Goal: Task Accomplishment & Management: Manage account settings

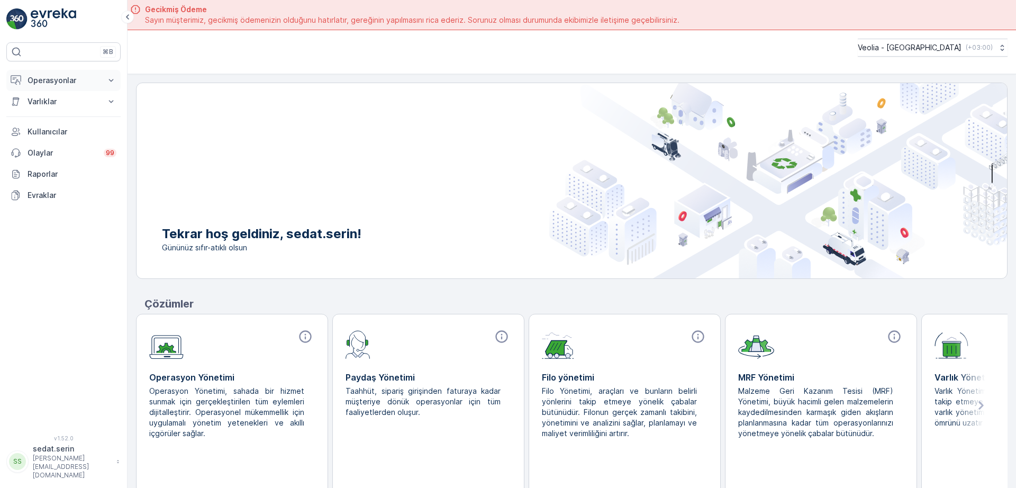
click at [90, 80] on p "Operasyonlar" at bounding box center [64, 80] width 72 height 11
click at [59, 113] on link "Planlama" at bounding box center [72, 113] width 98 height 15
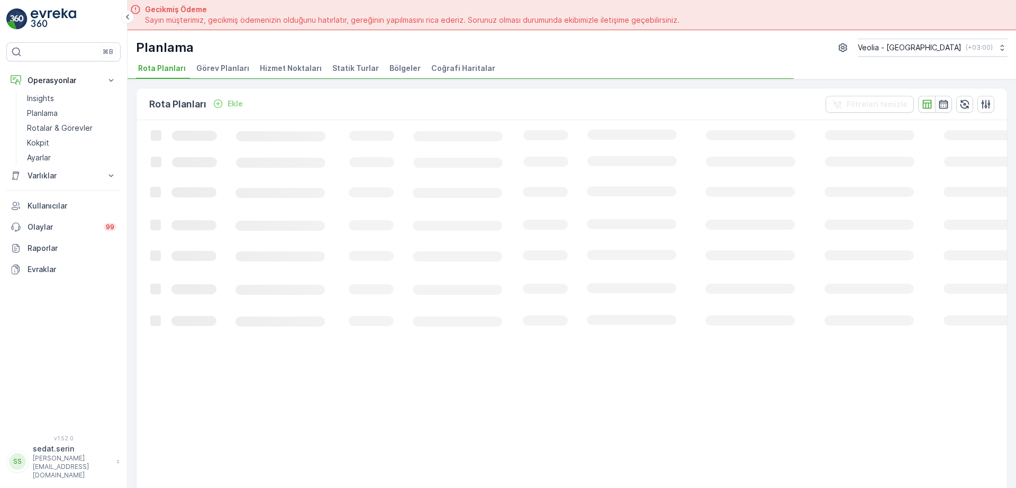
click at [290, 67] on span "Hizmet Noktaları" at bounding box center [291, 68] width 62 height 11
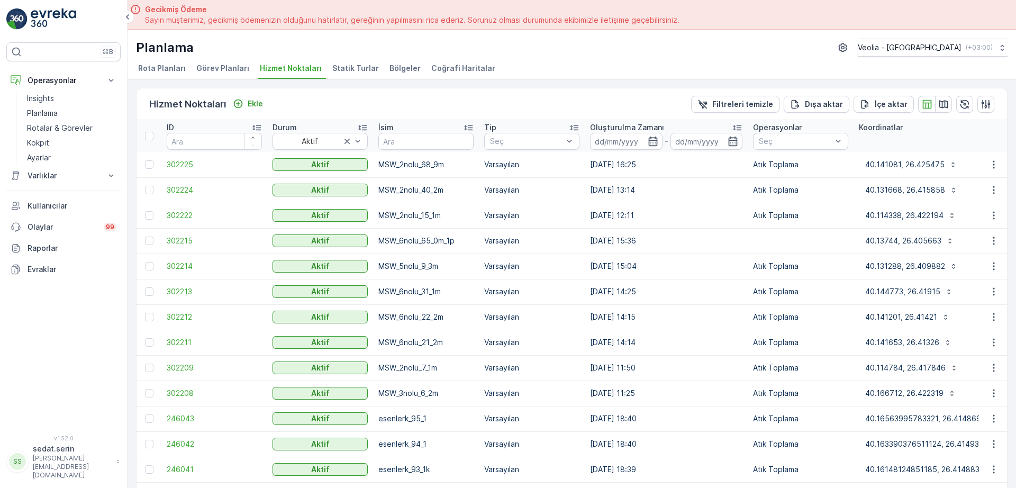
click at [951, 101] on div "Filtreleri temizle Dışa aktar İçe aktar" at bounding box center [842, 104] width 303 height 17
click at [945, 102] on icon "button" at bounding box center [943, 104] width 9 height 8
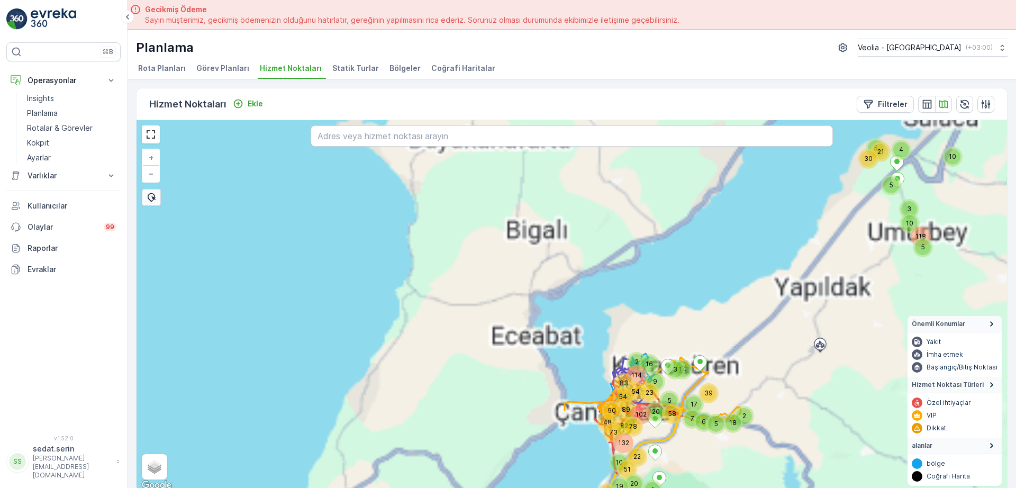
scroll to position [4, 0]
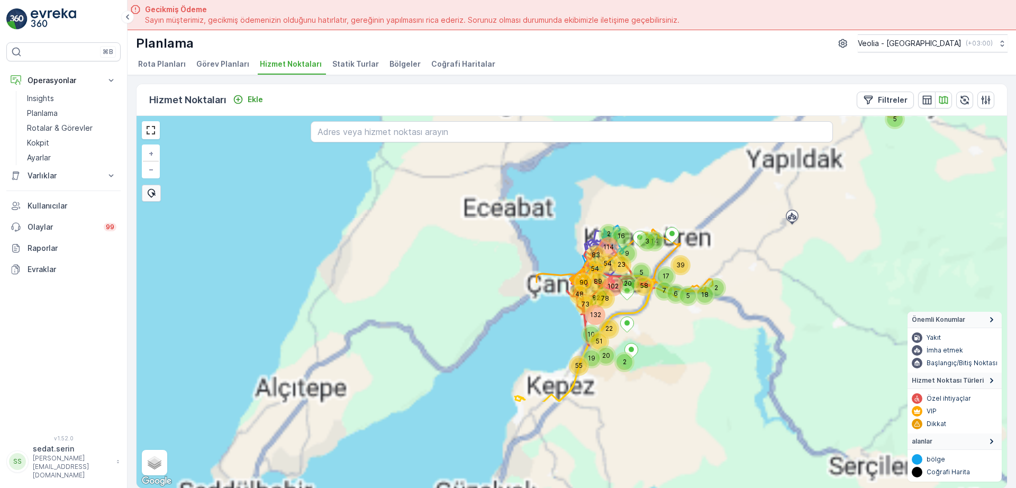
drag, startPoint x: 528, startPoint y: 301, endPoint x: 520, endPoint y: 203, distance: 98.8
click at [516, 180] on div "20 5 58 14 3 2 17 39 5 6 18 7 5 10 118 4 10 3 21 5 30 5 132 73 83 82 48 10 51 5…" at bounding box center [571, 302] width 870 height 372
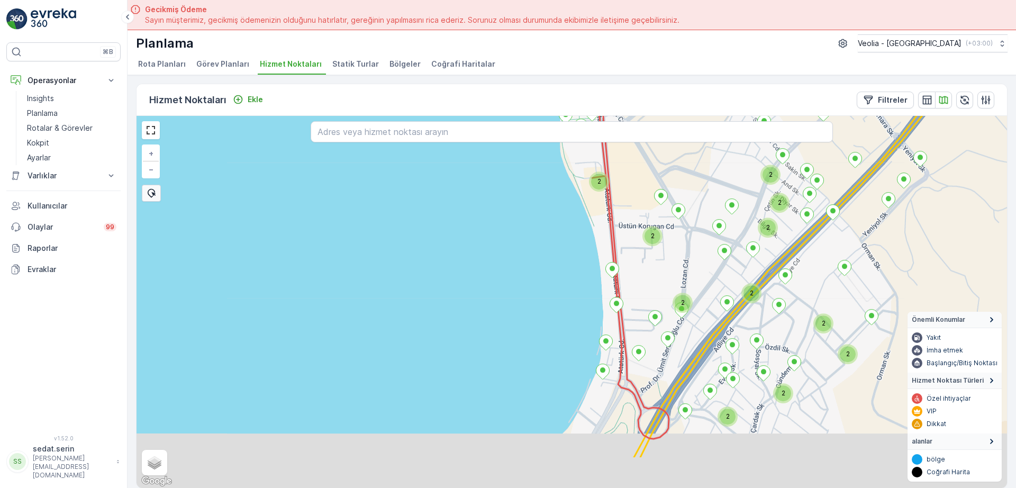
drag, startPoint x: 725, startPoint y: 317, endPoint x: 608, endPoint y: 180, distance: 180.1
click at [608, 179] on div "2 2 2 2 2 2 2 2 2 2 2 2 + − Uydu Yol haritası Arazi Karışık Leaflet Klavye kısa…" at bounding box center [571, 302] width 870 height 372
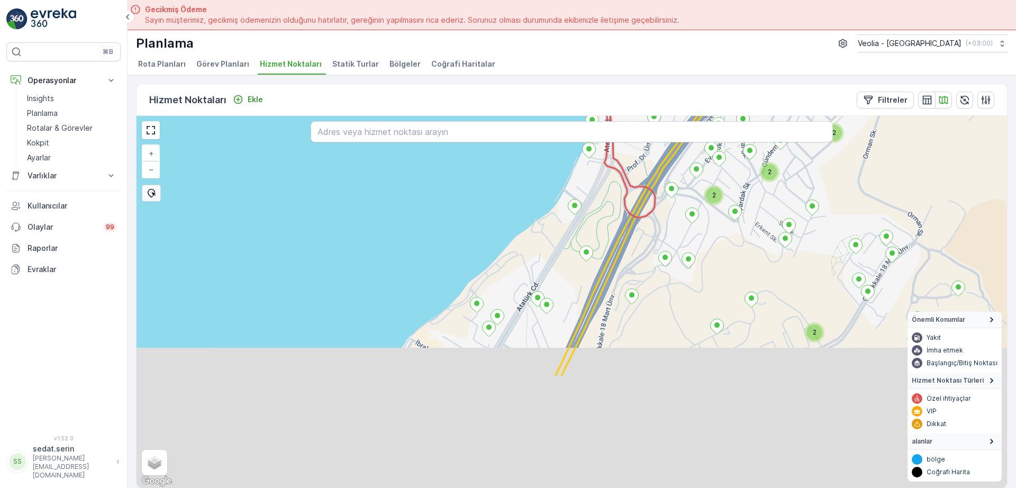
drag, startPoint x: 610, startPoint y: 362, endPoint x: 657, endPoint y: 203, distance: 165.9
click at [656, 204] on div "2 2 2 2 2 2 2 2 2 2 + − Uydu Yol haritası Arazi Karışık Leaflet Klavye kısayoll…" at bounding box center [571, 302] width 870 height 372
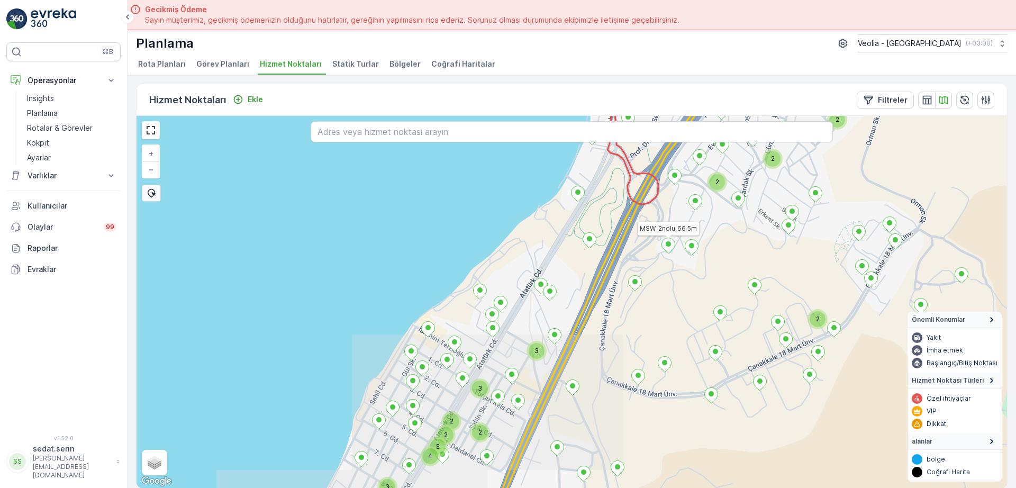
drag, startPoint x: 657, startPoint y: 346, endPoint x: 666, endPoint y: 228, distance: 118.3
click at [666, 228] on div "2 2 2 2 2 3 3 3 4 3 2 2 MSW_2nolu_66_5m + − Uydu Yol haritası Arazi Karışık Lea…" at bounding box center [571, 302] width 870 height 372
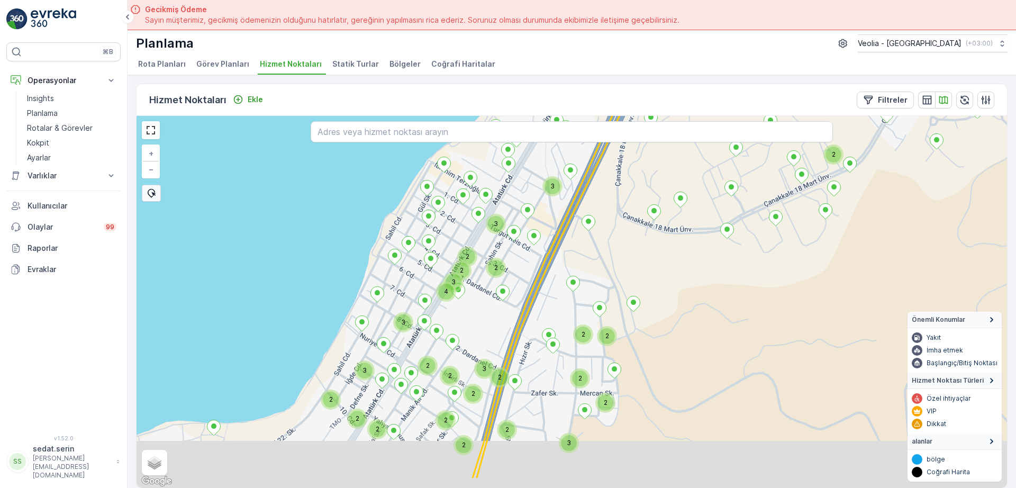
drag, startPoint x: 649, startPoint y: 358, endPoint x: 663, endPoint y: 279, distance: 80.1
click at [663, 279] on div "2 2 3 3 3 4 3 2 2 3 2 2 3 2 2 2 2 2 2 2 2 3 2 2 2 2 MSW_2nolu_66_5m + − Uydu Yo…" at bounding box center [571, 302] width 870 height 372
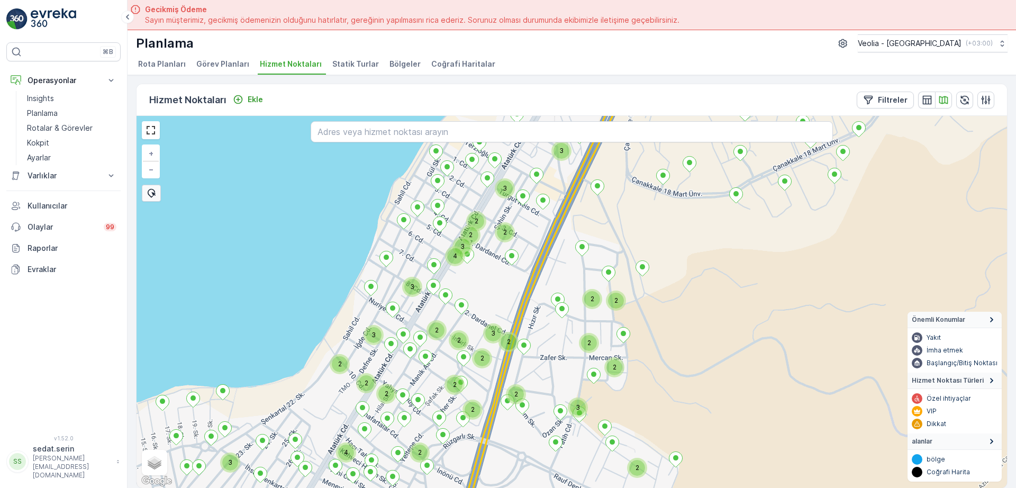
drag, startPoint x: 664, startPoint y: 278, endPoint x: 635, endPoint y: 377, distance: 103.0
click at [636, 400] on div "2 3 3 3 4 3 2 2 3 2 2 3 2 2 2 2 2 2 2 2 3 2 2 2 2 2 2 4 3 + − Uydu Yol haritası…" at bounding box center [571, 302] width 870 height 372
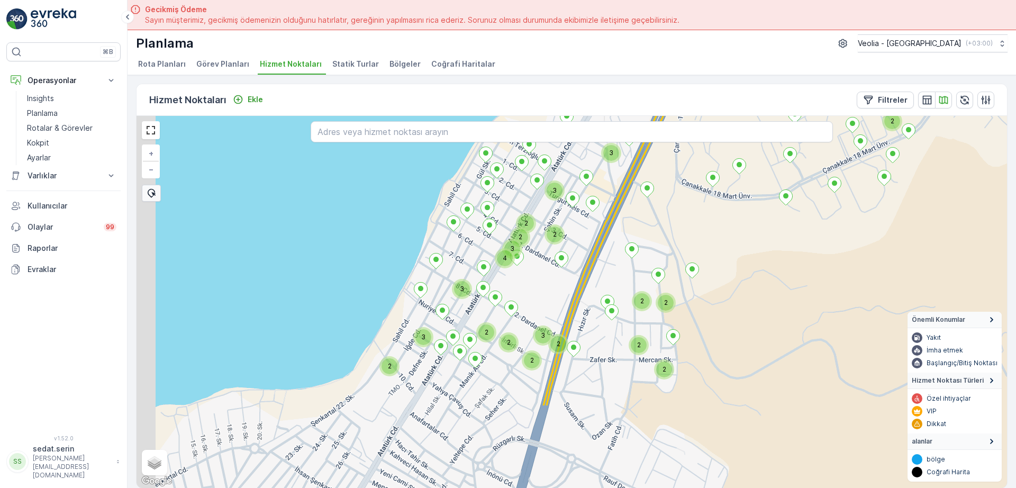
drag, startPoint x: 640, startPoint y: 295, endPoint x: 707, endPoint y: 205, distance: 111.9
click at [707, 205] on div "2 3 3 3 4 3 2 2 3 2 2 2 2 2 2 2 3 2 2 2 + − Uydu Yol haritası Arazi Karışık Lea…" at bounding box center [571, 302] width 870 height 372
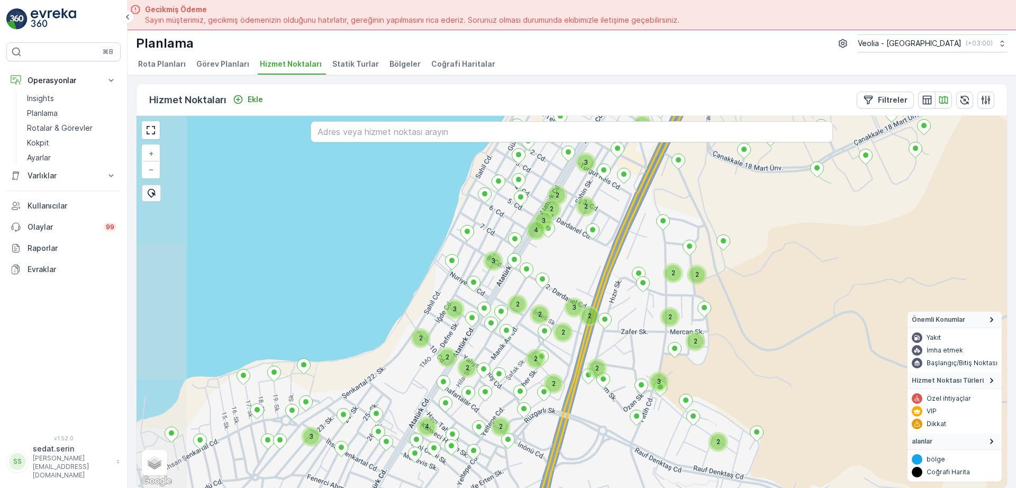
drag, startPoint x: 671, startPoint y: 277, endPoint x: 711, endPoint y: 228, distance: 63.2
click at [712, 224] on div "2 3 3 3 4 3 2 2 3 2 2 2 2 2 2 2 3 2 2 3 2 2 2 4 2 2 2 2 3 MSW_2nolu_33_1m + − U…" at bounding box center [571, 302] width 870 height 372
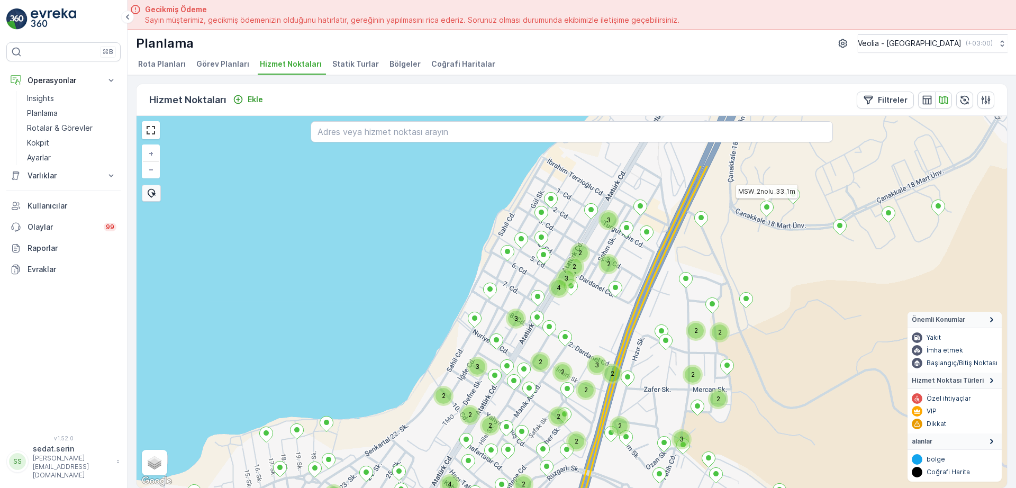
drag, startPoint x: 673, startPoint y: 232, endPoint x: 681, endPoint y: 319, distance: 87.6
click at [681, 319] on div "2 3 3 4 3 2 2 3 2 2 2 2 2 2 2 3 2 2 3 2 2 2 4 2 2 2 2 3 2 2 4 2 2 2 2 2 MSW_2no…" at bounding box center [571, 302] width 870 height 372
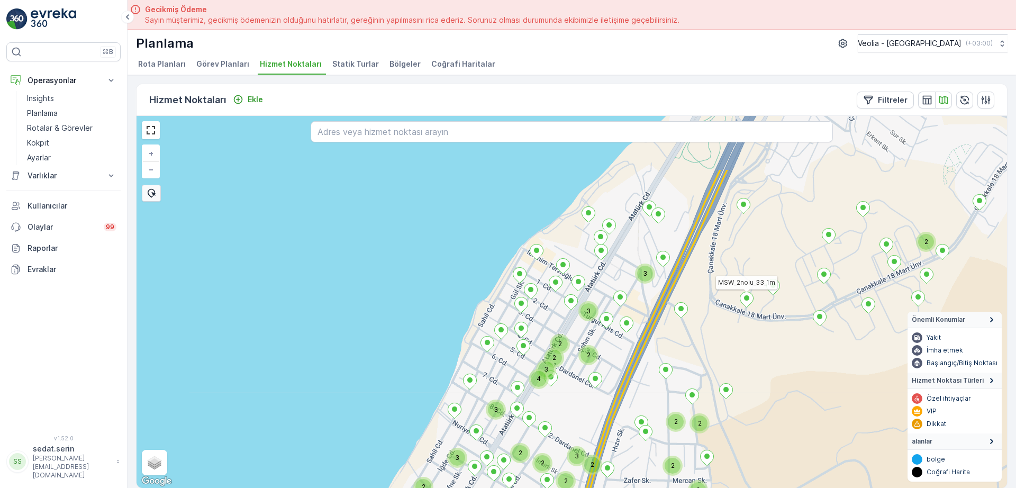
drag, startPoint x: 676, startPoint y: 249, endPoint x: 655, endPoint y: 343, distance: 95.9
click at [655, 343] on div "2 3 3 4 3 2 2 3 2 2 2 2 2 2 2 3 2 2 3 2 2 4 2 2 2 2 2 3 MSW_2nolu_33_1m + − Uyd…" at bounding box center [571, 302] width 870 height 372
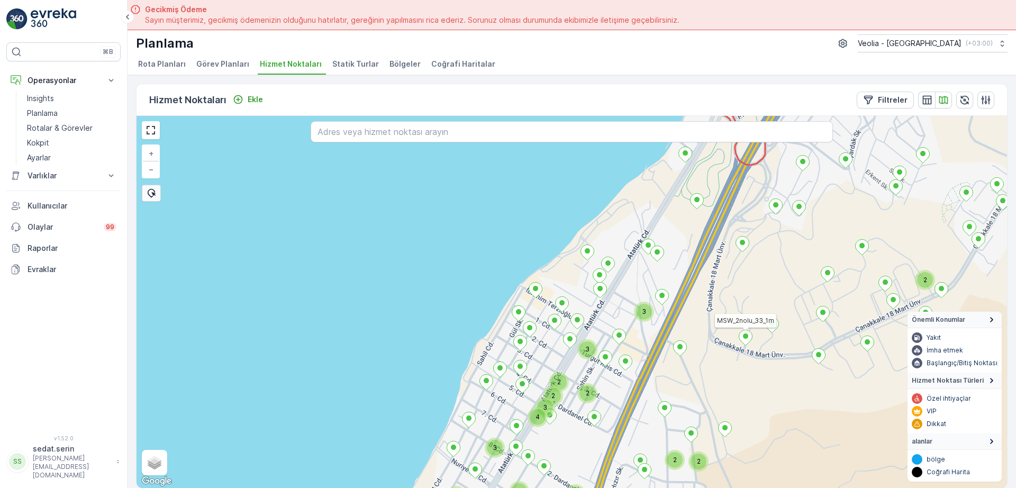
drag, startPoint x: 665, startPoint y: 269, endPoint x: 662, endPoint y: 317, distance: 48.8
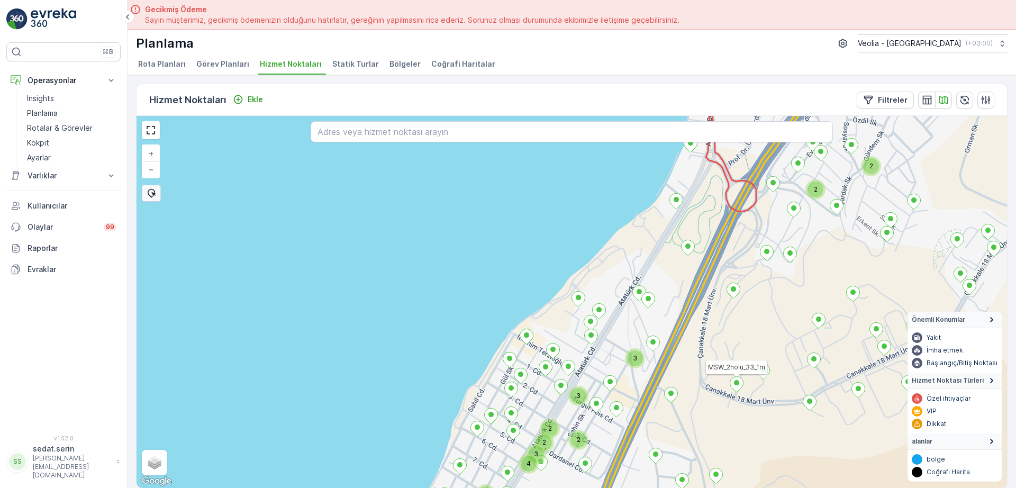
drag, startPoint x: 703, startPoint y: 242, endPoint x: 695, endPoint y: 281, distance: 39.9
click at [695, 281] on div "2 3 3 4 3 2 2 2 2 2 3 2 2 MSW_2nolu_33_1m + − Uydu Yol haritası Arazi Karışık L…" at bounding box center [571, 302] width 870 height 372
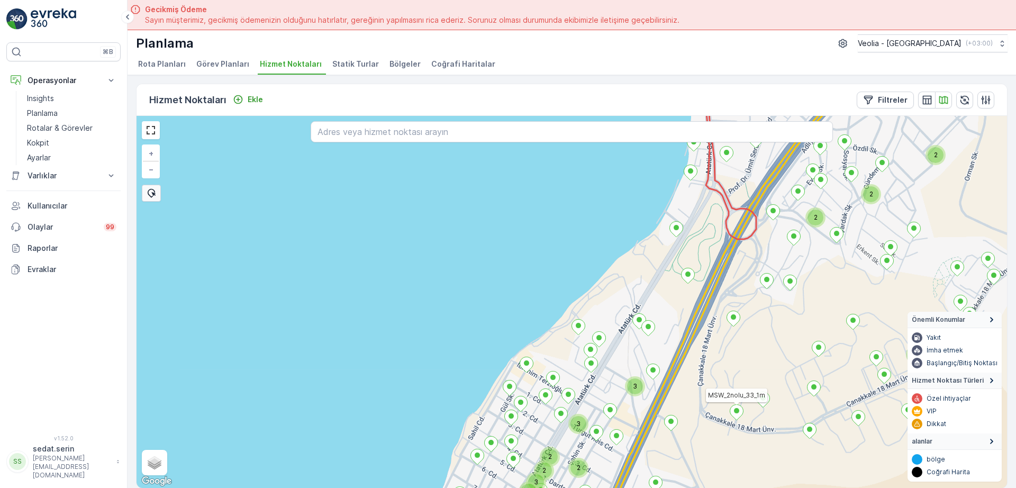
click at [731, 220] on div "2 3 4 3 2 2 2 3 2 2 2 MSW_2nolu_33_1m + − Uydu Yol haritası Arazi Karışık Leafl…" at bounding box center [571, 302] width 870 height 372
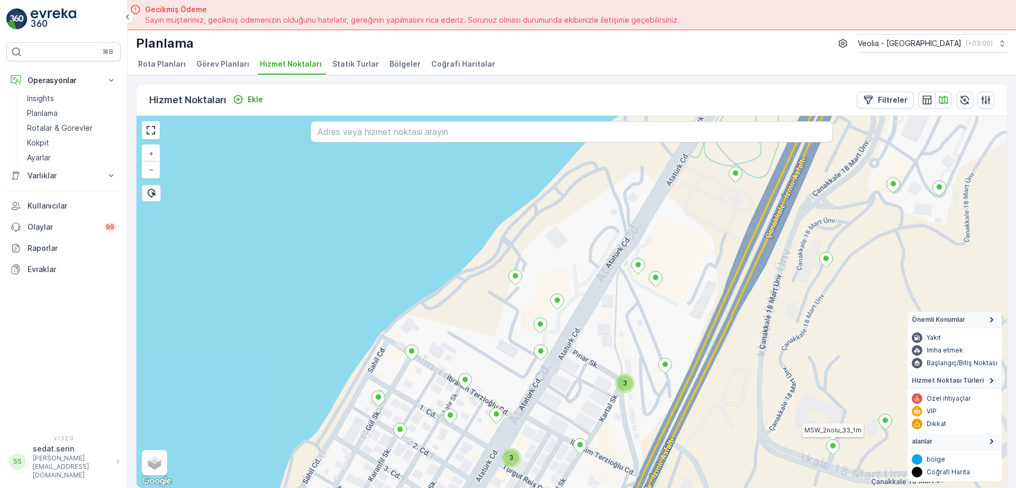
drag, startPoint x: 630, startPoint y: 342, endPoint x: 633, endPoint y: 286, distance: 55.7
click at [633, 286] on div "3 3 MSW_2nolu_33_1m + − Uydu Yol haritası Arazi Karışık Leaflet Klavye kısayoll…" at bounding box center [571, 302] width 870 height 372
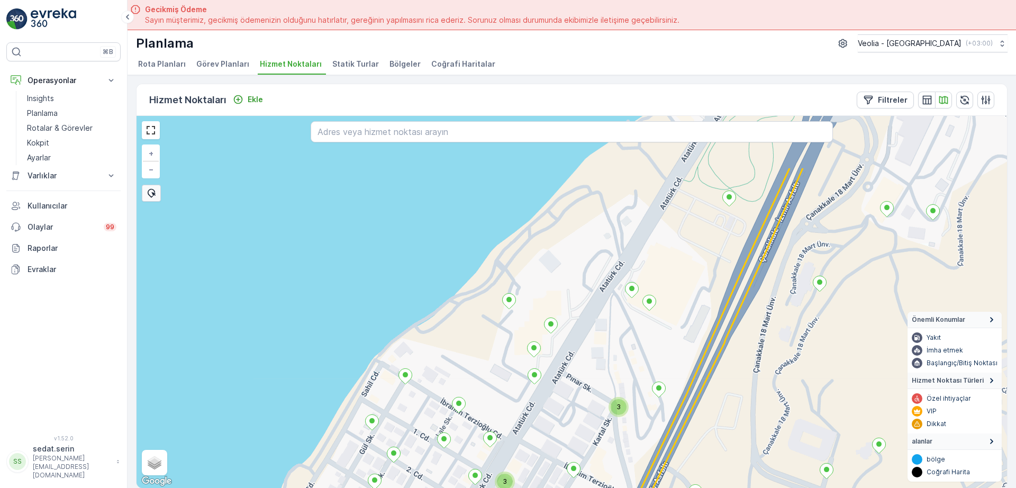
drag, startPoint x: 734, startPoint y: 185, endPoint x: 686, endPoint y: 275, distance: 101.5
click at [686, 275] on div "3 3 + − Uydu Yol haritası Arazi Karışık Leaflet Klavye kısayolları Harita Veril…" at bounding box center [571, 302] width 870 height 372
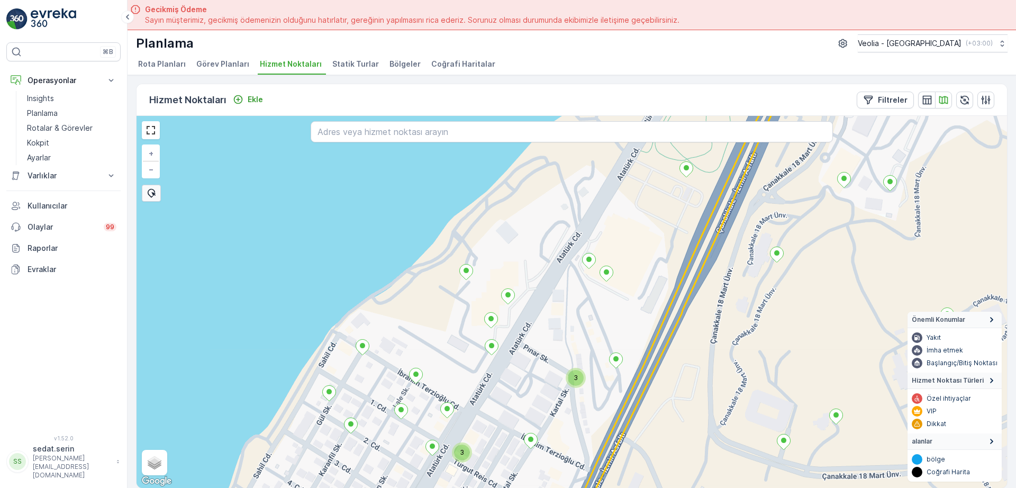
drag, startPoint x: 667, startPoint y: 275, endPoint x: 616, endPoint y: 234, distance: 64.8
click at [616, 234] on div "3 3 + − Uydu Yol haritası Arazi Karışık Leaflet Klavye kısayolları Harita Veril…" at bounding box center [571, 302] width 870 height 372
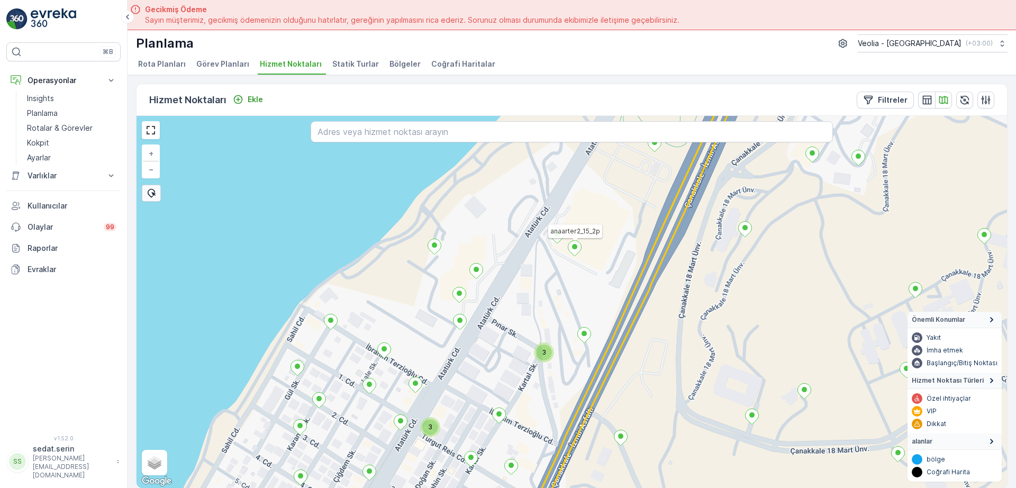
click at [576, 248] on ellipse at bounding box center [574, 246] width 5 height 5
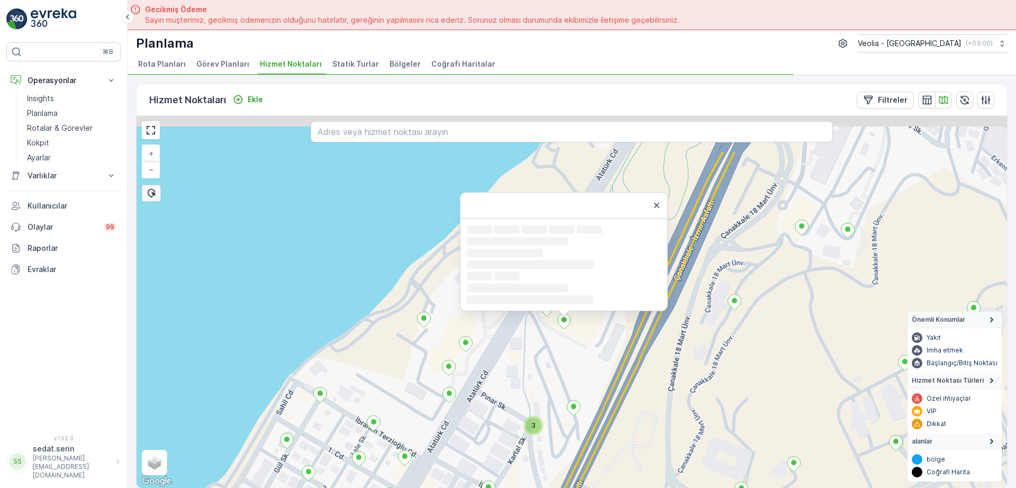
drag, startPoint x: 628, startPoint y: 240, endPoint x: 622, endPoint y: 305, distance: 64.8
click at [617, 326] on div "3 3 Loading... Loading... Loading... Loading... Loading... Loading... Loading..…" at bounding box center [571, 302] width 870 height 372
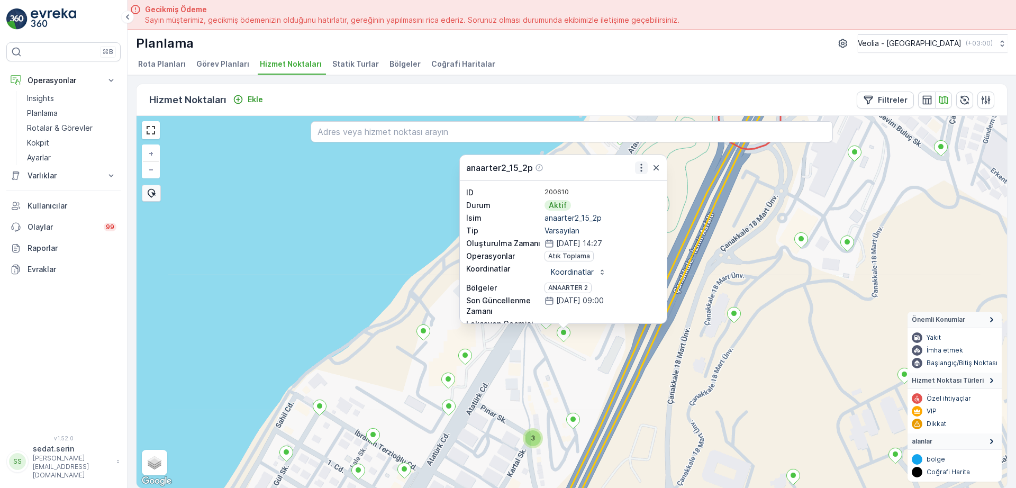
click at [639, 169] on icon "button" at bounding box center [641, 167] width 11 height 11
click at [515, 378] on div "3 anaarter2_15_2p anaarter2_15_2p Daha fazla ayrıntı görün Servis Noktasını Düz…" at bounding box center [571, 302] width 870 height 372
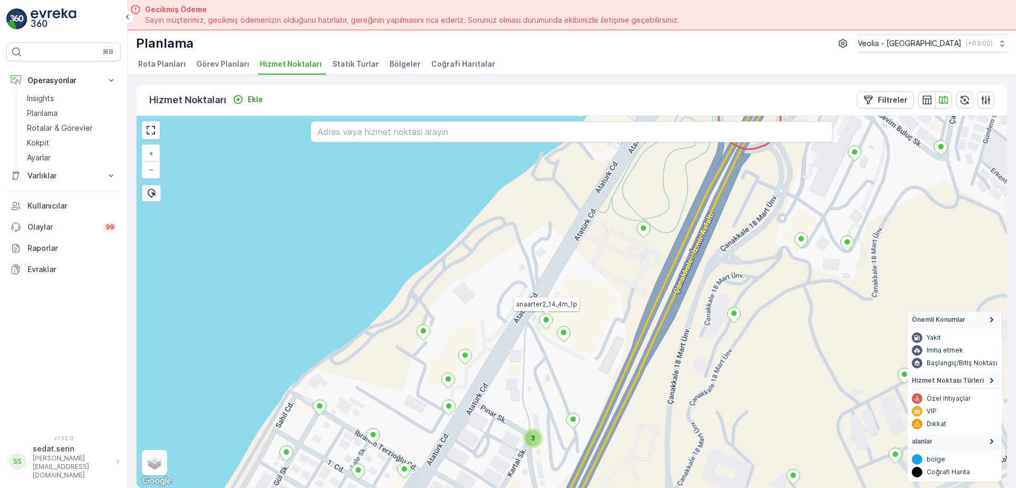
click at [545, 324] on icon at bounding box center [546, 320] width 13 height 15
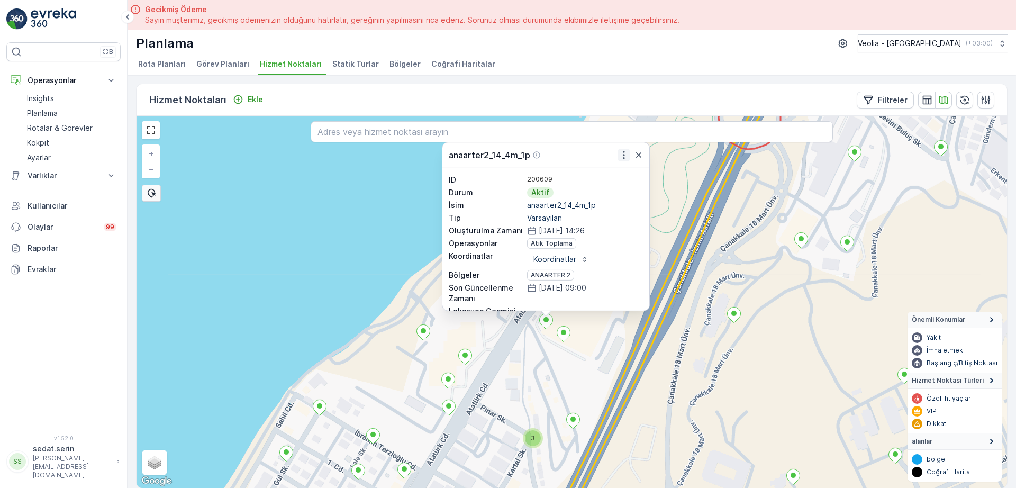
click at [622, 153] on icon "button" at bounding box center [623, 155] width 11 height 11
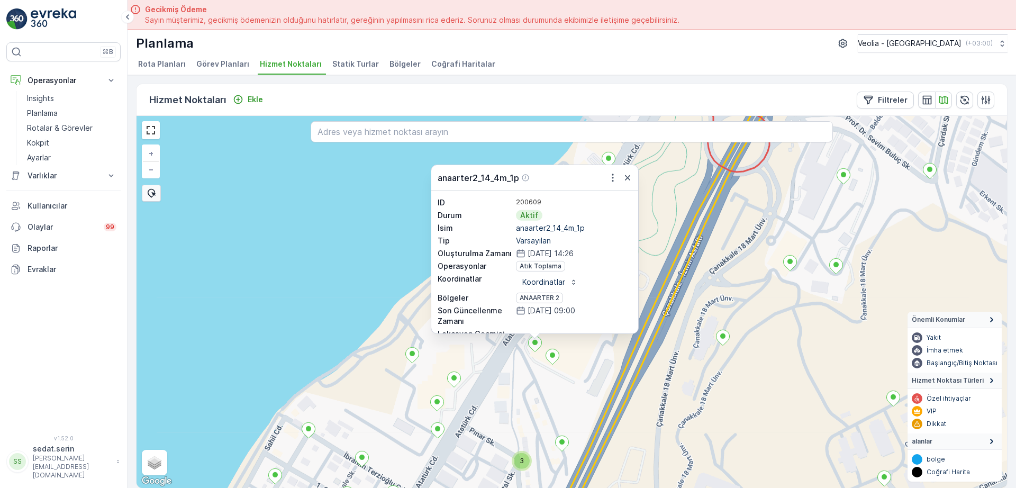
drag, startPoint x: 688, startPoint y: 175, endPoint x: 668, endPoint y: 225, distance: 53.6
click at [670, 225] on div "3 anaarter2_14_4m_1p ID 200609 Durum Aktif İsim anaarter2_14_4m_1p Tip Varsayıl…" at bounding box center [571, 302] width 870 height 372
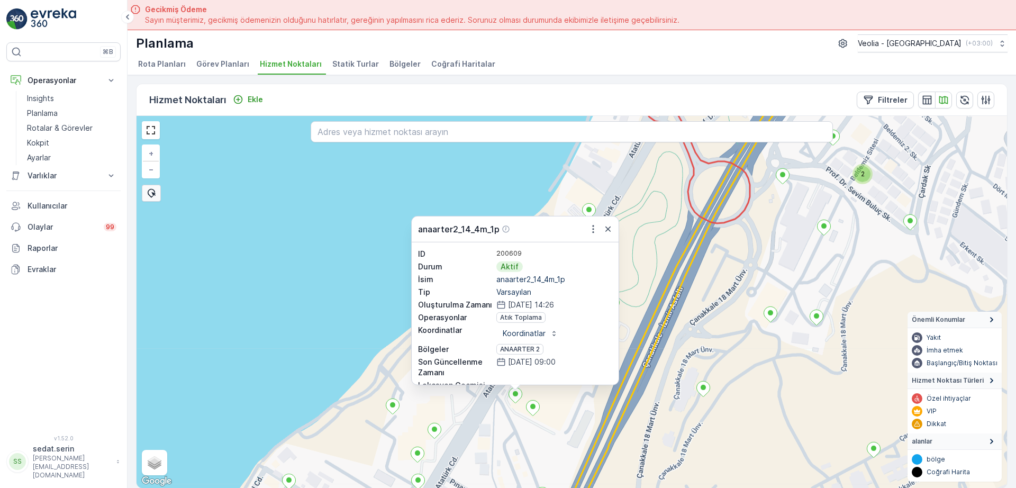
drag, startPoint x: 673, startPoint y: 203, endPoint x: 661, endPoint y: 231, distance: 30.8
click at [661, 230] on div "3 2 anaarter2_14_4m_1p ID 200609 Durum Aktif İsim anaarter2_14_4m_1p Tip Varsay…" at bounding box center [571, 302] width 870 height 372
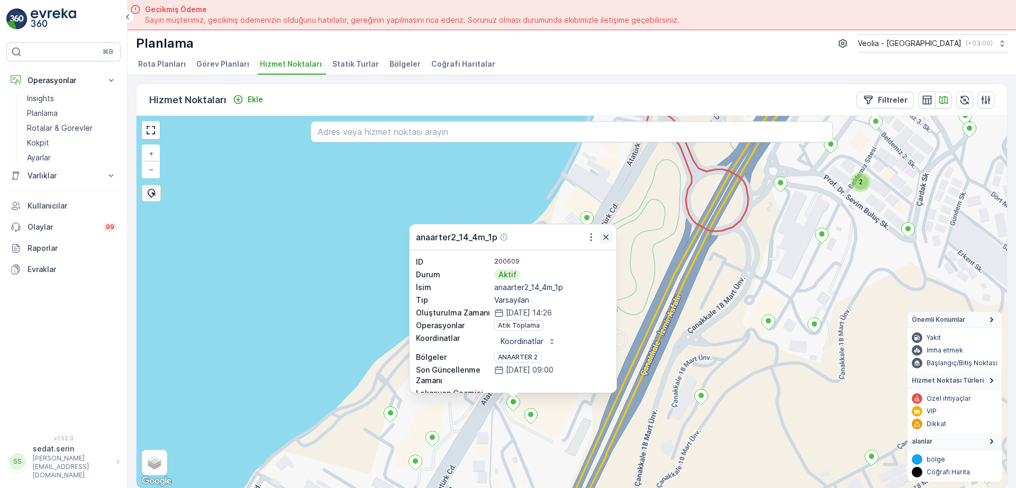
click at [607, 237] on icon "button" at bounding box center [605, 237] width 11 height 11
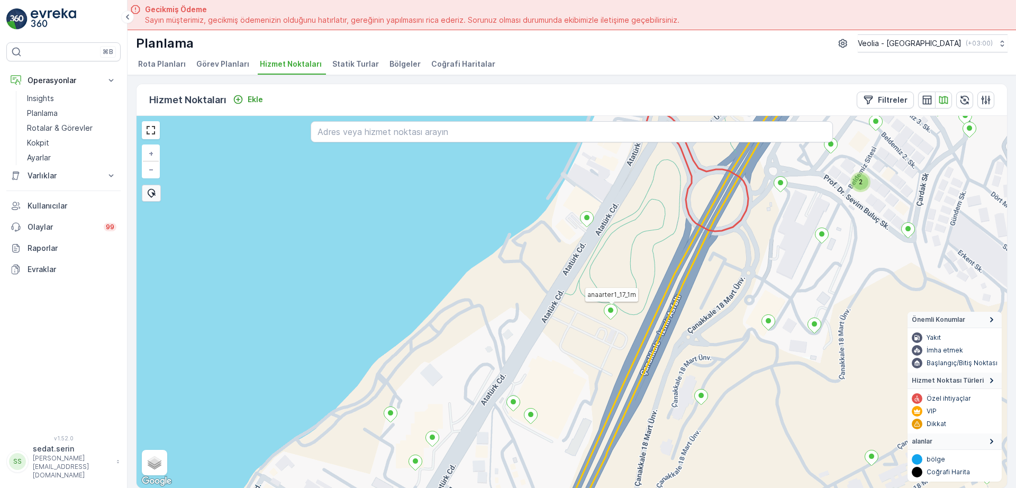
click at [609, 314] on icon at bounding box center [610, 311] width 13 height 15
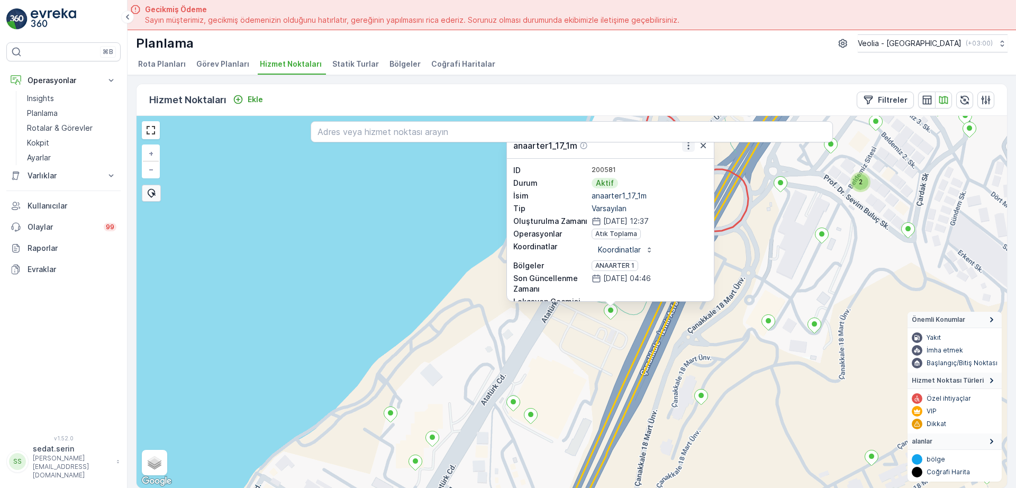
click at [686, 149] on icon "button" at bounding box center [688, 145] width 11 height 11
click at [543, 361] on div "2 anaarter1_17_1m ID 200581 Durum Aktif İsim anaarter1_17_1m Tip Varsayılan Olu…" at bounding box center [571, 302] width 870 height 372
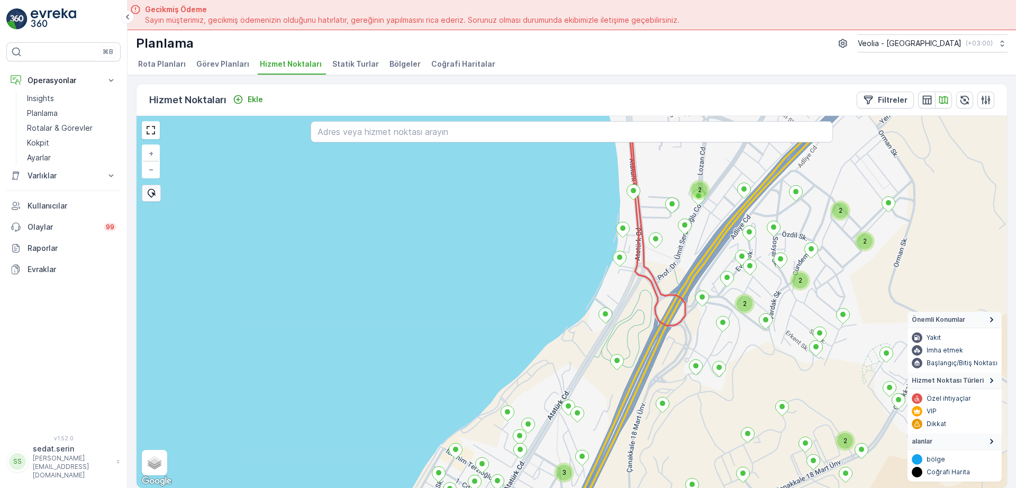
drag, startPoint x: 710, startPoint y: 247, endPoint x: 675, endPoint y: 310, distance: 72.0
click at [675, 310] on icon at bounding box center [674, 364] width 271 height 446
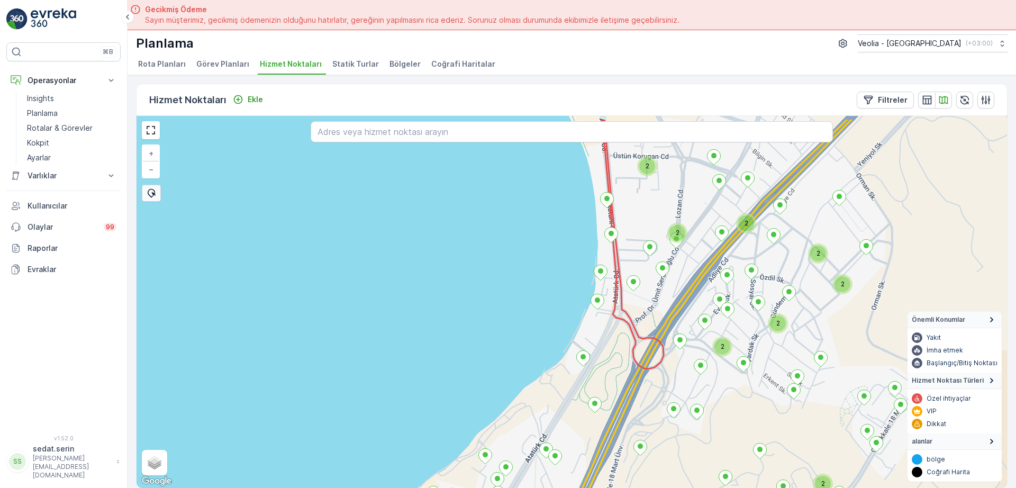
drag, startPoint x: 688, startPoint y: 277, endPoint x: 679, endPoint y: 294, distance: 19.4
click at [679, 294] on div "2 2 2 2 3 2 2 2 2 + − Uydu Yol haritası Arazi Karışık Leaflet Klavye kısayollar…" at bounding box center [571, 302] width 870 height 372
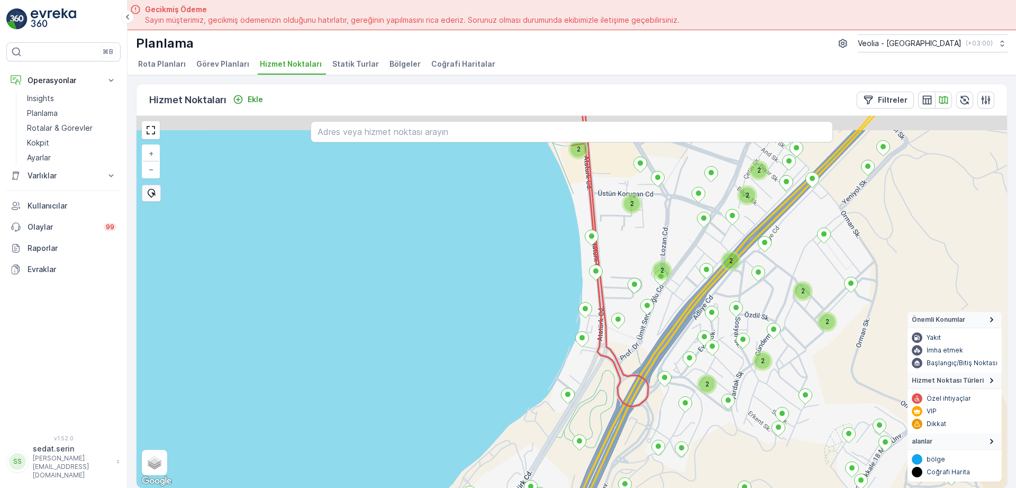
drag, startPoint x: 697, startPoint y: 254, endPoint x: 682, endPoint y: 290, distance: 38.9
click at [682, 290] on div "2 2 2 2 2 2 2 2 2 2 + − Uydu Yol haritası Arazi Karışık Leaflet Klavye kısayoll…" at bounding box center [571, 302] width 870 height 372
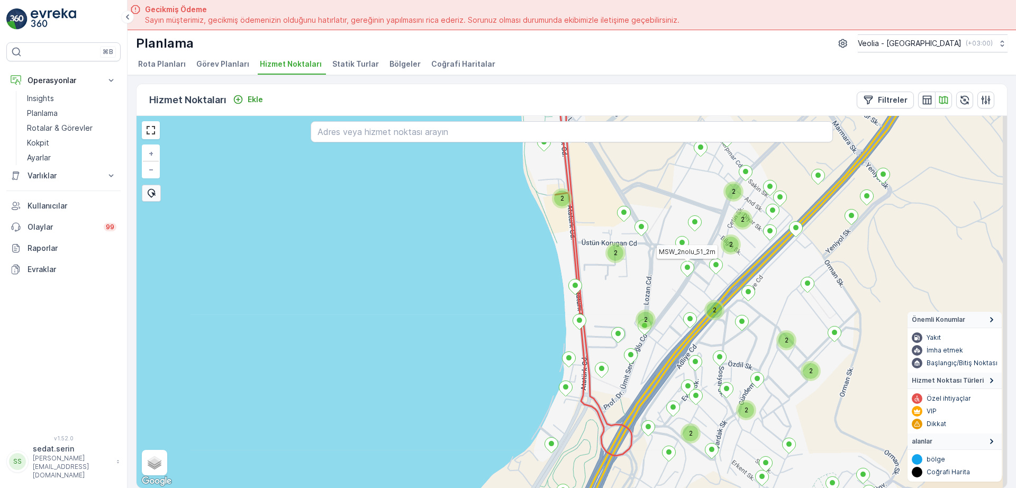
drag, startPoint x: 691, startPoint y: 266, endPoint x: 682, endPoint y: 293, distance: 28.9
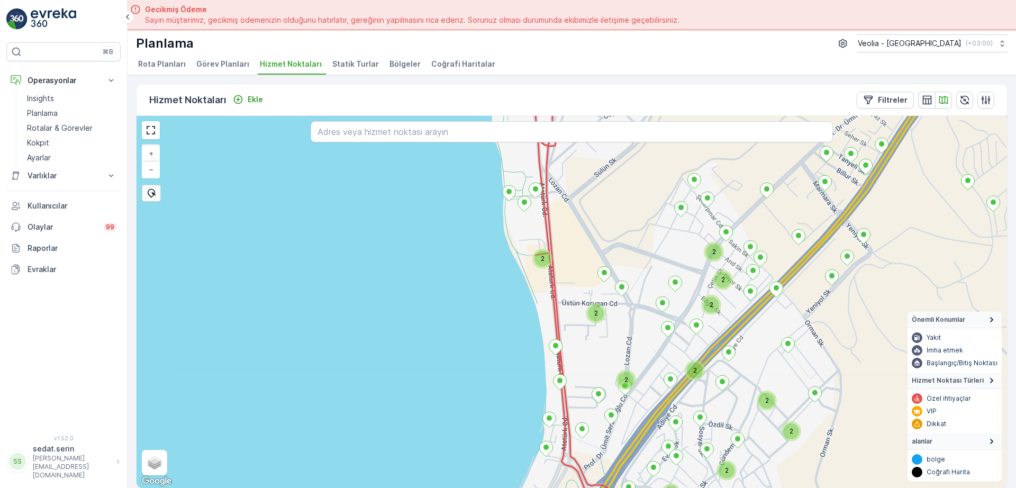
drag, startPoint x: 700, startPoint y: 230, endPoint x: 675, endPoint y: 304, distance: 77.8
click at [675, 306] on div "2 2 2 2 2 2 2 2 2 2 2 + − Uydu Yol haritası Arazi Karışık Leaflet Klavye kısayo…" at bounding box center [571, 302] width 870 height 372
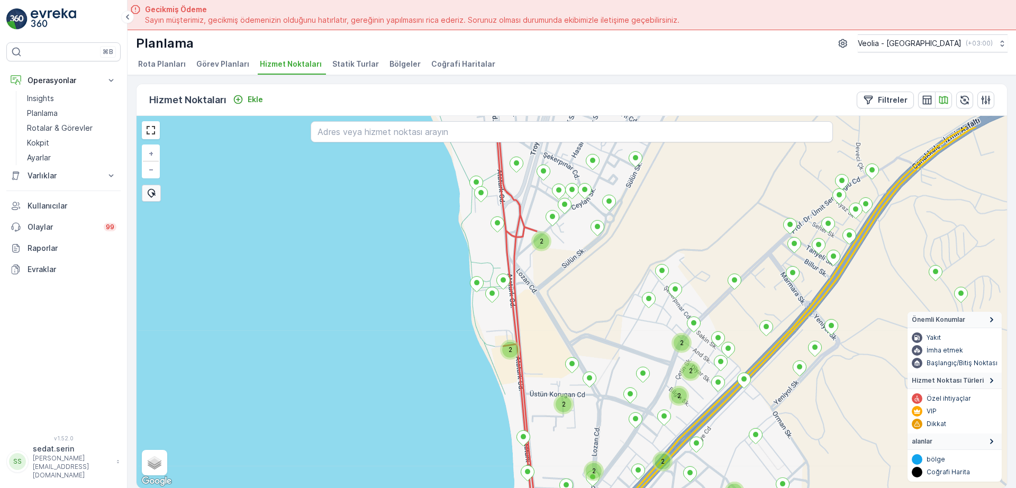
drag, startPoint x: 694, startPoint y: 245, endPoint x: 672, endPoint y: 312, distance: 69.6
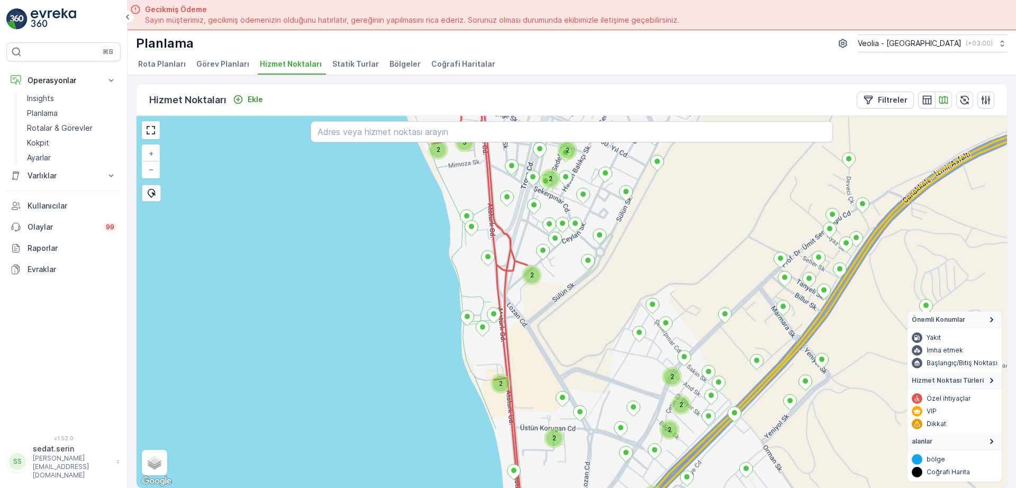
drag, startPoint x: 686, startPoint y: 258, endPoint x: 671, endPoint y: 291, distance: 36.7
click at [671, 291] on div "2 2 2 2 2 2 2 2 2 2 3 2 + − Uydu Yol haritası Arazi Karışık Leaflet Klavye kısa…" at bounding box center [571, 302] width 870 height 372
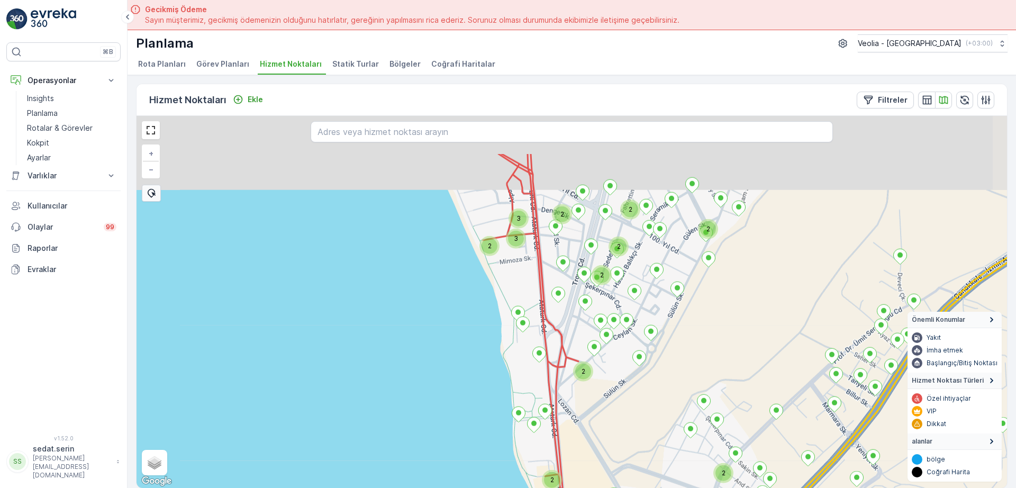
drag, startPoint x: 551, startPoint y: 211, endPoint x: 630, endPoint y: 340, distance: 151.1
click at [630, 340] on div "2 2 2 2 2 2 2 2 3 2 2 2 2 3 + − Uydu Yol haritası Arazi Karışık Leaflet Klavye …" at bounding box center [571, 302] width 870 height 372
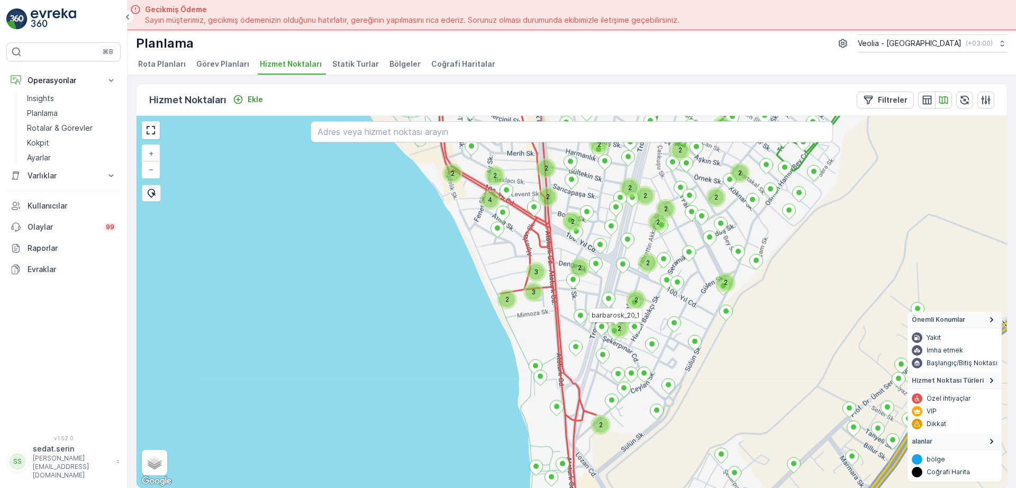
drag, startPoint x: 621, startPoint y: 338, endPoint x: 552, endPoint y: 240, distance: 119.3
click at [607, 324] on icon at bounding box center [614, 332] width 14 height 16
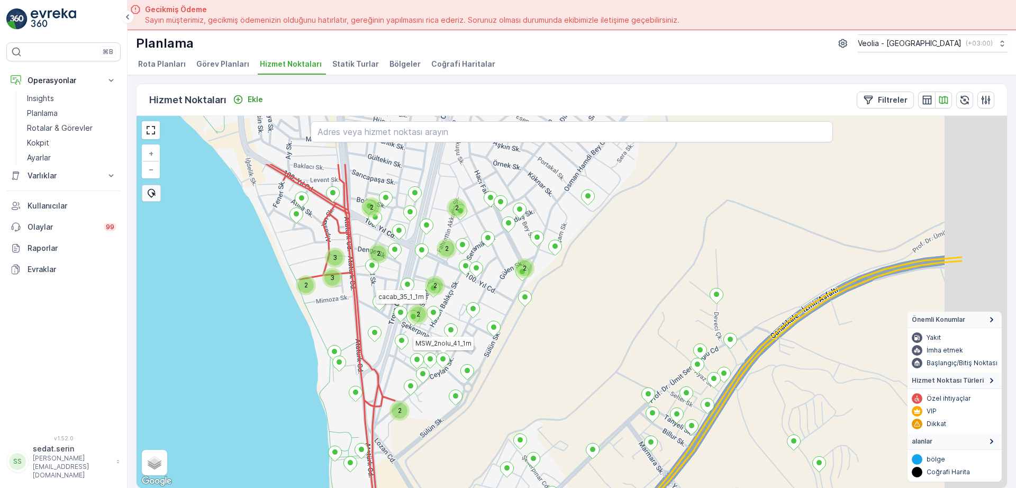
drag, startPoint x: 569, startPoint y: 343, endPoint x: 546, endPoint y: 358, distance: 26.9
click at [546, 358] on div "2 2 2 3 2 2 2 2 3 2 2 2 2 2 2 2 barbarosk_20_1 cacab_35_1_1m MSW_2nolu_41_1m + …" at bounding box center [571, 302] width 870 height 372
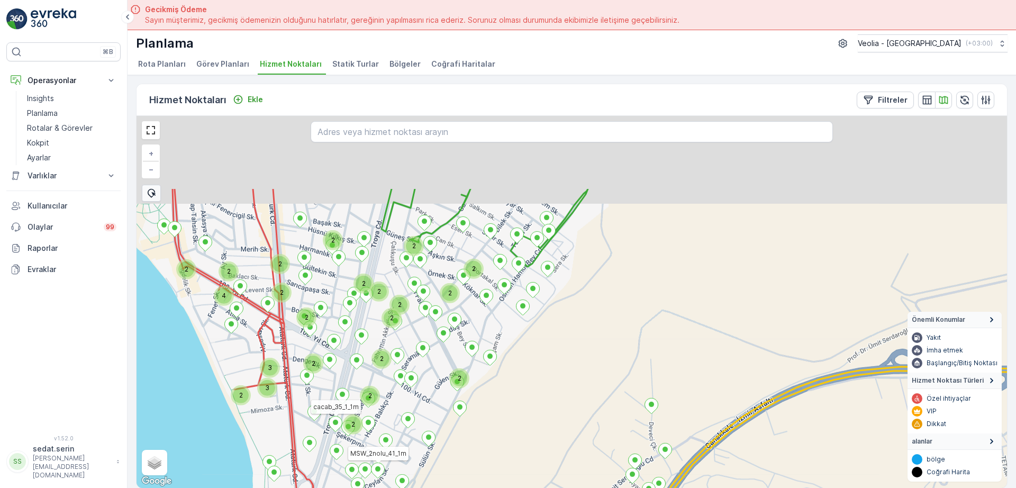
drag, startPoint x: 636, startPoint y: 261, endPoint x: 571, endPoint y: 371, distance: 128.6
click at [571, 372] on div "2 2 2 3 2 2 2 2 3 2 2 2 2 2 2 2 2 2 2 2 2 4 2 cacab_35_1_1m MSW_2nolu_41_1m + −…" at bounding box center [571, 302] width 870 height 372
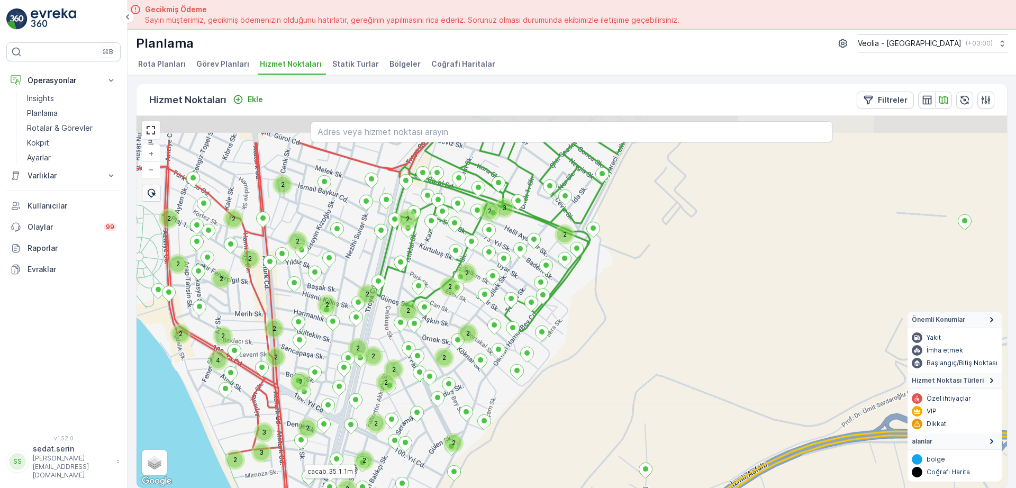
drag, startPoint x: 586, startPoint y: 273, endPoint x: 581, endPoint y: 339, distance: 65.2
click at [581, 339] on div "2 2 3 2 2 2 2 3 2 2 2 2 2 2 2 2 2 2 2 2 4 2 3 2 2 2 2 2 2 2 2 2 2 2 2 2 cacab_3…" at bounding box center [571, 302] width 870 height 372
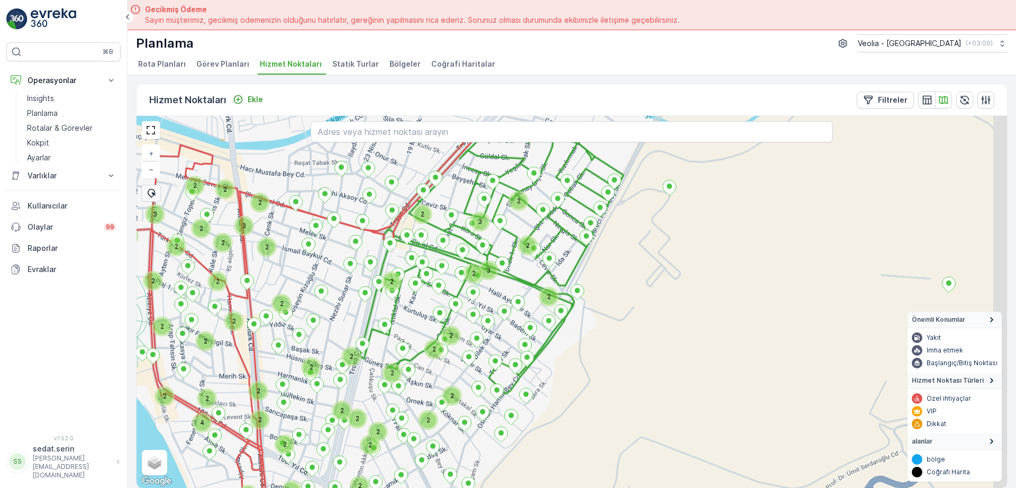
drag, startPoint x: 634, startPoint y: 278, endPoint x: 609, endPoint y: 354, distance: 79.5
click at [609, 354] on div "2 2 3 2 2 2 2 3 2 2 2 2 2 2 2 2 2 2 2 2 4 2 3 2 2 2 2 2 2 2 2 2 2 2 2 2 2 2 2 3…" at bounding box center [571, 302] width 870 height 372
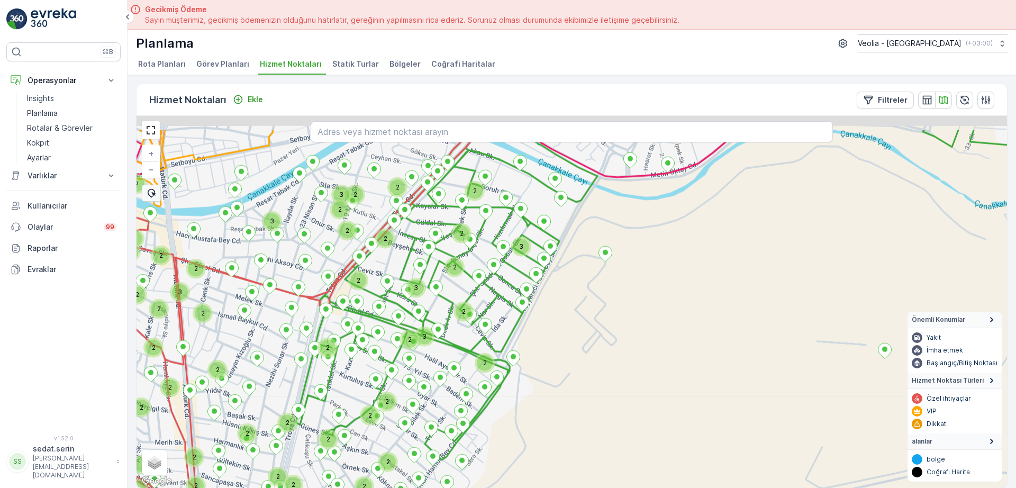
drag, startPoint x: 640, startPoint y: 281, endPoint x: 606, endPoint y: 291, distance: 35.5
click at [577, 338] on div "2 2 2 2 2 2 2 2 2 2 2 2 4 2 3 2 2 2 2 2 2 2 2 2 2 2 2 2 2 2 2 3 2 3 2 2 2 2 2 3…" at bounding box center [571, 302] width 870 height 372
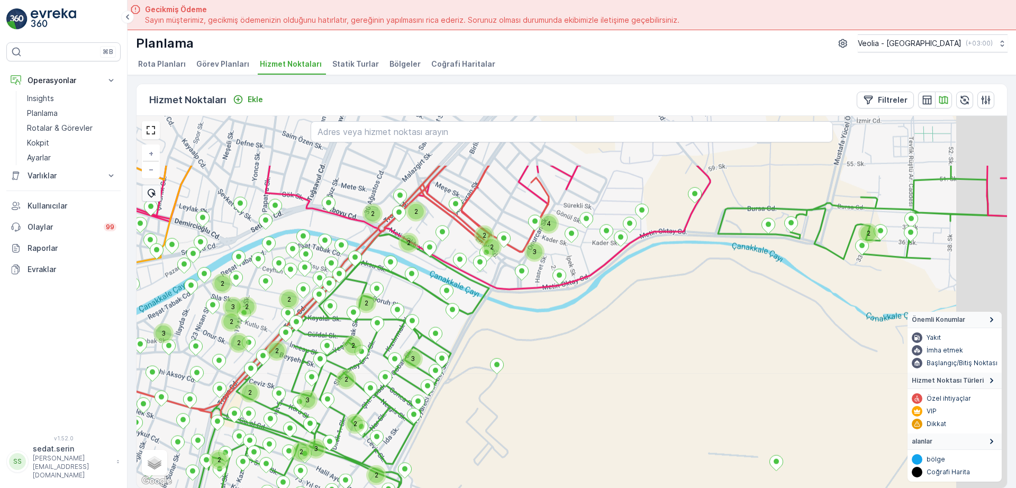
drag, startPoint x: 620, startPoint y: 256, endPoint x: 555, endPoint y: 318, distance: 89.8
click at [555, 318] on div "2 2 2 2 3 2 2 2 2 2 2 2 2 2 2 2 2 3 2 3 3 2 2 2 2 2 2 3 2 3 3 4 2 2 2 2 2 2 2 2…" at bounding box center [571, 302] width 870 height 372
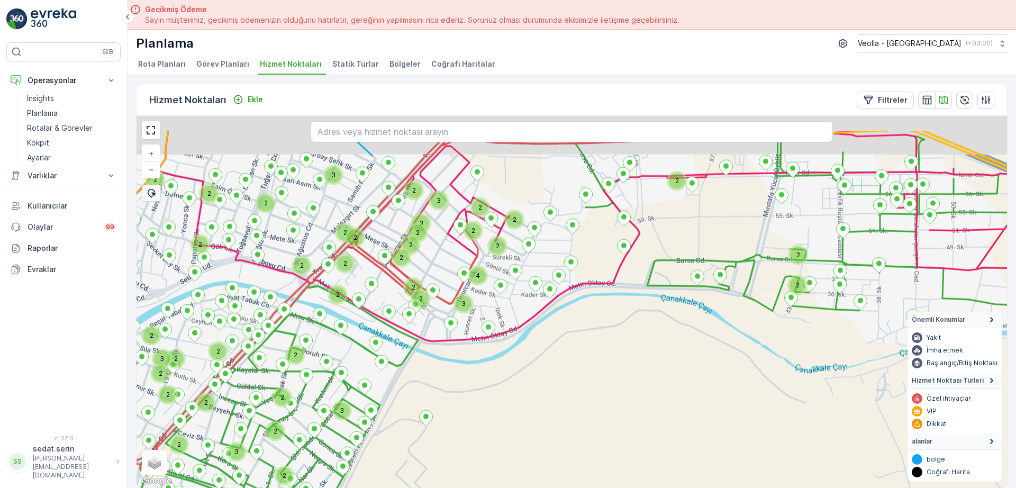
drag, startPoint x: 590, startPoint y: 308, endPoint x: 623, endPoint y: 295, distance: 35.4
click at [590, 308] on div "3 2 2 2 2 2 2 3 3 2 2 2 2 2 2 3 2 3 3 4 2 2 2 2 2 2 2 2 2 2 2 2 2 3 2 2 2 2 3 2…" at bounding box center [571, 302] width 870 height 372
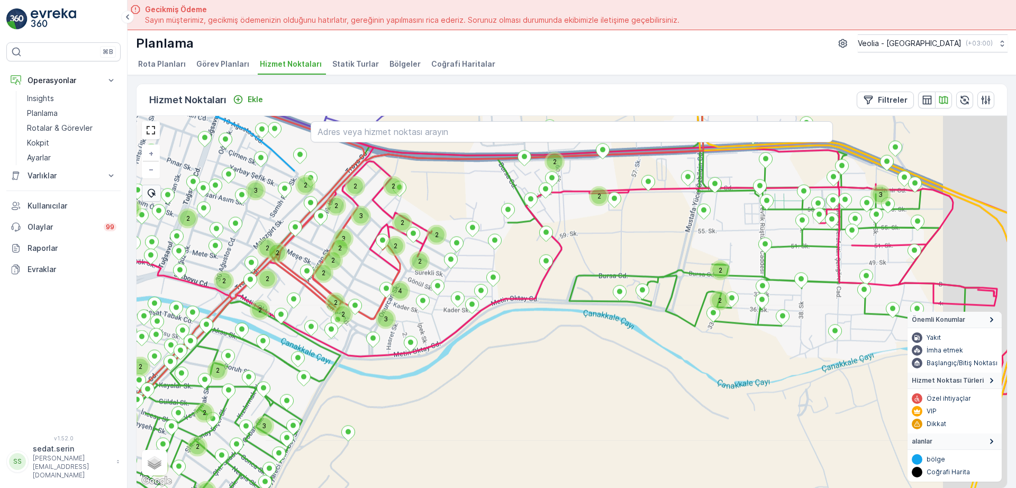
drag, startPoint x: 695, startPoint y: 280, endPoint x: 595, endPoint y: 301, distance: 102.2
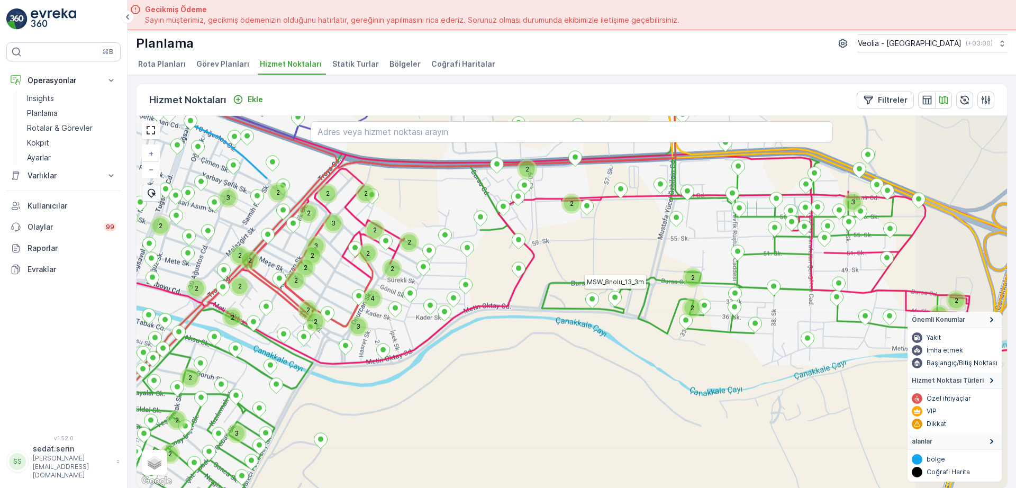
drag, startPoint x: 755, startPoint y: 294, endPoint x: 655, endPoint y: 311, distance: 102.0
click at [655, 311] on div "2 3 2 2 3 4 2 2 2 2 2 2 2 2 2 2 2 2 3 2 2 2 2 3 2 2 3 2 3 2 2 2 2 2 2 MSW_8nolu…" at bounding box center [571, 302] width 870 height 372
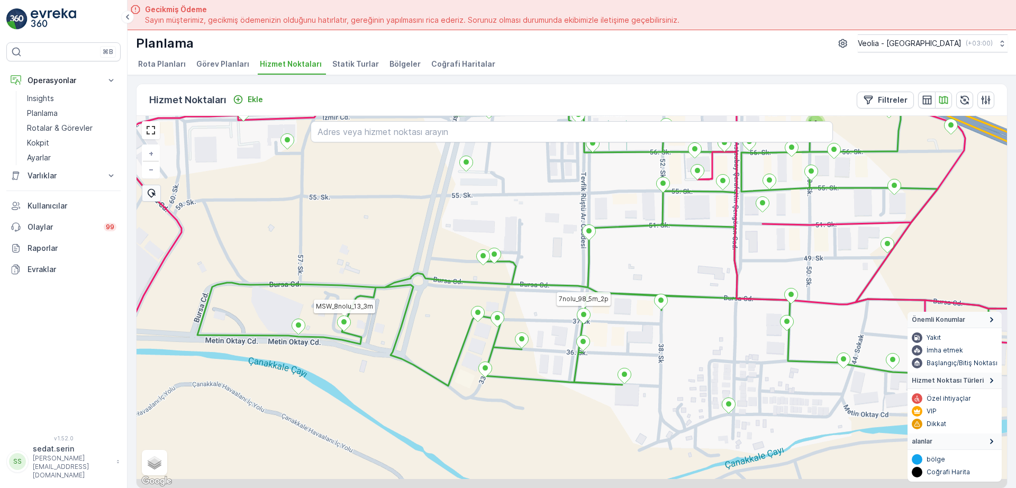
drag, startPoint x: 559, startPoint y: 381, endPoint x: 589, endPoint y: 369, distance: 32.8
click at [589, 369] on div "2 2 2 MSW_8nolu_13_3m 7nolu_98_5m_2p + − Uydu Yol haritası Arazi Karışık Leafle…" at bounding box center [571, 302] width 870 height 372
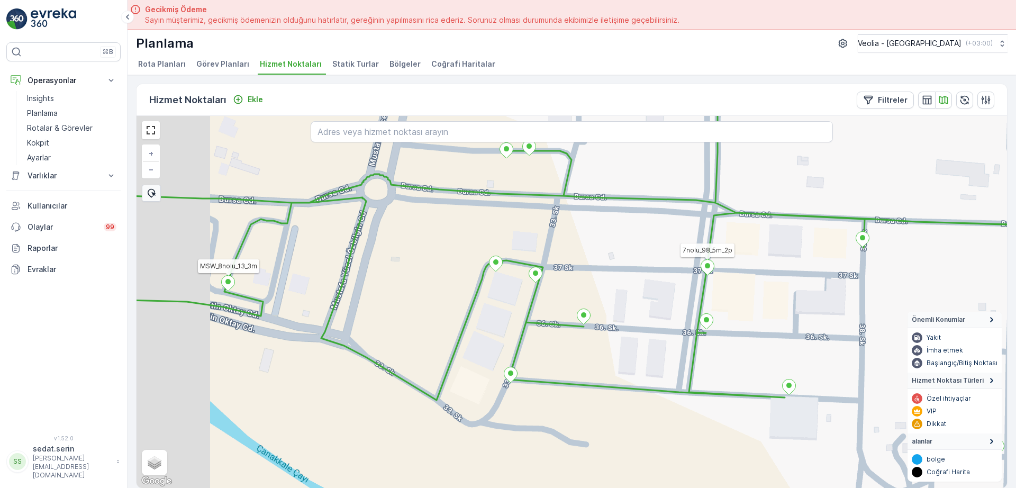
drag, startPoint x: 442, startPoint y: 393, endPoint x: 520, endPoint y: 393, distance: 77.8
click at [520, 393] on div "MSW_8nolu_13_3m 7nolu_98_5m_2p + − Uydu Yol haritası Arazi Karışık Leaflet Klav…" at bounding box center [571, 302] width 870 height 372
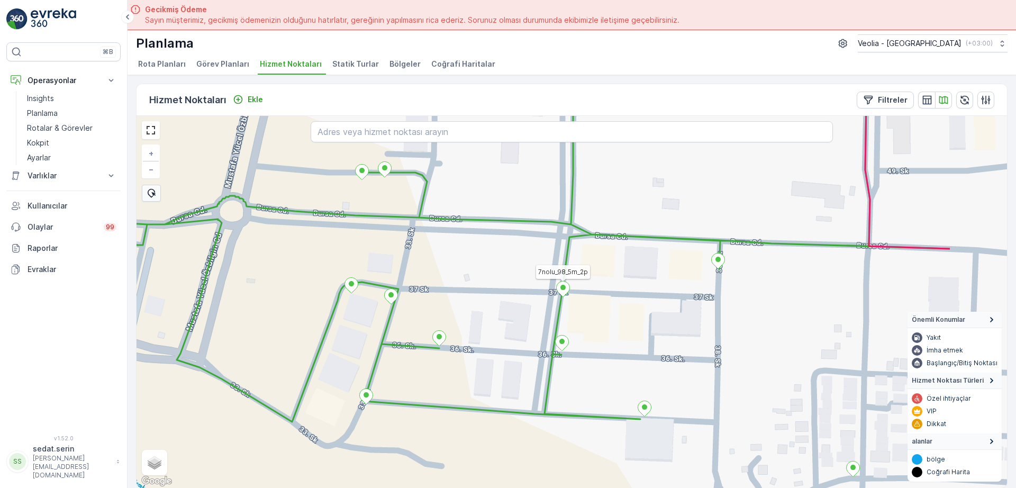
drag, startPoint x: 590, startPoint y: 306, endPoint x: 426, endPoint y: 331, distance: 165.9
click at [416, 333] on div "MSW_8nolu_13_3m 7nolu_98_5m_2p 7nolu_94_1p + − Uydu Yol haritası Arazi Karışık …" at bounding box center [571, 302] width 870 height 372
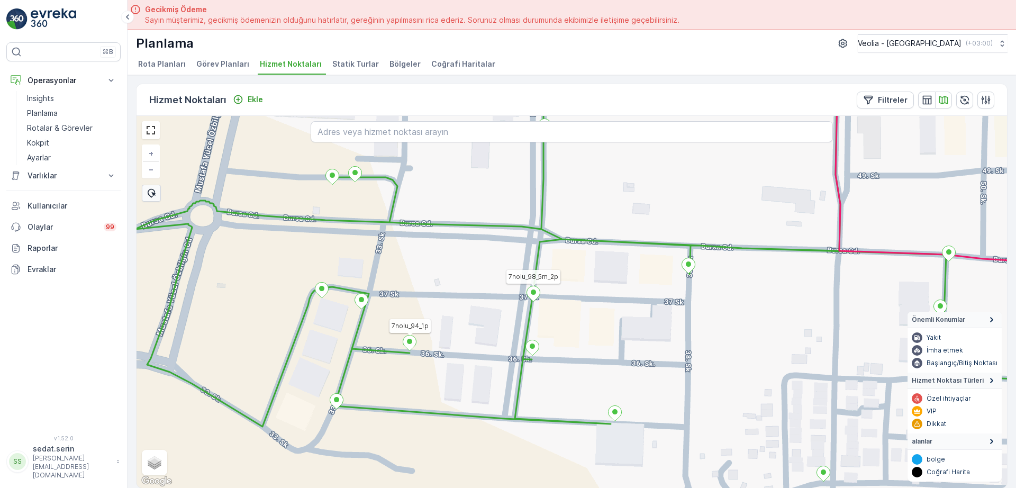
drag, startPoint x: 633, startPoint y: 329, endPoint x: 489, endPoint y: 241, distance: 168.4
click at [489, 241] on div "7nolu_98_5m_2p 7nolu_94_1p + − Uydu Yol haritası Arazi Karışık Leaflet Klavye k…" at bounding box center [571, 302] width 870 height 372
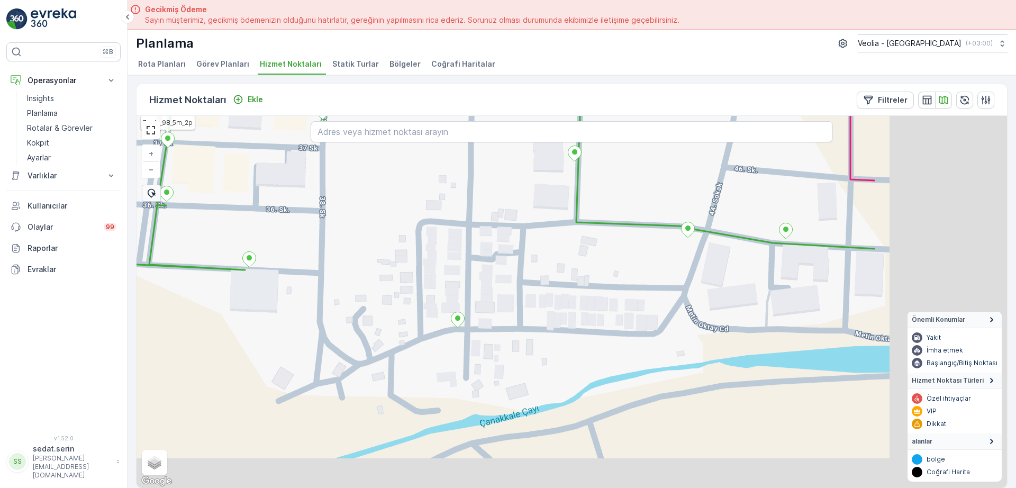
drag, startPoint x: 563, startPoint y: 268, endPoint x: 455, endPoint y: 242, distance: 111.0
click at [455, 242] on div "7nolu_98_5m_2p 7nolu_94_1p + − Uydu Yol haritası Arazi Karışık Leaflet Klavye k…" at bounding box center [571, 302] width 870 height 372
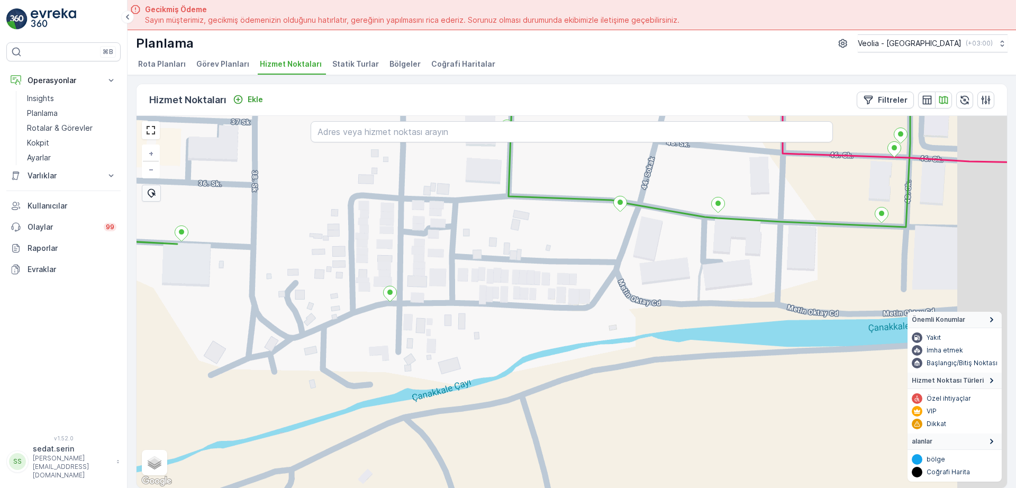
drag, startPoint x: 633, startPoint y: 290, endPoint x: 587, endPoint y: 278, distance: 48.3
click at [587, 278] on div "7nolu_98_5m_2p + − Uydu Yol haritası Arazi Karışık Leaflet Klavye kısayolları H…" at bounding box center [571, 302] width 870 height 372
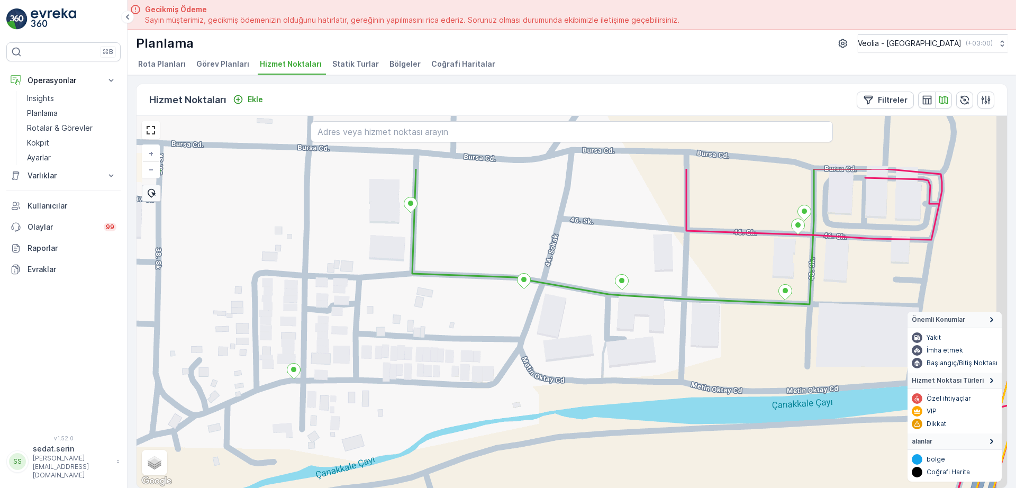
drag, startPoint x: 662, startPoint y: 273, endPoint x: 606, endPoint y: 372, distance: 113.7
click at [606, 372] on div "+ − Uydu Yol haritası Arazi Karışık Leaflet Klavye kısayolları Harita Verileri …" at bounding box center [571, 302] width 870 height 372
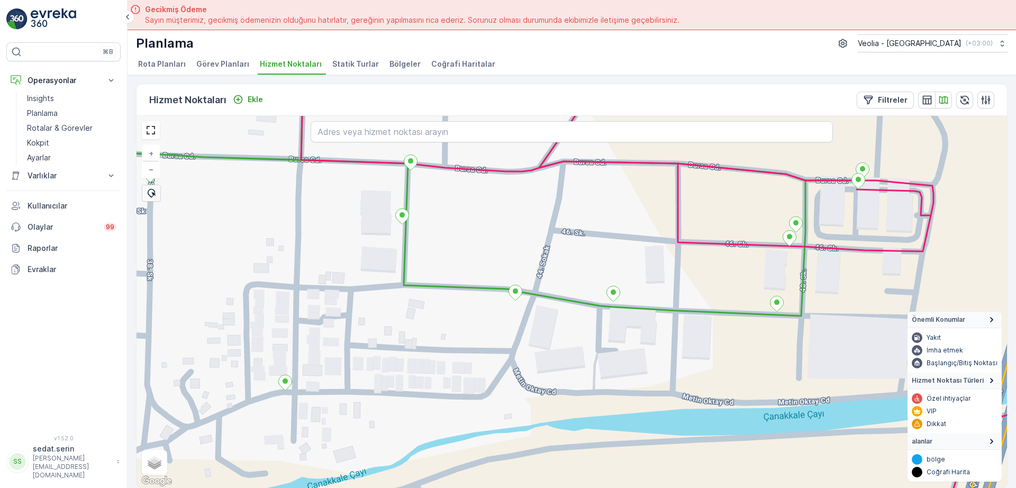
drag, startPoint x: 689, startPoint y: 308, endPoint x: 649, endPoint y: 417, distance: 115.5
click at [649, 333] on icon at bounding box center [455, 206] width 815 height 251
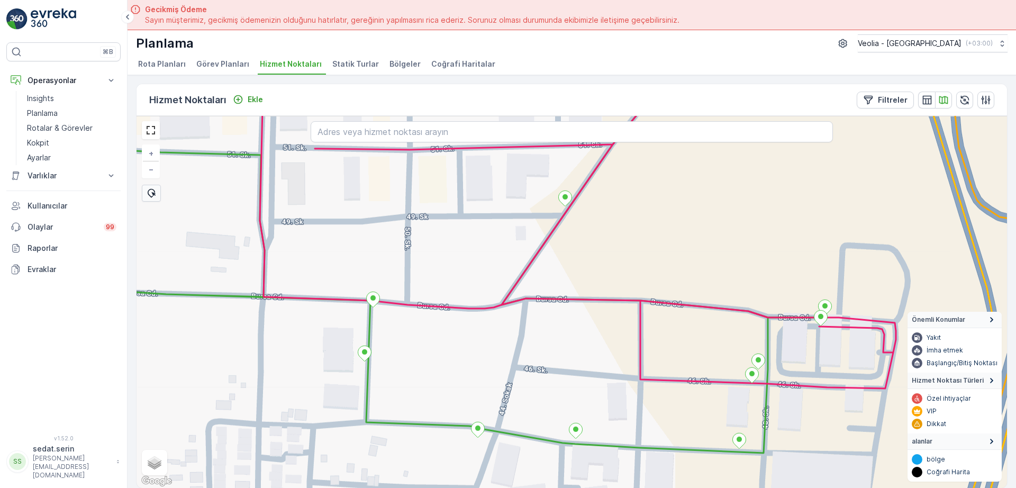
drag, startPoint x: 641, startPoint y: 324, endPoint x: 641, endPoint y: 440, distance: 115.3
click at [641, 440] on icon at bounding box center [677, 333] width 834 height 446
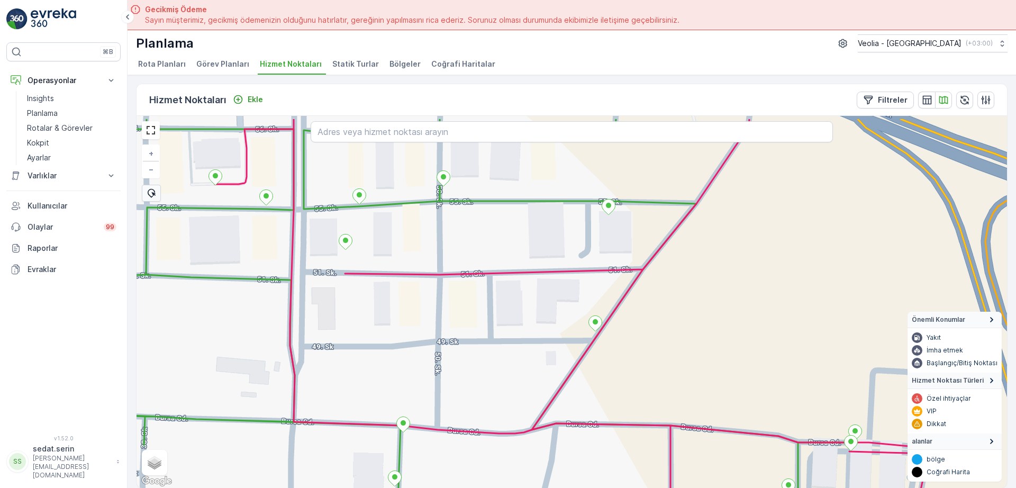
drag, startPoint x: 608, startPoint y: 400, endPoint x: 621, endPoint y: 413, distance: 17.6
click at [620, 413] on div "+ − Uydu Yol haritası Arazi Karışık Leaflet Klavye kısayolları Harita Verileri …" at bounding box center [571, 302] width 870 height 372
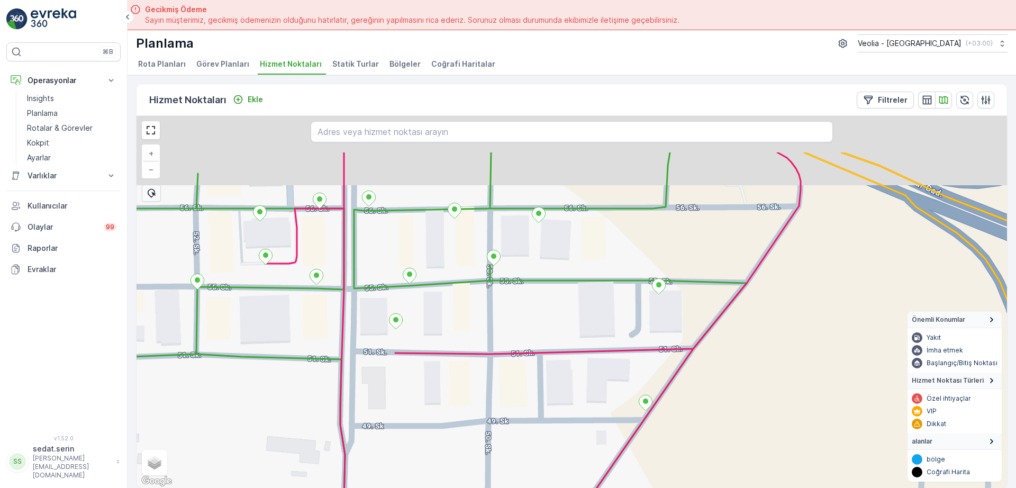
drag, startPoint x: 617, startPoint y: 388, endPoint x: 652, endPoint y: 447, distance: 68.3
click at [652, 447] on div "+ − Uydu Yol haritası Arazi Karışık Leaflet Klavye kısayolları Harita Verileri …" at bounding box center [571, 302] width 870 height 372
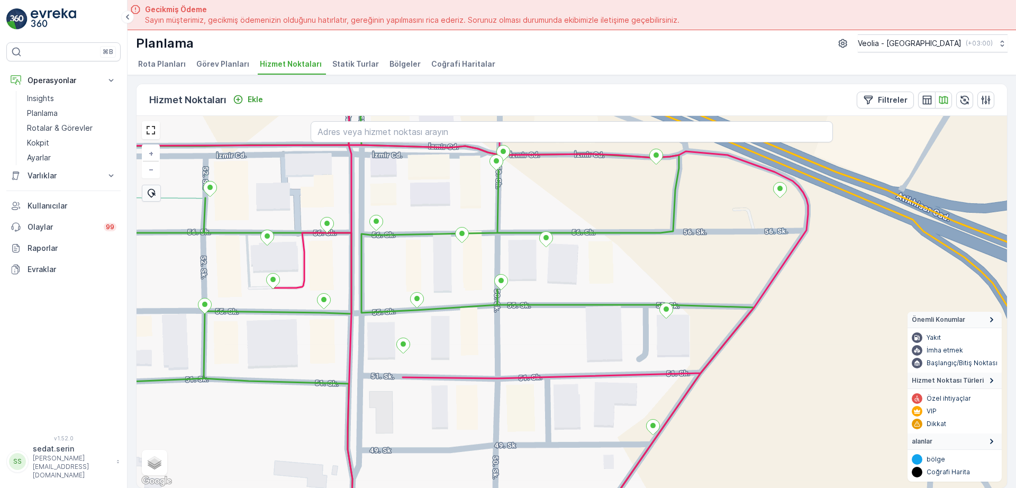
drag, startPoint x: 609, startPoint y: 363, endPoint x: 615, endPoint y: 375, distance: 12.8
click at [615, 377] on div "+ − Uydu Yol haritası Arazi Karışık Leaflet Klavye kısayolları Harita Verileri …" at bounding box center [571, 302] width 870 height 372
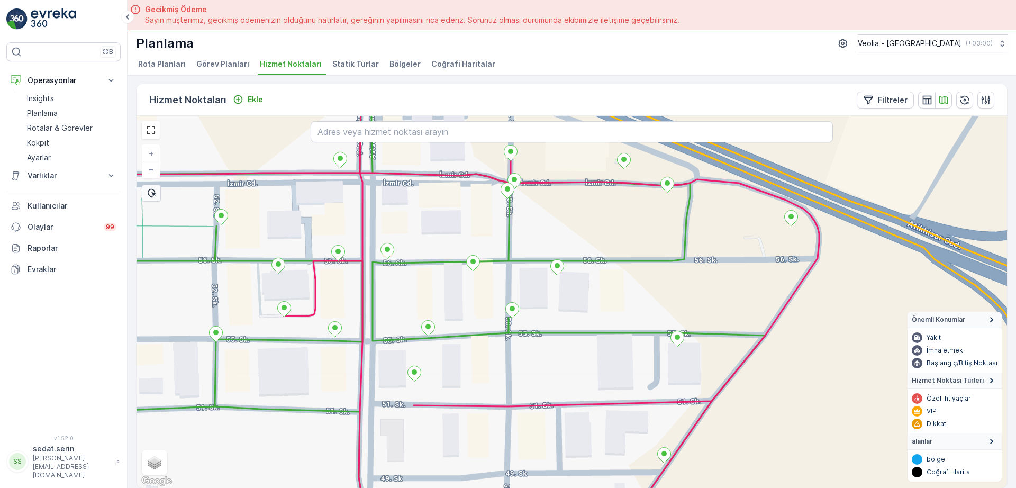
drag
click at [618, 394] on div "+ − Uydu Yol haritası Arazi Karışık Leaflet Klavye kısayolları Harita Verileri …" at bounding box center [571, 302] width 870 height 372
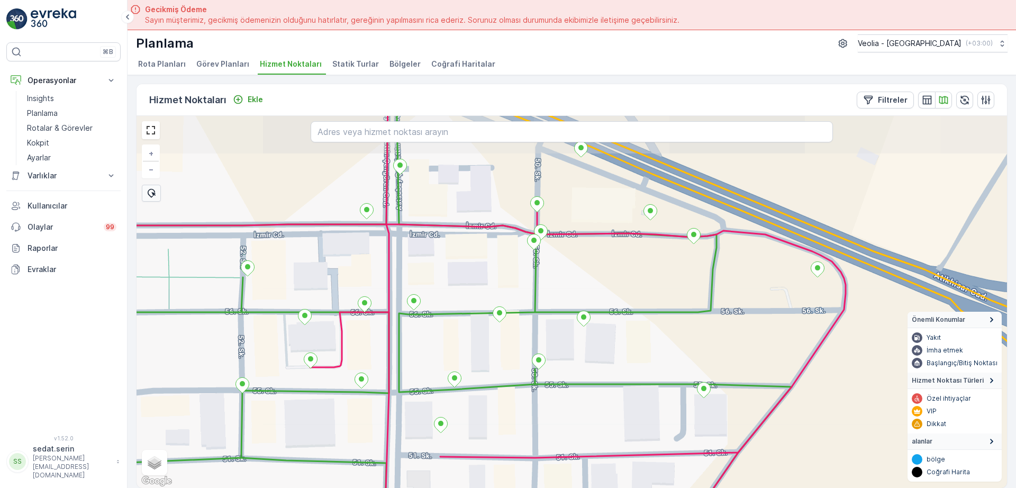
click at [681, 385] on div "+ − Uydu Yol haritası Arazi Karışık Leaflet Klavye kısayolları Harita Verileri …" at bounding box center [571, 302] width 870 height 372
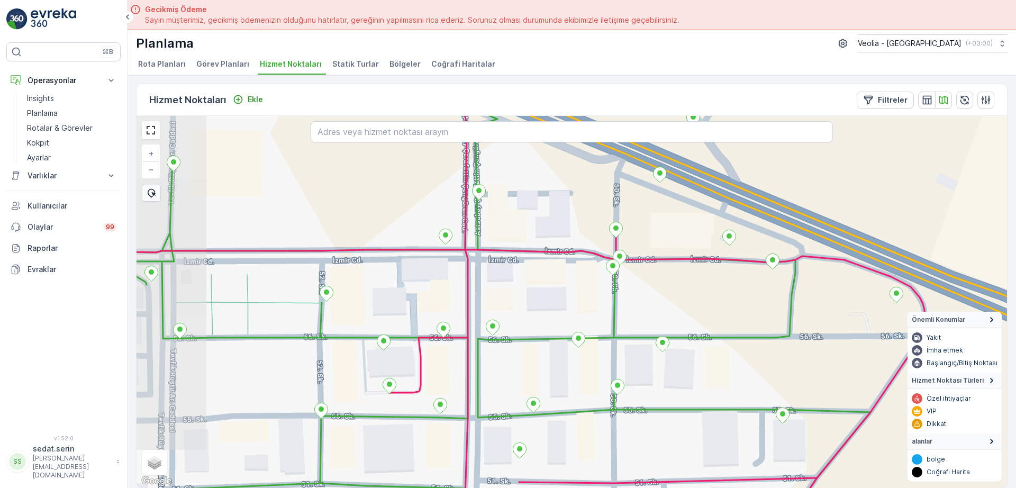
click at [694, 313] on div "+ − Uydu Yol haritası Arazi Karışık Leaflet Klavye kısayolları Harita Verileri …" at bounding box center [571, 302] width 870 height 372
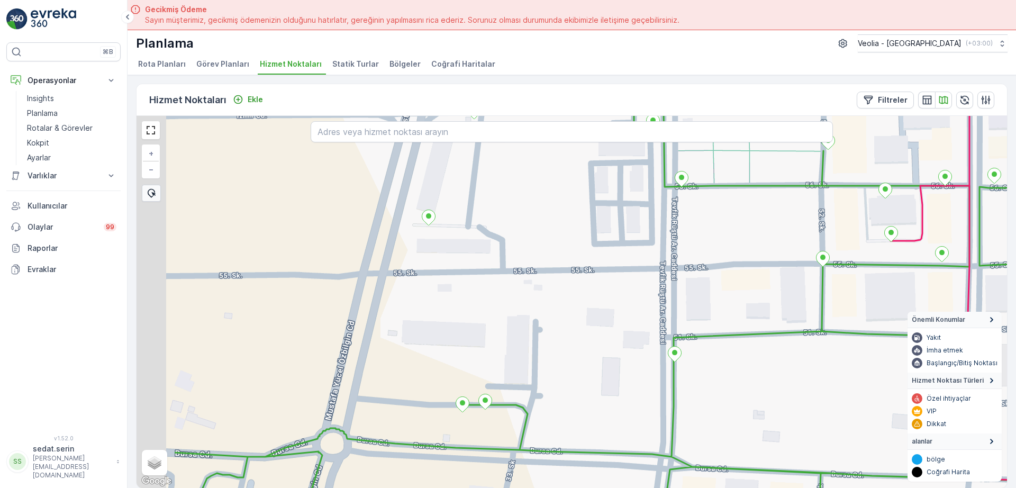
click at [641, 312] on div "+ − Uydu Yol haritası Arazi Karışık Leaflet Klavye kısayolları Harita Verileri …" at bounding box center [571, 302] width 870 height 372
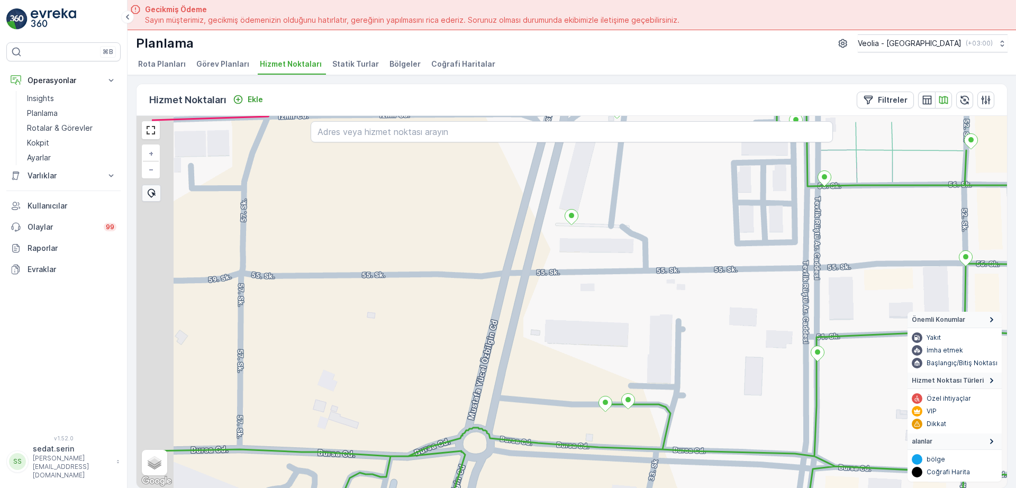
click at [666, 306] on div "+ − Uydu Yol haritası Arazi Karışık Leaflet Klavye kısayolları Harita Verileri …" at bounding box center [571, 302] width 870 height 372
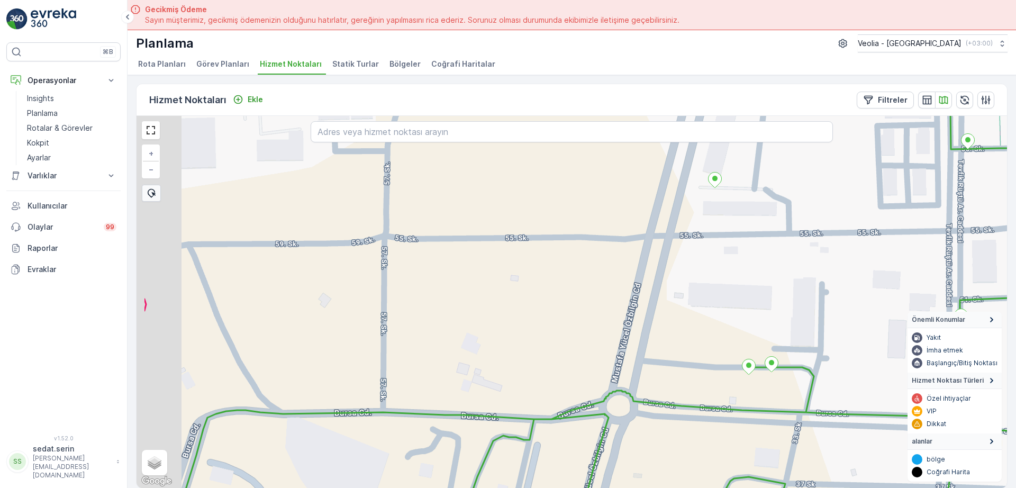
click at [670, 279] on div "+ − Uydu Yol haritası Arazi Karışık Leaflet Klavye kısayolları Harita Verileri …" at bounding box center [571, 302] width 870 height 372
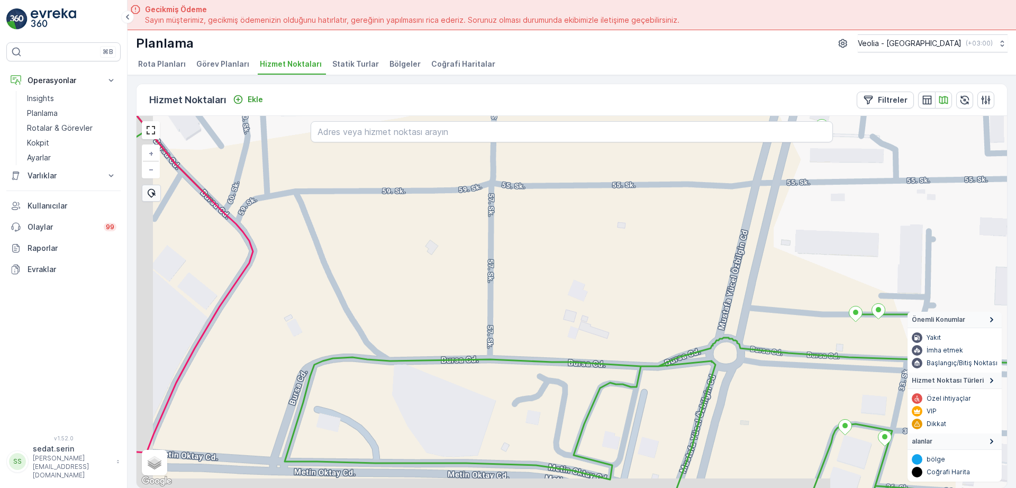
click at [699, 267] on div "+ − Uydu Yol haritası Arazi Karışık Leaflet Klavye kısayolları Harita Verileri …" at bounding box center [571, 302] width 870 height 372
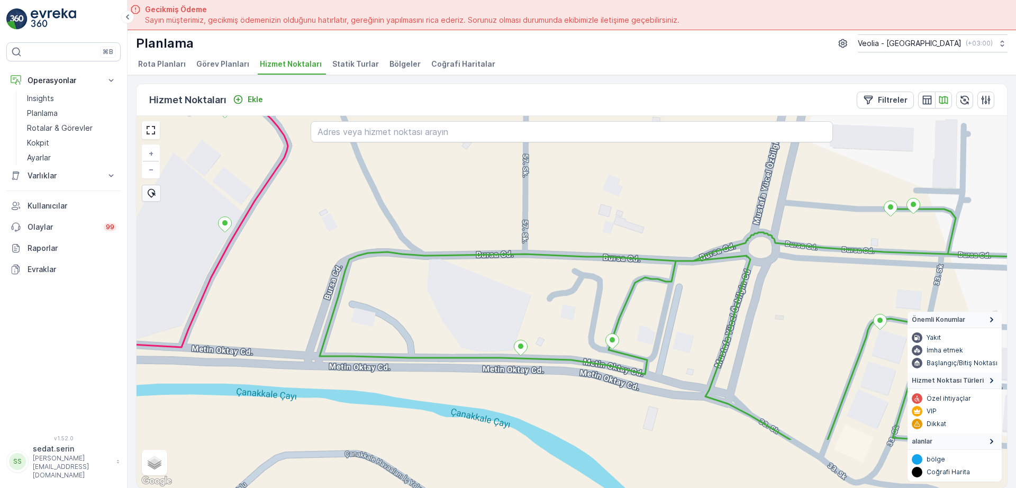
click at [628, 238] on div "+ − Uydu Yol haritası Arazi Karışık Leaflet Klavye kısayolları Harita Verileri …" at bounding box center [571, 302] width 870 height 372
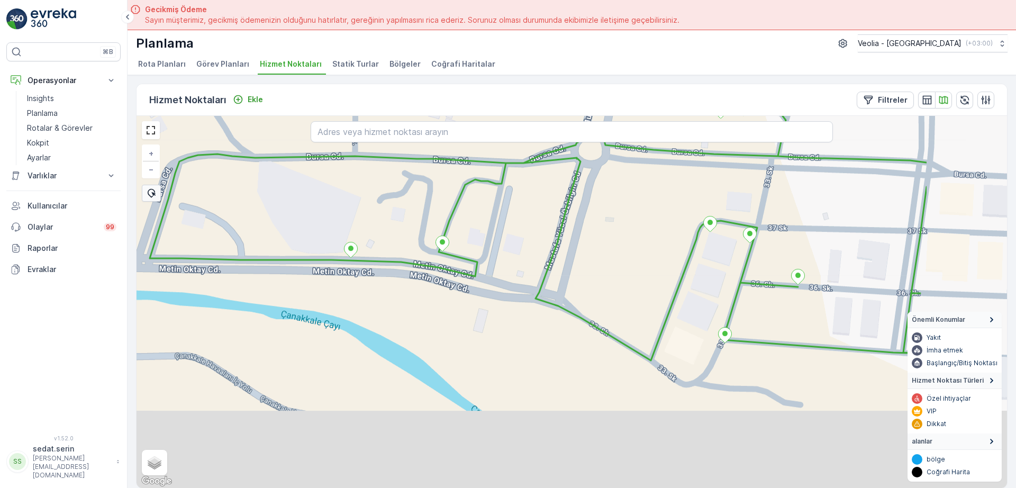
click at [498, 215] on div "+ − Uydu Yol haritası Arazi Karışık Leaflet Klavye kısayolları Harita Verileri …" at bounding box center [571, 302] width 870 height 372
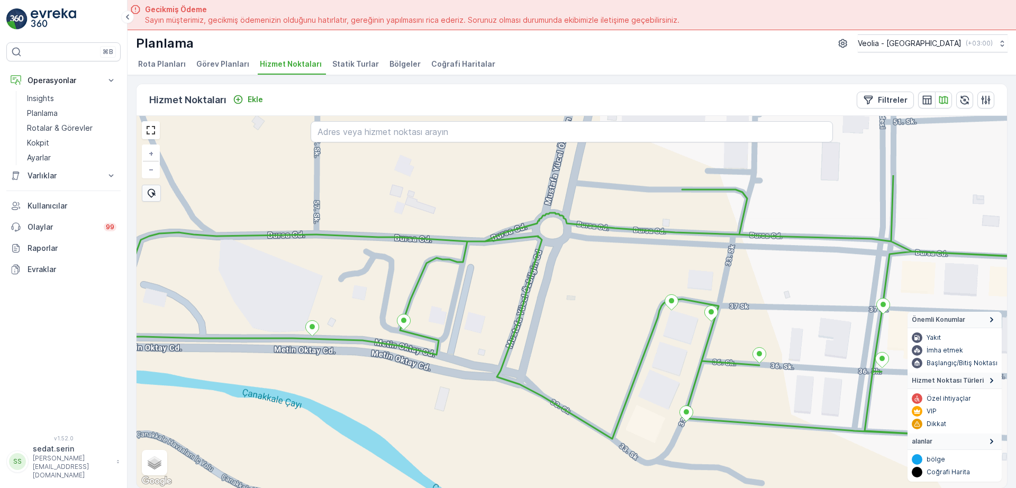
drag, startPoint x: 573, startPoint y: 270, endPoint x: 569, endPoint y: 380, distance: 110.1
click at [569, 380] on div "+ − Uydu Yol haritası Arazi Karışık Leaflet Klavye kısayolları Harita Verileri …" at bounding box center [571, 302] width 870 height 372
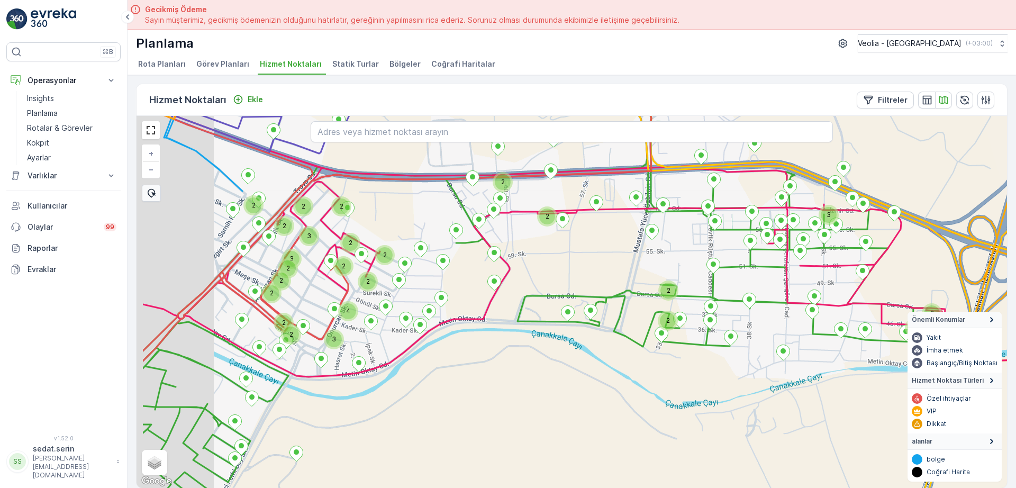
drag, startPoint x: 380, startPoint y: 281, endPoint x: 518, endPoint y: 287, distance: 137.7
click at [517, 287] on div "2 3 2 2 3 2 2 2 2 2 2 2 2 2 3 4 2 2 2 2 2 3 2 2 2 2 + − Uydu Yol haritası Arazi…" at bounding box center [571, 302] width 870 height 372
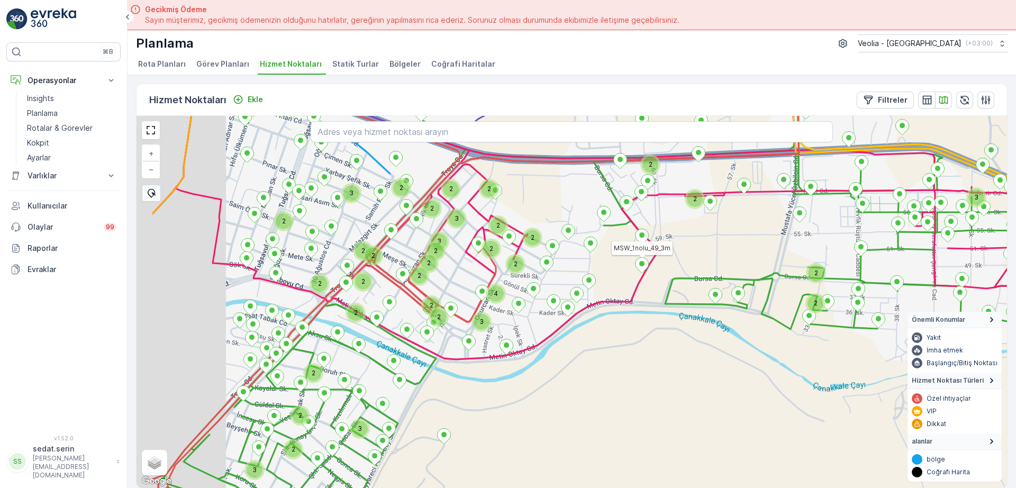
drag, startPoint x: 342, startPoint y: 256, endPoint x: 445, endPoint y: 241, distance: 104.3
click at [445, 241] on div "3" at bounding box center [439, 241] width 16 height 16
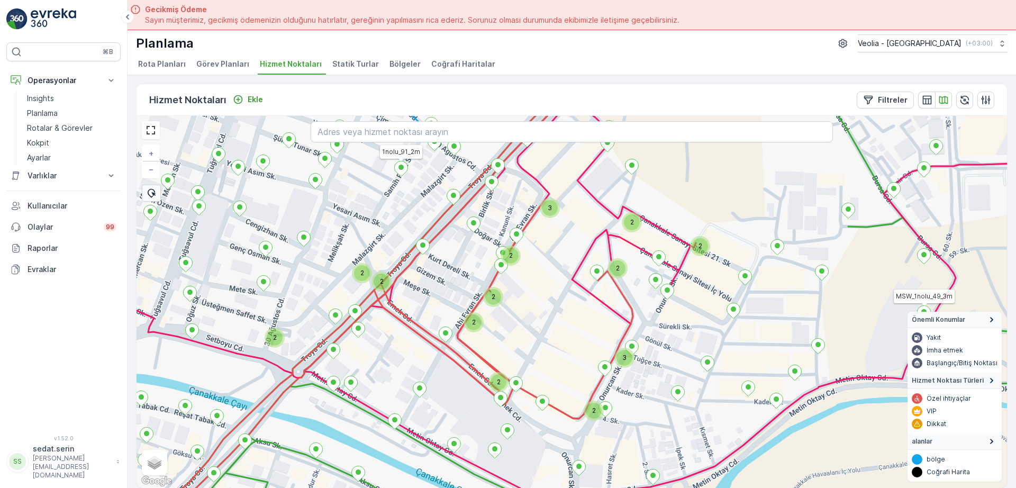
click at [279, 338] on div "2" at bounding box center [275, 338] width 16 height 16
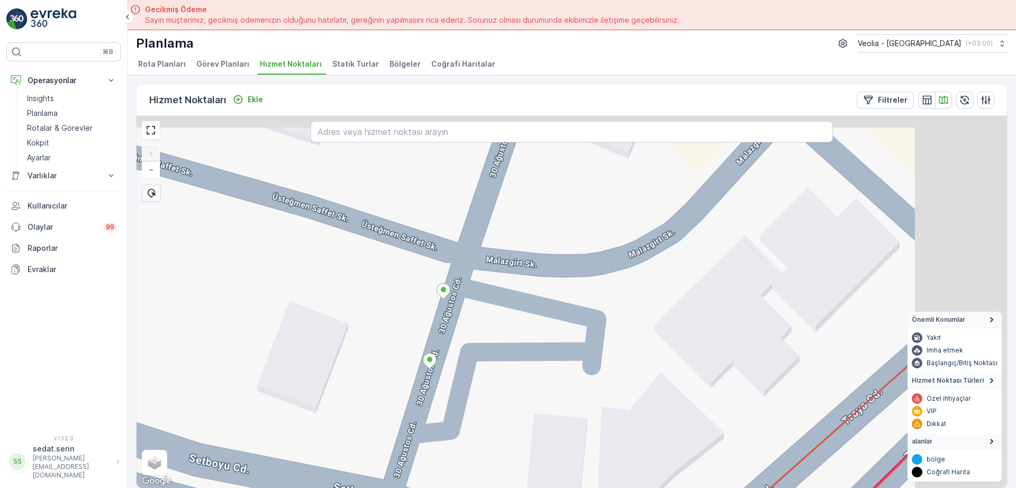
drag, startPoint x: 651, startPoint y: 270, endPoint x: 499, endPoint y: 305, distance: 155.9
click at [499, 305] on div "+ − Uydu Yol haritası Arazi Karışık Leaflet Klavye kısayolları Harita Verileri …" at bounding box center [571, 302] width 870 height 372
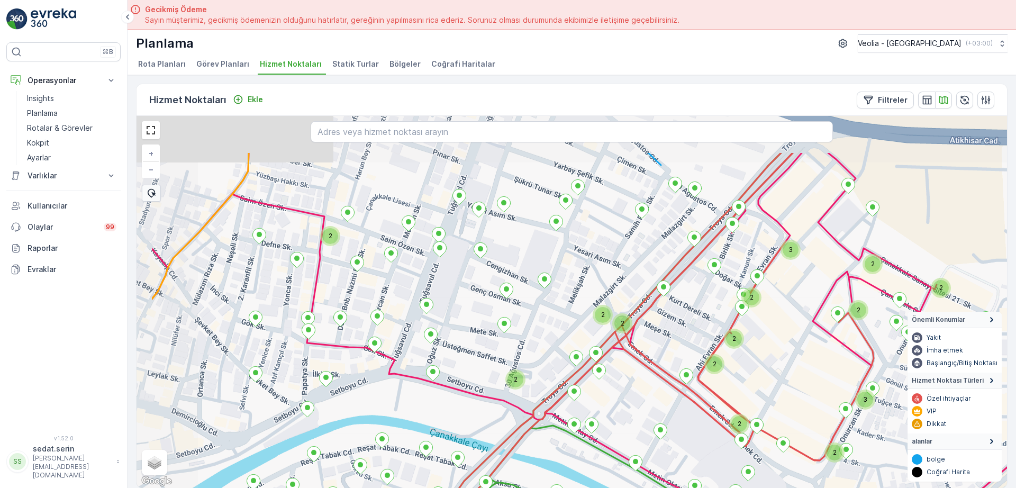
drag, startPoint x: 612, startPoint y: 287, endPoint x: 699, endPoint y: 351, distance: 109.0
click at [699, 351] on div "2 2 2 3 2 2 2 2 2 2 2 2 3 2 + − Uydu Yol haritası Arazi Karışık Leaflet Klavye …" at bounding box center [571, 302] width 870 height 372
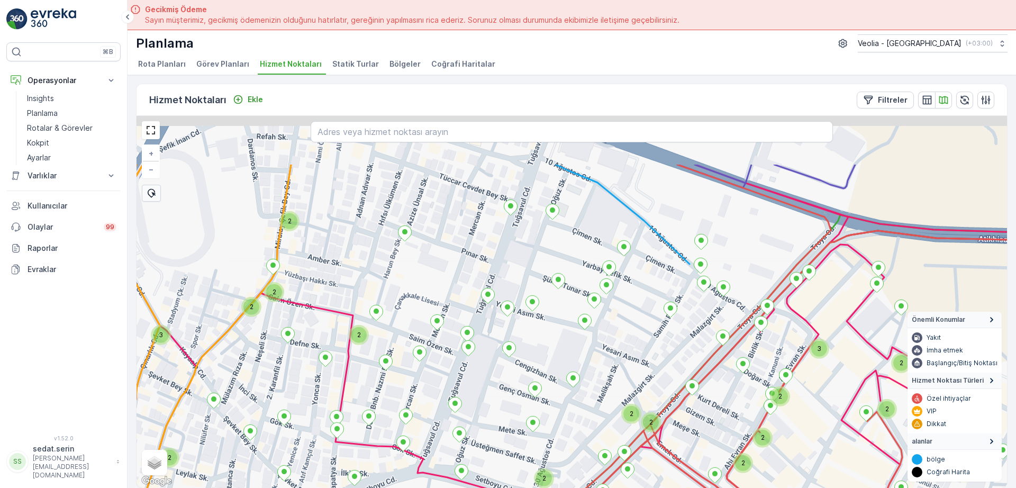
drag, startPoint x: 677, startPoint y: 238, endPoint x: 692, endPoint y: 327, distance: 91.2
click at [694, 332] on div "2 2 2 3 2 2 2 2 2 2 2 2 3 2 2 2 3 2 2 + − Uydu Yol haritası Arazi Karışık Leafl…" at bounding box center [571, 302] width 870 height 372
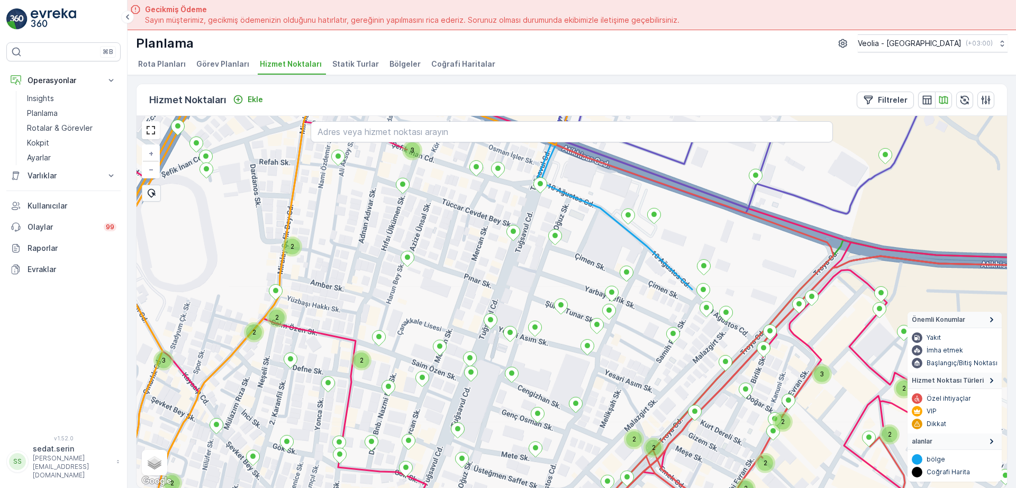
drag, startPoint x: 615, startPoint y: 234, endPoint x: 621, endPoint y: 261, distance: 27.6
click at [621, 261] on div "2 2 2 3 2 2 2 2 2 2 2 2 2 3 2 2 3 + − Uydu Yol haritası Arazi Karışık Leaflet K…" at bounding box center [571, 302] width 870 height 372
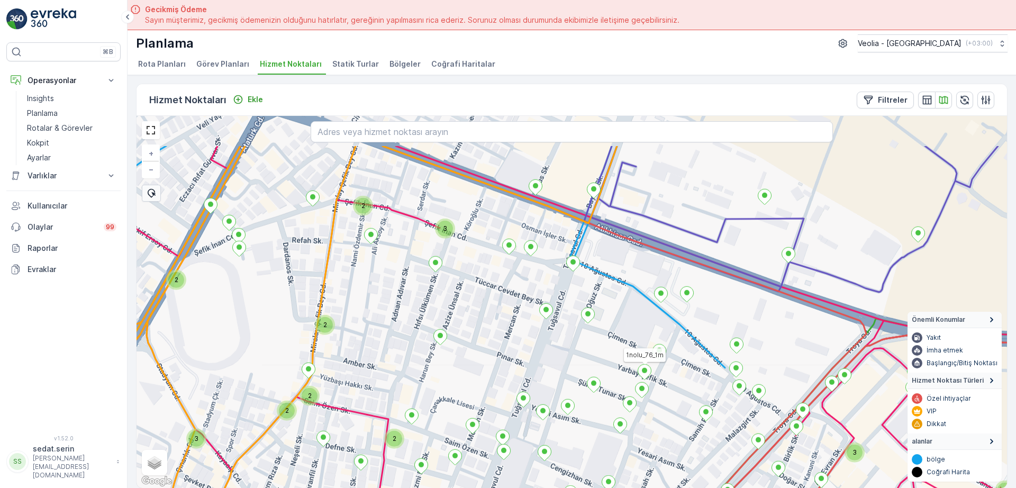
drag, startPoint x: 613, startPoint y: 299, endPoint x: 642, endPoint y: 367, distance: 73.2
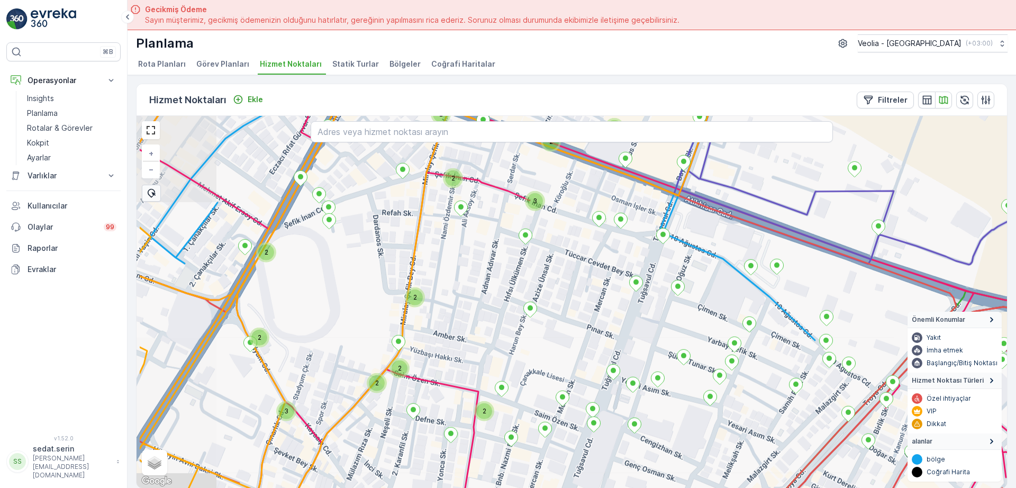
drag, startPoint x: 592, startPoint y: 306, endPoint x: 682, endPoint y: 276, distance: 95.4
click at [682, 277] on div "2 2 3 2 2 3 2 2 3 2 2 2 2 2 2 + − Uydu Yol haritası Arazi Karışık Leaflet Klavy…" at bounding box center [571, 302] width 870 height 372
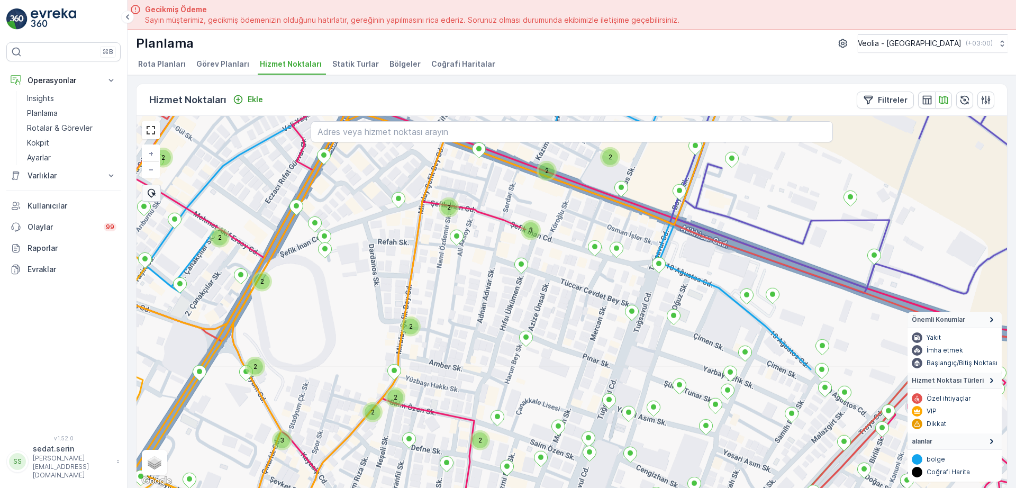
drag, startPoint x: 519, startPoint y: 256, endPoint x: 514, endPoint y: 287, distance: 31.7
click at [514, 287] on div "3 2 2 3 2 2 3 2 2 2 2 2 2 2 2 2 2 + − Uydu Yol haritası Arazi Karışık Leaflet K…" at bounding box center [571, 302] width 870 height 372
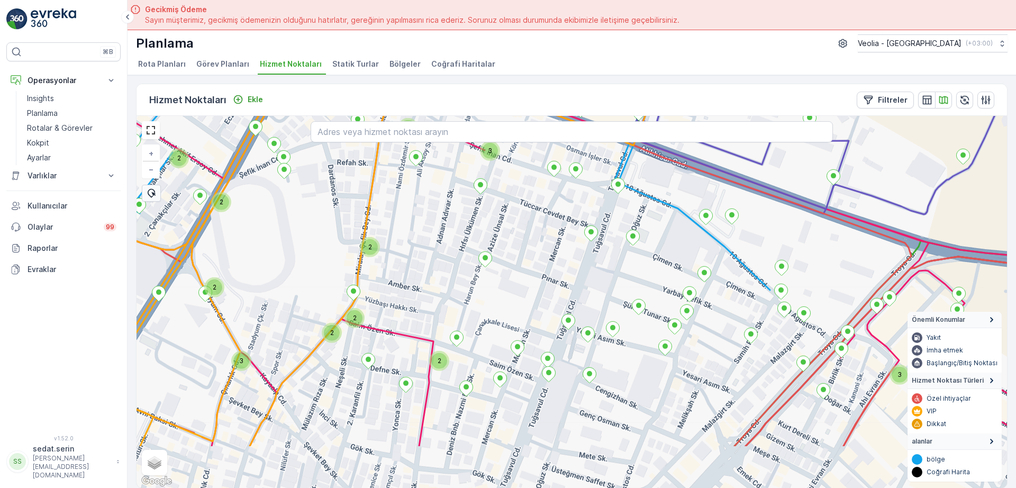
drag, startPoint x: 670, startPoint y: 329, endPoint x: 598, endPoint y: 190, distance: 155.7
click at [598, 189] on div "3 2 2 3 2 2 3 2 2 2 2 2 2 2 2 + − Uydu Yol haritası Arazi Karışık Leaflet Klavy…" at bounding box center [571, 302] width 870 height 372
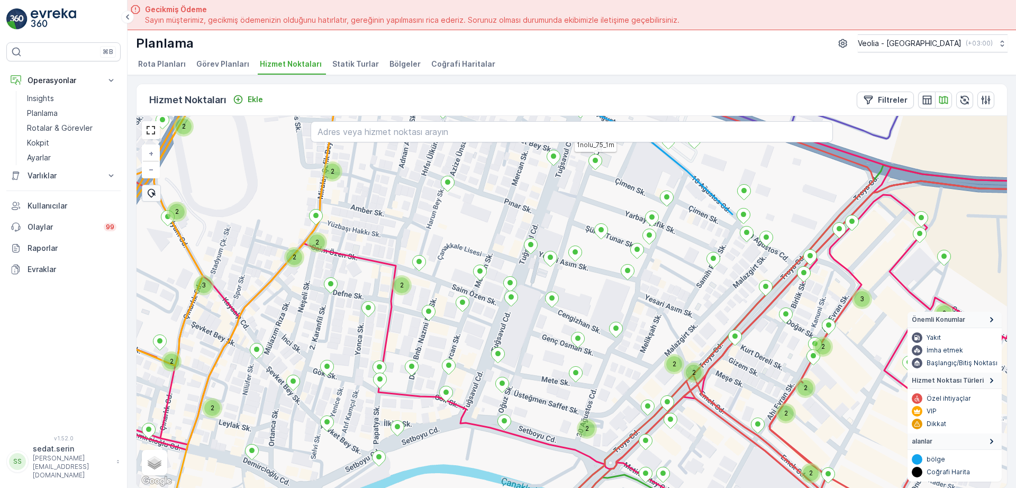
drag, startPoint x: 669, startPoint y: 312, endPoint x: 641, endPoint y: 248, distance: 69.9
click at [642, 249] on div "3 2 2 3 2 2 2 2 2 3 2 2 2 2 2 2 2 2 2 2 1nolu_75_1m + − Uydu Yol haritası Arazi…" at bounding box center [571, 302] width 870 height 372
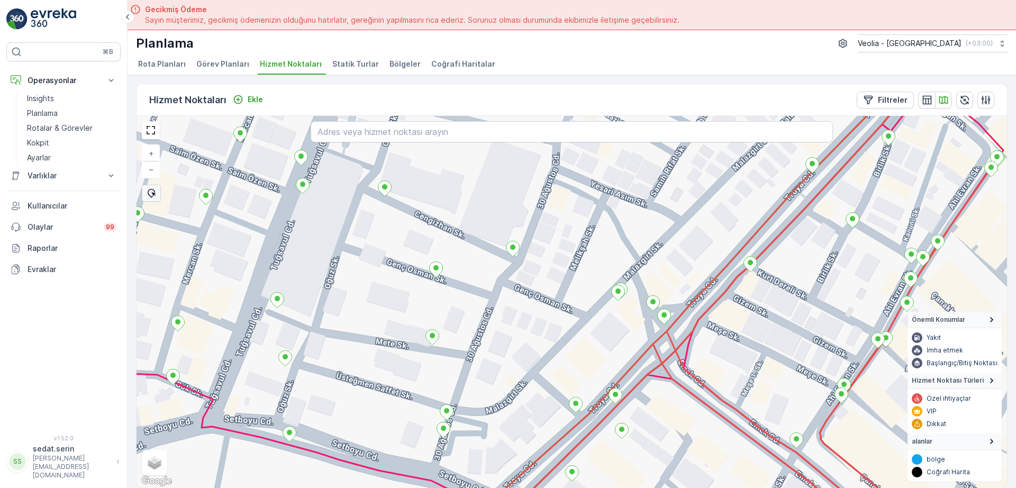
drag, startPoint x: 570, startPoint y: 328, endPoint x: 548, endPoint y: 367, distance: 44.6
click at [548, 367] on div "+ − Uydu Yol haritası Arazi Karışık Leaflet Klavye kısayolları Harita Verileri …" at bounding box center [571, 302] width 870 height 372
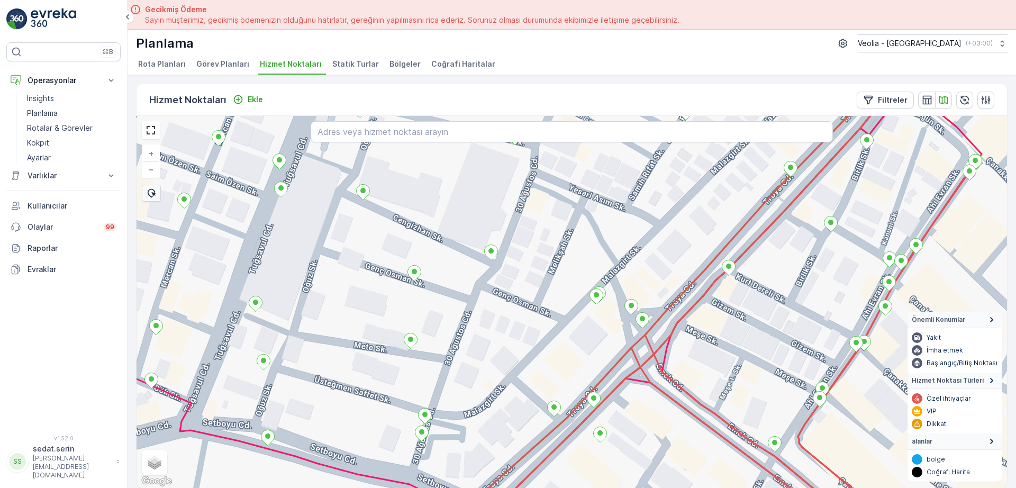
drag, startPoint x: 783, startPoint y: 358, endPoint x: 783, endPoint y: 295, distance: 62.4
click at [783, 295] on div "+ − Uydu Yol haritası Arazi Karışık Leaflet Klavye kısayolları Harita Verileri …" at bounding box center [571, 302] width 870 height 372
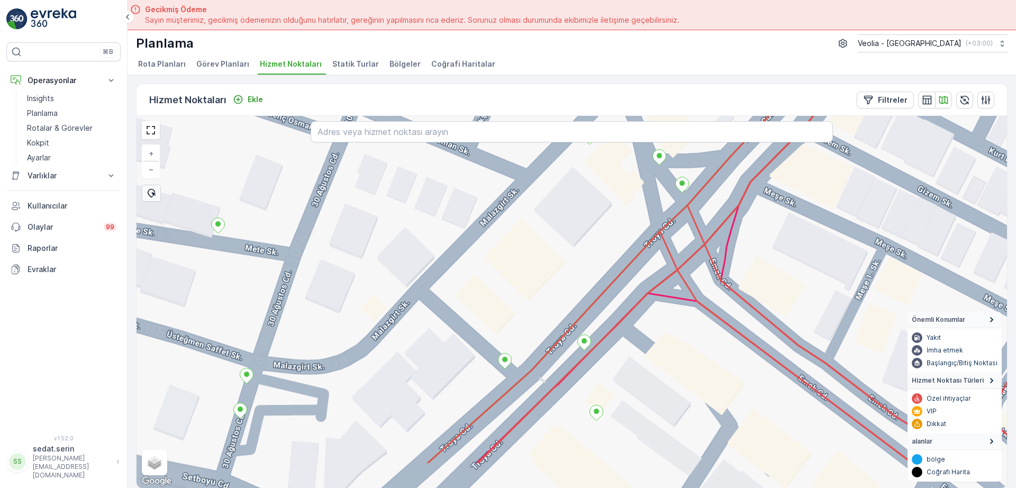
drag, startPoint x: 500, startPoint y: 303, endPoint x: 523, endPoint y: 278, distance: 33.7
click at [523, 278] on div "+ − Uydu Yol haritası Arazi Karışık Leaflet Klavye kısayolları Harita Verileri …" at bounding box center [571, 302] width 870 height 372
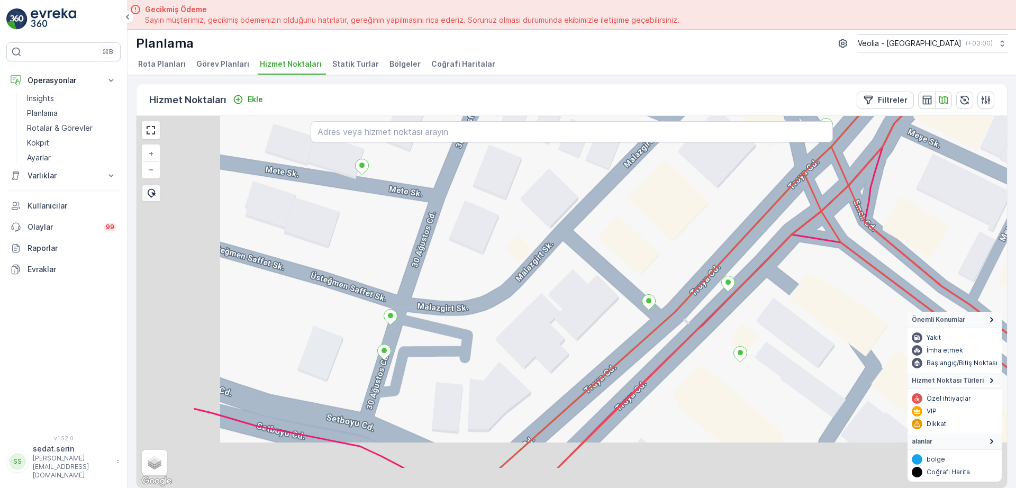
drag, startPoint x: 504, startPoint y: 312, endPoint x: 707, endPoint y: 200, distance: 232.2
click at [707, 200] on div "+ − Uydu Yol haritası Arazi Karışık Leaflet Klavye kısayolları Harita Verileri …" at bounding box center [571, 302] width 870 height 372
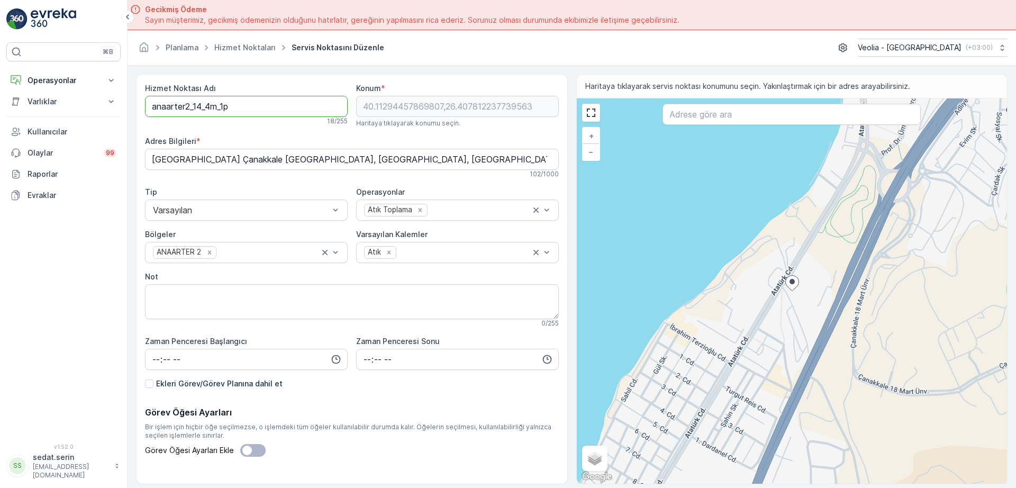
click at [148, 104] on Adı "anaarter2_14_4m_1p" at bounding box center [246, 106] width 203 height 21
click at [253, 103] on Adı "MSW_Anaarter2_14_4m_1p" at bounding box center [246, 106] width 203 height 21
click at [228, 106] on Adı "MSW_Anaarter2_14_4m_3p" at bounding box center [246, 106] width 203 height 21
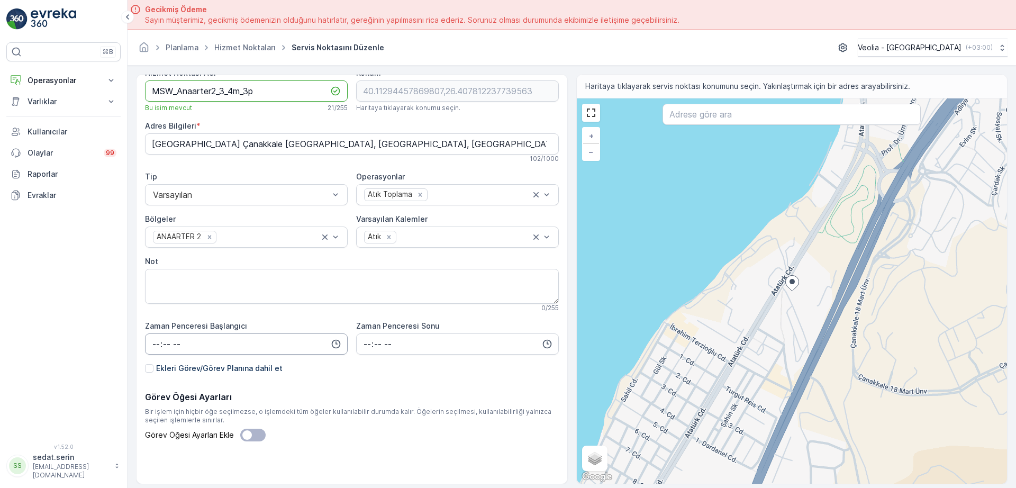
scroll to position [30, 0]
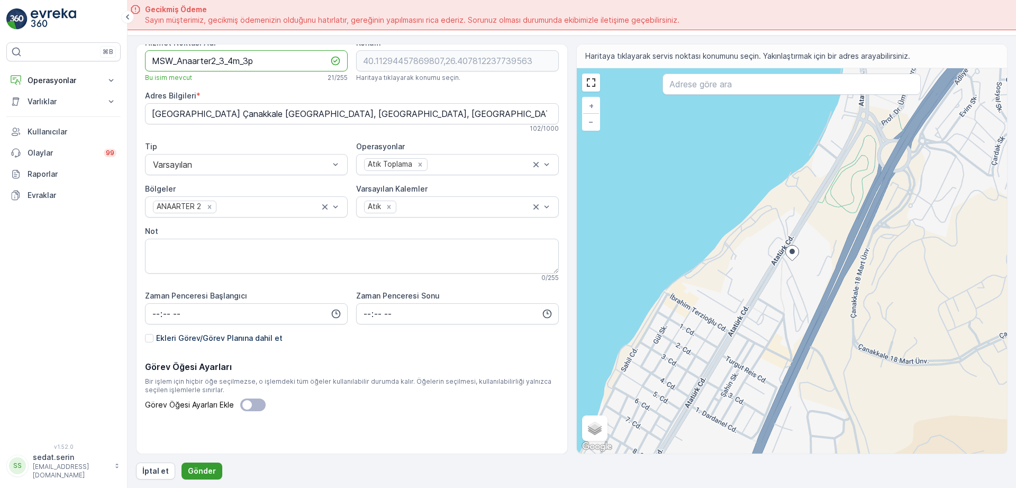
type Adı "MSW_Anaarter2_3_4m_3p"
click at [201, 463] on button "Gönder" at bounding box center [201, 470] width 41 height 17
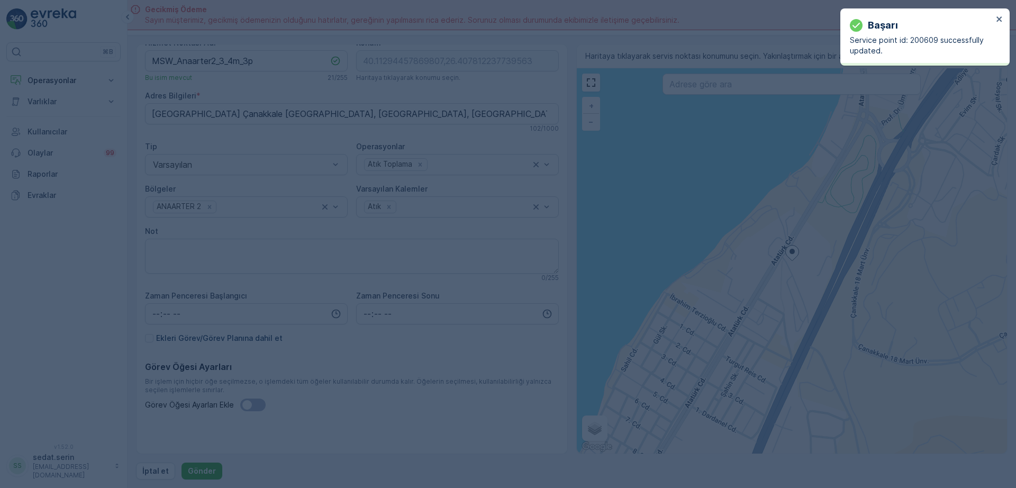
type input "40.112945,26.407812"
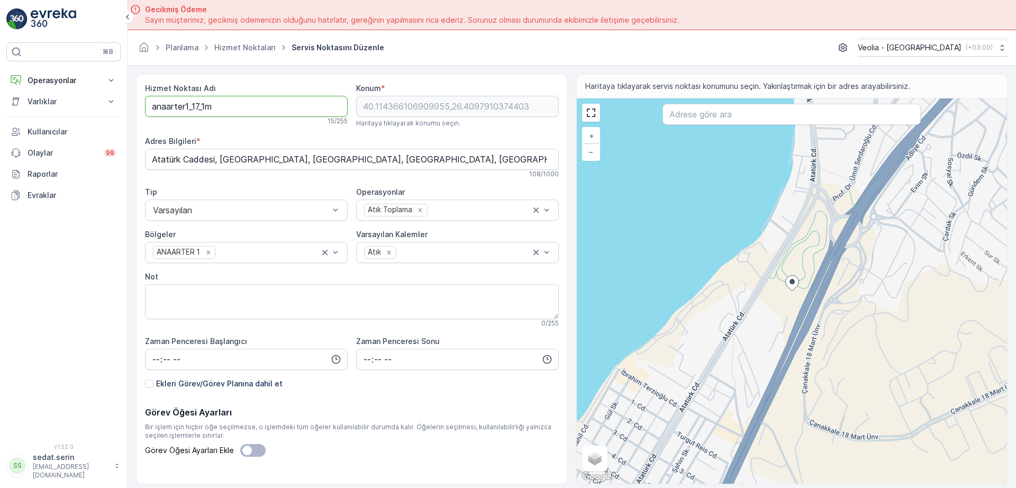
click at [150, 107] on Adı "anaarter1_17_1m" at bounding box center [246, 106] width 203 height 21
click at [227, 109] on Adı "MSW_Anaarter1_17_1m" at bounding box center [246, 106] width 203 height 21
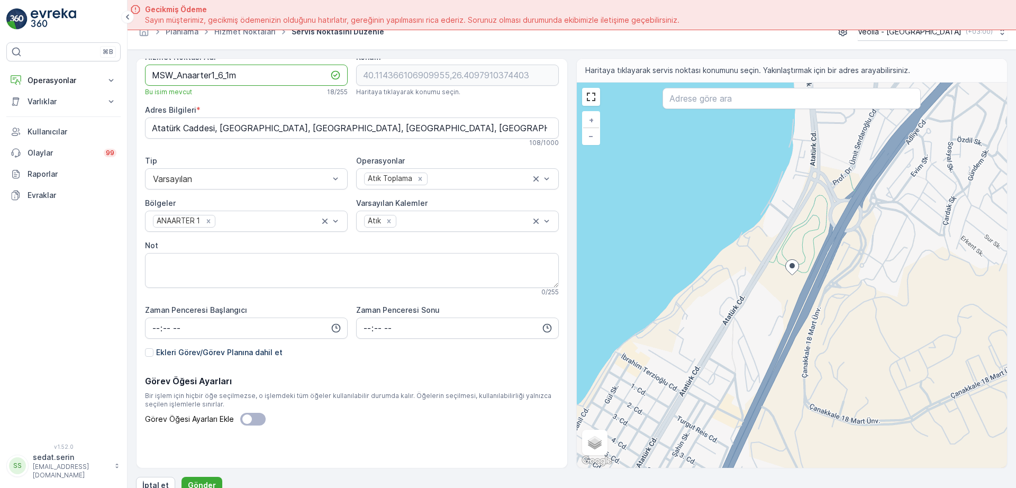
scroll to position [30, 0]
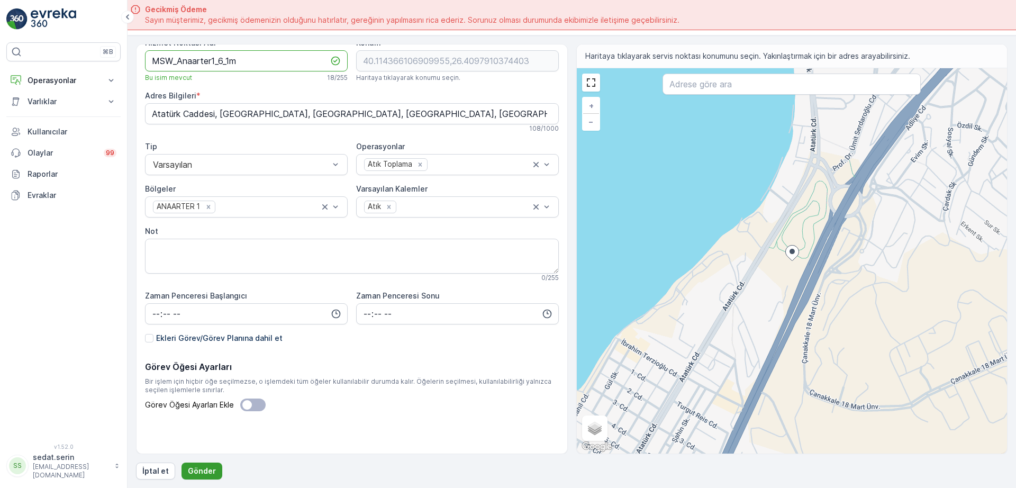
type Adı "MSW_Anaarter1_6_1m"
click at [208, 467] on p "Gönder" at bounding box center [202, 471] width 28 height 11
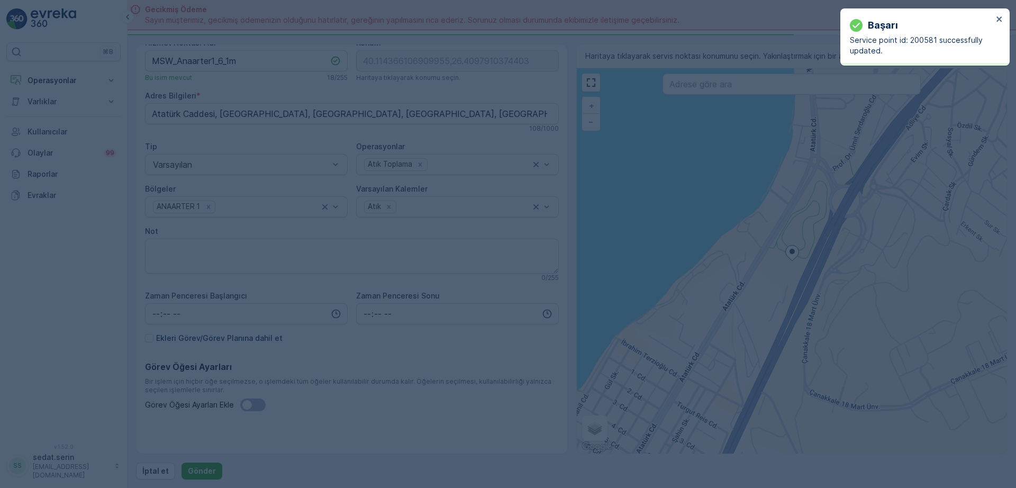
type input "40.114366,26.409791"
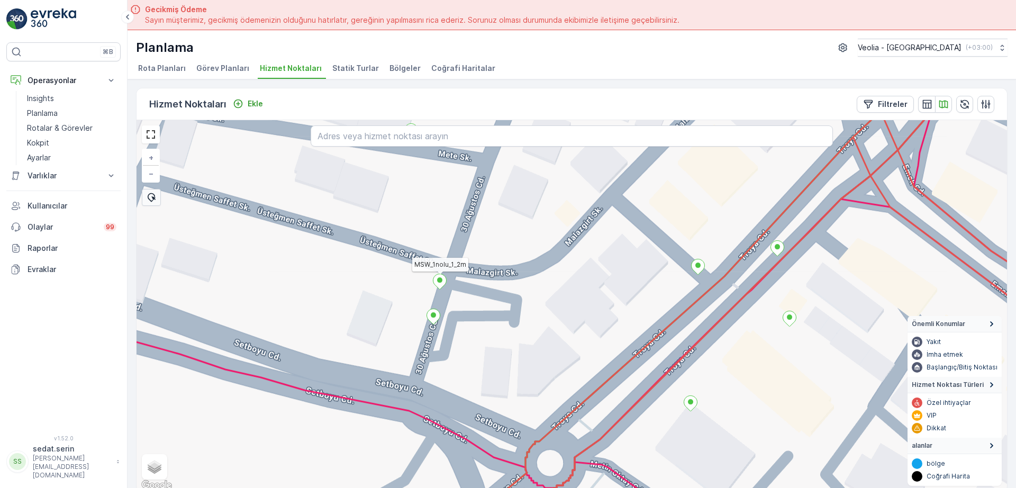
scroll to position [4, 0]
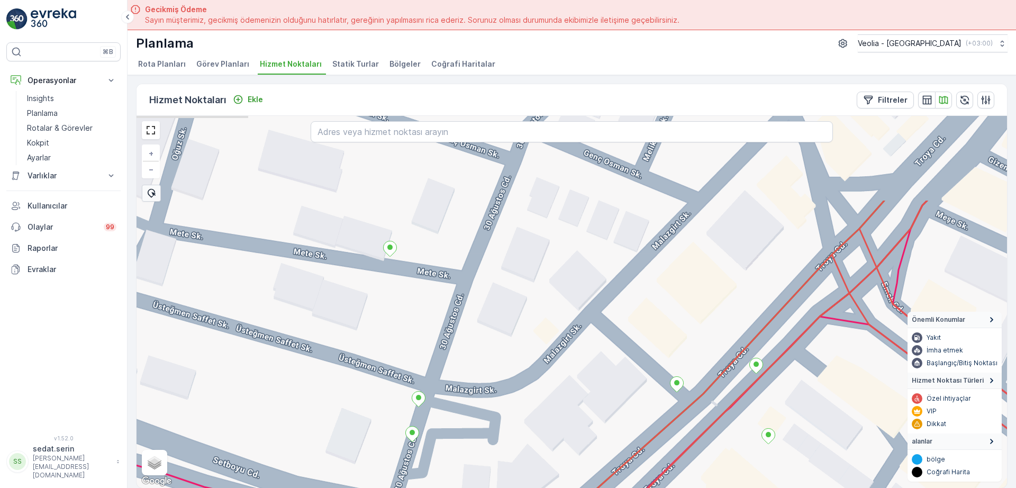
drag, startPoint x: 463, startPoint y: 237, endPoint x: 439, endPoint y: 397, distance: 161.6
click at [439, 397] on div "+ − Uydu Yol haritası Arazi Karışık Leaflet Klavye kısayolları Harita Verileri …" at bounding box center [571, 302] width 870 height 372
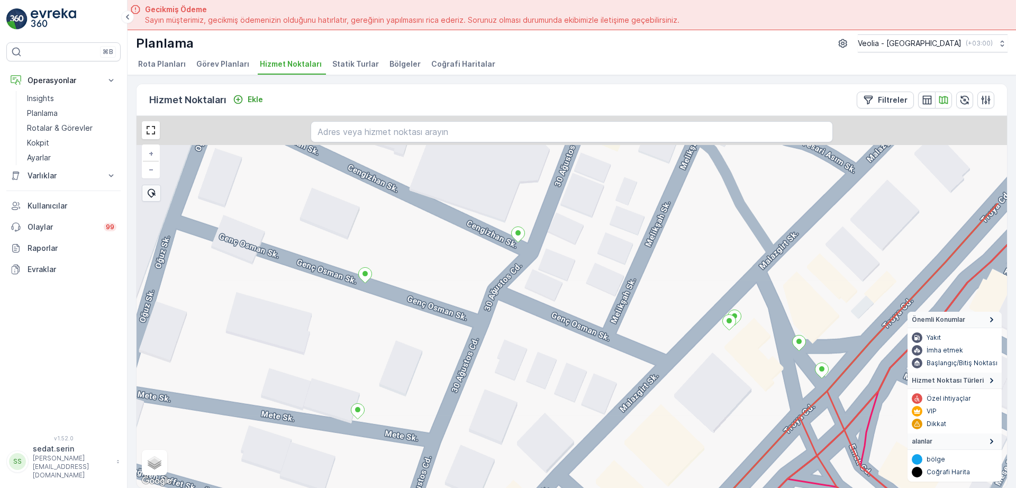
drag, startPoint x: 485, startPoint y: 313, endPoint x: 453, endPoint y: 454, distance: 144.2
click at [453, 454] on div "+ − Uydu Yol haritası Arazi Karışık Leaflet Klavye kısayolları Harita Verileri …" at bounding box center [571, 302] width 870 height 372
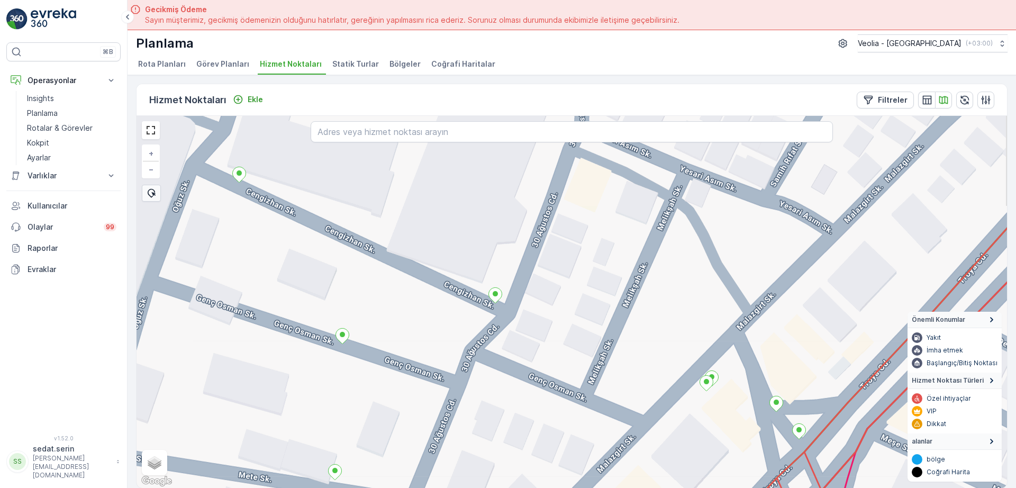
drag, startPoint x: 540, startPoint y: 289, endPoint x: 520, endPoint y: 334, distance: 48.8
click at [520, 334] on div "+ − Uydu Yol haritası Arazi Karışık Leaflet Klavye kısayolları Harita Verileri …" at bounding box center [571, 302] width 870 height 372
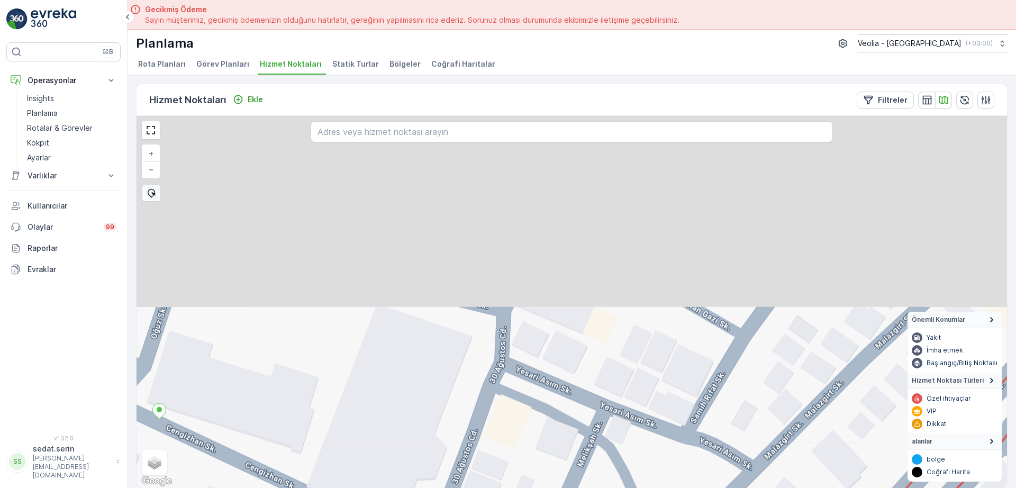
drag, startPoint x: 557, startPoint y: 259, endPoint x: 477, endPoint y: 495, distance: 249.6
click at [477, 487] on html "⌘B Operasyonlar Insights Planlama Rotalar & Görevler Kokpit Ayarlar Varlıklar V…" at bounding box center [508, 244] width 1016 height 488
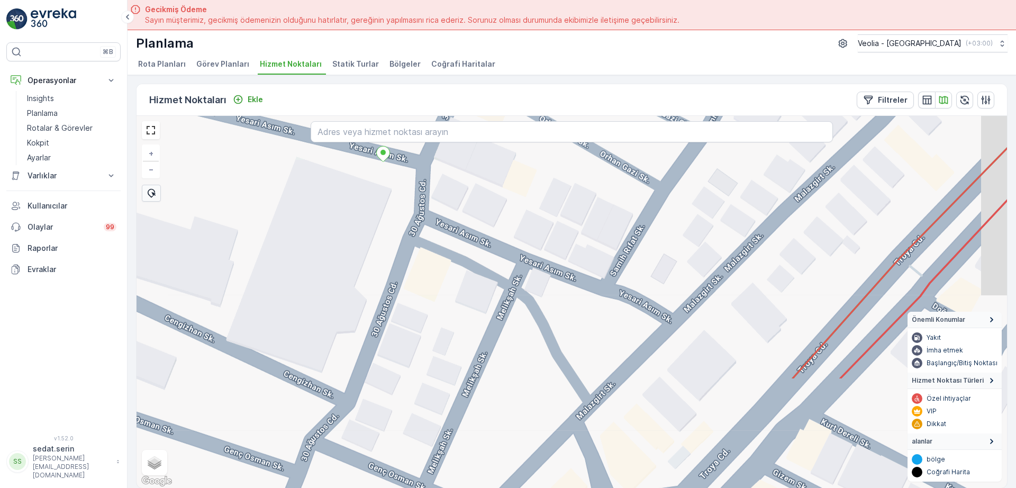
drag, startPoint x: 421, startPoint y: 279, endPoint x: 413, endPoint y: 272, distance: 10.9
click at [412, 268] on div "+ − Uydu Yol haritası Arazi Karışık Leaflet Klavye kısayolları Harita Verileri …" at bounding box center [571, 302] width 870 height 372
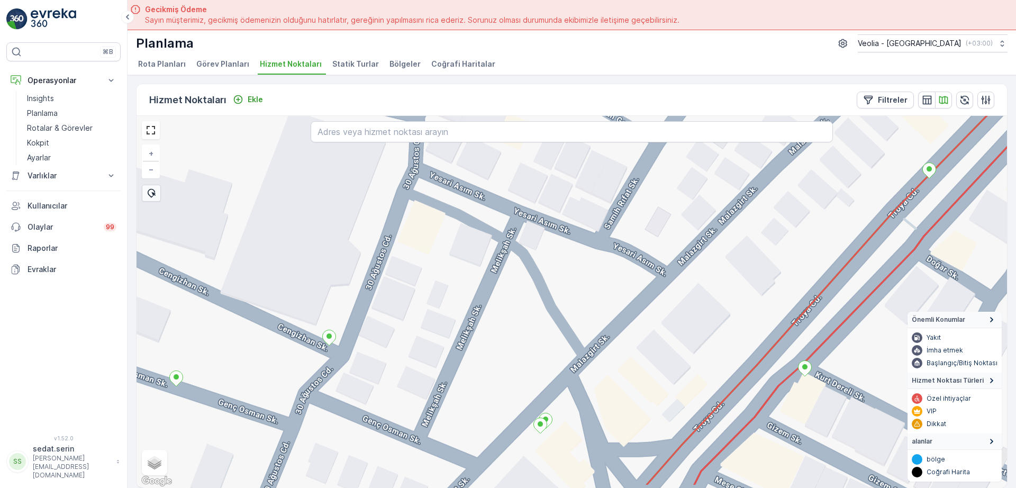
drag, startPoint x: 573, startPoint y: 406, endPoint x: 567, endPoint y: 290, distance: 116.0
click at [567, 292] on div "+ − Uydu Yol haritası Arazi Karışık Leaflet Klavye kısayolları Harita Verileri …" at bounding box center [571, 302] width 870 height 372
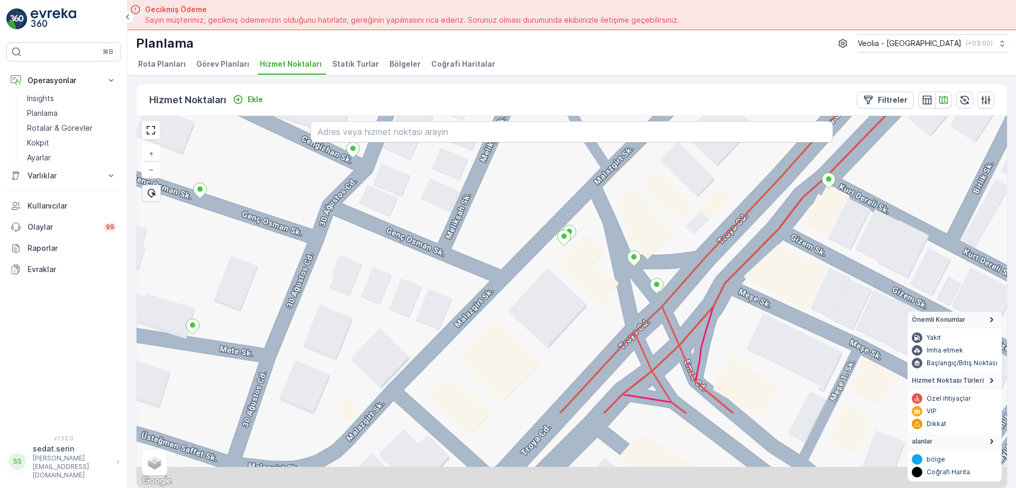
drag, startPoint x: 584, startPoint y: 418, endPoint x: 611, endPoint y: 307, distance: 114.3
click at [614, 304] on div "+ − Uydu Yol haritası Arazi Karışık Leaflet Klavye kısayolları Harita Verileri …" at bounding box center [571, 302] width 870 height 372
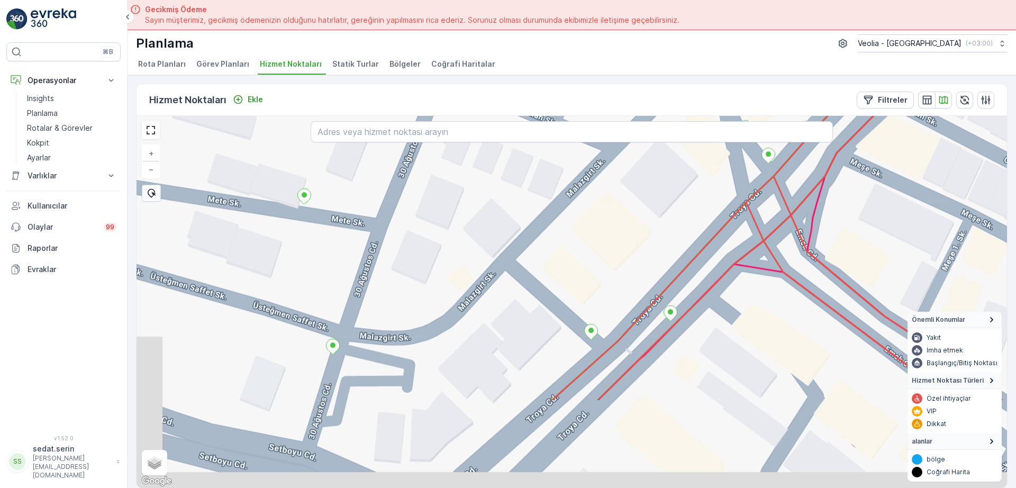
drag, startPoint x: 448, startPoint y: 390, endPoint x: 553, endPoint y: 267, distance: 162.8
click at [558, 263] on div "+ − Uydu Yol haritası Arazi Karışık Leaflet Klavye kısayolları Harita Verileri …" at bounding box center [571, 302] width 870 height 372
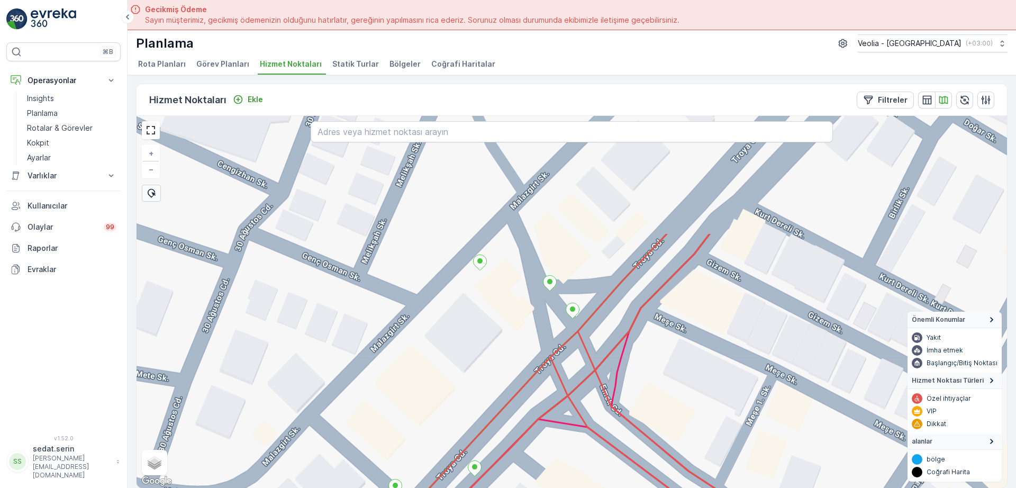
drag, startPoint x: 435, startPoint y: 393, endPoint x: 376, endPoint y: 431, distance: 70.4
click at [348, 472] on div "+ − Uydu Yol haritası Arazi Karışık Leaflet Klavye kısayolları Harita Verileri …" at bounding box center [571, 302] width 870 height 372
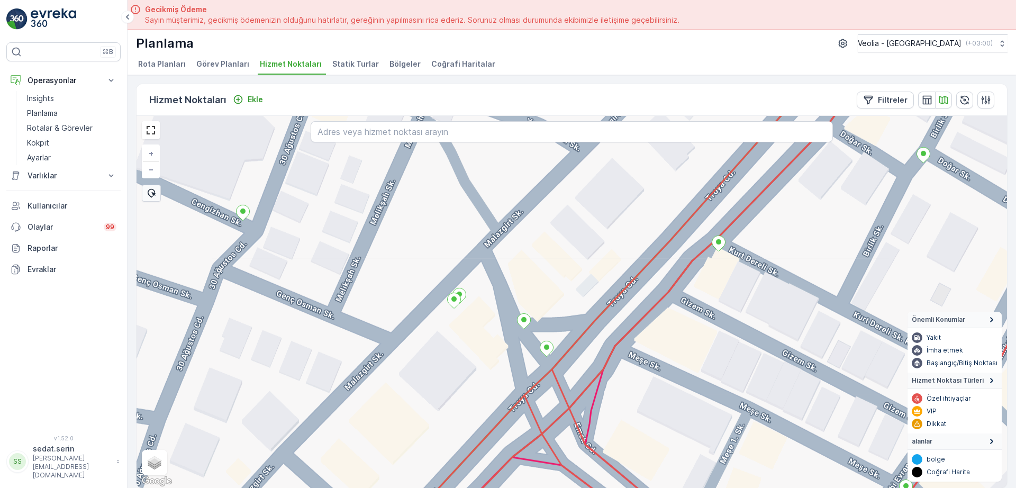
drag, startPoint x: 520, startPoint y: 260, endPoint x: 424, endPoint y: 396, distance: 166.6
click at [425, 394] on div "+ − Uydu Yol haritası Arazi Karışık Leaflet Klavye kısayolları Harita Verileri …" at bounding box center [571, 302] width 870 height 372
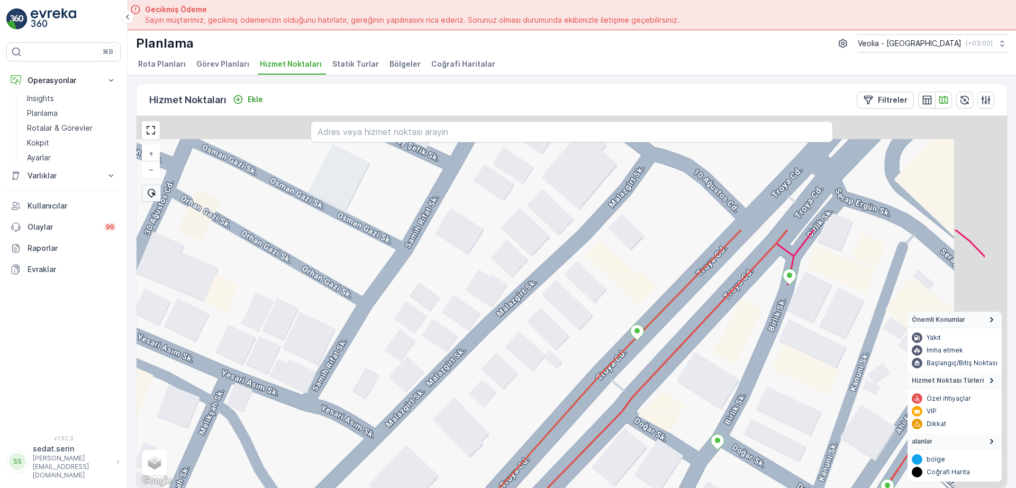
drag, startPoint x: 428, startPoint y: 430, endPoint x: 417, endPoint y: 442, distance: 16.5
click at [411, 452] on div "+ − Uydu Yol haritası Arazi Karışık Leaflet Klavye kısayolları Harita Verileri …" at bounding box center [571, 302] width 870 height 372
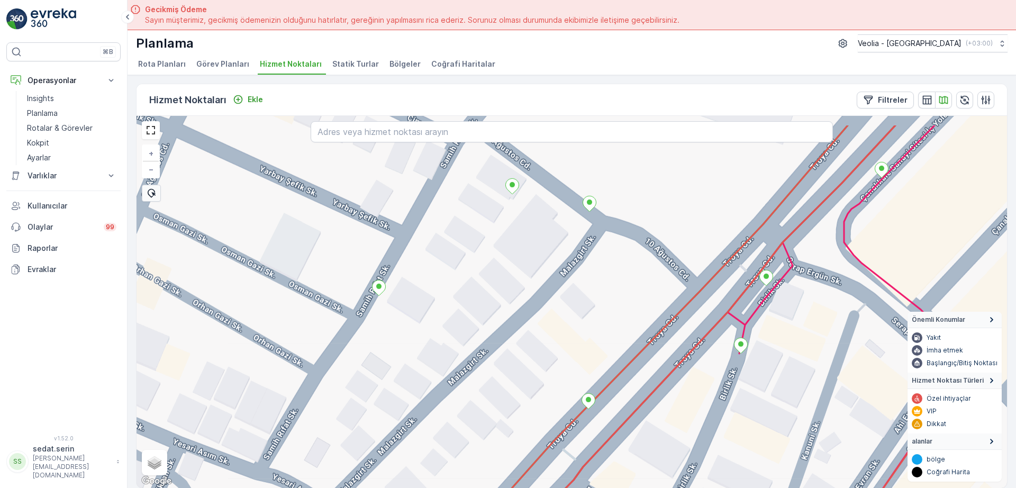
click at [539, 335] on div "+ − Uydu Yol haritası Arazi Karışık Leaflet Klavye kısayolları Harita Verileri …" at bounding box center [571, 302] width 870 height 372
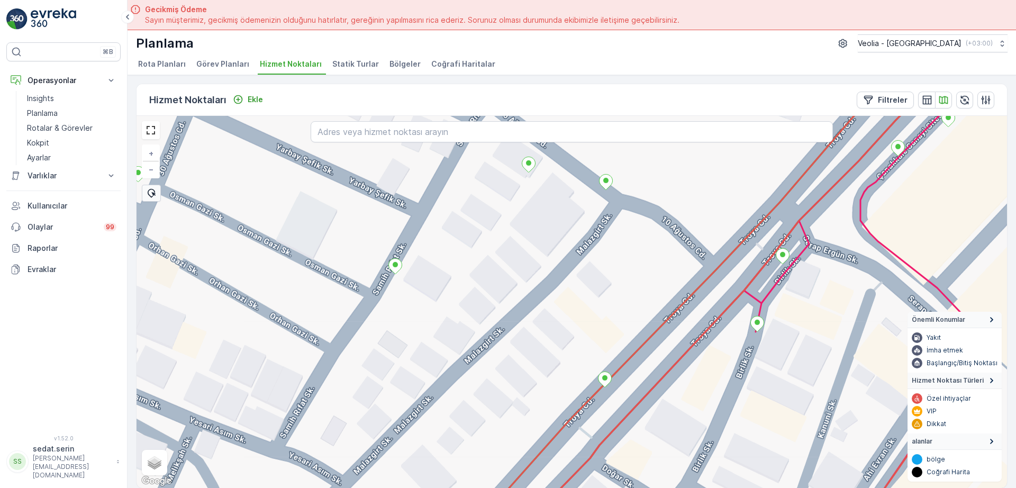
drag, startPoint x: 480, startPoint y: 352, endPoint x: 567, endPoint y: 204, distance: 171.4
click at [566, 204] on div "+ − Uydu Yol haritası Arazi Karışık Leaflet Klavye kısayolları Harita Verileri …" at bounding box center [571, 302] width 870 height 372
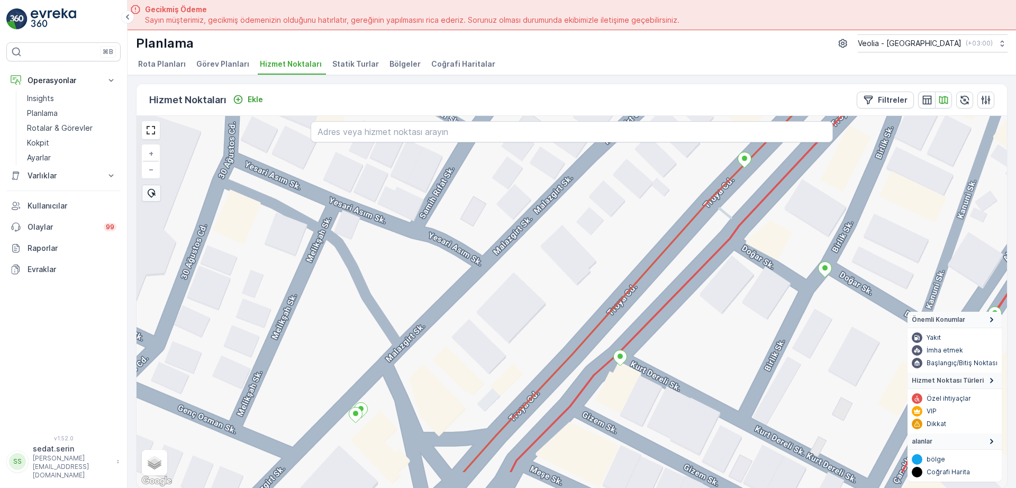
drag, startPoint x: 523, startPoint y: 287, endPoint x: 583, endPoint y: 230, distance: 83.1
click at [595, 217] on div "+ − Uydu Yol haritası Arazi Karışık Leaflet Klavye kısayolları Harita Verileri …" at bounding box center [571, 302] width 870 height 372
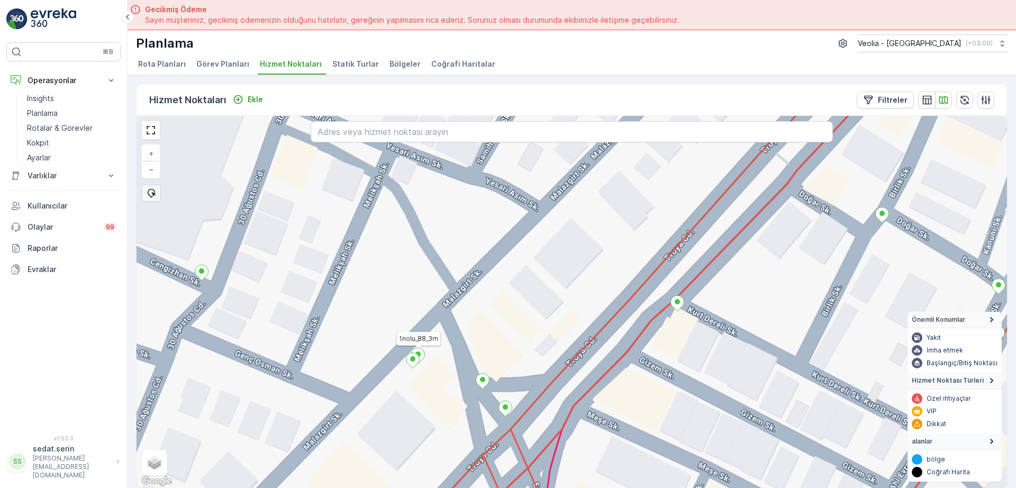
click at [423, 352] on icon at bounding box center [418, 355] width 13 height 15
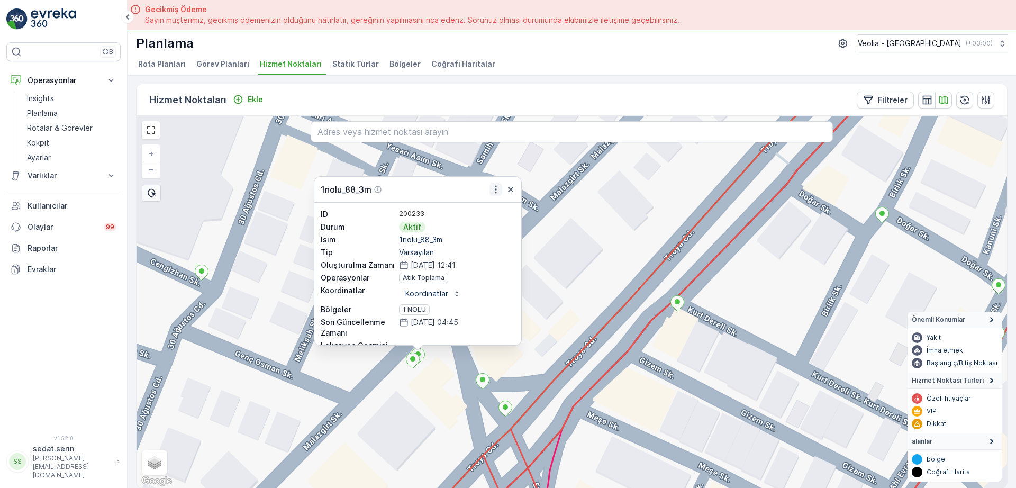
click at [498, 190] on icon "button" at bounding box center [495, 189] width 11 height 11
click at [565, 257] on div "1nolu_88_3m ID 200233 Durum Aktif İsim 1nolu_88_3m Tip Varsayılan Oluşturulma Z…" at bounding box center [571, 302] width 870 height 372
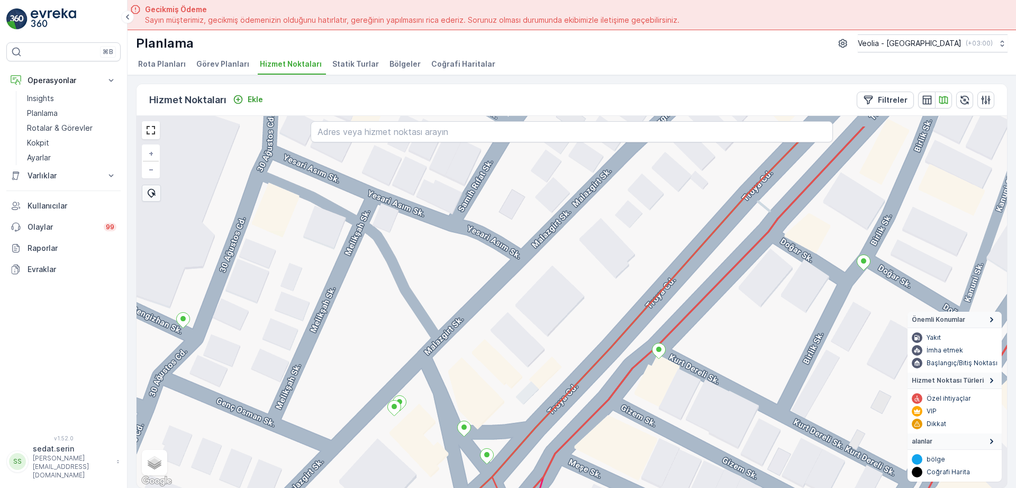
drag, startPoint x: 477, startPoint y: 299, endPoint x: 430, endPoint y: 389, distance: 102.2
click at [430, 389] on div "+ − Uydu Yol haritası Arazi Karışık Leaflet Klavye kısayolları Harita Verileri …" at bounding box center [571, 302] width 870 height 372
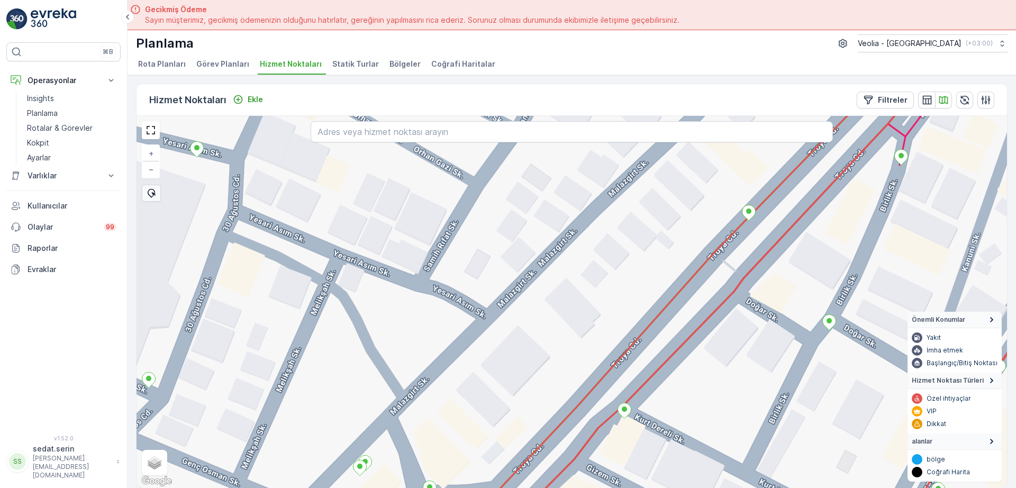
drag, startPoint x: 475, startPoint y: 325, endPoint x: 432, endPoint y: 400, distance: 86.2
click at [432, 400] on div "+ − Uydu Yol haritası Arazi Karışık Leaflet Klavye kısayolları Harita Verileri …" at bounding box center [571, 302] width 870 height 372
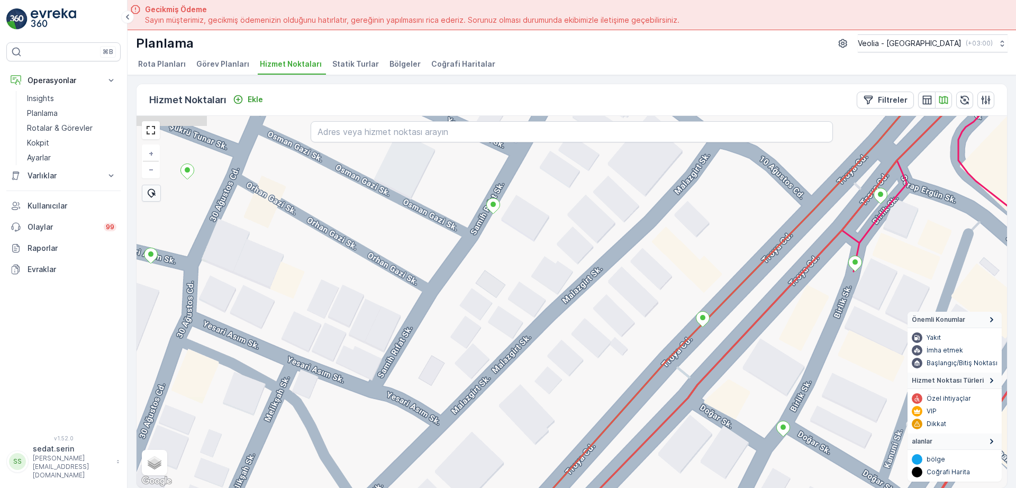
drag, startPoint x: 486, startPoint y: 334, endPoint x: 473, endPoint y: 380, distance: 48.1
click at [473, 381] on div "+ − Uydu Yol haritası Arazi Karışık Leaflet Klavye kısayolları Harita Verileri …" at bounding box center [571, 302] width 870 height 372
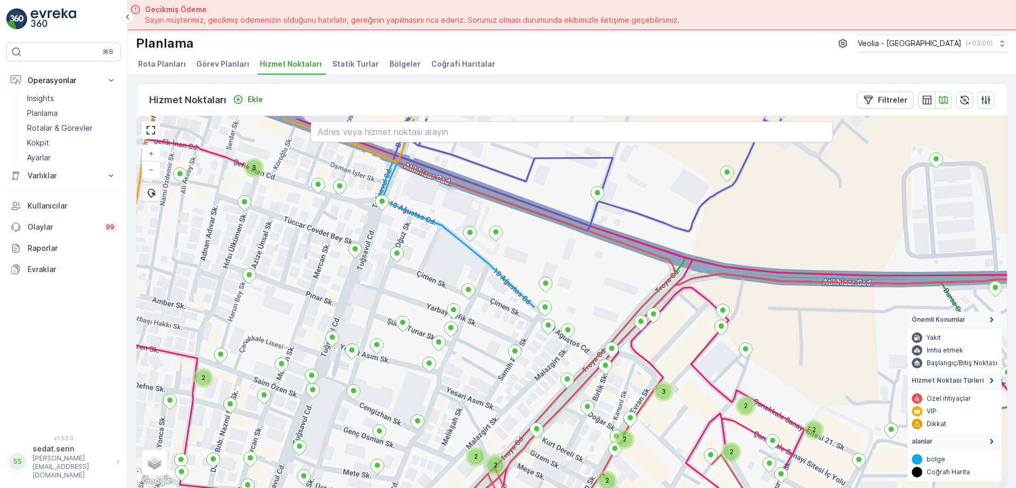
click at [597, 350] on div "2 2 3 2 2 2 2 2 2 2 3 2 ANAARTER 3 STATİK TUR + − Uydu Yol haritası Arazi Karış…" at bounding box center [571, 302] width 870 height 372
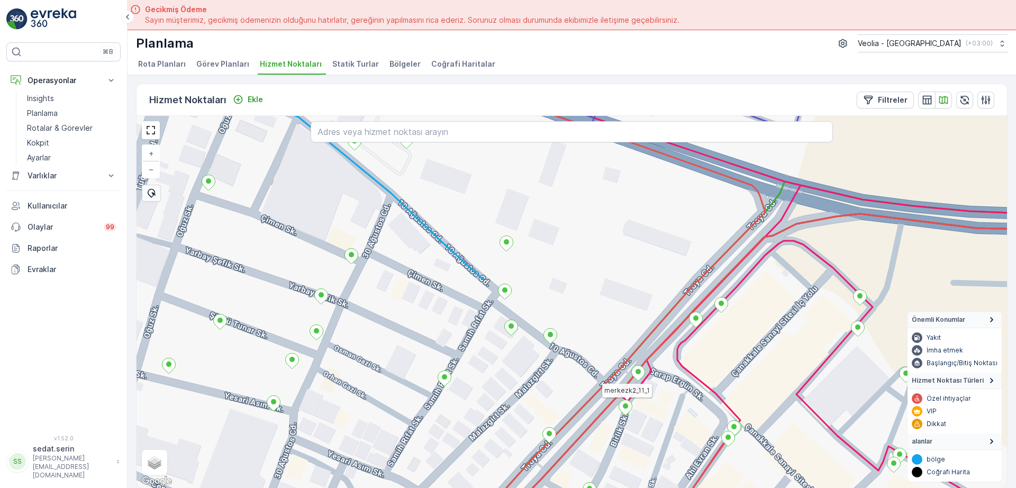
drag, startPoint x: 579, startPoint y: 303, endPoint x: 584, endPoint y: 317, distance: 14.7
click at [584, 317] on div "merkezk2_11_1 + − Uydu Yol haritası Arazi Karışık Leaflet Klavye kısayolları Ha…" at bounding box center [571, 302] width 870 height 372
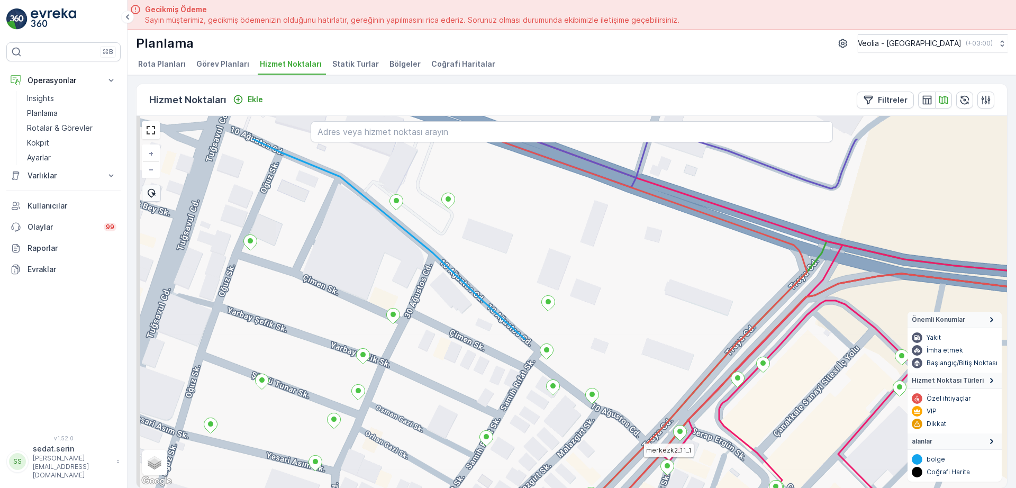
drag, startPoint x: 451, startPoint y: 245, endPoint x: 523, endPoint y: 337, distance: 116.4
click at [523, 337] on div "merkezk2_11_1 + − Uydu Yol haritası Arazi Karışık Leaflet Klavye kısayolları Ha…" at bounding box center [571, 302] width 870 height 372
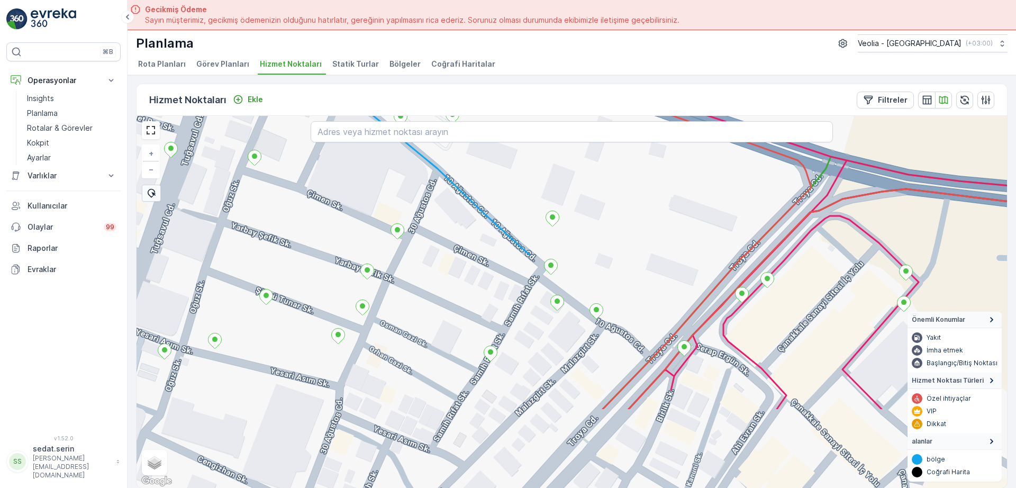
drag, startPoint x: 485, startPoint y: 399, endPoint x: 457, endPoint y: 273, distance: 129.5
click at [458, 275] on div "+ − Uydu Yol haritası Arazi Karışık Leaflet Klavye kısayolları Harita Verileri …" at bounding box center [571, 302] width 870 height 372
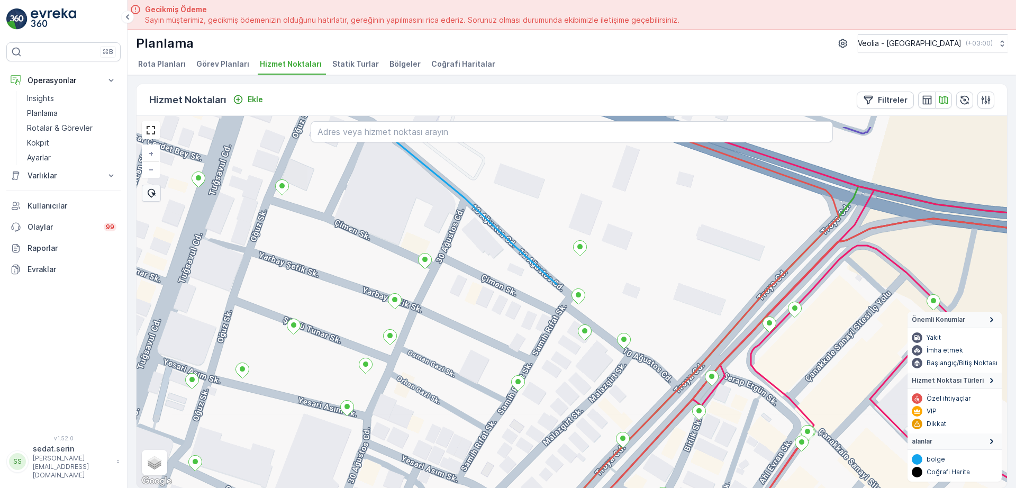
drag, startPoint x: 539, startPoint y: 252, endPoint x: 571, endPoint y: 302, distance: 58.8
click at [571, 302] on div "merkezk1_24_2 + − Uydu Yol haritası Arazi Karışık Leaflet Klavye kısayolları Ha…" at bounding box center [571, 302] width 870 height 372
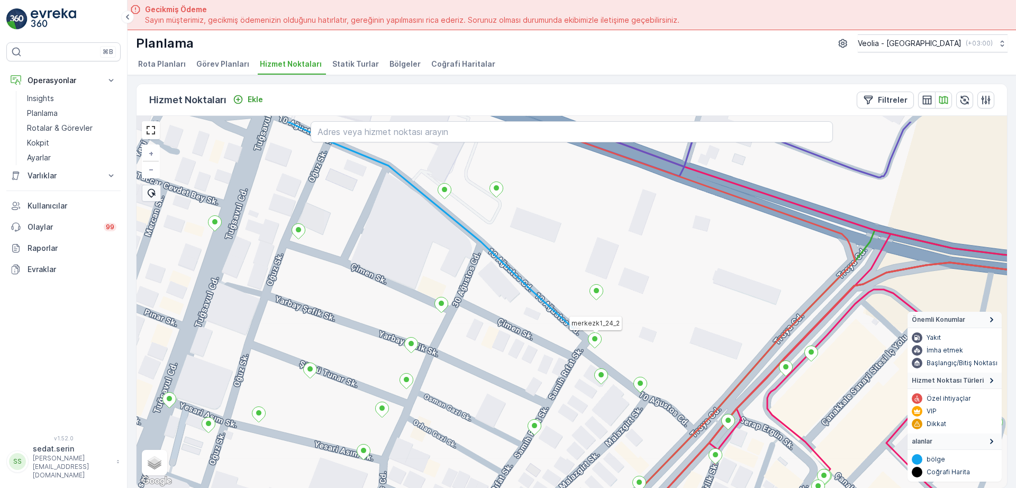
drag, startPoint x: 536, startPoint y: 257, endPoint x: 551, endPoint y: 300, distance: 45.5
click at [551, 300] on div "merkezk1_24_2 + − Uydu Yol haritası Arazi Karışık Leaflet Klavye kısayolları Ha…" at bounding box center [571, 302] width 870 height 372
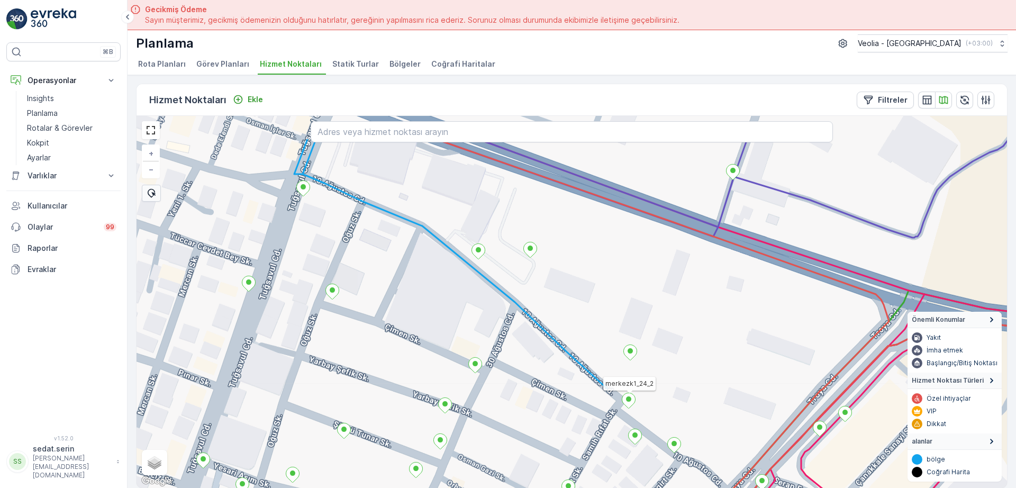
drag, startPoint x: 433, startPoint y: 213, endPoint x: 467, endPoint y: 273, distance: 68.7
click at [467, 273] on div "merkezk1_24_2 + − Uydu Yol haritası Arazi Karışık Leaflet Klavye kısayolları Ha…" at bounding box center [571, 302] width 870 height 372
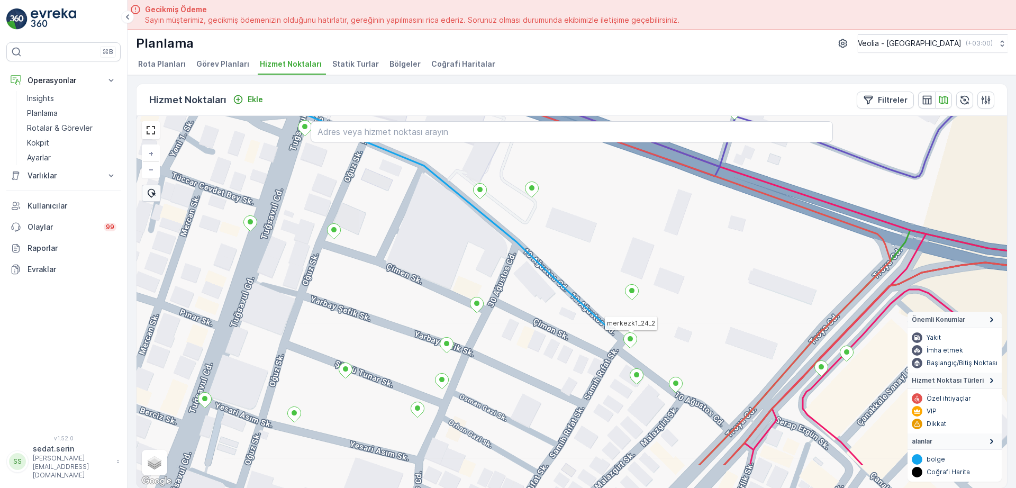
drag, startPoint x: 449, startPoint y: 306, endPoint x: 441, endPoint y: 224, distance: 82.4
click at [440, 229] on div "merkezk1_24_2 + − Uydu Yol haritası Arazi Karışık Leaflet Klavye kısayolları Ha…" at bounding box center [571, 302] width 870 height 372
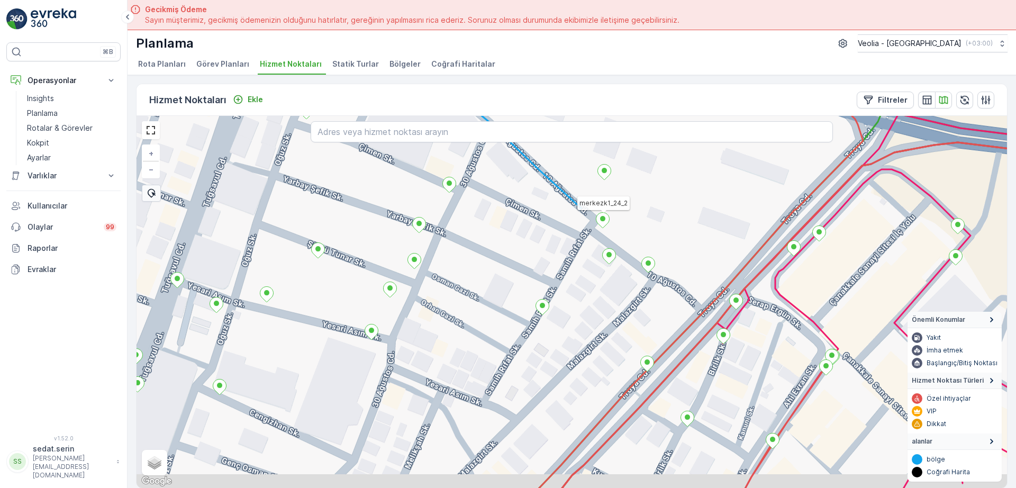
drag, startPoint x: 527, startPoint y: 341, endPoint x: 481, endPoint y: 255, distance: 97.3
click at [481, 255] on div "merkezk1_24_2 + − Uydu Yol haritası Arazi Karışık Leaflet Klavye kısayolları Ha…" at bounding box center [571, 302] width 870 height 372
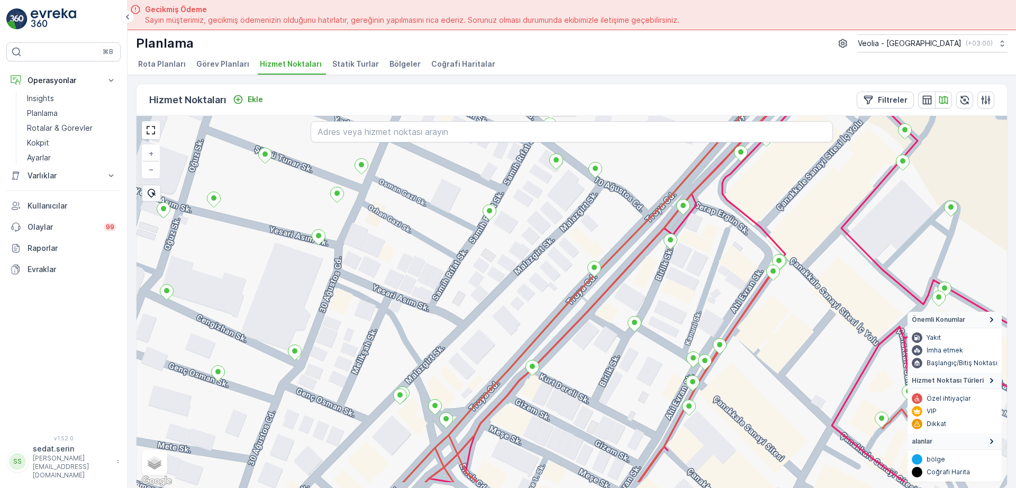
drag, startPoint x: 511, startPoint y: 312, endPoint x: 483, endPoint y: 263, distance: 55.7
click at [483, 263] on div "merkezk1_24_2 + − Uydu Yol haritası Arazi Karışık Leaflet Klavye kısayolları Ha…" at bounding box center [571, 302] width 870 height 372
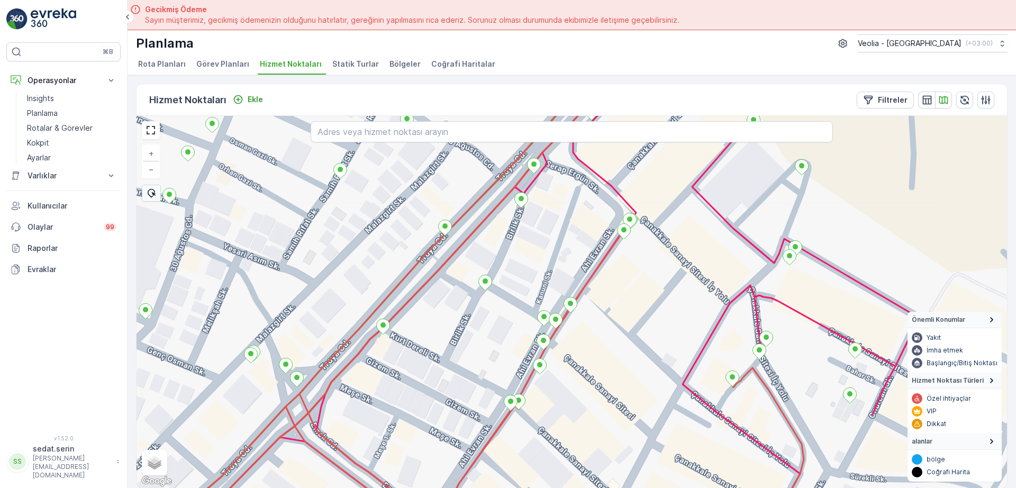
drag, startPoint x: 801, startPoint y: 339, endPoint x: 664, endPoint y: 316, distance: 139.4
click at [664, 316] on div "merkezk1_24_2 + − Uydu Yol haritası Arazi Karışık Leaflet Klavye kısayolları Ha…" at bounding box center [571, 302] width 870 height 372
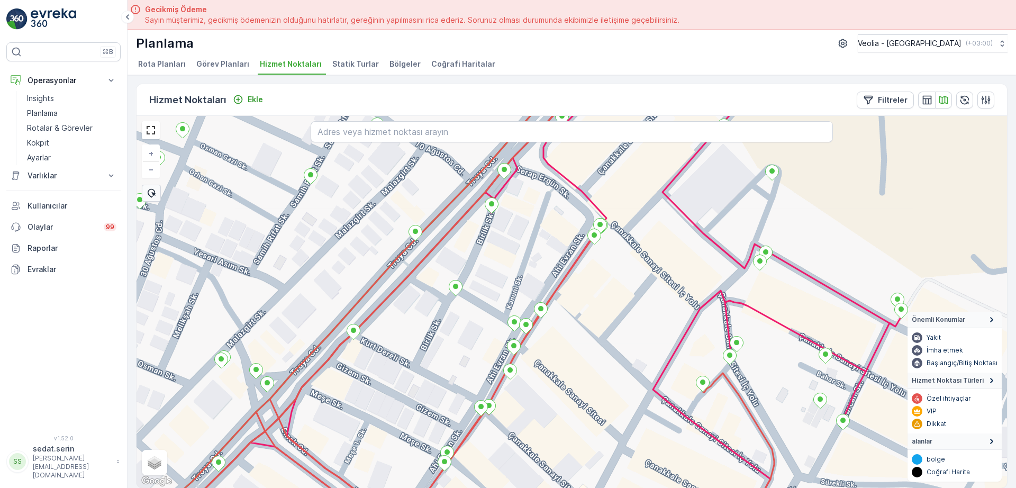
drag, startPoint x: 624, startPoint y: 289, endPoint x: 579, endPoint y: 276, distance: 47.0
click at [580, 274] on div "+ − Uydu Yol haritası Arazi Karışık Leaflet Klavye kısayolları Harita Verileri …" at bounding box center [571, 302] width 870 height 372
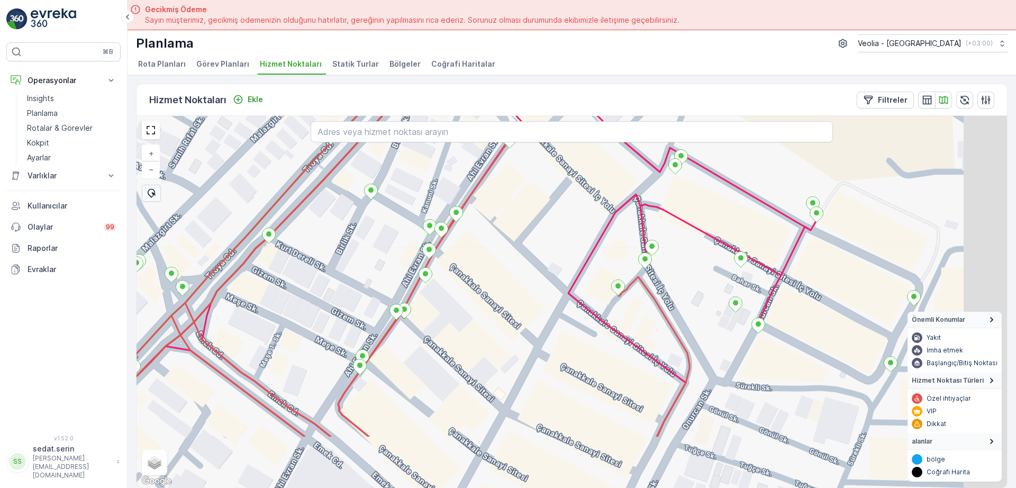
drag, startPoint x: 608, startPoint y: 293, endPoint x: 564, endPoint y: 246, distance: 64.0
click at [565, 247] on div "+ − Uydu Yol haritası Arazi Karışık Leaflet Klavye kısayolları Harita Verileri …" at bounding box center [571, 302] width 870 height 372
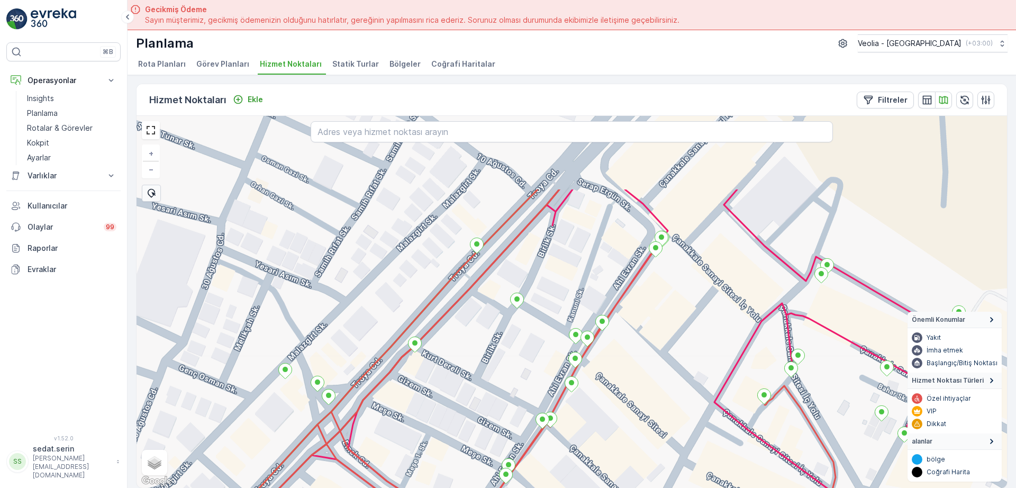
drag, startPoint x: 603, startPoint y: 297, endPoint x: 720, endPoint y: 378, distance: 142.9
click at [733, 397] on div "+ − Uydu Yol haritası Arazi Karışık Leaflet Klavye kısayolları Harita Verileri …" at bounding box center [571, 302] width 870 height 372
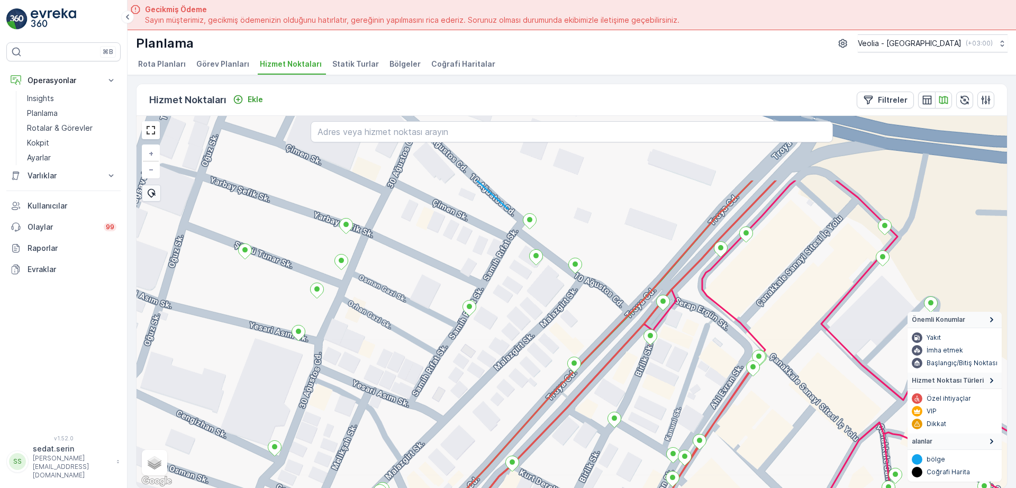
drag, startPoint x: 650, startPoint y: 297, endPoint x: 698, endPoint y: 353, distance: 74.3
click at [709, 364] on div "+ − Uydu Yol haritası Arazi Karışık Leaflet Klavye kısayolları Harita Verileri …" at bounding box center [571, 302] width 870 height 372
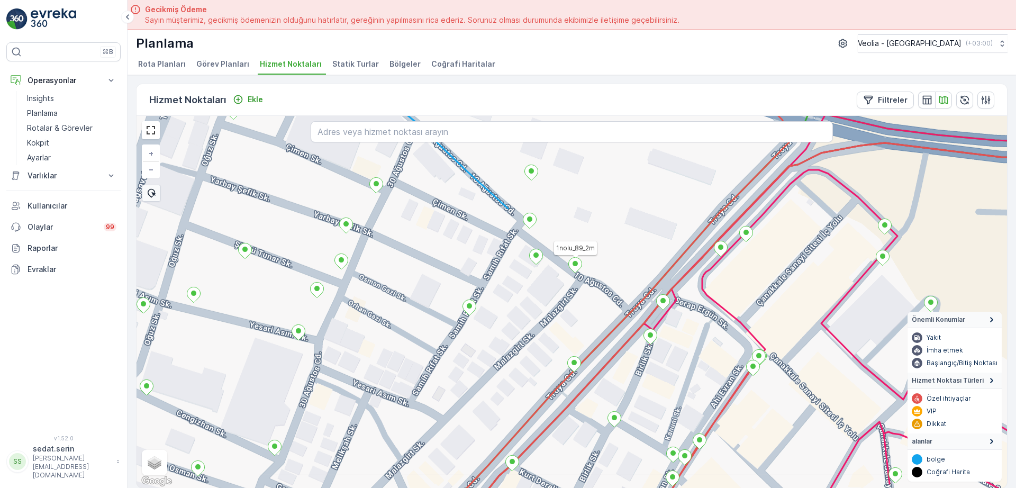
click at [575, 268] on icon at bounding box center [575, 264] width 13 height 15
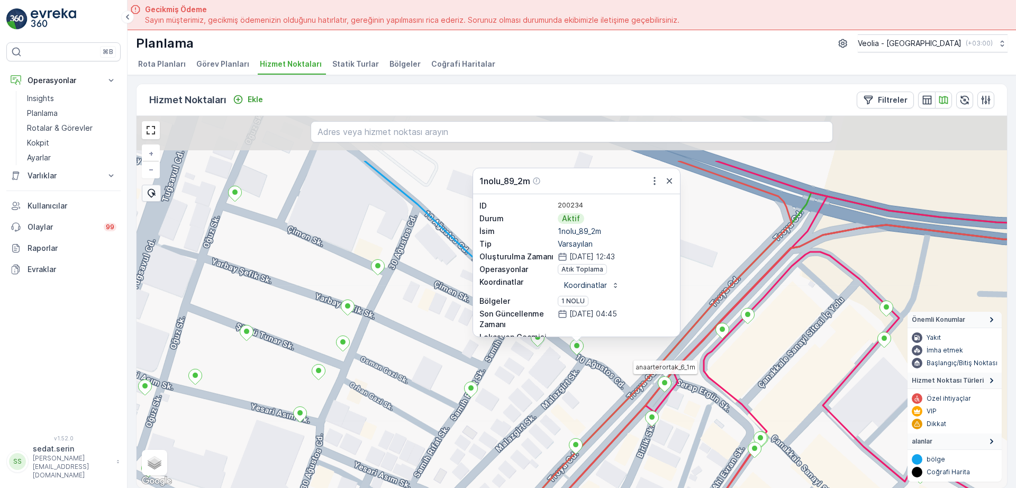
drag, startPoint x: 610, startPoint y: 289, endPoint x: 612, endPoint y: 371, distance: 81.5
click at [612, 371] on div "anaarterortak_6_1m 1nolu_89_2m ID 200234 Durum Aktif İsim 1nolu_89_2m Tip Varsa…" at bounding box center [571, 302] width 870 height 372
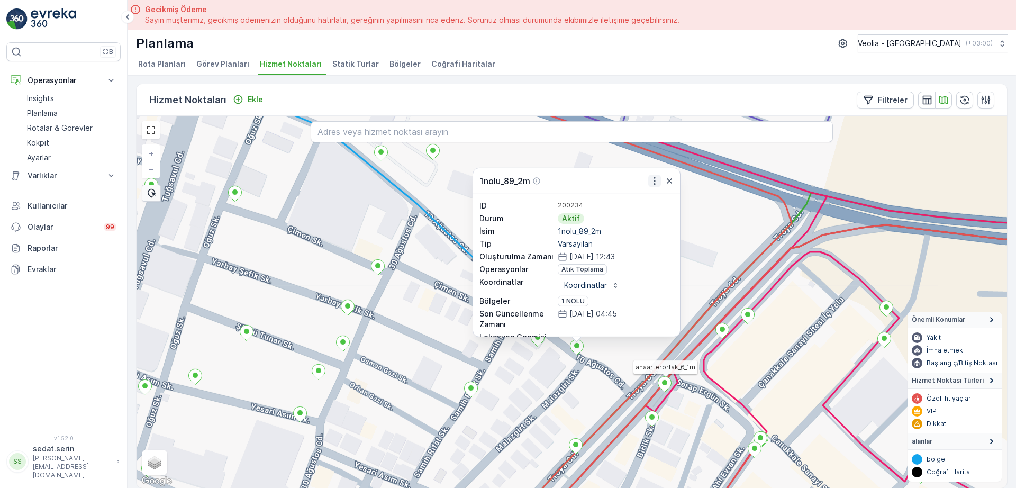
click at [654, 184] on icon "button" at bounding box center [654, 181] width 11 height 11
click at [615, 356] on div "anaarterortak_6_1m 1nolu_89_2m Daha fazla ayrıntı görün Servis Noktasını Düzenl…" at bounding box center [571, 302] width 870 height 372
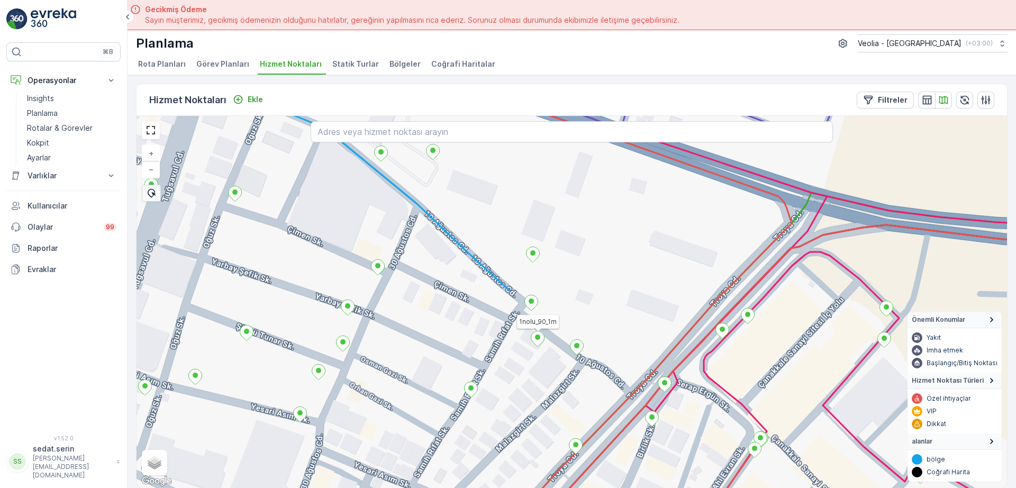
click at [541, 342] on icon at bounding box center [537, 338] width 13 height 15
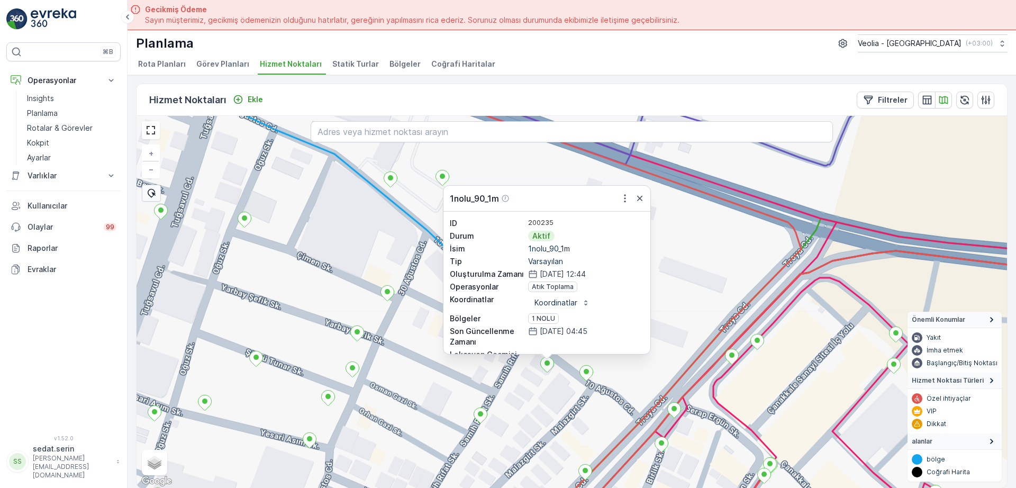
drag, startPoint x: 671, startPoint y: 210, endPoint x: 686, endPoint y: 262, distance: 53.8
click at [692, 271] on div "1nolu_90_1m ID 200235 Durum Aktif İsim 1nolu_90_1m Tip Varsayılan Oluşturulma Z…" at bounding box center [571, 302] width 870 height 372
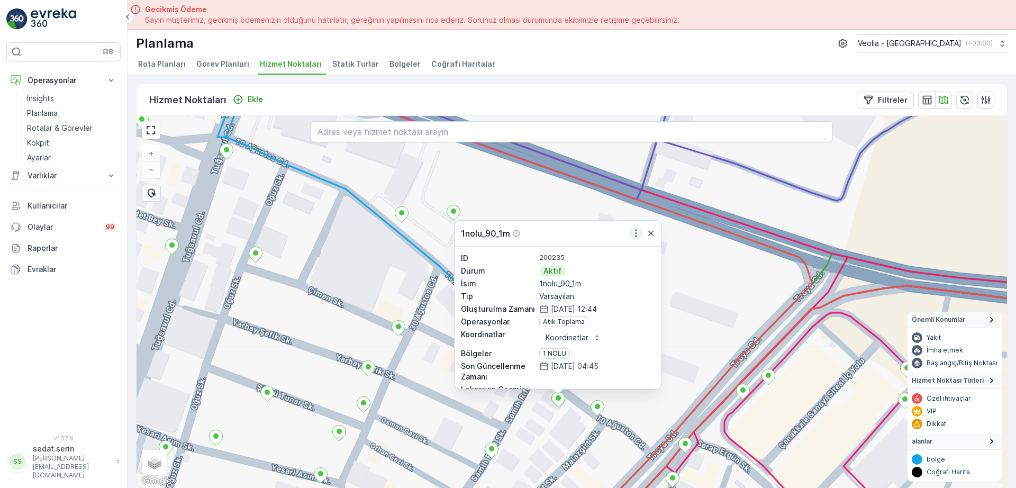
click at [634, 233] on icon "button" at bounding box center [636, 233] width 11 height 11
click at [699, 252] on div "1nolu_90_1m Daha fazla ayrıntı görün Servis Noktasını Düzenle Yeni Görev Planı …" at bounding box center [571, 302] width 870 height 372
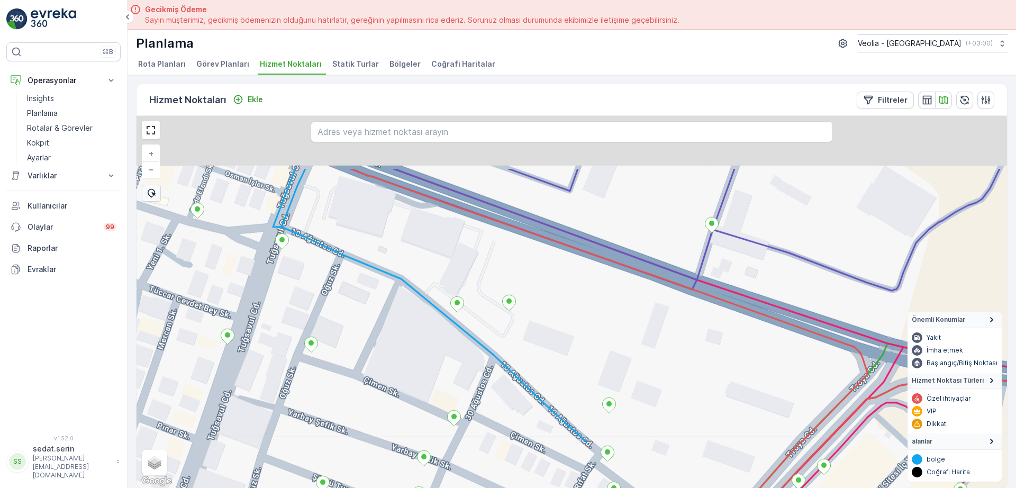
drag, startPoint x: 438, startPoint y: 252, endPoint x: 494, endPoint y: 343, distance: 106.4
click at [494, 343] on div "+ − Uydu Yol haritası Arazi Karışık Leaflet Klavye kısayolları Harita Verileri …" at bounding box center [571, 302] width 870 height 372
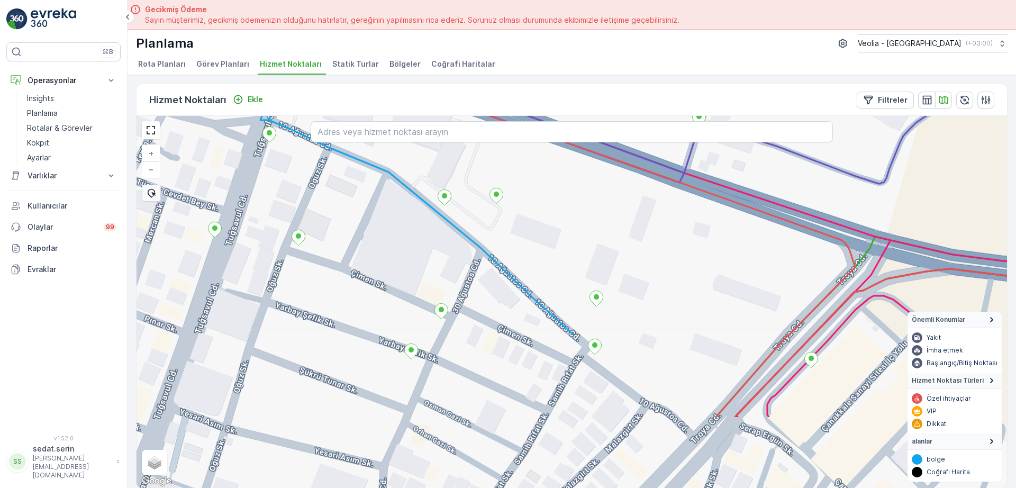
drag, startPoint x: 486, startPoint y: 404, endPoint x: 463, endPoint y: 279, distance: 127.3
click at [463, 279] on div "+ − Uydu Yol haritası Arazi Karışık Leaflet Klavye kısayolları Harita Verileri …" at bounding box center [571, 302] width 870 height 372
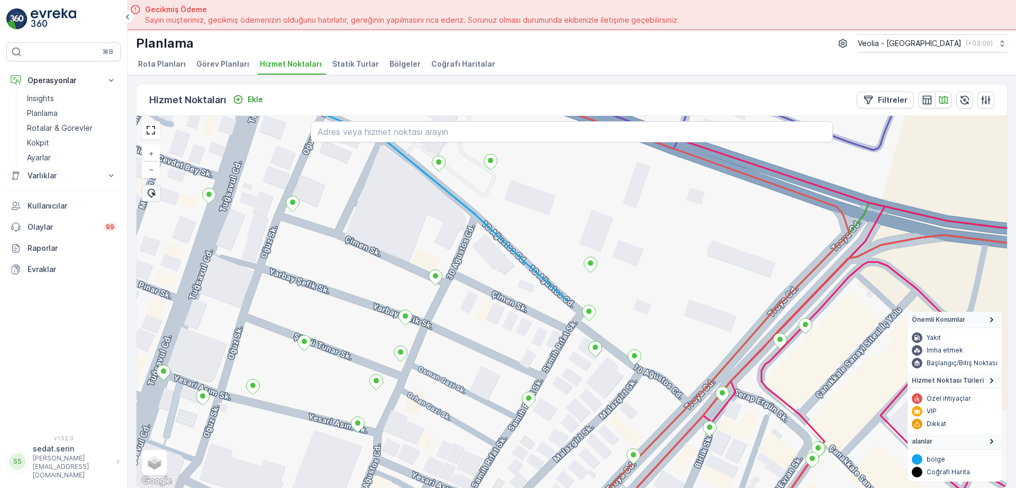
drag, startPoint x: 628, startPoint y: 413, endPoint x: 722, endPoint y: 295, distance: 150.6
click at [722, 295] on div "+ − Uydu Yol haritası Arazi Karışık Leaflet Klavye kısayolları Harita Verileri …" at bounding box center [571, 302] width 870 height 372
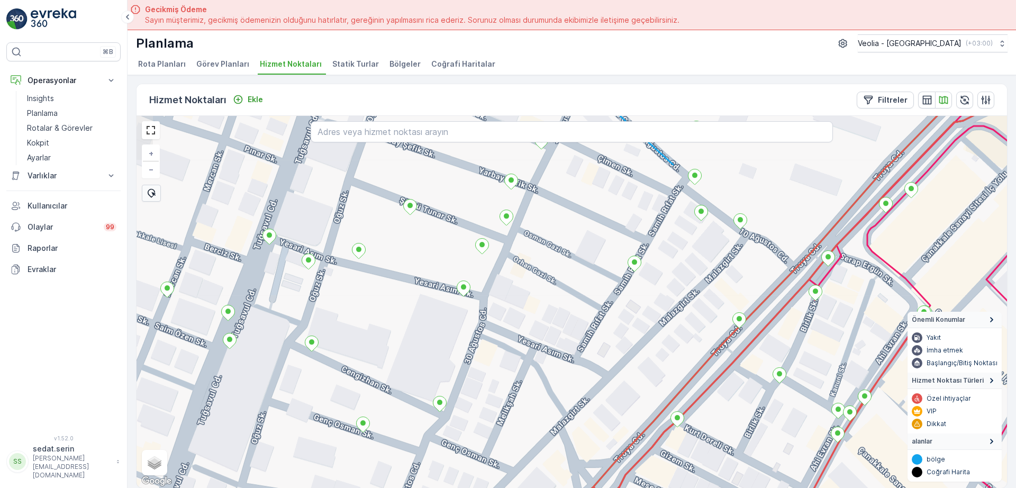
drag, startPoint x: 650, startPoint y: 391, endPoint x: 739, endPoint y: 275, distance: 146.3
click at [738, 276] on div "+ − Uydu Yol haritası Arazi Karışık Leaflet Klavye kısayolları Harita Verileri …" at bounding box center [571, 302] width 870 height 372
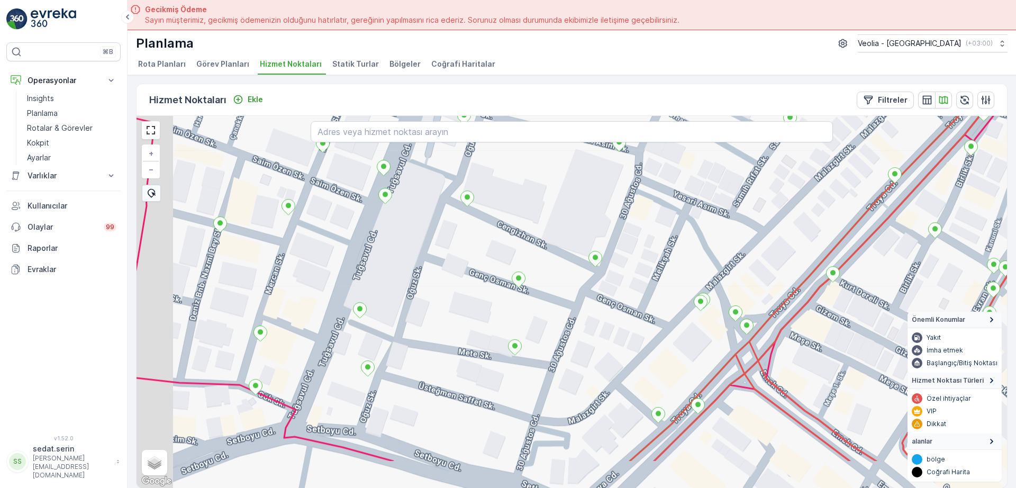
drag, startPoint x: 616, startPoint y: 350, endPoint x: 674, endPoint y: 309, distance: 71.3
click at [674, 309] on div "+ − Uydu Yol haritası Arazi Karışık Leaflet Klavye kısayolları Harita Verileri …" at bounding box center [571, 302] width 870 height 372
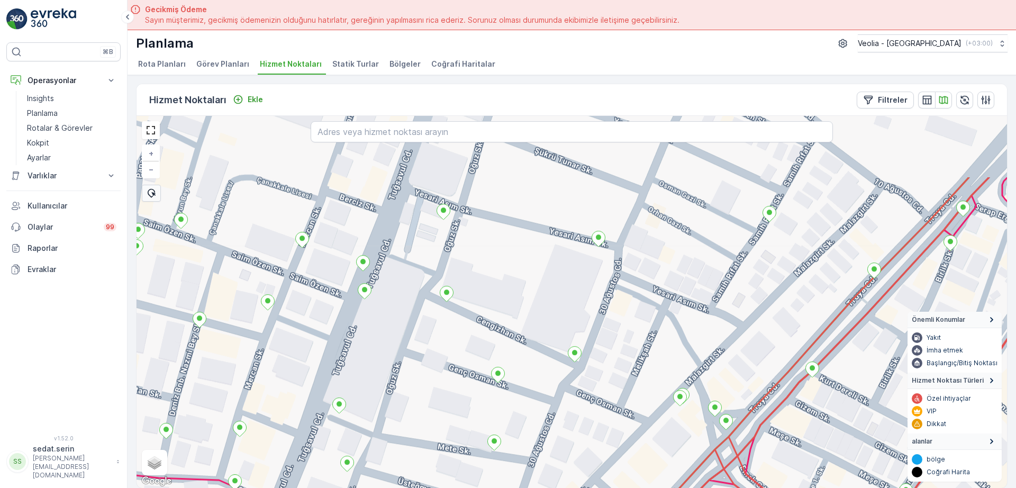
drag, startPoint x: 719, startPoint y: 194, endPoint x: 682, endPoint y: 340, distance: 151.0
click at [684, 352] on div "+ − Uydu Yol haritası Arazi Karışık Leaflet Klavye kısayolları Harita Verileri …" at bounding box center [571, 302] width 870 height 372
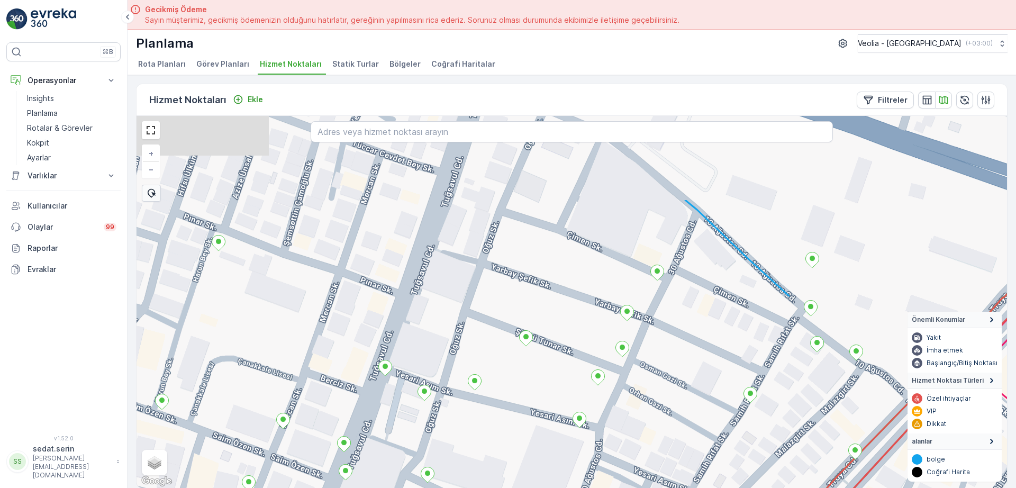
drag, startPoint x: 675, startPoint y: 259, endPoint x: 672, endPoint y: 295, distance: 36.1
click at [667, 355] on div "+ − Uydu Yol haritası Arazi Karışık Leaflet Klavye kısayolları Harita Verileri …" at bounding box center [571, 302] width 870 height 372
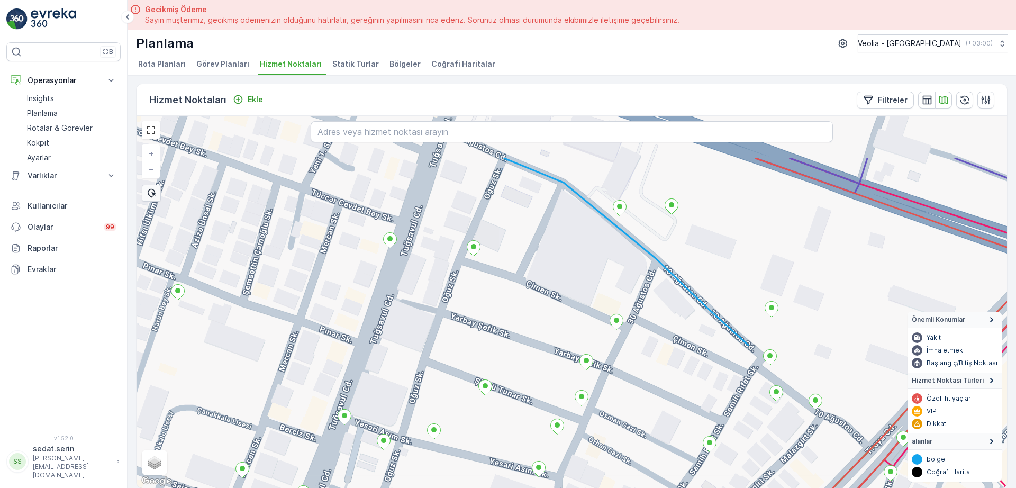
drag, startPoint x: 669, startPoint y: 305, endPoint x: 646, endPoint y: 360, distance: 59.3
click at [647, 361] on div "+ − Uydu Yol haritası Arazi Karışık Leaflet Klavye kısayolları Harita Verileri …" at bounding box center [571, 302] width 870 height 372
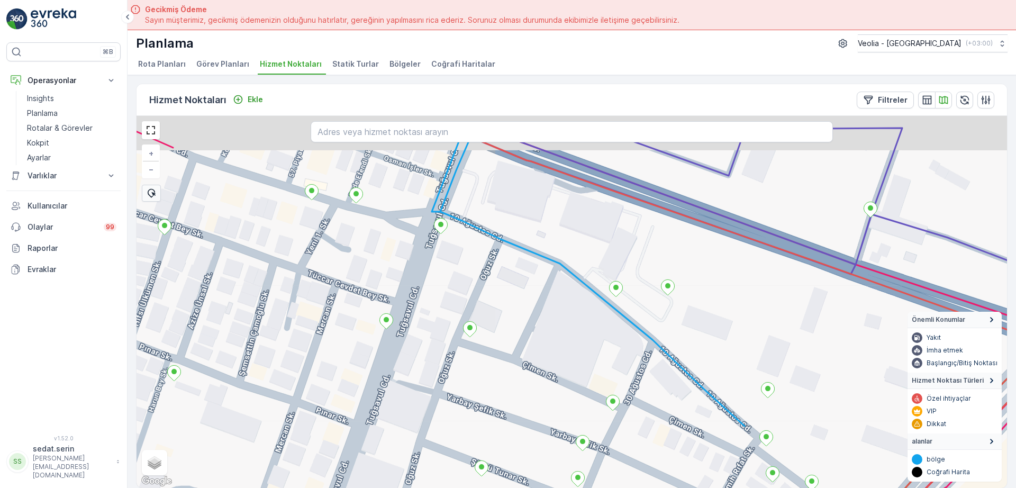
drag, startPoint x: 628, startPoint y: 251, endPoint x: 627, endPoint y: 293, distance: 41.8
click at [627, 293] on div "+ − Uydu Yol haritası Arazi Karışık Leaflet Klavye kısayolları Harita Verileri …" at bounding box center [571, 302] width 870 height 372
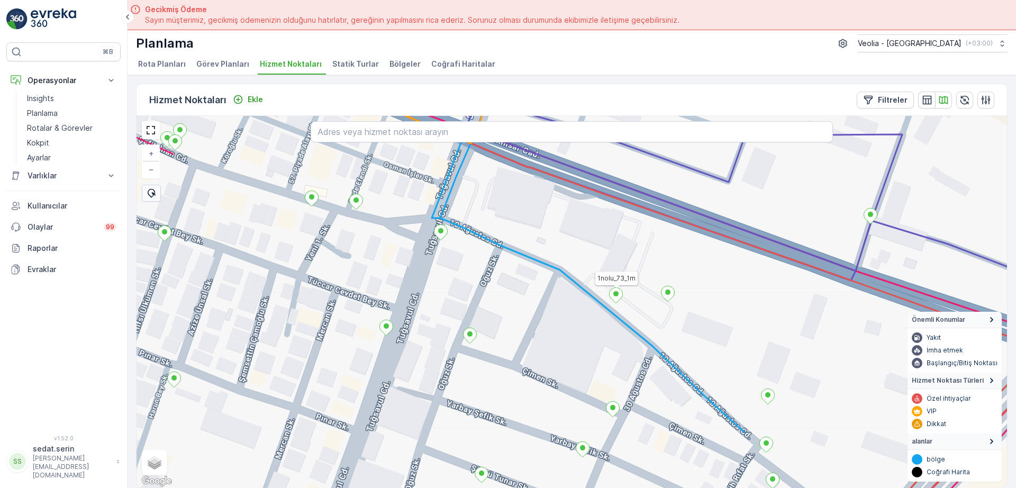
click at [616, 295] on ellipse at bounding box center [615, 293] width 5 height 5
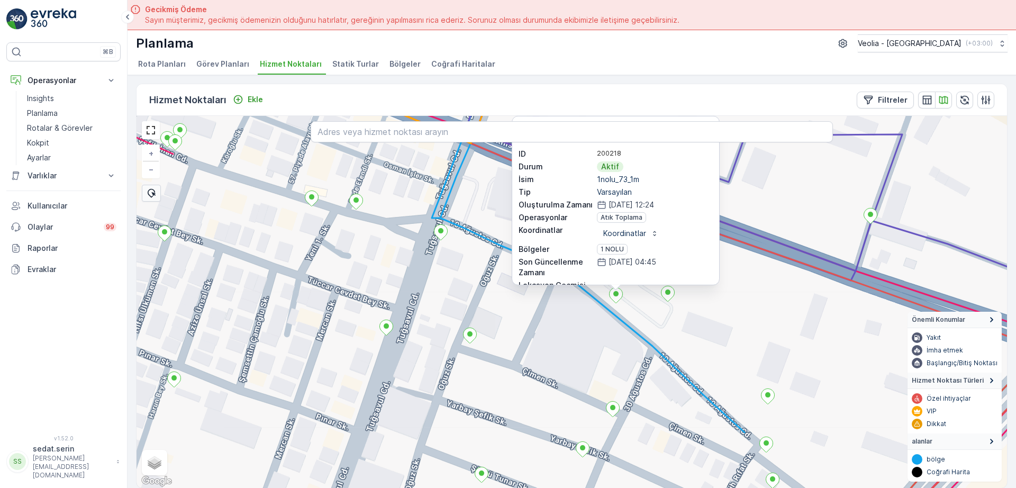
drag, startPoint x: 765, startPoint y: 218, endPoint x: 750, endPoint y: 280, distance: 63.8
click at [751, 280] on div "1nolu_73_1m ID 200218 Durum Aktif İsim 1nolu_73_1m Tip Varsayılan Oluşturulma Z…" at bounding box center [571, 302] width 870 height 372
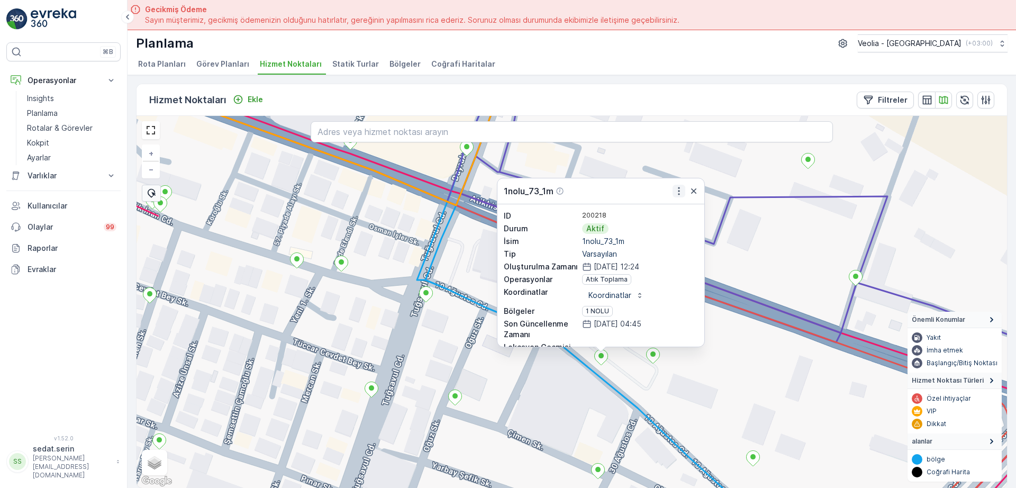
click at [679, 191] on icon "button" at bounding box center [679, 191] width 2 height 8
drag, startPoint x: 522, startPoint y: 21, endPoint x: 516, endPoint y: 12, distance: 10.3
click at [516, 12] on div "Gecikmiş Ödeme Sayın müşterimiz, gecikmiş ödemenizin olduğunu hatırlatır, gereğ…" at bounding box center [412, 14] width 534 height 21
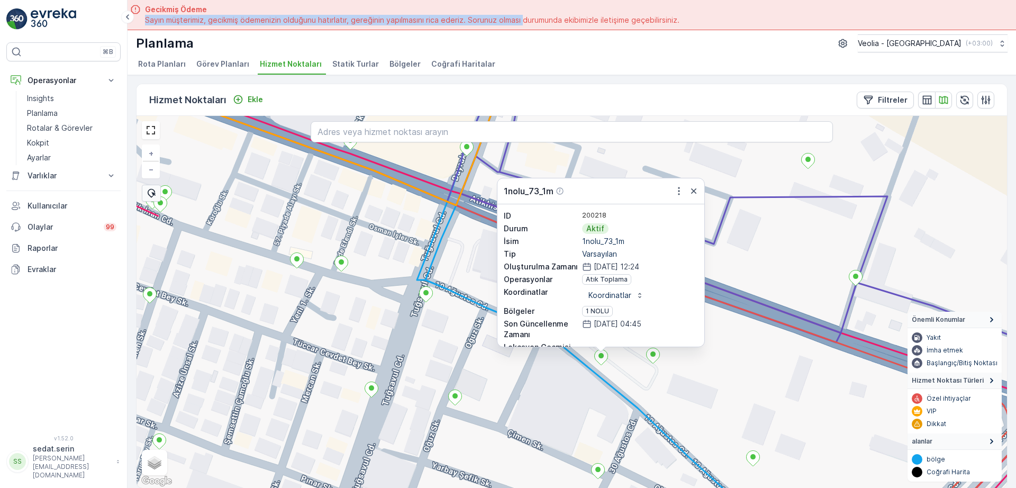
click at [448, 370] on div "1nolu_73_1m ID 200218 Durum Aktif İsim 1nolu_73_1m Tip Varsayılan Oluşturulma Z…" at bounding box center [571, 302] width 870 height 372
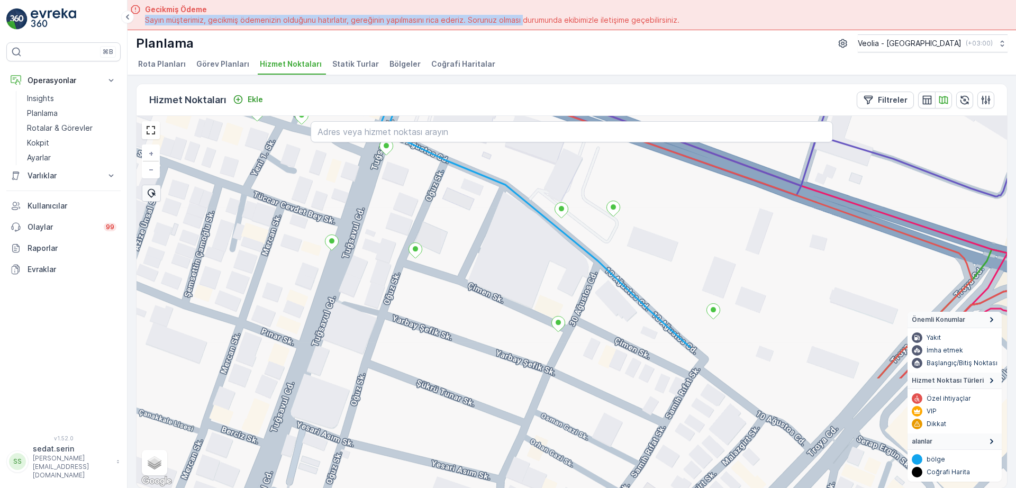
drag, startPoint x: 422, startPoint y: 336, endPoint x: 385, endPoint y: 160, distance: 180.0
click at [381, 153] on div "+ − Uydu Yol haritası Arazi Karışık Leaflet Klavye kısayolları Harita Verileri …" at bounding box center [571, 302] width 870 height 372
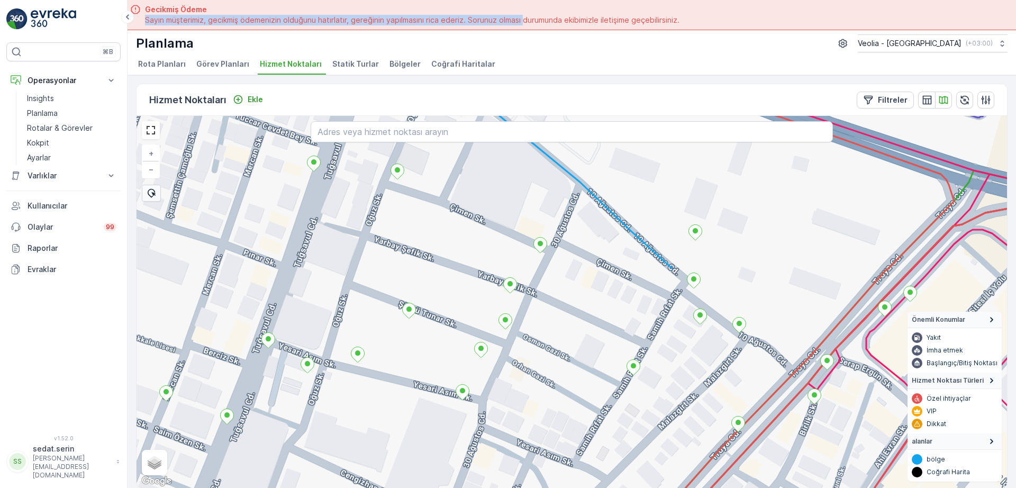
drag, startPoint x: 506, startPoint y: 316, endPoint x: 461, endPoint y: 224, distance: 102.7
click at [464, 230] on div "+ − Uydu Yol haritası Arazi Karışık Leaflet Klavye kısayolları Harita Verileri …" at bounding box center [571, 302] width 870 height 372
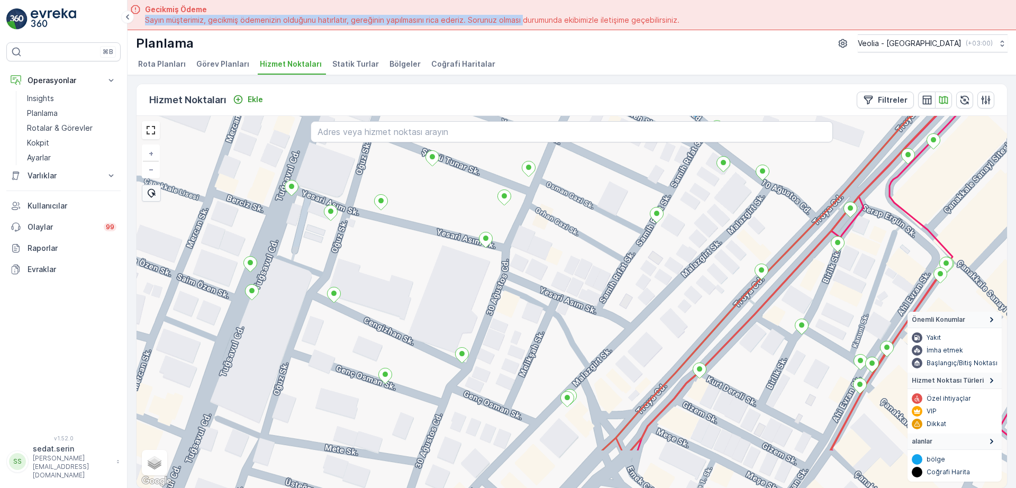
drag, startPoint x: 630, startPoint y: 333, endPoint x: 685, endPoint y: 273, distance: 81.6
click at [685, 273] on div "+ − Uydu Yol haritası Arazi Karışık Leaflet Klavye kısayolları Harita Verileri …" at bounding box center [571, 302] width 870 height 372
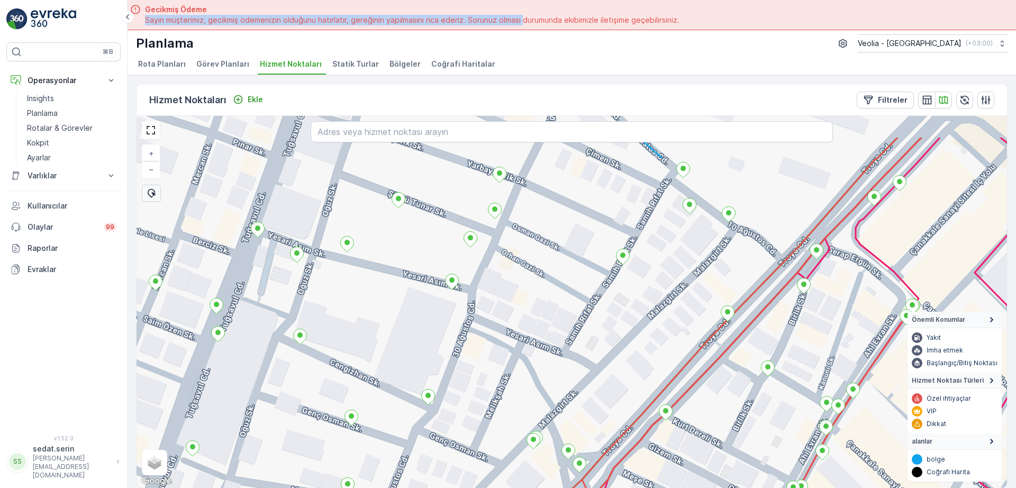
drag, startPoint x: 659, startPoint y: 284, endPoint x: 624, endPoint y: 330, distance: 57.3
click at [624, 330] on div "+ − Uydu Yol haritası Arazi Karışık Leaflet Klavye kısayolları Harita Verileri …" at bounding box center [571, 302] width 870 height 372
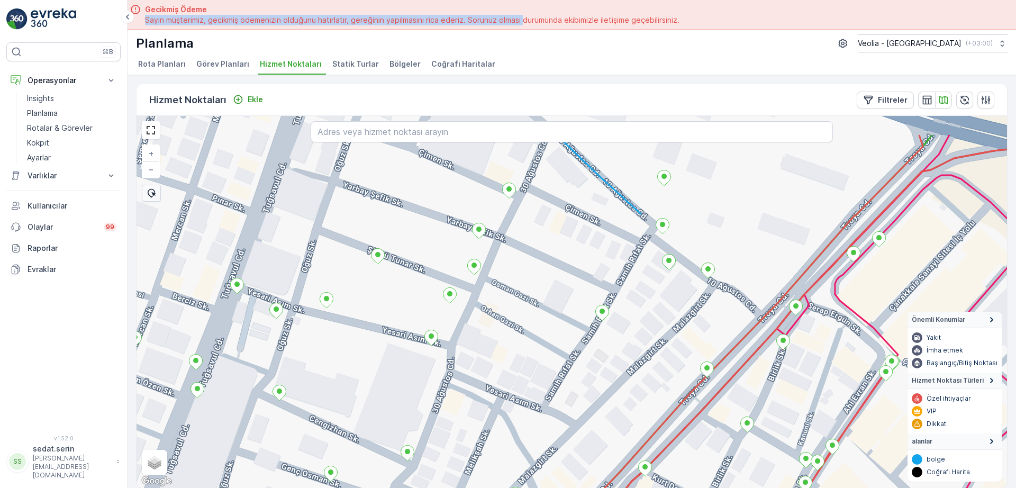
drag, startPoint x: 653, startPoint y: 209, endPoint x: 637, endPoint y: 257, distance: 50.0
click at [637, 257] on div "+ − Uydu Yol haritası Arazi Karışık Leaflet Klavye kısayolları Harita Verileri …" at bounding box center [571, 302] width 870 height 372
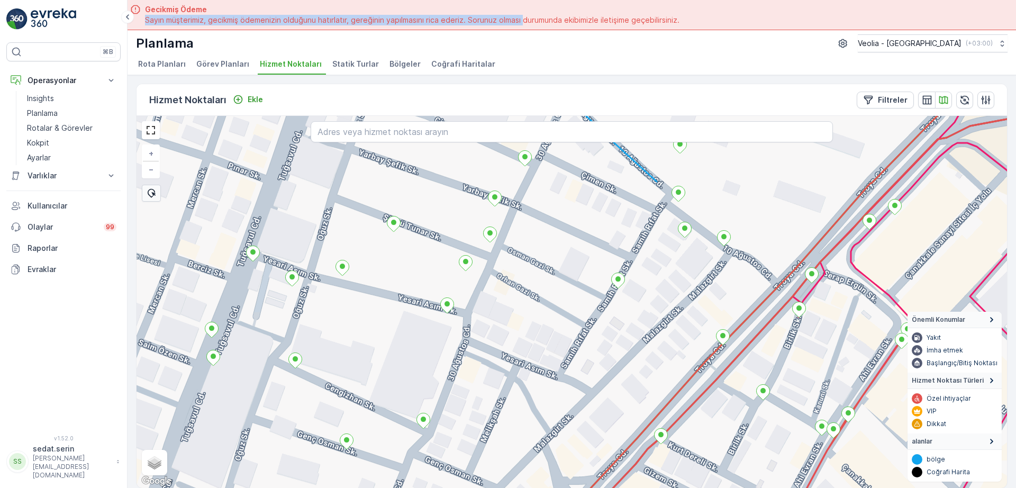
drag, startPoint x: 659, startPoint y: 343, endPoint x: 719, endPoint y: 229, distance: 129.4
click at [719, 231] on div "+ − Uydu Yol haritası Arazi Karışık Leaflet Klavye kısayolları Harita Verileri …" at bounding box center [571, 302] width 870 height 372
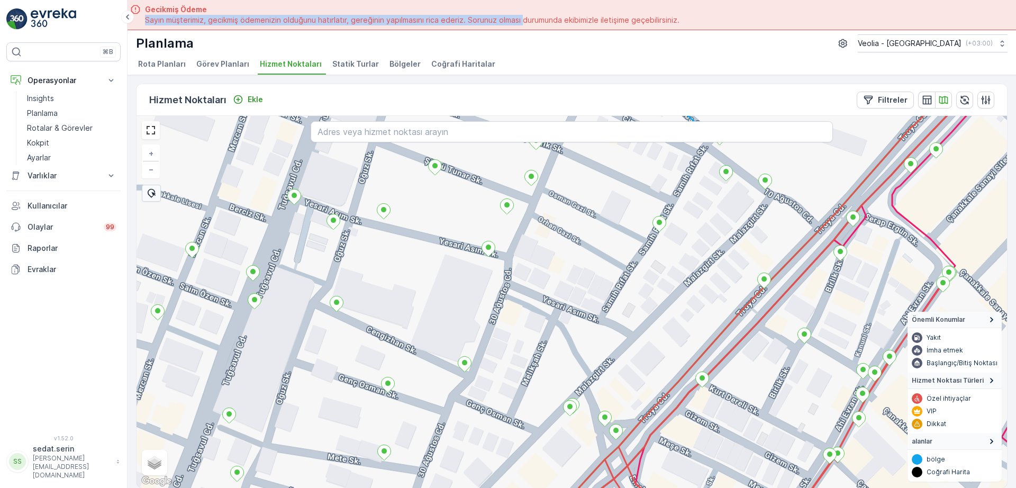
drag, startPoint x: 654, startPoint y: 298, endPoint x: 650, endPoint y: 329, distance: 30.4
click at [650, 329] on div "+ − Uydu Yol haritası Arazi Karışık Leaflet Klavye kısayolları Harita Verileri …" at bounding box center [571, 302] width 870 height 372
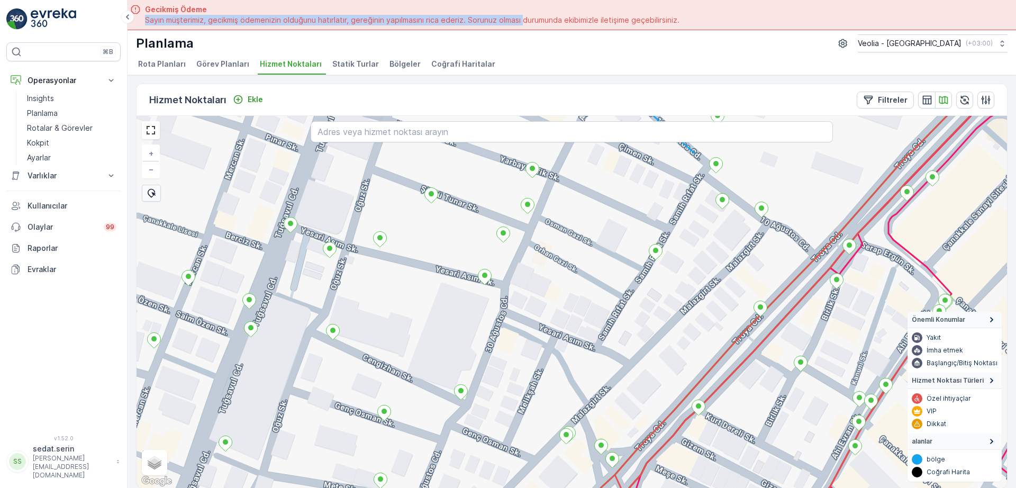
drag, startPoint x: 676, startPoint y: 216, endPoint x: 678, endPoint y: 241, distance: 24.5
click at [678, 241] on div "+ − Uydu Yol haritası Arazi Karışık Leaflet Klavye kısayolları Harita Verileri …" at bounding box center [571, 302] width 870 height 372
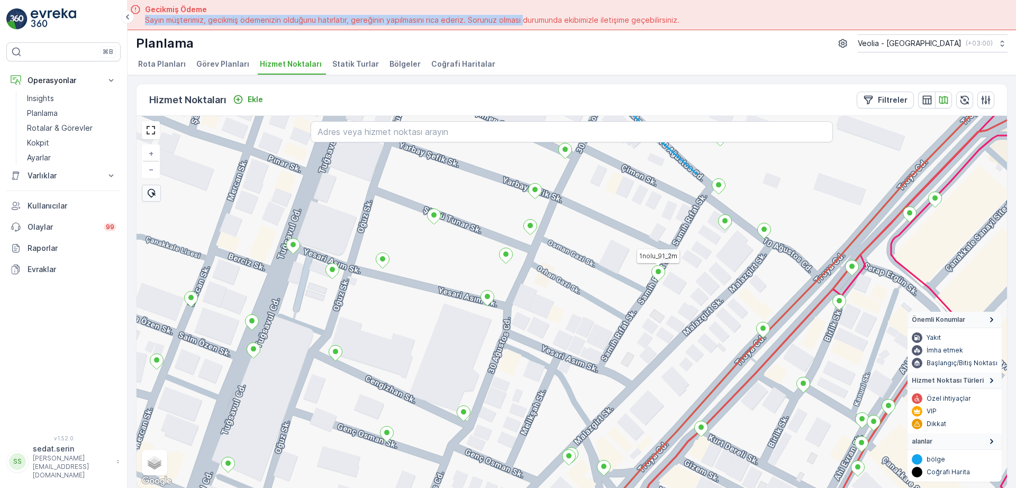
click at [654, 275] on icon at bounding box center [658, 273] width 13 height 15
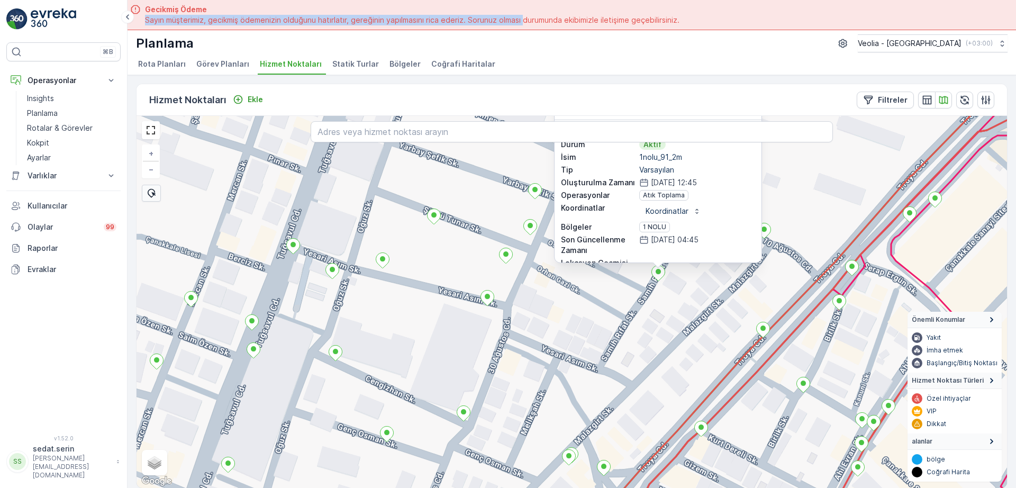
drag, startPoint x: 676, startPoint y: 309, endPoint x: 660, endPoint y: 353, distance: 46.5
click at [660, 353] on div "1nolu_91_2m ID 200236 Durum Aktif İsim 1nolu_91_2m Tip Varsayılan Oluşturulma Z…" at bounding box center [571, 302] width 870 height 372
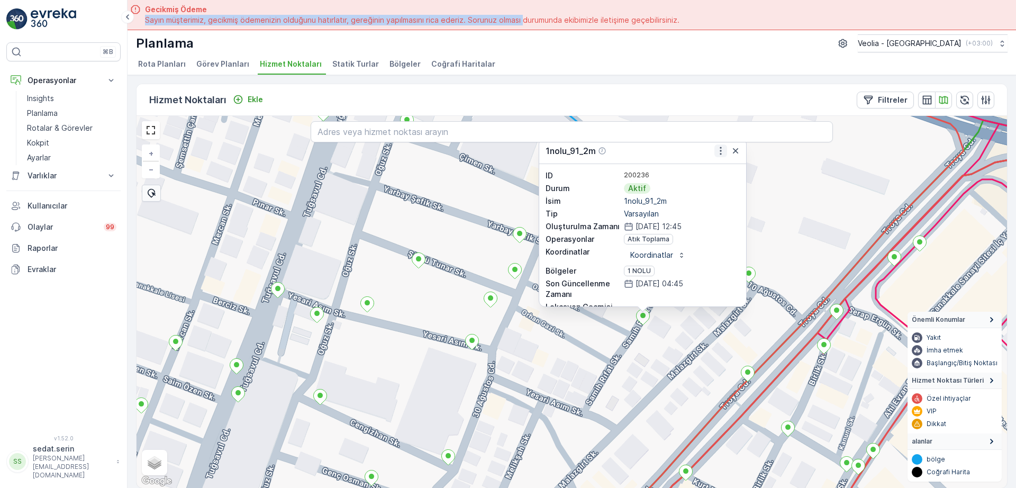
click at [720, 149] on icon "button" at bounding box center [720, 150] width 11 height 11
click at [613, 371] on div "1nolu_91_2m ID 200236 Durum Aktif İsim 1nolu_91_2m Tip Varsayılan Oluşturulma Z…" at bounding box center [571, 302] width 870 height 372
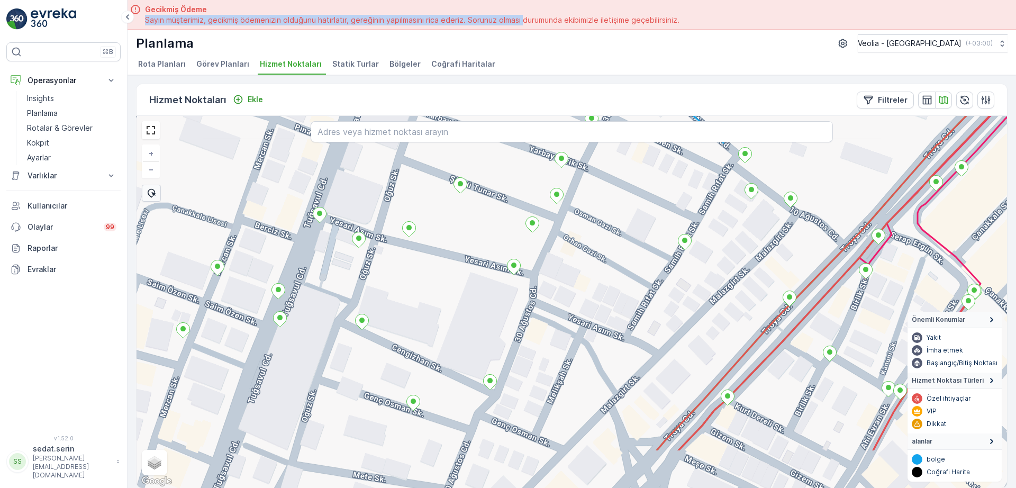
drag, startPoint x: 552, startPoint y: 350, endPoint x: 606, endPoint y: 256, distance: 109.0
click at [605, 256] on div "+ − Uydu Yol haritası Arazi Karışık Leaflet Klavye kısayolları Harita Verileri …" at bounding box center [571, 302] width 870 height 372
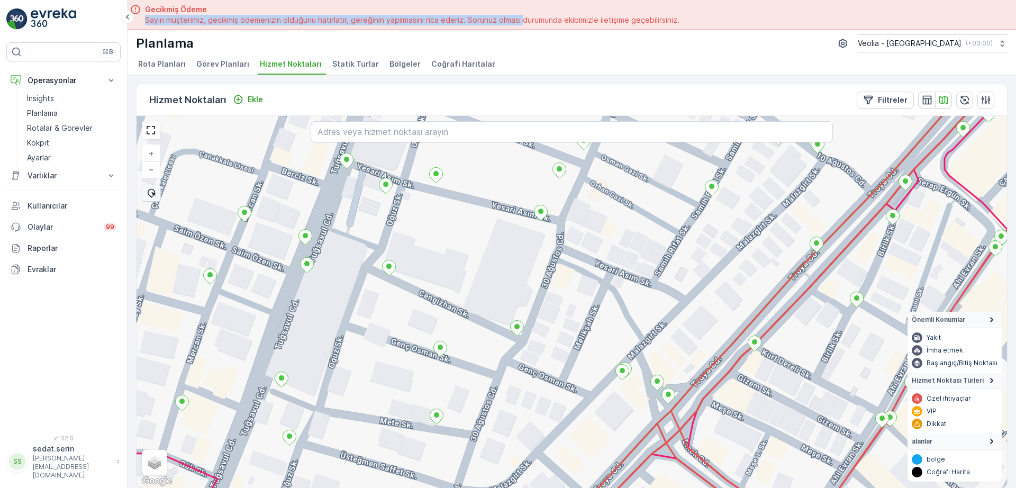
drag, startPoint x: 587, startPoint y: 277, endPoint x: 597, endPoint y: 262, distance: 18.3
click at [595, 262] on div "+ − Uydu Yol haritası Arazi Karışık Leaflet Klavye kısayolları Harita Verileri …" at bounding box center [571, 302] width 870 height 372
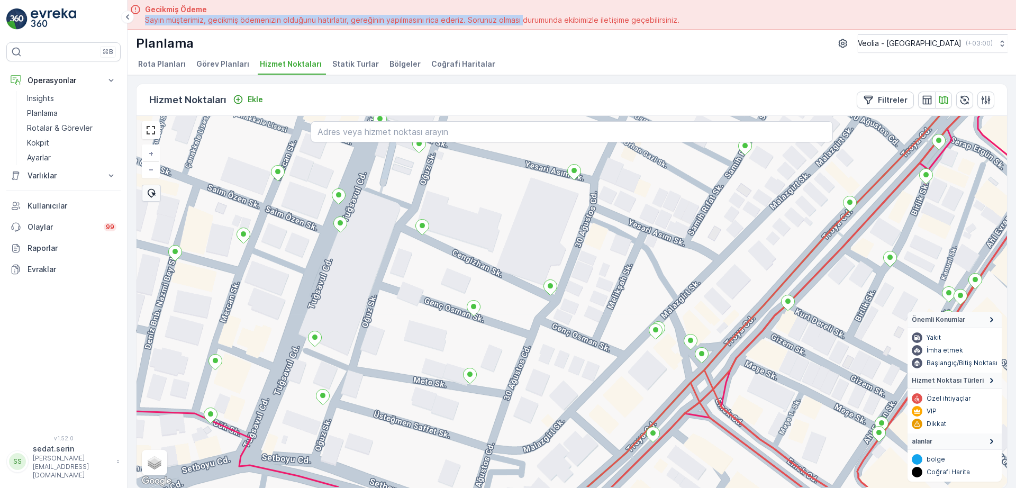
drag, startPoint x: 639, startPoint y: 297, endPoint x: 671, endPoint y: 259, distance: 50.3
click at [671, 259] on div "+ − Uydu Yol haritası Arazi Karışık Leaflet Klavye kısayolları Harita Verileri …" at bounding box center [571, 302] width 870 height 372
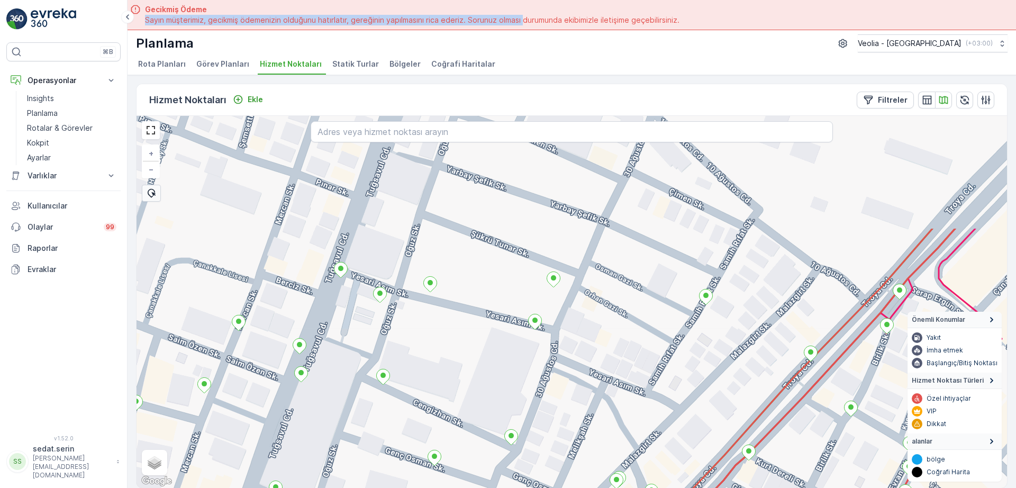
drag, startPoint x: 772, startPoint y: 209, endPoint x: 733, endPoint y: 359, distance: 154.7
click at [733, 359] on div "+ − Uydu Yol haritası Arazi Karışık Leaflet Klavye kısayolları Harita Verileri …" at bounding box center [571, 302] width 870 height 372
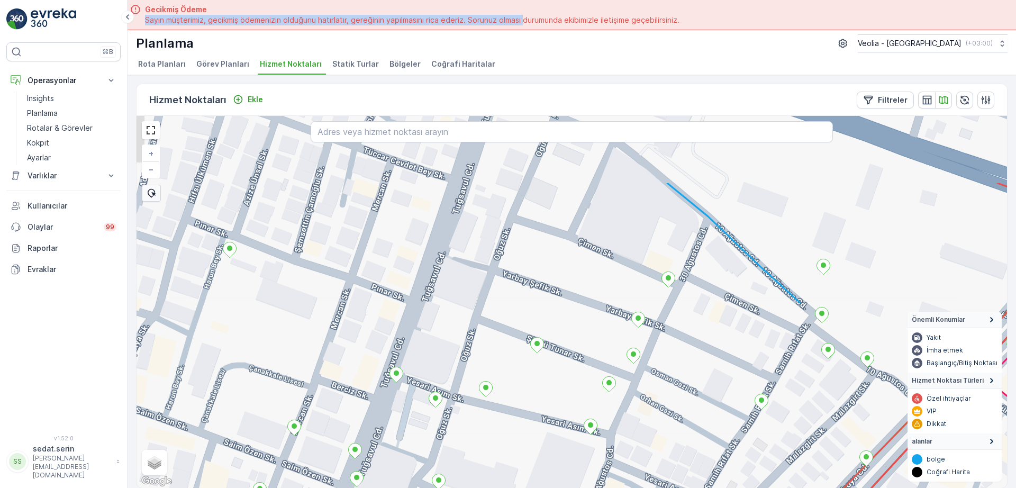
drag, startPoint x: 742, startPoint y: 228, endPoint x: 793, endPoint y: 319, distance: 104.5
click at [793, 319] on div "+ − Uydu Yol haritası Arazi Karışık Leaflet Klavye kısayolları Harita Verileri …" at bounding box center [571, 302] width 870 height 372
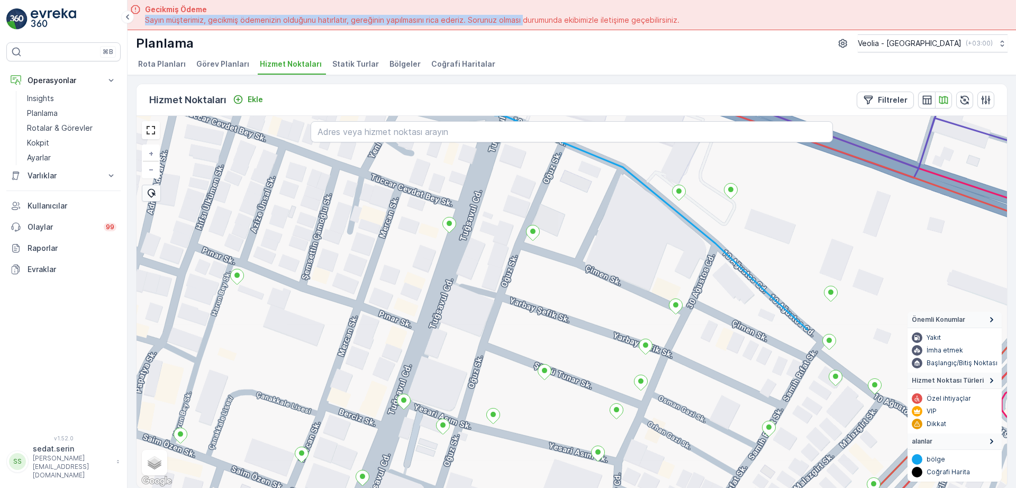
drag, startPoint x: 747, startPoint y: 260, endPoint x: 754, endPoint y: 285, distance: 25.8
click at [754, 285] on div "+ − Uydu Yol haritası Arazi Karışık Leaflet Klavye kısayolları Harita Verileri …" at bounding box center [571, 302] width 870 height 372
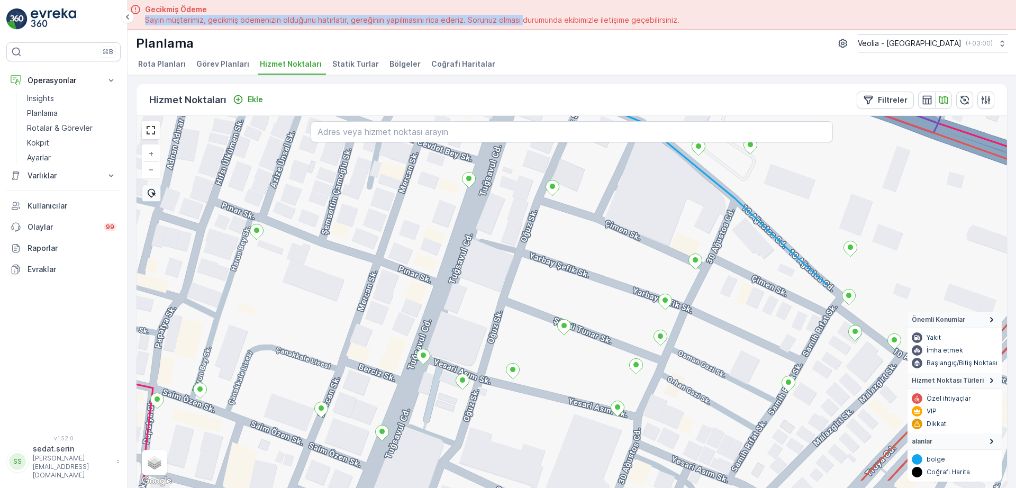
drag, startPoint x: 706, startPoint y: 331, endPoint x: 726, endPoint y: 286, distance: 49.7
click at [726, 286] on div "+ − Uydu Yol haritası Arazi Karışık Leaflet Klavye kısayolları Harita Verileri …" at bounding box center [571, 302] width 870 height 372
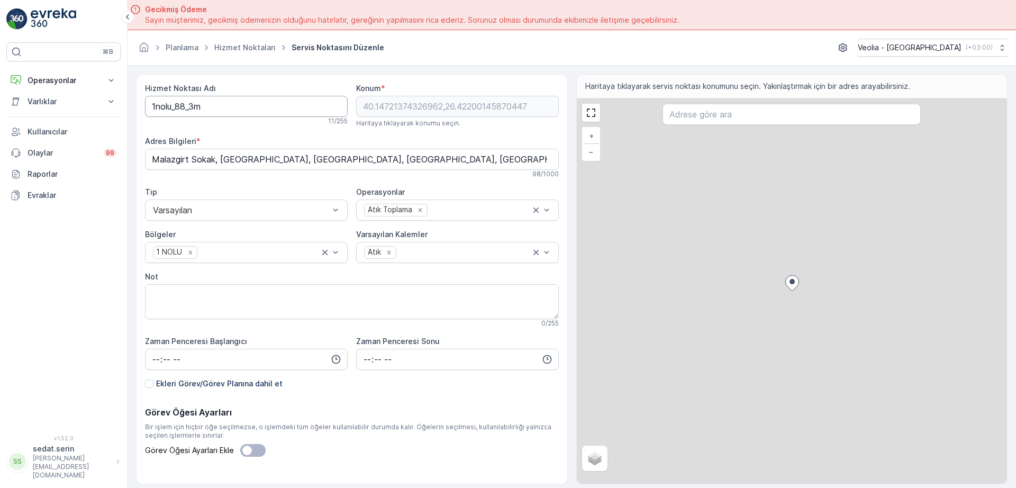
click at [152, 112] on Adı "1nolu_88_3m" at bounding box center [246, 106] width 203 height 21
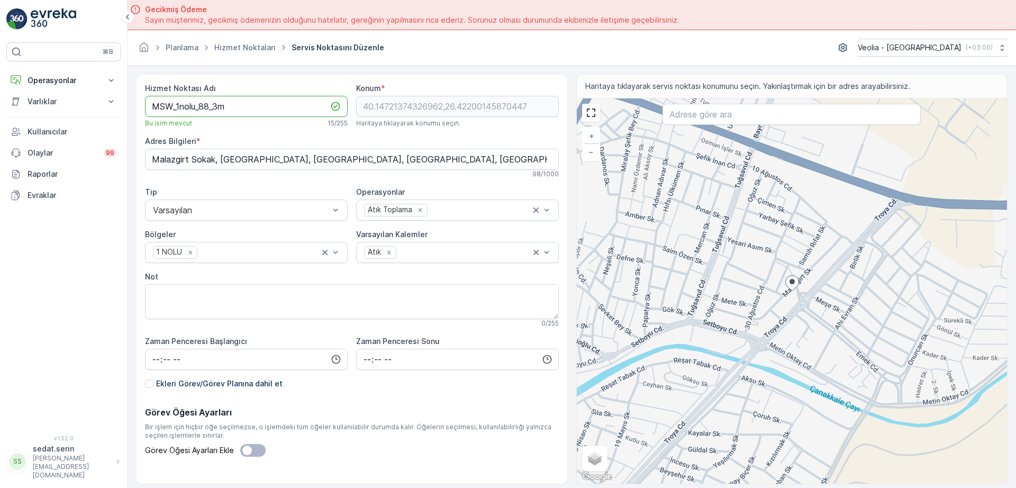
click at [213, 103] on Adı "MSW_1nolu_88_3m" at bounding box center [246, 106] width 203 height 21
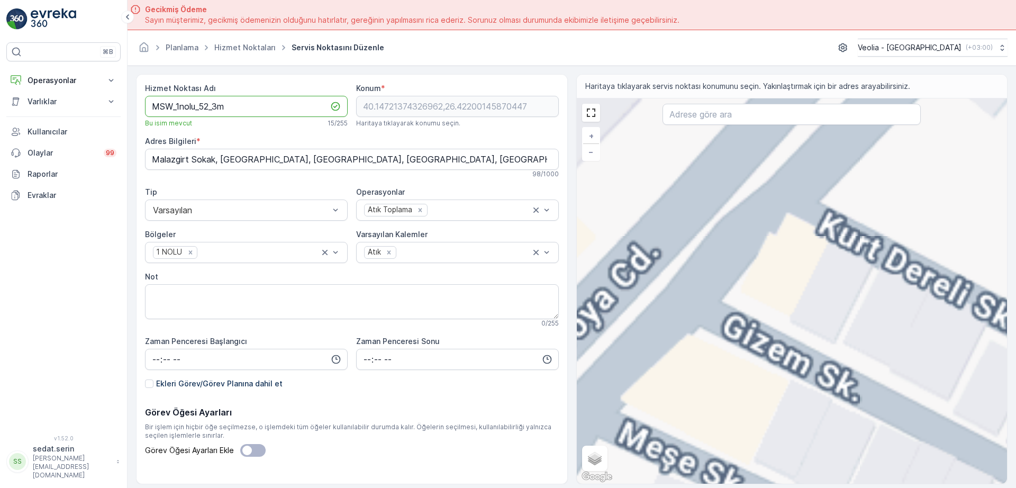
type Adı "MSW_1nolu_52_3m"
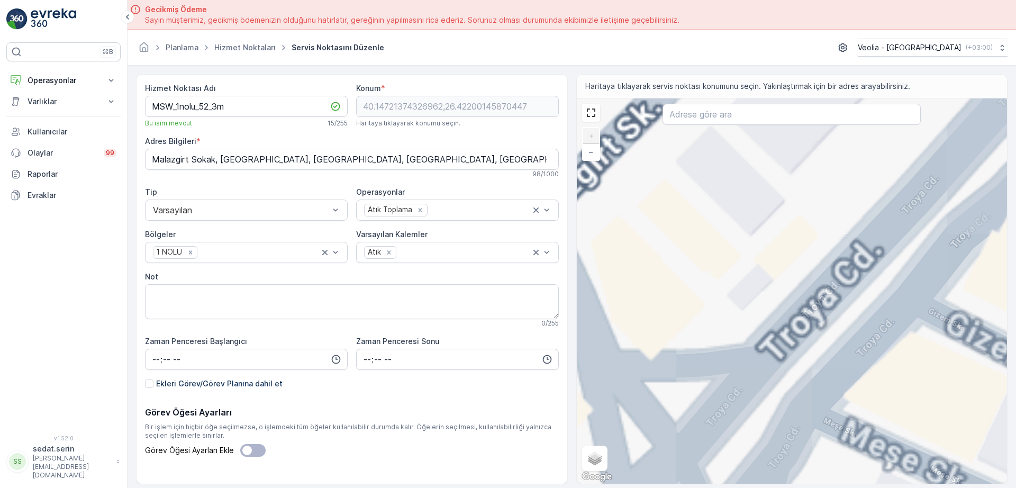
drag, startPoint x: 612, startPoint y: 303, endPoint x: 810, endPoint y: 297, distance: 197.9
click at [809, 299] on div "+ − Uydu Yol haritası Arazi Karışık Leaflet Klavye kısayolları Harita Verileri …" at bounding box center [792, 290] width 431 height 385
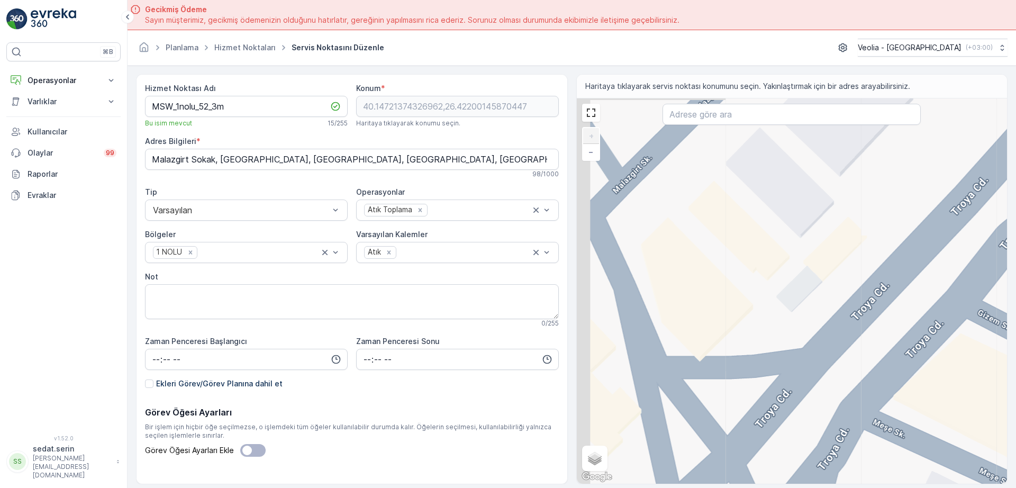
drag, startPoint x: 797, startPoint y: 281, endPoint x: 924, endPoint y: 293, distance: 127.5
click at [924, 293] on div "+ − Uydu Yol haritası Arazi Karışık Leaflet Klavye kısayolları Harita Verileri …" at bounding box center [792, 290] width 431 height 385
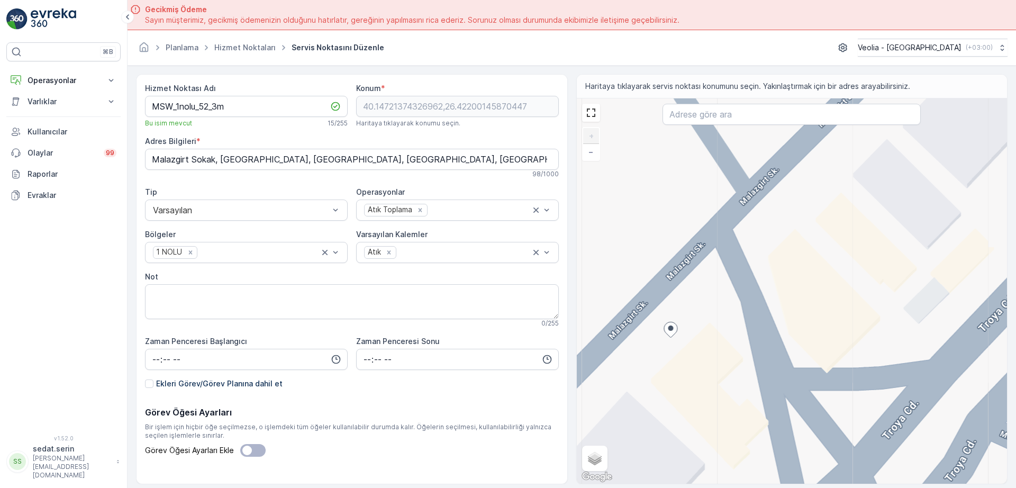
drag, startPoint x: 784, startPoint y: 321, endPoint x: 797, endPoint y: 317, distance: 13.9
click at [797, 318] on div "+ − Uydu Yol haritası Arazi Karışık Leaflet Klavye kısayolları Harita Verileri …" at bounding box center [792, 290] width 431 height 385
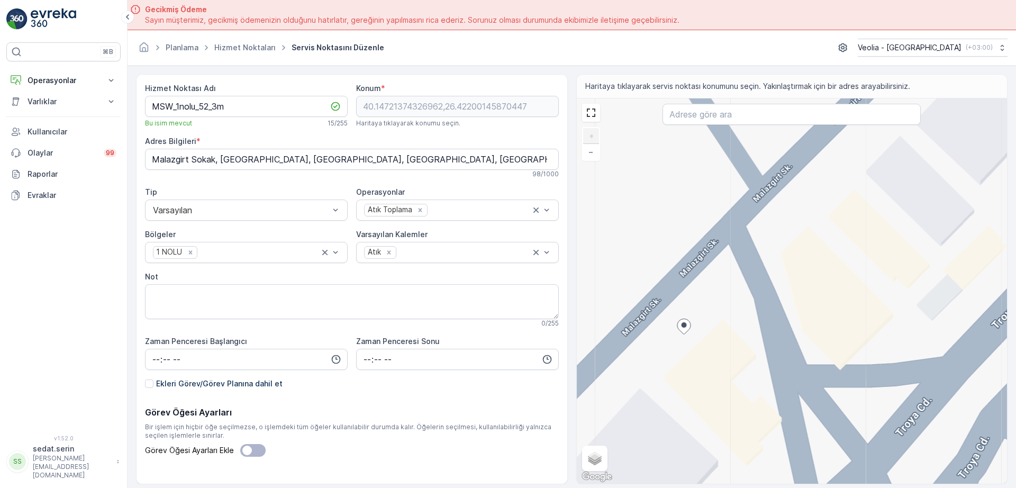
click at [688, 259] on div "+ − Uydu Yol haritası Arazi Karışık Leaflet Klavye kısayolları Harita Verileri …" at bounding box center [792, 290] width 431 height 385
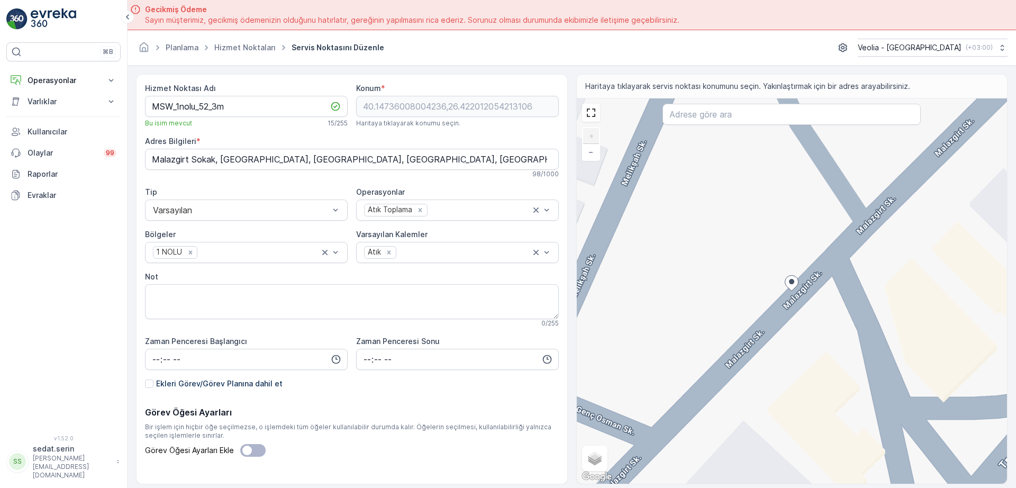
click at [806, 276] on div "+ − Uydu Yol haritası Arazi Karışık Leaflet Klavye kısayolları Harita Verileri …" at bounding box center [792, 290] width 431 height 385
type input "40.14738980866522,26.42205043189278"
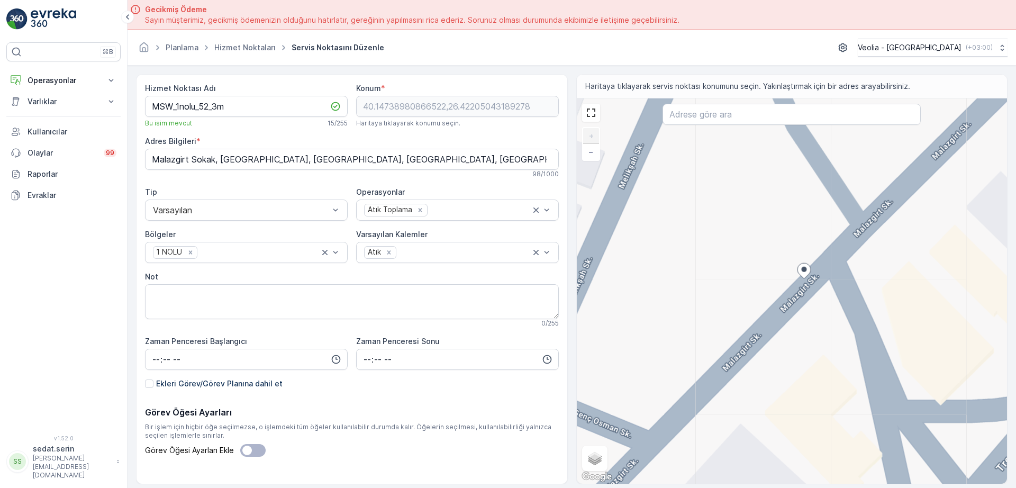
type Bilgileri "İsmetpaşa, Malazgirt Sk. No:31, 17000 Çanakkale Merkez/Çanakkale, Türkiye"
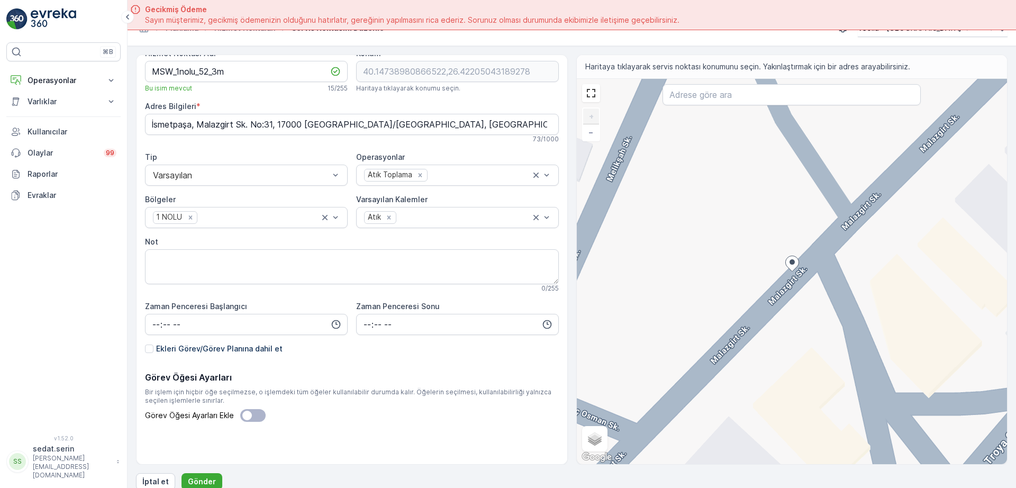
scroll to position [30, 0]
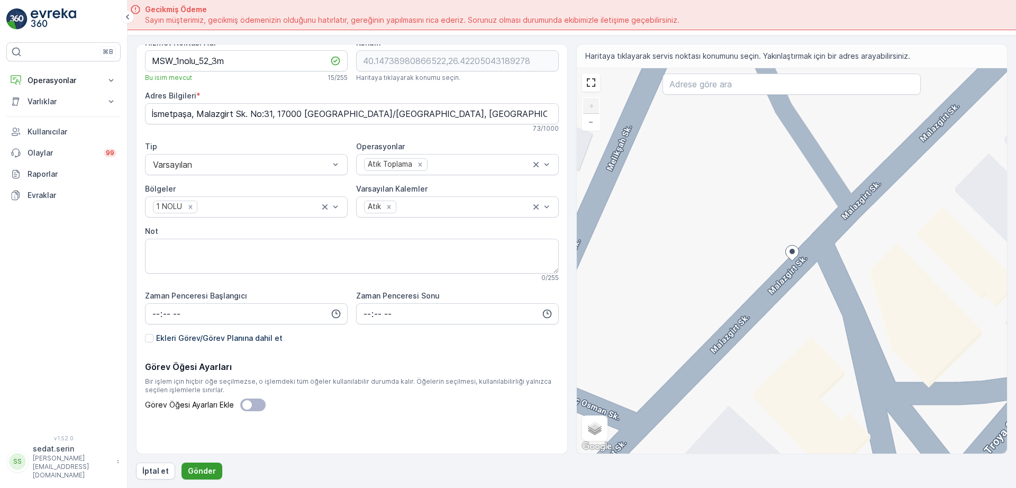
click at [213, 465] on button "Gönder" at bounding box center [201, 470] width 41 height 17
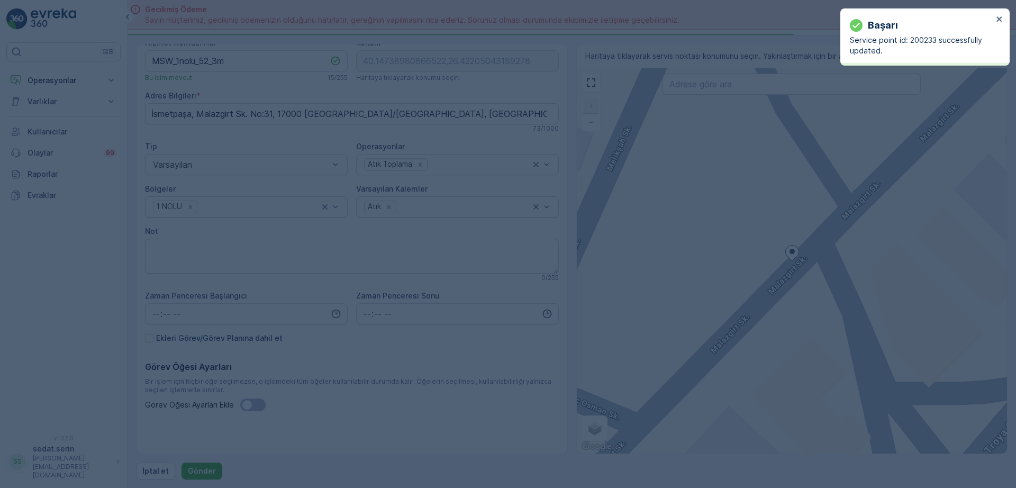
type input "40.14739,26.42205"
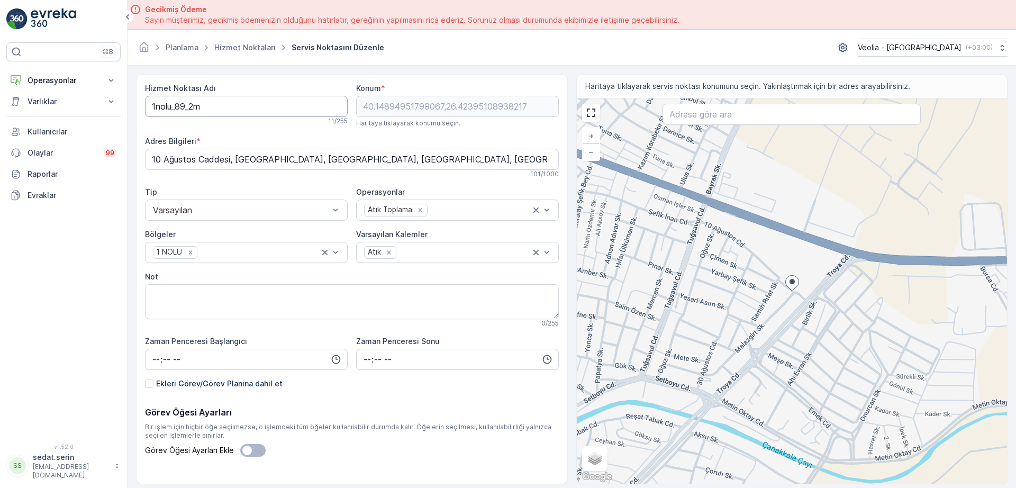
click at [149, 105] on Adı "1nolu_89_2m" at bounding box center [246, 106] width 203 height 21
click at [209, 108] on Adı "MSW_1nolu_89_2m" at bounding box center [246, 106] width 203 height 21
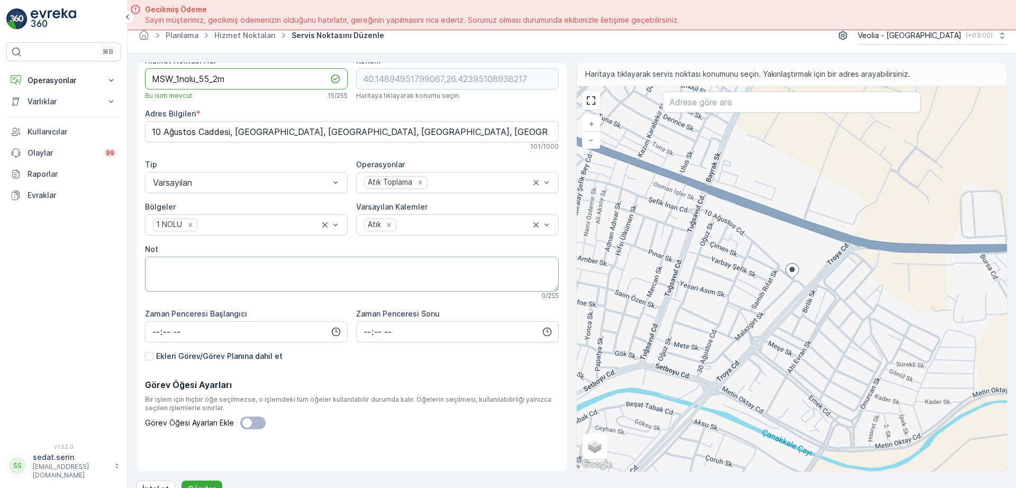
scroll to position [30, 0]
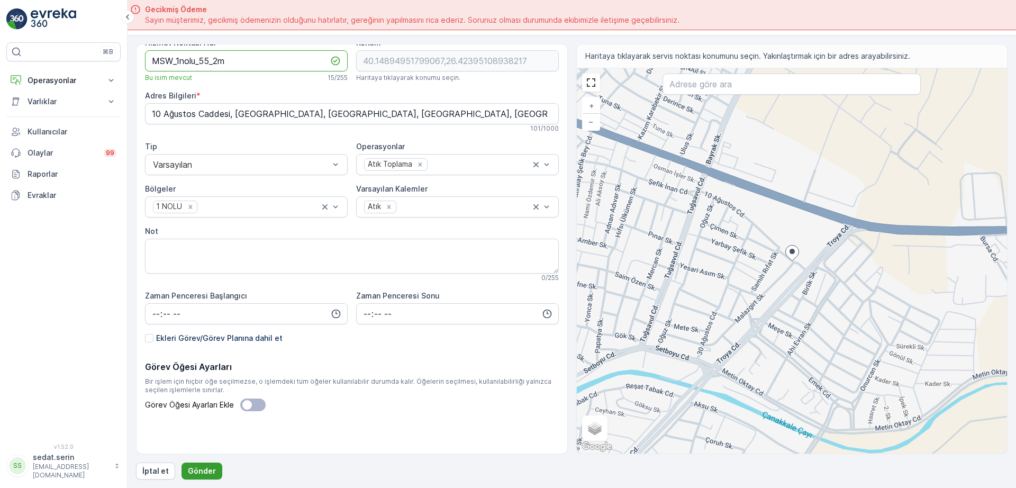
type Adı "MSW_1nolu_55_2m"
click at [205, 471] on p "Gönder" at bounding box center [202, 471] width 28 height 11
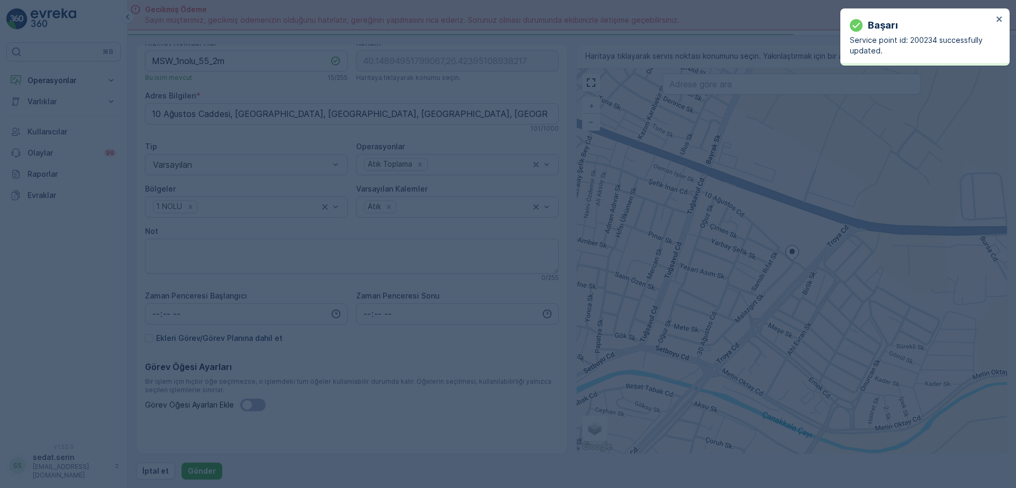
type input "40.14895,26.423951"
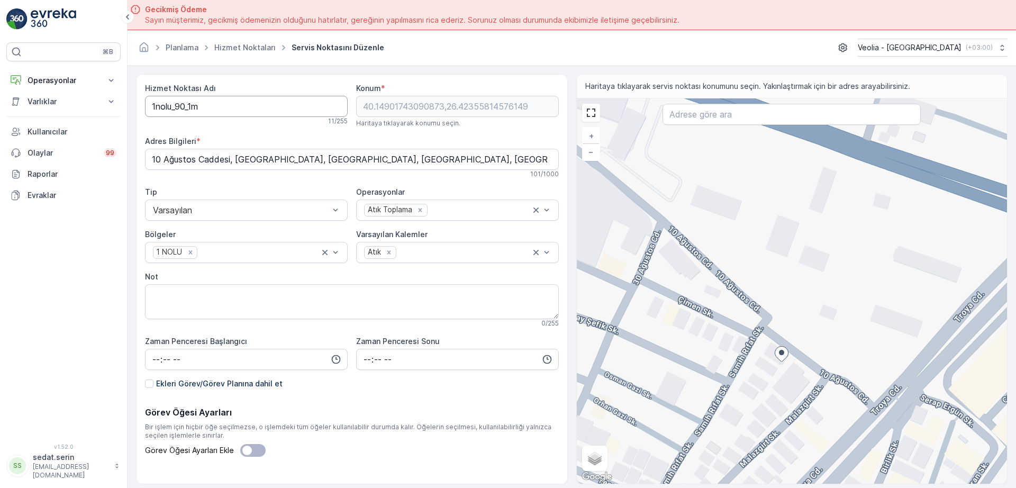
click at [150, 108] on Adı "1nolu_90_1m" at bounding box center [246, 106] width 203 height 21
click at [210, 103] on Adı "MSW_1nolu_90_1m" at bounding box center [246, 106] width 203 height 21
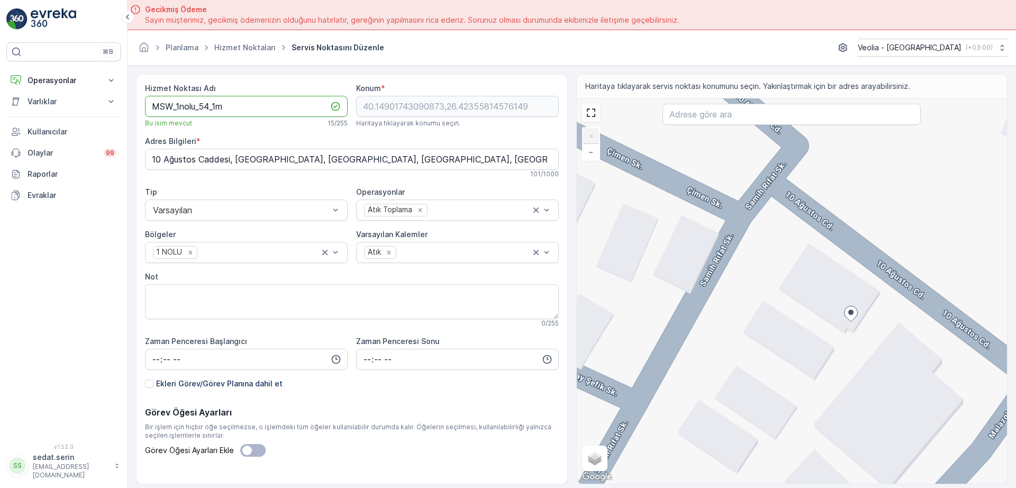
type Adı "MSW_1nolu_54_1m"
click at [882, 285] on div "+ − Uydu Yol haritası Arazi Karışık Leaflet Klavye kısayolları Harita Verileri …" at bounding box center [792, 290] width 431 height 385
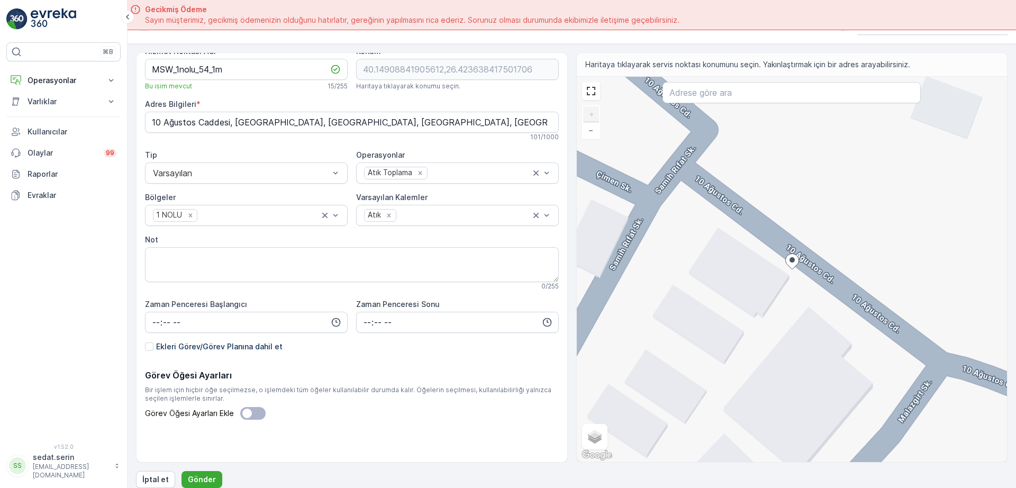
scroll to position [30, 0]
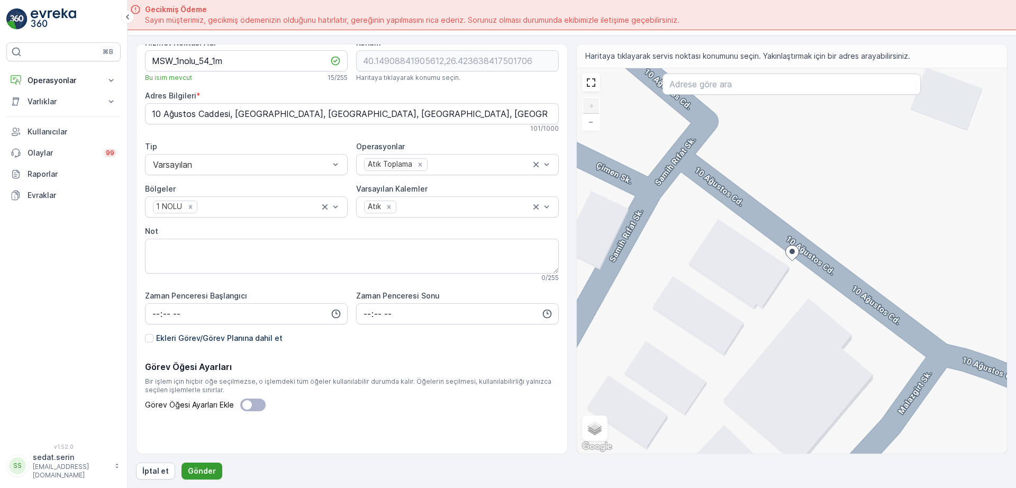
click at [197, 470] on p "Gönder" at bounding box center [202, 471] width 28 height 11
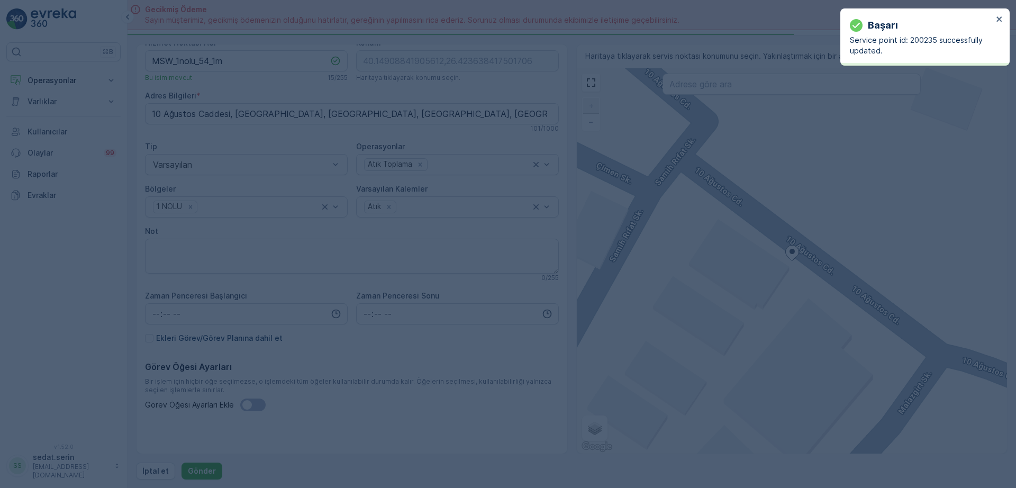
type input "40.149088,26.423638"
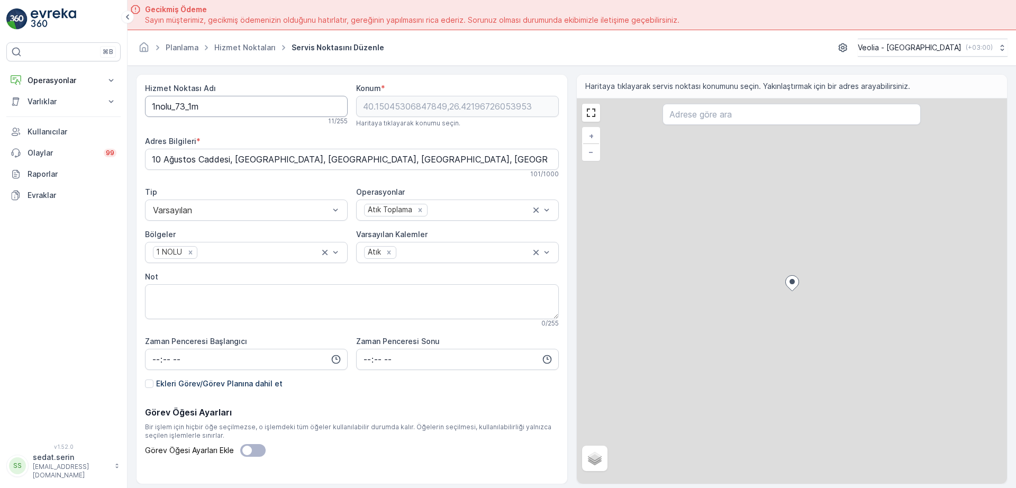
click at [151, 102] on Adı "1nolu_73_1m" at bounding box center [246, 106] width 203 height 21
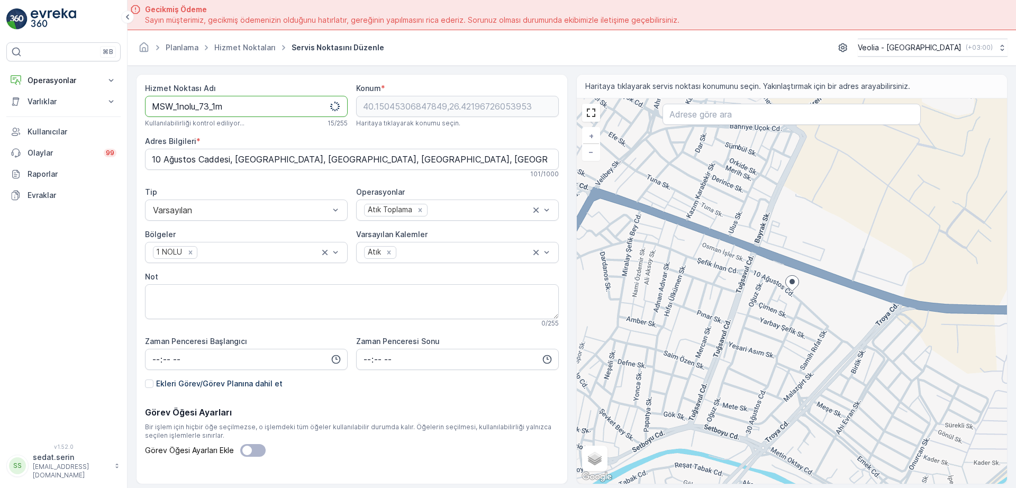
click at [209, 103] on Adı "MSW_1nolu_73_1m" at bounding box center [246, 106] width 203 height 21
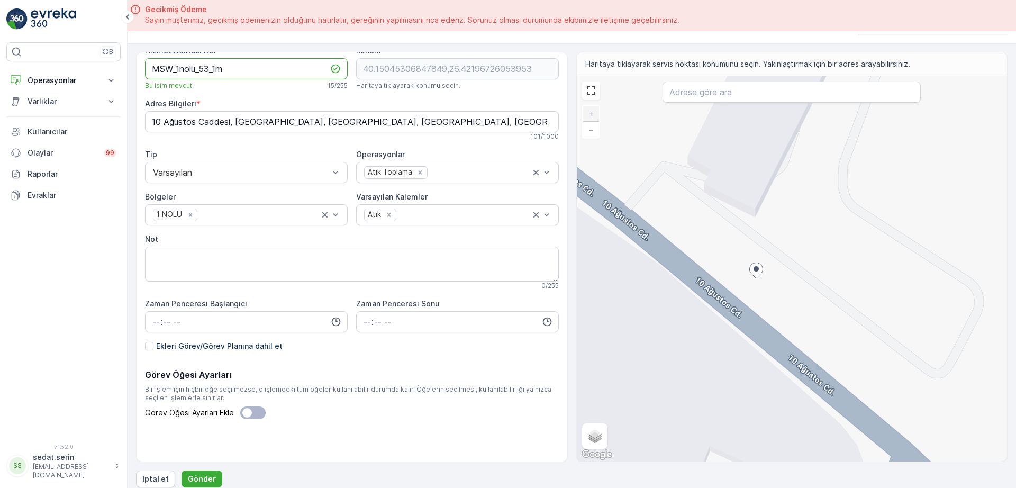
scroll to position [30, 0]
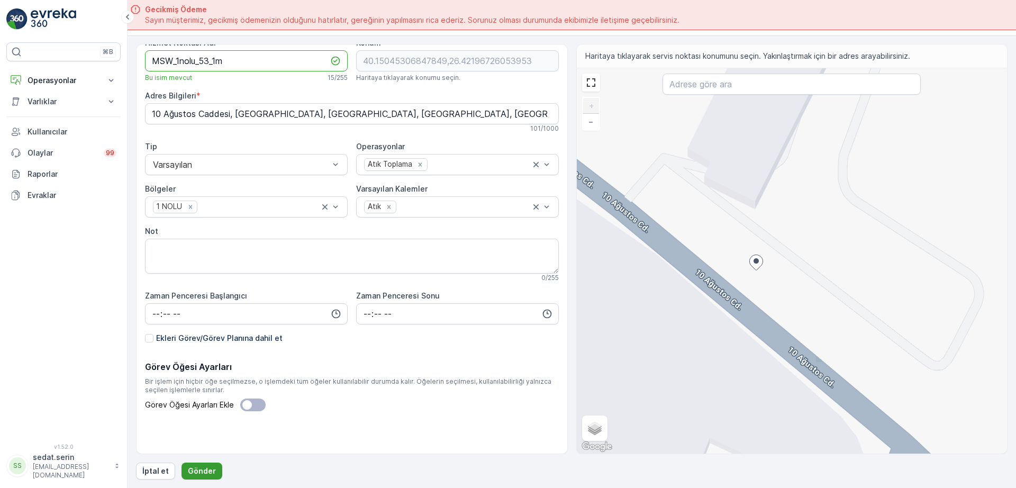
type Adı "MSW_1nolu_53_1m"
click at [203, 468] on p "Gönder" at bounding box center [202, 471] width 28 height 11
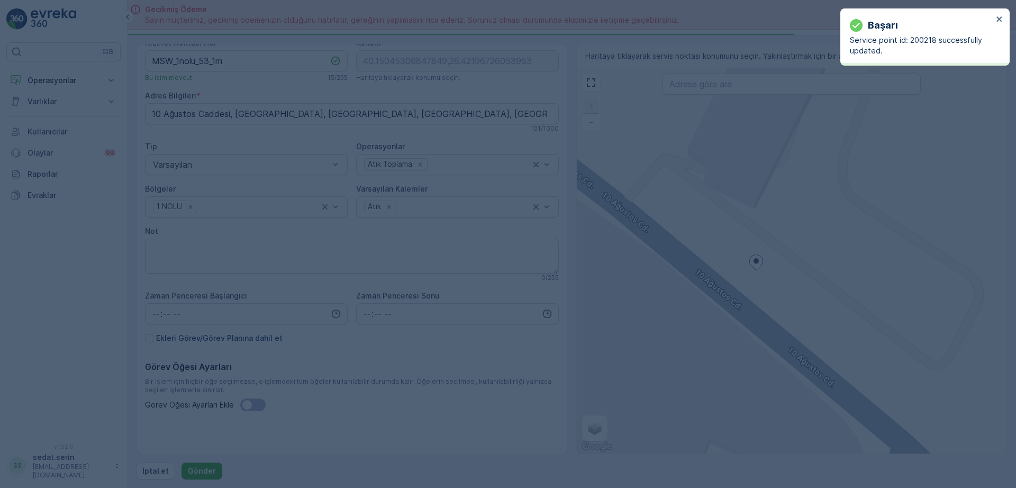
type input "40.150453,26.421967"
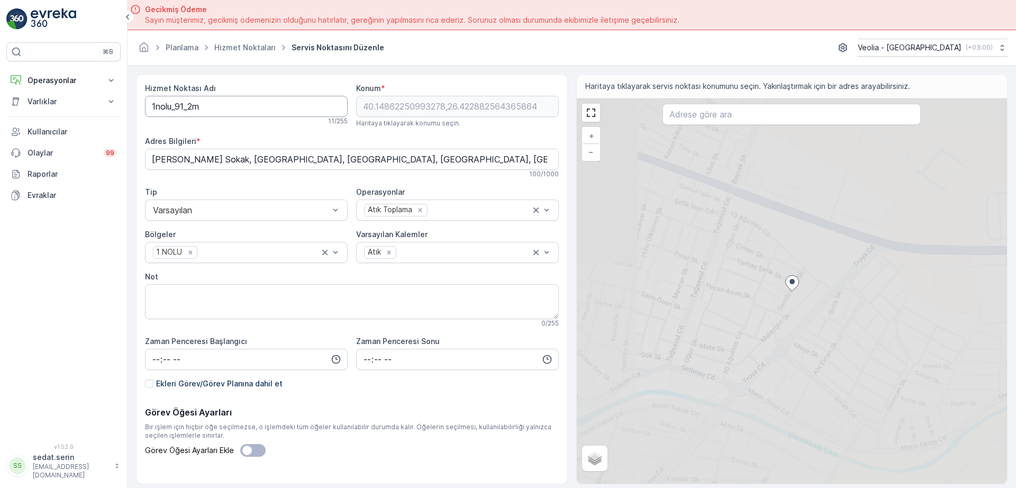
click at [152, 109] on Adı "1nolu_91_2m" at bounding box center [246, 106] width 203 height 21
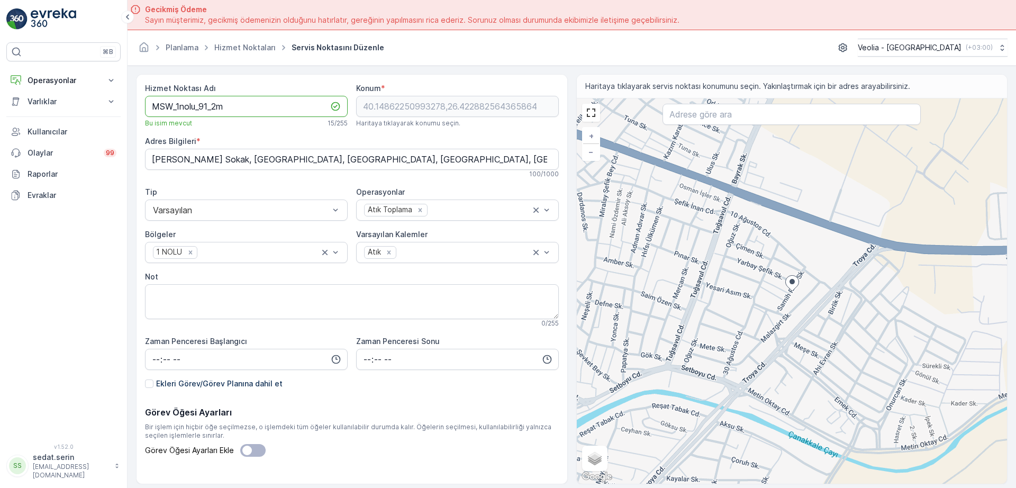
click at [209, 108] on Adı "MSW_1nolu_91_2m" at bounding box center [246, 106] width 203 height 21
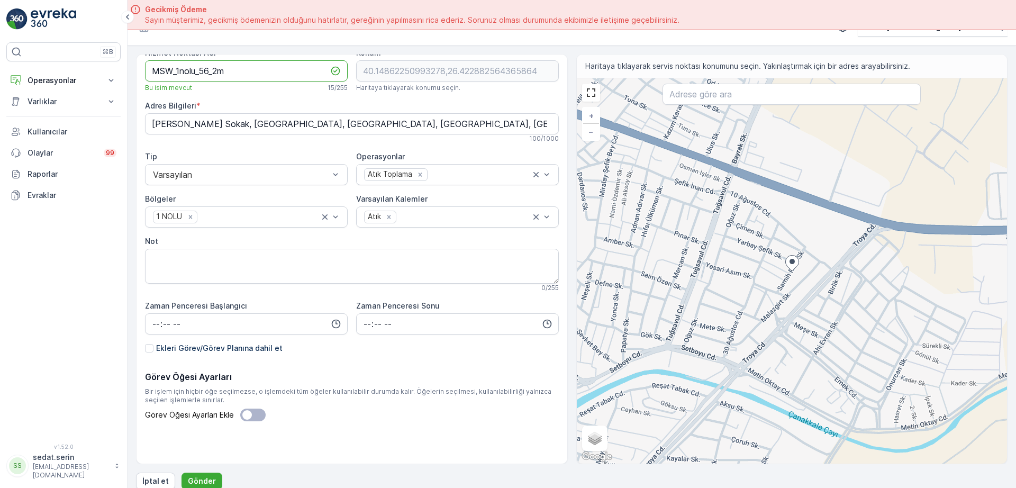
scroll to position [30, 0]
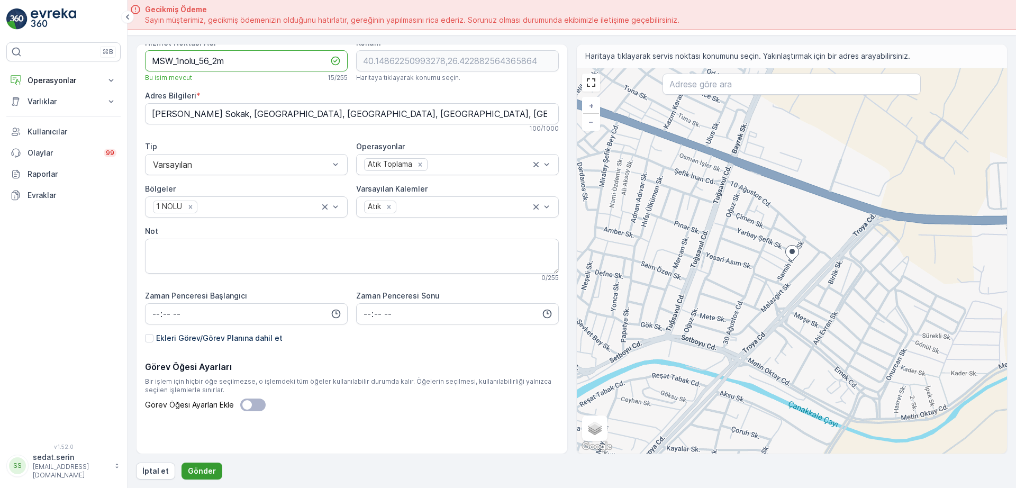
type Adı "MSW_1nolu_56_2m"
click at [200, 471] on p "Gönder" at bounding box center [202, 471] width 28 height 11
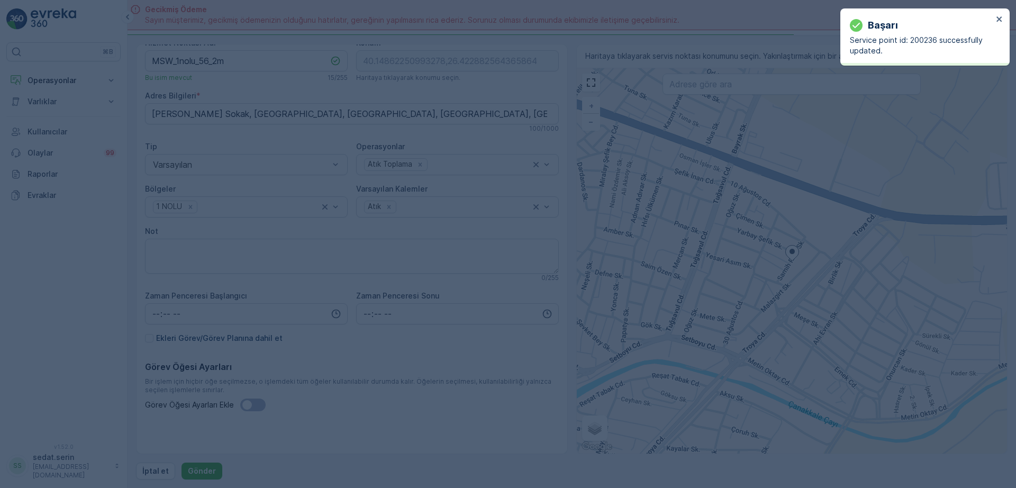
type input "40.148623,26.422883"
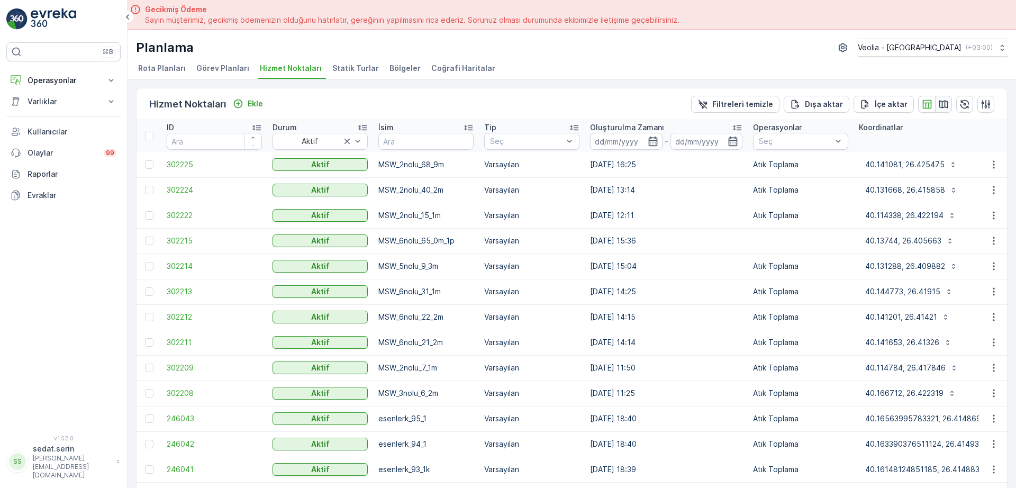
click at [942, 102] on icon "button" at bounding box center [943, 104] width 9 height 8
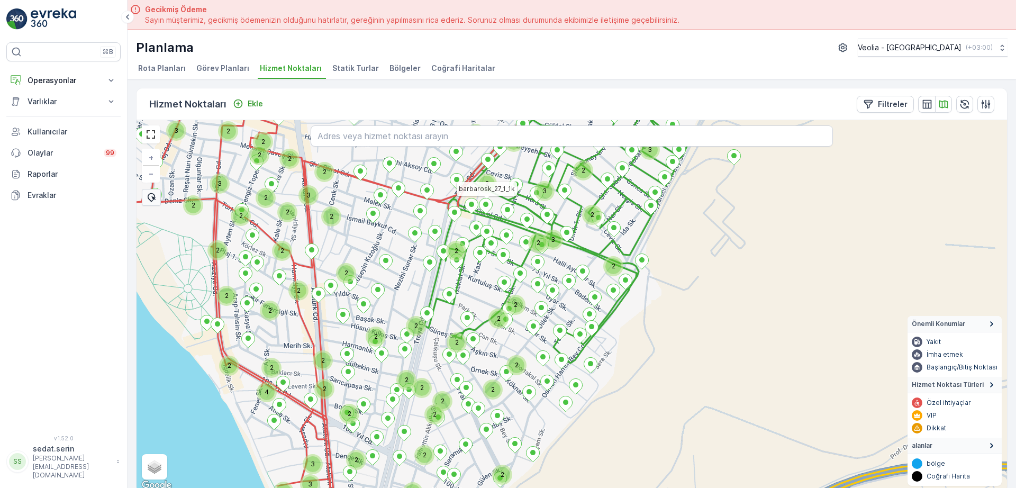
scroll to position [4, 0]
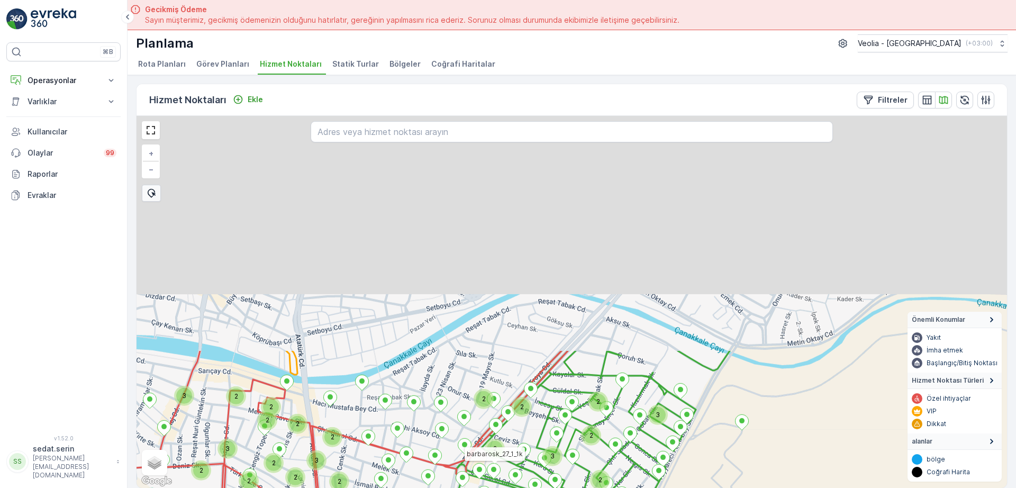
drag, startPoint x: 490, startPoint y: 200, endPoint x: 497, endPoint y: 471, distance: 271.5
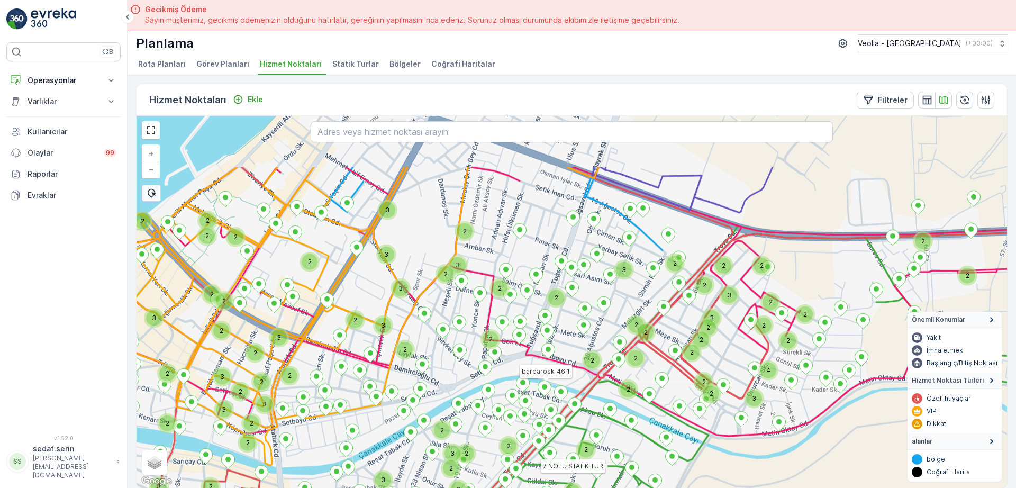
drag, startPoint x: 568, startPoint y: 307, endPoint x: 543, endPoint y: 395, distance: 91.8
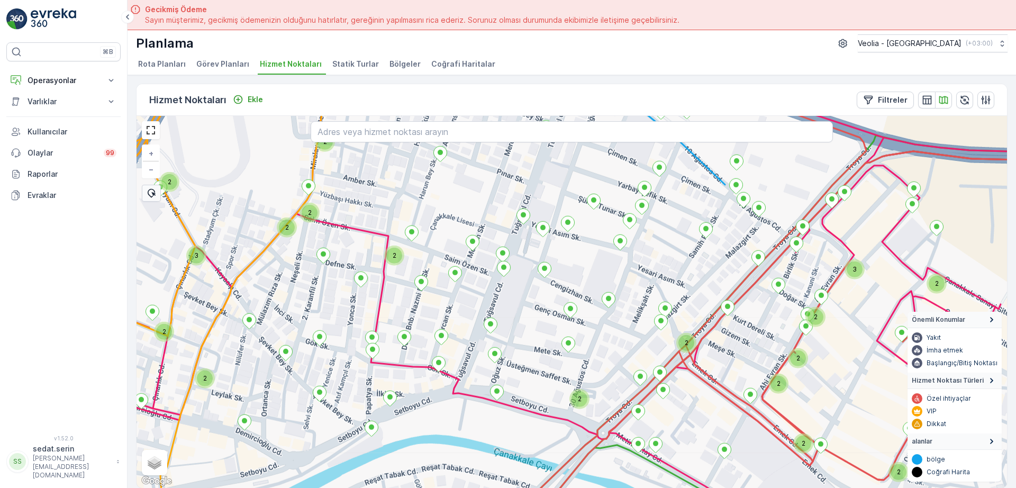
drag, startPoint x: 673, startPoint y: 329, endPoint x: 580, endPoint y: 314, distance: 94.9
click at [580, 314] on div "2 2 3 2 2 2 2 2 2 2 3 2 2 2 3 2 2 2 2 7 NOLU STATİK TUR + − Uydu Yol haritası A…" at bounding box center [571, 302] width 870 height 372
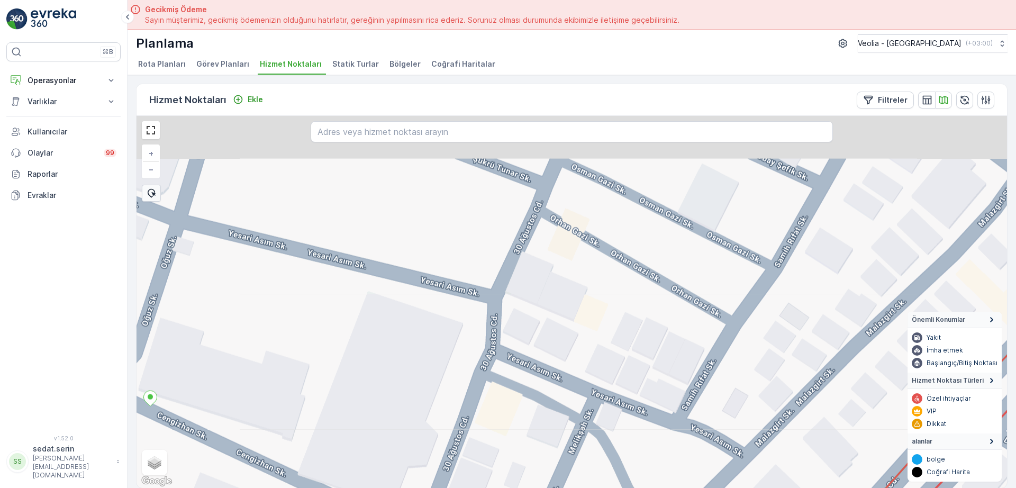
drag, startPoint x: 670, startPoint y: 253, endPoint x: 634, endPoint y: 458, distance: 207.8
click at [621, 485] on div "7 NOLU STATİK TUR + − Uydu Yol haritası Arazi Karışık Leaflet Klavye kısayollar…" at bounding box center [571, 302] width 870 height 372
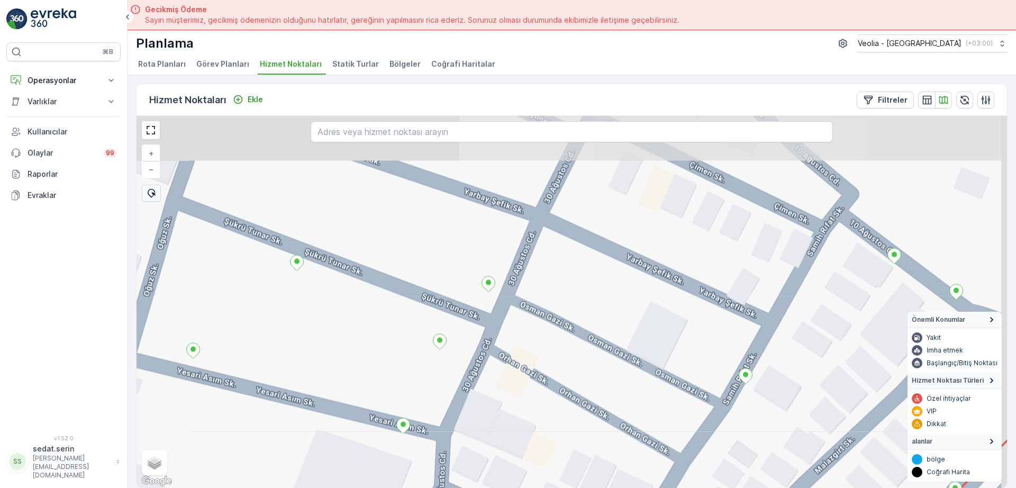
drag, startPoint x: 737, startPoint y: 317, endPoint x: 692, endPoint y: 446, distance: 136.7
click at [692, 446] on div "7 NOLU STATİK TUR + − Uydu Yol haritası Arazi Karışık Leaflet Klavye kısayollar…" at bounding box center [571, 302] width 870 height 372
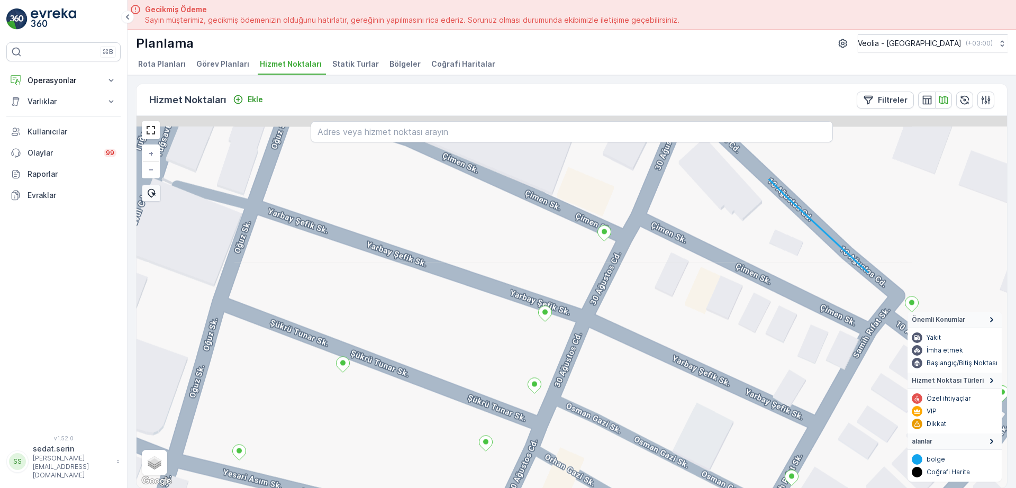
drag, startPoint x: 687, startPoint y: 344, endPoint x: 732, endPoint y: 416, distance: 84.7
click at [735, 451] on div "7 NOLU STATİK TUR + − Uydu Yol haritası Arazi Karışık Leaflet Klavye kısayollar…" at bounding box center [571, 302] width 870 height 372
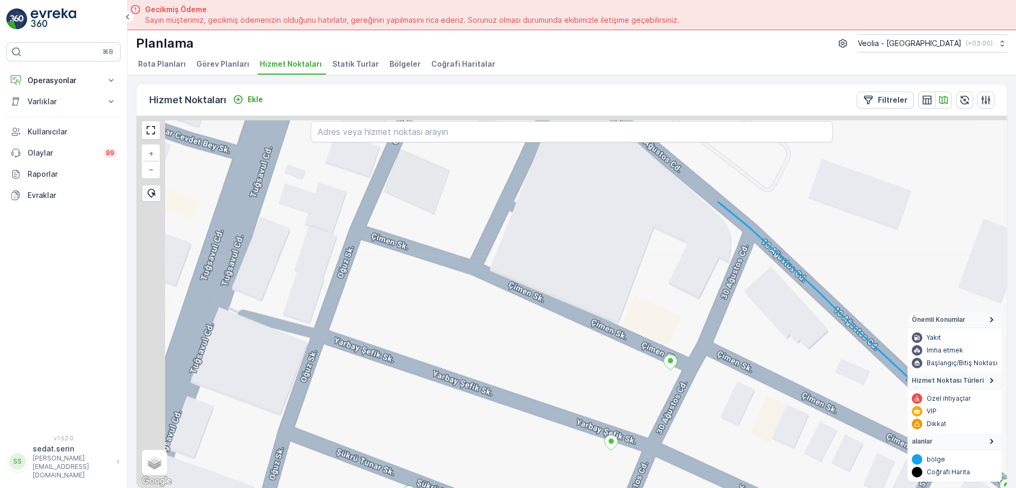
drag, startPoint x: 700, startPoint y: 323, endPoint x: 760, endPoint y: 438, distance: 129.4
click at [760, 438] on div "7 NOLU STATİK TUR + − Uydu Yol haritası Arazi Karışık Leaflet Klavye kısayollar…" at bounding box center [571, 302] width 870 height 372
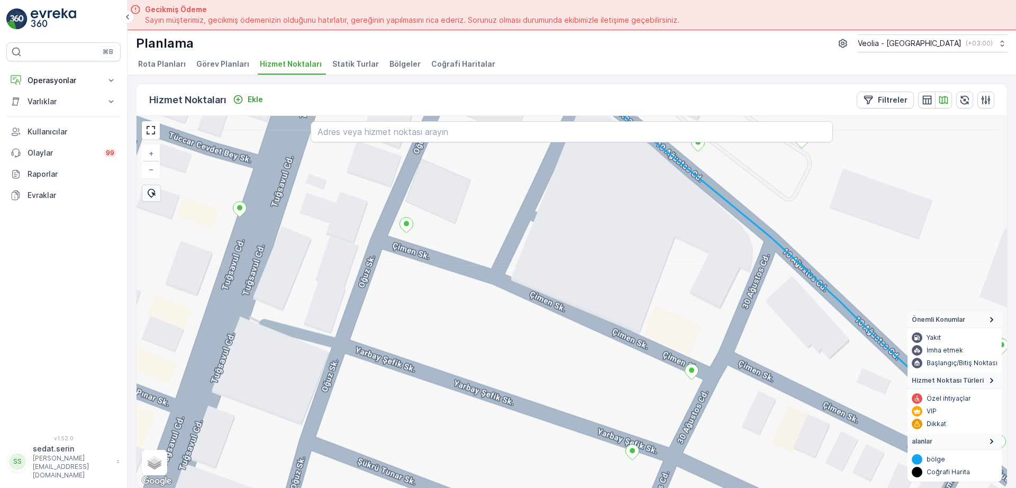
drag, startPoint x: 737, startPoint y: 311, endPoint x: 749, endPoint y: 274, distance: 38.5
click at [749, 274] on div "7 NOLU STATİK TUR + − Uydu Yol haritası Arazi Karışık Leaflet Klavye kısayollar…" at bounding box center [571, 302] width 870 height 372
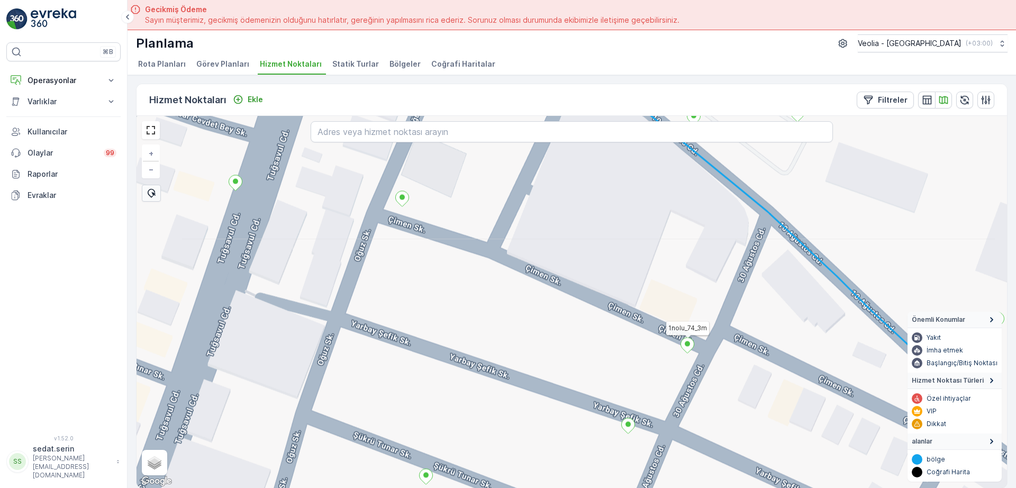
click at [689, 347] on icon at bounding box center [687, 345] width 13 height 15
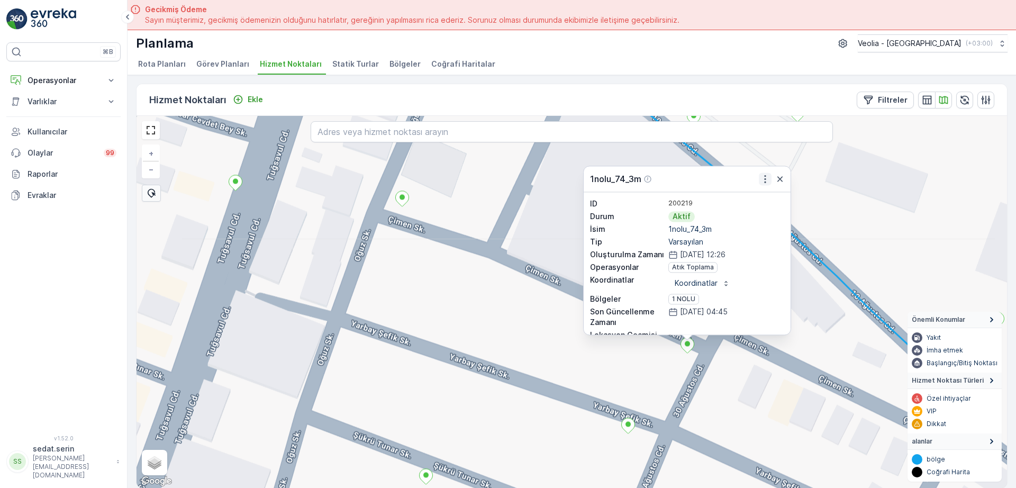
click at [763, 179] on icon "button" at bounding box center [765, 179] width 11 height 11
drag, startPoint x: 760, startPoint y: 209, endPoint x: 849, endPoint y: 167, distance: 98.4
click at [849, 167] on div "1nolu_74_3m ID 200219 Durum Aktif İsim 1nolu_74_3m Tip Varsayılan Oluşturulma Z…" at bounding box center [571, 302] width 870 height 372
click at [544, 251] on div "1nolu_74_3m ID 200219 Durum Aktif İsim 1nolu_74_3m Tip Varsayılan Oluşturulma Z…" at bounding box center [571, 302] width 870 height 372
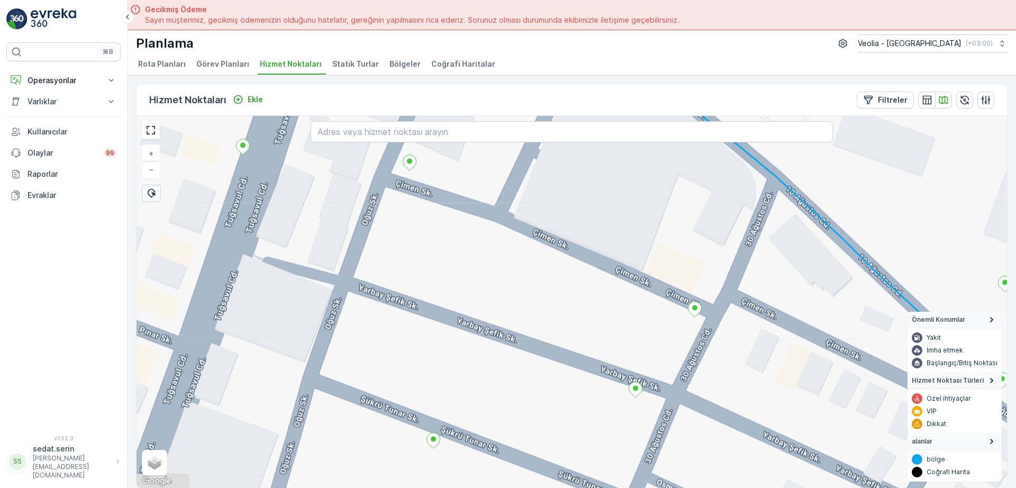
drag, startPoint x: 558, startPoint y: 385, endPoint x: 572, endPoint y: 309, distance: 77.0
click at [572, 309] on div "+ − Uydu Yol haritası Arazi Karışık Leaflet Klavye kısayolları Harita Verileri …" at bounding box center [571, 302] width 870 height 372
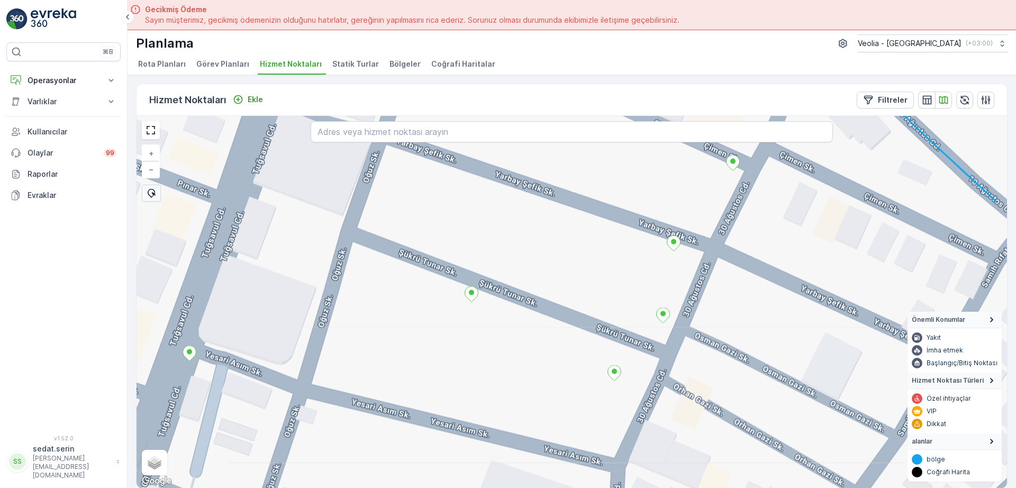
drag, startPoint x: 559, startPoint y: 378, endPoint x: 588, endPoint y: 277, distance: 105.5
click at [588, 277] on div "+ − Uydu Yol haritası Arazi Karışık Leaflet Klavye kısayolları Harita Verileri …" at bounding box center [571, 302] width 870 height 372
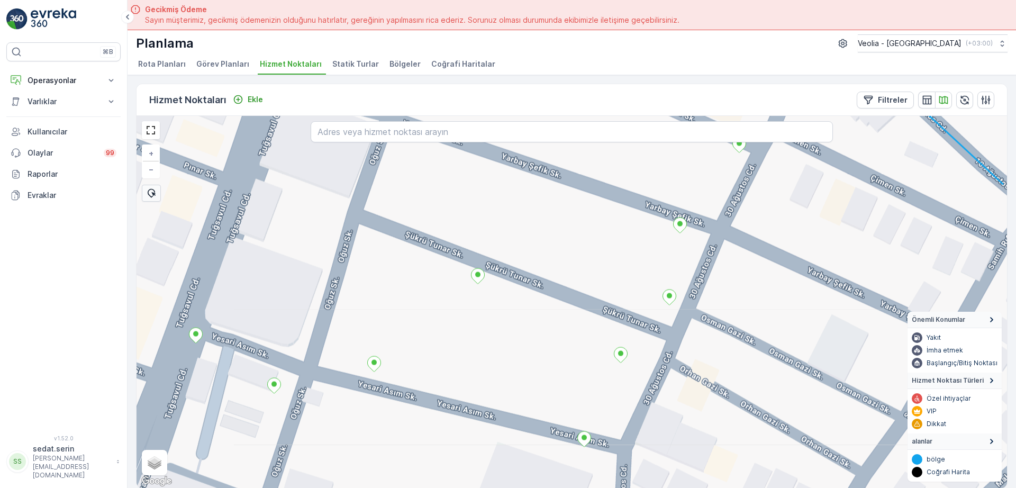
drag, startPoint x: 542, startPoint y: 377, endPoint x: 571, endPoint y: 291, distance: 90.5
click at [571, 292] on div "+ − Uydu Yol haritası Arazi Karışık Leaflet Klavye kısayolları Harita Verileri …" at bounding box center [571, 302] width 870 height 372
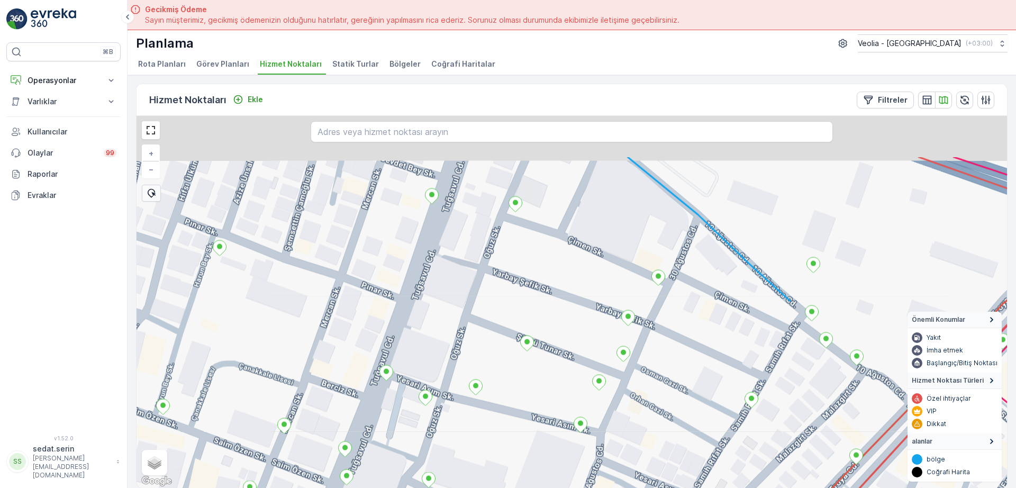
drag, startPoint x: 597, startPoint y: 251, endPoint x: 590, endPoint y: 319, distance: 68.6
click at [595, 332] on div "+ − Uydu Yol haritası Arazi Karışık Leaflet Klavye kısayolları Harita Verileri …" at bounding box center [571, 302] width 870 height 372
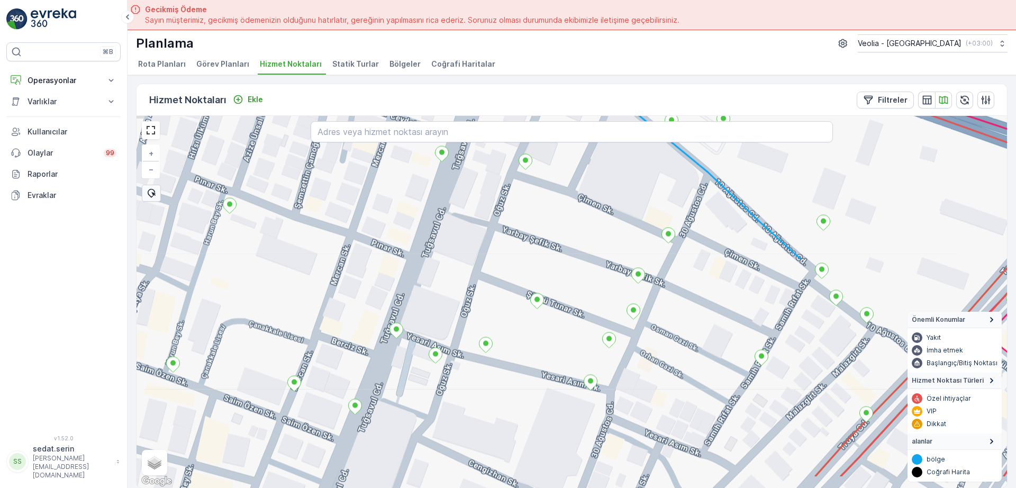
drag, startPoint x: 563, startPoint y: 408, endPoint x: 588, endPoint y: 313, distance: 98.8
click at [588, 313] on div "+ − Uydu Yol haritası Arazi Karışık Leaflet Klavye kısayolları Harita Verileri …" at bounding box center [571, 302] width 870 height 372
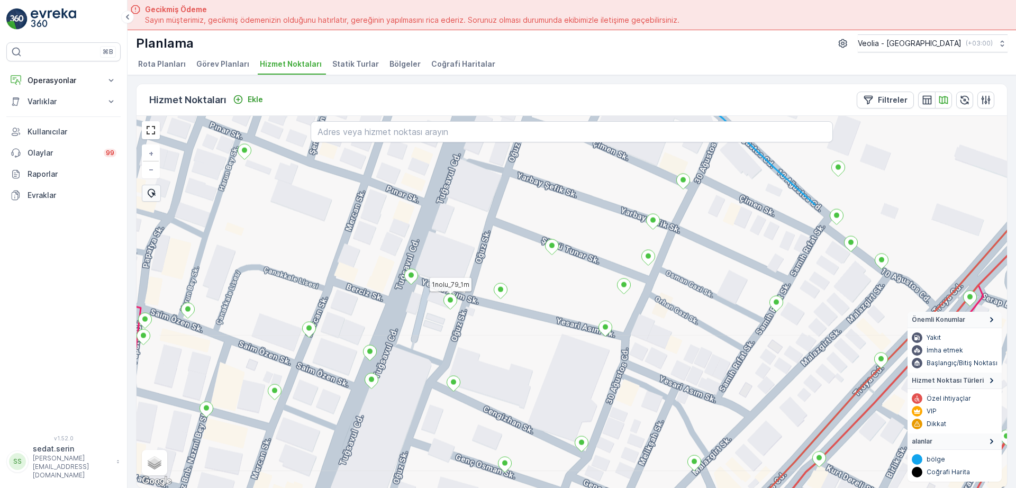
click at [454, 300] on icon at bounding box center [450, 301] width 13 height 15
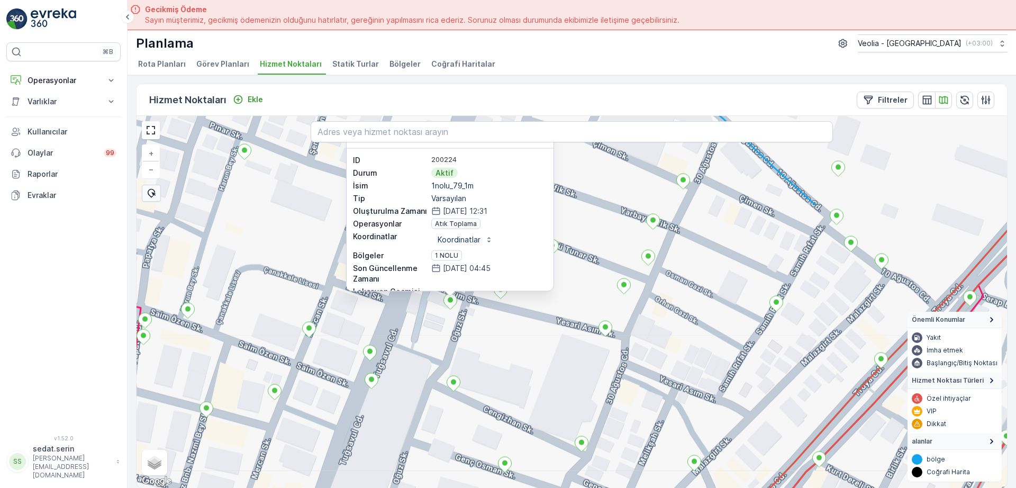
click at [504, 328] on div "1nolu_79_1m ID 200224 Durum Aktif İsim 1nolu_79_1m Tip Varsayılan Oluşturulma Z…" at bounding box center [571, 302] width 870 height 372
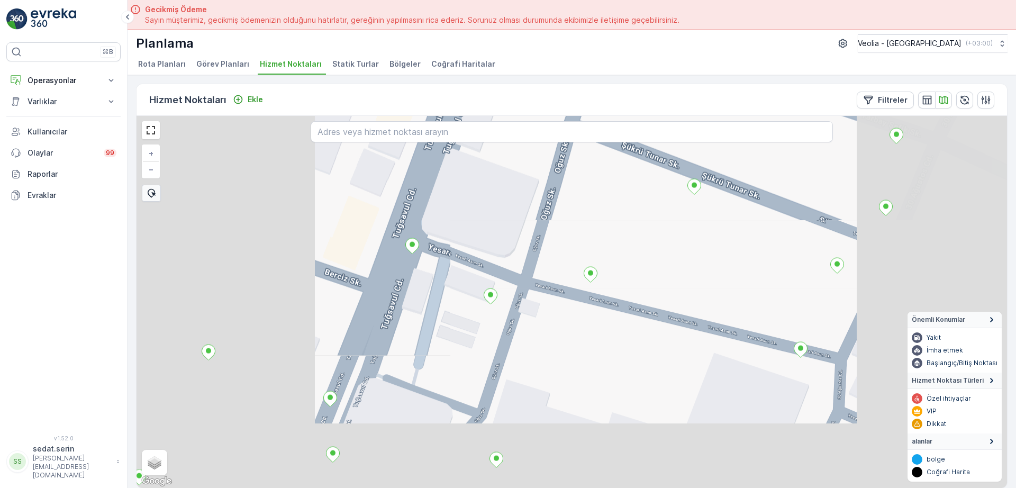
drag, startPoint x: 598, startPoint y: 353, endPoint x: 552, endPoint y: 333, distance: 49.5
click at [553, 333] on div "+ − Uydu Yol haritası Arazi Karışık Leaflet Klavye kısayolları Harita Verileri …" at bounding box center [571, 302] width 870 height 372
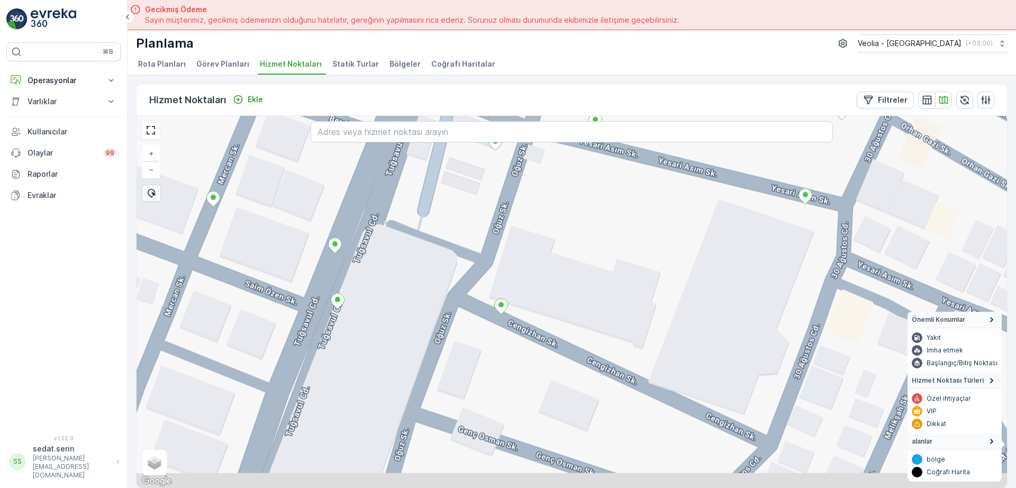
drag, startPoint x: 655, startPoint y: 376, endPoint x: 710, endPoint y: 230, distance: 155.3
click at [710, 230] on div "+ − Uydu Yol haritası Arazi Karışık Leaflet Klavye kısayolları Harita Verileri …" at bounding box center [571, 302] width 870 height 372
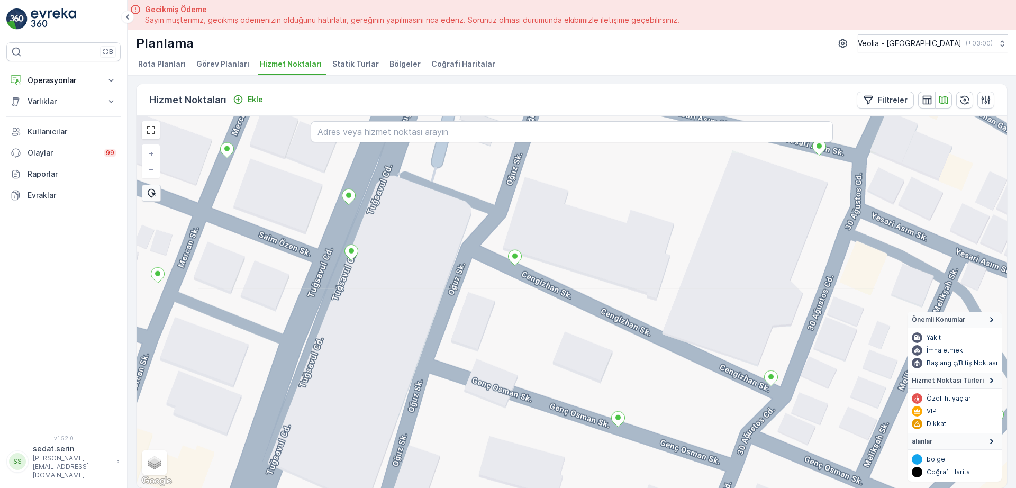
drag, startPoint x: 670, startPoint y: 284, endPoint x: 678, endPoint y: 249, distance: 35.2
click at [678, 249] on div "+ − Uydu Yol haritası Arazi Karışık Leaflet Klavye kısayolları Harita Verileri …" at bounding box center [571, 302] width 870 height 372
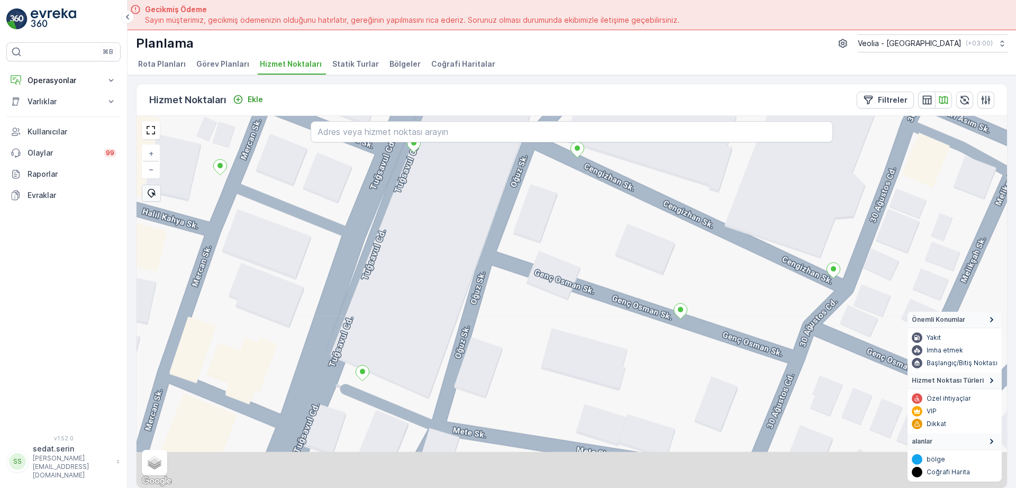
drag, startPoint x: 725, startPoint y: 409, endPoint x: 786, endPoint y: 305, distance: 120.7
click at [786, 305] on div "+ − Uydu Yol haritası Arazi Karışık Leaflet Klavye kısayolları Harita Verileri …" at bounding box center [571, 302] width 870 height 372
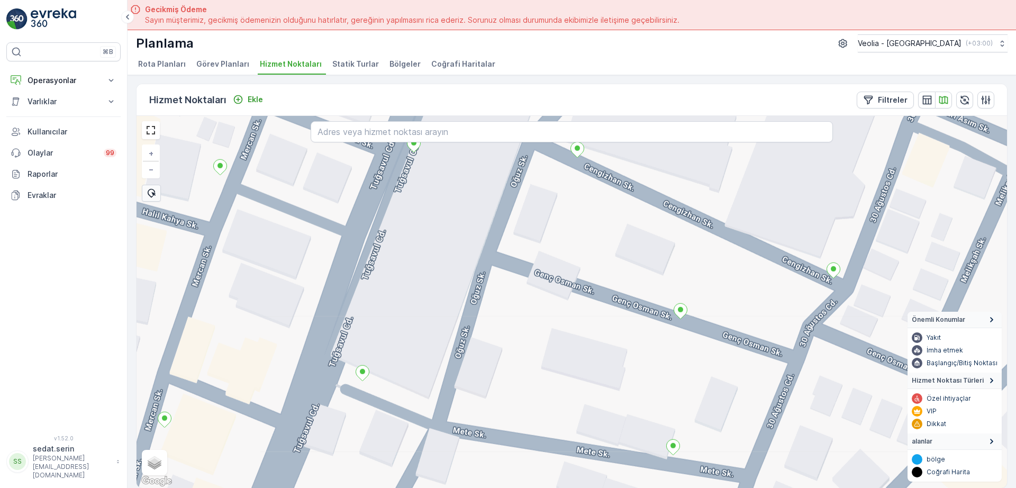
drag, startPoint x: 688, startPoint y: 377, endPoint x: 708, endPoint y: 248, distance: 130.1
click at [708, 248] on div "MSW_1nolu_8_1m + − Uydu Yol haritası Arazi Karışık Leaflet Klavye kısayolları H…" at bounding box center [571, 302] width 870 height 372
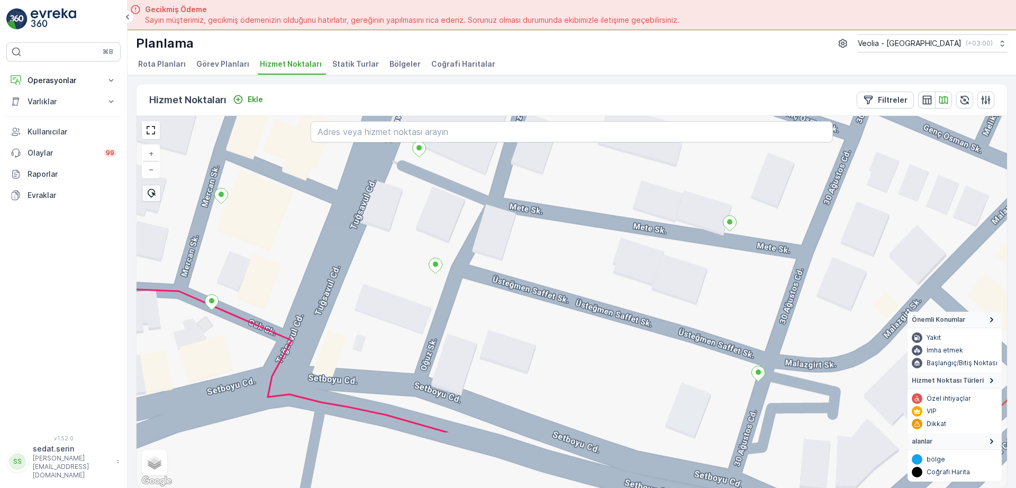
drag, startPoint x: 669, startPoint y: 377, endPoint x: 706, endPoint y: 282, distance: 101.5
click at [706, 282] on div "+ − Uydu Yol haritası Arazi Karışık Leaflet Klavye kısayolları Harita Verileri …" at bounding box center [571, 302] width 870 height 372
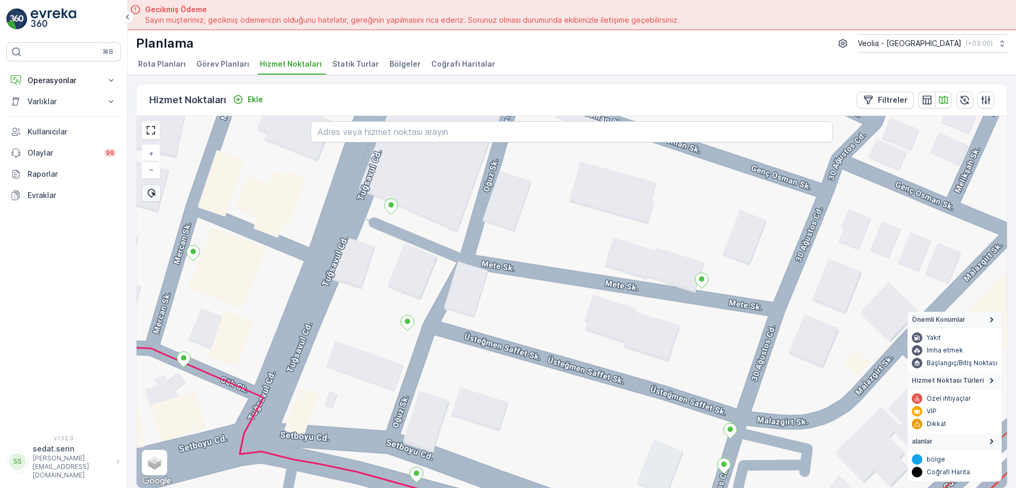
drag, startPoint x: 774, startPoint y: 376, endPoint x: 762, endPoint y: 391, distance: 19.2
click at [746, 439] on div "+ − Uydu Yol haritası Arazi Karışık Leaflet Klavye kısayolları Harita Verileri …" at bounding box center [571, 302] width 870 height 372
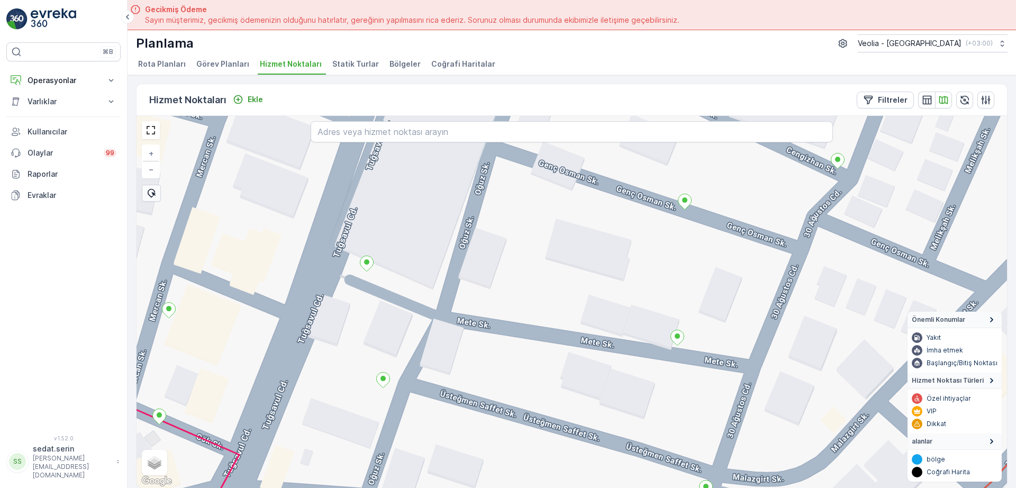
drag, startPoint x: 806, startPoint y: 337, endPoint x: 751, endPoint y: 421, distance: 100.1
click at [742, 444] on div "+ − Uydu Yol haritası Arazi Karışık Leaflet Klavye kısayolları Harita Verileri …" at bounding box center [571, 302] width 870 height 372
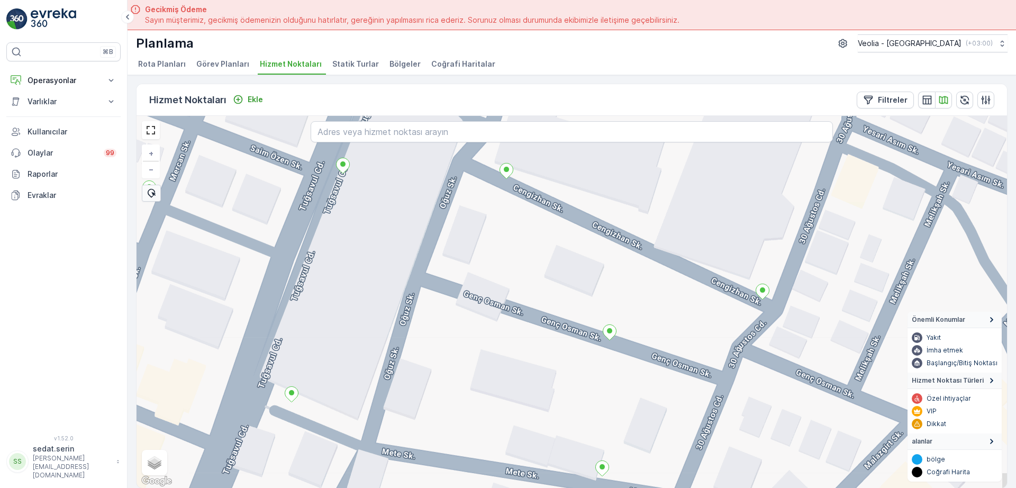
drag, startPoint x: 782, startPoint y: 352, endPoint x: 719, endPoint y: 458, distance: 122.8
click at [719, 459] on div "+ − Uydu Yol haritası Arazi Karışık Leaflet Klavye kısayolları Harita Verileri …" at bounding box center [571, 302] width 870 height 372
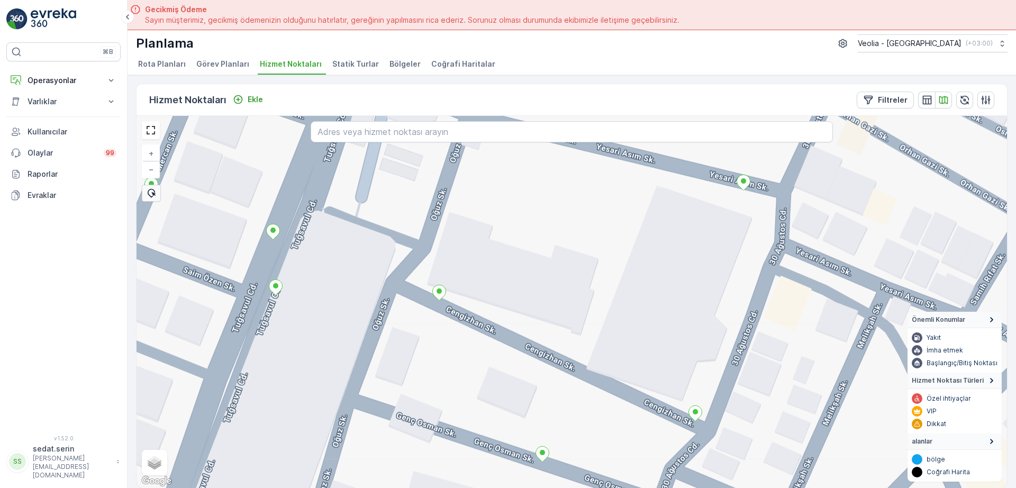
drag, startPoint x: 755, startPoint y: 353, endPoint x: 743, endPoint y: 389, distance: 38.1
click at [743, 389] on div "+ − Uydu Yol haritası Arazi Karışık Leaflet Klavye kısayolları Harita Verileri …" at bounding box center [571, 302] width 870 height 372
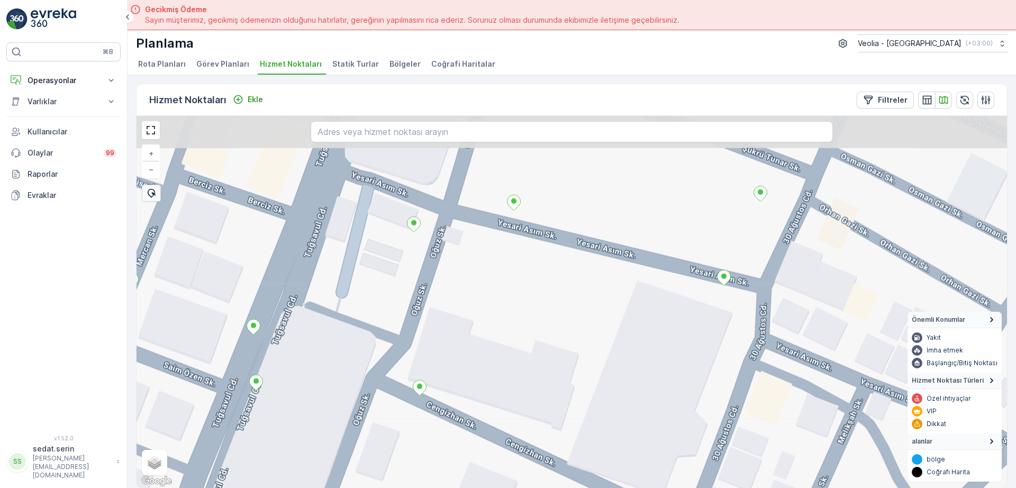
drag, startPoint x: 761, startPoint y: 308, endPoint x: 750, endPoint y: 381, distance: 73.9
click at [750, 384] on div "+ − Uydu Yol haritası Arazi Karışık Leaflet Klavye kısayolları Harita Verileri …" at bounding box center [571, 302] width 870 height 372
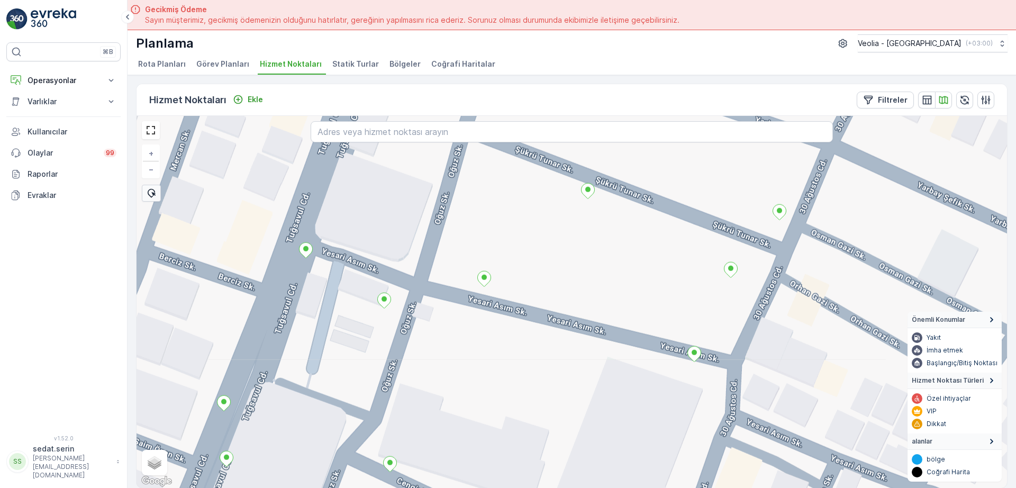
drag, startPoint x: 796, startPoint y: 273, endPoint x: 755, endPoint y: 380, distance: 113.7
click at [755, 380] on div "+ − Uydu Yol haritası Arazi Karışık Leaflet Klavye kısayolları Harita Verileri …" at bounding box center [571, 302] width 870 height 372
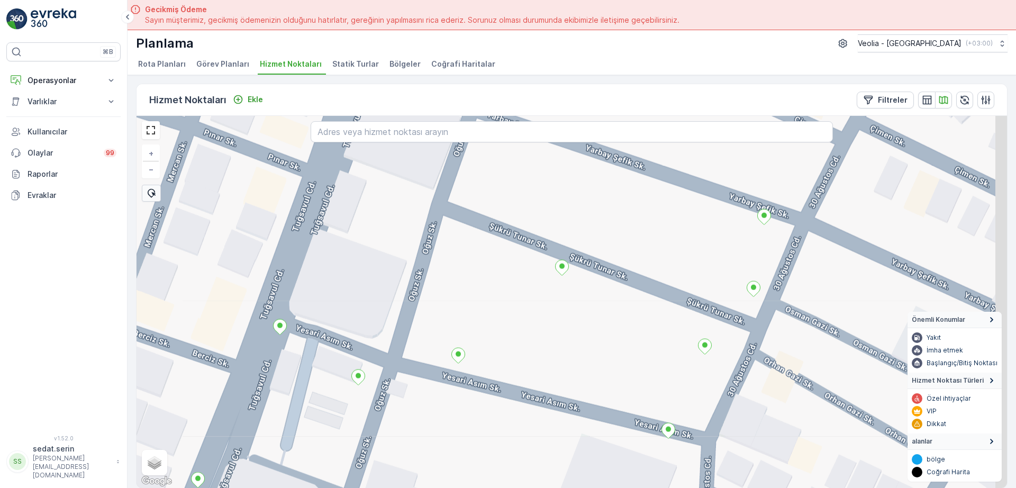
drag, startPoint x: 798, startPoint y: 306, endPoint x: 781, endPoint y: 353, distance: 50.5
click at [781, 353] on div "+ − Uydu Yol haritası Arazi Karışık Leaflet Klavye kısayolları Harita Verileri …" at bounding box center [571, 302] width 870 height 372
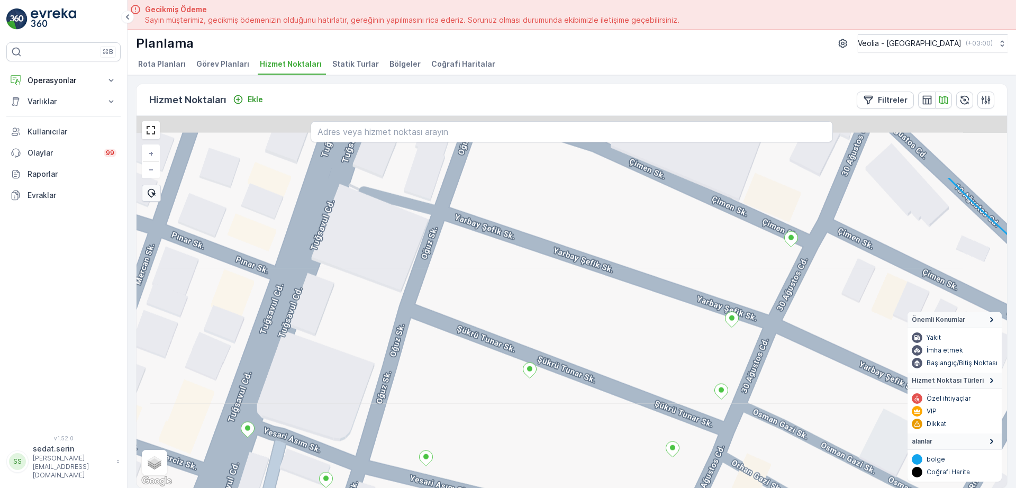
drag, startPoint x: 809, startPoint y: 312, endPoint x: 777, endPoint y: 404, distance: 97.5
click at [777, 404] on div "+ − Uydu Yol haritası Arazi Karışık Leaflet Klavye kısayolları Harita Verileri …" at bounding box center [571, 302] width 870 height 372
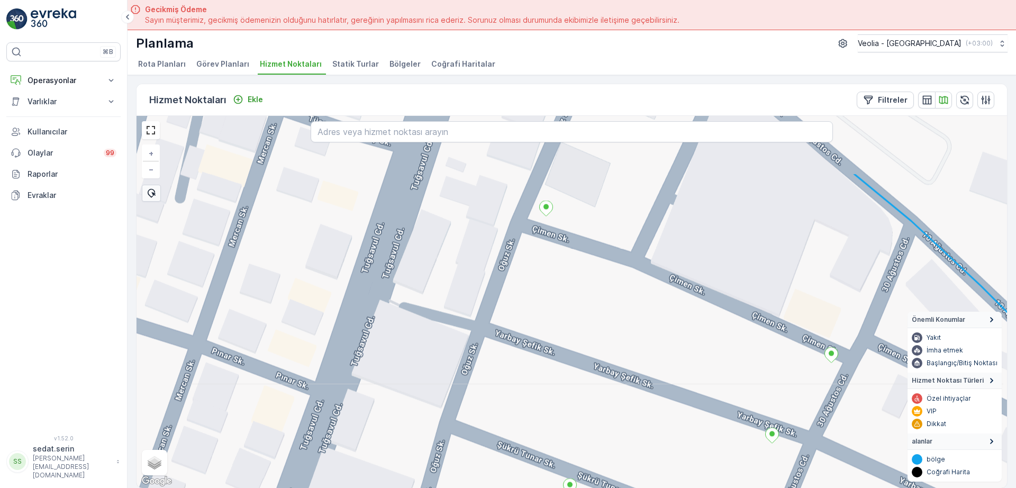
drag, startPoint x: 762, startPoint y: 271, endPoint x: 799, endPoint y: 349, distance: 85.9
click at [810, 368] on div "+ − Uydu Yol haritası Arazi Karışık Leaflet Klavye kısayolları Harita Verileri …" at bounding box center [571, 302] width 870 height 372
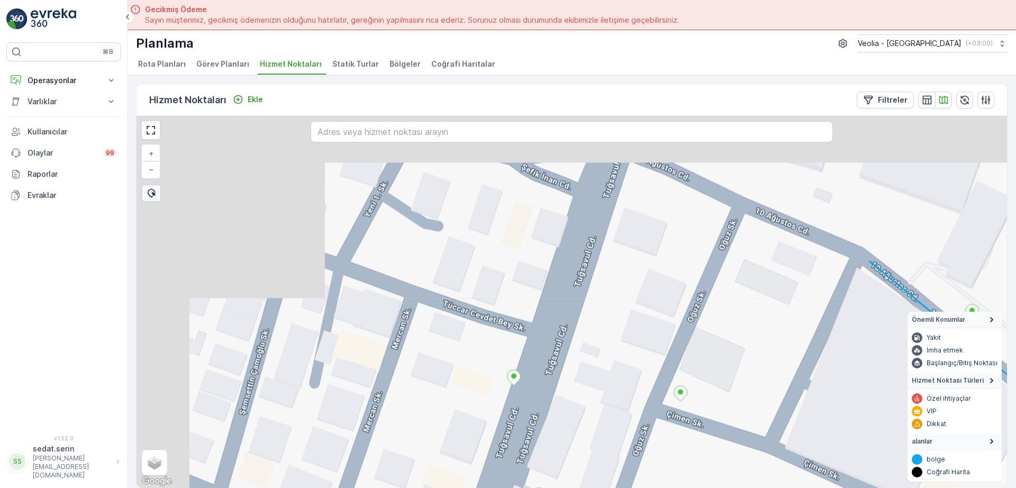
drag, startPoint x: 700, startPoint y: 227, endPoint x: 773, endPoint y: 303, distance: 105.9
click at [832, 401] on div "+ − Uydu Yol haritası Arazi Karışık Leaflet Klavye kısayolları Harita Verileri …" at bounding box center [571, 302] width 870 height 372
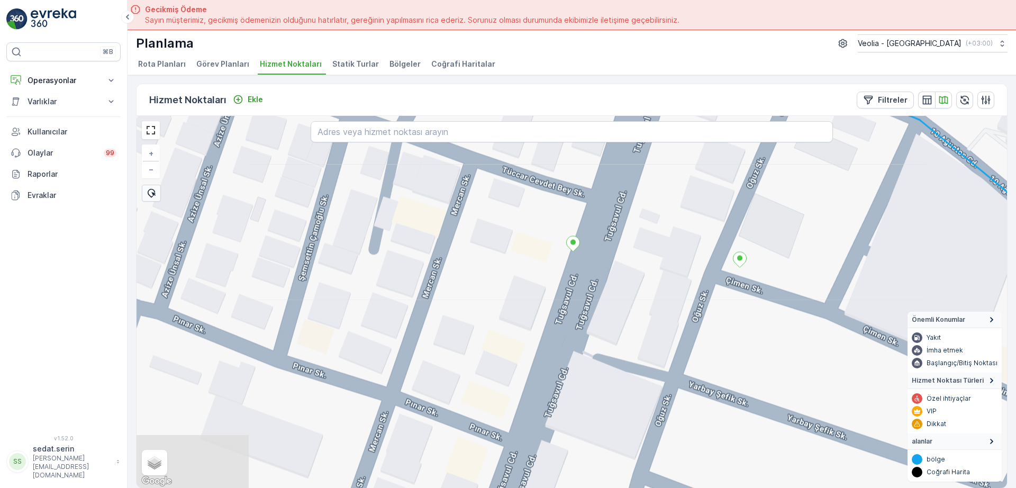
drag, startPoint x: 670, startPoint y: 371, endPoint x: 730, endPoint y: 243, distance: 142.0
click at [731, 239] on div "+ − Uydu Yol haritası Arazi Karışık Leaflet Klavye kısayolları Harita Verileri …" at bounding box center [571, 302] width 870 height 372
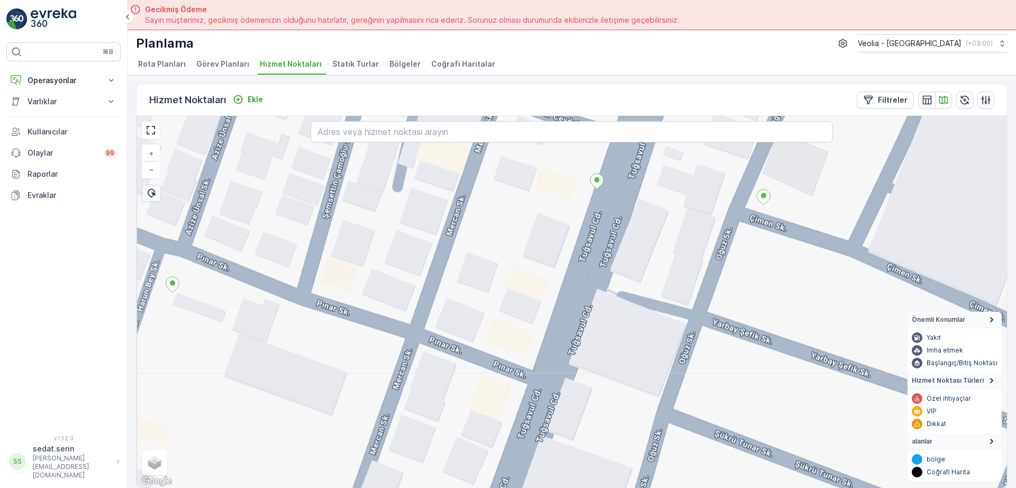
drag, startPoint x: 694, startPoint y: 325, endPoint x: 716, endPoint y: 265, distance: 64.0
click at [716, 265] on div "+ − Uydu Yol haritası Arazi Karışık Leaflet Klavye kısayolları Harita Verileri …" at bounding box center [571, 302] width 870 height 372
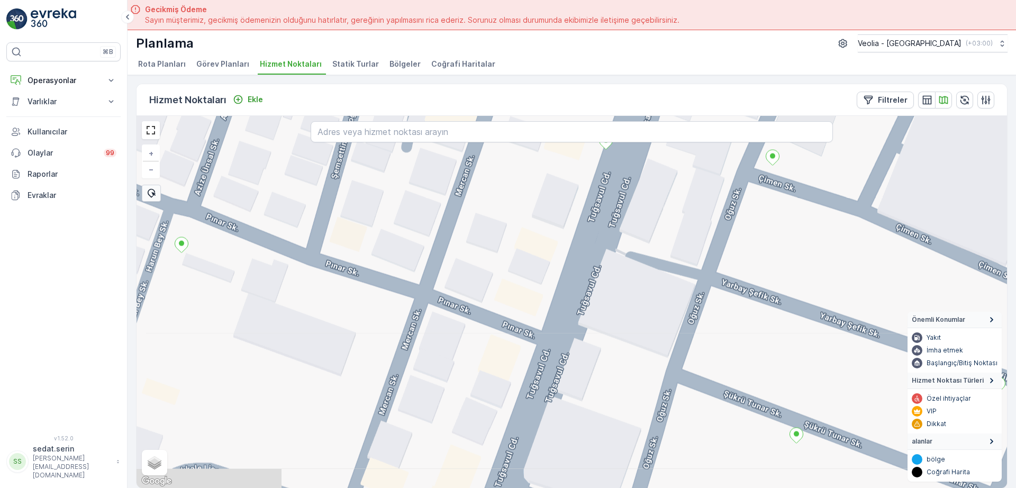
drag, startPoint x: 707, startPoint y: 296, endPoint x: 717, endPoint y: 253, distance: 43.9
click at [717, 253] on div "+ − Uydu Yol haritası Arazi Karışık Leaflet Klavye kısayolları Harita Verileri …" at bounding box center [571, 302] width 870 height 372
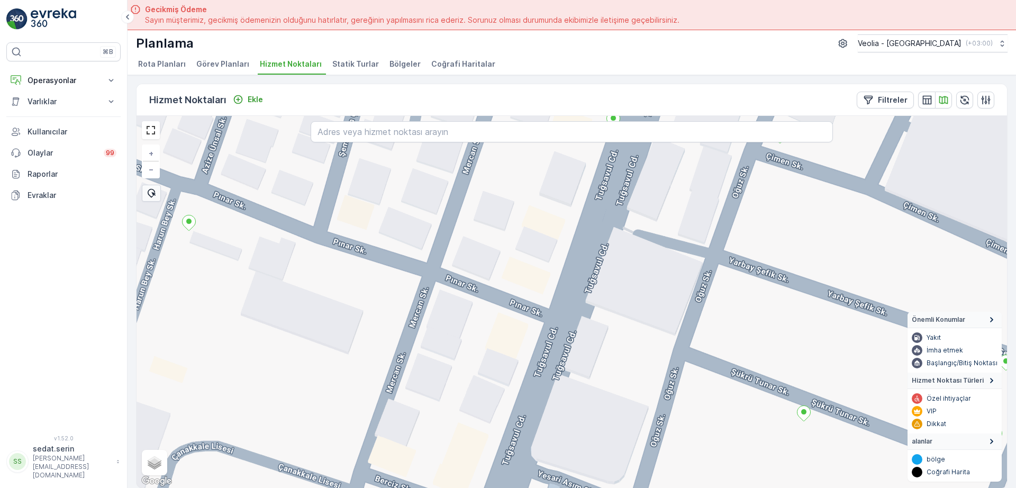
drag, startPoint x: 720, startPoint y: 272, endPoint x: 721, endPoint y: 266, distance: 7.0
click at [721, 267] on div "+ − Uydu Yol haritası Arazi Karışık Leaflet Klavye kısayolları Harita Verileri …" at bounding box center [571, 302] width 870 height 372
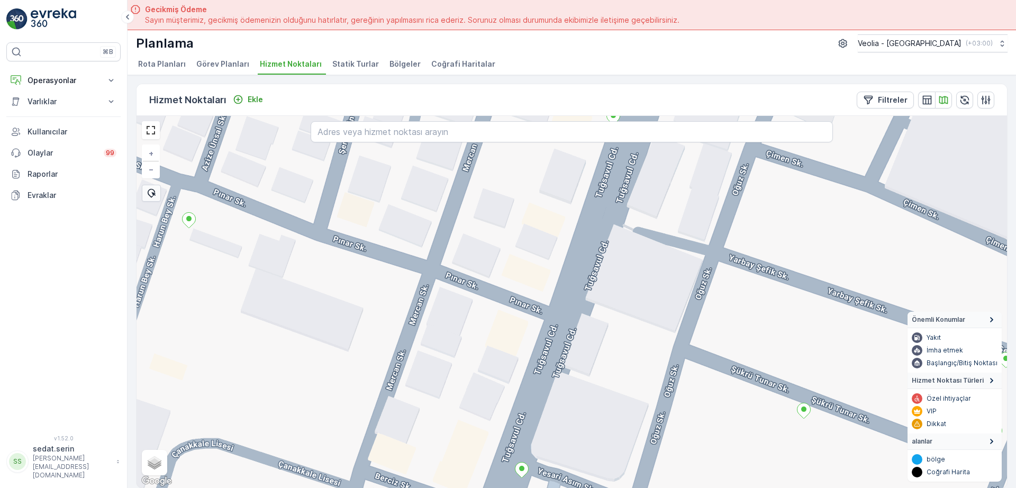
drag, startPoint x: 712, startPoint y: 296, endPoint x: 718, endPoint y: 249, distance: 47.0
click at [718, 249] on div "+ − Uydu Yol haritası Arazi Karışık Leaflet Klavye kısayolları Harita Verileri …" at bounding box center [571, 302] width 870 height 372
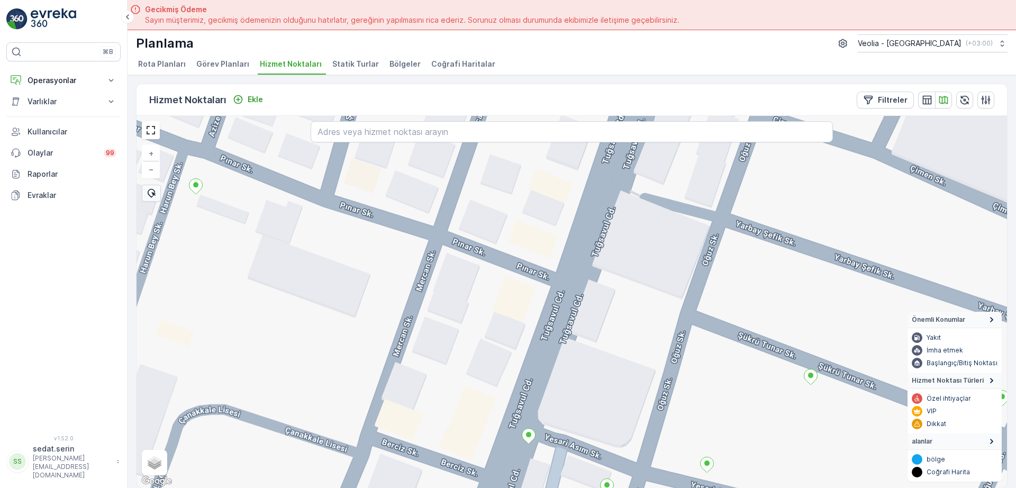
drag, startPoint x: 714, startPoint y: 280, endPoint x: 713, endPoint y: 299, distance: 19.1
click at [713, 299] on div "+ − Uydu Yol haritası Arazi Karışık Leaflet Klavye kısayolları Harita Verileri …" at bounding box center [571, 302] width 870 height 372
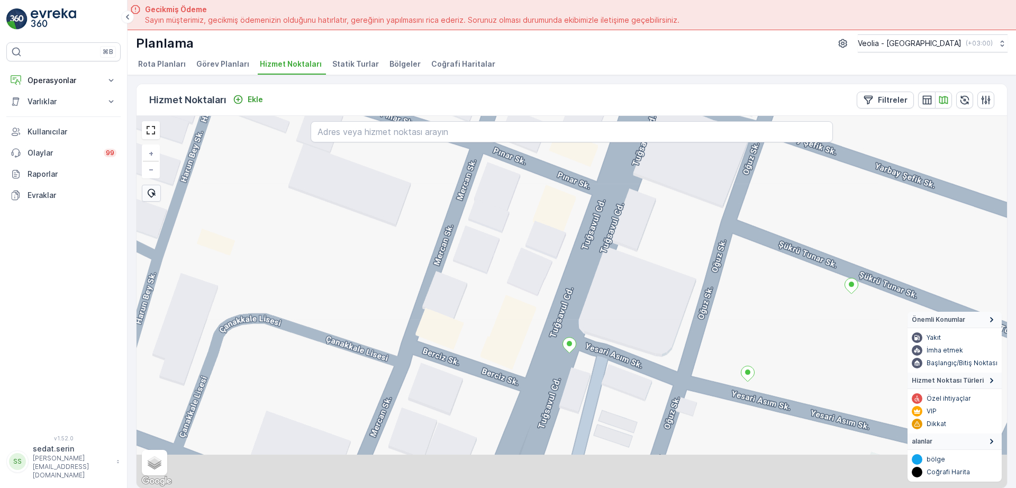
drag, startPoint x: 697, startPoint y: 340, endPoint x: 745, endPoint y: 243, distance: 108.1
click at [745, 230] on div "+ − Uydu Yol haritası Arazi Karışık Leaflet Klavye kısayolları Harita Verileri …" at bounding box center [571, 302] width 870 height 372
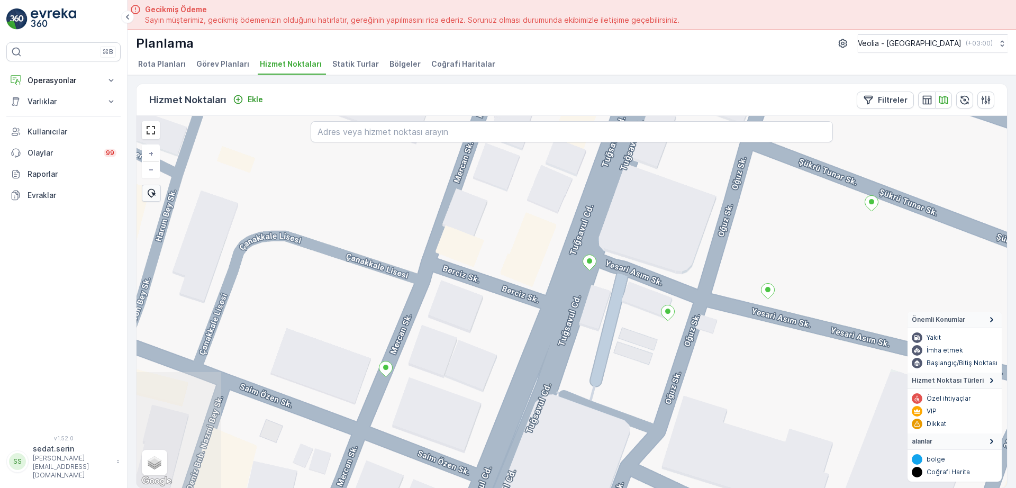
drag, startPoint x: 708, startPoint y: 352, endPoint x: 737, endPoint y: 264, distance: 92.7
click at [737, 257] on div "+ − Uydu Yol haritası Arazi Karışık Leaflet Klavye kısayolları Harita Verileri …" at bounding box center [571, 302] width 870 height 372
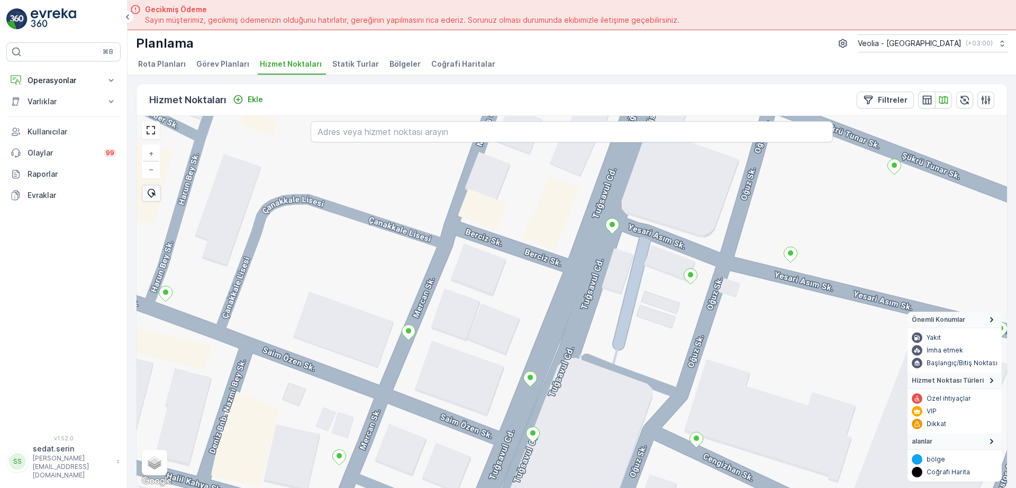
drag, startPoint x: 662, startPoint y: 361, endPoint x: 722, endPoint y: 241, distance: 134.4
click at [722, 241] on div "+ − Uydu Yol haritası Arazi Karışık Leaflet Klavye kısayolları Harita Verileri …" at bounding box center [571, 302] width 870 height 372
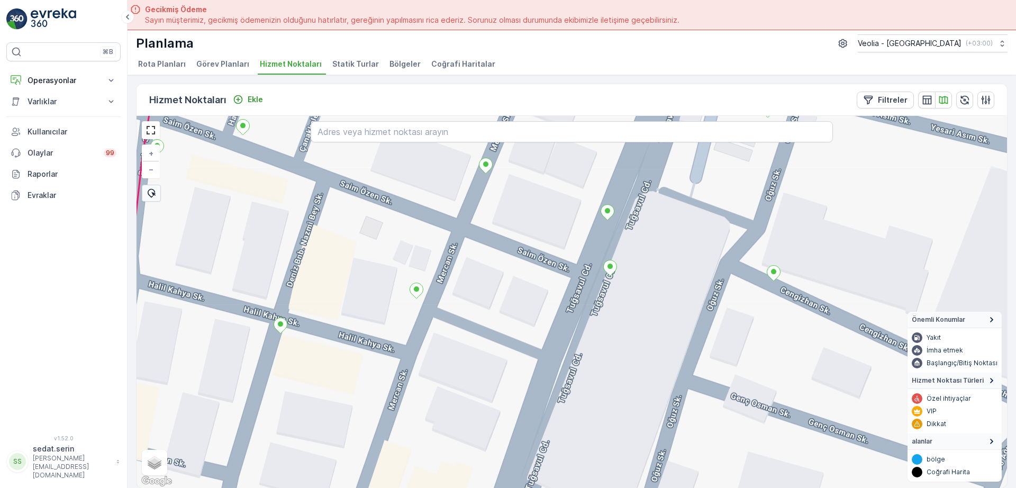
drag, startPoint x: 696, startPoint y: 352, endPoint x: 741, endPoint y: 247, distance: 114.8
click at [741, 244] on div "+ − Uydu Yol haritası Arazi Karışık Leaflet Klavye kısayolları Harita Verileri …" at bounding box center [571, 302] width 870 height 372
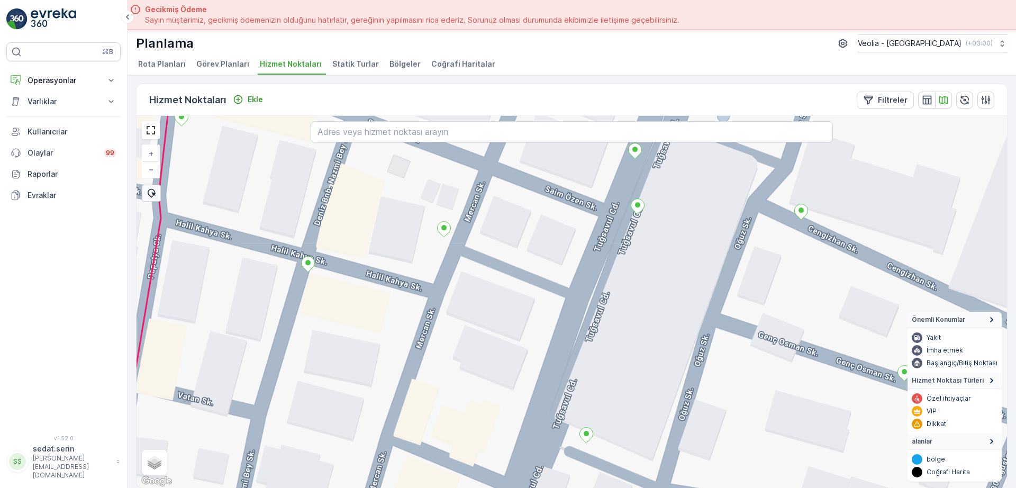
drag, startPoint x: 699, startPoint y: 334, endPoint x: 756, endPoint y: 218, distance: 128.7
click at [756, 218] on div "+ − Uydu Yol haritası Arazi Karışık Leaflet Klavye kısayolları Harita Verileri …" at bounding box center [571, 302] width 870 height 372
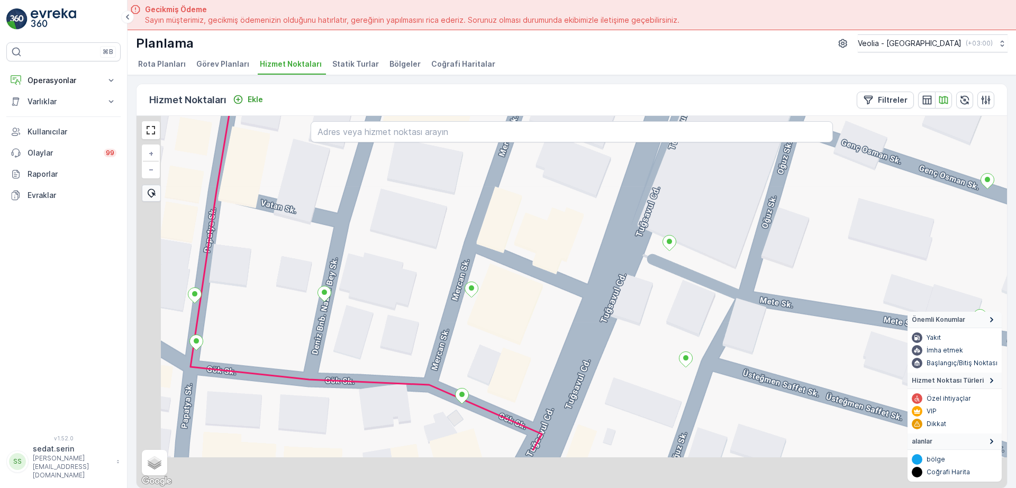
drag, startPoint x: 735, startPoint y: 299, endPoint x: 754, endPoint y: 241, distance: 61.4
click at [754, 241] on div "+ − Uydu Yol haritası Arazi Karışık Leaflet Klavye kısayolları Harita Verileri …" at bounding box center [571, 302] width 870 height 372
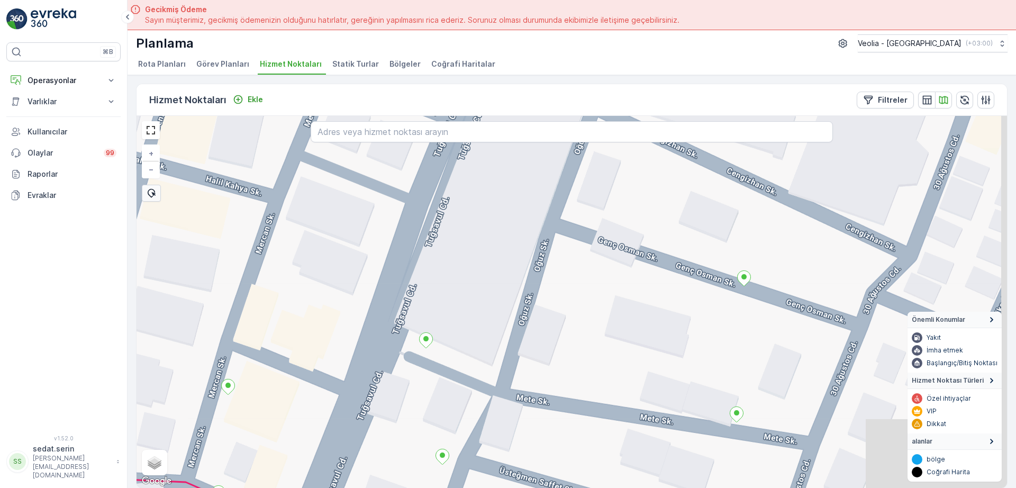
drag, startPoint x: 834, startPoint y: 233, endPoint x: 536, endPoint y: 346, distance: 318.3
click at [557, 340] on div "+ − Uydu Yol haritası Arazi Karışık Leaflet Klavye kısayolları Harita Verileri …" at bounding box center [571, 302] width 870 height 372
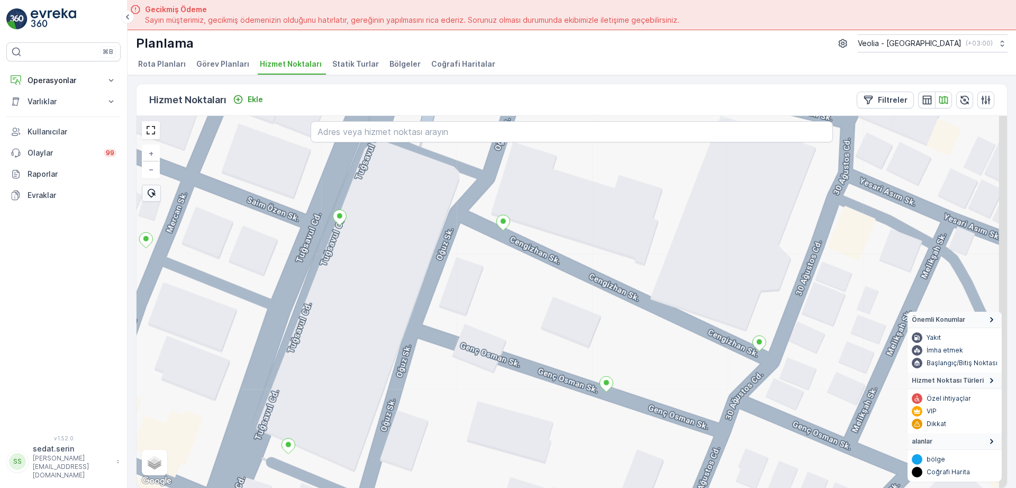
drag, startPoint x: 647, startPoint y: 239, endPoint x: 525, endPoint y: 414, distance: 212.8
click at [525, 416] on div "+ − Uydu Yol haritası Arazi Karışık Leaflet Klavye kısayolları Harita Verileri …" at bounding box center [571, 302] width 870 height 372
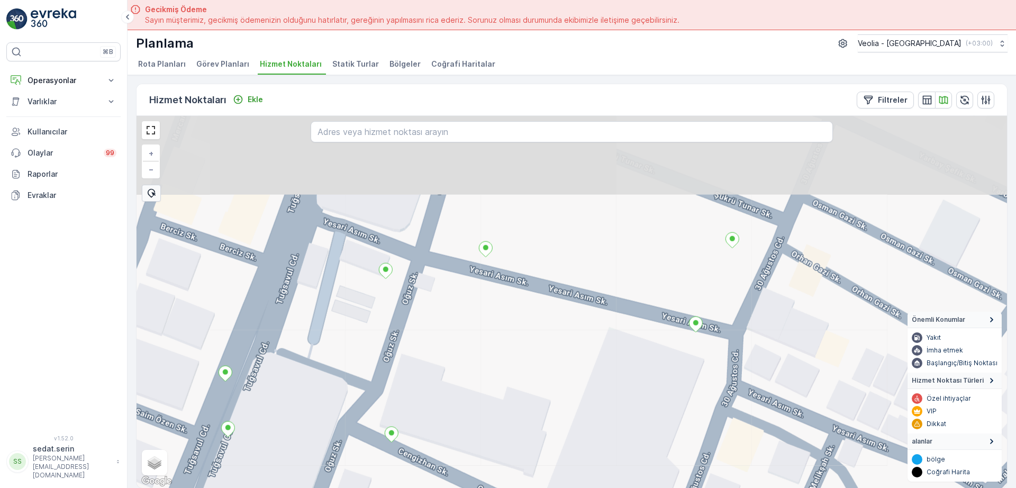
drag, startPoint x: 675, startPoint y: 259, endPoint x: 631, endPoint y: 379, distance: 128.4
click at [631, 379] on div "+ − Uydu Yol haritası Arazi Karışık Leaflet Klavye kısayolları Harita Verileri …" at bounding box center [571, 302] width 870 height 372
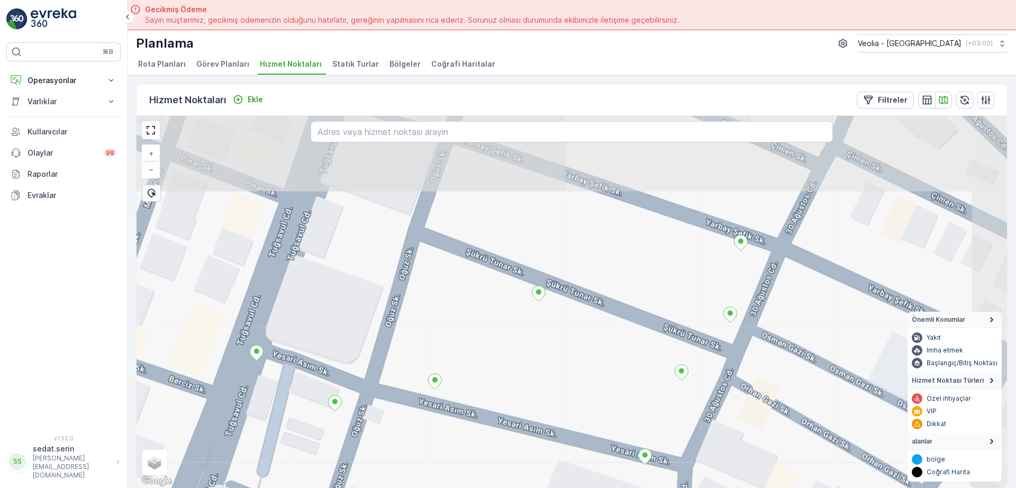
drag, startPoint x: 669, startPoint y: 311, endPoint x: 636, endPoint y: 389, distance: 85.2
click at [630, 406] on div "+ − Uydu Yol haritası Arazi Karışık Leaflet Klavye kısayolları Harita Verileri …" at bounding box center [571, 302] width 870 height 372
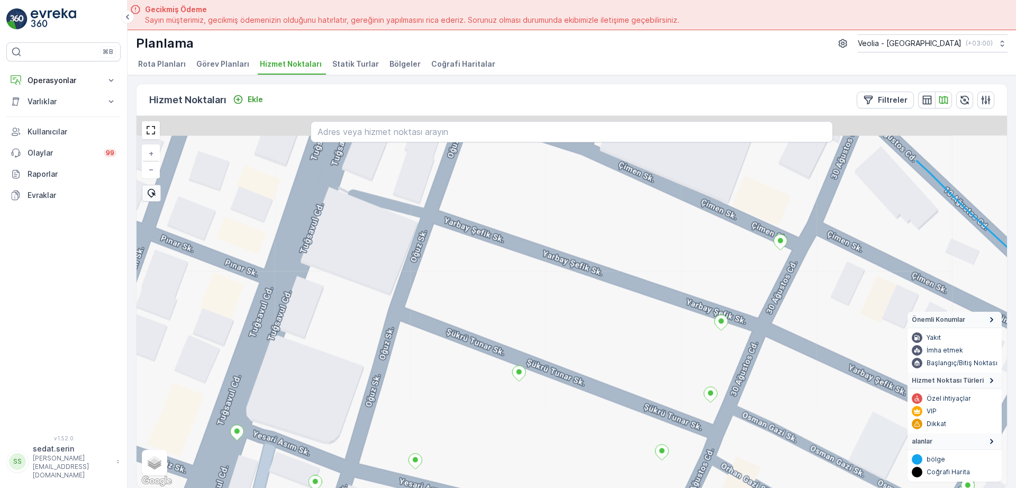
drag, startPoint x: 677, startPoint y: 345, endPoint x: 656, endPoint y: 417, distance: 75.5
click at [656, 417] on div "+ − Uydu Yol haritası Arazi Karışık Leaflet Klavye kısayolları Harita Verileri …" at bounding box center [571, 302] width 870 height 372
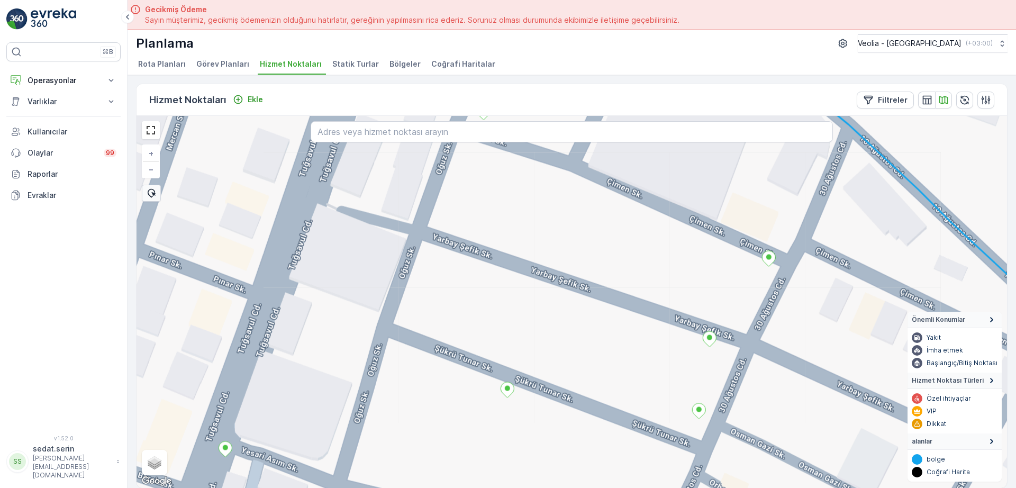
drag, startPoint x: 660, startPoint y: 427, endPoint x: 667, endPoint y: 350, distance: 77.0
click at [667, 350] on div "+ − Uydu Yol haritası Arazi Karışık Leaflet Klavye kısayolları Harita Verileri …" at bounding box center [571, 302] width 870 height 372
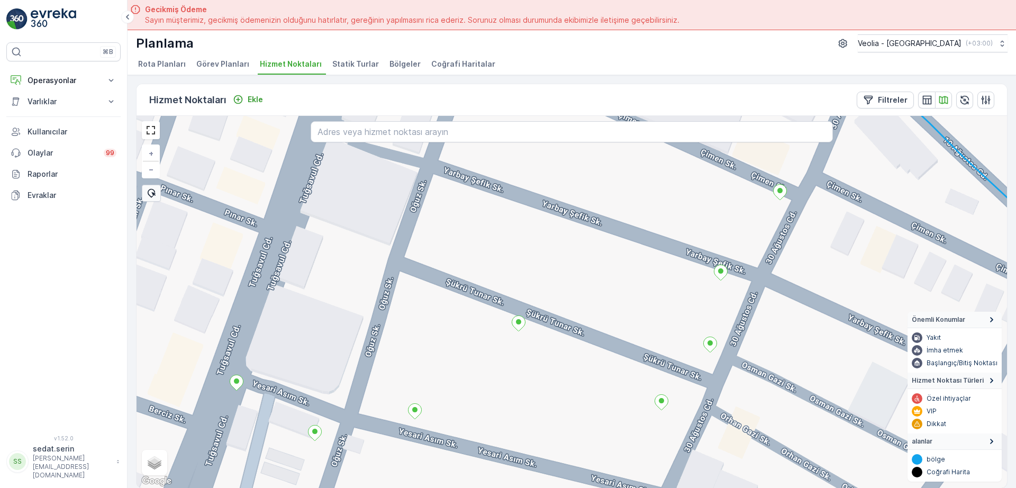
drag, startPoint x: 599, startPoint y: 446, endPoint x: 642, endPoint y: 330, distance: 123.5
click at [642, 332] on div "+ − Uydu Yol haritası Arazi Karışık Leaflet Klavye kısayolları Harita Verileri …" at bounding box center [571, 302] width 870 height 372
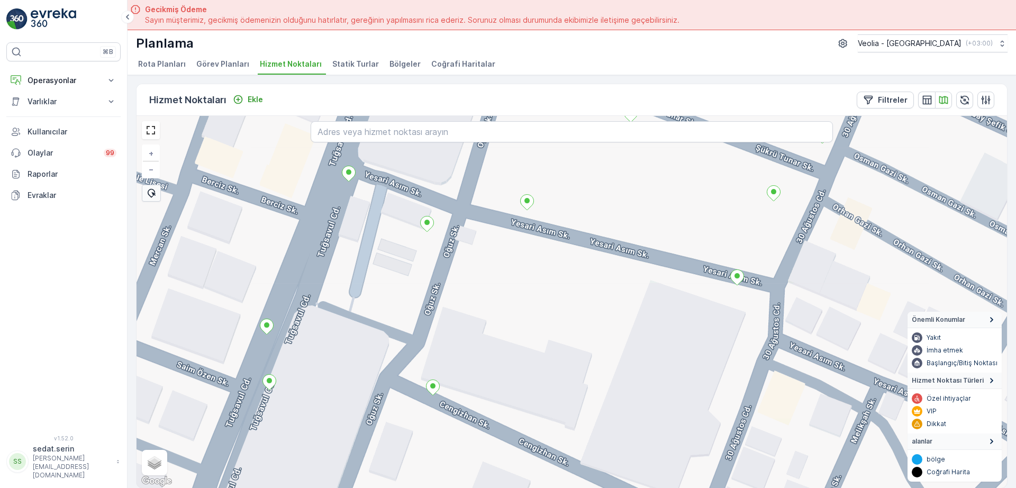
drag, startPoint x: 593, startPoint y: 409, endPoint x: 665, endPoint y: 308, distance: 124.3
click at [665, 314] on div "+ − Uydu Yol haritası Arazi Karışık Leaflet Klavye kısayolları Harita Verileri …" at bounding box center [571, 302] width 870 height 372
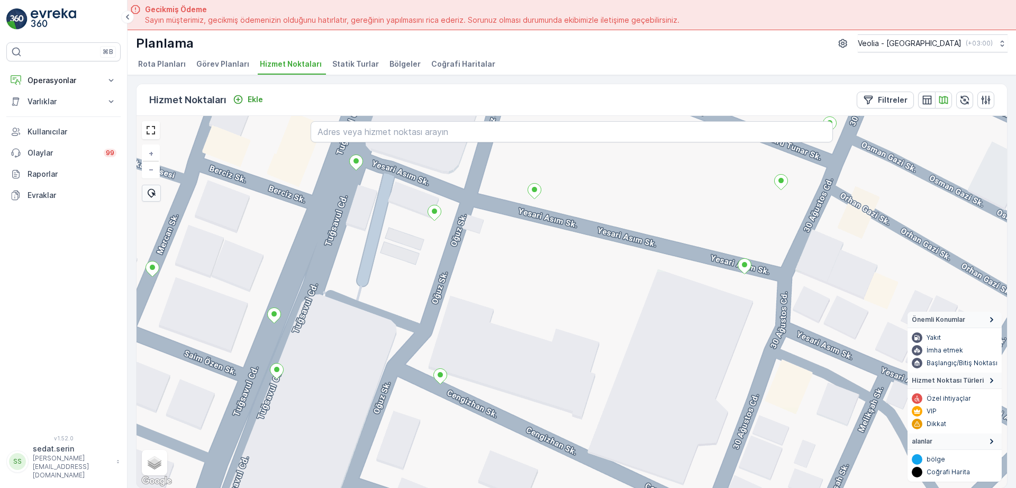
drag, startPoint x: 623, startPoint y: 386, endPoint x: 699, endPoint y: 232, distance: 171.0
click at [698, 235] on div "+ − Uydu Yol haritası Arazi Karışık Leaflet Klavye kısayolları Harita Verileri …" at bounding box center [571, 302] width 870 height 372
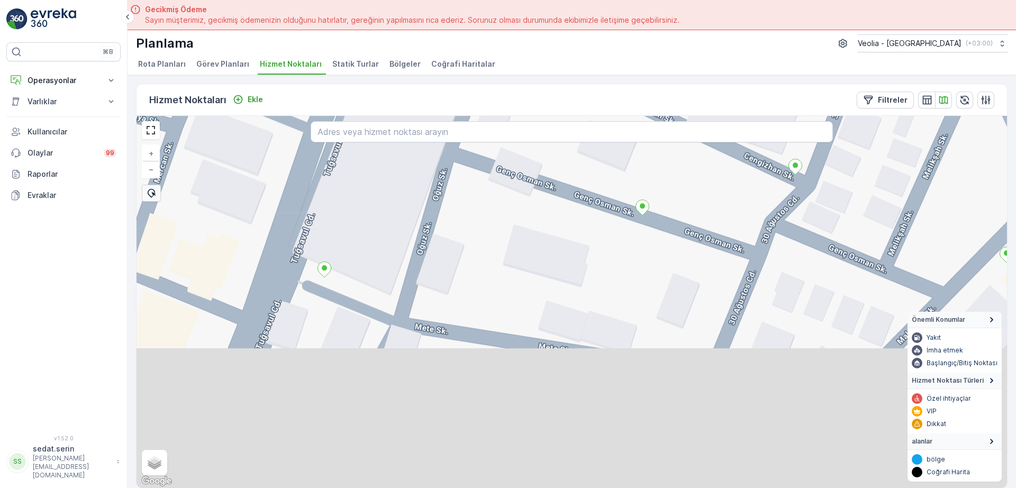
drag, startPoint x: 590, startPoint y: 316, endPoint x: 599, endPoint y: 240, distance: 77.2
click at [599, 239] on div "+ − Uydu Yol haritası Arazi Karışık Leaflet Klavye kısayolları Harita Verileri …" at bounding box center [571, 302] width 870 height 372
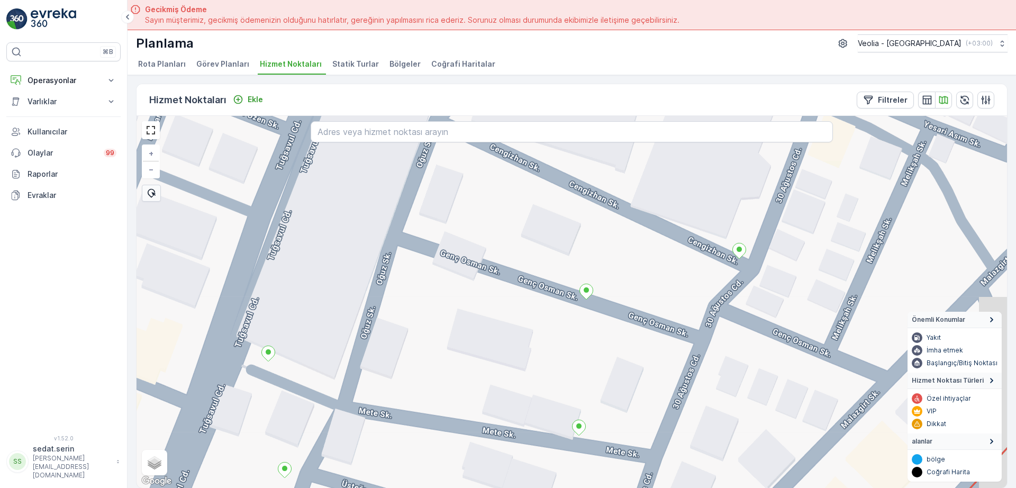
drag, startPoint x: 728, startPoint y: 286, endPoint x: 667, endPoint y: 403, distance: 131.3
click at [667, 403] on div "+ − Uydu Yol haritası Arazi Karışık Leaflet Klavye kısayolları Harita Verileri …" at bounding box center [571, 302] width 870 height 372
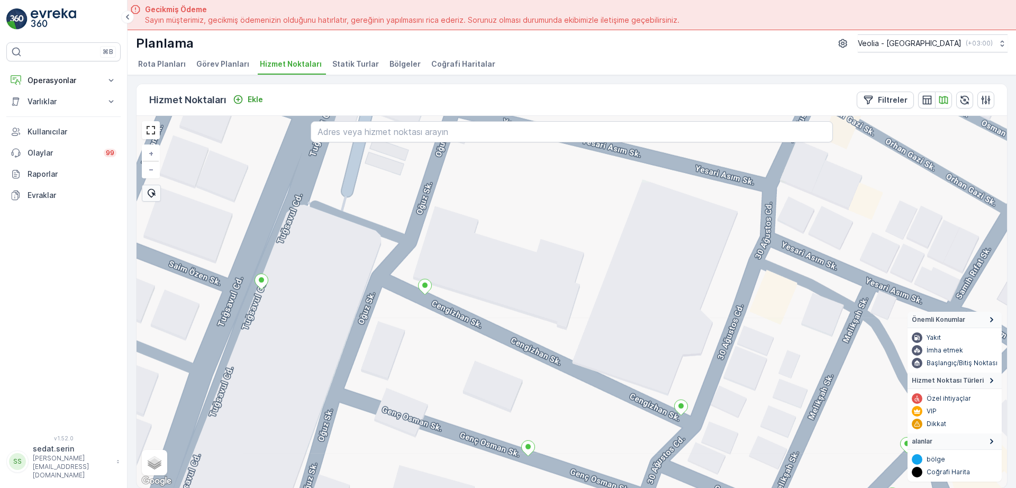
drag, startPoint x: 643, startPoint y: 350, endPoint x: 630, endPoint y: 382, distance: 34.9
click at [630, 393] on div "+ − Uydu Yol haritası Arazi Karışık Leaflet Klavye kısayolları Harita Verileri …" at bounding box center [571, 302] width 870 height 372
drag, startPoint x: 629, startPoint y: 395, endPoint x: 625, endPoint y: 378, distance: 17.3
click at [626, 404] on div "+ − Uydu Yol haritası Arazi Karışık Leaflet Klavye kısayolları Harita Verileri …" at bounding box center [571, 302] width 870 height 372
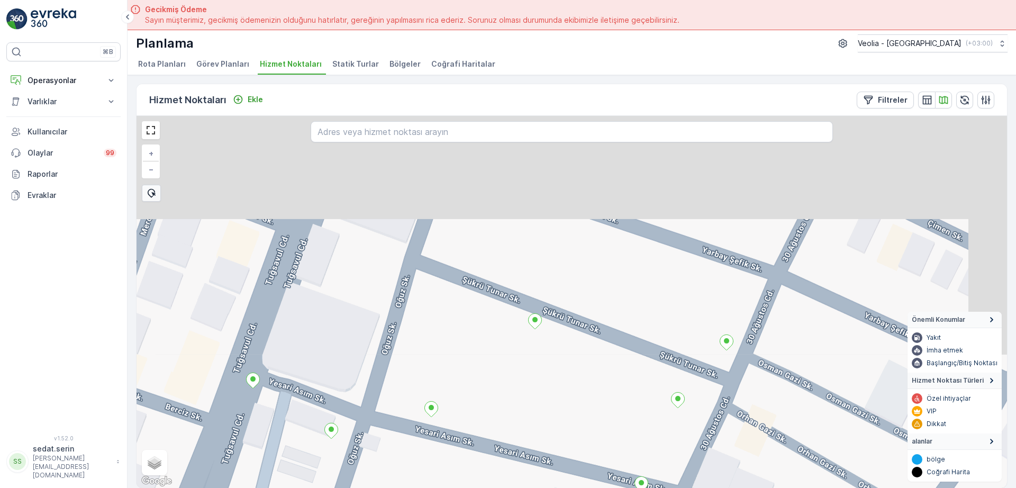
drag, startPoint x: 660, startPoint y: 349, endPoint x: 672, endPoint y: 306, distance: 44.0
click at [616, 447] on div "+ − Uydu Yol haritası Arazi Karışık Leaflet Klavye kısayolları Harita Verileri …" at bounding box center [571, 302] width 870 height 372
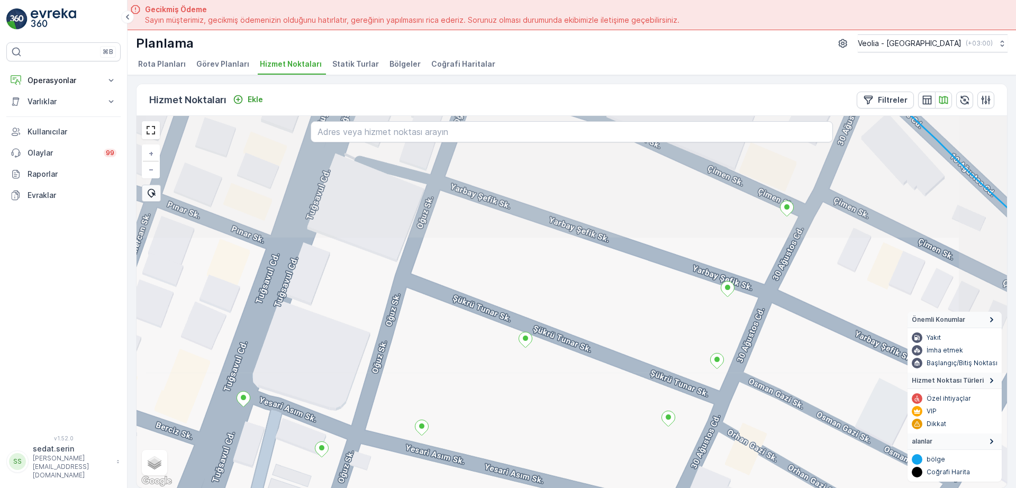
drag, startPoint x: 696, startPoint y: 277, endPoint x: 632, endPoint y: 422, distance: 158.4
click at [634, 441] on div "+ − Uydu Yol haritası Arazi Karışık Leaflet Klavye kısayolları Harita Verileri …" at bounding box center [571, 302] width 870 height 372
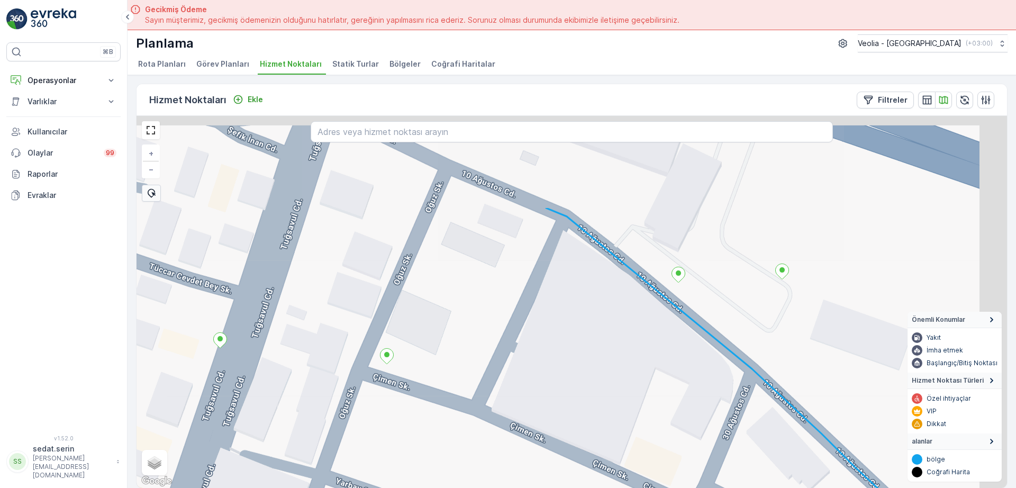
drag, startPoint x: 660, startPoint y: 307, endPoint x: 642, endPoint y: 315, distance: 19.7
click at [607, 435] on div "+ − Uydu Yol haritası Arazi Karışık Leaflet Klavye kısayolları Harita Verileri …" at bounding box center [571, 302] width 870 height 372
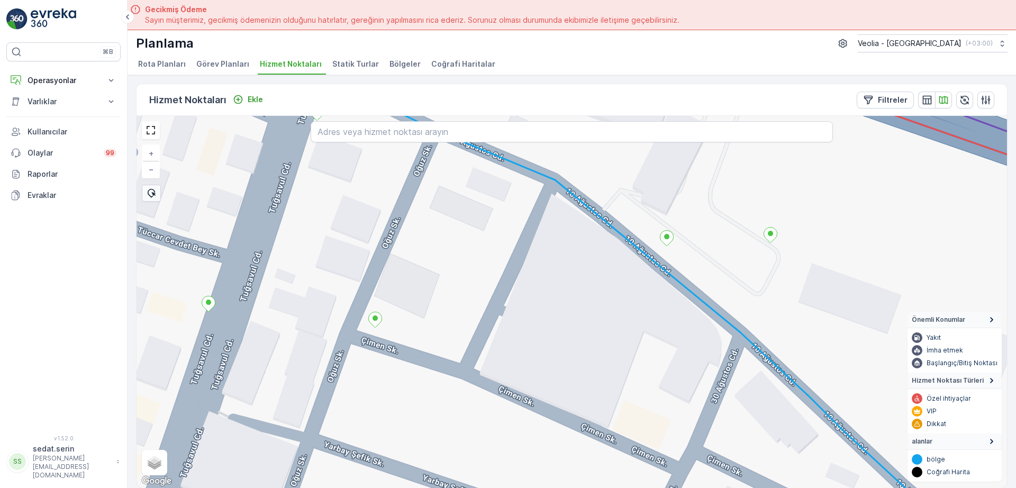
drag, startPoint x: 605, startPoint y: 297, endPoint x: 683, endPoint y: 248, distance: 92.5
click at [682, 248] on div "+ − Uydu Yol haritası Arazi Karışık Leaflet Klavye kısayolları Harita Verileri …" at bounding box center [571, 302] width 870 height 372
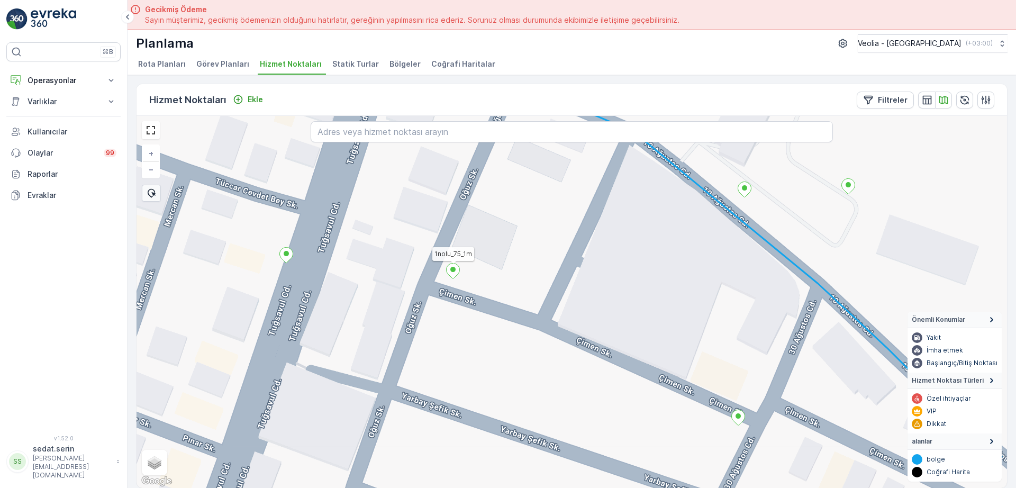
click at [455, 273] on icon at bounding box center [452, 270] width 13 height 15
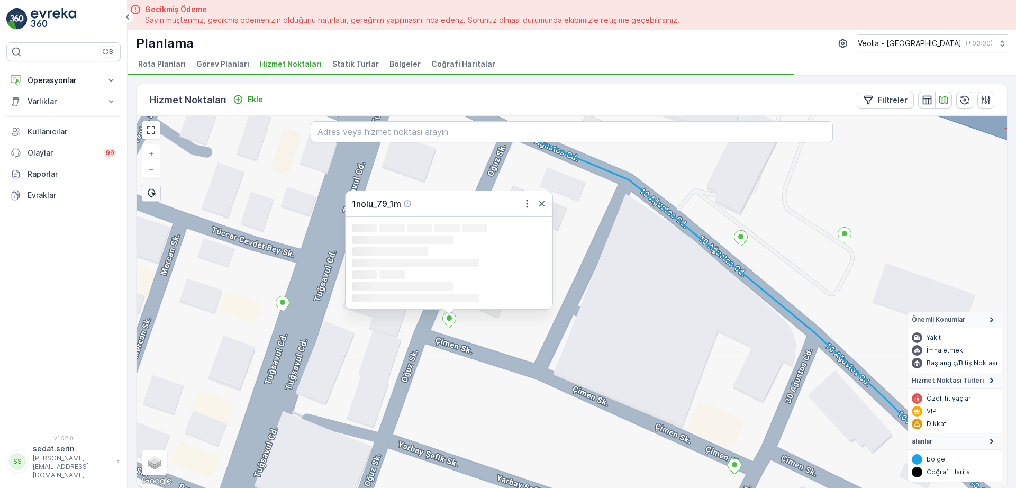
drag, startPoint x: 612, startPoint y: 279, endPoint x: 590, endPoint y: 360, distance: 83.8
click at [596, 401] on div "1nolu_79_1m Loading... Loading... Loading... Loading... Loading... Loading... L…" at bounding box center [571, 302] width 870 height 372
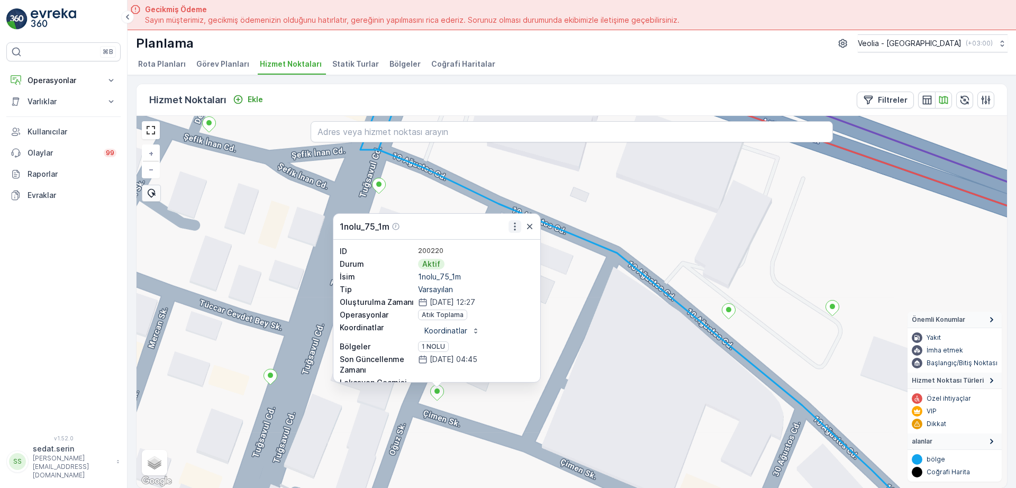
click at [516, 230] on icon "button" at bounding box center [514, 226] width 11 height 11
drag, startPoint x: 633, startPoint y: 325, endPoint x: 601, endPoint y: 236, distance: 94.4
click at [602, 238] on div "1nolu_75_1m Daha fazla ayrıntı görün Servis Noktasını Düzenle Yeni Görev Planı …" at bounding box center [571, 302] width 870 height 372
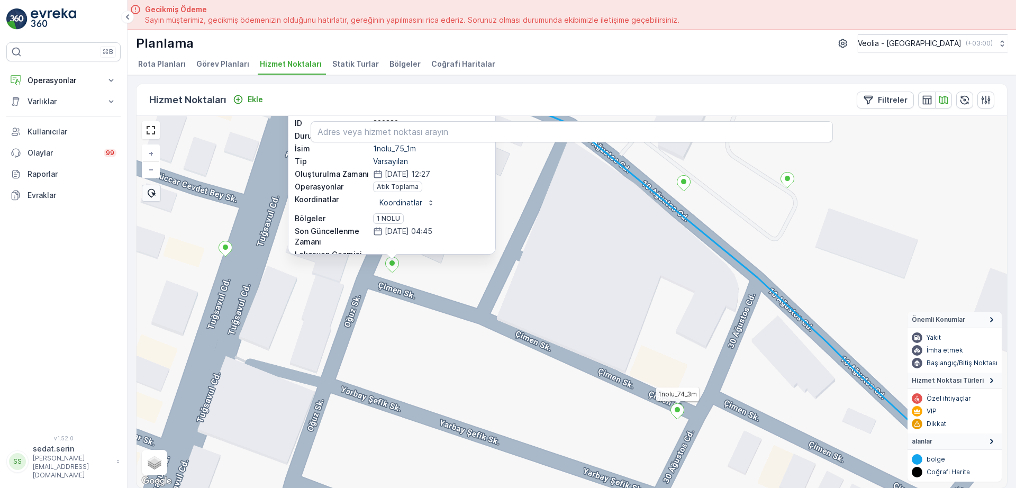
click at [679, 414] on icon at bounding box center [677, 411] width 13 height 15
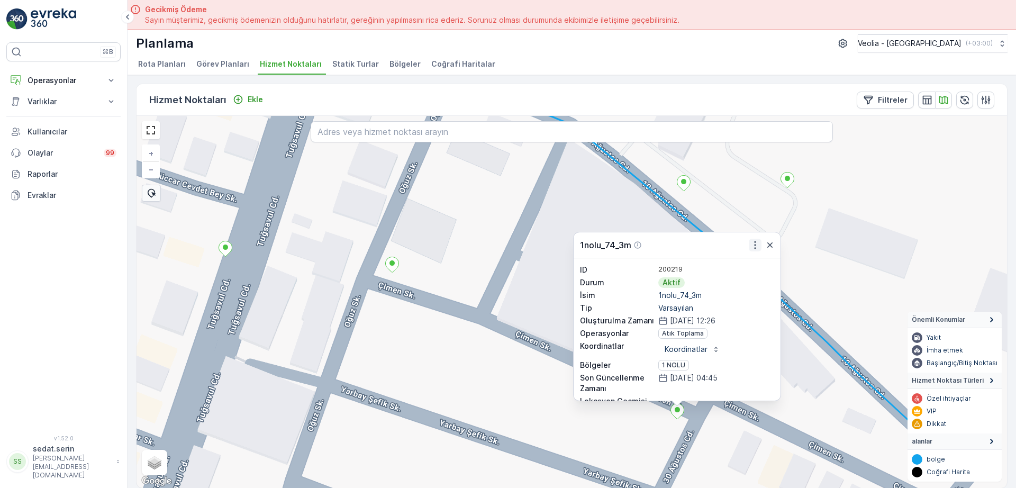
click at [754, 246] on icon "button" at bounding box center [755, 245] width 11 height 11
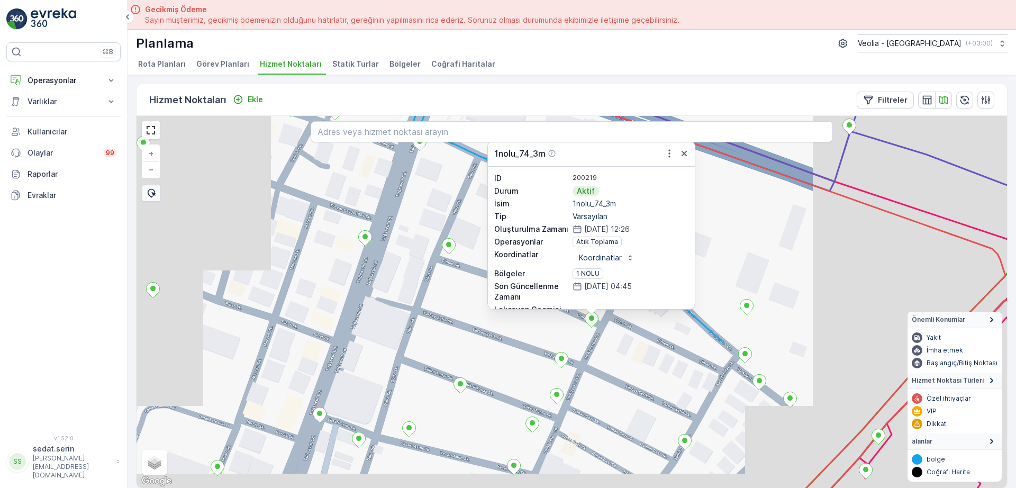
drag, startPoint x: 472, startPoint y: 308, endPoint x: 445, endPoint y: 254, distance: 59.6
click at [445, 254] on div "1nolu_74_3m ID 200219 Durum Aktif İsim 1nolu_74_3m Tip Varsayılan Oluşturulma Z…" at bounding box center [571, 302] width 870 height 372
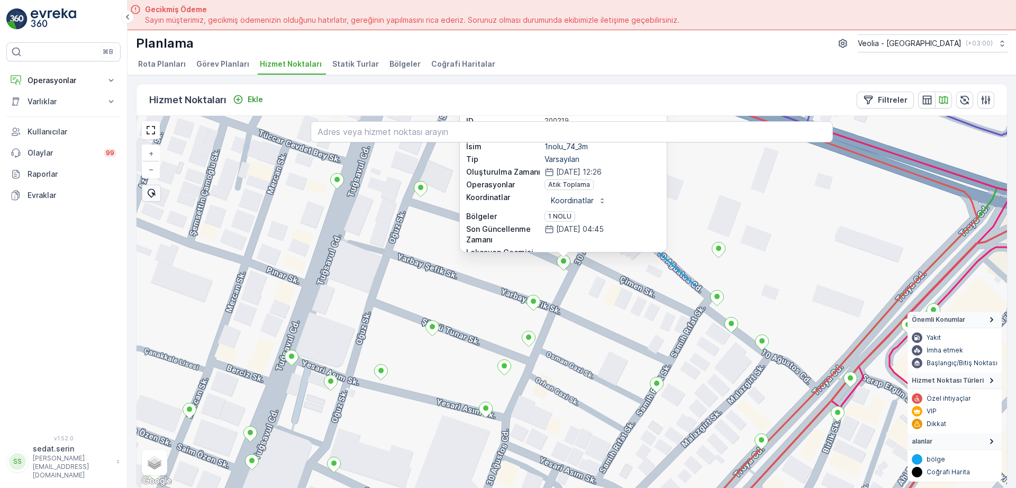
drag, startPoint x: 513, startPoint y: 308, endPoint x: 512, endPoint y: 300, distance: 8.5
click at [512, 303] on div "1nolu_74_3m ID 200219 Durum Aktif İsim 1nolu_74_3m Tip Varsayılan Oluşturulma Z…" at bounding box center [571, 302] width 870 height 372
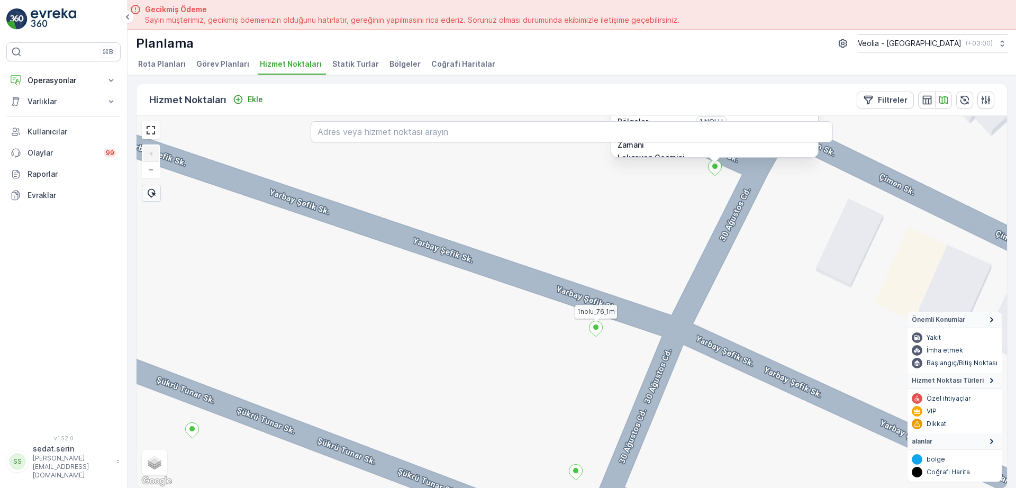
click at [596, 331] on icon at bounding box center [595, 328] width 13 height 15
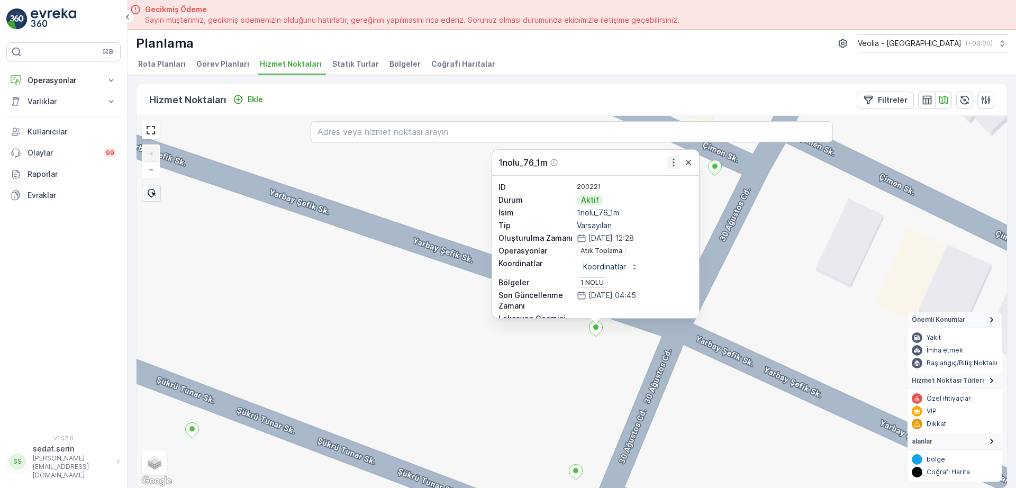
click at [671, 161] on icon "button" at bounding box center [673, 162] width 11 height 11
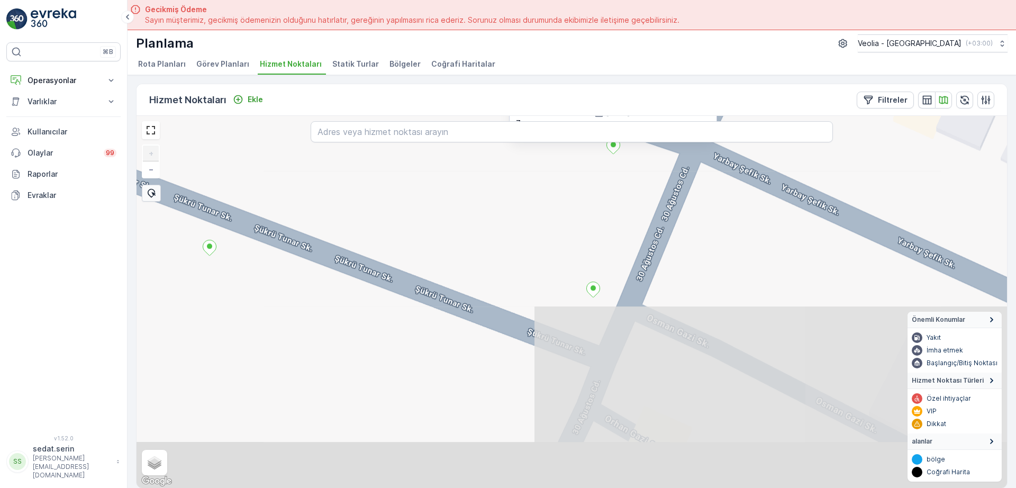
drag, startPoint x: 504, startPoint y: 358, endPoint x: 532, endPoint y: 194, distance: 166.3
click at [522, 177] on div "1nolu_76_1m ID 200221 Durum Aktif İsim 1nolu_76_1m Tip Varsayılan Oluşturulma Z…" at bounding box center [571, 302] width 870 height 372
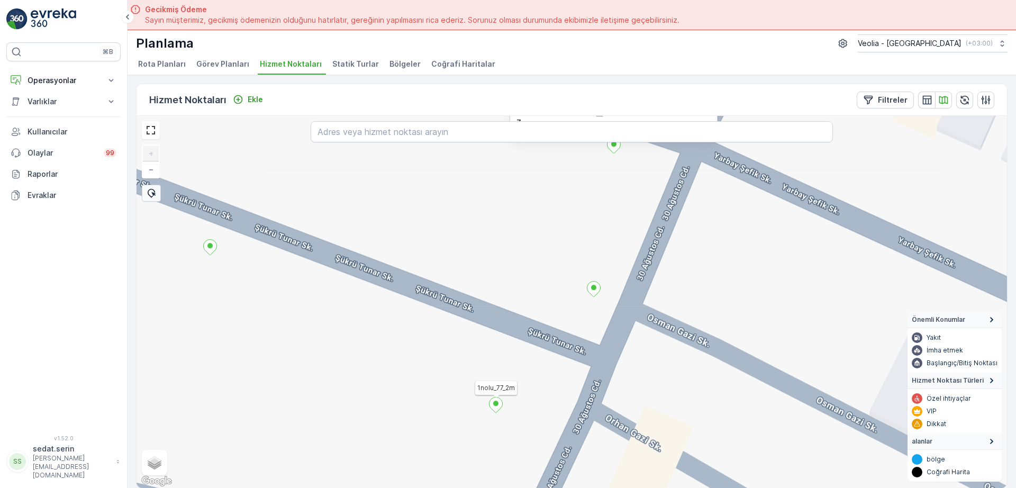
click at [493, 408] on icon at bounding box center [495, 404] width 13 height 15
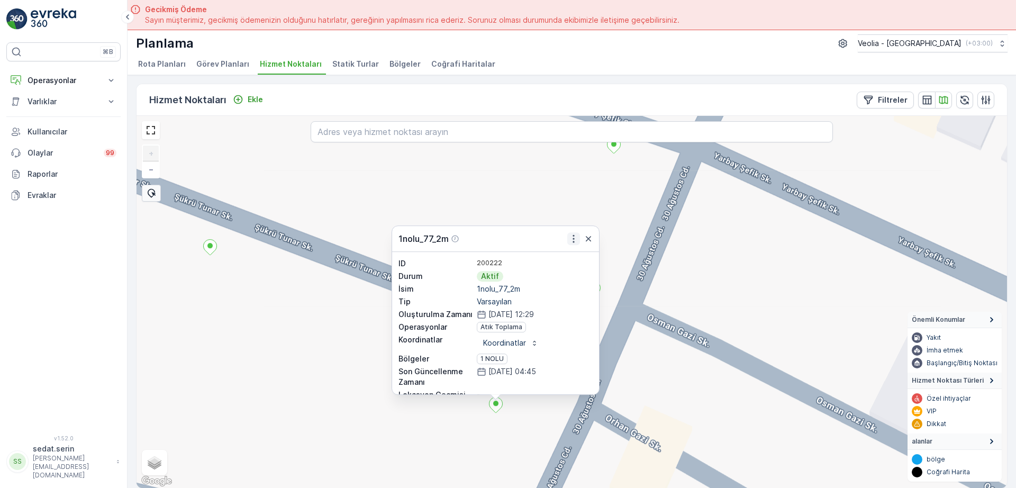
click at [574, 241] on icon "button" at bounding box center [573, 238] width 11 height 11
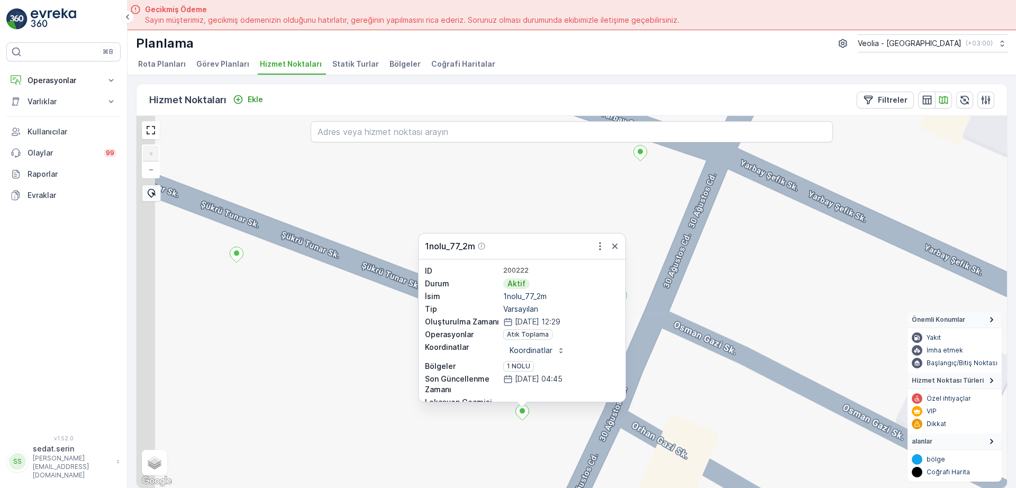
drag, startPoint x: 345, startPoint y: 251, endPoint x: 507, endPoint y: 289, distance: 166.3
click at [508, 289] on div "1nolu_77_2m ID 200222 Durum Aktif İsim 1nolu_77_2m Tip Varsayılan Oluşturulma Z…" at bounding box center [571, 302] width 870 height 372
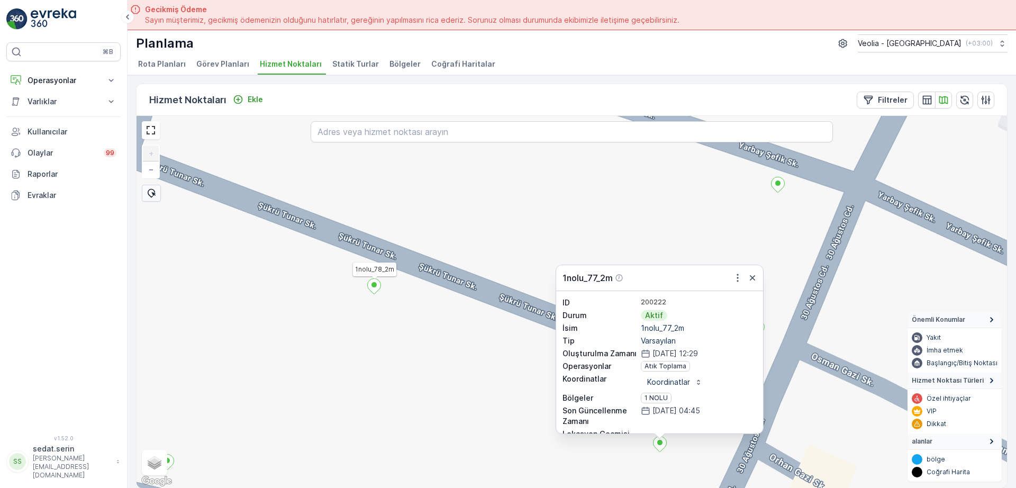
click at [372, 288] on icon at bounding box center [374, 286] width 13 height 15
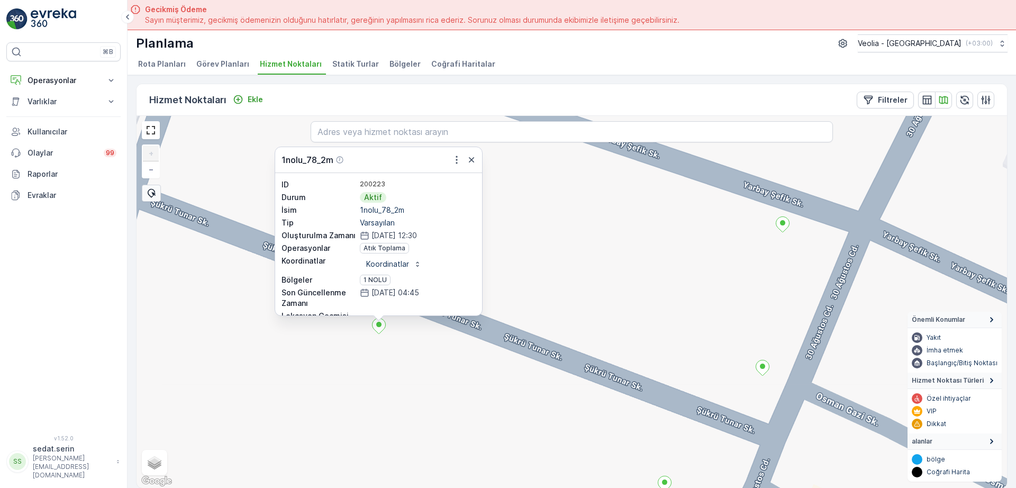
drag, startPoint x: 515, startPoint y: 220, endPoint x: 532, endPoint y: 321, distance: 102.4
click at [536, 326] on div "1nolu_78_2m ID 200223 Durum Aktif İsim 1nolu_78_2m Tip Varsayılan Oluşturulma Z…" at bounding box center [571, 302] width 870 height 372
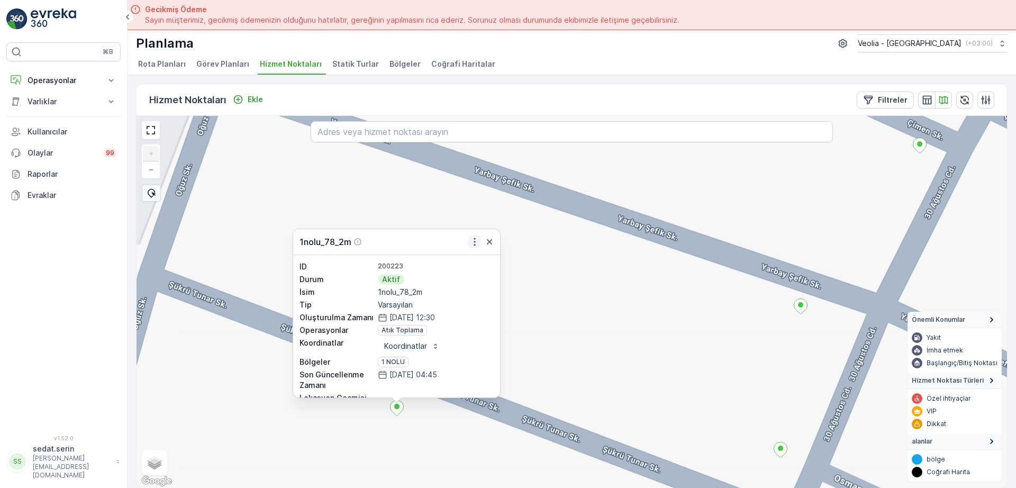
click at [472, 240] on icon "button" at bounding box center [474, 241] width 11 height 11
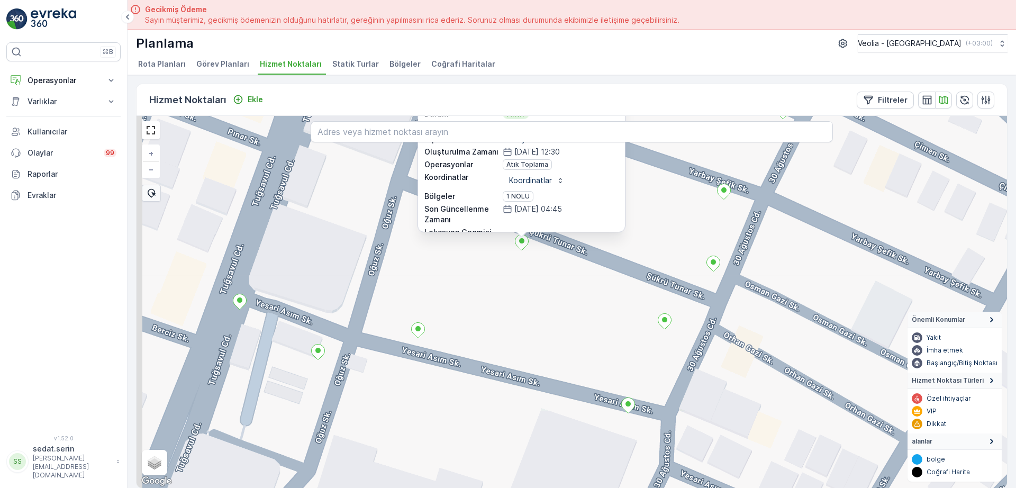
drag, startPoint x: 659, startPoint y: 316, endPoint x: 672, endPoint y: 240, distance: 76.8
click at [672, 240] on div "1nolu_78_2m ID 200223 Durum Aktif İsim 1nolu_78_2m Tip Varsayılan Oluşturulma Z…" at bounding box center [571, 302] width 870 height 372
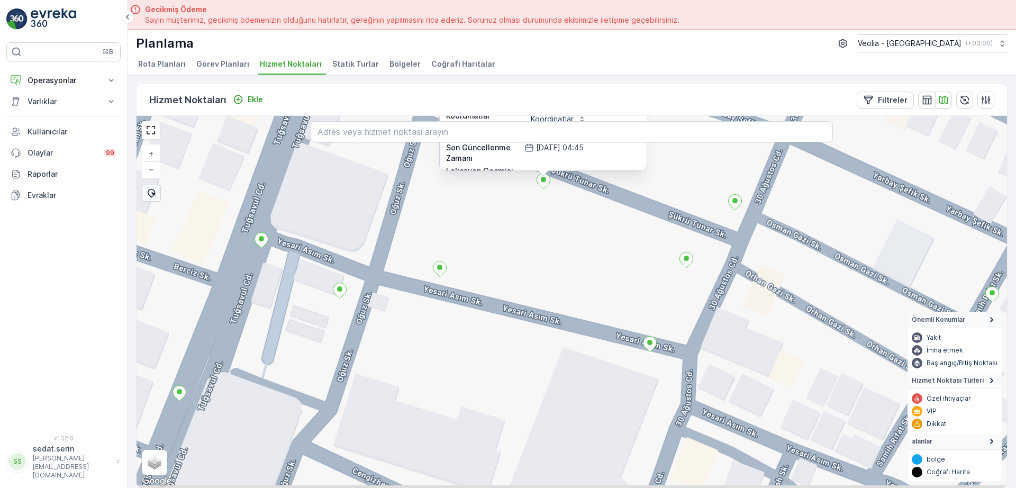
drag, startPoint x: 665, startPoint y: 371, endPoint x: 687, endPoint y: 314, distance: 61.6
click at [687, 314] on div "1nolu_78_2m ID 200223 Durum Aktif İsim 1nolu_78_2m Tip Varsayılan Oluşturulma Z…" at bounding box center [571, 302] width 870 height 372
drag, startPoint x: 441, startPoint y: 273, endPoint x: 545, endPoint y: 326, distance: 117.3
click at [545, 326] on div "1nolu_80_2m 1nolu_78_2m ID 200223 Durum Aktif İsim 1nolu_78_2m Tip Varsayılan O…" at bounding box center [571, 302] width 870 height 372
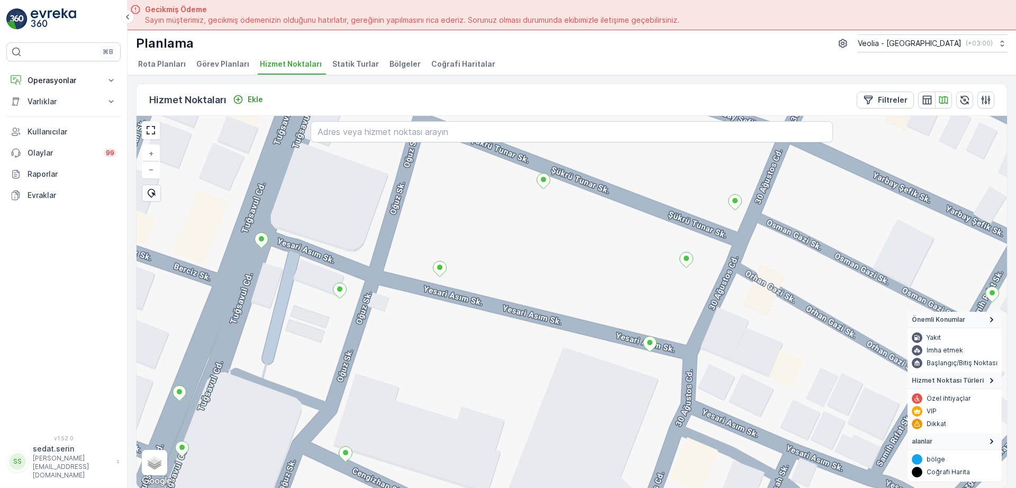
click at [445, 268] on icon at bounding box center [439, 268] width 13 height 15
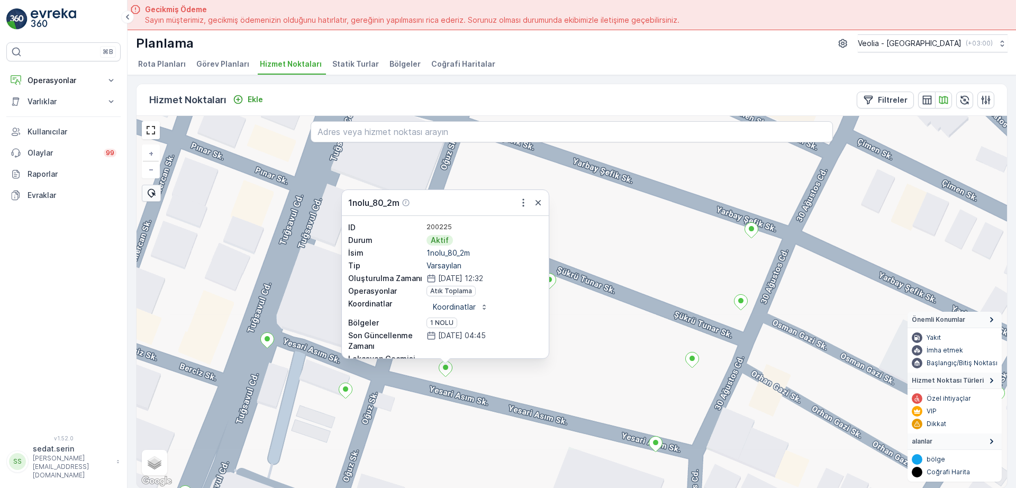
drag, startPoint x: 623, startPoint y: 221, endPoint x: 601, endPoint y: 289, distance: 71.8
click at [630, 324] on div "1nolu_80_2m 1nolu_80_2m ID 200225 Durum Aktif İsim 1nolu_80_2m Tip Varsayılan O…" at bounding box center [571, 302] width 870 height 372
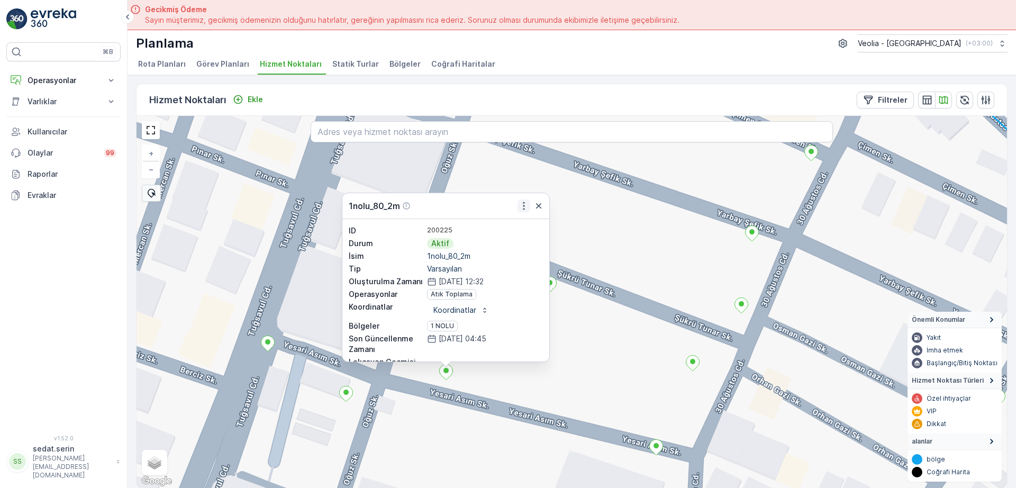
click at [525, 205] on icon "button" at bounding box center [523, 205] width 11 height 11
drag, startPoint x: 586, startPoint y: 295, endPoint x: 577, endPoint y: 265, distance: 31.5
click at [577, 265] on div "1nolu_80_2m Daha fazla ayrıntı görün Servis Noktasını Düzenle Yeni Görev Planı …" at bounding box center [571, 302] width 870 height 372
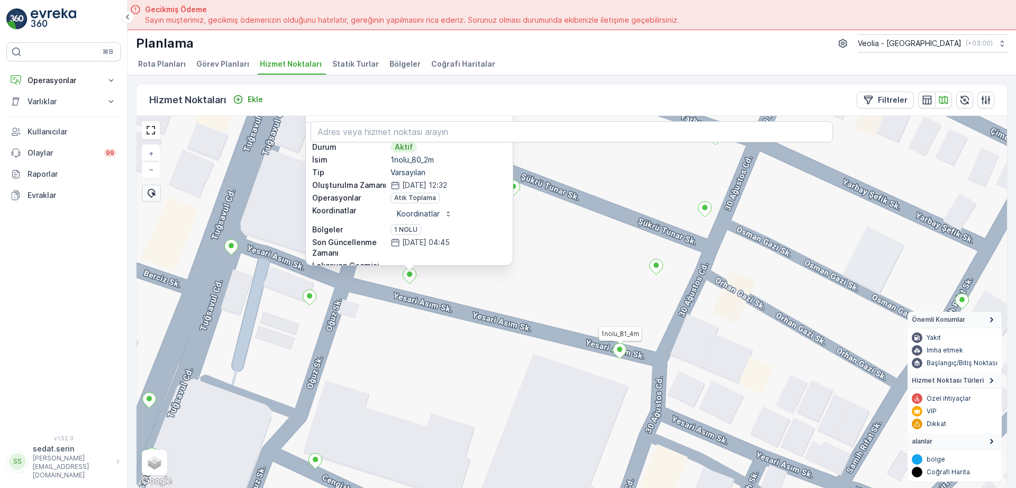
click at [621, 352] on icon at bounding box center [619, 350] width 13 height 15
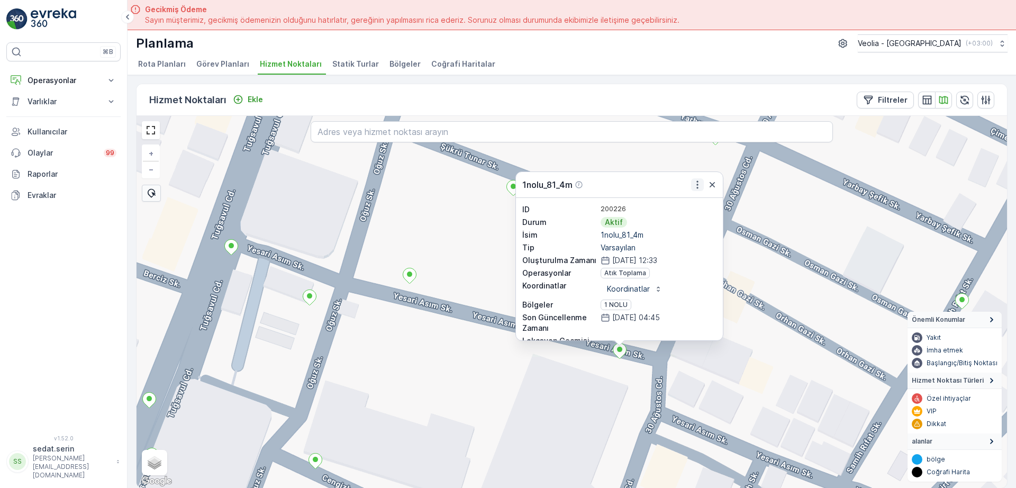
click at [699, 186] on icon "button" at bounding box center [697, 184] width 11 height 11
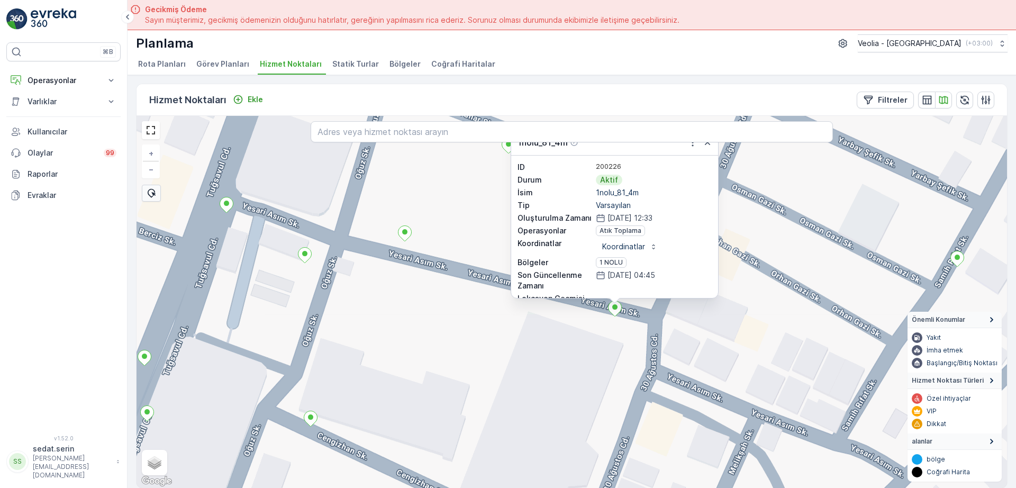
drag, startPoint x: 516, startPoint y: 391, endPoint x: 523, endPoint y: 224, distance: 166.8
click at [521, 234] on div "1nolu_81_4m ID 200226 Durum Aktif İsim 1nolu_81_4m Tip Varsayılan Oluşturulma Z…" at bounding box center [571, 302] width 870 height 372
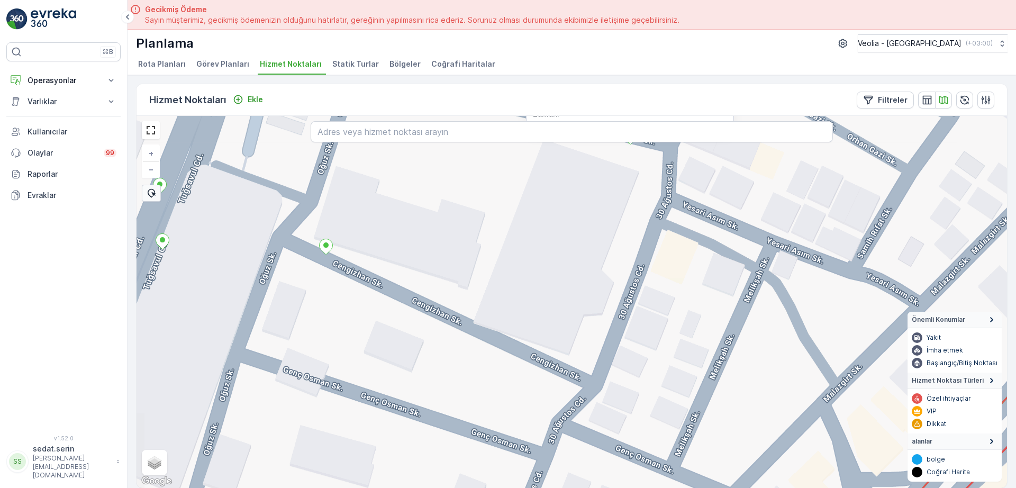
drag, startPoint x: 464, startPoint y: 325, endPoint x: 391, endPoint y: 254, distance: 101.0
click at [481, 282] on div "1nolu_81_4m ID 200226 Durum Aktif İsim 1nolu_81_4m Tip Varsayılan Oluşturulma Z…" at bounding box center [571, 302] width 870 height 372
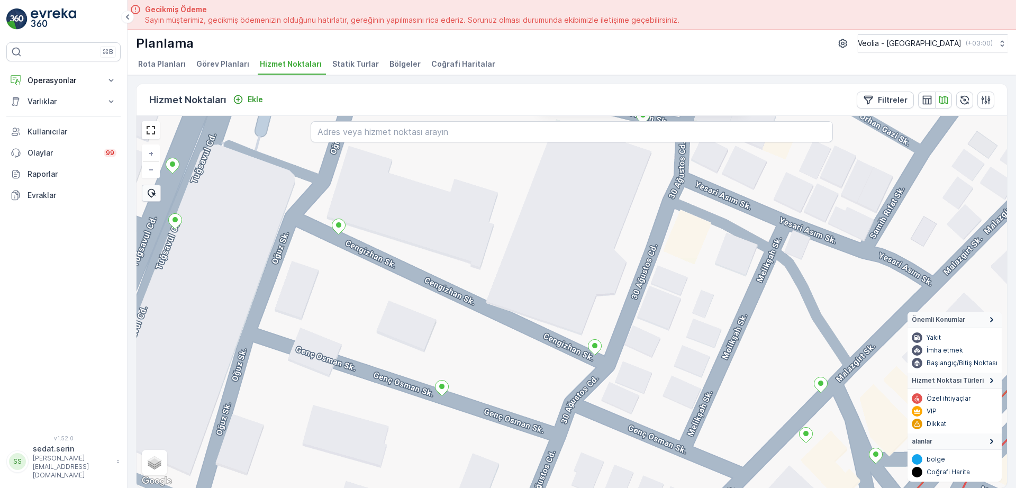
drag, startPoint x: 461, startPoint y: 407, endPoint x: 516, endPoint y: 212, distance: 202.3
click at [515, 213] on div "1nolu_81_4m ID 200226 Durum Aktif İsim 1nolu_81_4m Tip Varsayılan Oluşturulma Z…" at bounding box center [571, 302] width 870 height 372
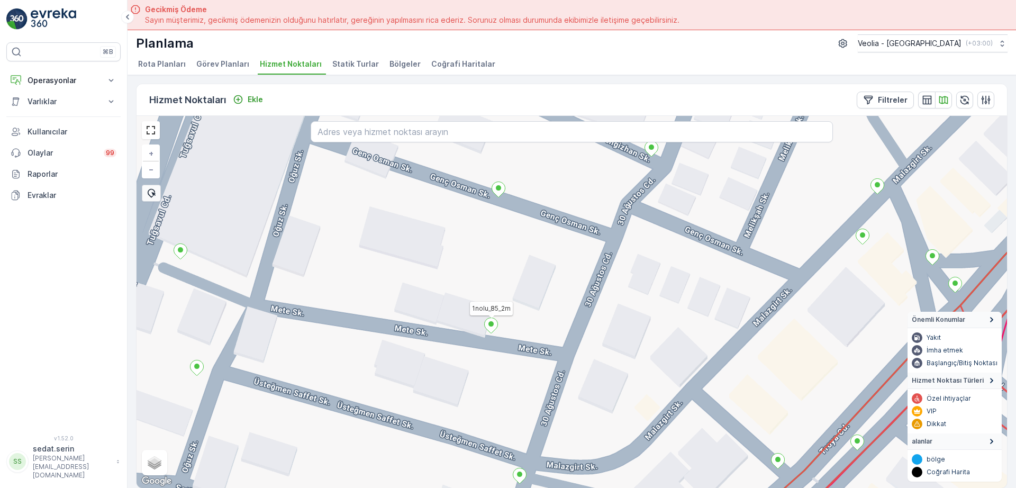
click at [495, 326] on icon at bounding box center [491, 325] width 13 height 15
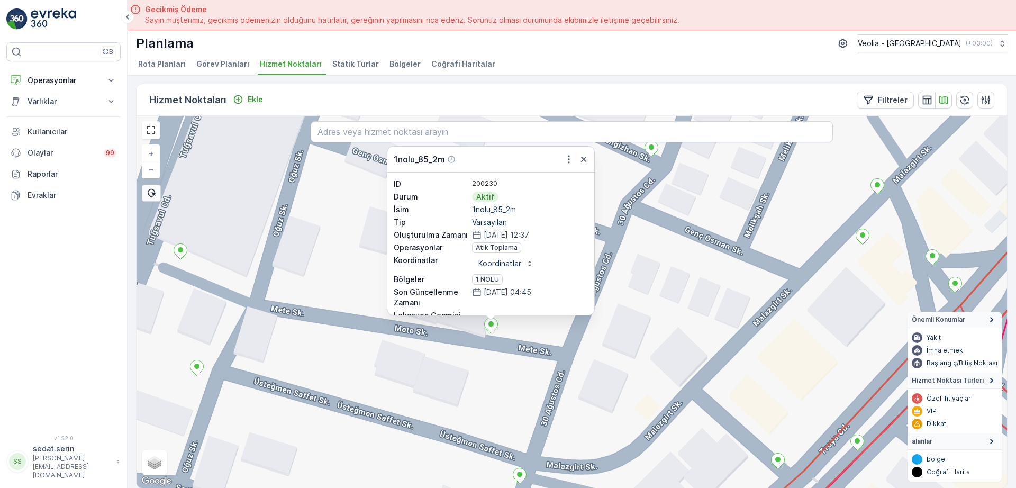
drag, startPoint x: 677, startPoint y: 203, endPoint x: 656, endPoint y: 263, distance: 63.9
click at [672, 282] on div "1nolu_85_2m ID 200230 Durum Aktif İsim 1nolu_85_2m Tip Varsayılan Oluşturulma Z…" at bounding box center [571, 302] width 870 height 372
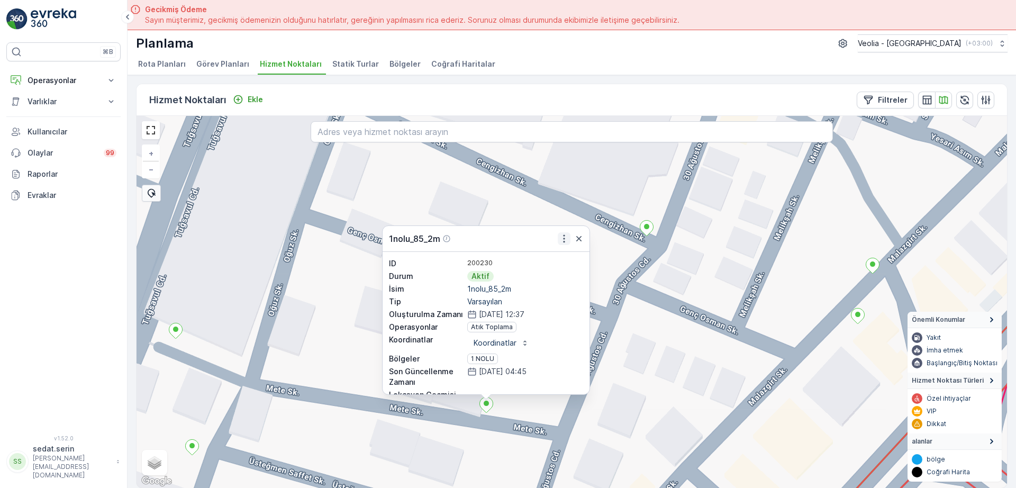
click at [563, 237] on icon "button" at bounding box center [564, 238] width 11 height 11
click at [668, 295] on div "1nolu_85_2m ID 200230 Durum Aktif İsim 1nolu_85_2m Tip Varsayılan Oluşturulma Z…" at bounding box center [571, 302] width 870 height 372
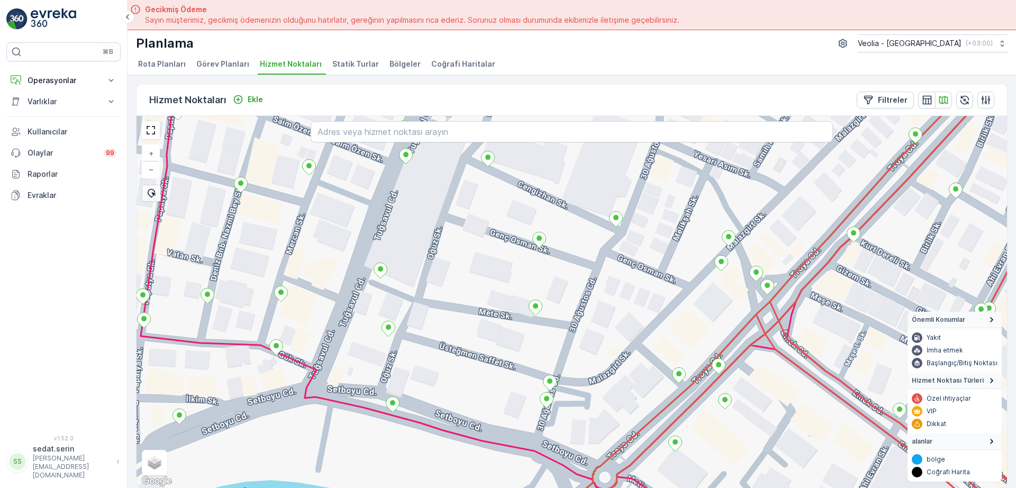
drag, startPoint x: 586, startPoint y: 364, endPoint x: 586, endPoint y: 333, distance: 31.2
click at [586, 333] on div "+ − Uydu Yol haritası Arazi Karışık Leaflet Klavye kısayolları Harita Verileri …" at bounding box center [571, 302] width 870 height 372
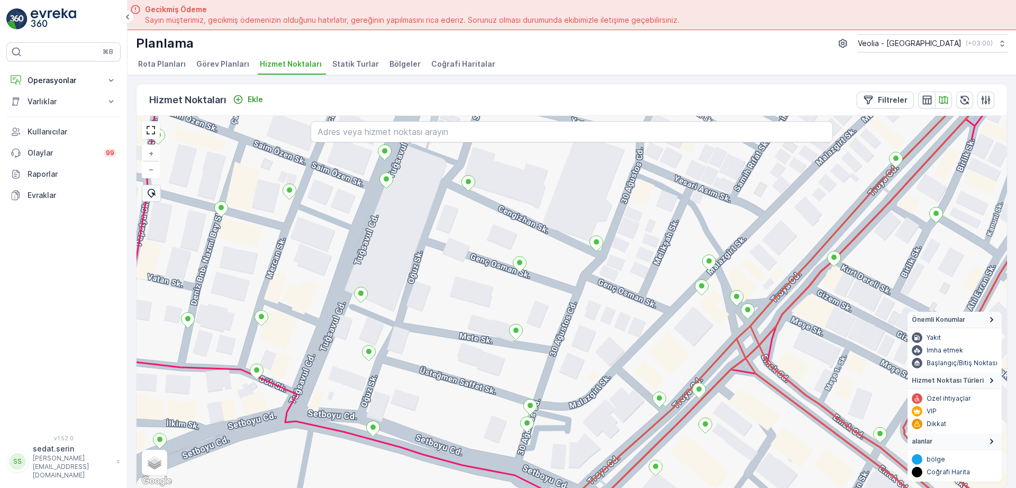
drag, startPoint x: 601, startPoint y: 326, endPoint x: 581, endPoint y: 355, distance: 34.9
click at [581, 355] on div "+ − Uydu Yol haritası Arazi Karışık Leaflet Klavye kısayolları Harita Verileri …" at bounding box center [571, 302] width 870 height 372
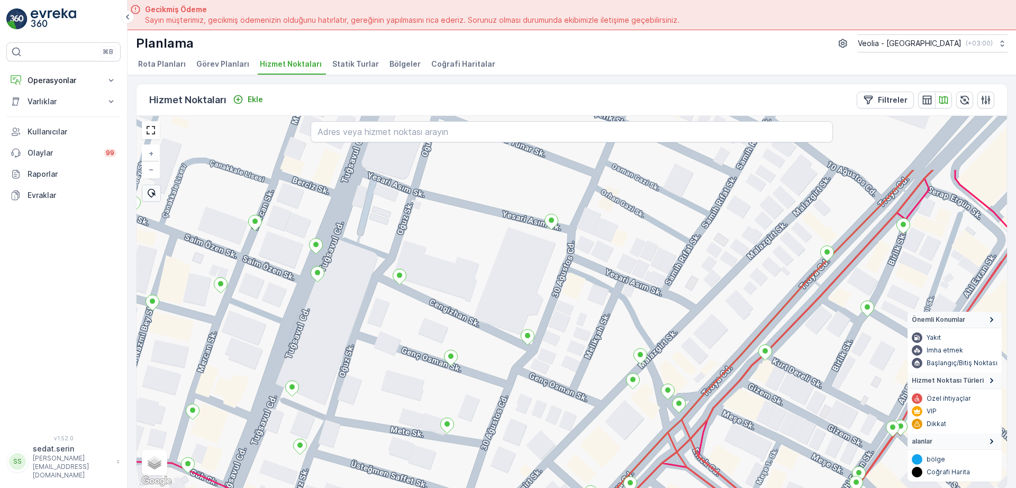
drag, startPoint x: 632, startPoint y: 293, endPoint x: 565, endPoint y: 387, distance: 115.4
click at [565, 387] on div "+ − Uydu Yol haritası Arazi Karışık Leaflet Klavye kısayolları Harita Verileri …" at bounding box center [571, 302] width 870 height 372
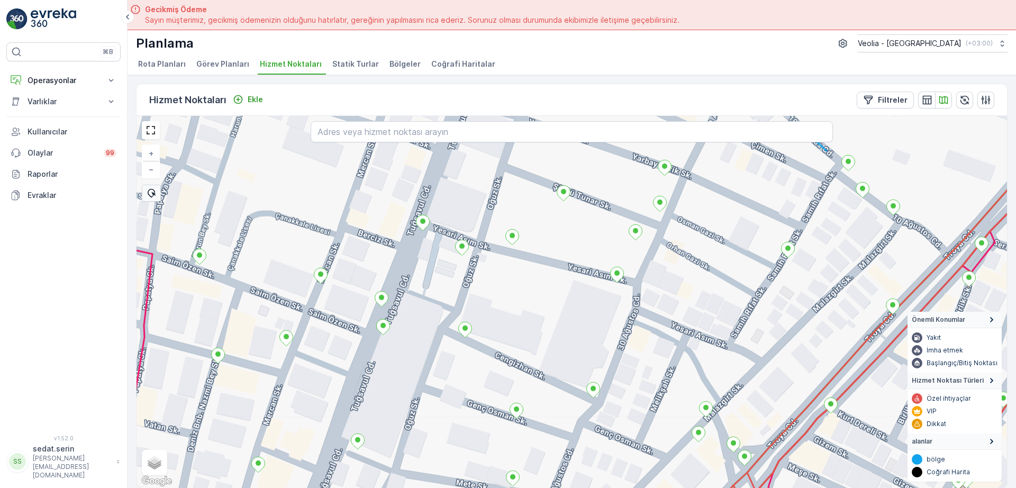
drag, startPoint x: 548, startPoint y: 308, endPoint x: 621, endPoint y: 369, distance: 95.0
click at [621, 370] on div "+ − Uydu Yol haritası Arazi Karışık Leaflet Klavye kısayolları Harita Verileri …" at bounding box center [571, 302] width 870 height 372
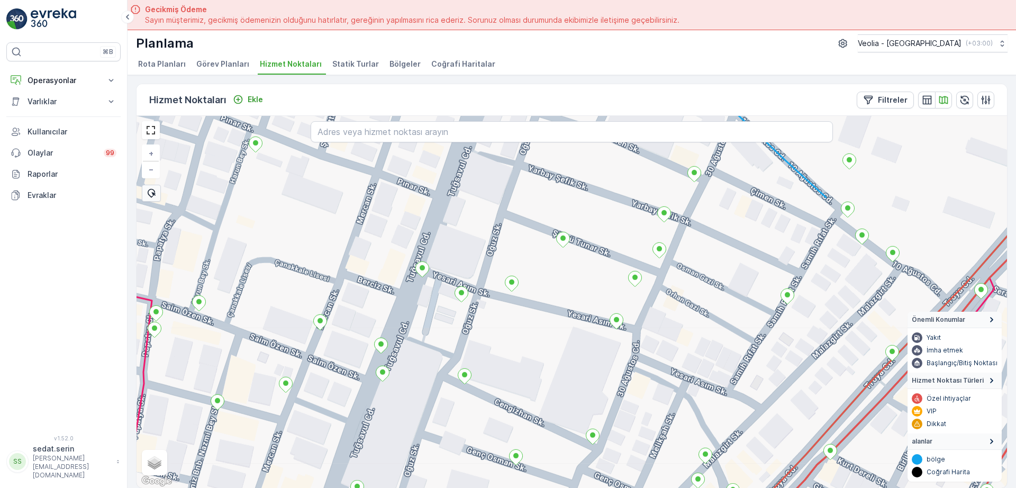
drag, startPoint x: 599, startPoint y: 328, endPoint x: 592, endPoint y: 300, distance: 28.9
click at [588, 367] on div "+ − Uydu Yol haritası Arazi Karışık Leaflet Klavye kısayolları Harita Verileri …" at bounding box center [571, 302] width 870 height 372
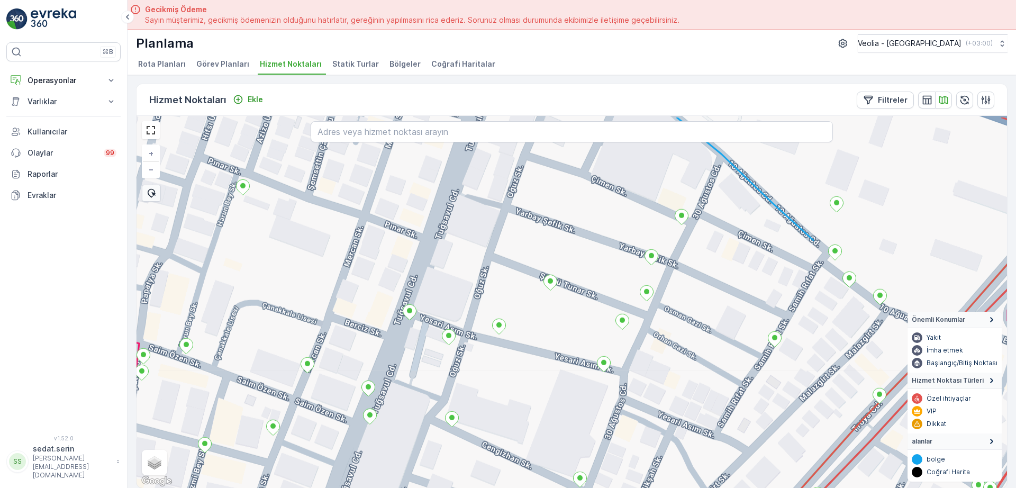
drag, startPoint x: 590, startPoint y: 290, endPoint x: 581, endPoint y: 327, distance: 37.6
click at [581, 327] on div "+ − Uydu Yol haritası Arazi Karışık Leaflet Klavye kısayolları Harita Verileri …" at bounding box center [571, 302] width 870 height 372
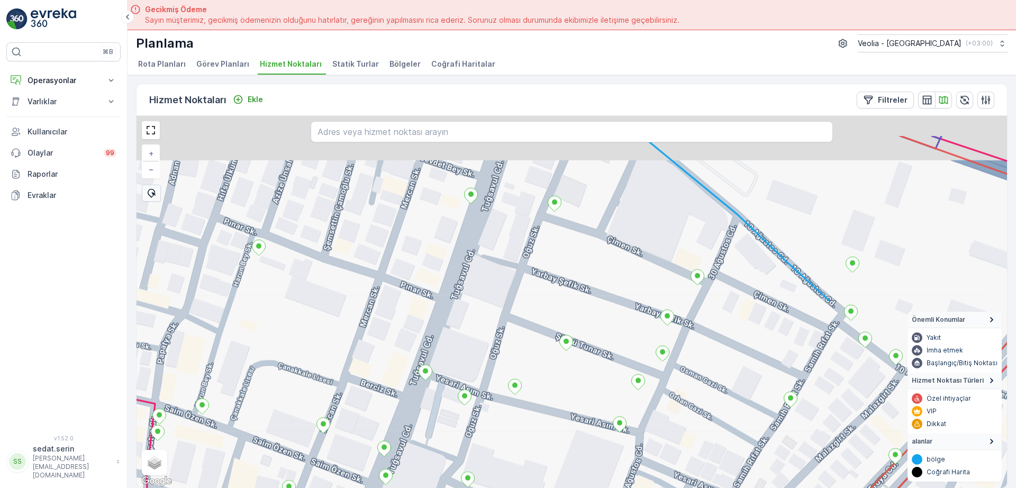
drag, startPoint x: 573, startPoint y: 252, endPoint x: 589, endPoint y: 308, distance: 57.9
click at [589, 308] on div "+ − Uydu Yol haritası Arazi Karışık Leaflet Klavye kısayolları Harita Verileri …" at bounding box center [571, 302] width 870 height 372
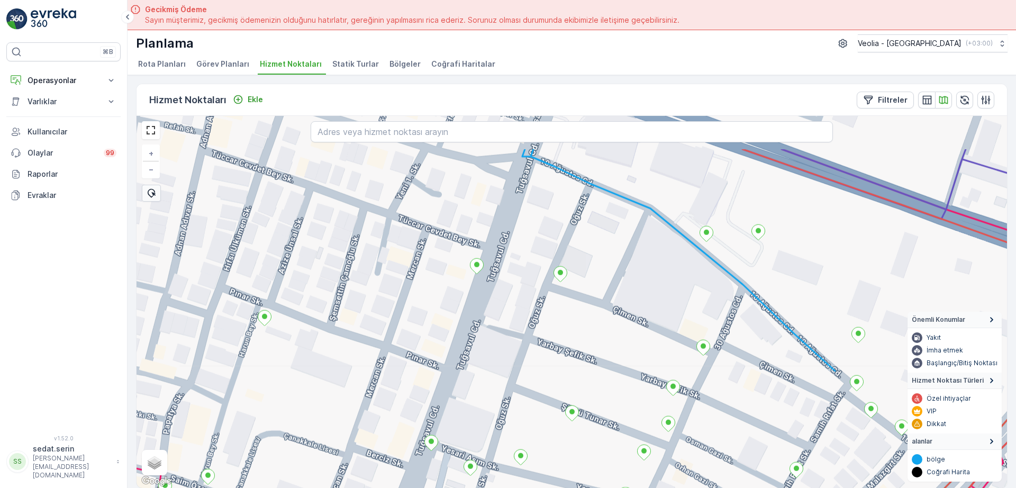
drag, startPoint x: 602, startPoint y: 230, endPoint x: 622, endPoint y: 253, distance: 30.8
click at [608, 300] on div "+ − Uydu Yol haritası Arazi Karışık Leaflet Klavye kısayolları Harita Verileri …" at bounding box center [571, 302] width 870 height 372
drag, startPoint x: 546, startPoint y: 343, endPoint x: 627, endPoint y: 168, distance: 193.6
click at [627, 168] on div "+ − Uydu Yol haritası Arazi Karışık Leaflet Klavye kısayolları Harita Verileri …" at bounding box center [571, 302] width 870 height 372
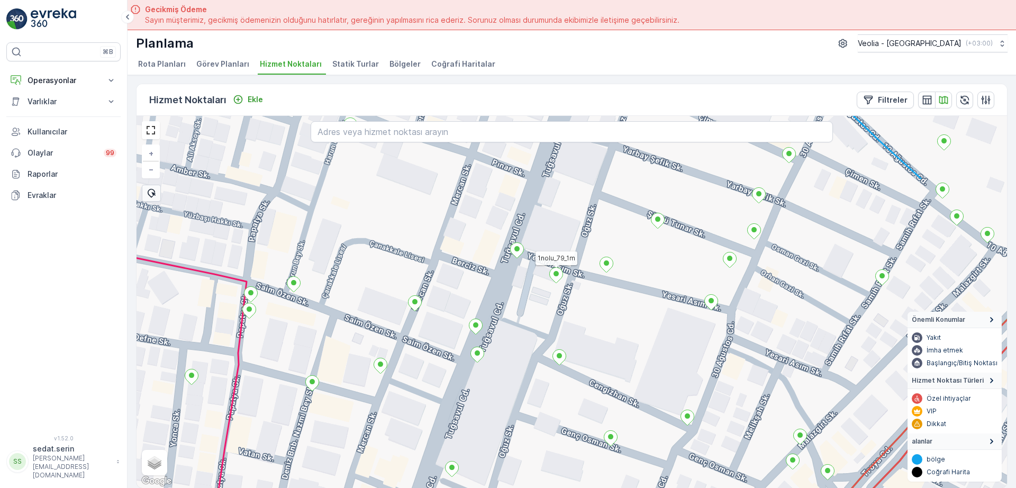
click at [558, 278] on icon at bounding box center [556, 275] width 13 height 15
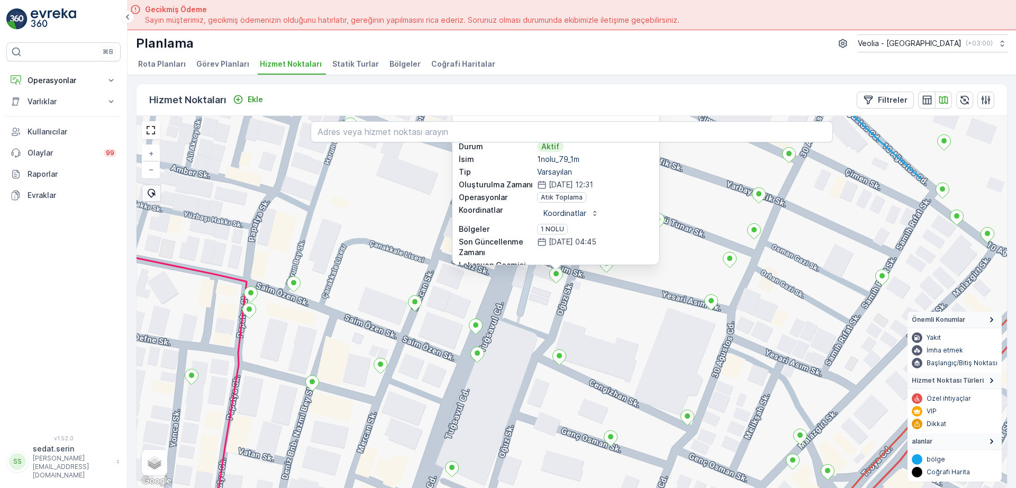
drag, startPoint x: 691, startPoint y: 237, endPoint x: 679, endPoint y: 303, distance: 67.2
click at [682, 313] on div "1nolu_79_1m ID 200224 Durum Aktif İsim 1nolu_79_1m Tip Varsayılan Oluşturulma Z…" at bounding box center [571, 302] width 870 height 372
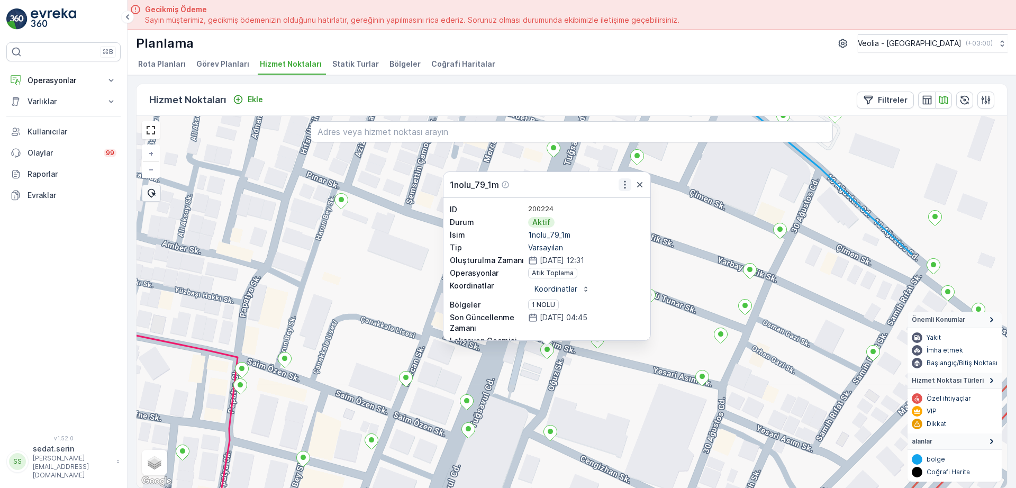
click at [626, 184] on icon "button" at bounding box center [624, 184] width 11 height 11
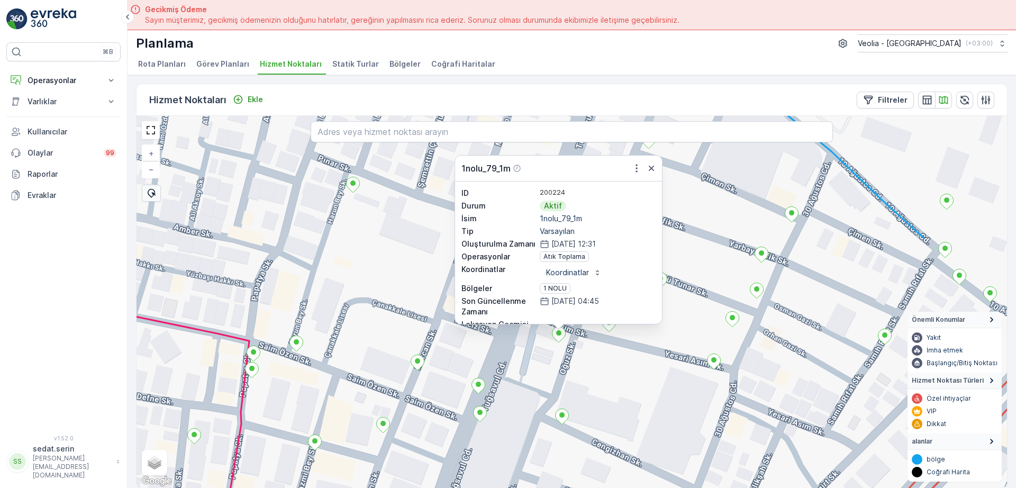
drag, startPoint x: 581, startPoint y: 348, endPoint x: 639, endPoint y: 218, distance: 141.9
click at [639, 221] on div "1nolu_79_1m ID 200224 Durum Aktif İsim 1nolu_79_1m Tip Varsayılan Oluşturulma Z…" at bounding box center [571, 302] width 870 height 372
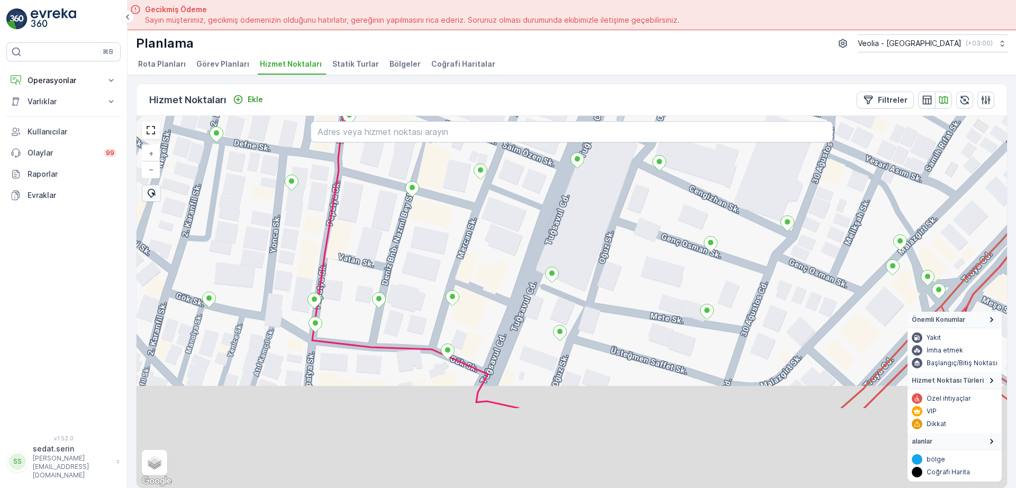
drag, startPoint x: 632, startPoint y: 232, endPoint x: 627, endPoint y: 227, distance: 6.4
click at [633, 208] on div "MSW_1nolu_3_2m 1nolu_79_1m ID 200224 Durum Aktif İsim 1nolu_79_1m Tip Varsayıla…" at bounding box center [571, 302] width 870 height 372
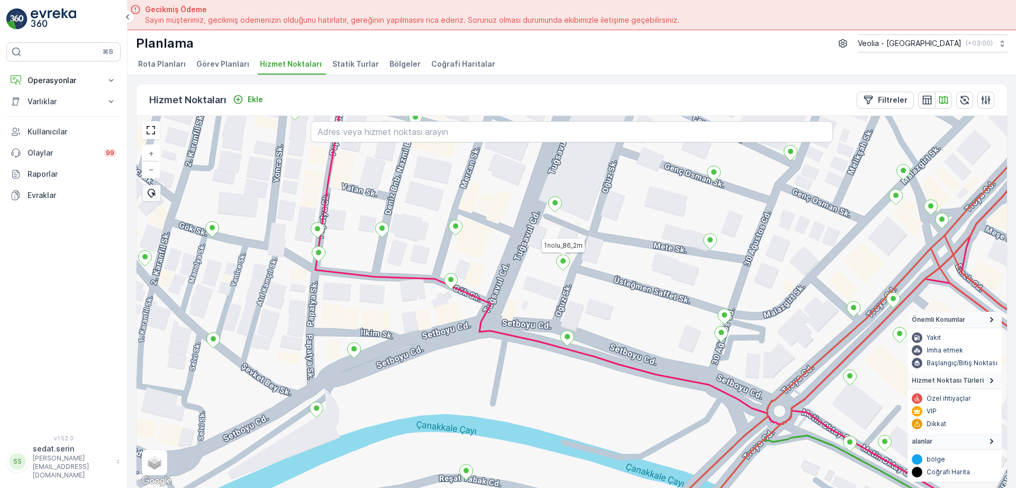
click at [567, 262] on icon at bounding box center [563, 262] width 13 height 15
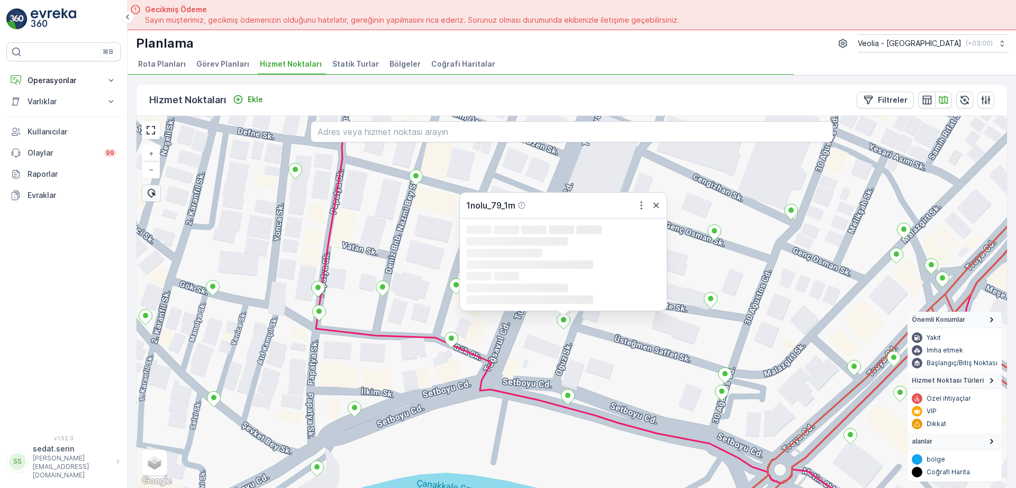
drag, startPoint x: 703, startPoint y: 220, endPoint x: 667, endPoint y: 277, distance: 67.8
click at [703, 309] on div "1nolu_79_1m Loading... Loading... Loading... Loading... Loading... Loading... L…" at bounding box center [571, 302] width 870 height 372
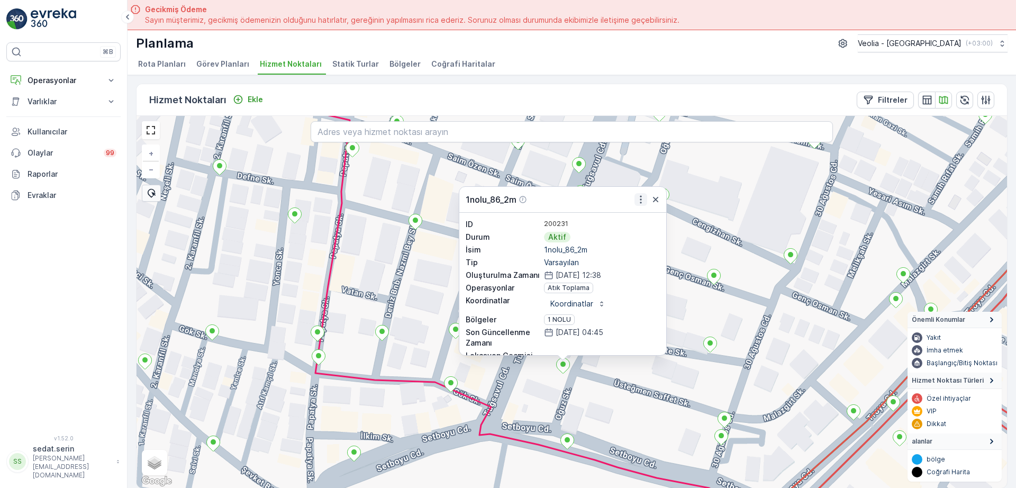
click at [641, 195] on icon "button" at bounding box center [640, 199] width 11 height 11
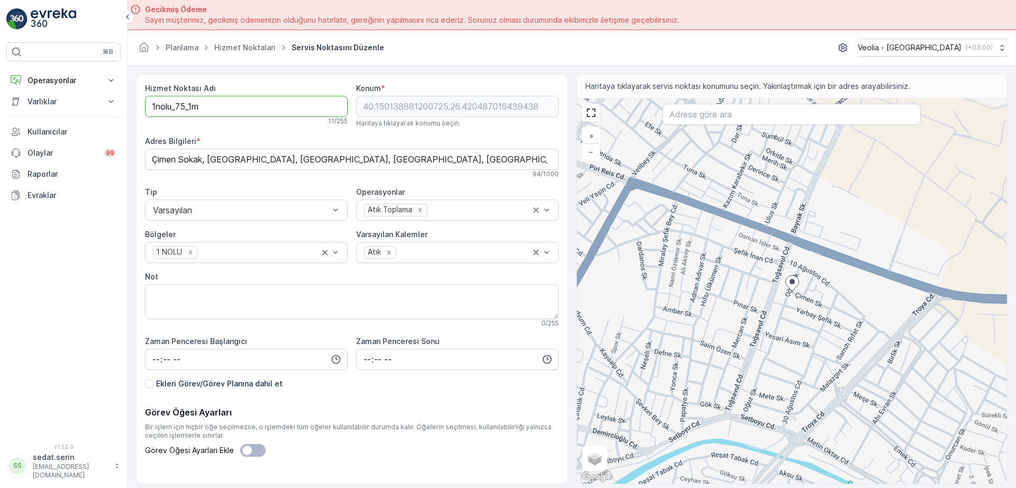
click at [152, 106] on Adı "1nolu_75_1m" at bounding box center [246, 106] width 203 height 21
click at [210, 108] on Adı "MSW_1nolu_75_1m" at bounding box center [246, 106] width 203 height 21
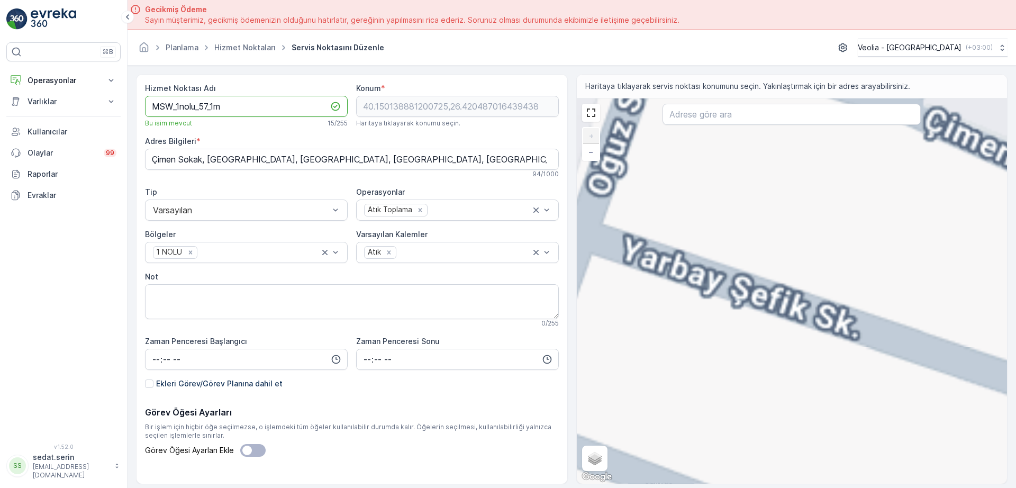
type Adı "MSW_1nolu_57_1m"
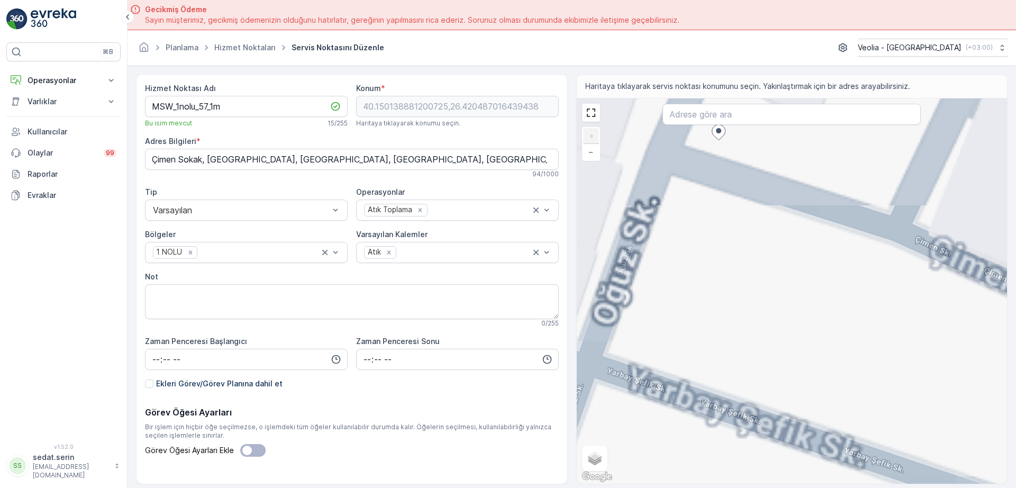
drag, startPoint x: 773, startPoint y: 298, endPoint x: 791, endPoint y: 429, distance: 132.3
click at [791, 429] on div "+ − Uydu Yol haritası Arazi Karışık Leaflet Klavye kısayolları Harita Verileri …" at bounding box center [792, 290] width 431 height 385
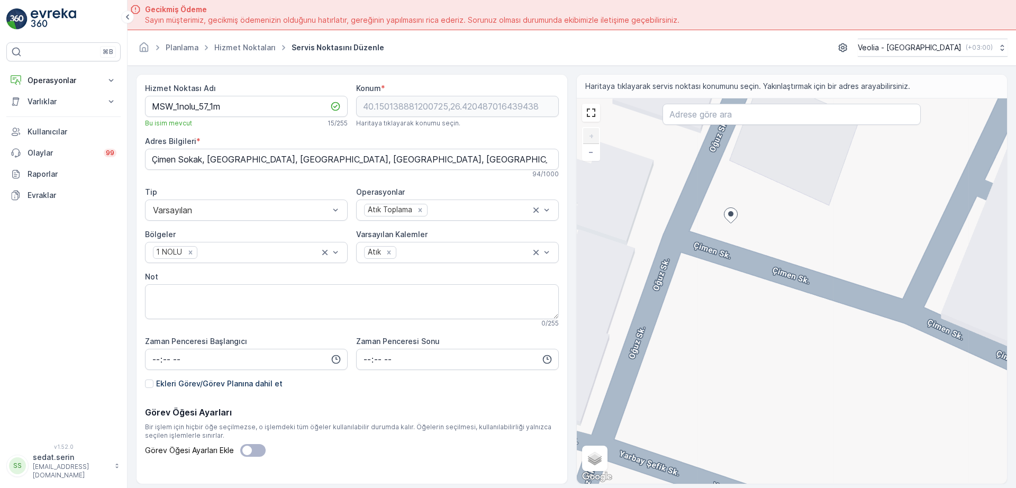
click at [714, 243] on div "+ − Uydu Yol haritası Arazi Karışık Leaflet Klavye kısayolları Harita Verileri …" at bounding box center [792, 290] width 431 height 385
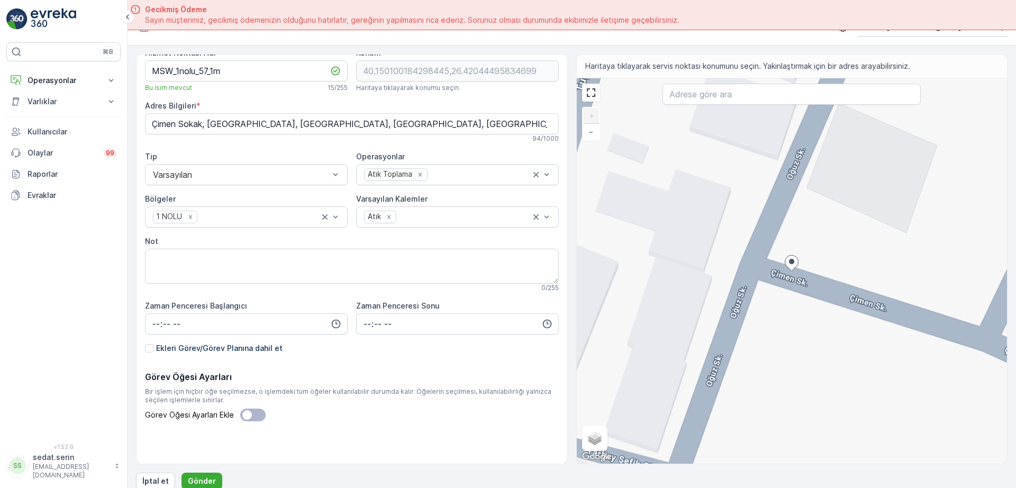
scroll to position [30, 0]
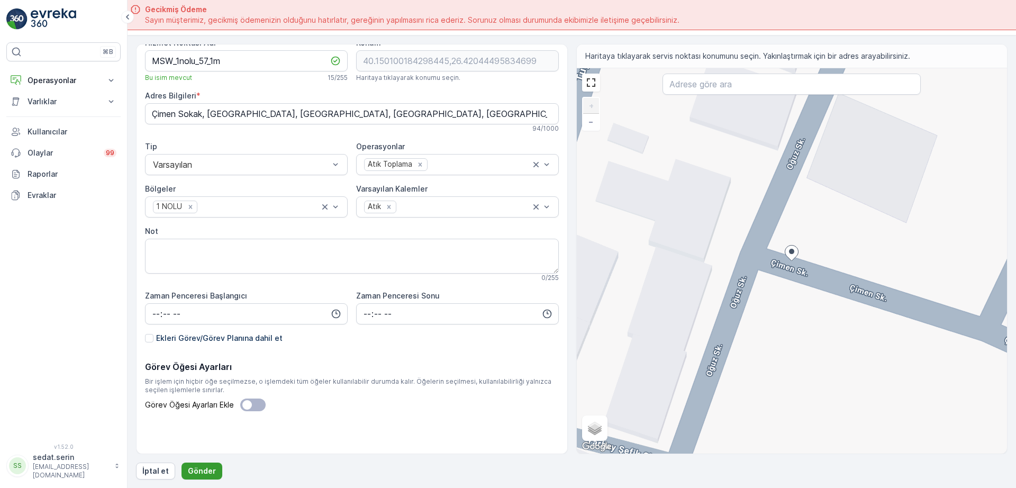
click at [208, 468] on p "Gönder" at bounding box center [202, 471] width 28 height 11
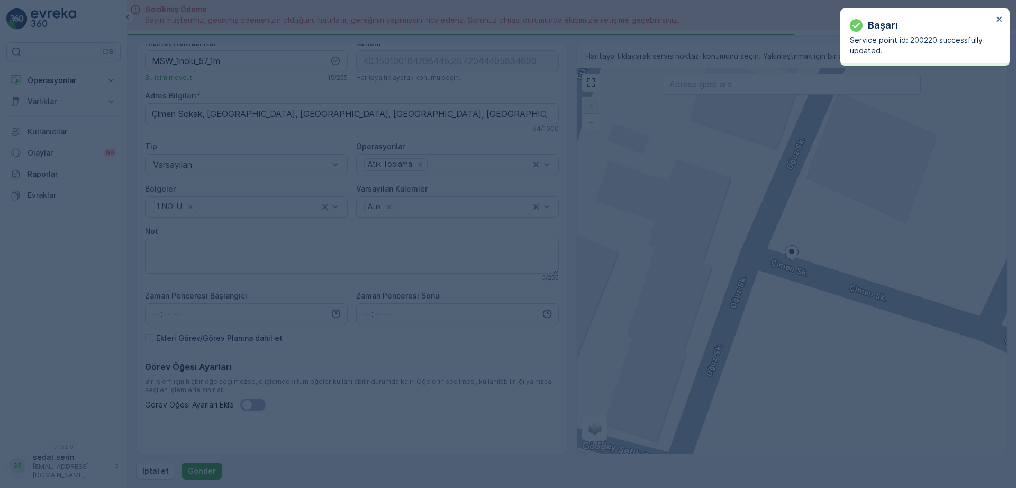
type input "40.1501,26.420445"
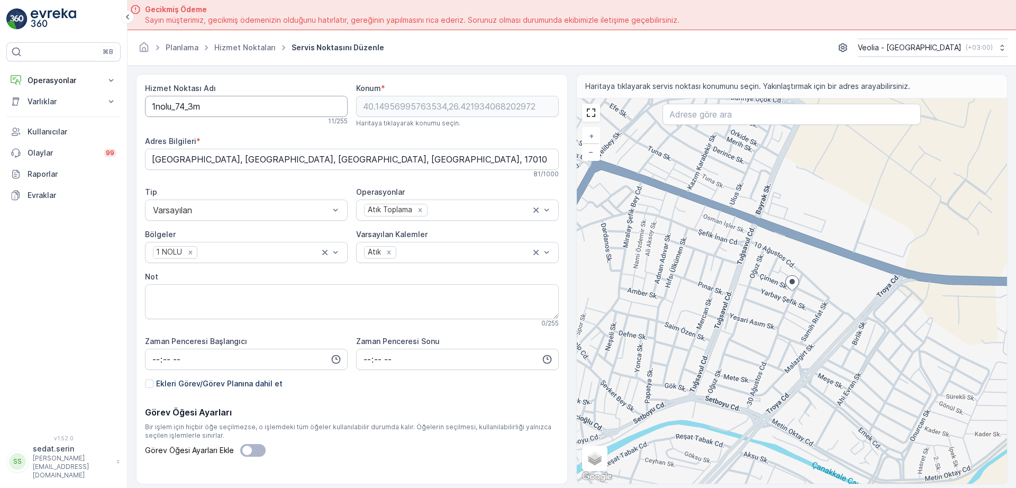
click at [152, 99] on Adı "1nolu_74_3m" at bounding box center [246, 106] width 203 height 21
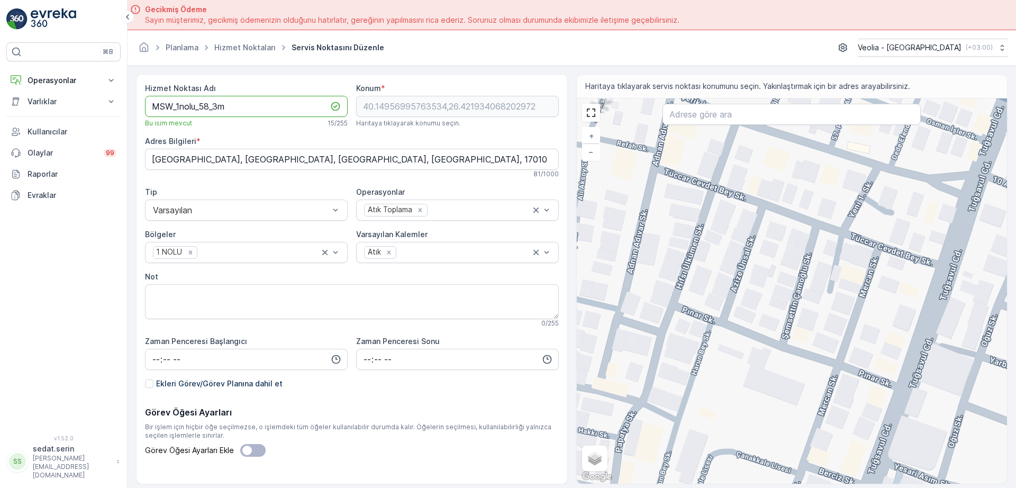
type Adı "MSW_1nolu_58_3m"
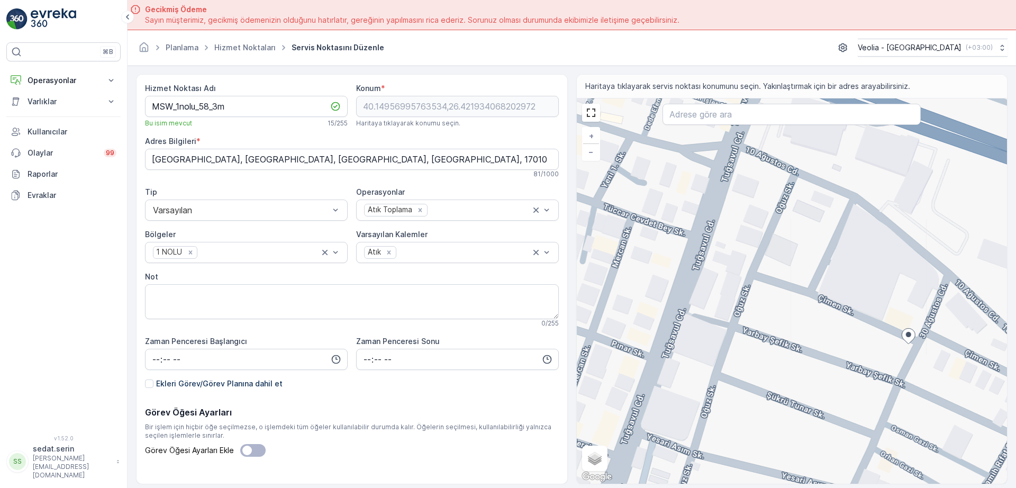
drag, startPoint x: 871, startPoint y: 294, endPoint x: 604, endPoint y: 246, distance: 271.4
click at [604, 246] on div "+ − Uydu Yol haritası Arazi Karışık Leaflet Klavye kısayolları Harita Verileri …" at bounding box center [792, 290] width 431 height 385
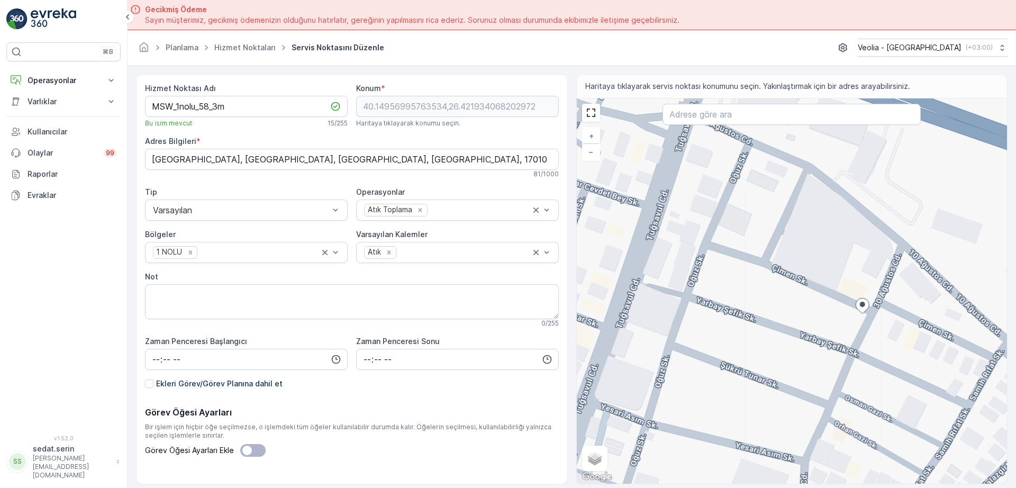
click at [812, 308] on div "+ − Uydu Yol haritası Arazi Karışık Leaflet Klavye kısayolları Harita Verileri …" at bounding box center [792, 290] width 431 height 385
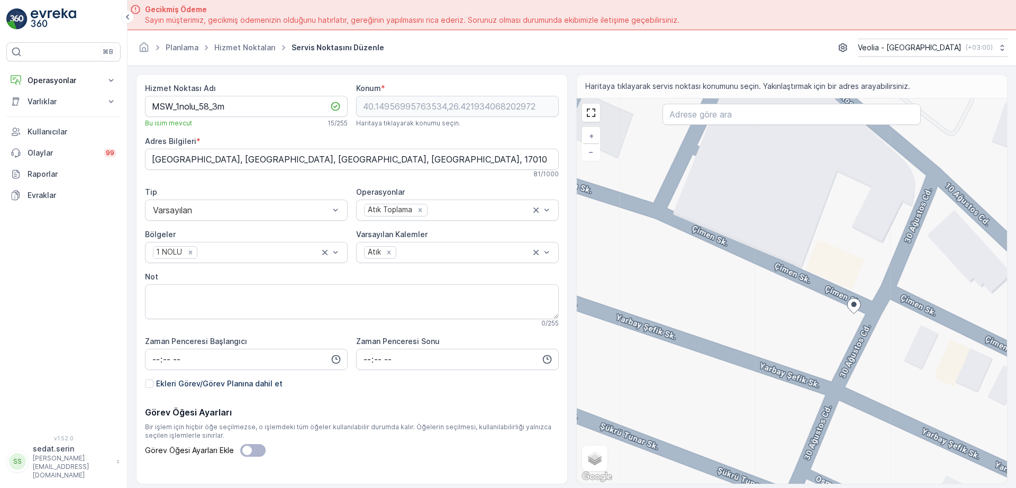
click at [860, 316] on div at bounding box center [853, 307] width 14 height 19
click at [858, 312] on icon at bounding box center [853, 306] width 14 height 16
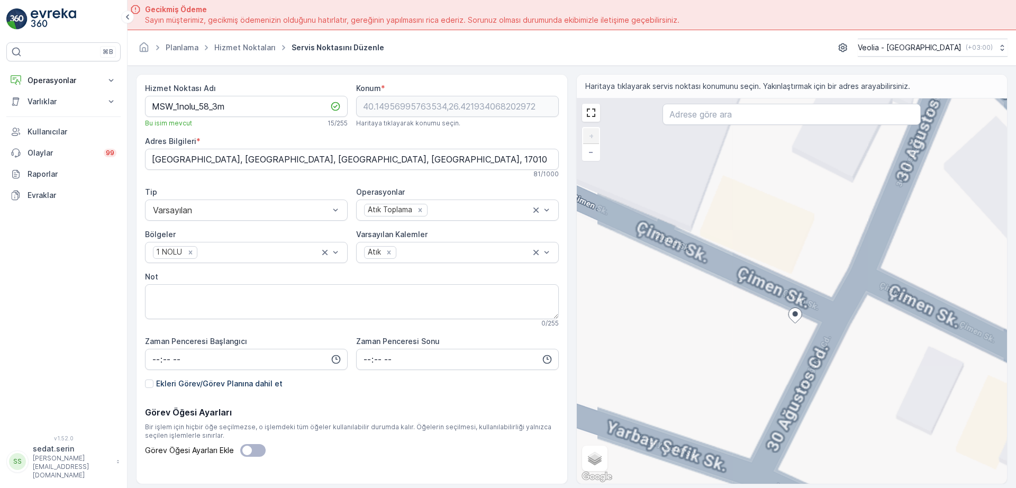
drag, startPoint x: 817, startPoint y: 330, endPoint x: 811, endPoint y: 331, distance: 5.8
click at [811, 331] on div "+ − Uydu Yol haritası Arazi Karışık Leaflet Klavye kısayolları Harita Verileri …" at bounding box center [792, 290] width 431 height 385
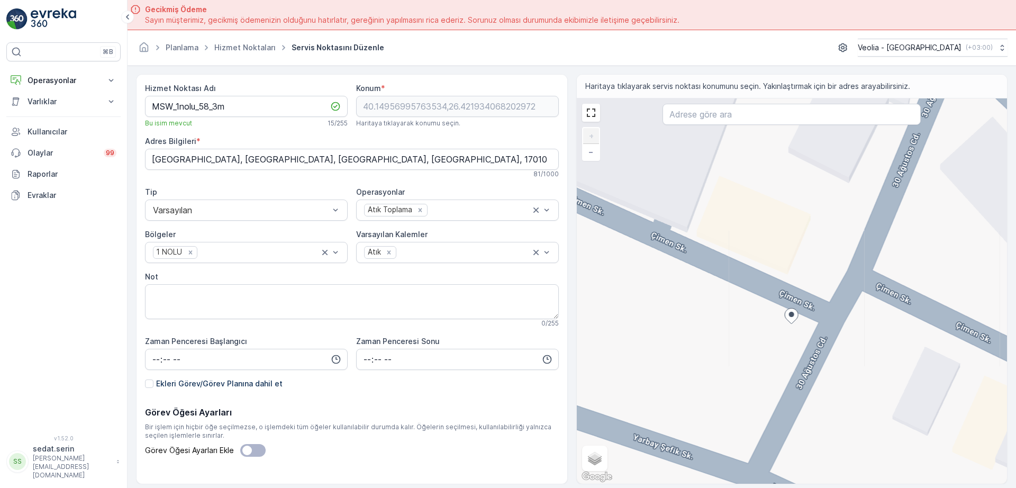
click at [807, 328] on div "+ − Uydu Yol haritası Arazi Karışık Leaflet Klavye kısayolları Harita Verileri …" at bounding box center [792, 290] width 431 height 385
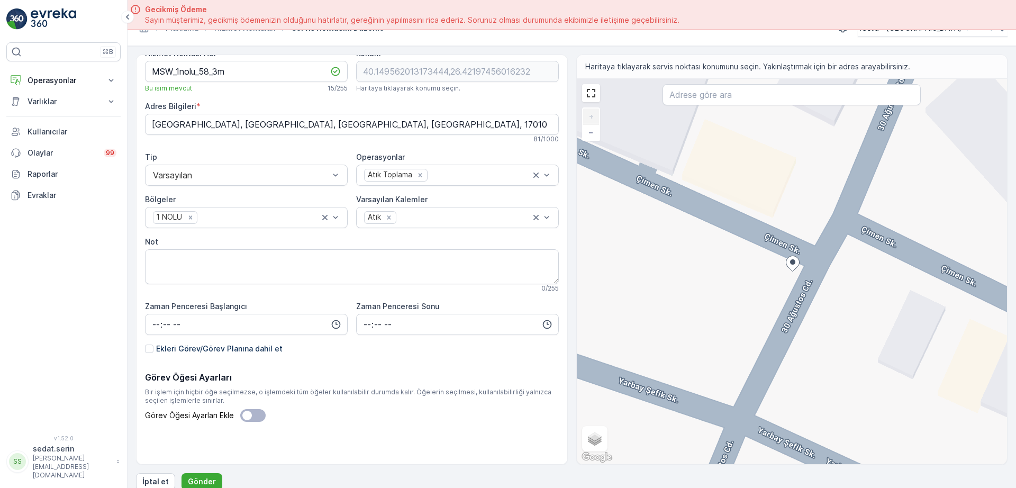
scroll to position [30, 0]
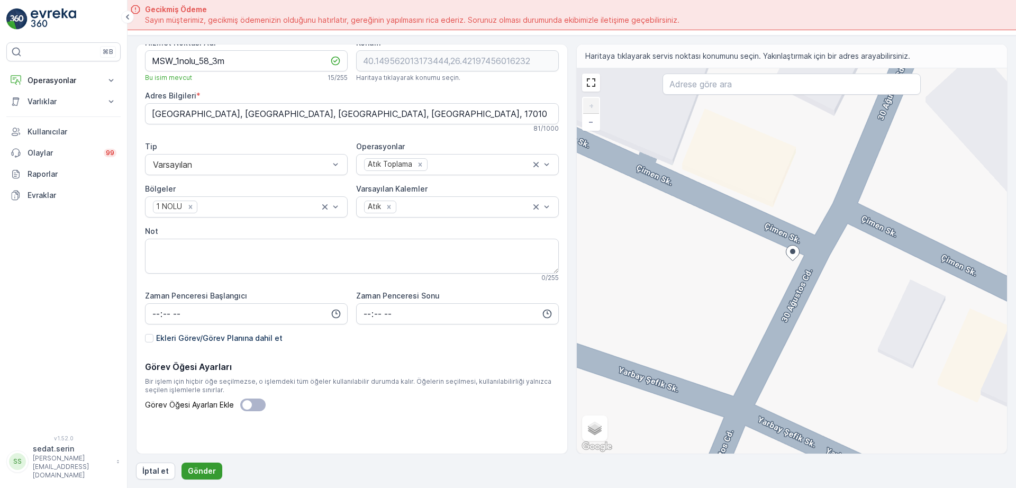
click at [217, 464] on button "Gönder" at bounding box center [201, 470] width 41 height 17
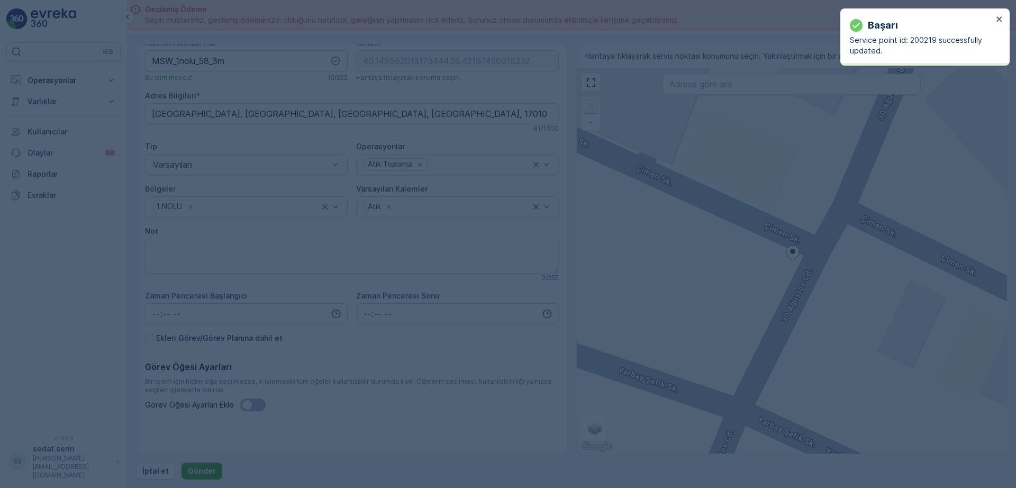
type input "40.149562,26.421975"
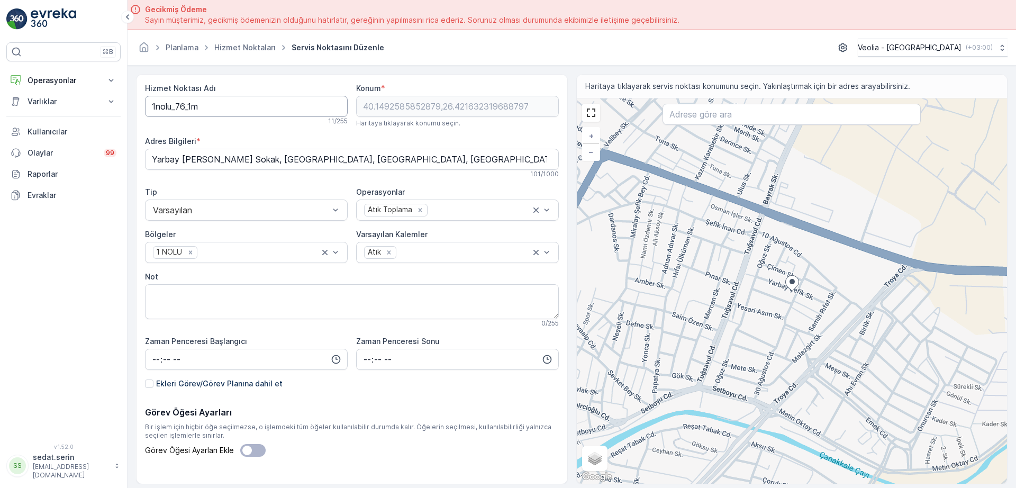
click at [150, 113] on Adı "1nolu_76_1m" at bounding box center [246, 106] width 203 height 21
click at [210, 103] on Adı "MSW_1nolu_76_1m" at bounding box center [246, 106] width 203 height 21
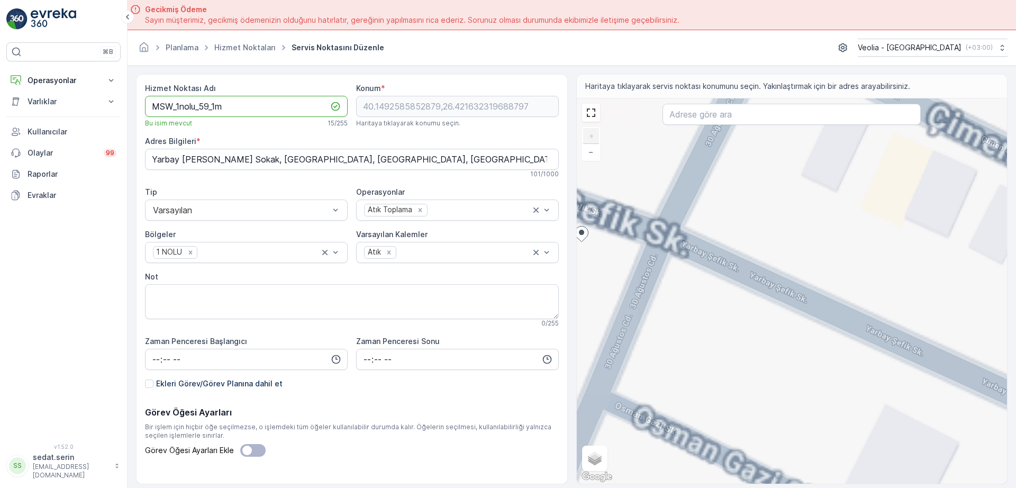
type Adı "MSW_1nolu_59_1m"
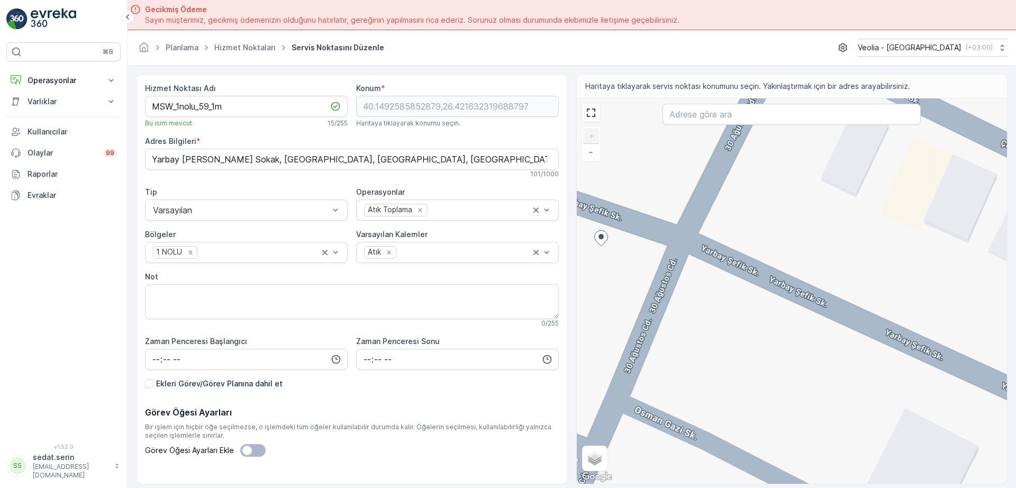
drag, startPoint x: 705, startPoint y: 284, endPoint x: 703, endPoint y: 278, distance: 5.5
click at [742, 291] on div "+ − Uydu Yol haritası Arazi Karışık Leaflet Klavye kısayolları Harita Verileri …" at bounding box center [792, 290] width 431 height 385
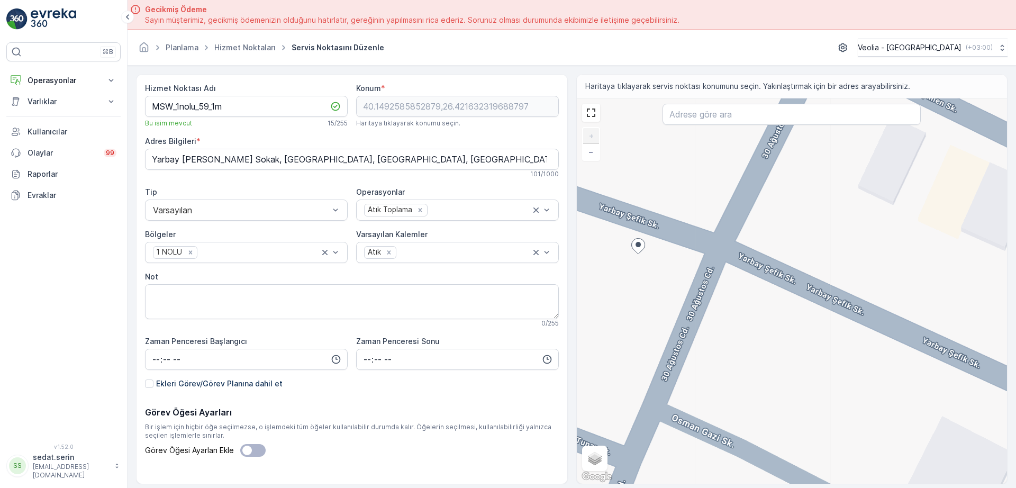
click at [669, 246] on div "+ − Uydu Yol haritası Arazi Karışık Leaflet Klavye kısayolları Harita Verileri …" at bounding box center [792, 290] width 431 height 385
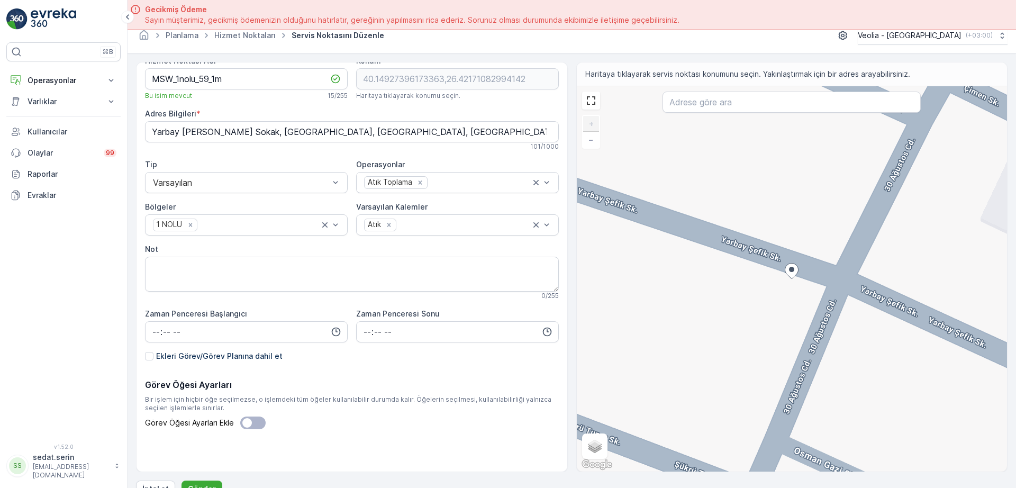
scroll to position [30, 0]
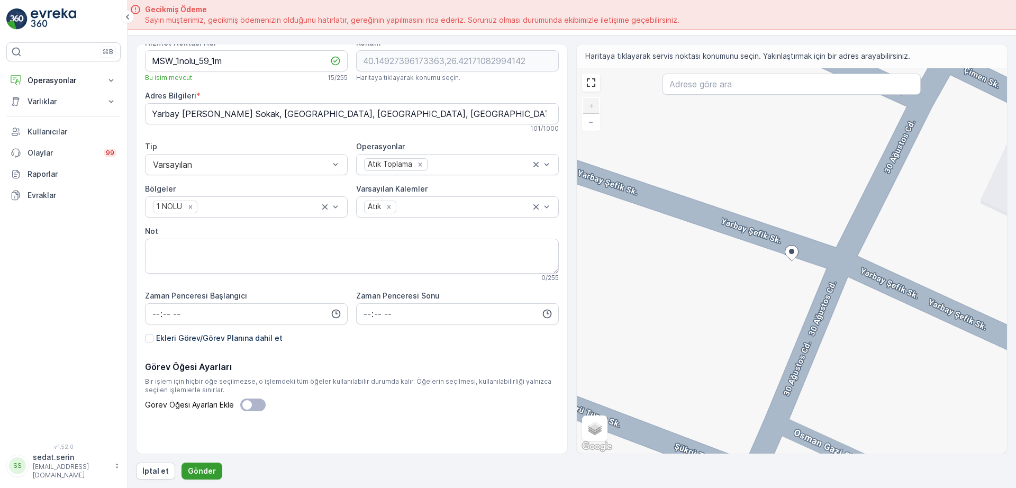
click at [208, 467] on p "Gönder" at bounding box center [202, 471] width 28 height 11
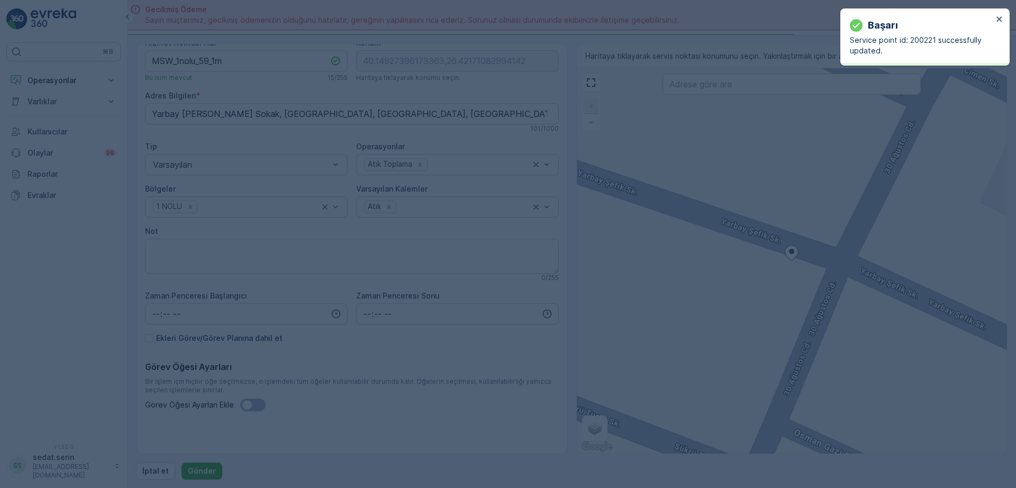
type input "40.149274,26.421711"
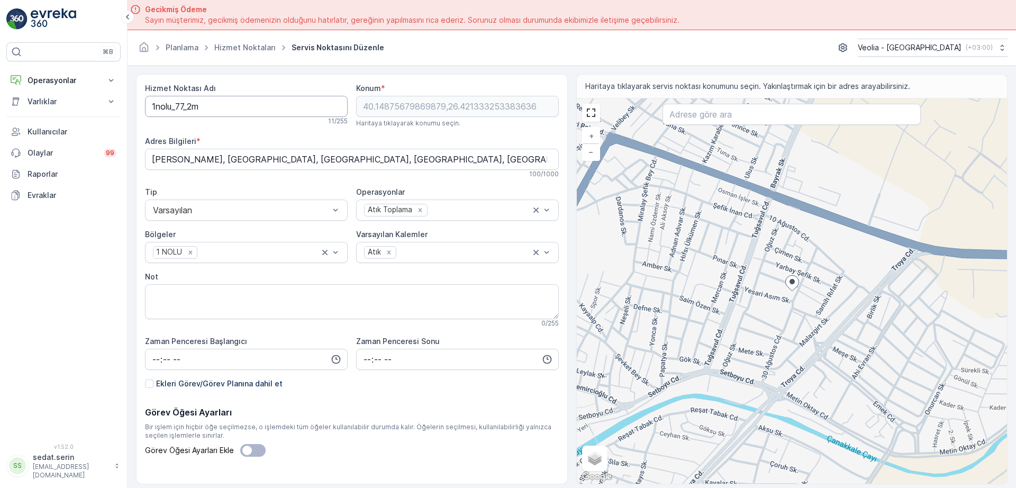
click at [152, 105] on Adı "1nolu_77_2m" at bounding box center [246, 106] width 203 height 21
click at [211, 106] on Adı "MSW_1nolu_77_2m" at bounding box center [246, 106] width 203 height 21
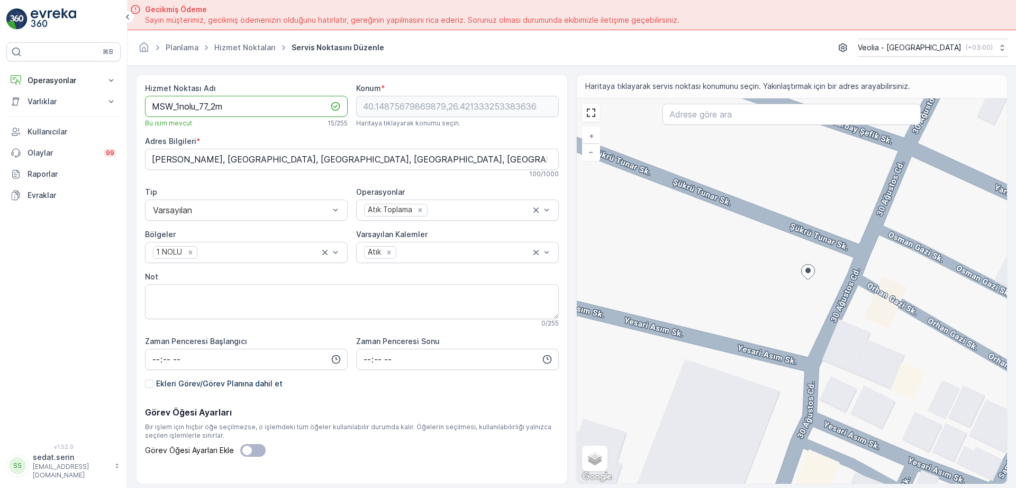
type Adı "MSW_1nolu_77_2m"
click at [837, 242] on div "+ − Uydu Yol haritası Arazi Karışık Leaflet Klavye kısayolları Harita Verileri …" at bounding box center [792, 290] width 431 height 385
type input "40.14890185076991,26.42148292790034"
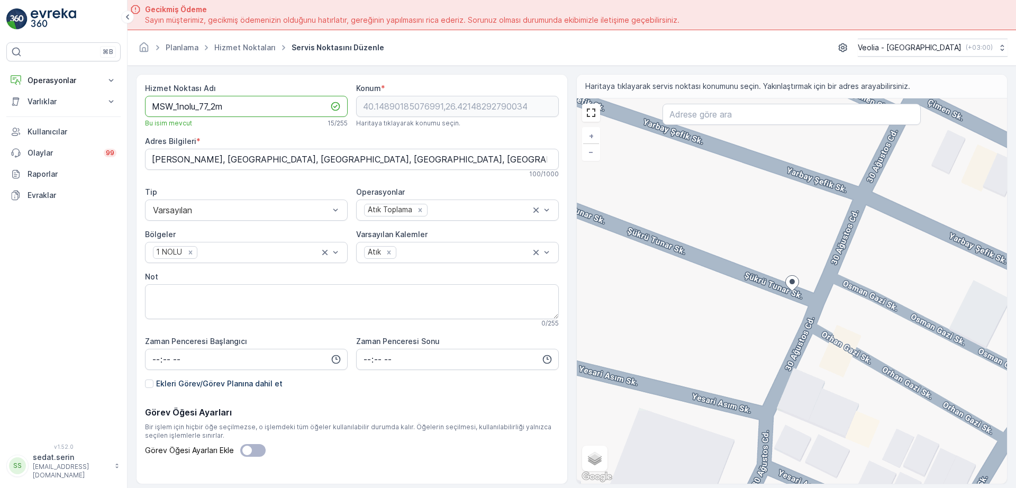
click at [218, 108] on Adı "MSW_1nolu_77_2m" at bounding box center [246, 106] width 203 height 21
click at [211, 107] on Adı "MSW_1nolu_77_1m" at bounding box center [246, 106] width 203 height 21
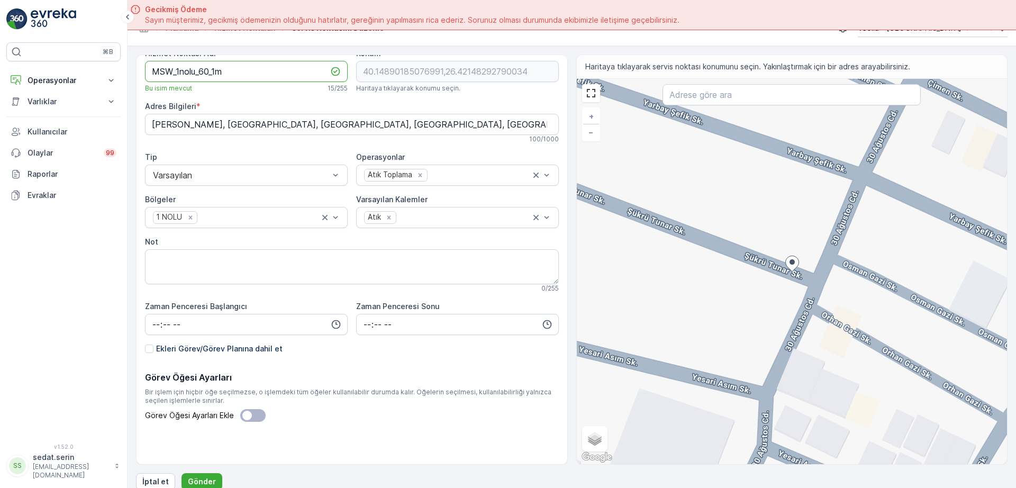
scroll to position [30, 0]
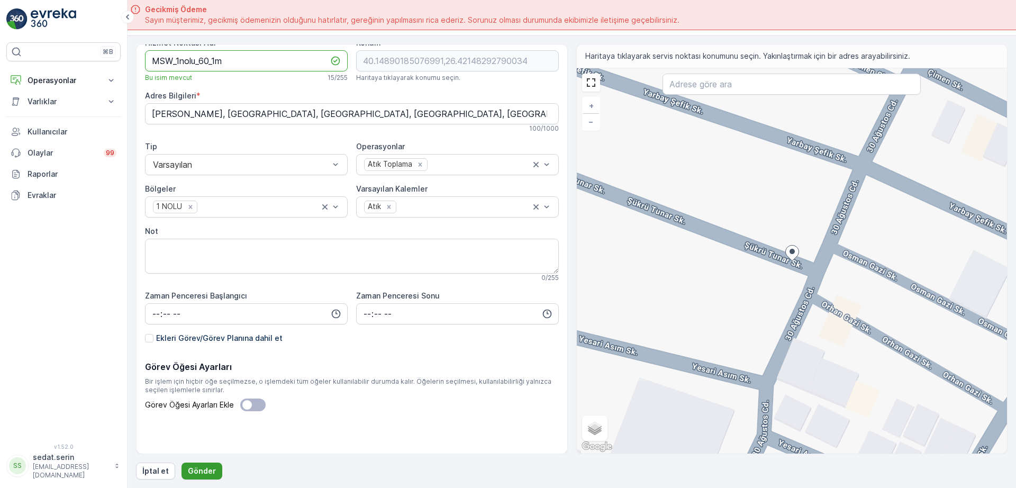
type Adı "MSW_1nolu_60_1m"
click at [211, 469] on p "Gönder" at bounding box center [202, 471] width 28 height 11
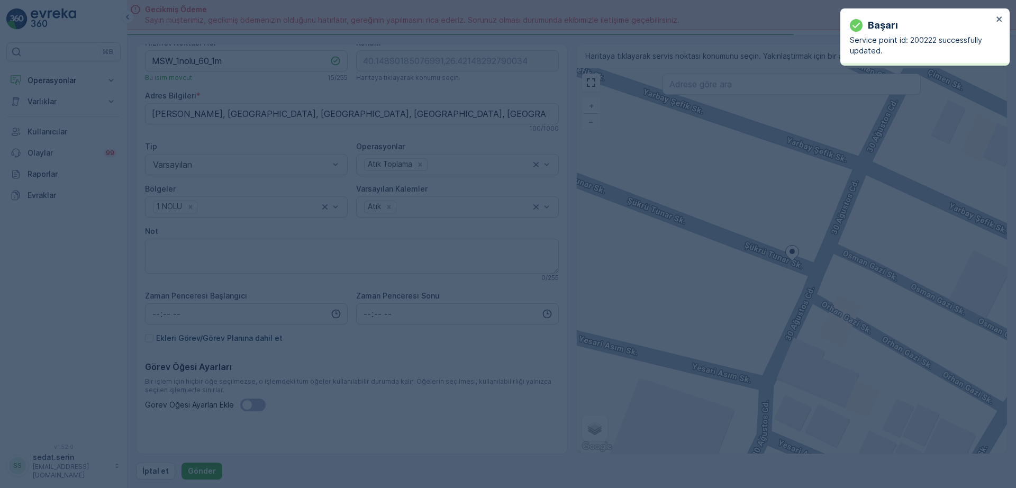
type input "40.148902,26.421483"
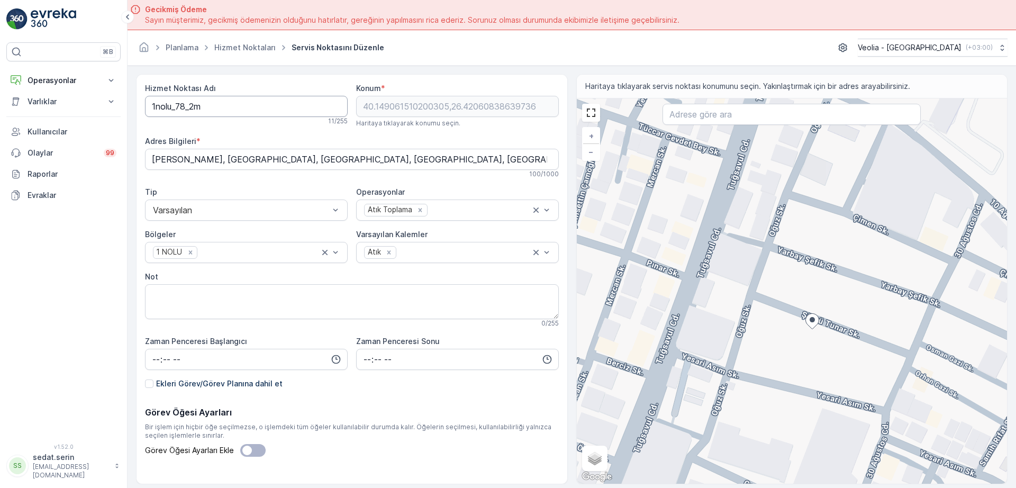
click at [151, 100] on Adı "1nolu_78_2m" at bounding box center [246, 106] width 203 height 21
click at [209, 104] on Adı "MSW_1nolu_78_2m" at bounding box center [246, 106] width 203 height 21
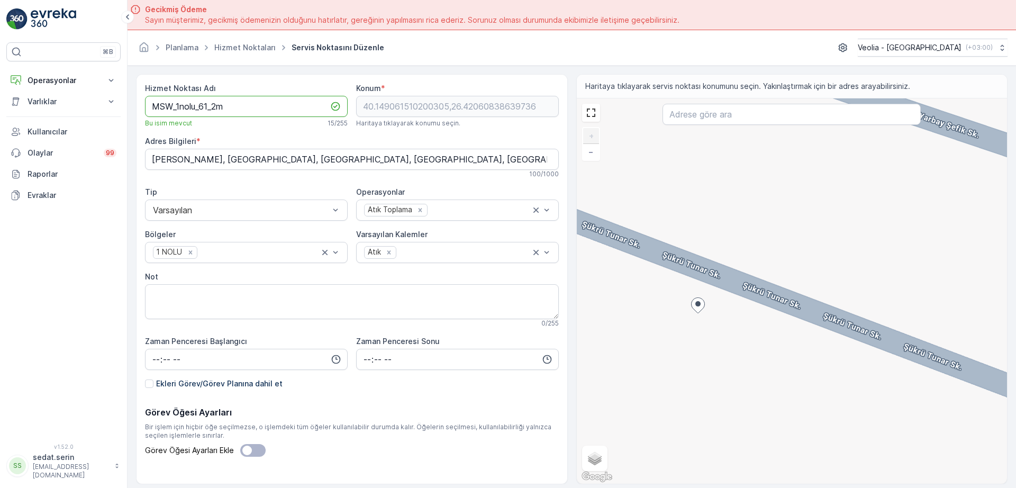
type Adı "MSW_1nolu_61_2m"
click at [692, 280] on div "+ − Uydu Yol haritası Arazi Karışık Leaflet Klavye kısayolları Harita Verileri …" at bounding box center [792, 290] width 431 height 385
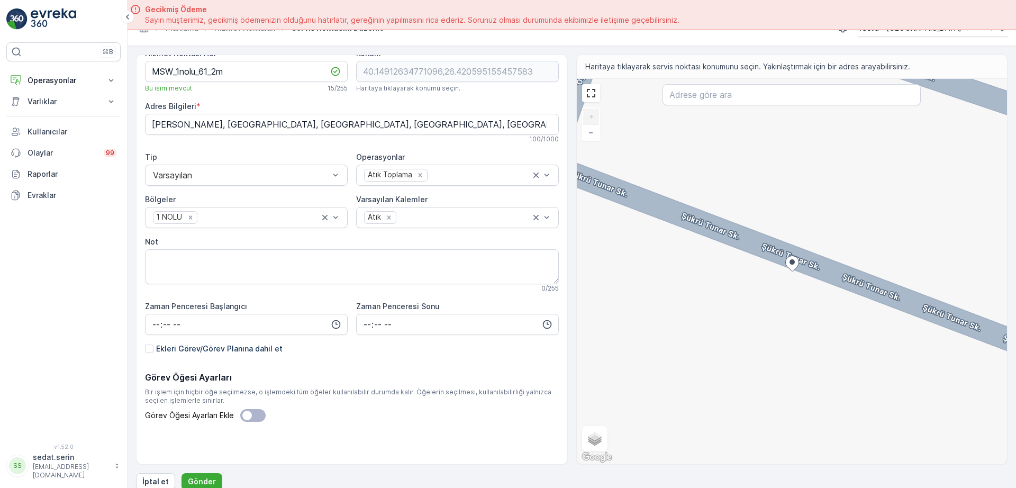
scroll to position [30, 0]
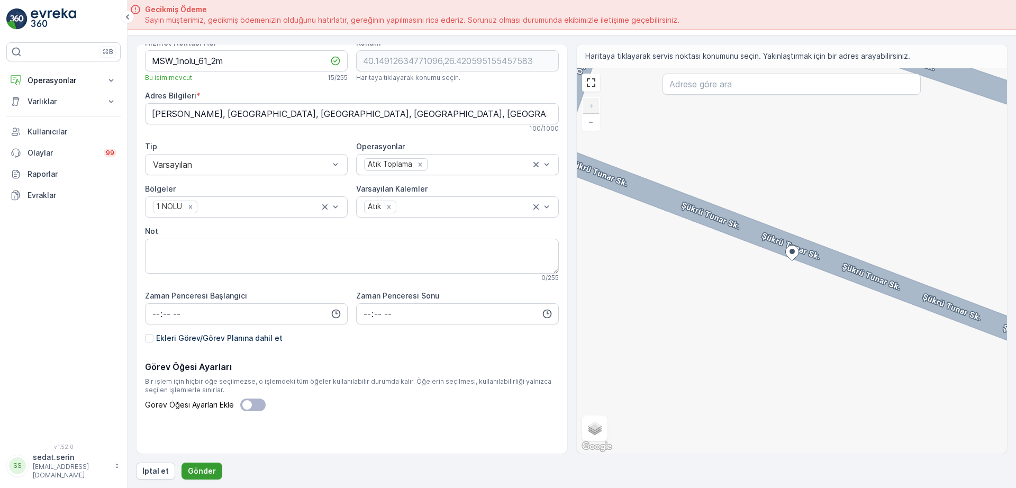
drag, startPoint x: 209, startPoint y: 463, endPoint x: 216, endPoint y: 466, distance: 7.6
click at [216, 466] on button "Gönder" at bounding box center [201, 470] width 41 height 17
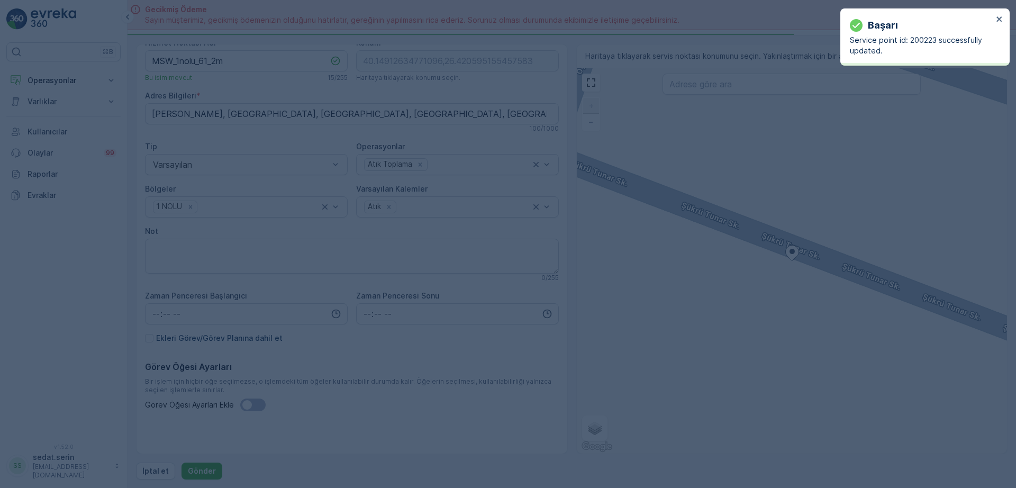
type input "40.149126,26.420595"
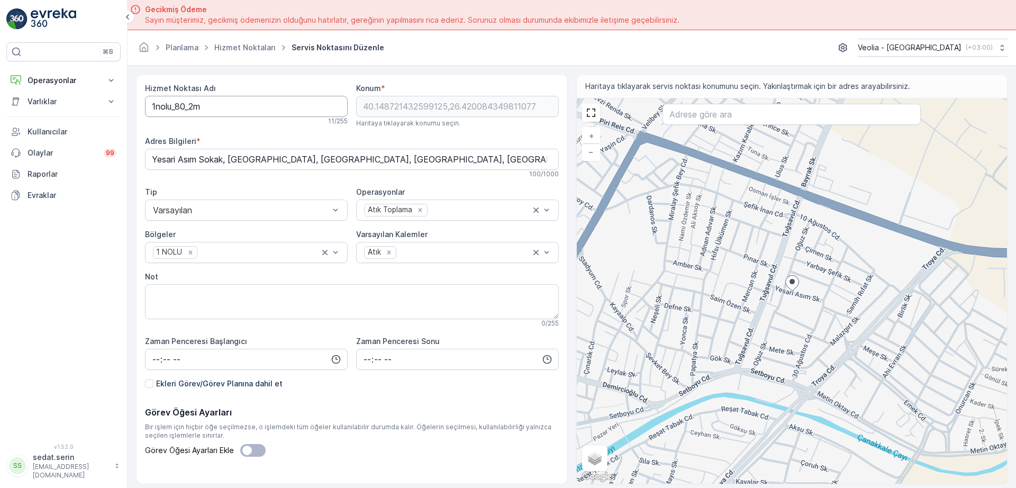
click at [153, 107] on Adı "1nolu_80_2m" at bounding box center [246, 106] width 203 height 21
click at [218, 103] on Adı "MSW_1nolu_80_2m" at bounding box center [246, 106] width 203 height 21
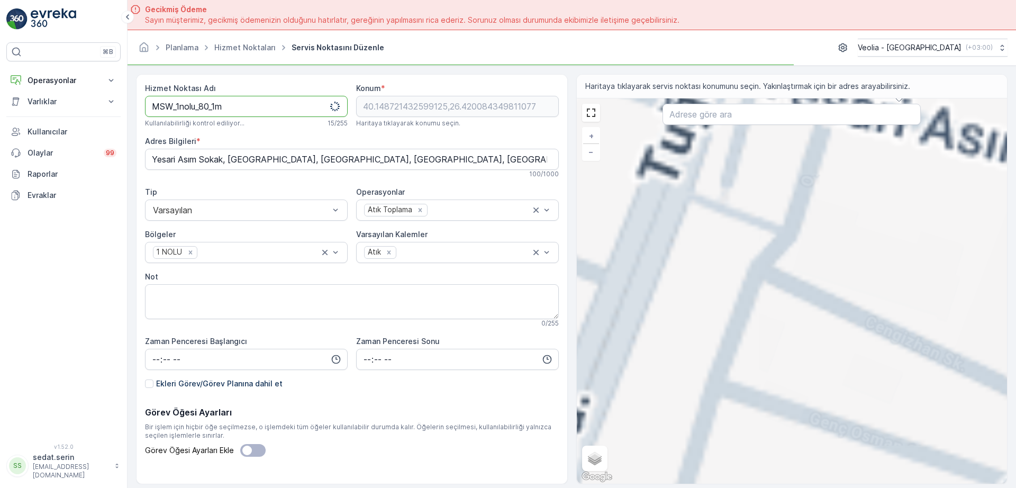
type Adı "MSW_1nolu_80_1m"
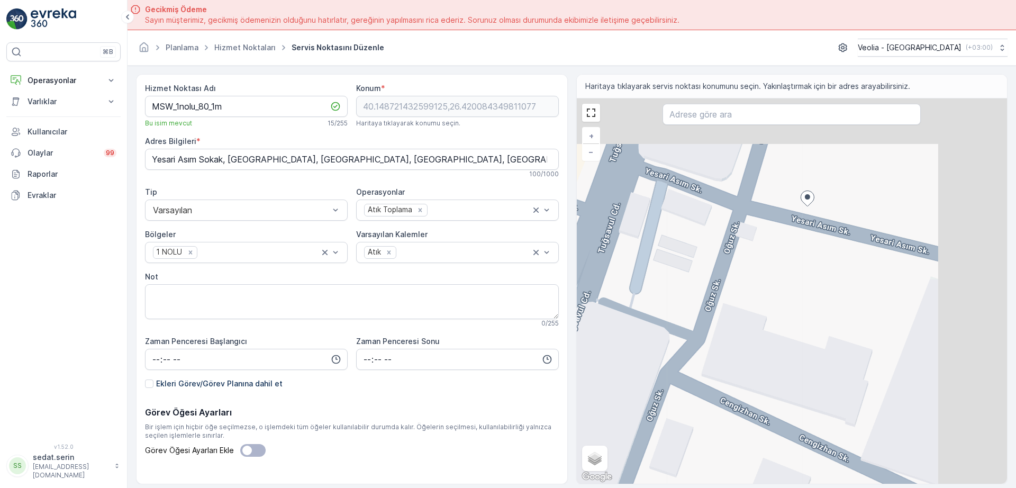
drag, startPoint x: 828, startPoint y: 236, endPoint x: 679, endPoint y: 386, distance: 211.3
click at [679, 386] on div "+ − Uydu Yol haritası Arazi Karışık Leaflet Klavye kısayolları Harita Verileri …" at bounding box center [792, 290] width 431 height 385
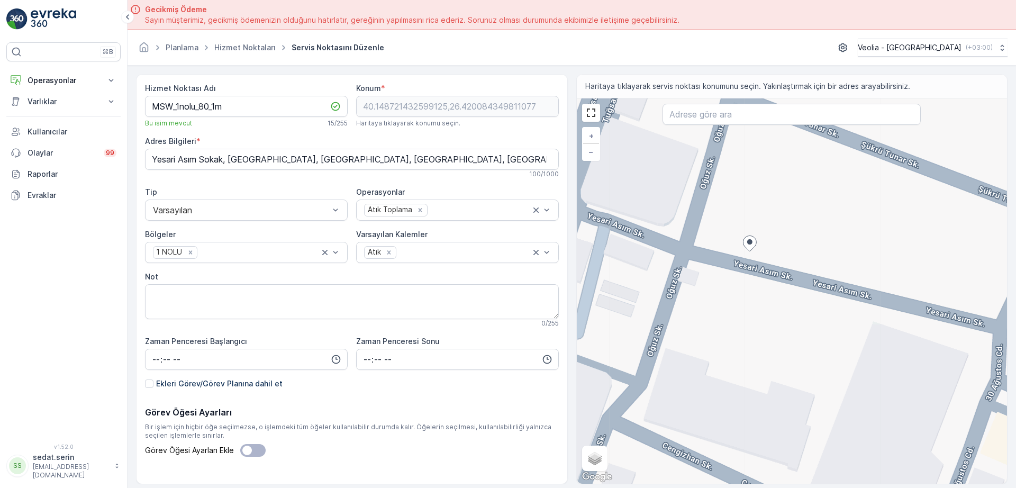
click at [750, 262] on div "+ − Uydu Yol haritası Arazi Karışık Leaflet Klavye kısayolları Harita Verileri …" at bounding box center [792, 290] width 431 height 385
type input "40.14867837819211,26.420088373742786"
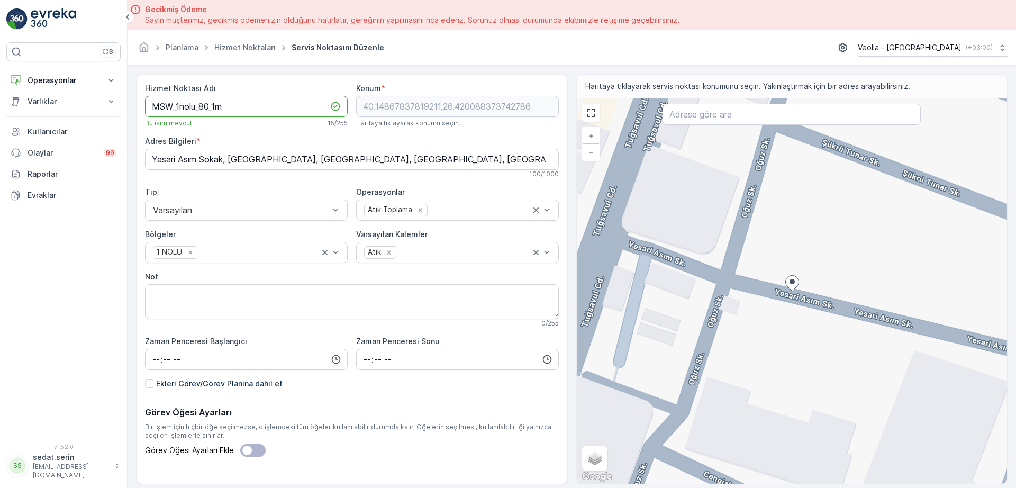
click at [209, 105] on Adı "MSW_1nolu_80_1m" at bounding box center [246, 106] width 203 height 21
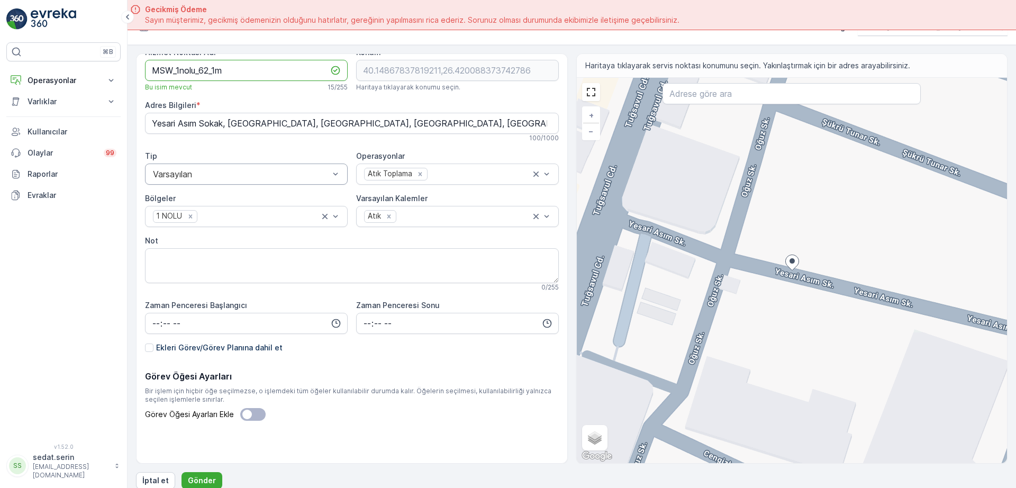
scroll to position [30, 0]
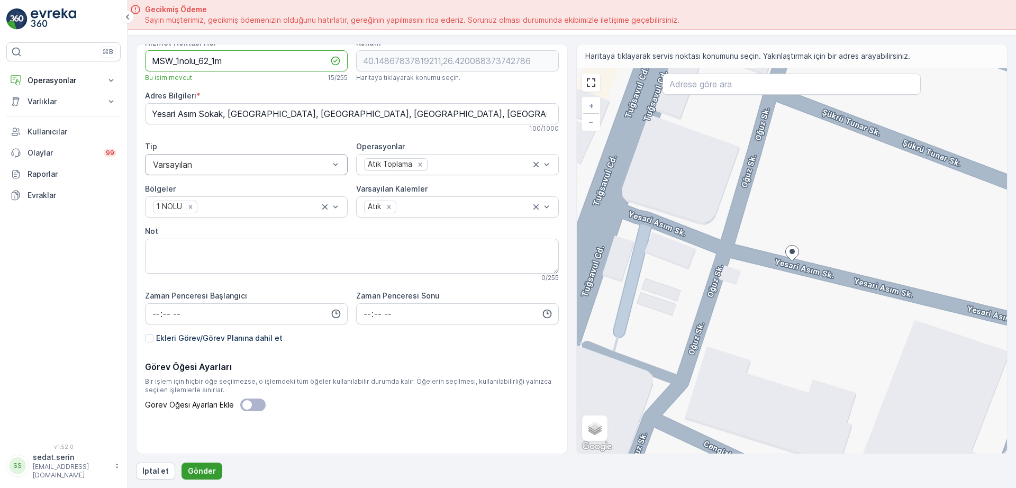
type Adı "MSW_1nolu_62_1m"
click at [212, 471] on p "Gönder" at bounding box center [202, 471] width 28 height 11
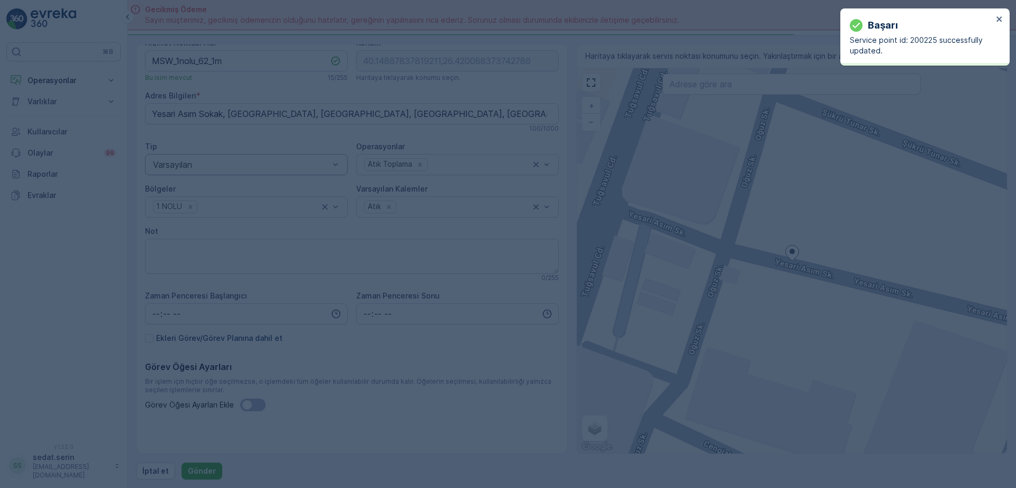
type input "40.148678,26.420088"
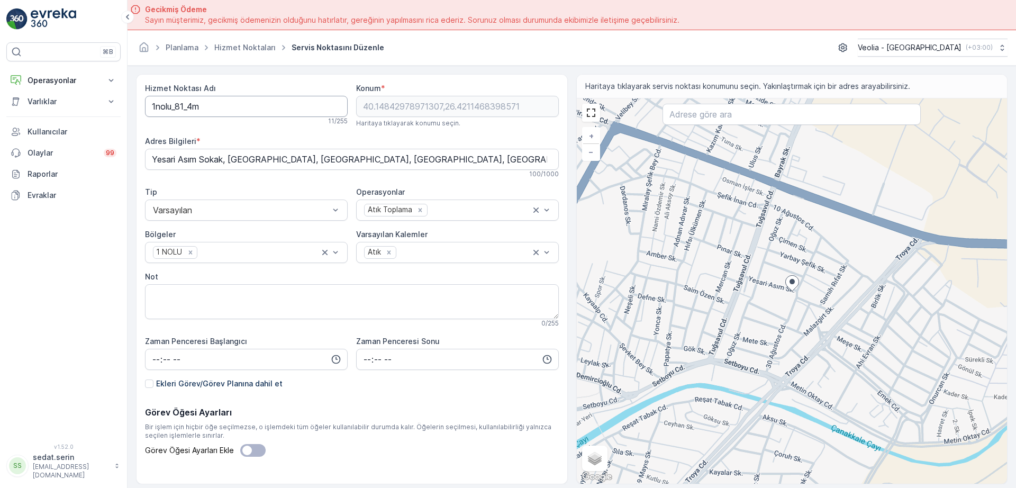
click at [151, 107] on Adı "1nolu_81_4m" at bounding box center [246, 106] width 203 height 21
click at [209, 105] on Adı "MSW_1nolu_81_4m" at bounding box center [246, 106] width 203 height 21
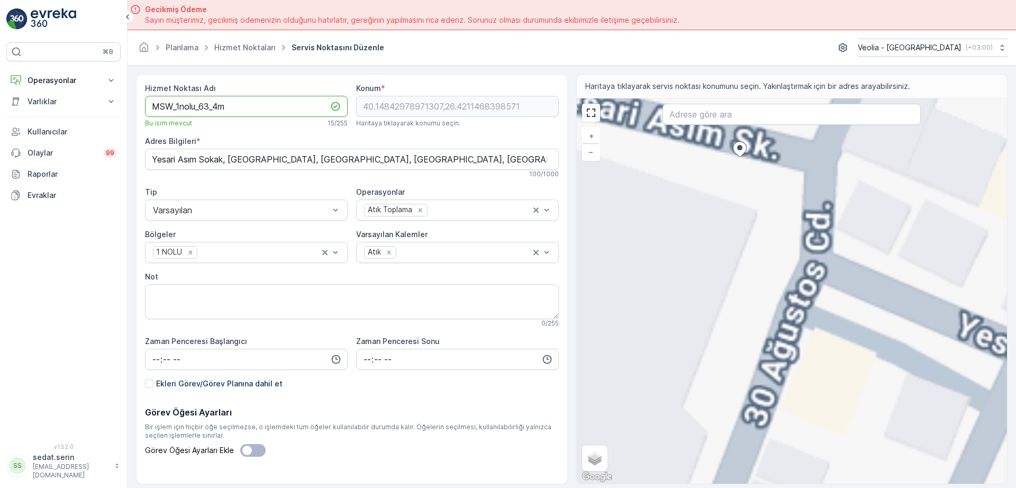
type Adı "MSW_1nolu_63_4m"
drag, startPoint x: 753, startPoint y: 247, endPoint x: 747, endPoint y: 312, distance: 65.4
click at [747, 319] on div "+ − Uydu Yol haritası Arazi Karışık Leaflet Klavye kısayolları Harita Verileri …" at bounding box center [792, 290] width 431 height 385
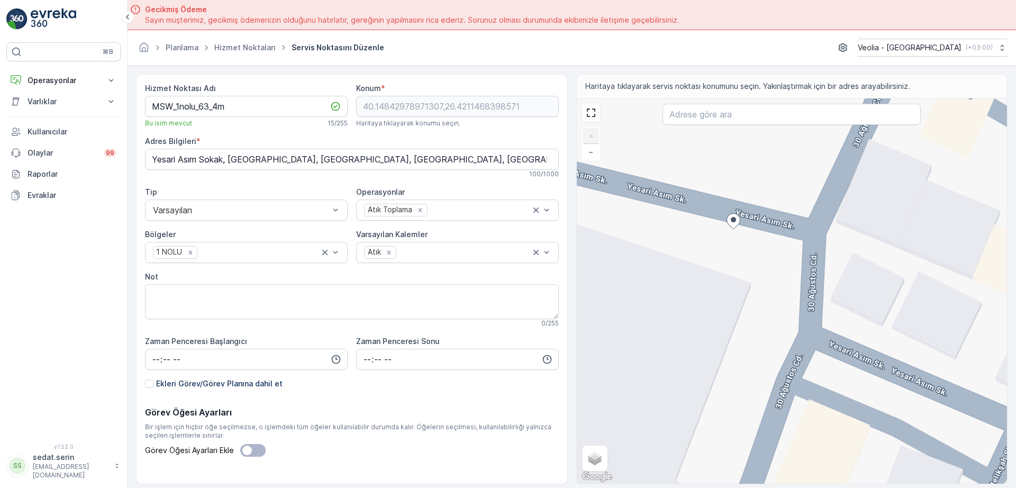
click at [746, 212] on div "+ − Uydu Yol haritası Arazi Karışık Leaflet Klavye kısayolları Harita Verileri …" at bounding box center [792, 290] width 431 height 385
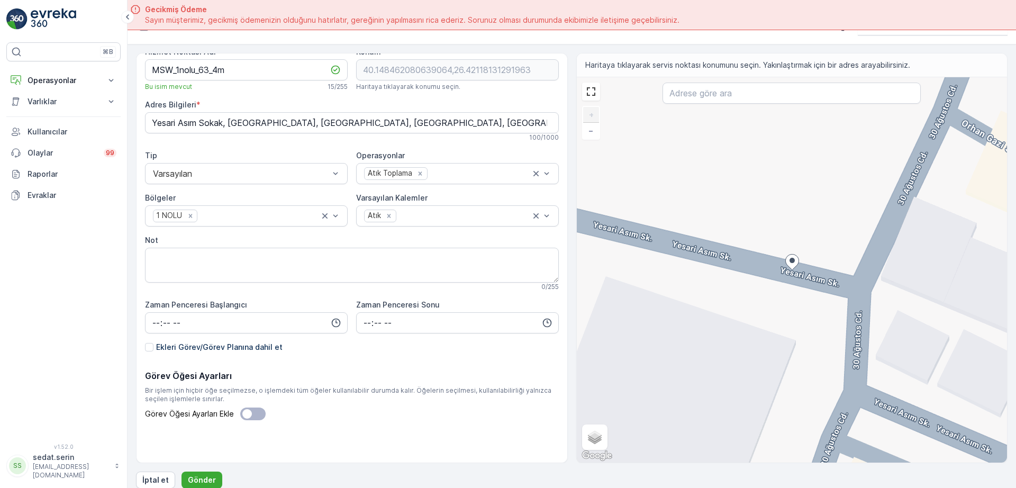
scroll to position [30, 0]
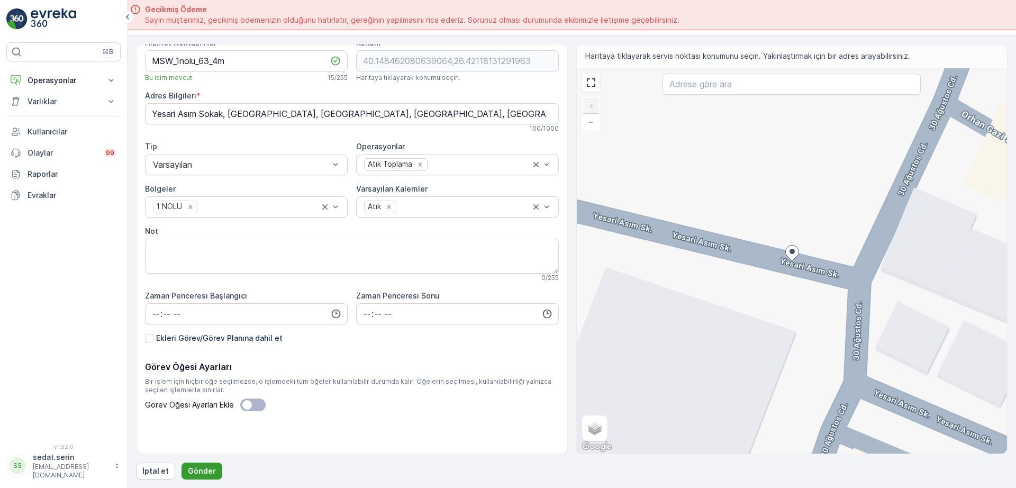
click at [208, 467] on p "Gönder" at bounding box center [202, 471] width 28 height 11
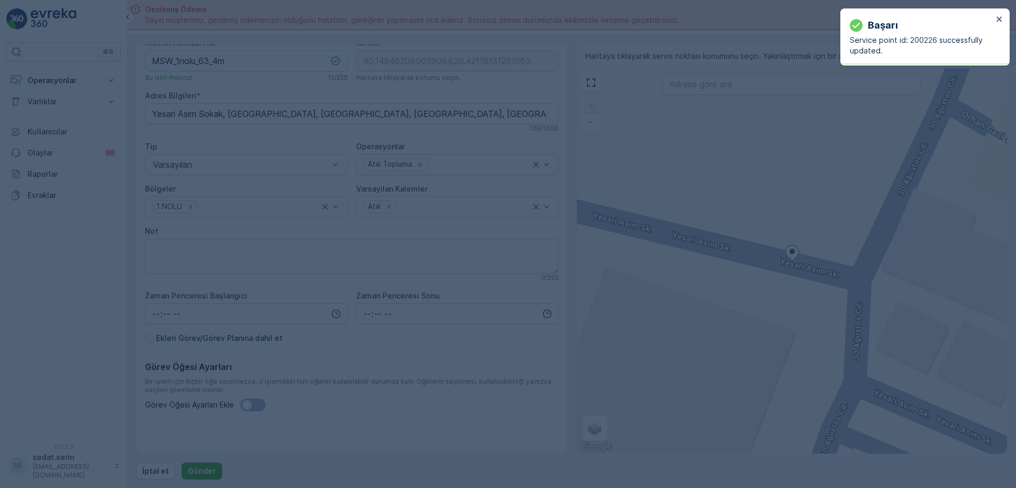
type input "40.148462,26.421181"
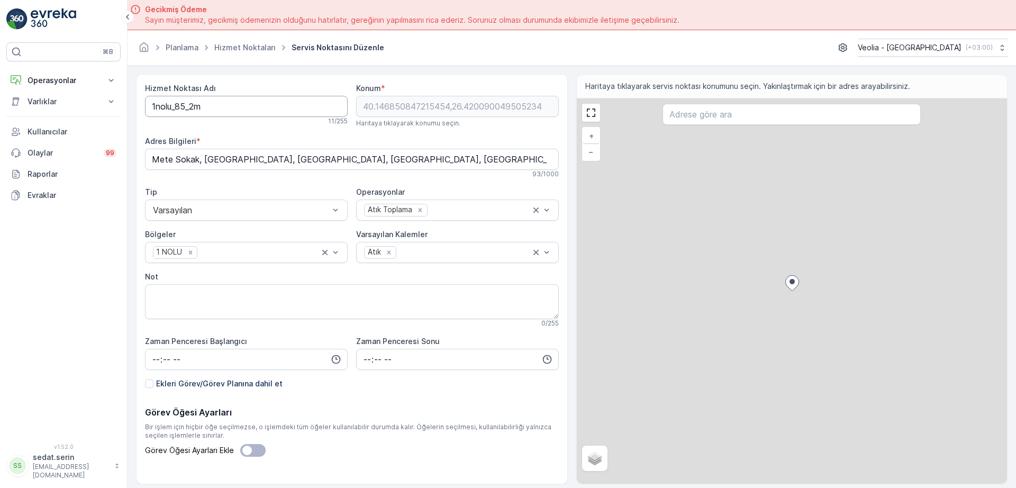
click at [152, 110] on Adı "1nolu_85_2m" at bounding box center [246, 106] width 203 height 21
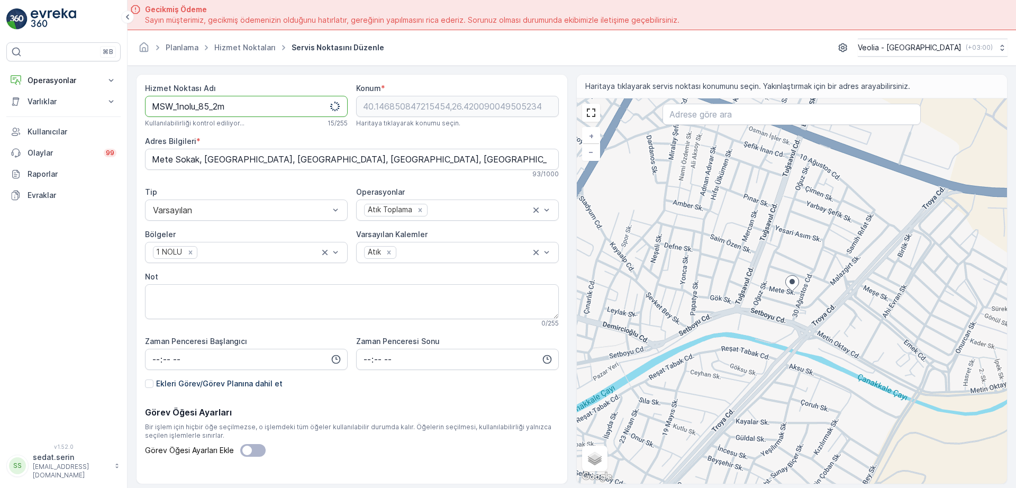
click at [209, 107] on Adı "MSW_1nolu_85_2m" at bounding box center [246, 106] width 203 height 21
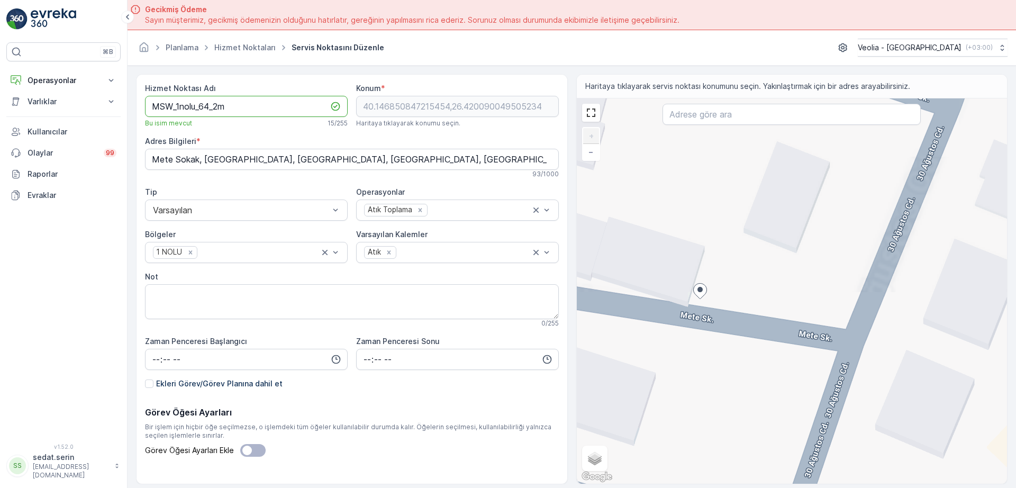
type Adı "MSW_1nolu_64_2m"
click at [752, 322] on div "+ − Uydu Yol haritası Arazi Karışık Leaflet Klavye kısayolları Harita Verileri …" at bounding box center [792, 290] width 431 height 385
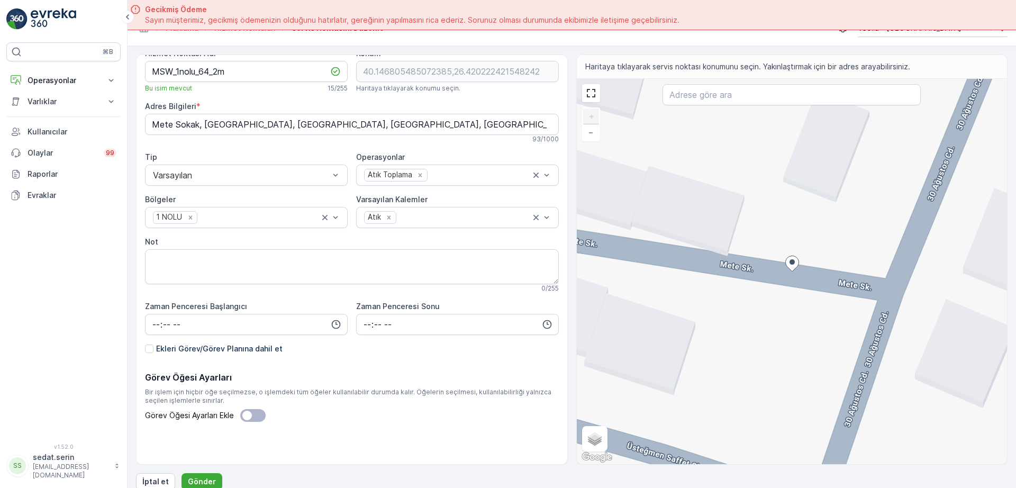
scroll to position [30, 0]
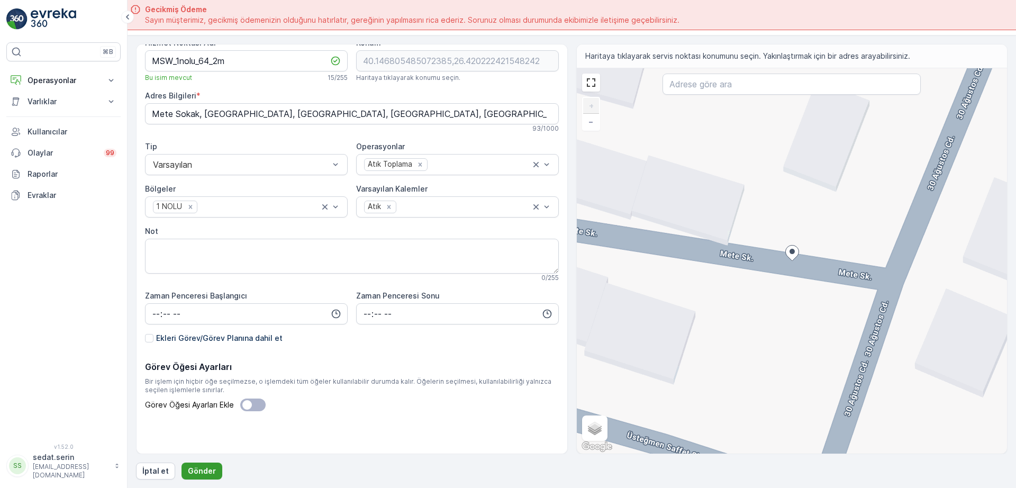
click at [194, 467] on p "Gönder" at bounding box center [202, 471] width 28 height 11
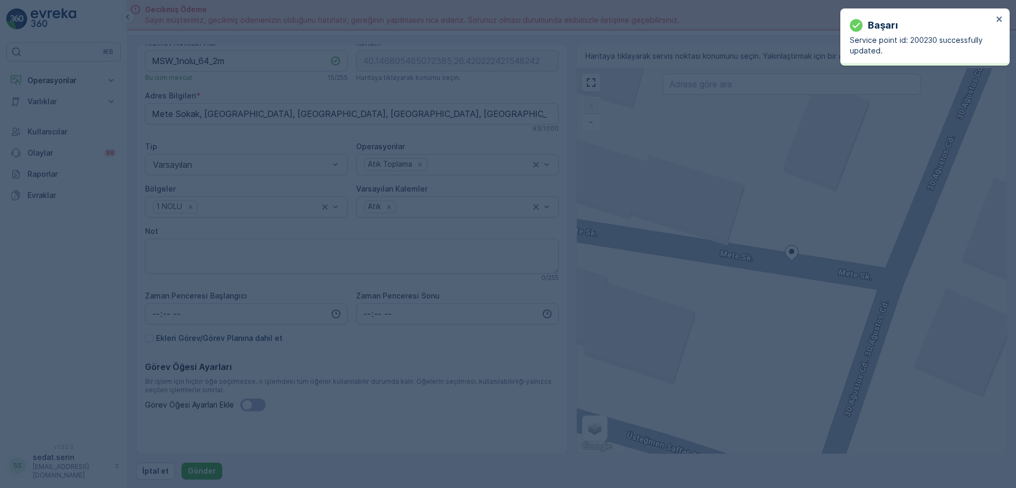
type input "40.146805,26.420222"
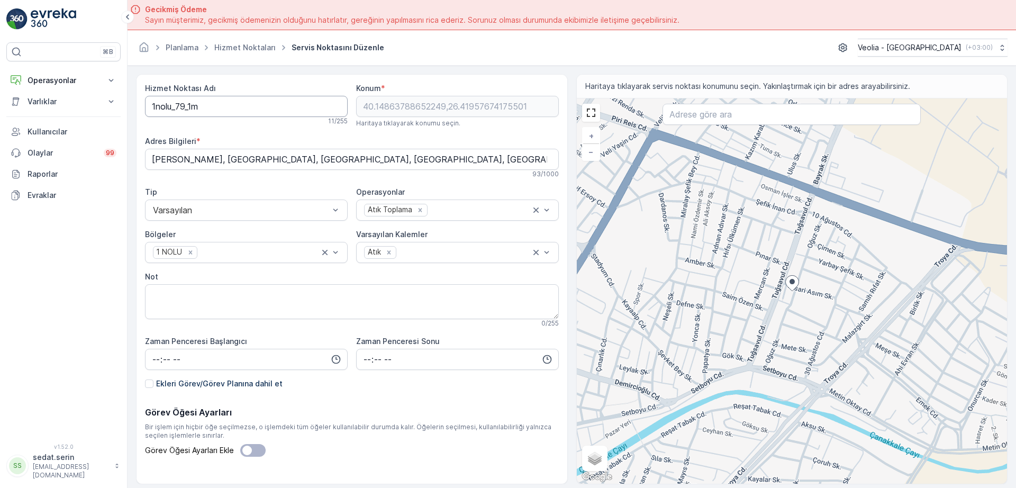
click at [147, 108] on Adı "1nolu_79_1m" at bounding box center [246, 106] width 203 height 21
click at [209, 101] on Adı "MSW_1nolu_79_1m" at bounding box center [246, 106] width 203 height 21
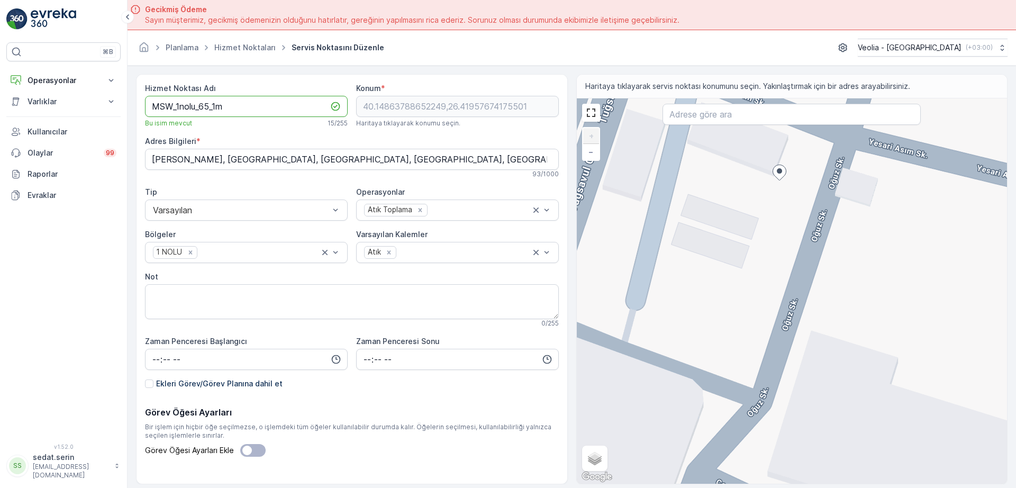
type Adı "MSW_1nolu_65_1m"
click at [815, 206] on div "+ − Uydu Yol haritası Arazi Karışık Leaflet Klavye kısayolları Harita Verileri …" at bounding box center [792, 290] width 431 height 385
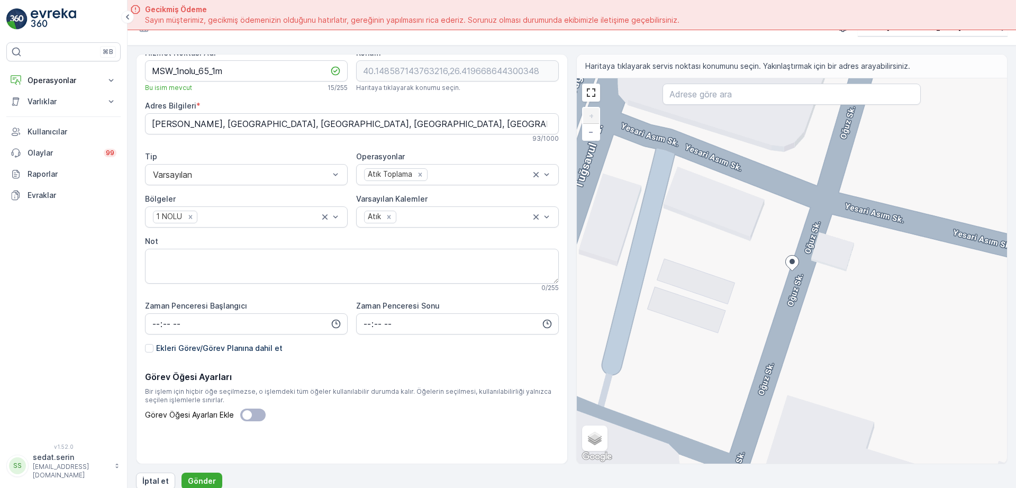
scroll to position [30, 0]
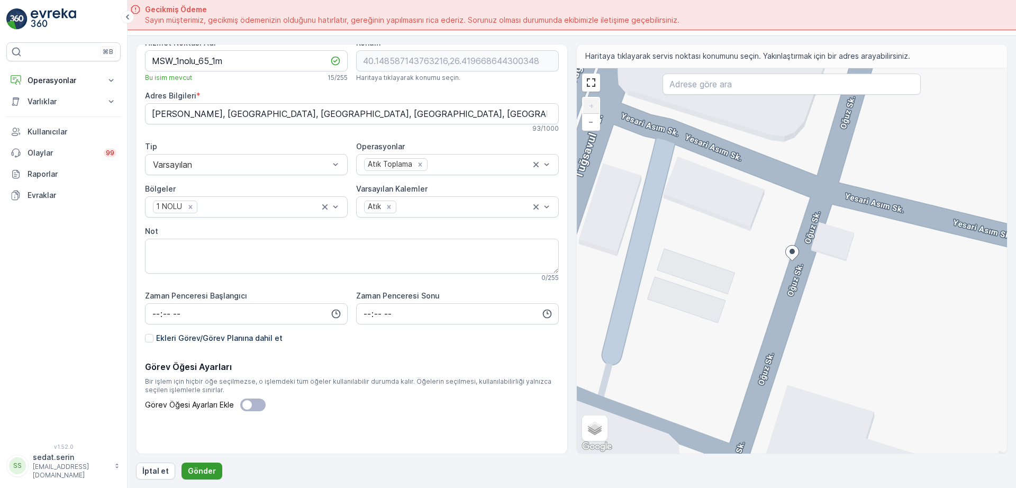
click at [209, 468] on p "Gönder" at bounding box center [202, 471] width 28 height 11
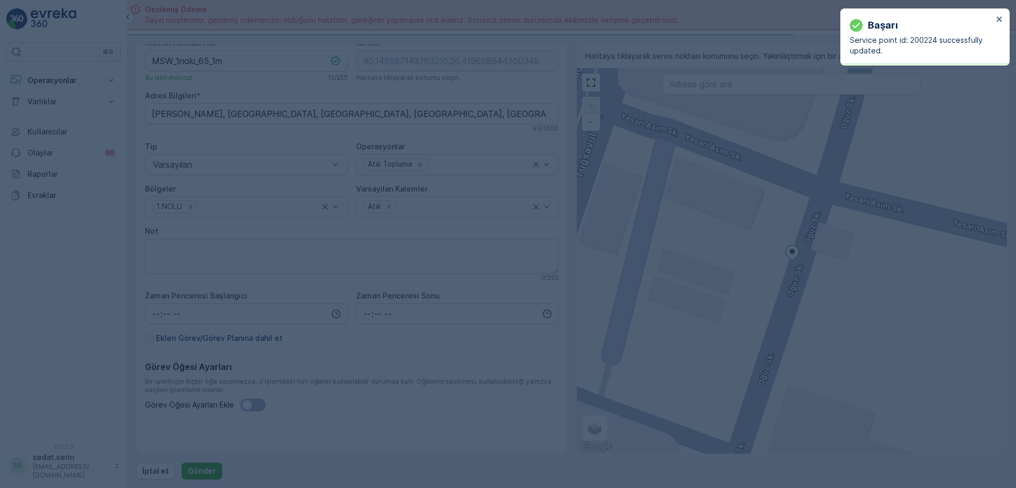
type input "40.148587,26.419669"
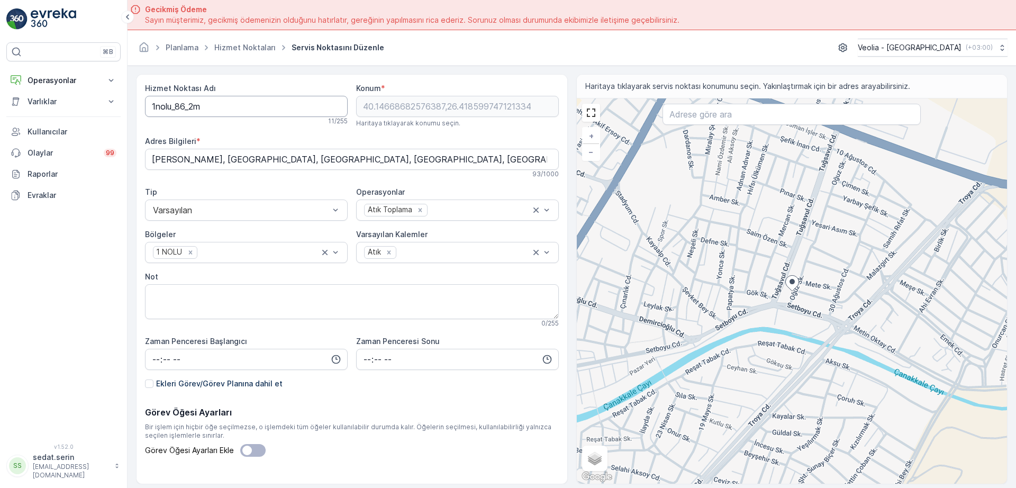
click at [151, 104] on Adı "1nolu_86_2m" at bounding box center [246, 106] width 203 height 21
click at [211, 105] on Adı "MSW_1nolu_86_2m" at bounding box center [246, 106] width 203 height 21
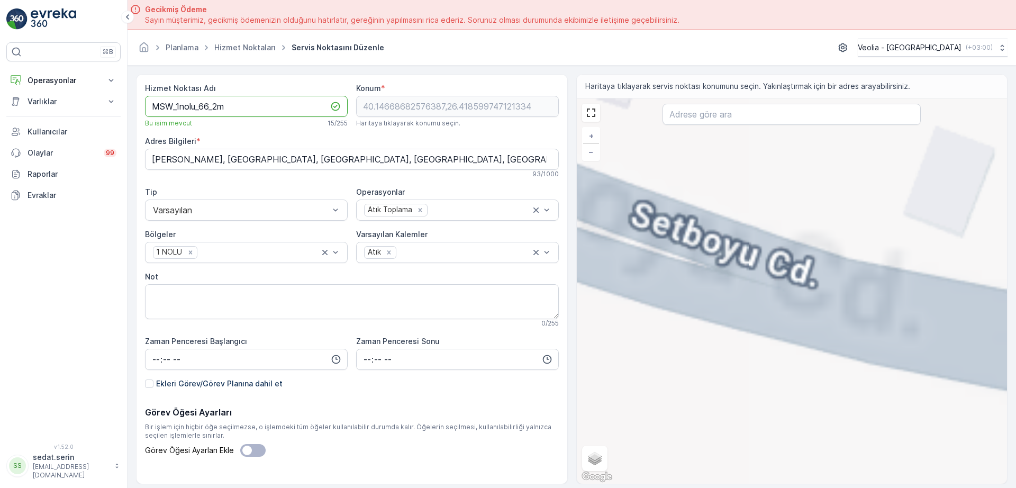
type Adı "MSW_1nolu_66_2m"
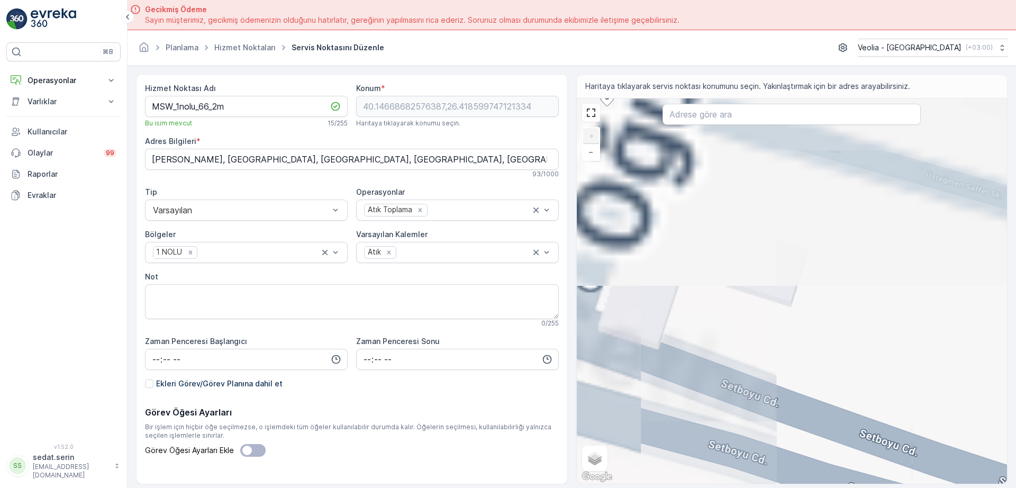
drag, startPoint x: 701, startPoint y: 205, endPoint x: 867, endPoint y: 412, distance: 264.9
click at [867, 412] on div "+ − Uydu Yol haritası Arazi Karışık Leaflet Klavye kısayolları Harita Verileri …" at bounding box center [792, 290] width 431 height 385
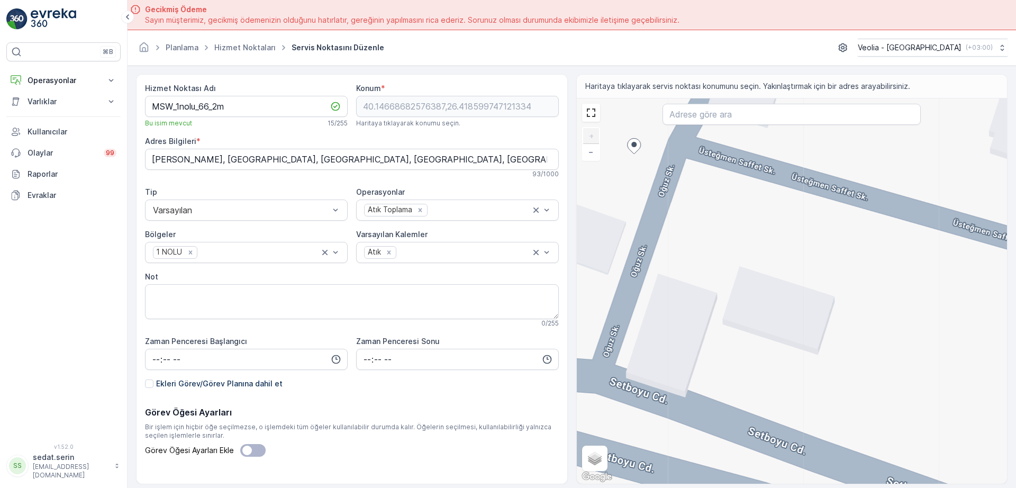
drag, startPoint x: 765, startPoint y: 304, endPoint x: 840, endPoint y: 403, distance: 123.9
click at [840, 403] on div "+ − Uydu Yol haritası Arazi Karışık Leaflet Klavye kısayolları Harita Verileri …" at bounding box center [792, 290] width 431 height 385
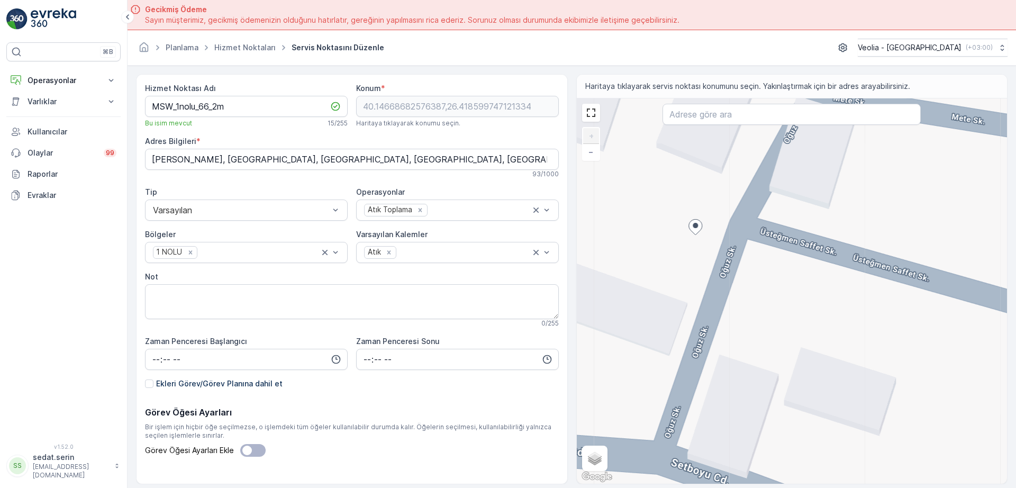
click at [728, 235] on div "+ − Uydu Yol haritası Arazi Karışık Leaflet Klavye kısayolları Harita Verileri …" at bounding box center [792, 290] width 431 height 385
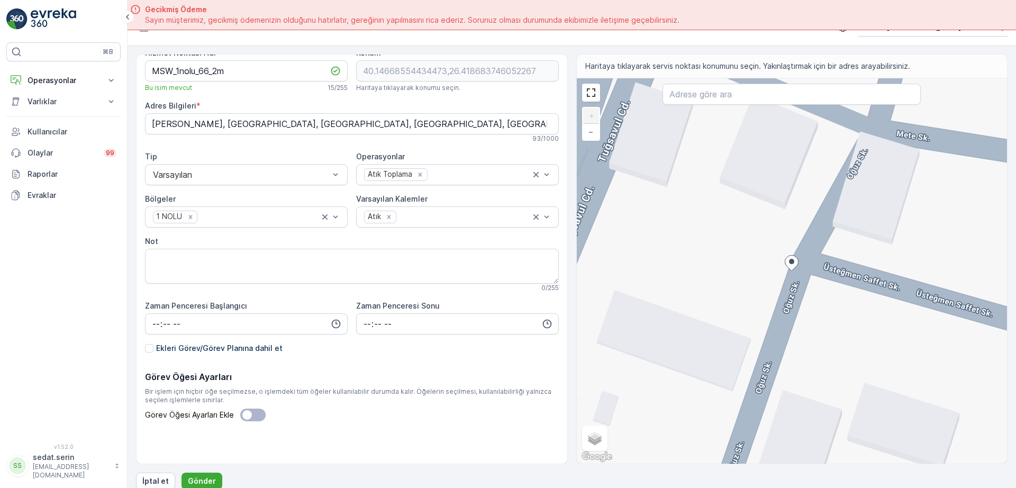
scroll to position [30, 0]
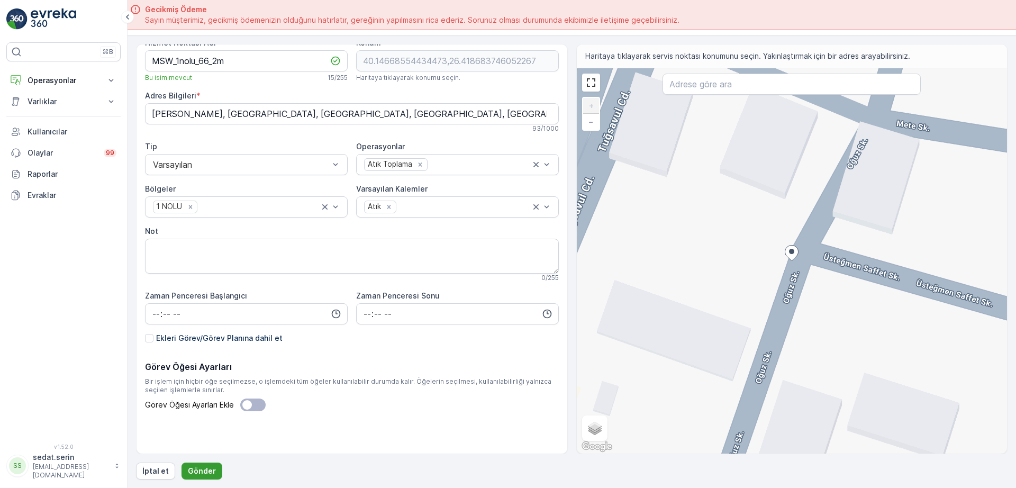
click at [209, 474] on p "Gönder" at bounding box center [202, 471] width 28 height 11
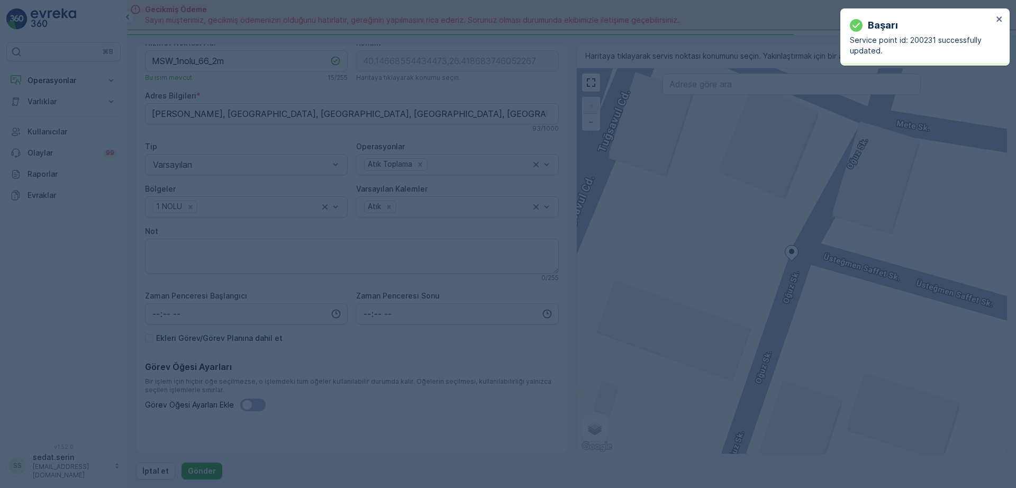
type input "40.146686,26.418684"
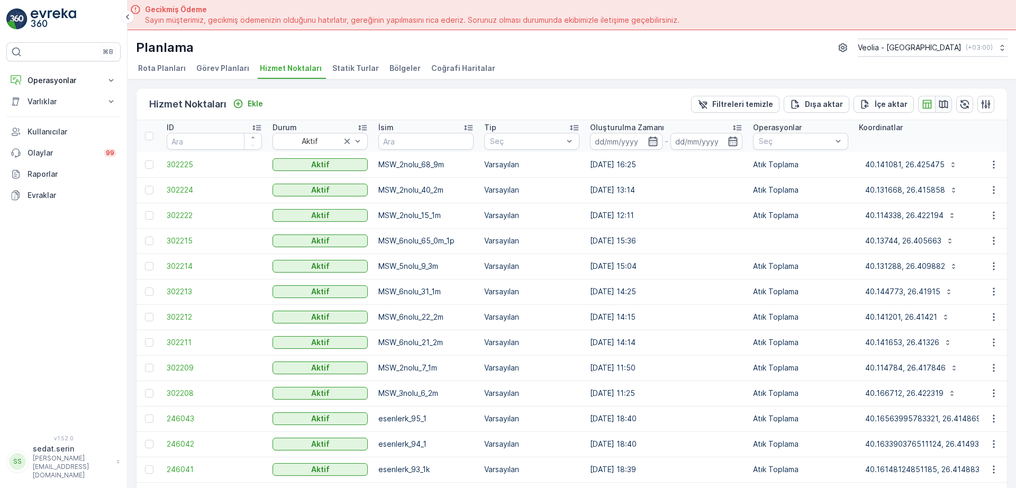
click at [944, 102] on icon "button" at bounding box center [943, 104] width 11 height 11
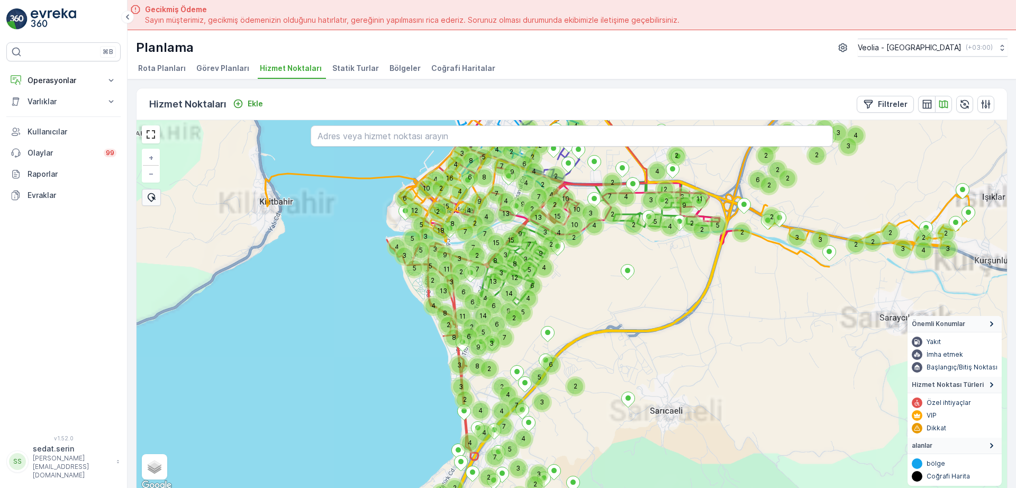
scroll to position [4, 0]
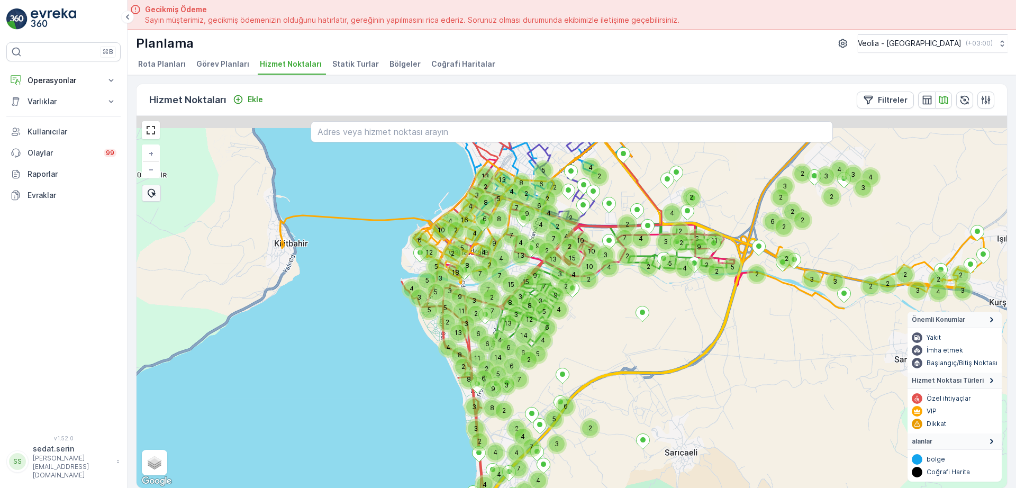
drag, startPoint x: 530, startPoint y: 238, endPoint x: 552, endPoint y: 306, distance: 71.8
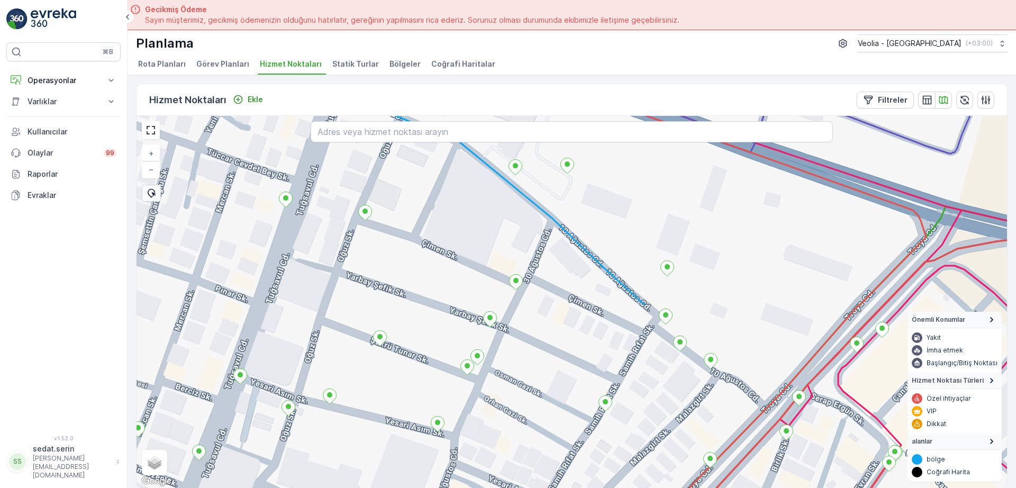
drag, startPoint x: 576, startPoint y: 328, endPoint x: 506, endPoint y: 194, distance: 150.7
click at [506, 196] on div "+ − Uydu Yol haritası Arazi Karışık Leaflet Klavye kısayolları Harita Verileri …" at bounding box center [571, 302] width 870 height 372
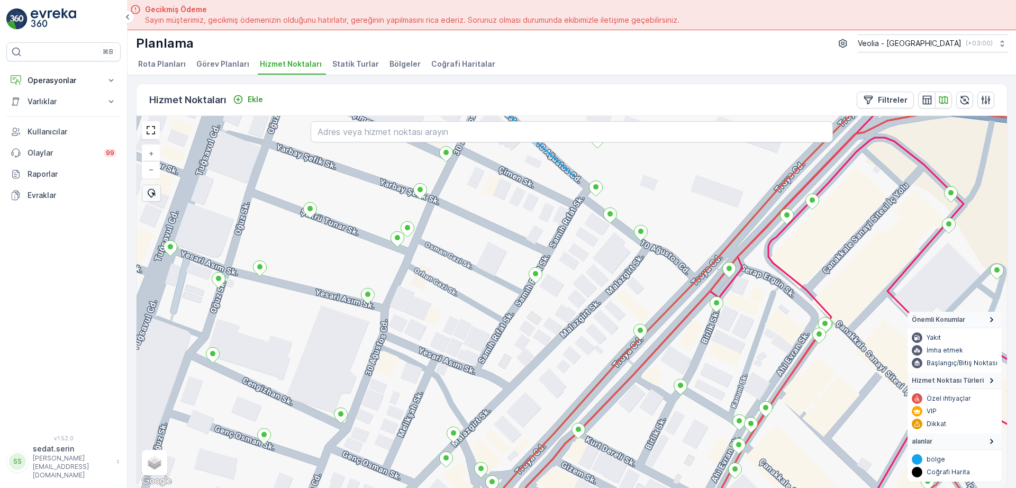
drag, startPoint x: 551, startPoint y: 223, endPoint x: 566, endPoint y: 306, distance: 84.5
click at [566, 306] on div "MSW_1nolu_54_1m + − Uydu Yol haritası Arazi Karışık Leaflet Klavye kısayolları …" at bounding box center [571, 302] width 870 height 372
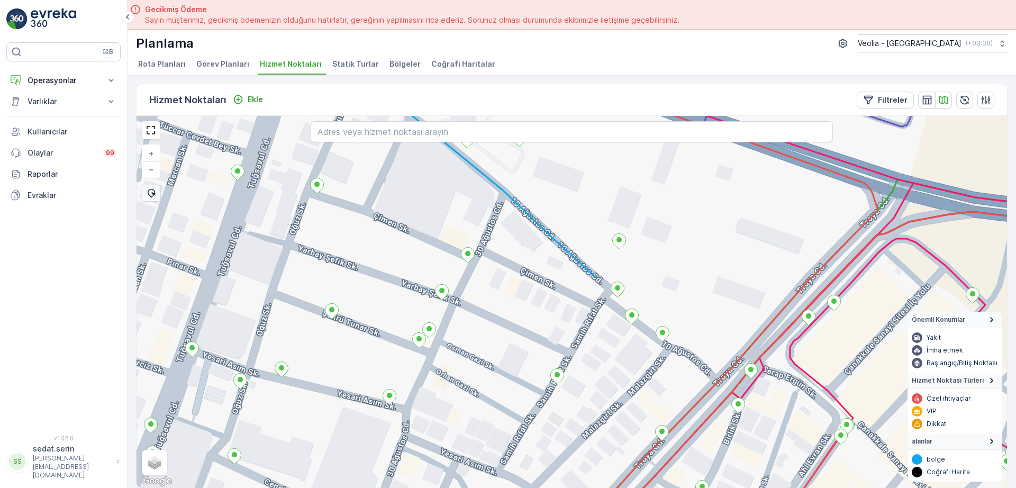
drag, startPoint x: 568, startPoint y: 262, endPoint x: 643, endPoint y: 375, distance: 135.4
click at [643, 375] on div "+ − Uydu Yol haritası Arazi Karışık Leaflet Klavye kısayolları Harita Verileri …" at bounding box center [571, 302] width 870 height 372
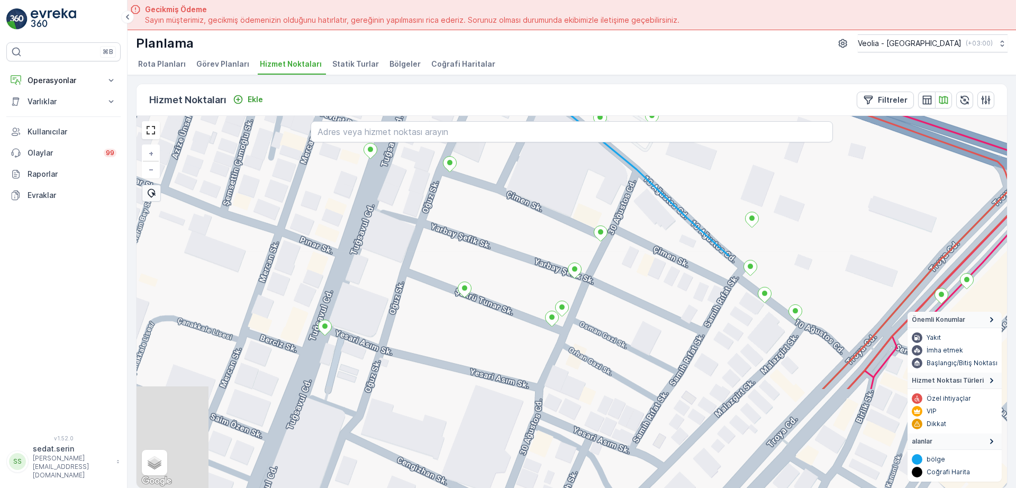
drag, startPoint x: 566, startPoint y: 408, endPoint x: 624, endPoint y: 276, distance: 145.0
click at [624, 276] on div "+ − Uydu Yol haritası Arazi Karışık Leaflet Klavye kısayolları Harita Verileri …" at bounding box center [571, 302] width 870 height 372
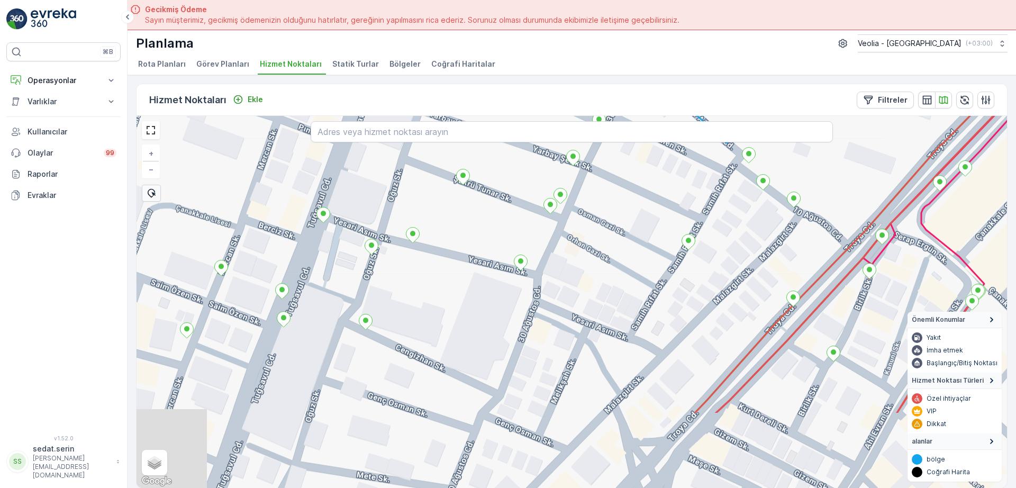
drag, startPoint x: 626, startPoint y: 310, endPoint x: 626, endPoint y: 257, distance: 53.4
click at [626, 257] on div "+ − Uydu Yol haritası Arazi Karışık Leaflet Klavye kısayolları Harita Verileri …" at bounding box center [571, 302] width 870 height 372
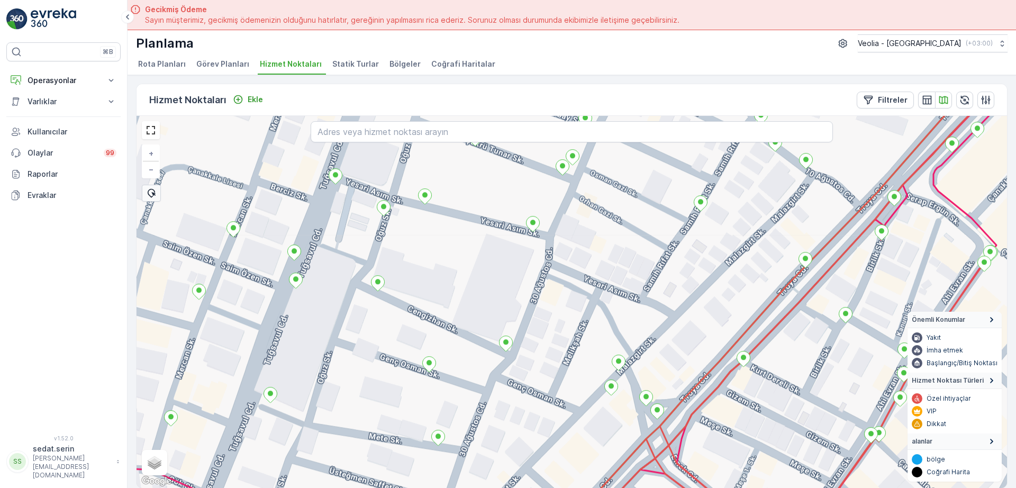
drag, startPoint x: 437, startPoint y: 379, endPoint x: 492, endPoint y: 273, distance: 119.0
click at [497, 273] on div "+ − Uydu Yol haritası Arazi Karışık Leaflet Klavye kısayolları Harita Verileri …" at bounding box center [571, 302] width 870 height 372
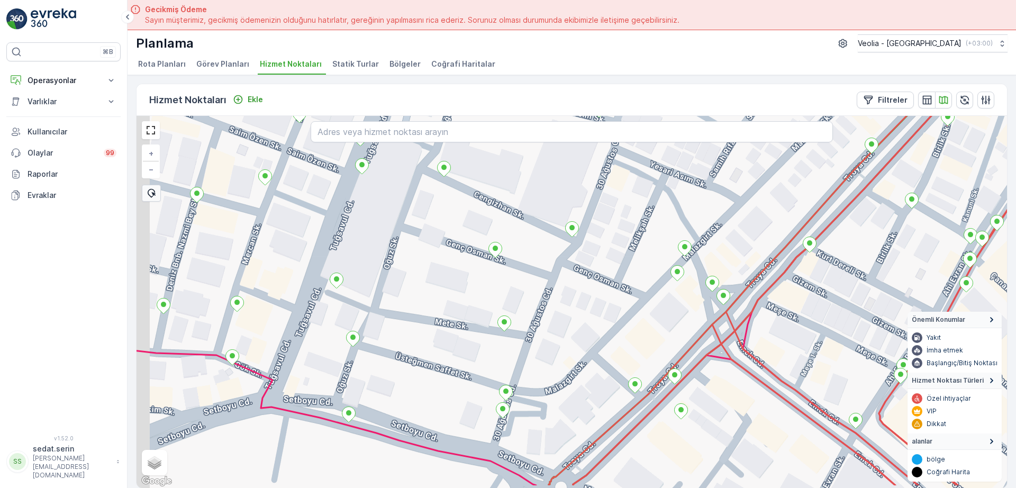
drag, startPoint x: 626, startPoint y: 327, endPoint x: 645, endPoint y: 285, distance: 46.4
click at [645, 285] on div "+ − Uydu Yol haritası Arazi Karışık Leaflet Klavye kısayolları Harita Verileri …" at bounding box center [571, 302] width 870 height 372
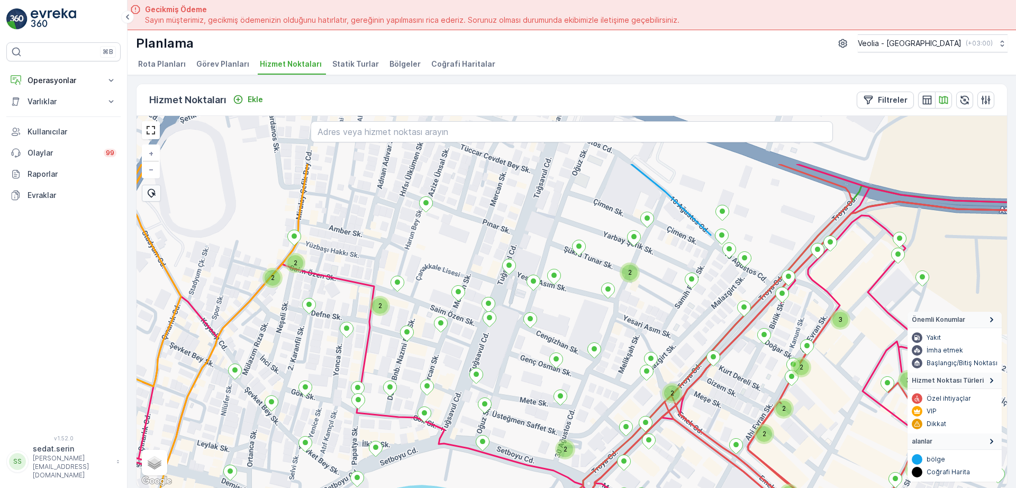
drag, startPoint x: 420, startPoint y: 253, endPoint x: 493, endPoint y: 336, distance: 110.2
click at [490, 341] on div "2 3 2 3 2 2 2 2 2 2 2 2 2 2 2 2 + − Uydu Yol haritası Arazi Karışık Leaflet Kla…" at bounding box center [571, 302] width 870 height 372
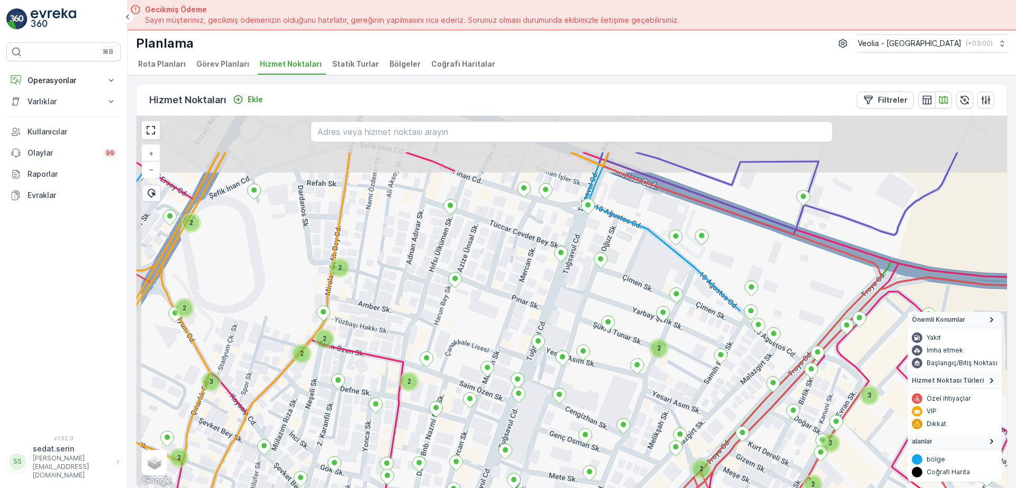
drag, startPoint x: 535, startPoint y: 249, endPoint x: 560, endPoint y: 309, distance: 65.4
click at [560, 309] on div "2 3 3 2 2 2 2 2 2 2 2 2 2 2 2 2 2 3 2 2 + − Uydu Yol haritası Arazi Karışık Lea…" at bounding box center [571, 302] width 870 height 372
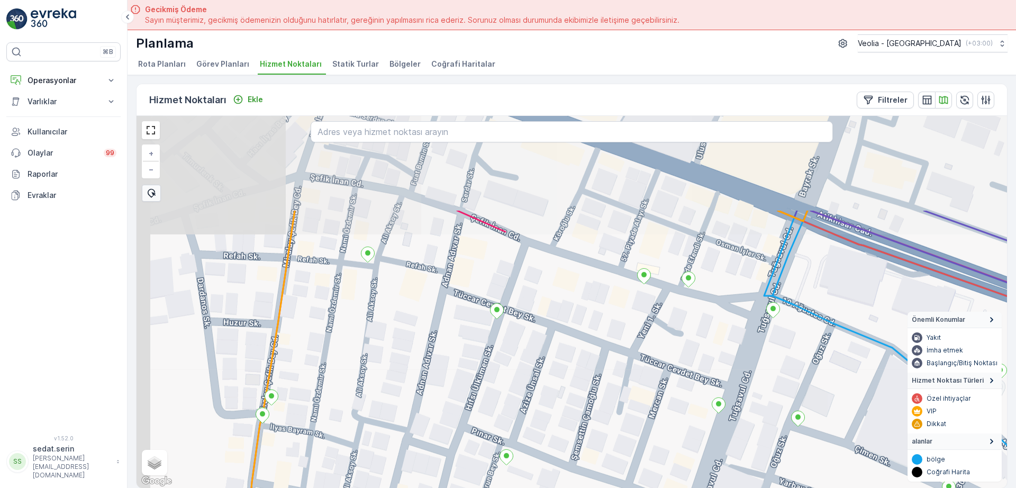
drag, startPoint x: 423, startPoint y: 273, endPoint x: 541, endPoint y: 408, distance: 179.5
click at [540, 410] on div "+ − Uydu Yol haritası Arazi Karışık Leaflet Klavye kısayolları Harita Verileri …" at bounding box center [571, 302] width 870 height 372
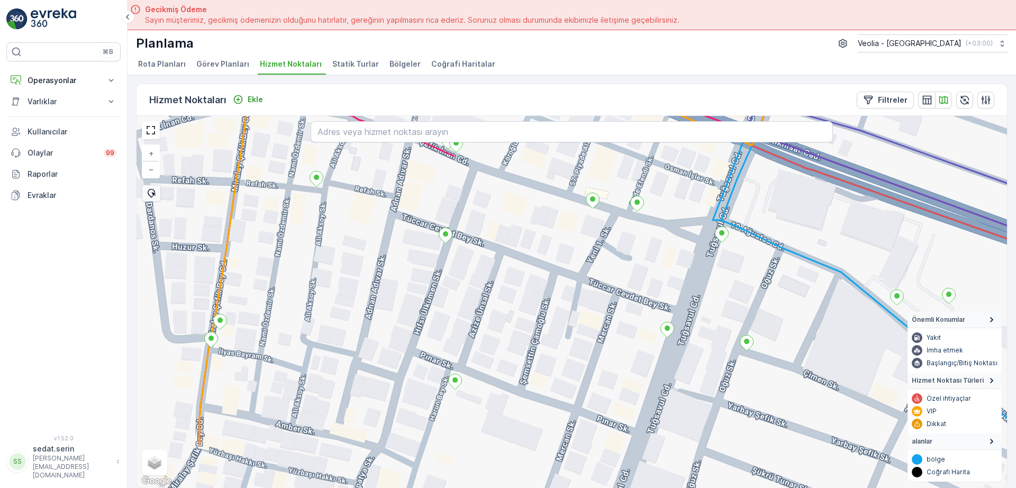
drag, startPoint x: 444, startPoint y: 380, endPoint x: 382, endPoint y: 290, distance: 109.2
click at [382, 290] on div "+ − Uydu Yol haritası Arazi Karışık Leaflet Klavye kısayolları Harita Verileri …" at bounding box center [571, 302] width 870 height 372
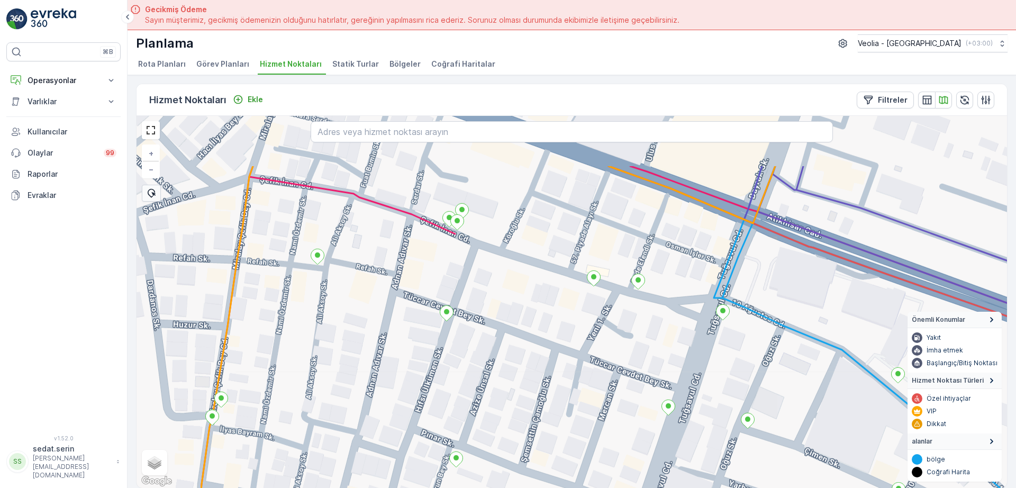
drag, startPoint x: 389, startPoint y: 256, endPoint x: 387, endPoint y: 350, distance: 94.2
click at [390, 350] on div "+ − Uydu Yol haritası Arazi Karışık Leaflet Klavye kısayolları Harita Verileri …" at bounding box center [571, 302] width 870 height 372
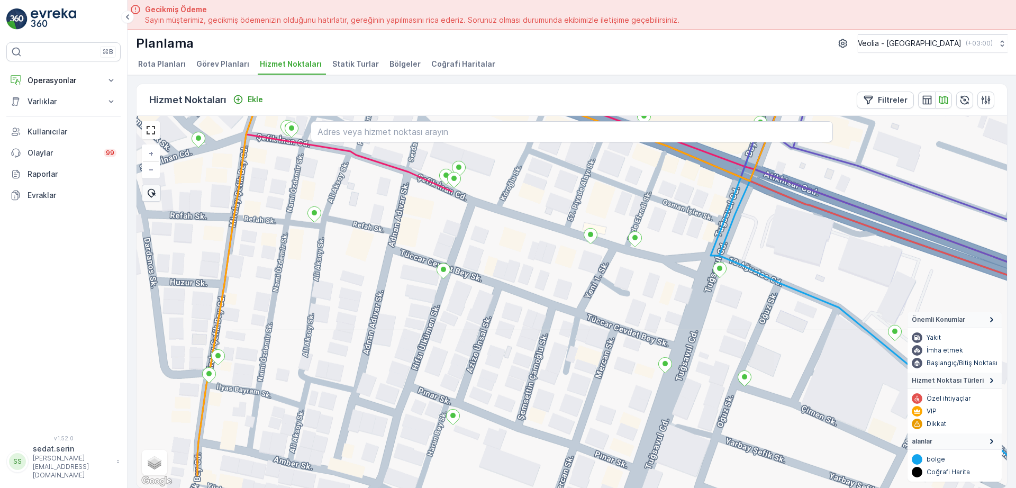
drag, startPoint x: 491, startPoint y: 314, endPoint x: 487, endPoint y: 237, distance: 77.3
click at [487, 237] on div "+ − Uydu Yol haritası Arazi Karışık Leaflet Klavye kısayolları Harita Verileri …" at bounding box center [571, 302] width 870 height 372
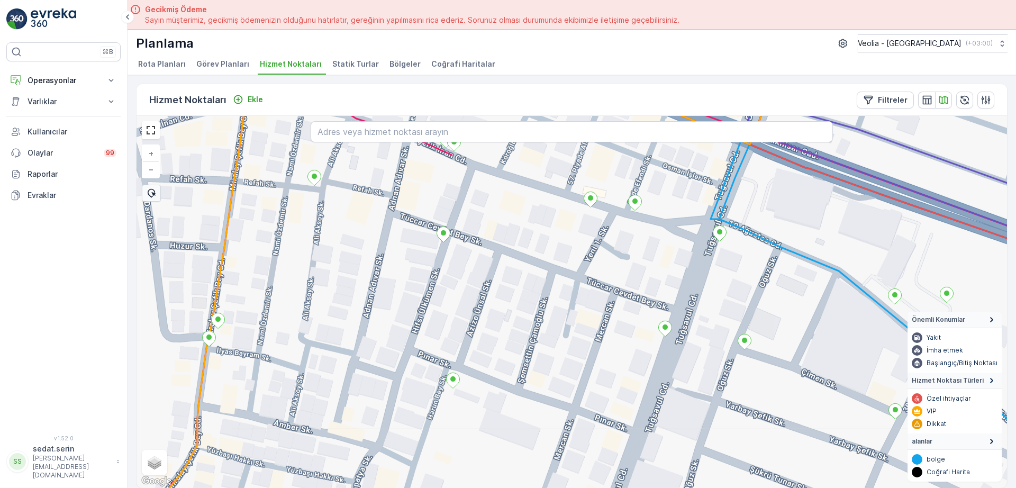
drag, startPoint x: 472, startPoint y: 338, endPoint x: 477, endPoint y: 300, distance: 37.9
click at [477, 300] on div "+ − Uydu Yol haritası Arazi Karışık Leaflet Klavye kısayolları Harita Verileri …" at bounding box center [571, 302] width 870 height 372
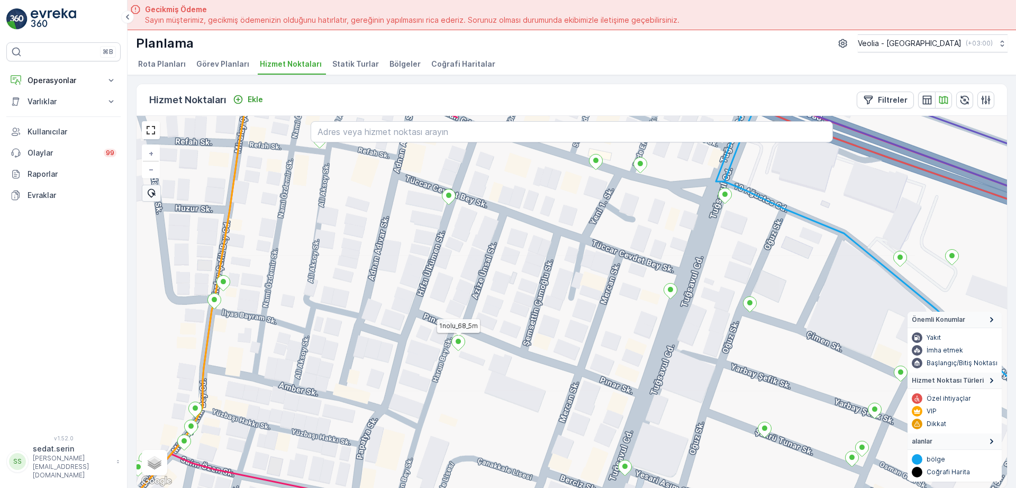
click at [459, 346] on icon at bounding box center [458, 342] width 13 height 15
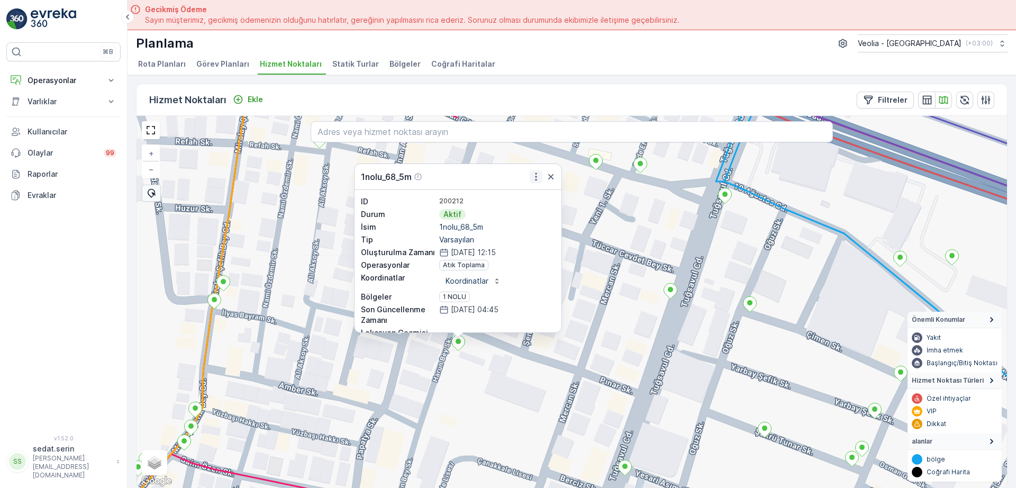
click at [535, 180] on icon "button" at bounding box center [536, 176] width 11 height 11
click at [551, 174] on icon "button" at bounding box center [550, 176] width 11 height 11
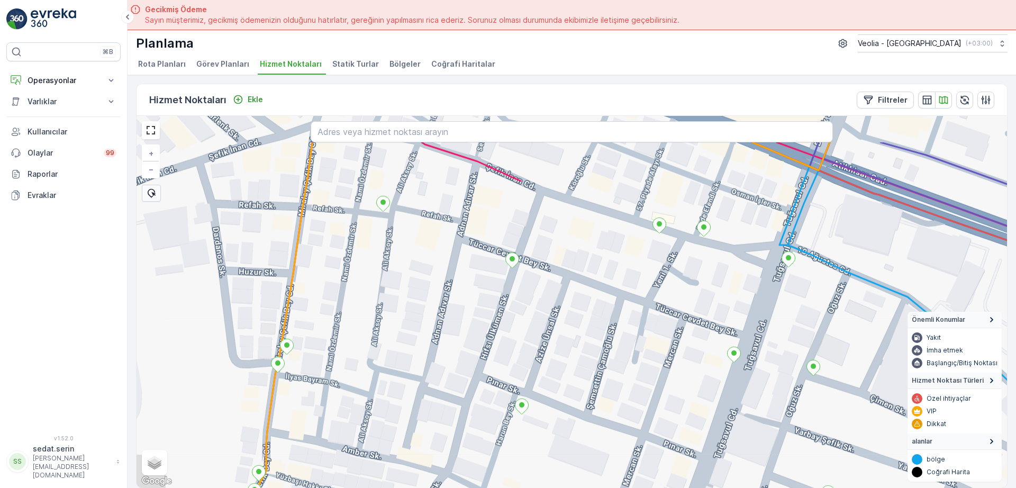
drag, startPoint x: 463, startPoint y: 248, endPoint x: 527, endPoint y: 310, distance: 89.0
click at [527, 310] on div "+ − Uydu Yol haritası Arazi Karışık Leaflet Klavye kısayolları Harita Verileri …" at bounding box center [571, 302] width 870 height 372
drag, startPoint x: 487, startPoint y: 316, endPoint x: 510, endPoint y: 293, distance: 33.3
click at [509, 296] on div "+ − Uydu Yol haritası Arazi Karışık Leaflet Klavye kısayolları Harita Verileri …" at bounding box center [571, 302] width 870 height 372
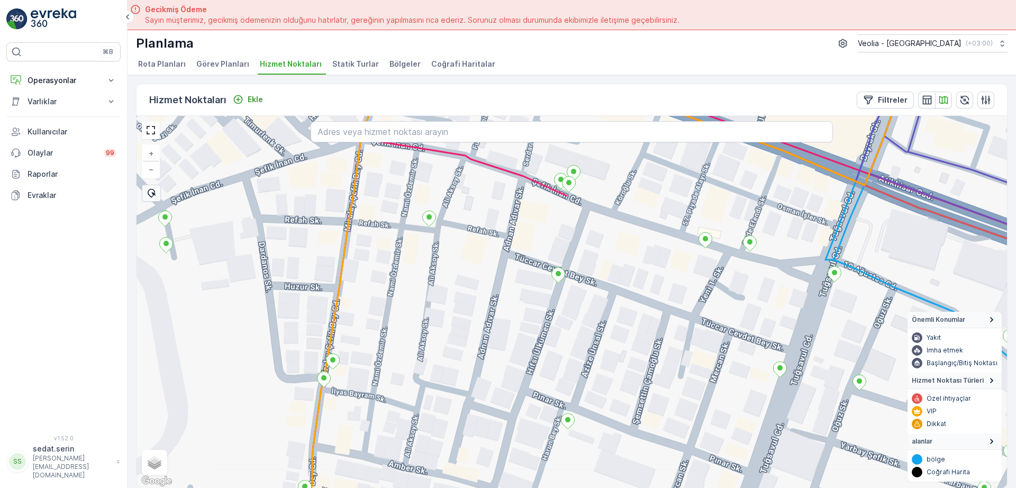
drag, startPoint x: 462, startPoint y: 248, endPoint x: 483, endPoint y: 280, distance: 39.0
click at [486, 284] on div "+ − Uydu Yol haritası Arazi Karışık Leaflet Klavye kısayolları Harita Verileri …" at bounding box center [571, 302] width 870 height 372
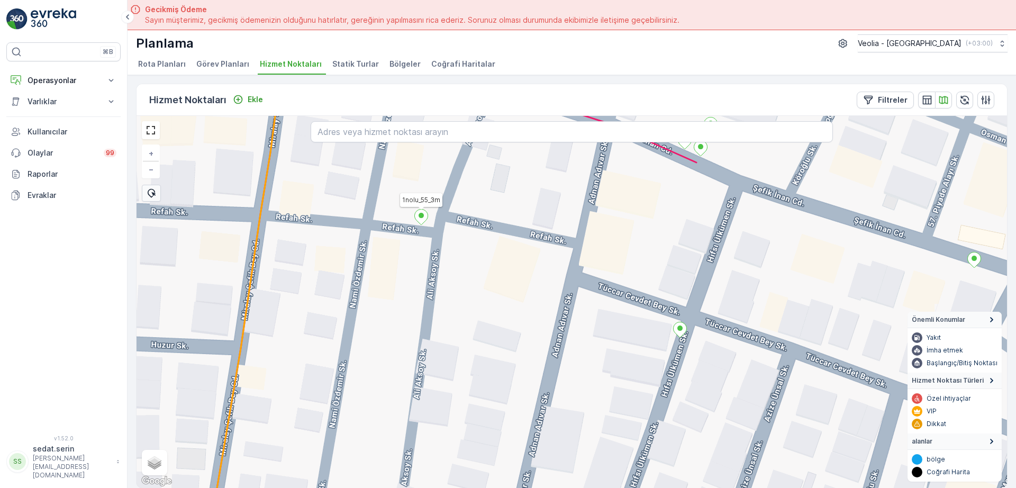
click at [423, 217] on icon at bounding box center [421, 216] width 13 height 15
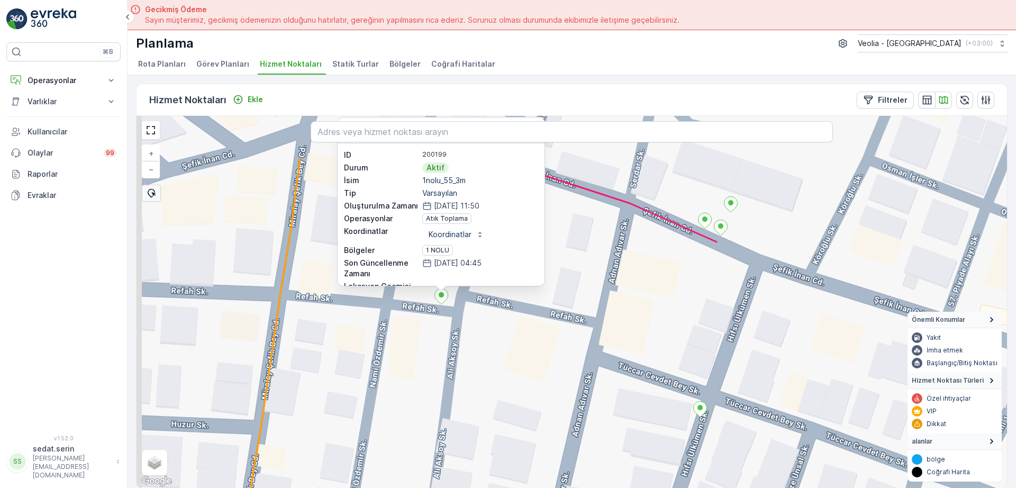
drag, startPoint x: 581, startPoint y: 218, endPoint x: 601, endPoint y: 313, distance: 97.3
click at [608, 317] on div "1nolu_55_3m ID 200199 Durum Aktif İsim 1nolu_55_3m Tip Varsayılan Oluşturulma Z…" at bounding box center [571, 302] width 870 height 372
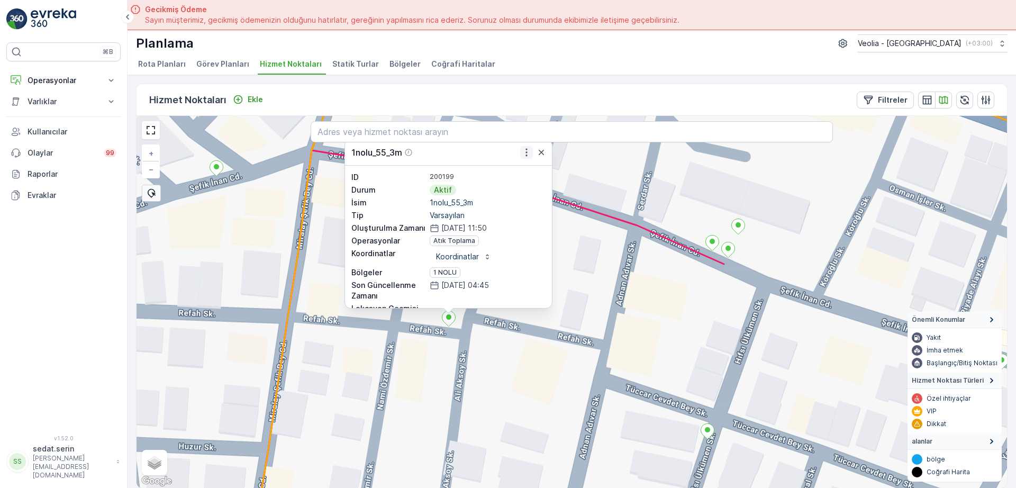
click at [525, 157] on icon "button" at bounding box center [526, 152] width 11 height 11
click at [594, 249] on div "1nolu_55_3m ID 200199 Durum Aktif İsim 1nolu_55_3m Tip Varsayılan Oluşturulma Z…" at bounding box center [571, 302] width 870 height 372
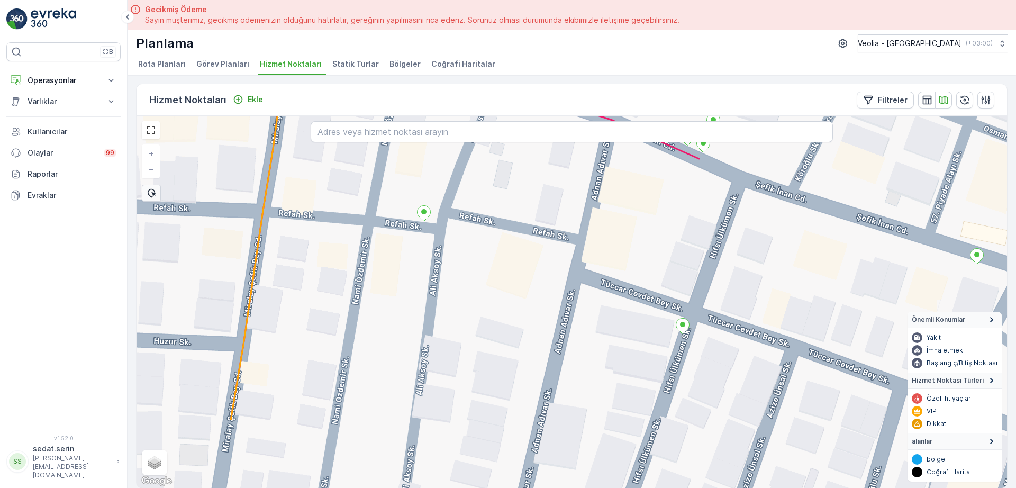
drag, startPoint x: 545, startPoint y: 275, endPoint x: 536, endPoint y: 213, distance: 63.1
click at [521, 166] on div "+ − Uydu Yol haritası Arazi Karışık Leaflet Klavye kısayolları Harita Verileri …" at bounding box center [571, 302] width 870 height 372
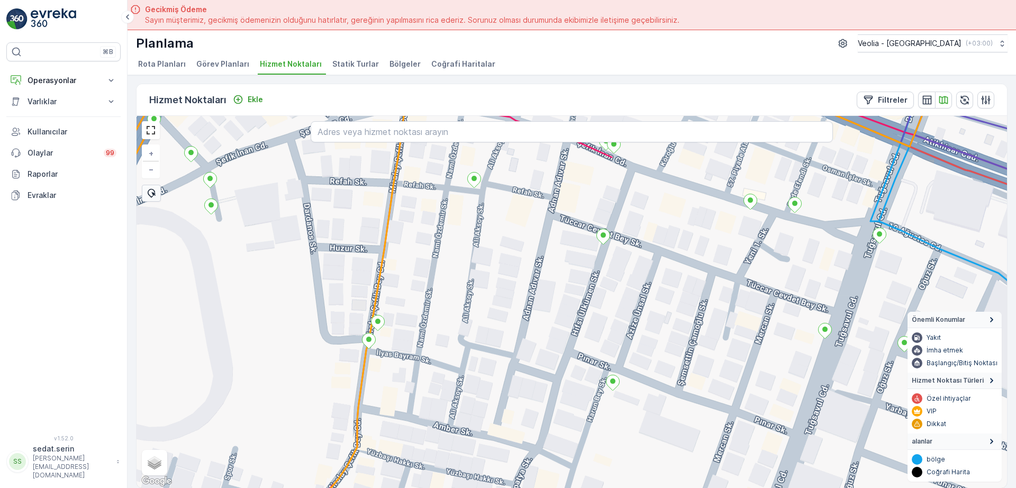
drag, startPoint x: 535, startPoint y: 292, endPoint x: 535, endPoint y: 281, distance: 11.1
click at [535, 281] on div "+ − Uydu Yol haritası Arazi Karışık Leaflet Klavye kısayolları Harita Verileri …" at bounding box center [571, 302] width 870 height 372
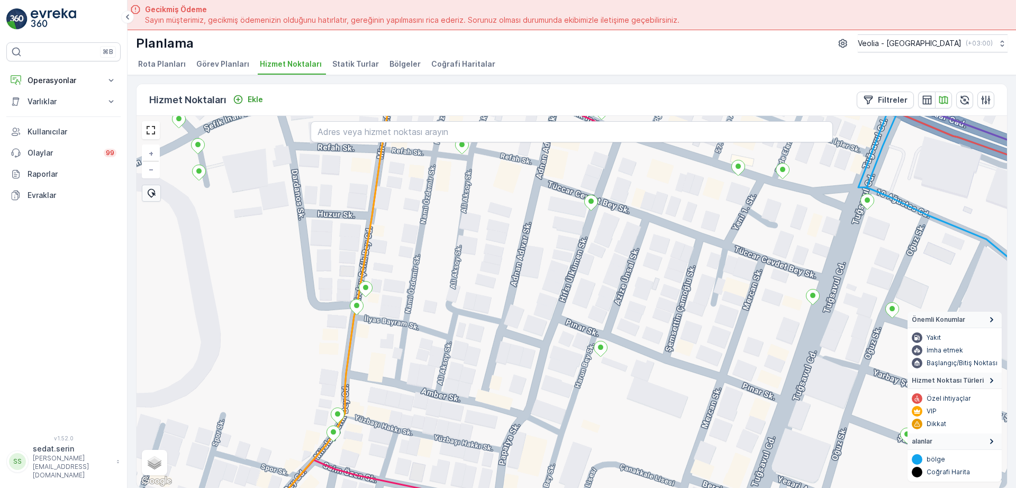
drag, startPoint x: 552, startPoint y: 338, endPoint x: 553, endPoint y: 351, distance: 13.3
click at [550, 336] on div "+ − Uydu Yol haritası Arazi Karışık Leaflet Klavye kısayolları Harita Verileri …" at bounding box center [571, 302] width 870 height 372
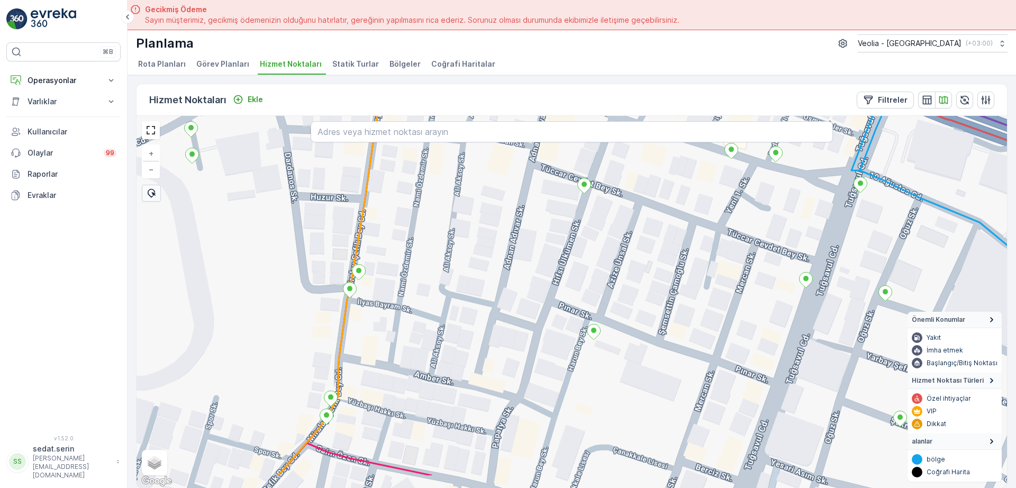
drag, startPoint x: 536, startPoint y: 351, endPoint x: 517, endPoint y: 288, distance: 66.3
click at [517, 294] on div "+ − Uydu Yol haritası Arazi Karışık Leaflet Klavye kısayolları Harita Verileri …" at bounding box center [571, 302] width 870 height 372
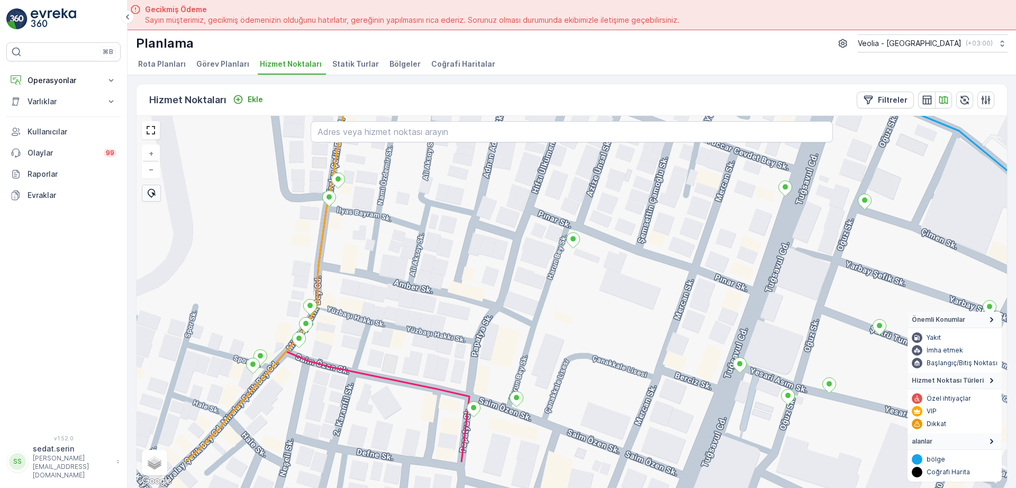
drag, startPoint x: 519, startPoint y: 355, endPoint x: 502, endPoint y: 272, distance: 85.4
click at [502, 272] on div "+ − Uydu Yol haritası Arazi Karışık Leaflet Klavye kısayolları Harita Verileri …" at bounding box center [571, 302] width 870 height 372
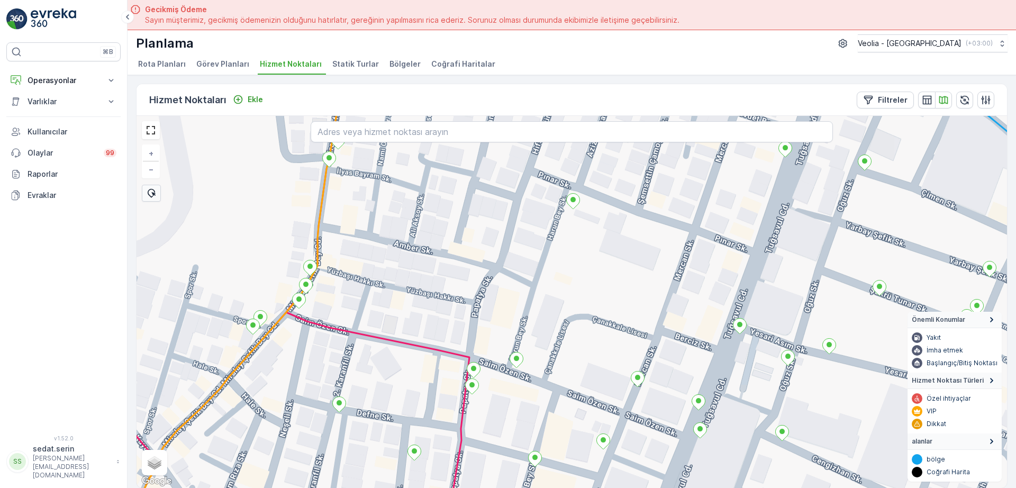
drag, startPoint x: 536, startPoint y: 322, endPoint x: 541, endPoint y: 296, distance: 27.0
click at [541, 296] on div "+ − Uydu Yol haritası Arazi Karışık Leaflet Klavye kısayolları Harita Verileri …" at bounding box center [571, 302] width 870 height 372
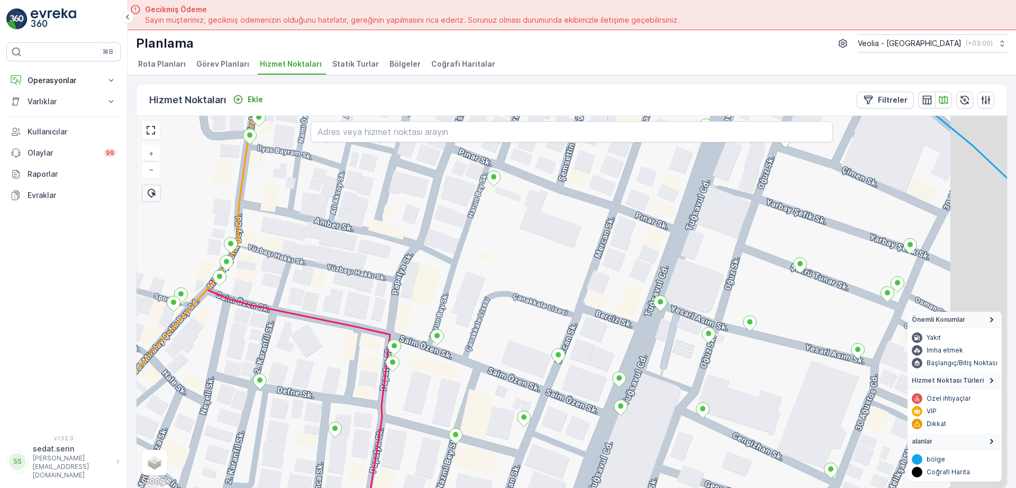
drag, startPoint x: 613, startPoint y: 249, endPoint x: 523, endPoint y: 242, distance: 89.6
click at [524, 244] on div "+ − Uydu Yol haritası Arazi Karışık Leaflet Klavye kısayolları Harita Verileri …" at bounding box center [571, 302] width 870 height 372
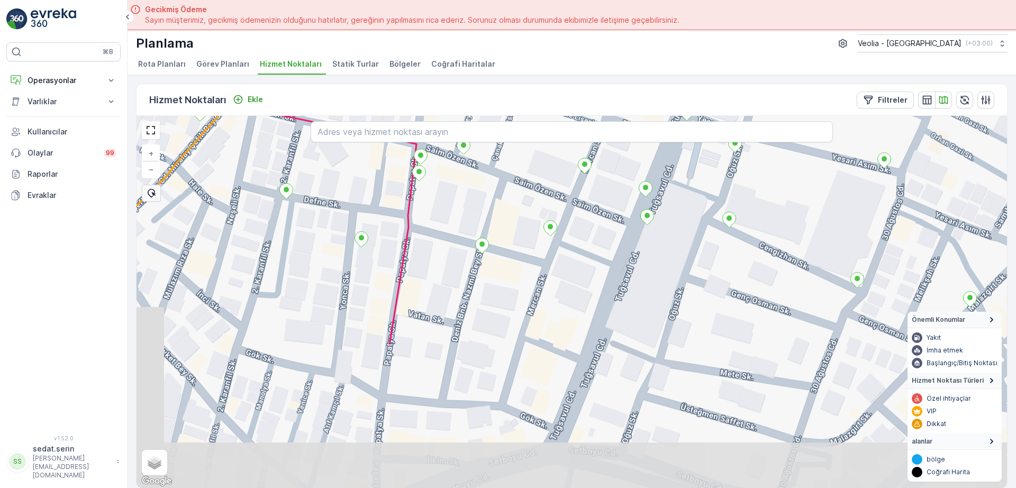
drag, startPoint x: 569, startPoint y: 416, endPoint x: 604, endPoint y: 244, distance: 175.4
click at [604, 244] on div "+ − Uydu Yol haritası Arazi Karışık Leaflet Klavye kısayolları Harita Verileri …" at bounding box center [571, 302] width 870 height 372
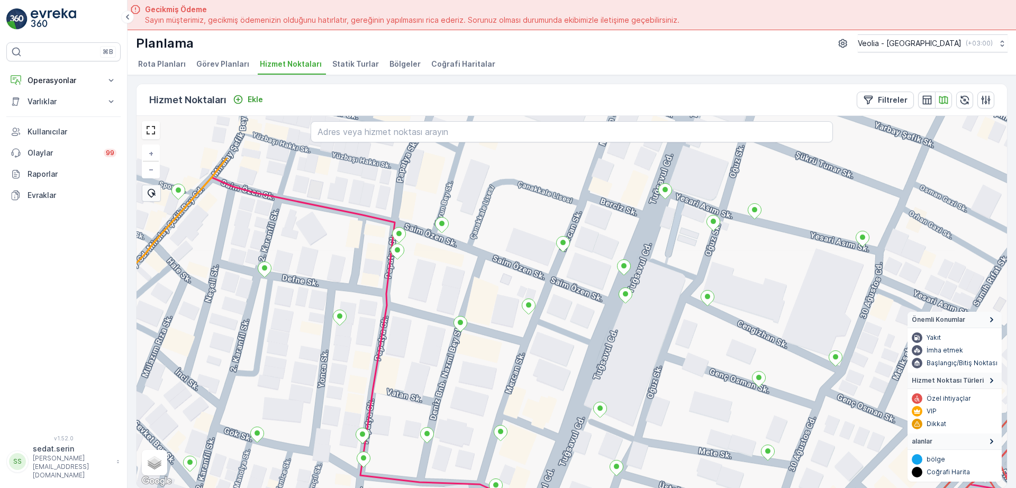
drag, startPoint x: 564, startPoint y: 280, endPoint x: 542, endPoint y: 358, distance: 80.9
click at [542, 358] on div "+ − Uydu Yol haritası Arazi Karışık Leaflet Klavye kısayolları Harita Verileri …" at bounding box center [571, 302] width 870 height 372
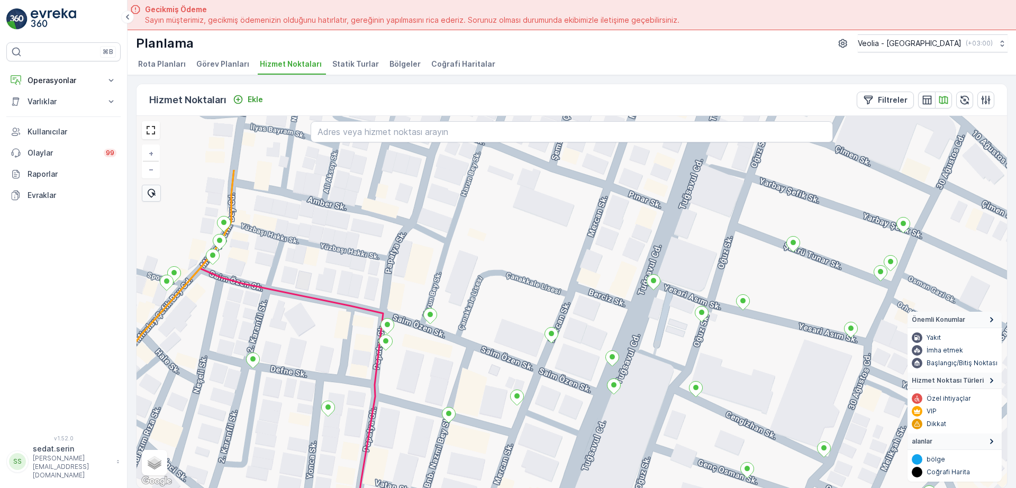
drag, startPoint x: 594, startPoint y: 197, endPoint x: 580, endPoint y: 298, distance: 101.4
click at [580, 297] on div "+ − Uydu Yol haritası Arazi Karışık Leaflet Klavye kısayolları Harita Verileri …" at bounding box center [571, 302] width 870 height 372
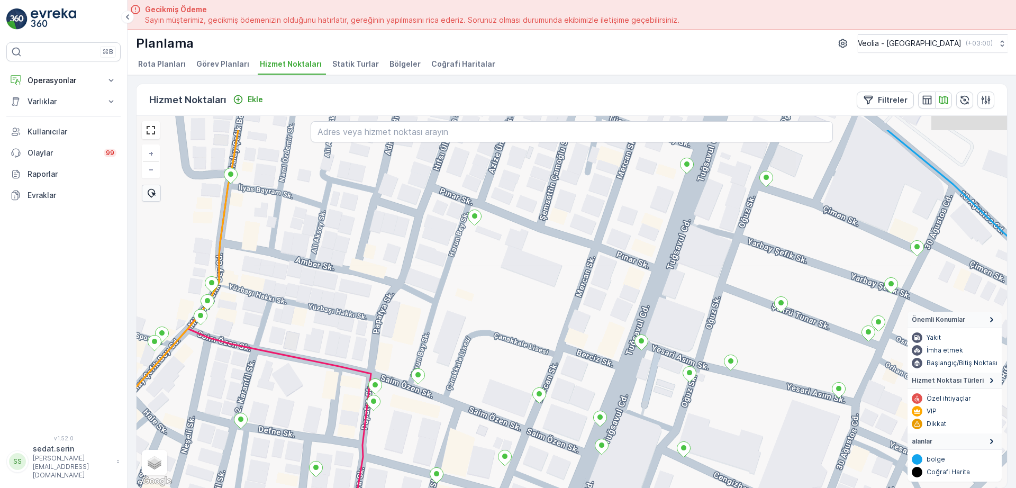
drag, startPoint x: 599, startPoint y: 266, endPoint x: 577, endPoint y: 341, distance: 78.8
click at [571, 365] on div "+ − Uydu Yol haritası Arazi Karışık Leaflet Klavye kısayolları Harita Verileri …" at bounding box center [571, 302] width 870 height 372
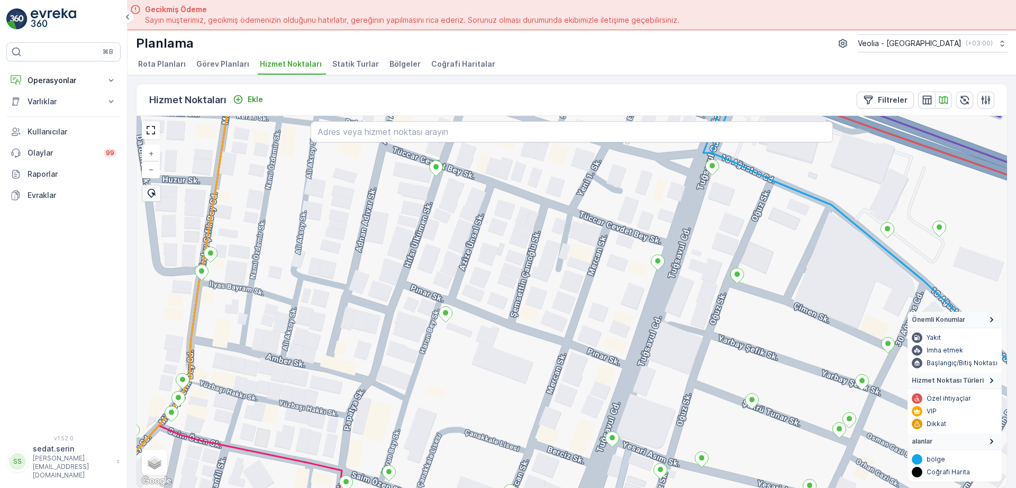
drag, startPoint x: 598, startPoint y: 288, endPoint x: 609, endPoint y: 277, distance: 16.1
click at [586, 329] on div "+ − Uydu Yol haritası Arazi Karışık Leaflet Klavye kısayolları Harita Verileri …" at bounding box center [571, 302] width 870 height 372
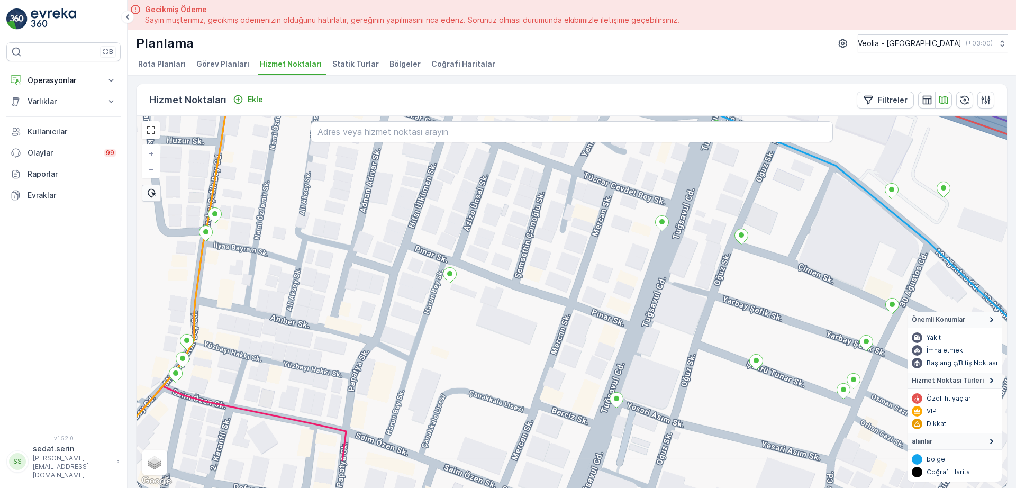
drag, startPoint x: 604, startPoint y: 269, endPoint x: 622, endPoint y: 230, distance: 42.9
click at [622, 230] on div "+ − Uydu Yol haritası Arazi Karışık Leaflet Klavye kısayolları Harita Verileri …" at bounding box center [571, 302] width 870 height 372
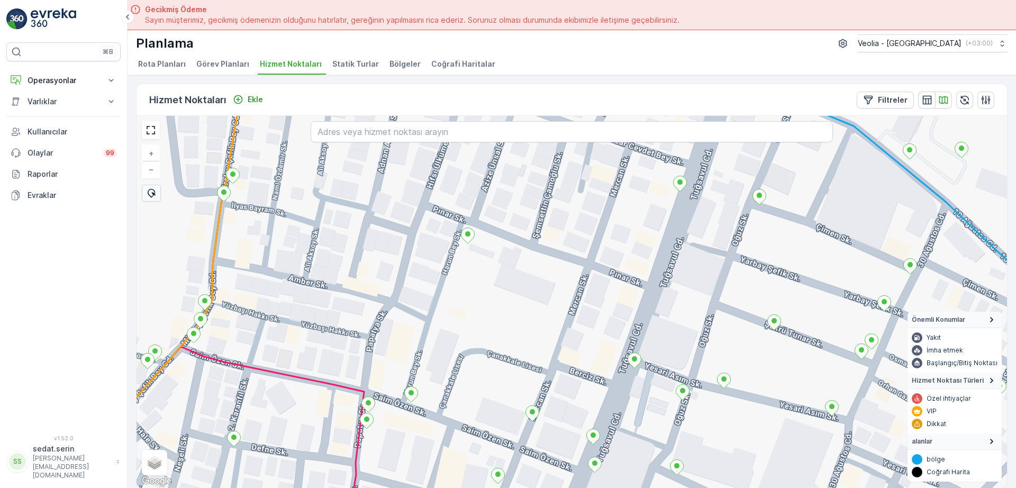
drag, startPoint x: 570, startPoint y: 364, endPoint x: 597, endPoint y: 268, distance: 100.0
click at [596, 268] on div "+ − Uydu Yol haritası Arazi Karışık Leaflet Klavye kısayolları Harita Verileri …" at bounding box center [571, 302] width 870 height 372
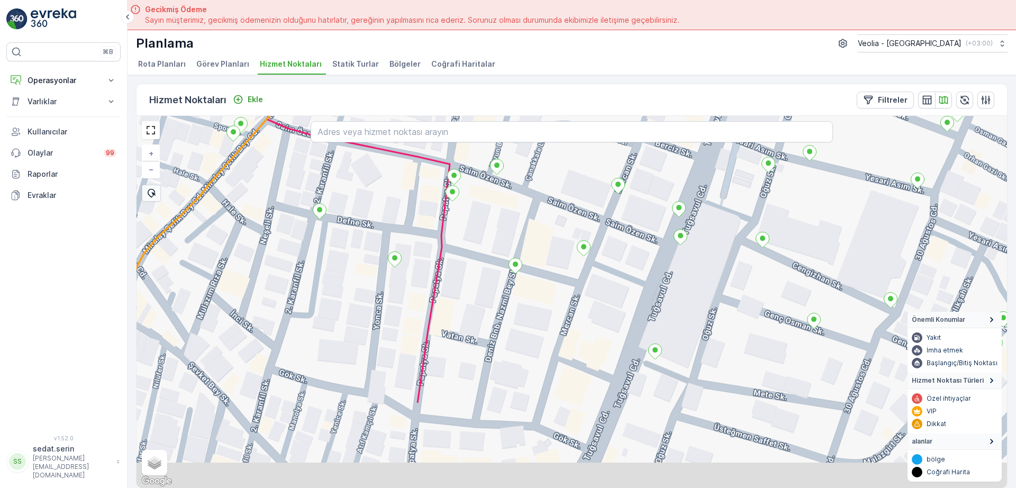
drag, startPoint x: 536, startPoint y: 384, endPoint x: 587, endPoint y: 275, distance: 120.5
click at [587, 275] on div "+ − Uydu Yol haritası Arazi Karışık Leaflet Klavye kısayolları Harita Verileri …" at bounding box center [571, 302] width 870 height 372
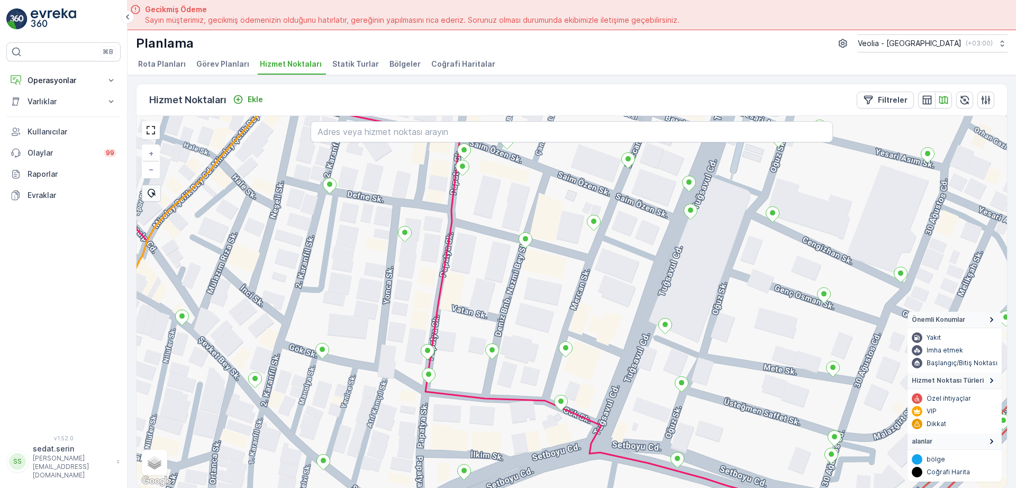
drag, startPoint x: 630, startPoint y: 247, endPoint x: 627, endPoint y: 285, distance: 38.2
click at [627, 285] on div "+ − Uydu Yol haritası Arazi Karışık Leaflet Klavye kısayolları Harita Verileri …" at bounding box center [571, 302] width 870 height 372
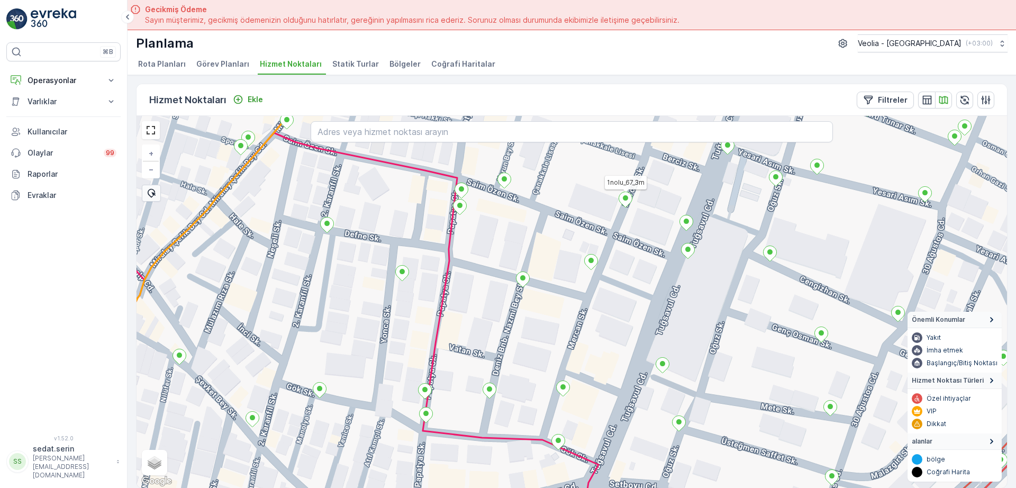
click at [628, 200] on icon at bounding box center [625, 199] width 13 height 15
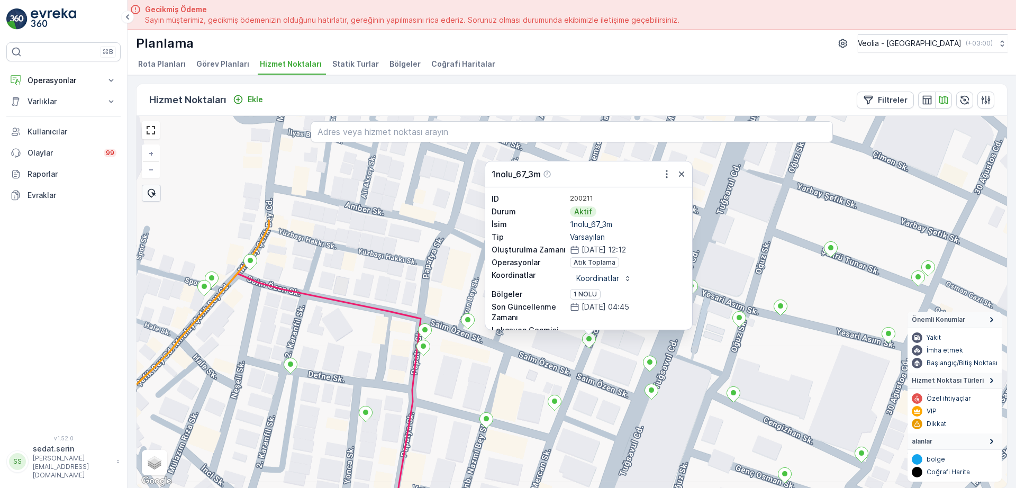
drag, startPoint x: 641, startPoint y: 338, endPoint x: 628, endPoint y: 396, distance: 59.2
click at [624, 414] on div "1nolu_67_3m ID 200211 Durum Aktif İsim 1nolu_67_3m Tip Varsayılan Oluşturulma Z…" at bounding box center [571, 302] width 870 height 372
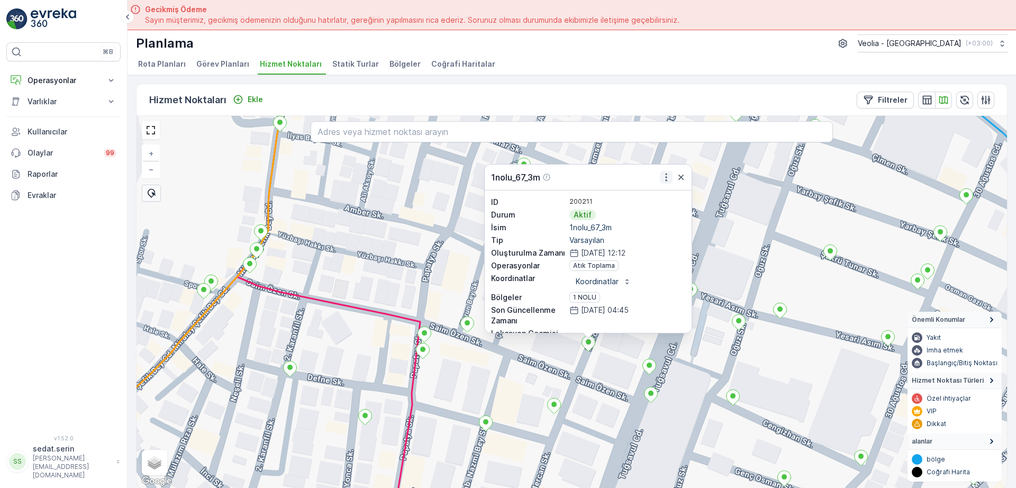
click at [666, 178] on icon "button" at bounding box center [666, 177] width 2 height 8
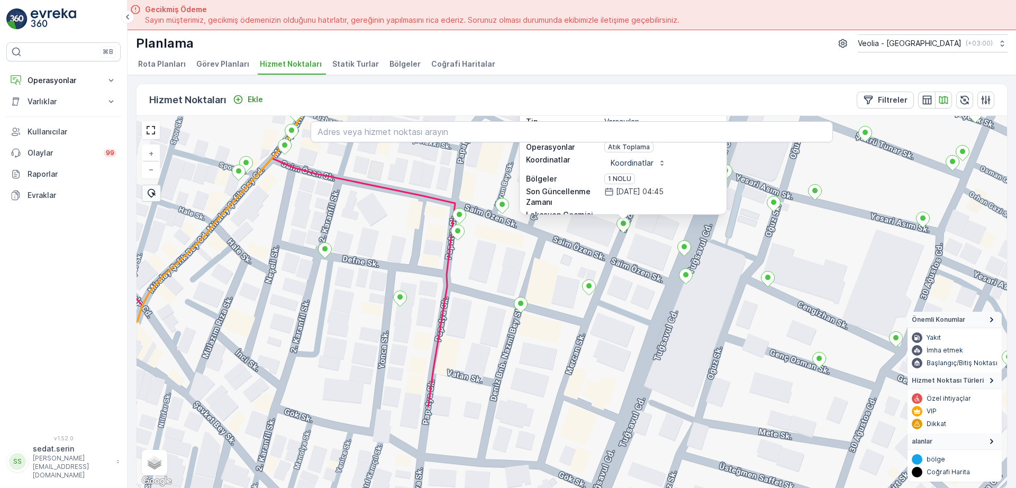
drag, startPoint x: 612, startPoint y: 358, endPoint x: 646, endPoint y: 252, distance: 111.4
click at [646, 252] on div "1nolu_67_3m ID 200211 Durum Aktif İsim 1nolu_67_3m Tip Varsayılan Oluşturulma Z…" at bounding box center [571, 302] width 870 height 372
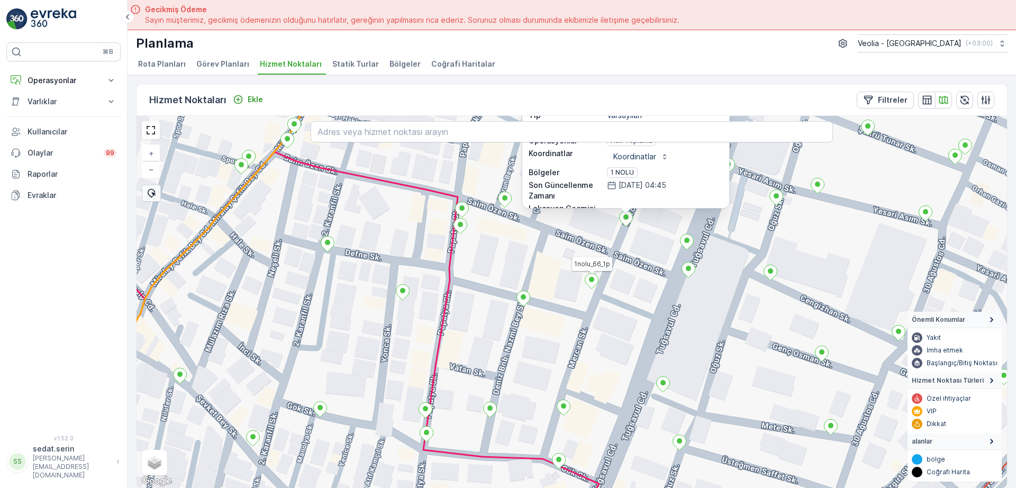
click at [594, 282] on icon at bounding box center [591, 280] width 13 height 15
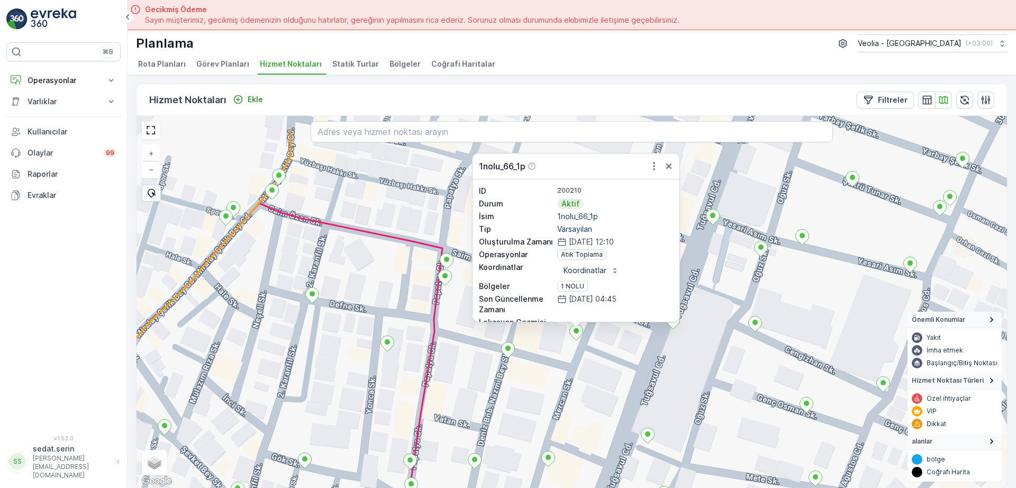
drag, startPoint x: 677, startPoint y: 349, endPoint x: 646, endPoint y: 439, distance: 95.0
click at [649, 451] on div "1nolu_66_1p ID 200210 Durum Aktif İsim 1nolu_66_1p Tip Varsayılan Oluşturulma Z…" at bounding box center [571, 302] width 870 height 372
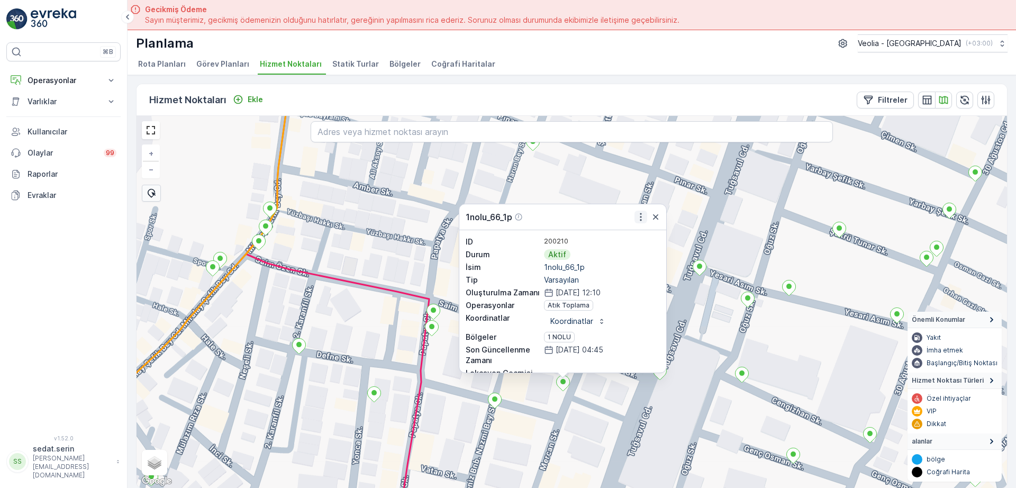
click at [644, 215] on icon "button" at bounding box center [640, 217] width 11 height 11
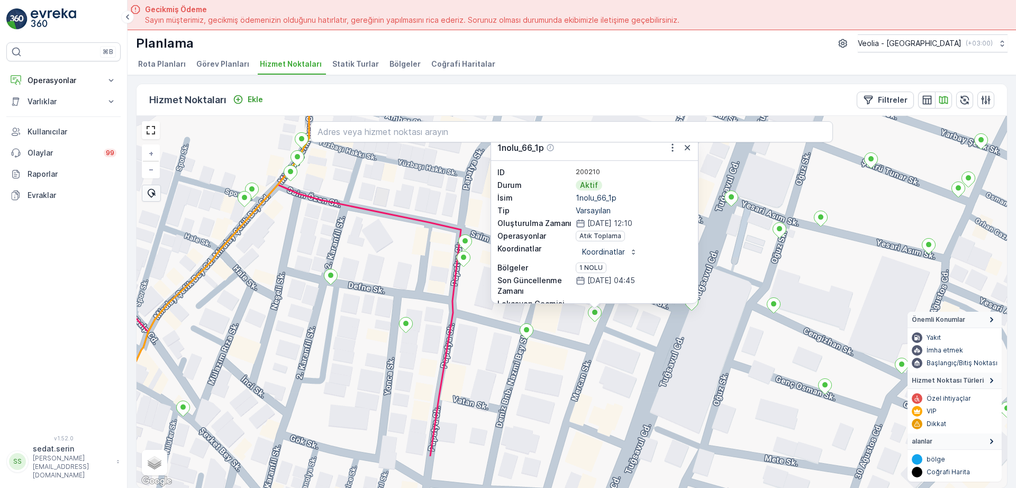
drag, startPoint x: 572, startPoint y: 407, endPoint x: 630, endPoint y: 273, distance: 145.7
click at [630, 275] on div "1nolu_66_1p ID 200210 Durum Aktif İsim 1nolu_66_1p Tip Varsayılan Oluşturulma Z…" at bounding box center [571, 302] width 870 height 372
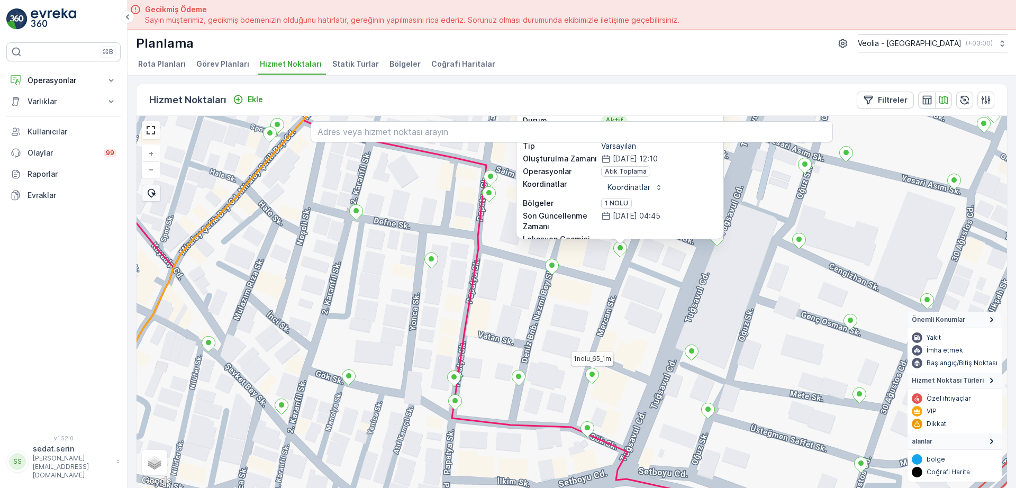
click at [591, 377] on icon at bounding box center [592, 375] width 13 height 15
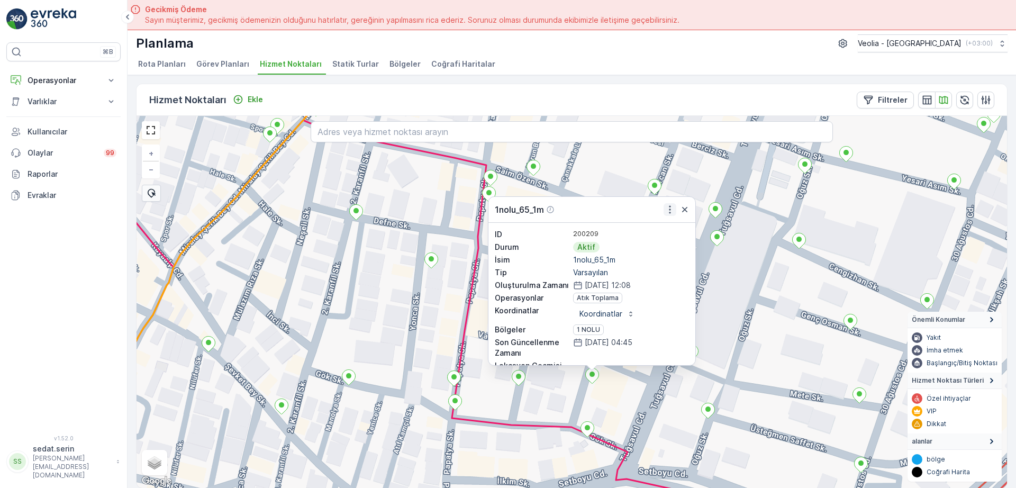
click at [671, 210] on icon "button" at bounding box center [669, 209] width 11 height 11
click at [751, 284] on div "1nolu_67_3m 1nolu_65_1m ID 200209 Durum Aktif İsim 1nolu_65_1m Tip Varsayılan O…" at bounding box center [571, 302] width 870 height 372
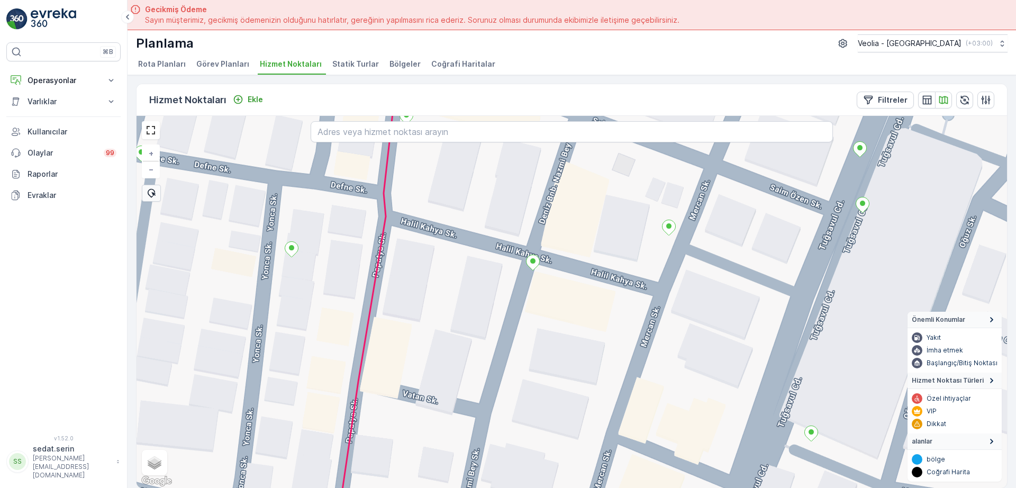
drag, startPoint x: 510, startPoint y: 362, endPoint x: 527, endPoint y: 336, distance: 31.3
click at [518, 349] on div "+ − Uydu Yol haritası Arazi Karışık Leaflet Klavye kısayolları Harita Verileri …" at bounding box center [571, 302] width 870 height 372
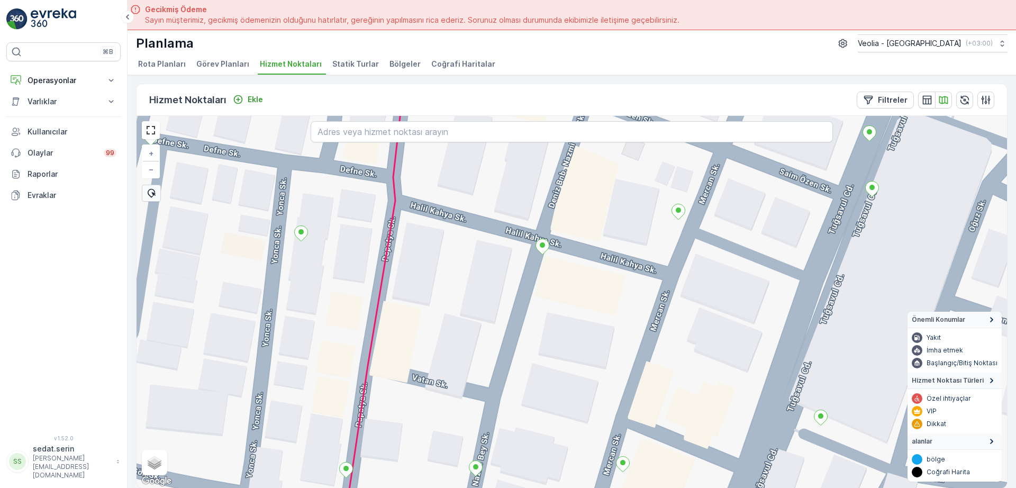
drag, startPoint x: 517, startPoint y: 366, endPoint x: 524, endPoint y: 336, distance: 31.0
click at [524, 336] on div "MSW_1nolu_7_1m + − Uydu Yol haritası Arazi Karışık Leaflet Klavye kısayolları H…" at bounding box center [571, 302] width 870 height 372
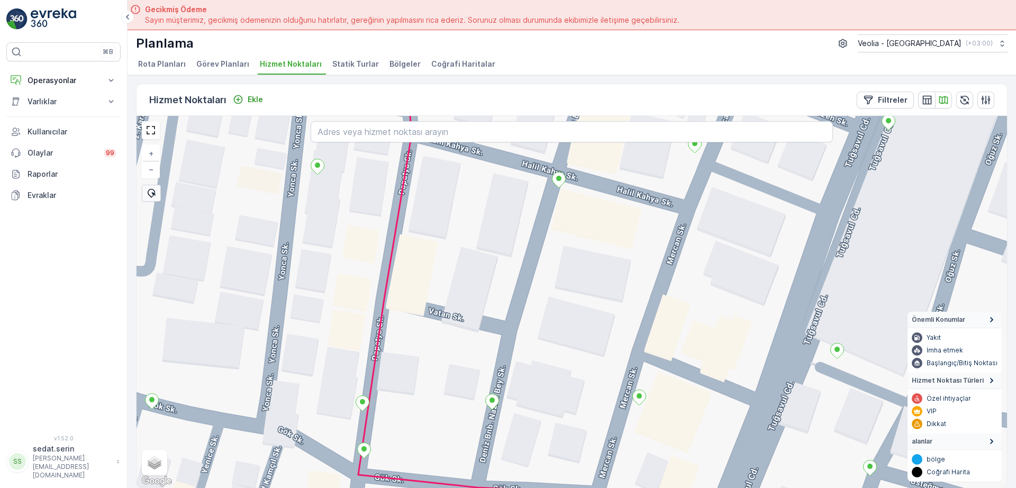
drag, startPoint x: 558, startPoint y: 321, endPoint x: 570, endPoint y: 363, distance: 44.0
click at [570, 363] on div "+ − Uydu Yol haritası Arazi Karışık Leaflet Klavye kısayolları Harita Verileri …" at bounding box center [571, 302] width 870 height 372
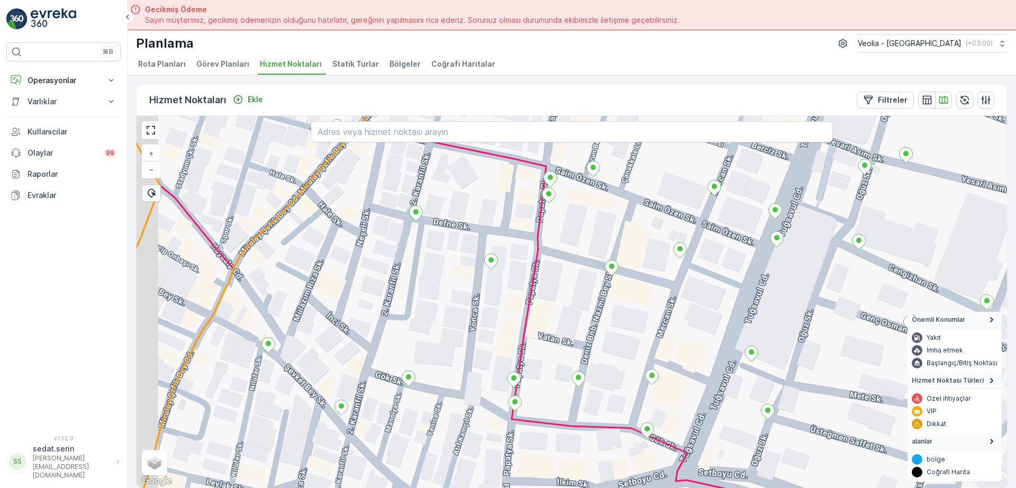
drag, startPoint x: 546, startPoint y: 325, endPoint x: 588, endPoint y: 314, distance: 43.4
click at [588, 314] on div "+ − Uydu Yol haritası Arazi Karışık Leaflet Klavye kısayolları Harita Verileri …" at bounding box center [571, 302] width 870 height 372
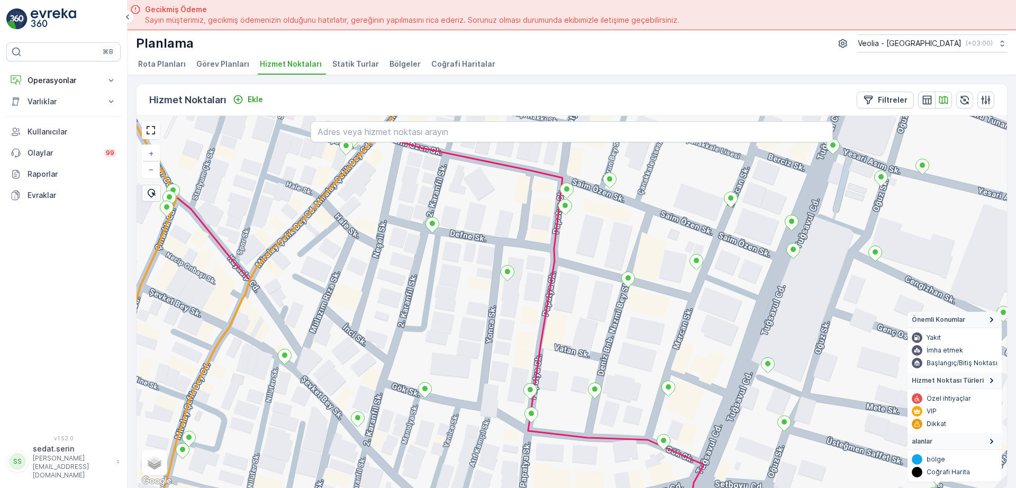
drag, startPoint x: 680, startPoint y: 233, endPoint x: 694, endPoint y: 244, distance: 18.0
click at [693, 246] on div "+ − Uydu Yol haritası Arazi Karışık Leaflet Klavye kısayolları Harita Verileri …" at bounding box center [571, 302] width 870 height 372
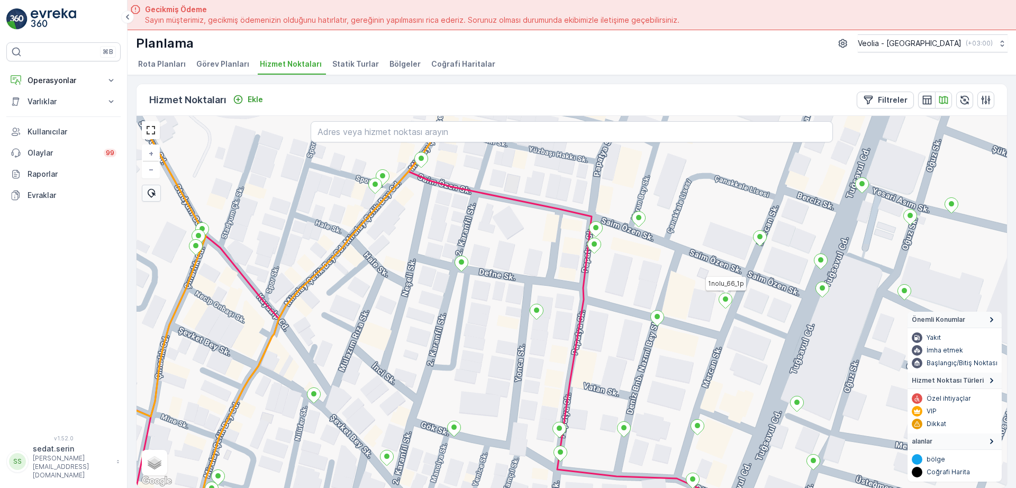
drag, startPoint x: 585, startPoint y: 308, endPoint x: 613, endPoint y: 352, distance: 52.1
click at [613, 352] on div "1nolu_66_1p + − Uydu Yol haritası Arazi Karışık Leaflet Klavye kısayolları Hari…" at bounding box center [571, 302] width 870 height 372
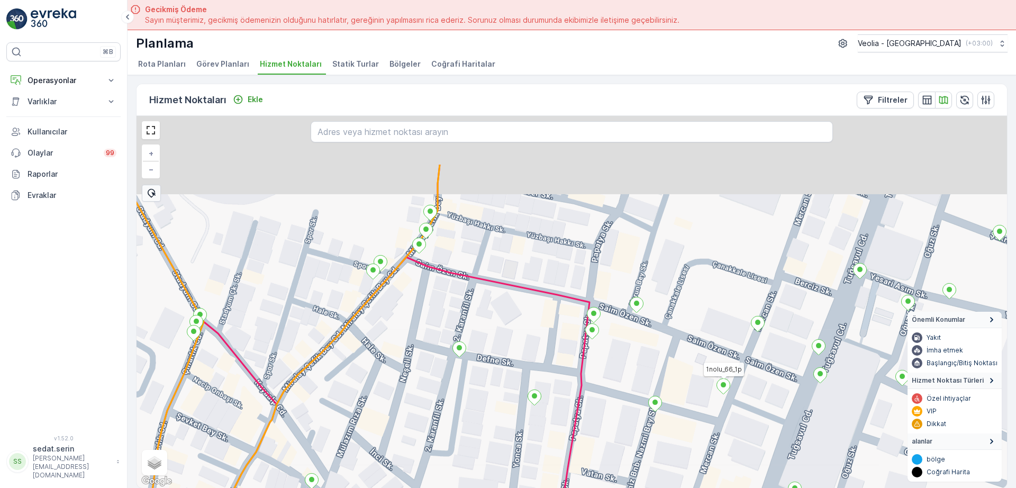
drag, startPoint x: 685, startPoint y: 215, endPoint x: 679, endPoint y: 321, distance: 106.0
click at [679, 321] on div "1nolu_66_1p + − Uydu Yol haritası Arazi Karışık Leaflet Klavye kısayolları Hari…" at bounding box center [571, 302] width 870 height 372
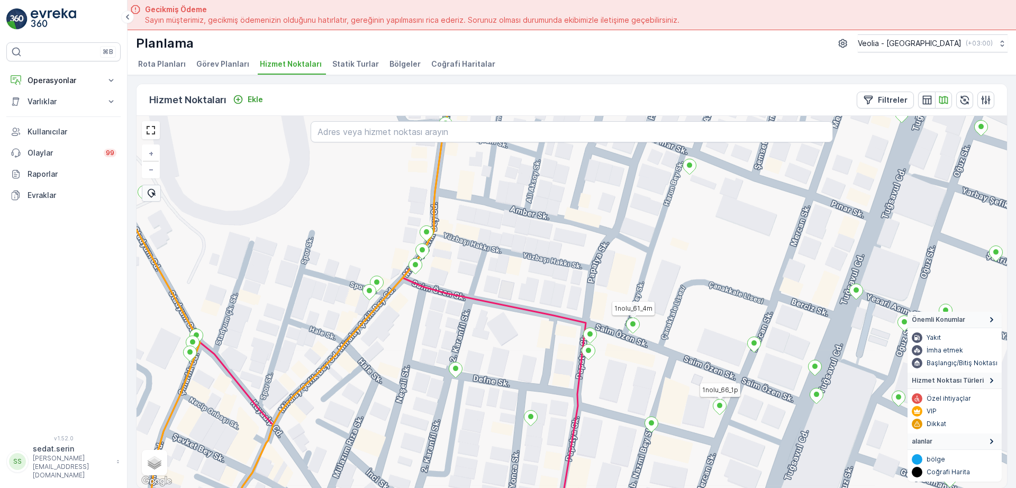
click at [634, 326] on icon at bounding box center [632, 324] width 13 height 15
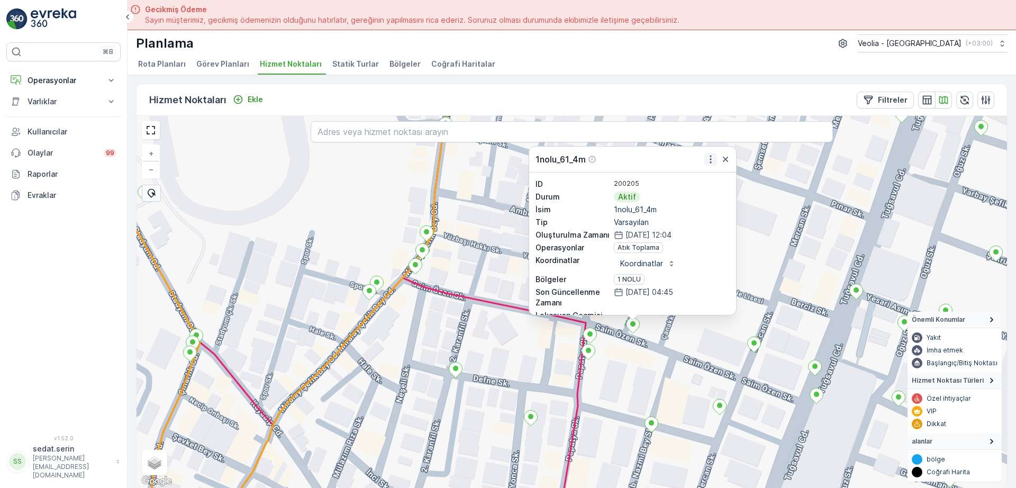
click at [705, 160] on icon "button" at bounding box center [710, 159] width 11 height 11
drag, startPoint x: 489, startPoint y: 318, endPoint x: 475, endPoint y: 308, distance: 17.5
click at [475, 308] on div "1nolu_61_4m ID 200205 Durum Aktif İsim 1nolu_61_4m Tip Varsayılan Oluşturulma Z…" at bounding box center [571, 302] width 870 height 372
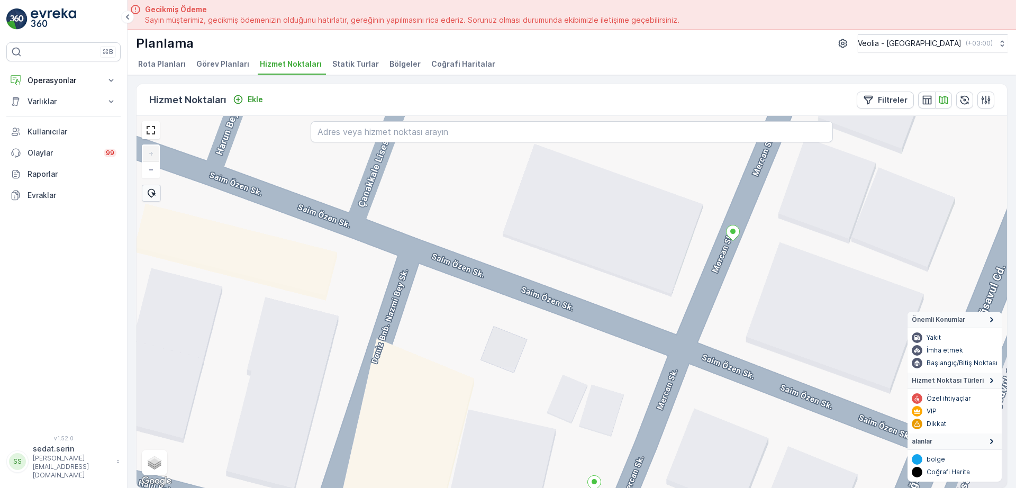
drag, startPoint x: 576, startPoint y: 272, endPoint x: 554, endPoint y: 339, distance: 69.9
click at [554, 339] on div "+ − Uydu Yol haritası Arazi Karışık Leaflet Klavye kısayolları Harita Verileri …" at bounding box center [571, 302] width 870 height 372
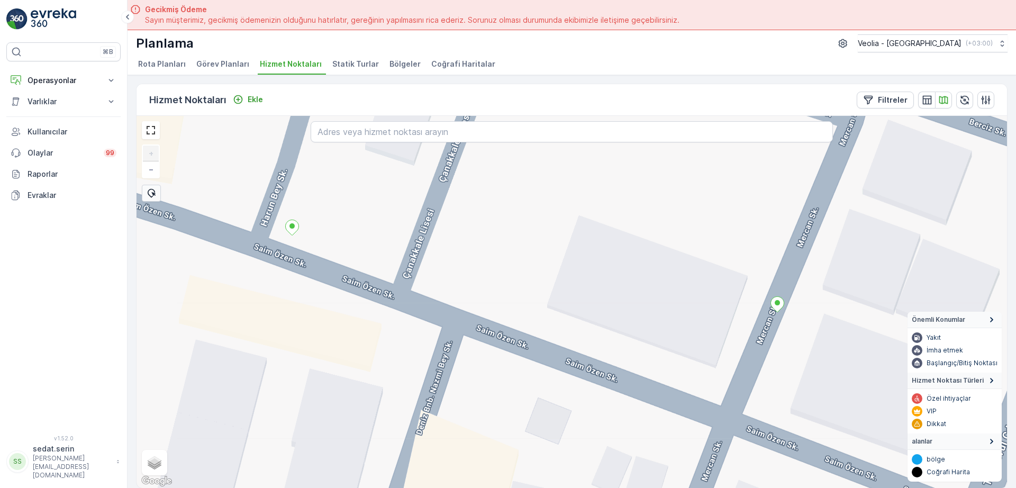
drag, startPoint x: 524, startPoint y: 295, endPoint x: 561, endPoint y: 347, distance: 64.1
click at [568, 366] on div "+ − Uydu Yol haritası Arazi Karışık Leaflet Klavye kısayolları Harita Verileri …" at bounding box center [571, 302] width 870 height 372
click at [251, 99] on p "Ekle" at bounding box center [255, 99] width 15 height 11
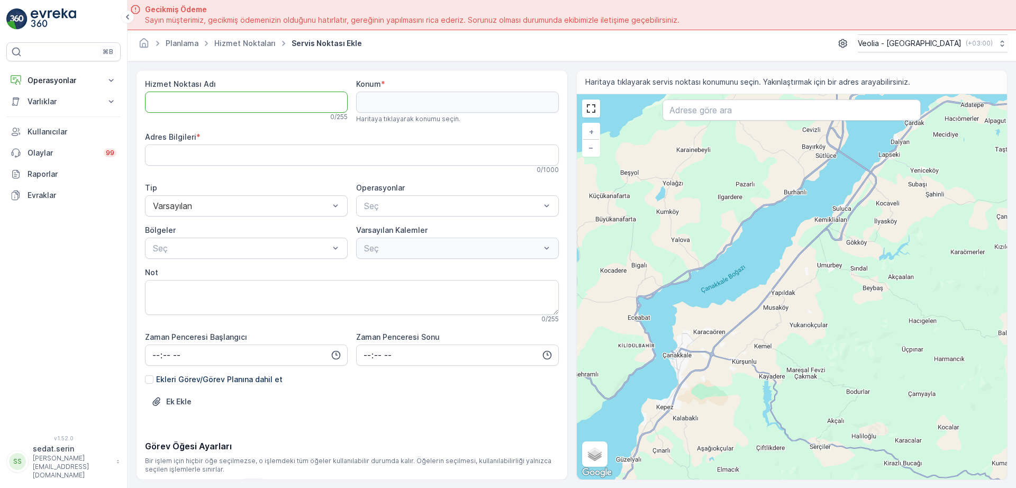
click at [198, 98] on Adı "Hizmet Noktası Adı" at bounding box center [246, 102] width 203 height 21
click at [234, 105] on Adı "Hizmet Noktası Adı" at bounding box center [246, 102] width 203 height 21
type Adı "MSW_1nolu_73_0m_1p"
click at [728, 117] on input "text" at bounding box center [791, 109] width 258 height 21
type input "saim özen sokak çana"
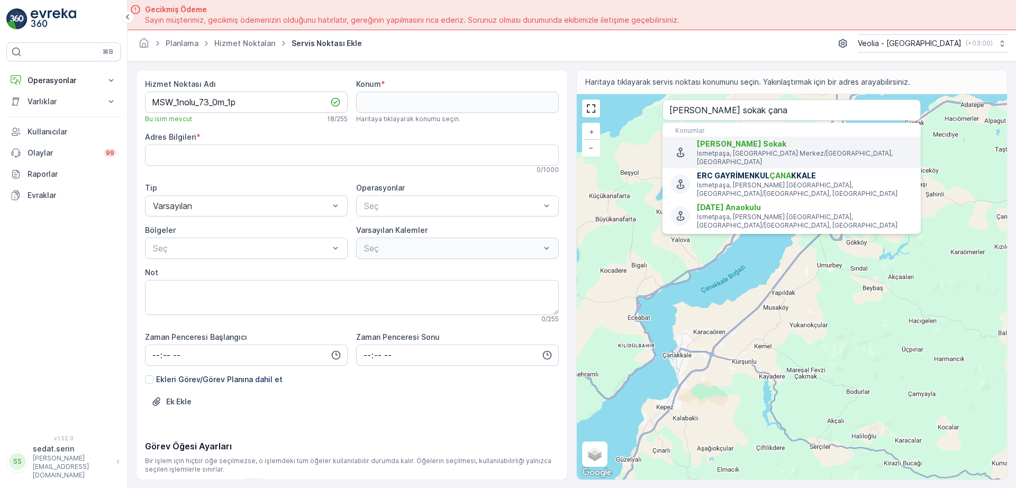
click at [725, 142] on span "Saim Özen Sokak" at bounding box center [741, 143] width 89 height 9
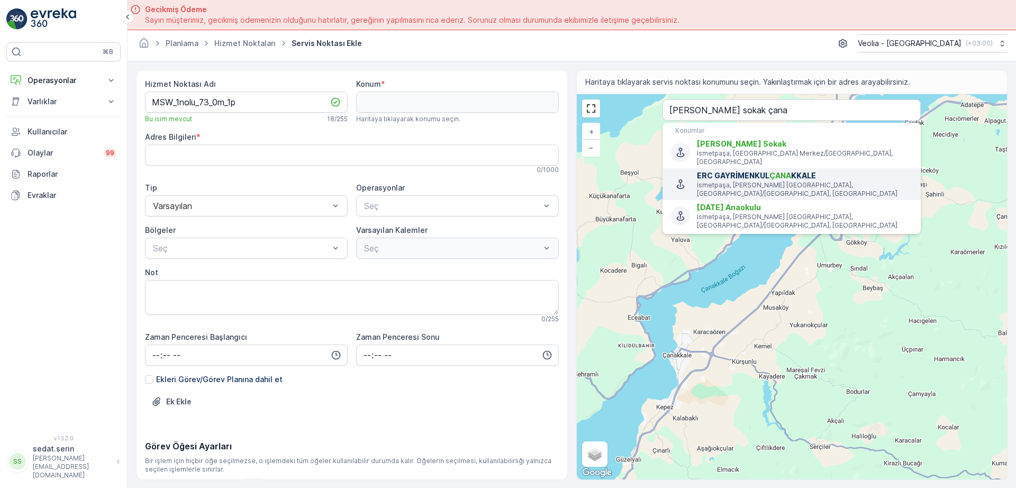
type input "40.1485991,26.416642"
type Bilgileri "İsmetpaşa, Saim Özen Sk., 17010 Çanakkale Merkez/Çanakkale, Türkiye"
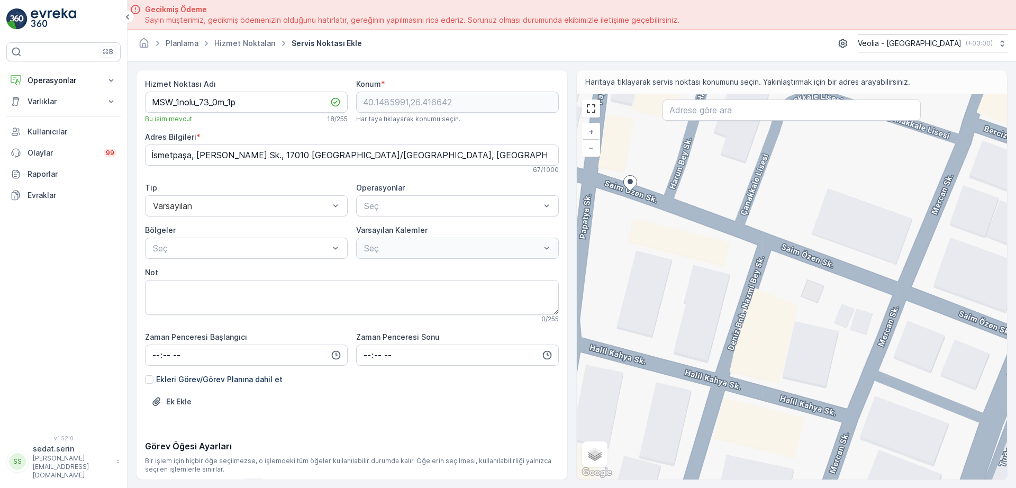
drag, startPoint x: 810, startPoint y: 276, endPoint x: 714, endPoint y: 265, distance: 97.4
click at [714, 265] on div "+ − Uydu Yol haritası Arazi Karışık Leaflet Klavye kısayolları Harita Verileri …" at bounding box center [792, 286] width 431 height 385
click at [826, 271] on div "+ − Uydu Yol haritası Arazi Karışık Leaflet Klavye kısayolları Harita Verileri …" at bounding box center [792, 286] width 431 height 385
type input "40.148288837078525,26.41763959109745"
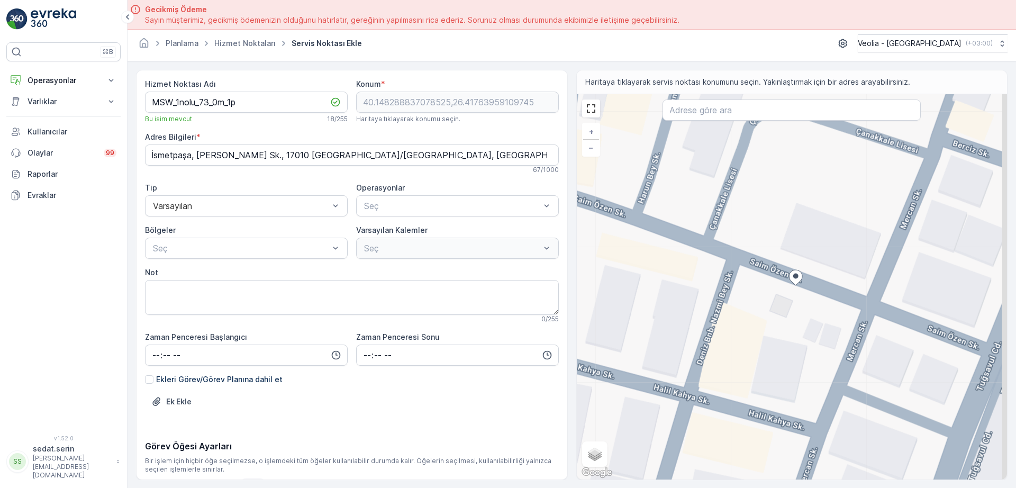
type Bilgileri "İsmetpaşa, Saim Özen Sk. No:25, 17000 Çanakkale Merkez/Çanakkale, Türkiye"
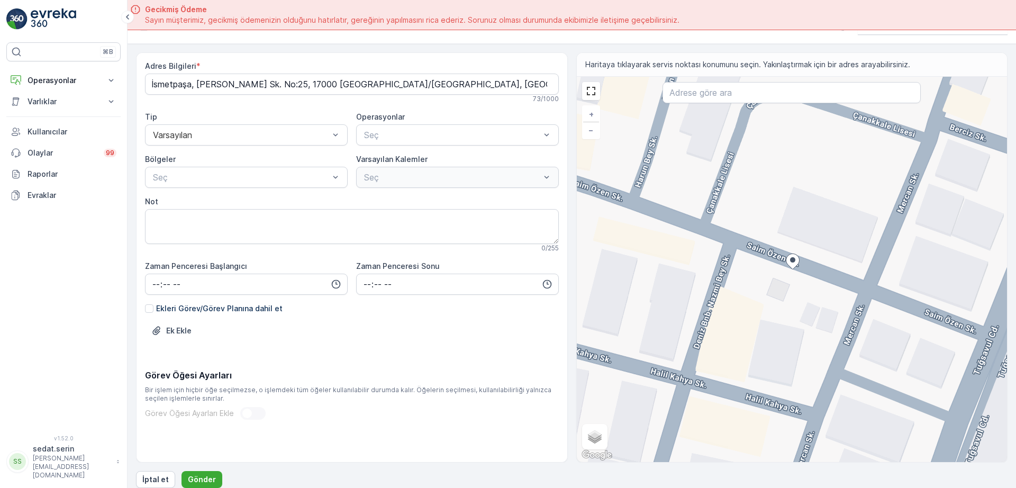
scroll to position [30, 0]
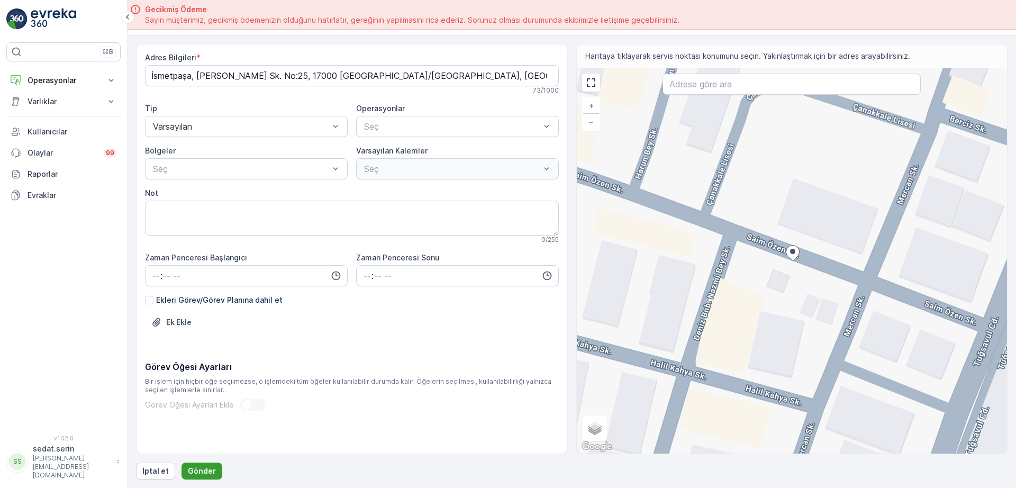
click at [195, 466] on p "Gönder" at bounding box center [202, 471] width 28 height 11
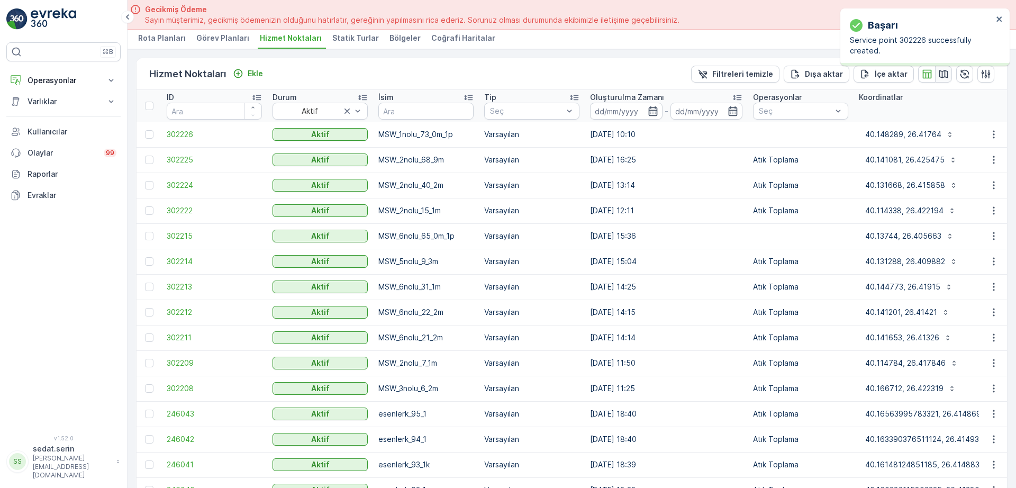
click at [938, 78] on icon "button" at bounding box center [943, 74] width 11 height 11
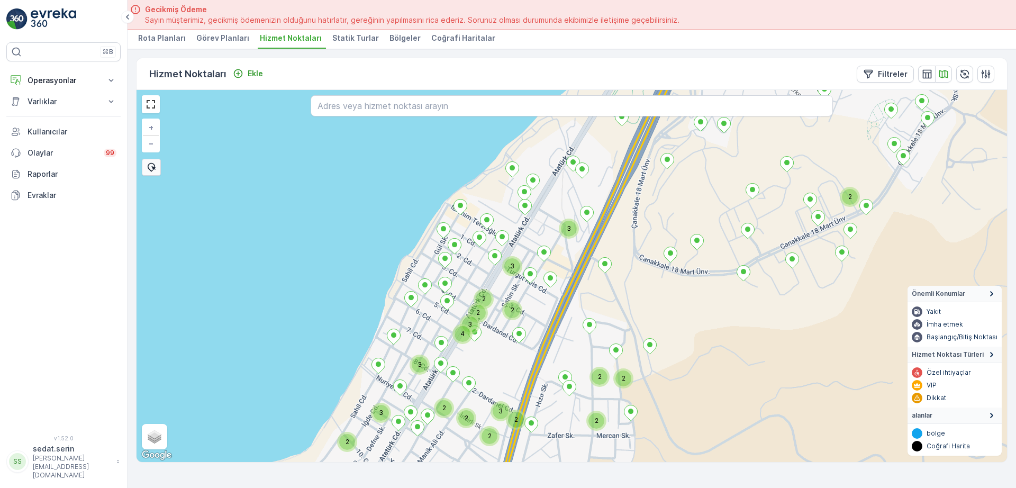
drag, startPoint x: 622, startPoint y: 293, endPoint x: 456, endPoint y: 419, distance: 209.1
click at [407, 465] on div "Hizmet Noktaları Ekle Filtreler 2 3 2 2 3 3 2 2 2 3 2 3 4 3 2 2 2 2 2 + − Uydu …" at bounding box center [571, 268] width 888 height 439
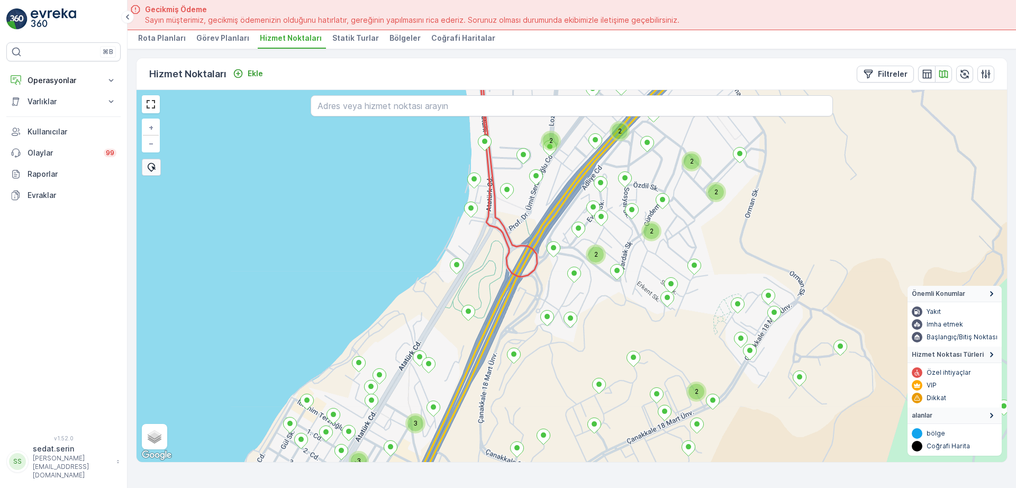
drag, startPoint x: 616, startPoint y: 231, endPoint x: 687, endPoint y: 455, distance: 234.7
click at [687, 455] on div "2 3 3 2 2 2 2 2 2 + − Uydu Yol haritası Arazi Karışık Leaflet Klavye kısayollar…" at bounding box center [571, 276] width 870 height 372
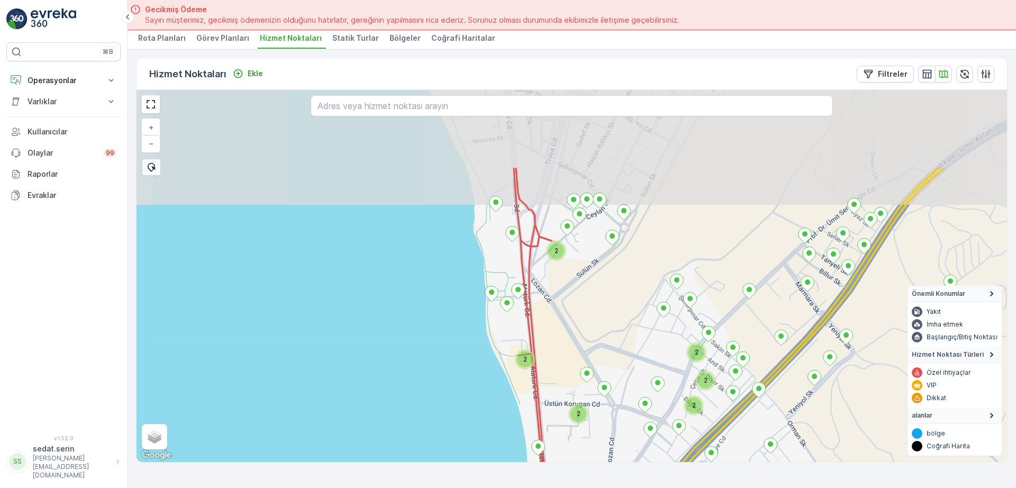
drag, startPoint x: 686, startPoint y: 287, endPoint x: 638, endPoint y: 510, distance: 228.3
click at [638, 487] on html "⌘B Operasyonlar Insights Planlama Rotalar & Görevler Kokpit Ayarlar Varlıklar V…" at bounding box center [508, 244] width 1016 height 488
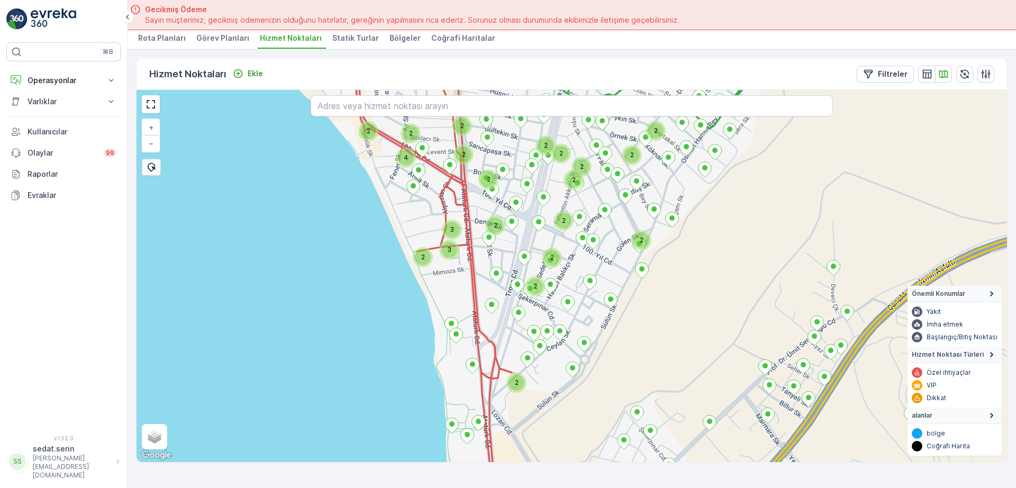
drag, startPoint x: 645, startPoint y: 345, endPoint x: 614, endPoint y: 442, distance: 101.6
click at [608, 487] on html "⌘B Operasyonlar Insights Planlama Rotalar & Görevler Kokpit Ayarlar Varlıklar V…" at bounding box center [508, 244] width 1016 height 488
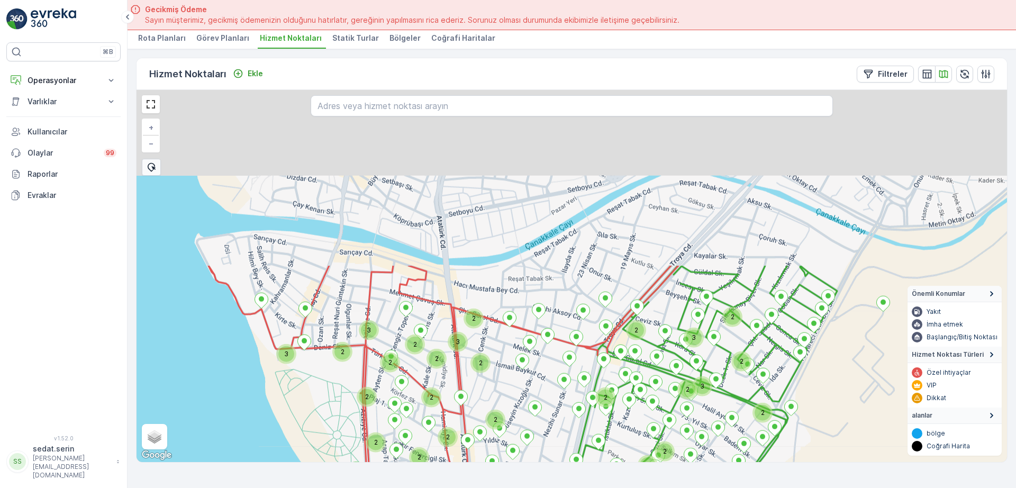
drag, startPoint x: 597, startPoint y: 295, endPoint x: 643, endPoint y: 412, distance: 125.1
click at [649, 487] on html "⌘B Operasyonlar Insights Planlama Rotalar & Görevler Kokpit Ayarlar Varlıklar V…" at bounding box center [508, 244] width 1016 height 488
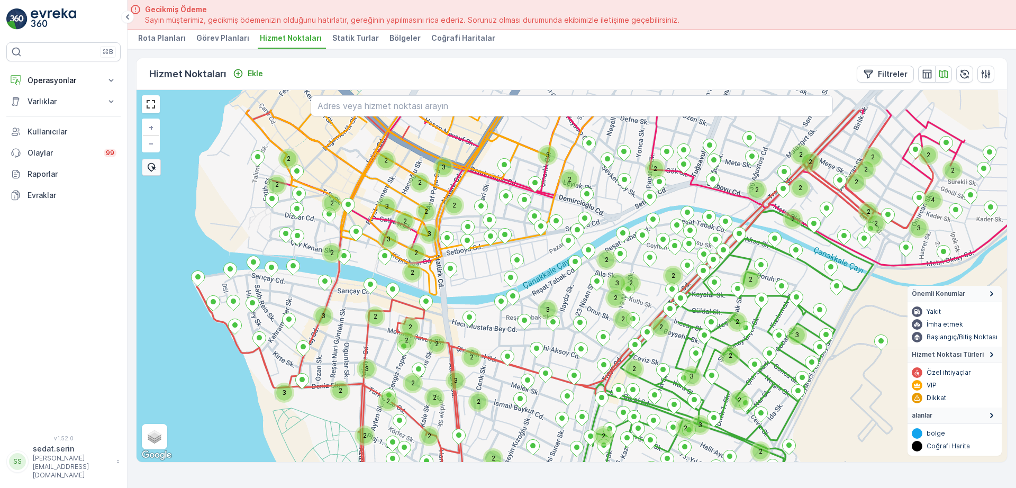
drag, startPoint x: 599, startPoint y: 280, endPoint x: 576, endPoint y: 378, distance: 100.6
click at [526, 487] on html "⌘B Operasyonlar Insights Planlama Rotalar & Görevler Kokpit Ayarlar Varlıklar V…" at bounding box center [508, 244] width 1016 height 488
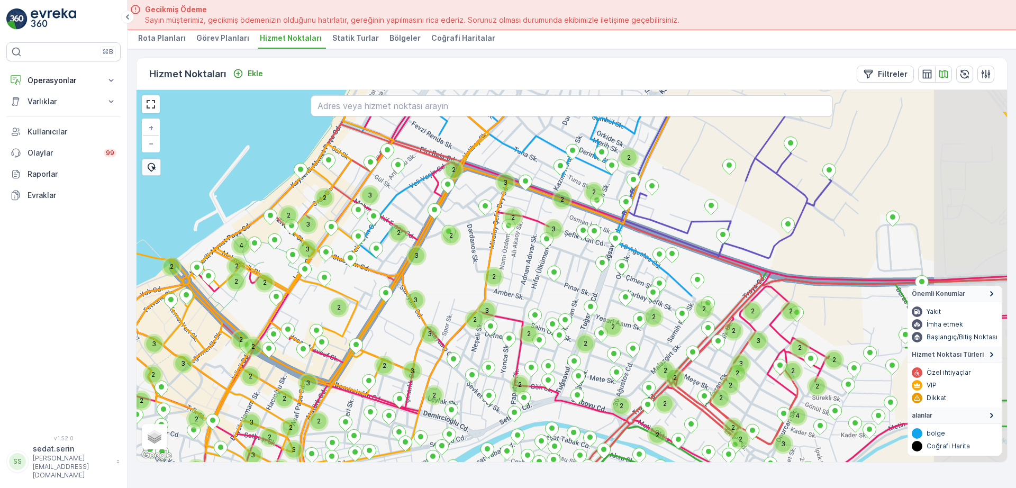
drag, startPoint x: 648, startPoint y: 324, endPoint x: 602, endPoint y: 353, distance: 54.4
click at [590, 363] on div "4 3 2 2 2 2 2 2 2 2 2 2 2 2 2 2 2 2 3 2 2 2 3 2 3 2 2 3 2 3 2 2 3 2 2 2 2 2 3 2…" at bounding box center [571, 276] width 870 height 372
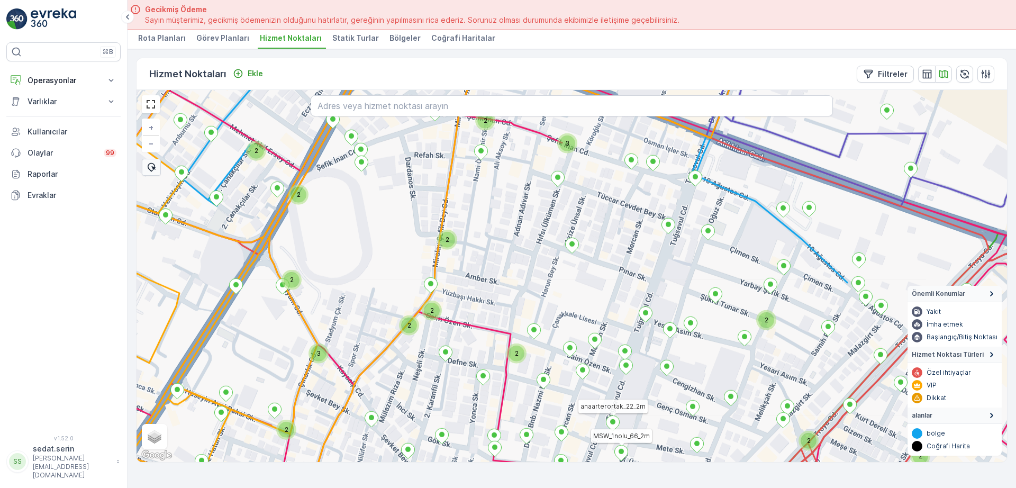
drag, startPoint x: 590, startPoint y: 264, endPoint x: 590, endPoint y: 308, distance: 44.4
click at [590, 308] on div "2 2 2 2 3 2 2 2 3 3 2 2 2 2 2 2 2 2 MSW_1nolu_66_2m anaarterortak_22_2m + − Uyd…" at bounding box center [571, 276] width 870 height 372
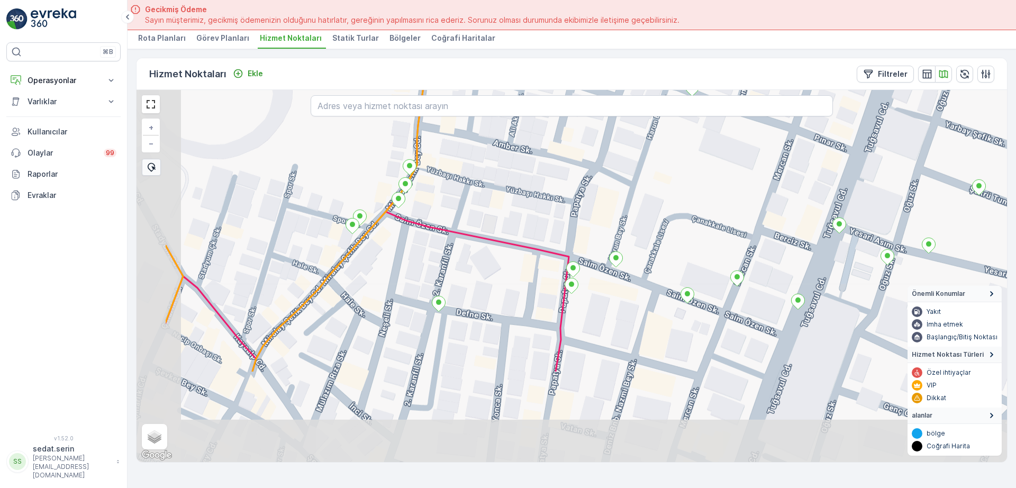
drag, startPoint x: 526, startPoint y: 387, endPoint x: 655, endPoint y: 241, distance: 194.1
click at [655, 241] on div "+ − Uydu Yol haritası Arazi Karışık Leaflet Klavye kısayolları Harita Verileri …" at bounding box center [571, 276] width 870 height 372
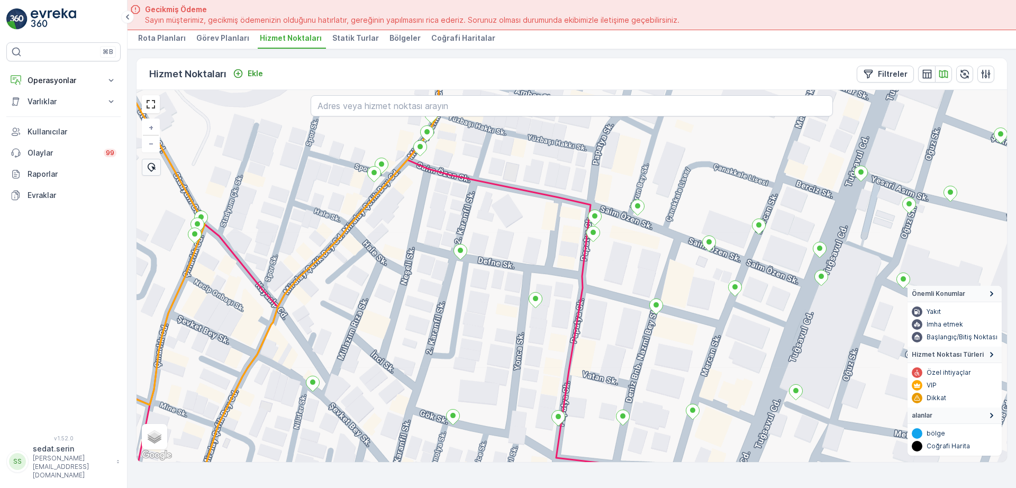
drag, startPoint x: 589, startPoint y: 371, endPoint x: 601, endPoint y: 256, distance: 116.0
click at [599, 262] on div "+ − Uydu Yol haritası Arazi Karışık Leaflet Klavye kısayolları Harita Verileri …" at bounding box center [571, 276] width 870 height 372
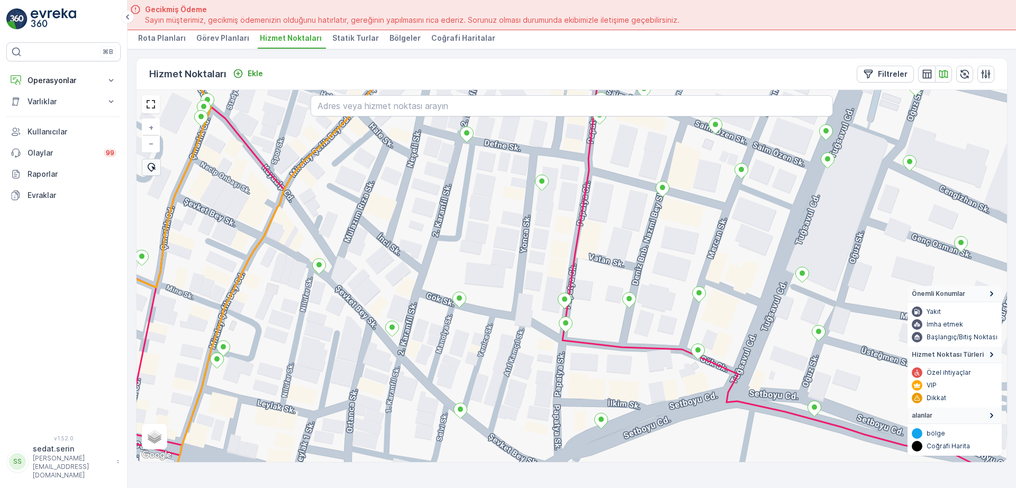
drag, startPoint x: 580, startPoint y: 401, endPoint x: 610, endPoint y: 270, distance: 134.1
click at [610, 271] on div "+ − Uydu Yol haritası Arazi Karışık Leaflet Klavye kısayolları Harita Verileri …" at bounding box center [571, 276] width 870 height 372
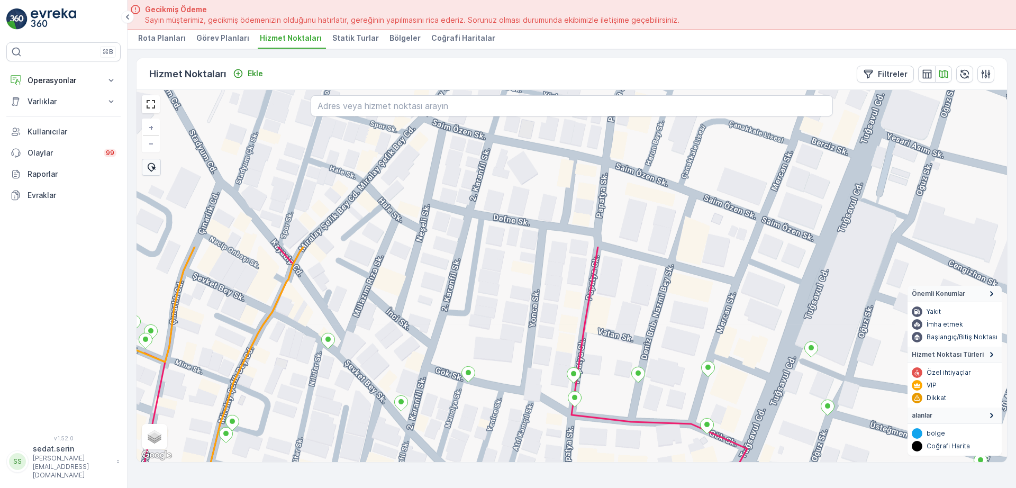
drag, startPoint x: 632, startPoint y: 165, endPoint x: 615, endPoint y: 326, distance: 162.2
click at [612, 370] on div "+ − Uydu Yol haritası Arazi Karışık Leaflet Klavye kısayolları Harita Verileri …" at bounding box center [571, 276] width 870 height 372
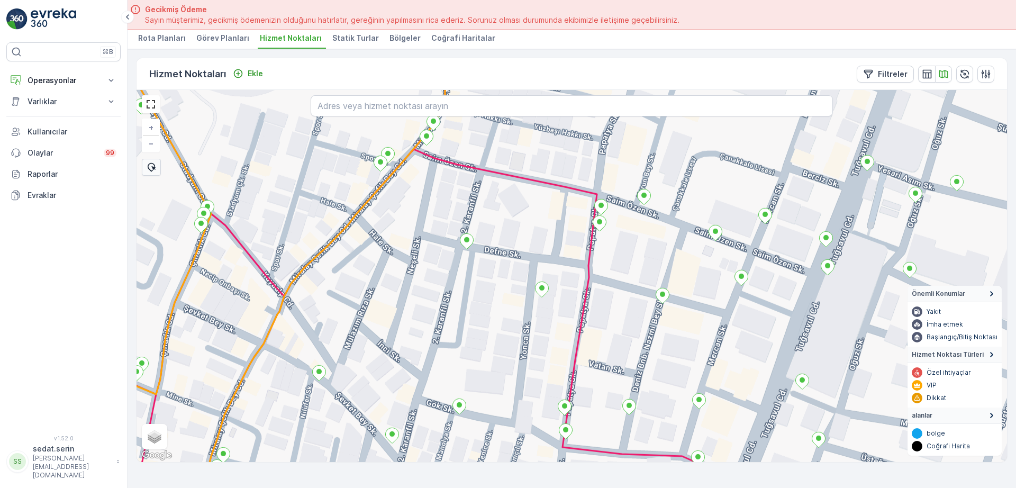
drag, startPoint x: 630, startPoint y: 159, endPoint x: 581, endPoint y: 341, distance: 187.7
click at [582, 339] on div "+ − Uydu Yol haritası Arazi Karışık Leaflet Klavye kısayolları Harita Verileri …" at bounding box center [571, 276] width 870 height 372
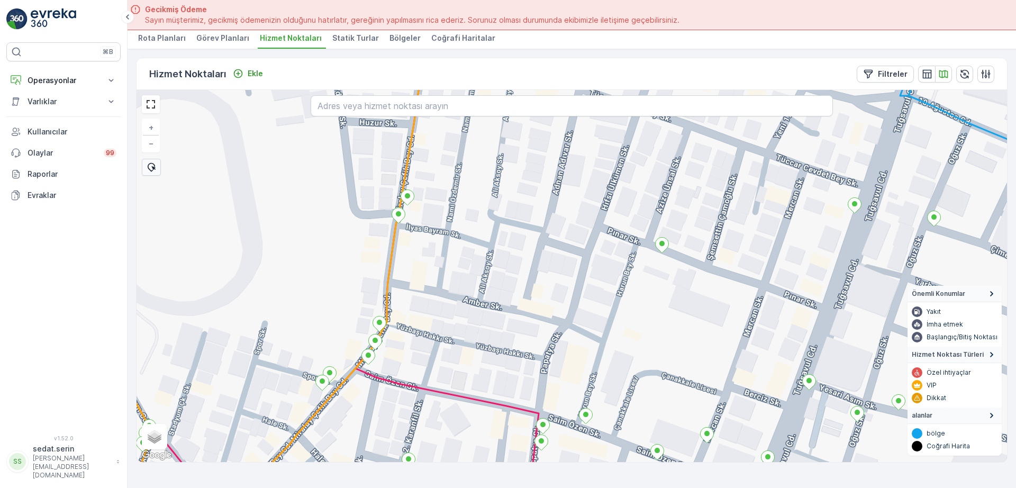
drag, startPoint x: 611, startPoint y: 271, endPoint x: 598, endPoint y: 315, distance: 46.2
click at [598, 315] on div "+ − Uydu Yol haritası Arazi Karışık Leaflet Klavye kısayolları Harita Verileri …" at bounding box center [571, 276] width 870 height 372
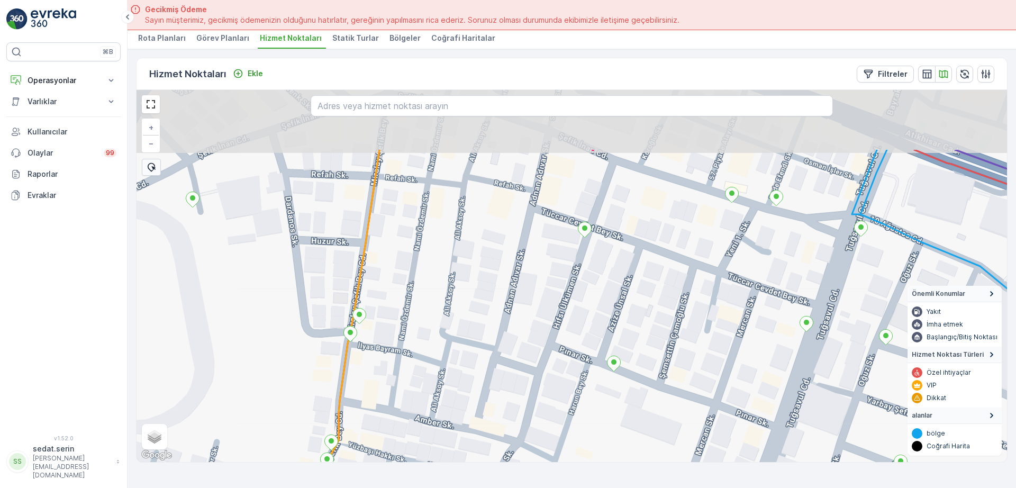
drag, startPoint x: 624, startPoint y: 271, endPoint x: 581, endPoint y: 369, distance: 106.3
click at [581, 369] on div "+ − Uydu Yol haritası Arazi Karışık Leaflet Klavye kısayolları Harita Verileri …" at bounding box center [571, 276] width 870 height 372
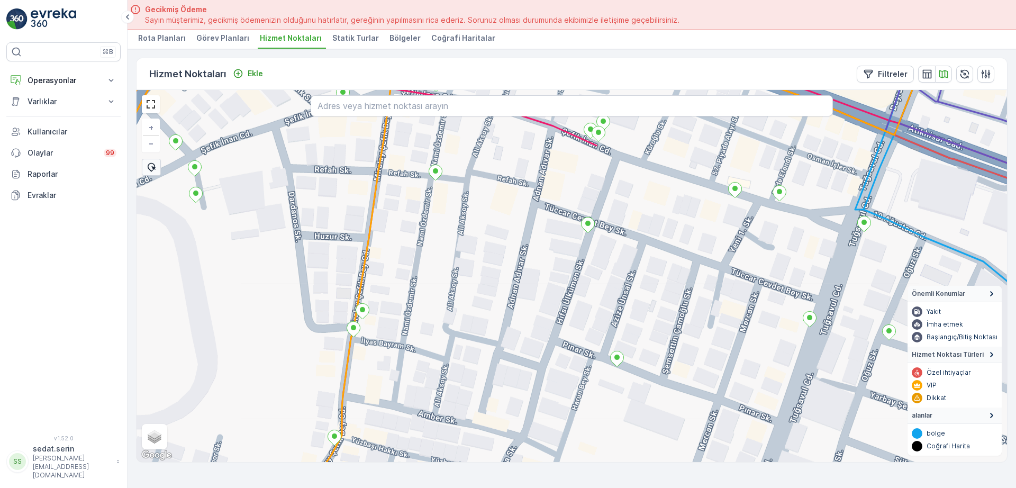
drag, startPoint x: 599, startPoint y: 350, endPoint x: 653, endPoint y: 238, distance: 124.9
click at [652, 238] on div "+ − Uydu Yol haritası Arazi Karışık Leaflet Klavye kısayolları Harita Verileri …" at bounding box center [571, 276] width 870 height 372
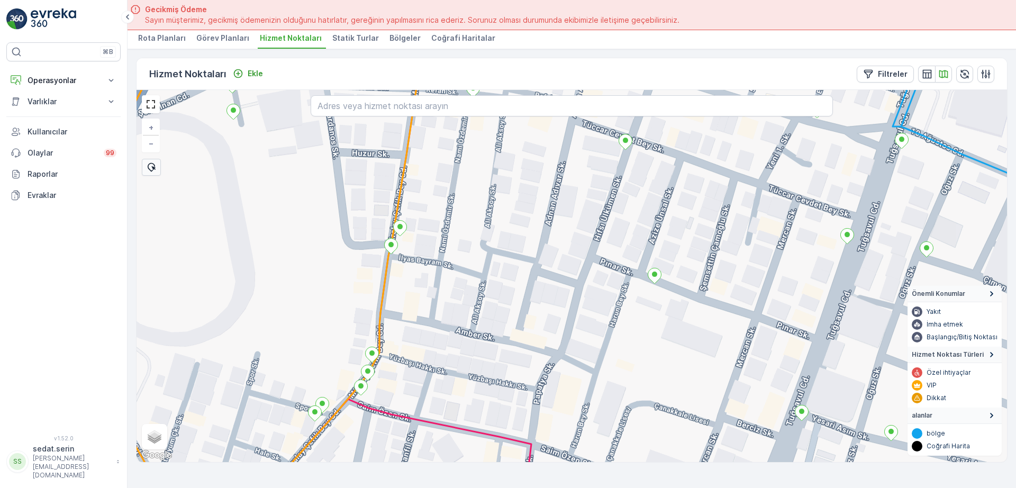
drag, startPoint x: 608, startPoint y: 353, endPoint x: 665, endPoint y: 207, distance: 157.5
click at [657, 218] on div "+ − Uydu Yol haritası Arazi Karışık Leaflet Klavye kısayolları Harita Verileri …" at bounding box center [571, 276] width 870 height 372
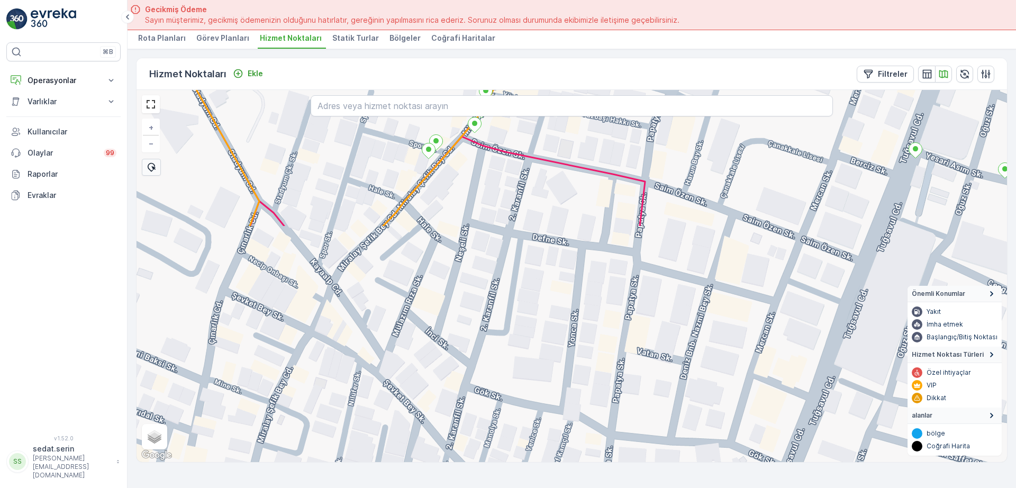
click at [626, 267] on div "+ − Uydu Yol haritası Arazi Karışık Leaflet Klavye kısayolları Harita Verileri …" at bounding box center [571, 276] width 870 height 372
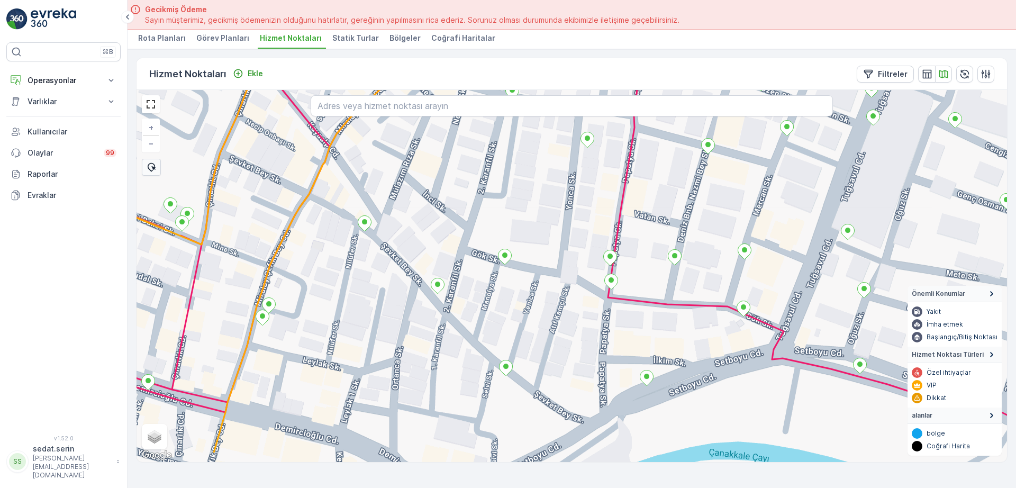
drag, startPoint x: 633, startPoint y: 382, endPoint x: 643, endPoint y: 330, distance: 53.7
click at [643, 331] on div "MERKEZ KARTON 2 STATİK TUR + − Uydu Yol haritası Arazi Karışık Leaflet Klavye k…" at bounding box center [571, 276] width 870 height 372
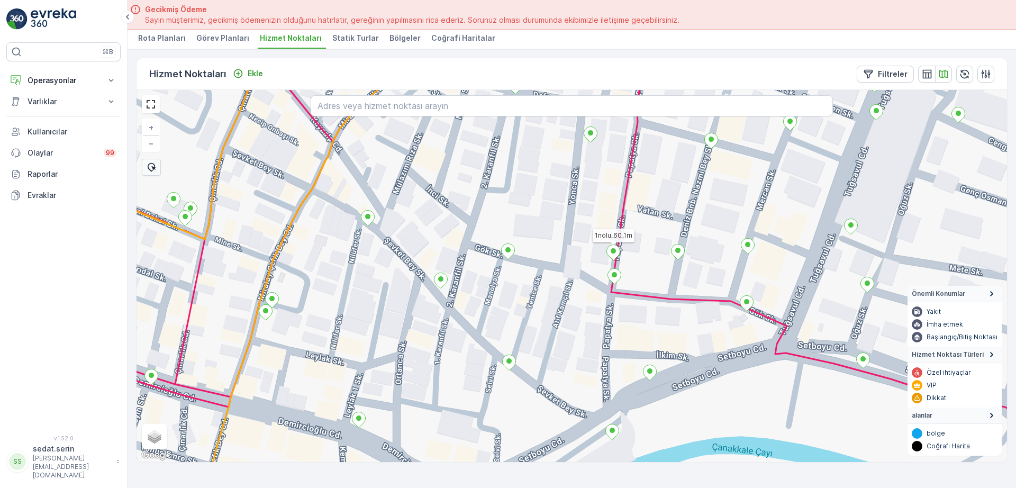
click at [615, 257] on icon at bounding box center [613, 252] width 13 height 15
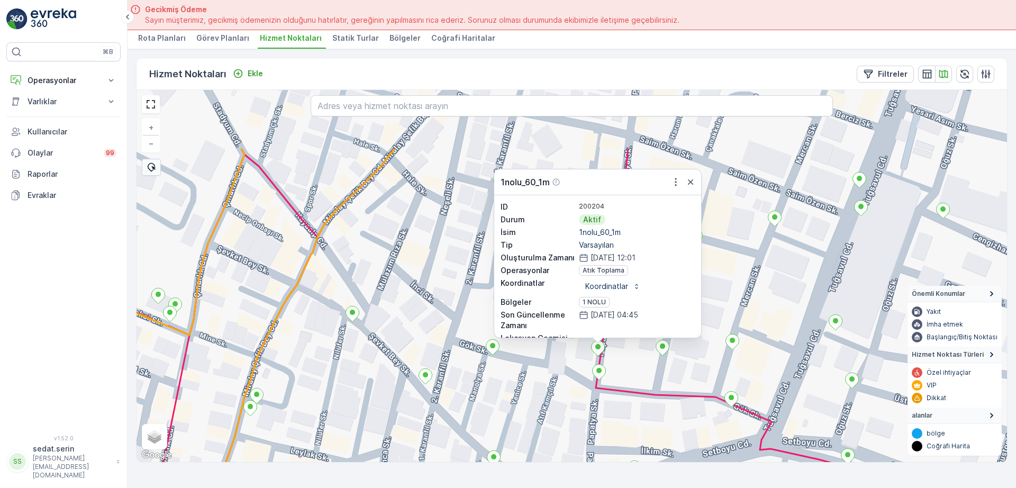
drag, startPoint x: 775, startPoint y: 189, endPoint x: 710, endPoint y: 267, distance: 101.8
click at [751, 308] on div "1nolu_60_1m ID 200204 Durum Aktif İsim 1nolu_60_1m Tip Varsayılan Oluşturulma Z…" at bounding box center [571, 276] width 870 height 372
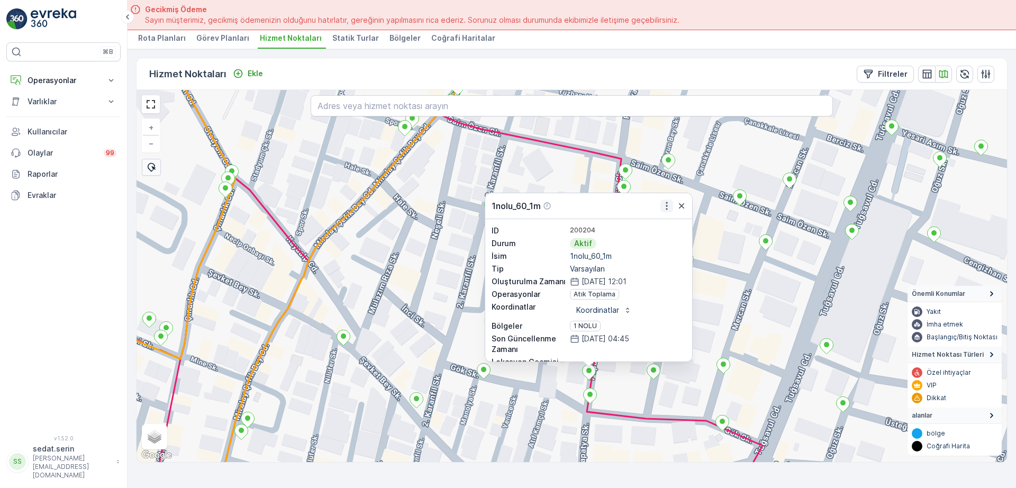
click at [669, 207] on icon "button" at bounding box center [666, 205] width 11 height 11
drag, startPoint x: 682, startPoint y: 199, endPoint x: 723, endPoint y: 291, distance: 100.2
click at [717, 302] on div "1nolu_60_1m ID 200204 Durum Aktif İsim 1nolu_60_1m Tip Varsayılan Oluşturulma Z…" at bounding box center [571, 276] width 870 height 372
drag, startPoint x: 683, startPoint y: 205, endPoint x: 677, endPoint y: 204, distance: 6.5
click at [683, 205] on icon "button" at bounding box center [681, 205] width 11 height 11
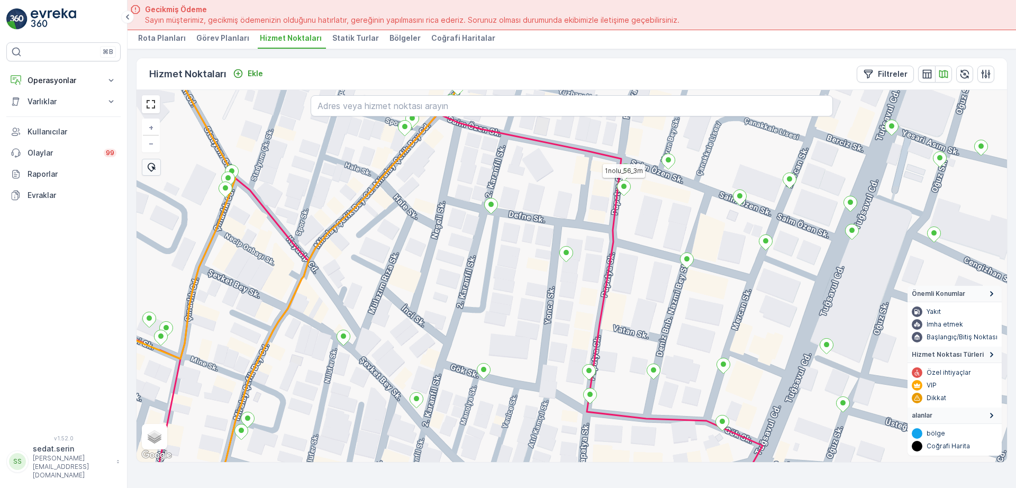
click at [626, 186] on ellipse at bounding box center [623, 186] width 5 height 5
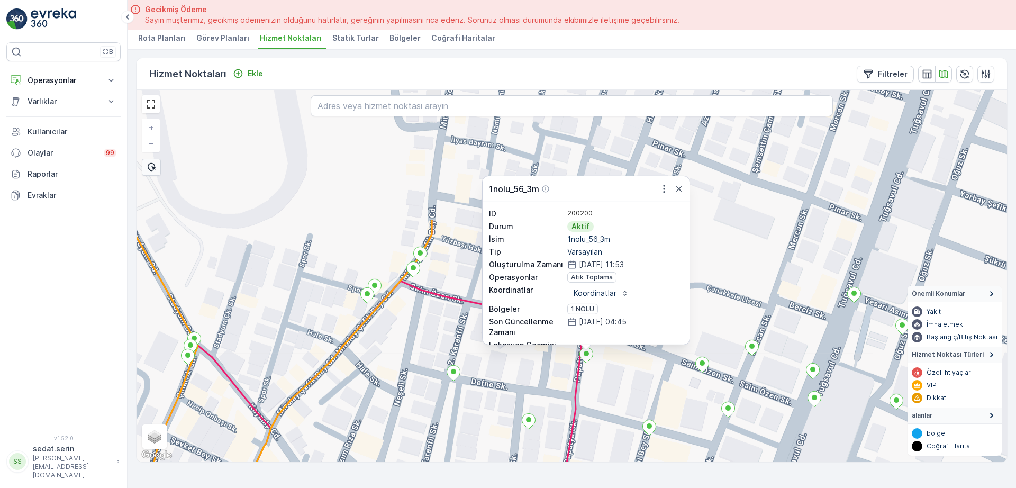
drag, startPoint x: 705, startPoint y: 235, endPoint x: 667, endPoint y: 399, distance: 168.8
click at [667, 399] on div "1nolu_56_3m ID 200200 Durum Aktif İsim 1nolu_56_3m Tip Varsayılan Oluşturulma Z…" at bounding box center [571, 276] width 870 height 372
click at [662, 190] on icon "button" at bounding box center [664, 189] width 11 height 11
click at [456, 271] on div "1nolu_56_3m ID 200200 Durum Aktif İsim 1nolu_56_3m Tip Varsayılan Oluşturulma Z…" at bounding box center [571, 276] width 870 height 372
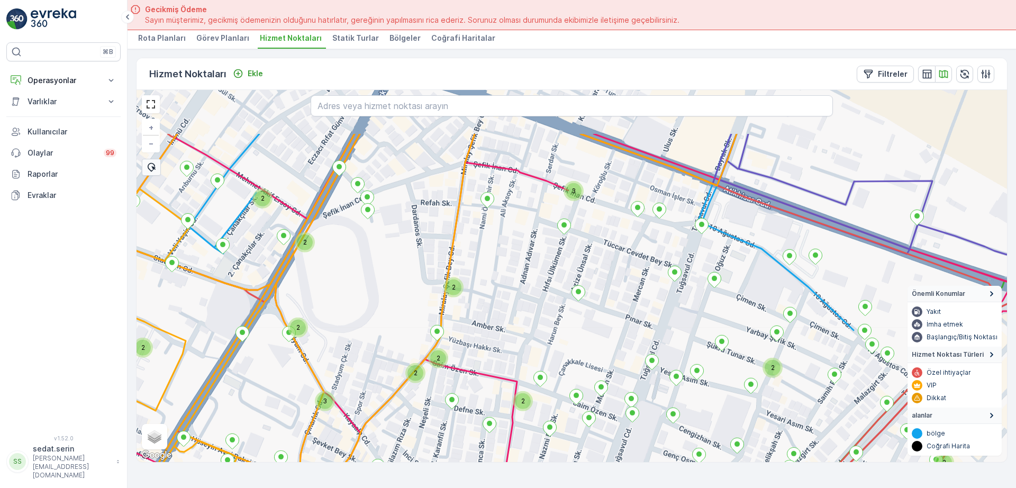
drag, startPoint x: 581, startPoint y: 248, endPoint x: 566, endPoint y: 336, distance: 89.7
click at [566, 336] on div "2 3 2 2 2 2 2 3 2 2 3 2 2 2 2 2 2 2 2 + − Uydu Yol haritası Arazi Karışık Leafl…" at bounding box center [571, 276] width 870 height 372
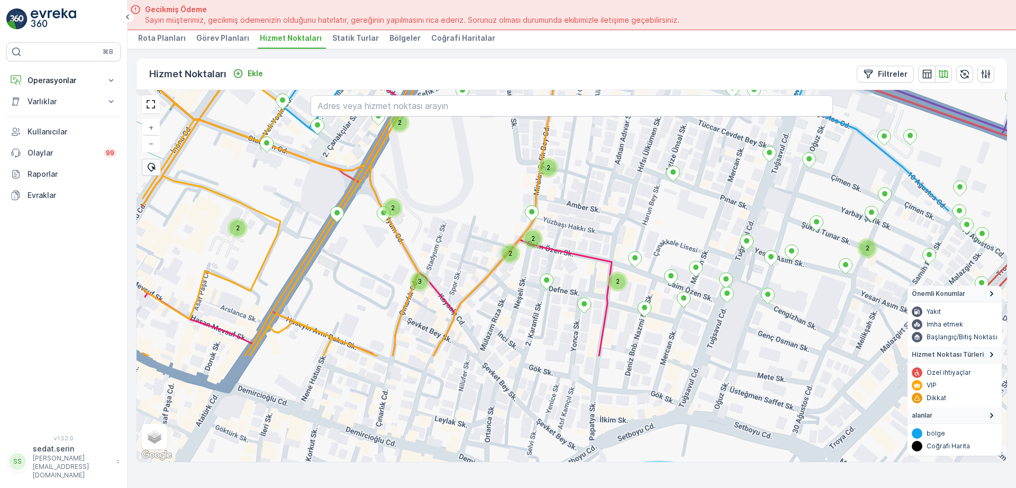
drag, startPoint x: 543, startPoint y: 339, endPoint x: 636, endPoint y: 195, distance: 170.7
click at [636, 195] on div "3 2 3 2 2 3 2 2 2 2 2 2 2 2 2 2 2 2 + − Uydu Yol haritası Arazi Karışık Leaflet…" at bounding box center [571, 276] width 870 height 372
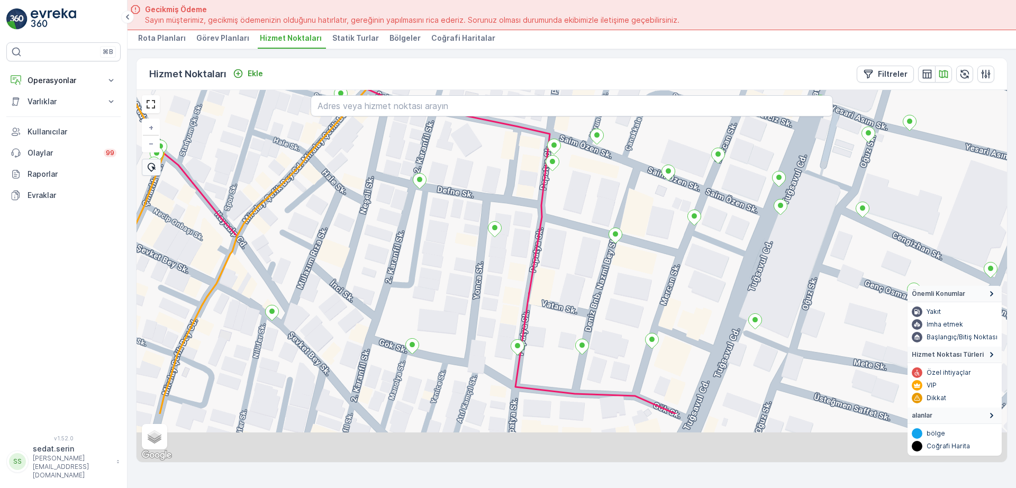
drag, startPoint x: 647, startPoint y: 344, endPoint x: 660, endPoint y: 233, distance: 111.8
click at [660, 233] on div "+ − Uydu Yol haritası Arazi Karışık Leaflet Klavye kısayolları Harita Verileri …" at bounding box center [571, 276] width 870 height 372
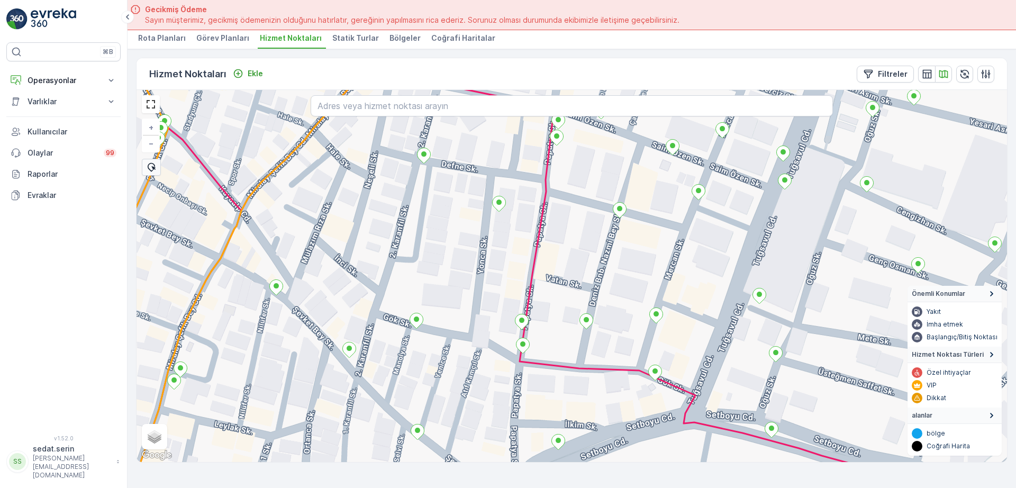
drag, startPoint x: 464, startPoint y: 337, endPoint x: 467, endPoint y: 329, distance: 9.0
click at [467, 329] on div "MSW_1nolu_9_2m + − Uydu Yol haritası Arazi Karışık Leaflet Klavye kısayolları H…" at bounding box center [571, 276] width 870 height 372
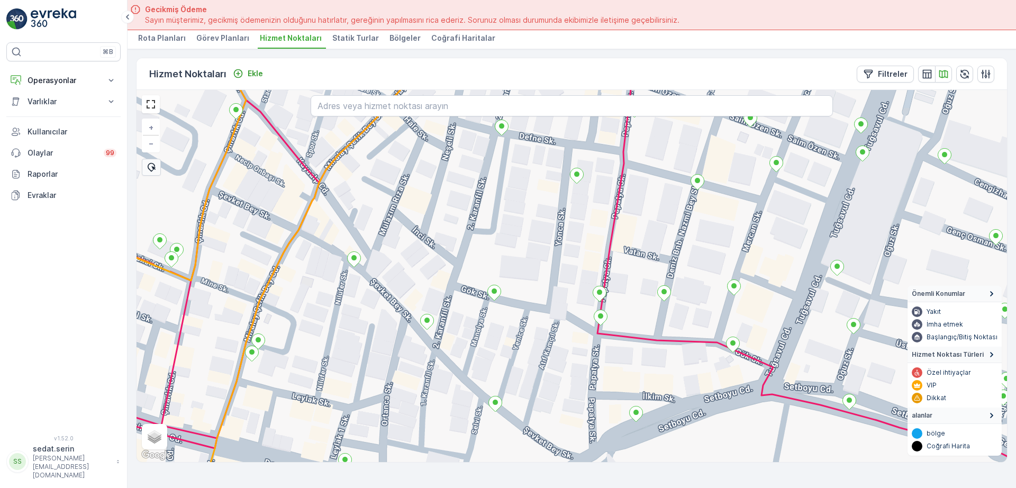
drag, startPoint x: 385, startPoint y: 304, endPoint x: 427, endPoint y: 339, distance: 54.5
click at [404, 325] on div "+ − Uydu Yol haritası Arazi Karışık Leaflet Klavye kısayolları Harita Verileri …" at bounding box center [571, 276] width 870 height 372
click at [499, 404] on icon at bounding box center [495, 403] width 13 height 15
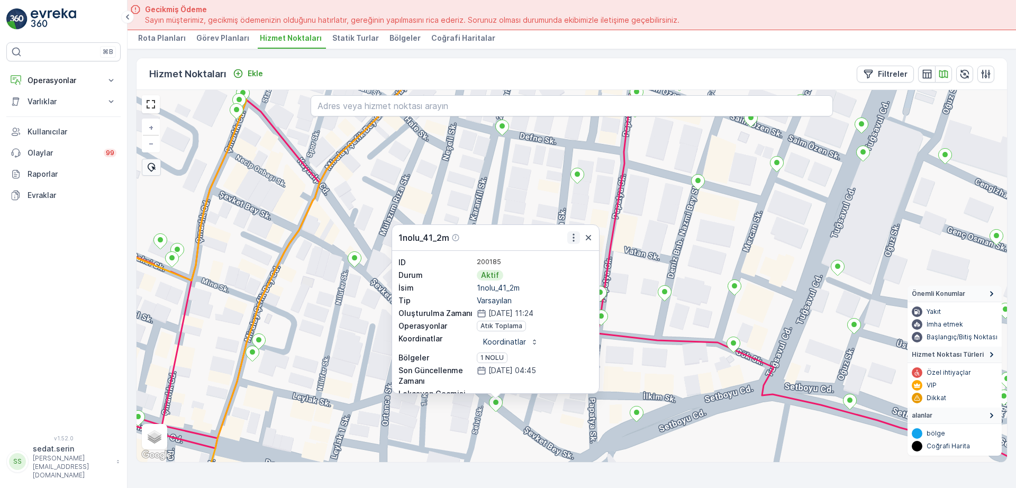
click at [572, 240] on icon "button" at bounding box center [573, 237] width 11 height 11
click at [357, 260] on icon at bounding box center [354, 258] width 13 height 15
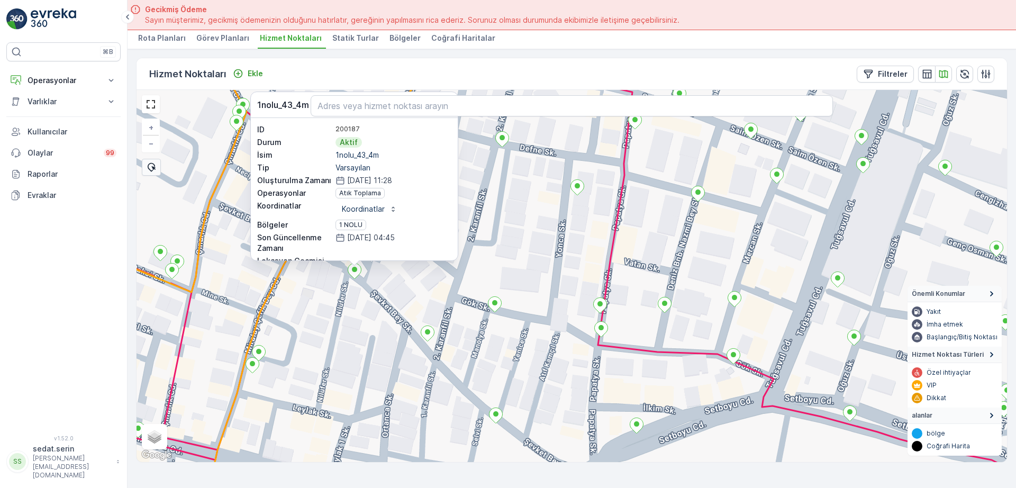
drag, startPoint x: 503, startPoint y: 201, endPoint x: 477, endPoint y: 262, distance: 66.3
click at [505, 299] on div "1nolu_43_4m ID 200187 Durum Aktif İsim 1nolu_43_4m Tip Varsayılan Oluşturulma Z…" at bounding box center [571, 276] width 870 height 372
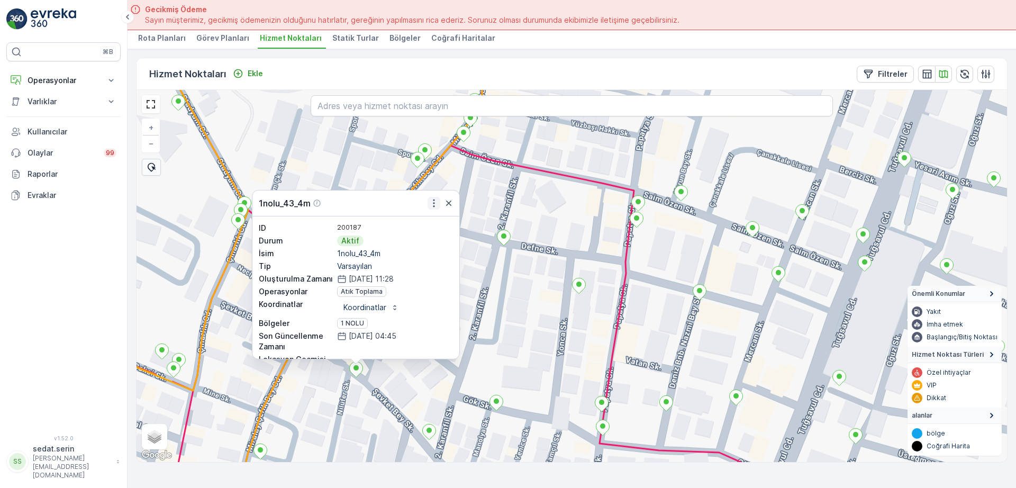
click at [435, 206] on icon "button" at bounding box center [433, 203] width 11 height 11
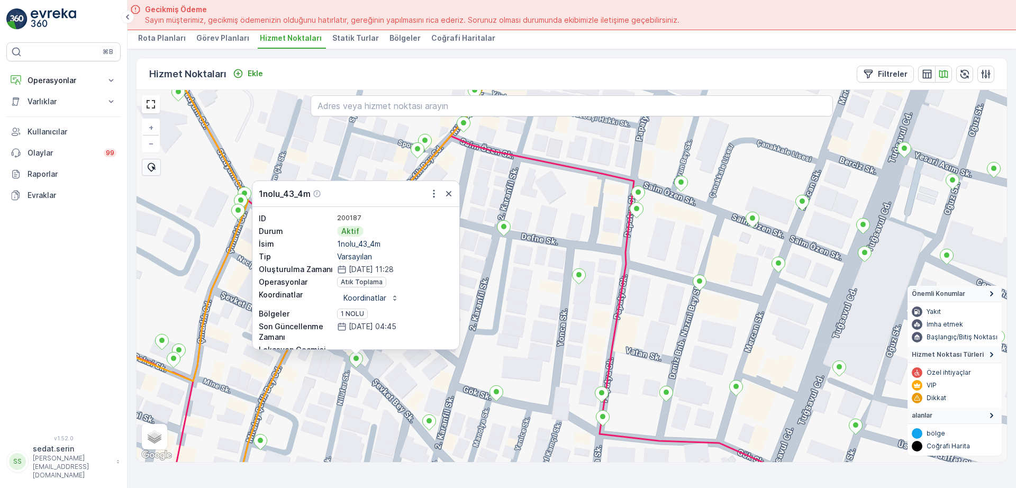
drag, startPoint x: 444, startPoint y: 370, endPoint x: 442, endPoint y: 296, distance: 73.6
click at [442, 296] on div "1nolu_43_4m ID 200187 Durum Aktif İsim 1nolu_43_4m Tip Varsayılan Oluşturulma Z…" at bounding box center [571, 276] width 870 height 372
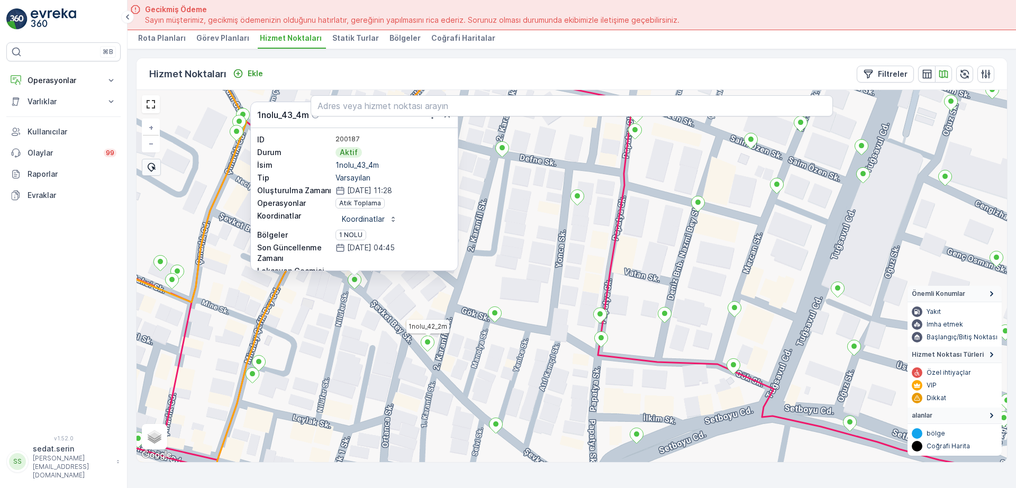
click at [433, 343] on icon at bounding box center [427, 343] width 13 height 15
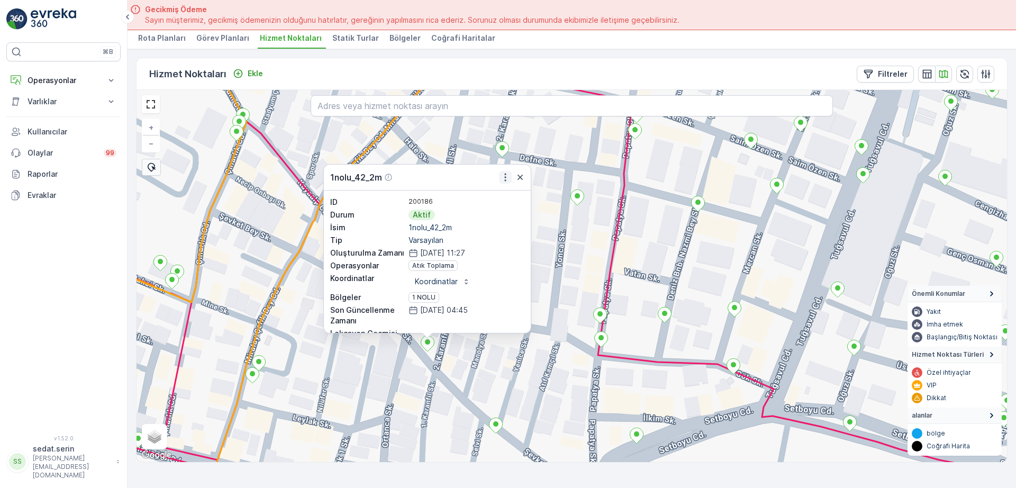
click at [504, 180] on icon "button" at bounding box center [505, 177] width 11 height 11
click at [595, 257] on div "1nolu_42_2m ID 200186 Durum Aktif İsim 1nolu_42_2m Tip Varsayılan Oluşturulma Z…" at bounding box center [571, 276] width 870 height 372
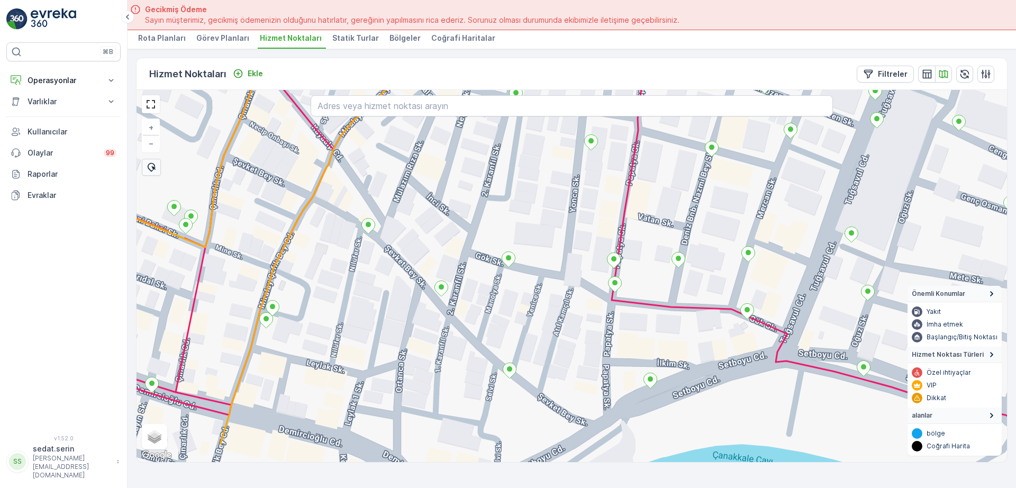
drag, startPoint x: 522, startPoint y: 278, endPoint x: 550, endPoint y: 186, distance: 96.1
click at [548, 185] on div "+ − Uydu Yol haritası Arazi Karışık Leaflet Klavye kısayolları Harita Verileri …" at bounding box center [571, 276] width 870 height 372
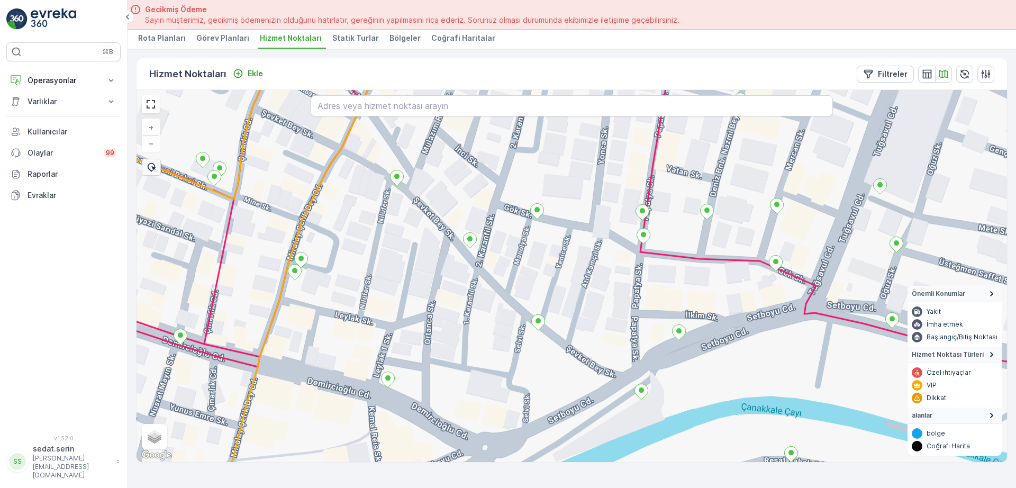
drag, startPoint x: 380, startPoint y: 309, endPoint x: 412, endPoint y: 370, distance: 68.6
click at [422, 370] on div "+ − Uydu Yol haritası Arazi Karışık Leaflet Klavye kısayolları Harita Verileri …" at bounding box center [571, 276] width 870 height 372
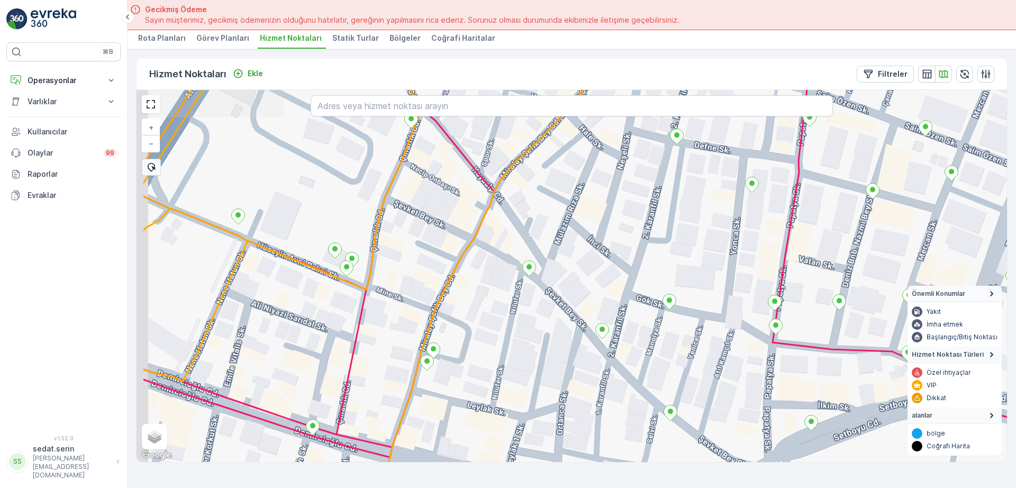
drag, startPoint x: 393, startPoint y: 280, endPoint x: 487, endPoint y: 316, distance: 100.1
click at [487, 316] on div "+ − Uydu Yol haritası Arazi Karışık Leaflet Klavye kısayolları Harita Verileri …" at bounding box center [571, 276] width 870 height 372
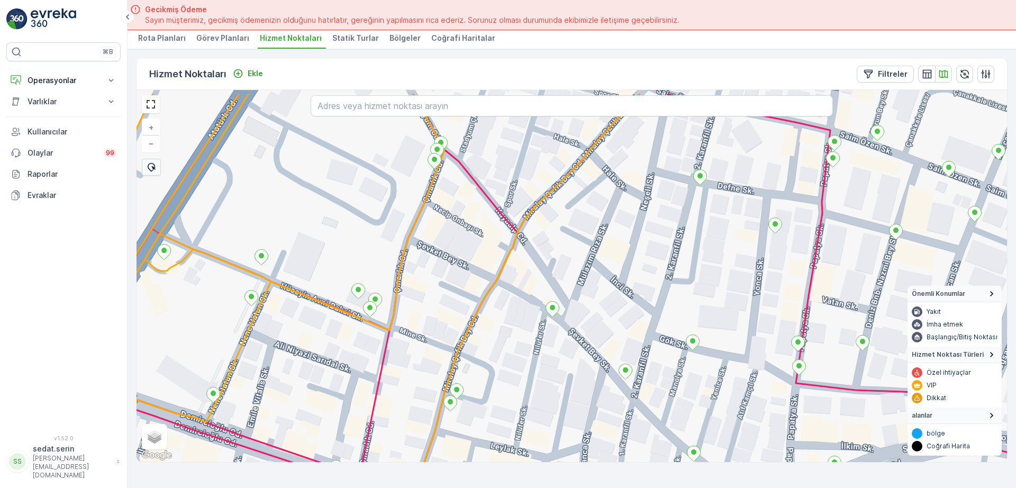
click at [411, 349] on div "+ − Uydu Yol haritası Arazi Karışık Leaflet Klavye kısayolları Harita Verileri …" at bounding box center [571, 276] width 870 height 372
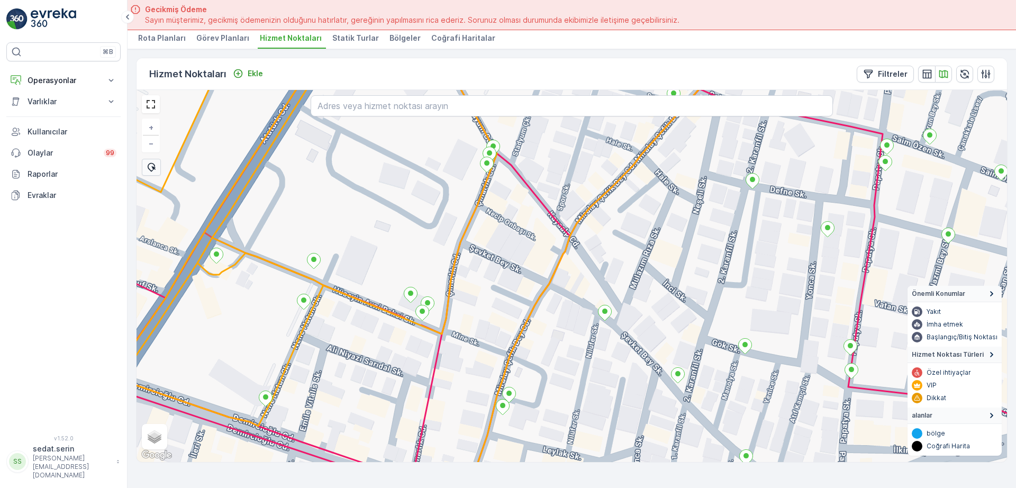
drag, startPoint x: 308, startPoint y: 257, endPoint x: 375, endPoint y: 261, distance: 66.2
click at [375, 261] on div "+ − Uydu Yol haritası Arazi Karışık Leaflet Klavye kısayolları Harita Verileri …" at bounding box center [571, 276] width 870 height 372
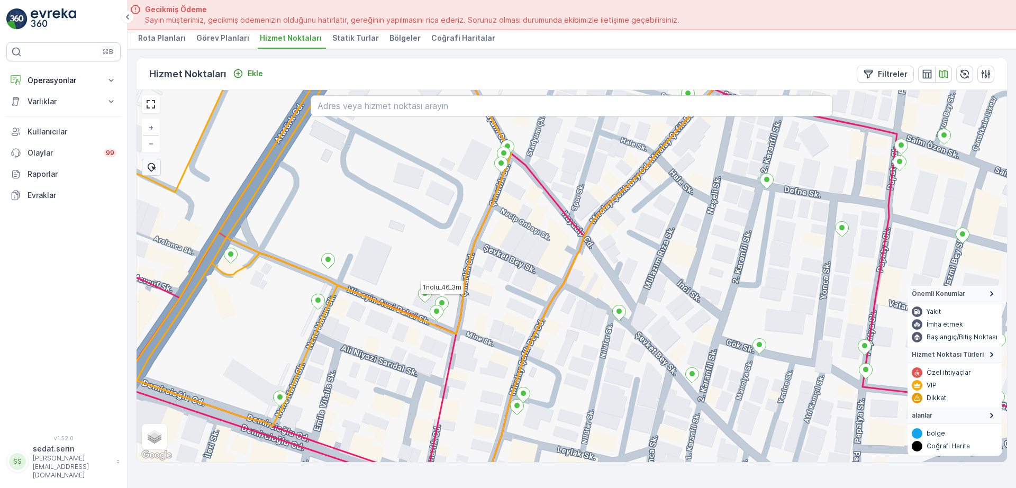
click at [445, 305] on icon at bounding box center [441, 303] width 13 height 15
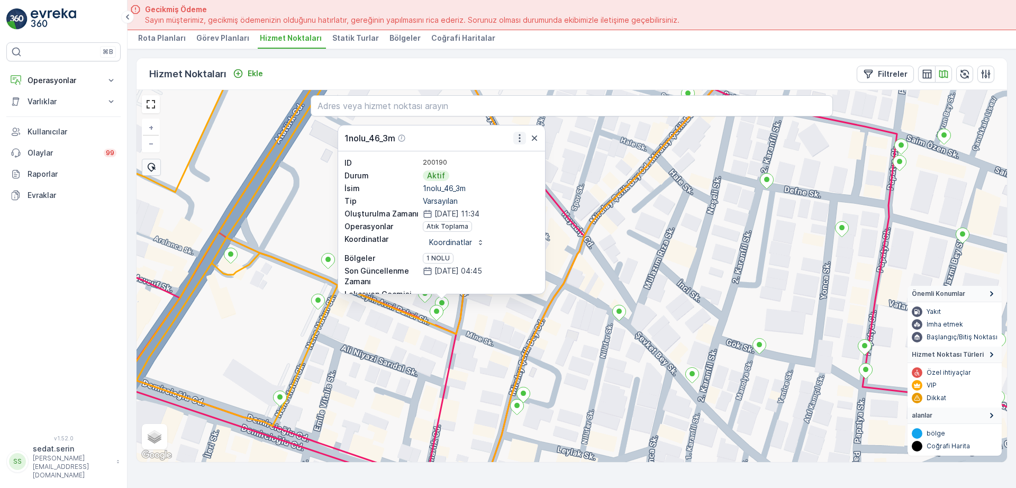
click at [516, 139] on icon "button" at bounding box center [519, 138] width 11 height 11
click at [504, 312] on div "1nolu_46_3m ID 200190 Durum Aktif İsim 1nolu_46_3m Tip Varsayılan Oluşturulma Z…" at bounding box center [571, 276] width 870 height 372
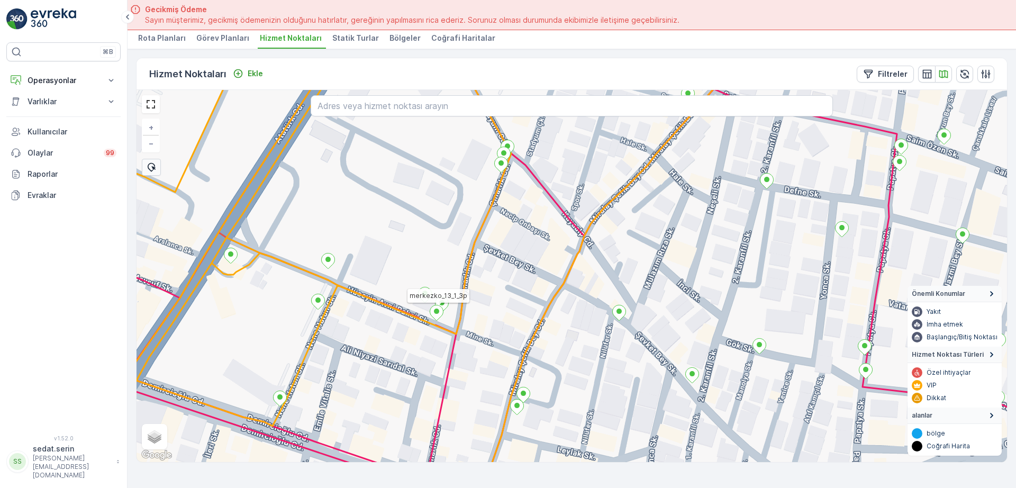
click at [437, 314] on icon at bounding box center [436, 312] width 13 height 15
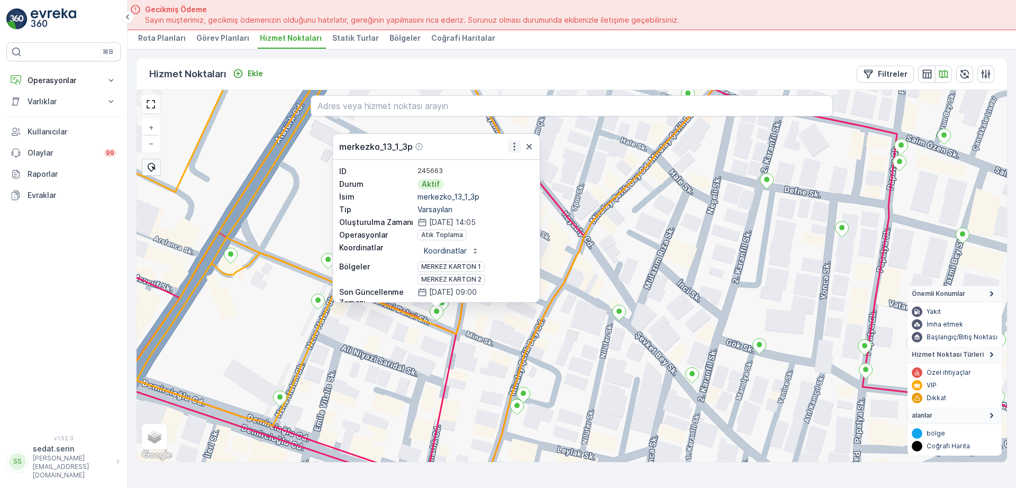
click at [512, 146] on icon "button" at bounding box center [514, 146] width 11 height 11
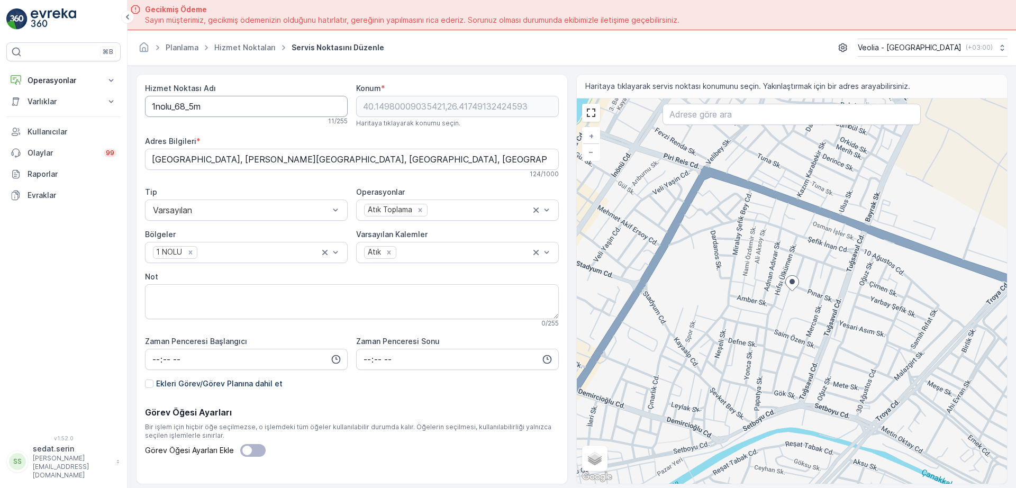
click at [154, 107] on Adı "1nolu_68_5m" at bounding box center [246, 106] width 203 height 21
click at [208, 103] on Adı "MSW_1nolu_68_5m" at bounding box center [246, 106] width 203 height 21
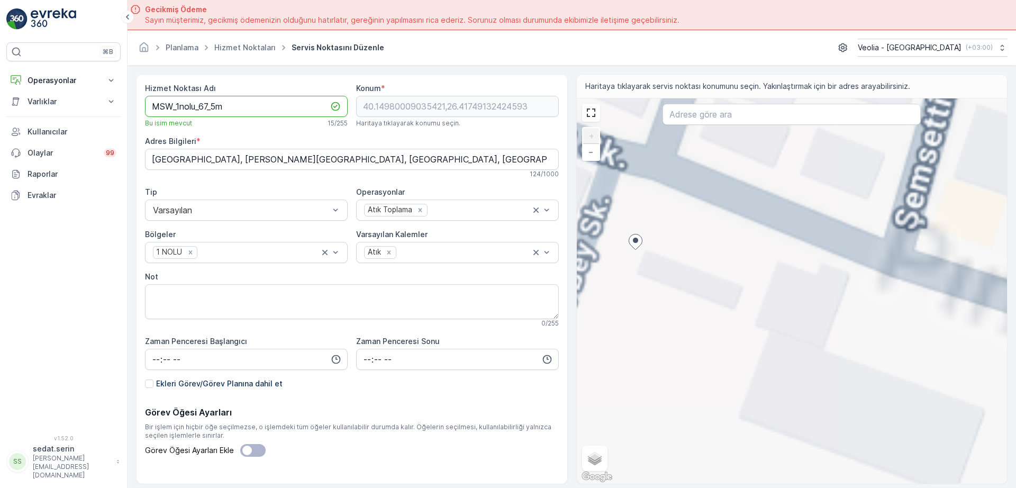
type Adı "MSW_1nolu_67_5m"
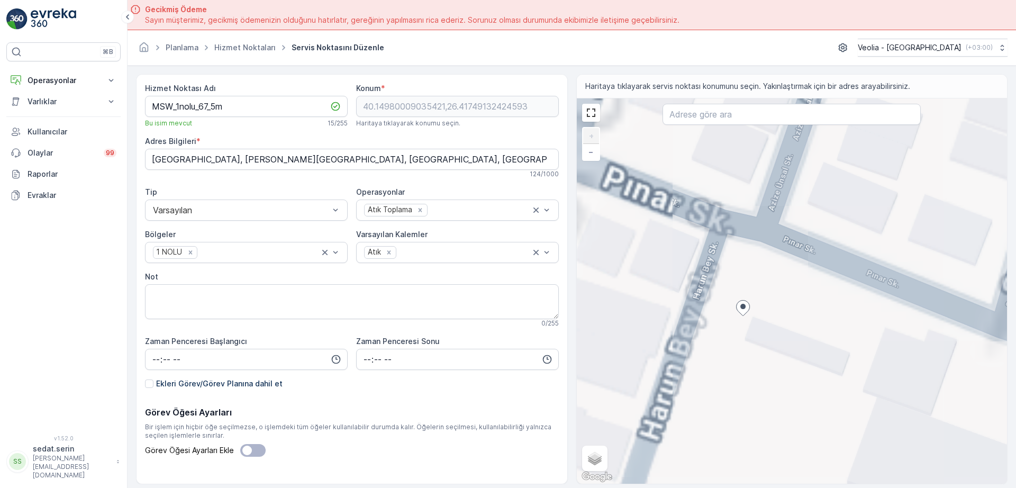
drag, startPoint x: 738, startPoint y: 244, endPoint x: 853, endPoint y: 315, distance: 135.1
click at [853, 315] on div "+ − Uydu Yol haritası Arazi Karışık Leaflet Klavye kısayolları Harita Verileri …" at bounding box center [792, 290] width 431 height 385
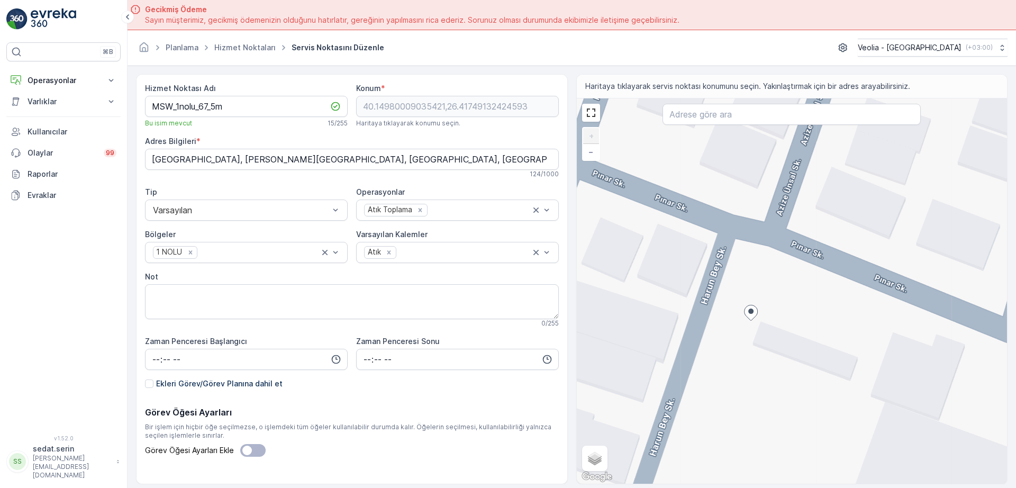
click at [829, 271] on div "+ − Uydu Yol haritası Arazi Karışık Leaflet Klavye kısayolları Harita Verileri …" at bounding box center [792, 290] width 431 height 385
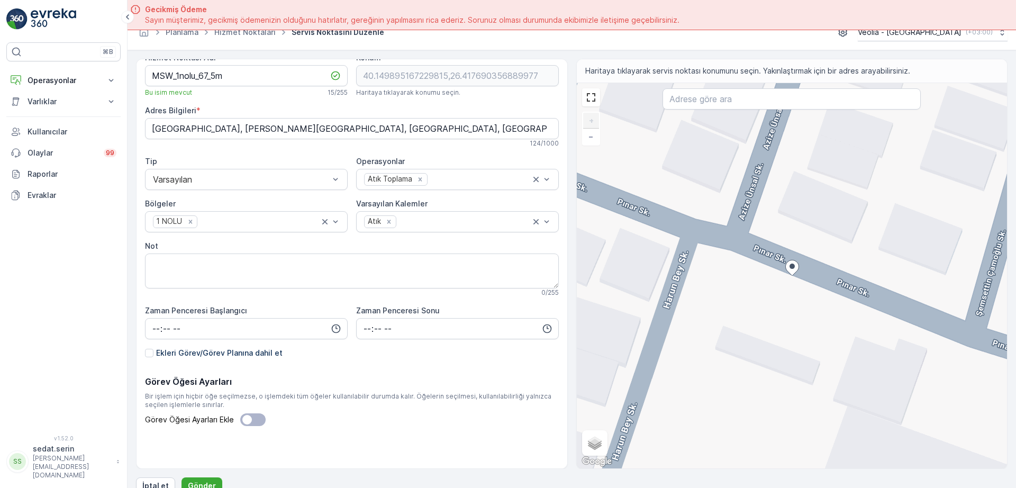
scroll to position [30, 0]
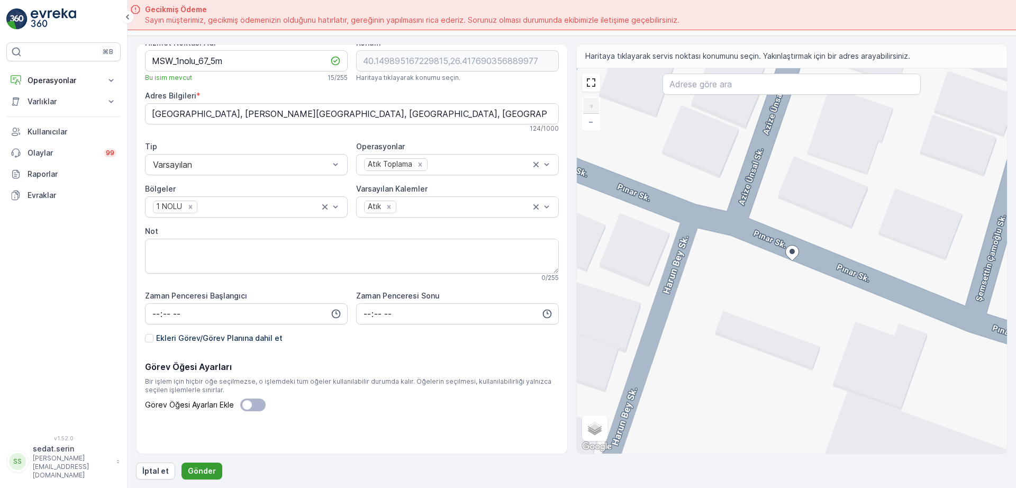
click at [204, 469] on p "Gönder" at bounding box center [202, 471] width 28 height 11
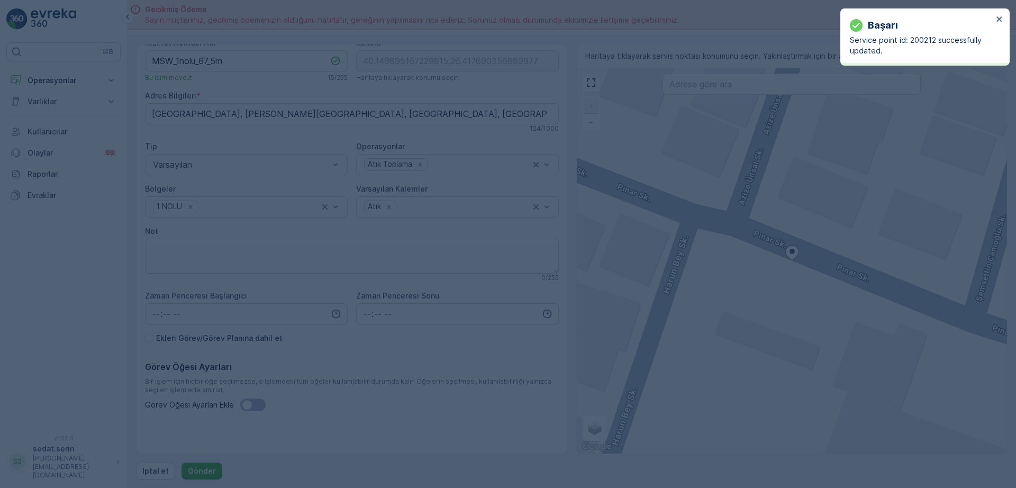
type input "40.149895,26.41769"
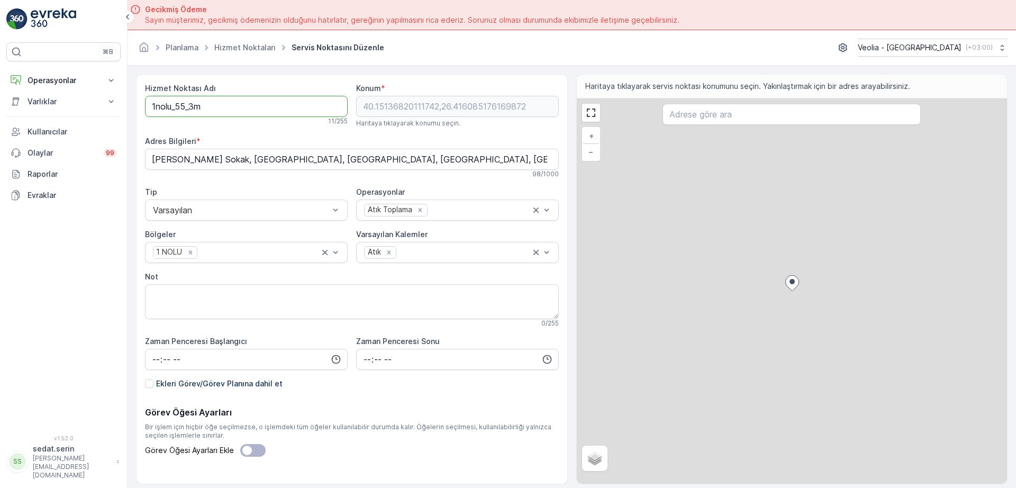
click at [152, 102] on Adı "1nolu_55_3m" at bounding box center [246, 106] width 203 height 21
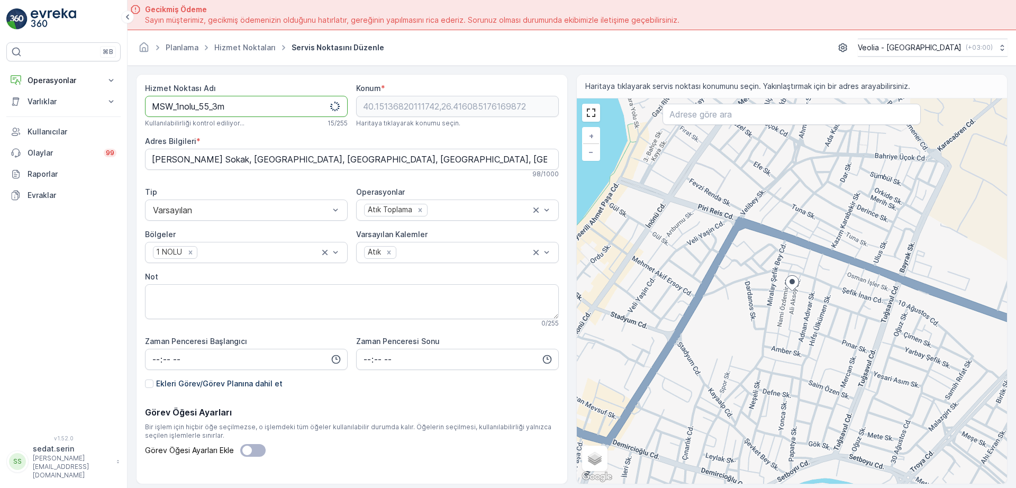
click at [209, 101] on Adı "MSW_1nolu_55_3m" at bounding box center [246, 106] width 203 height 21
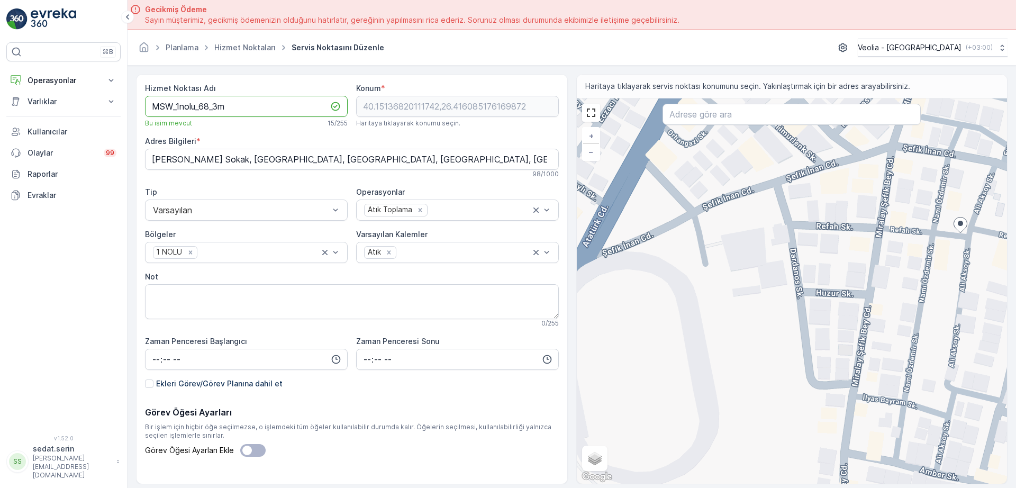
type Adı "MSW_1nolu_68_3m"
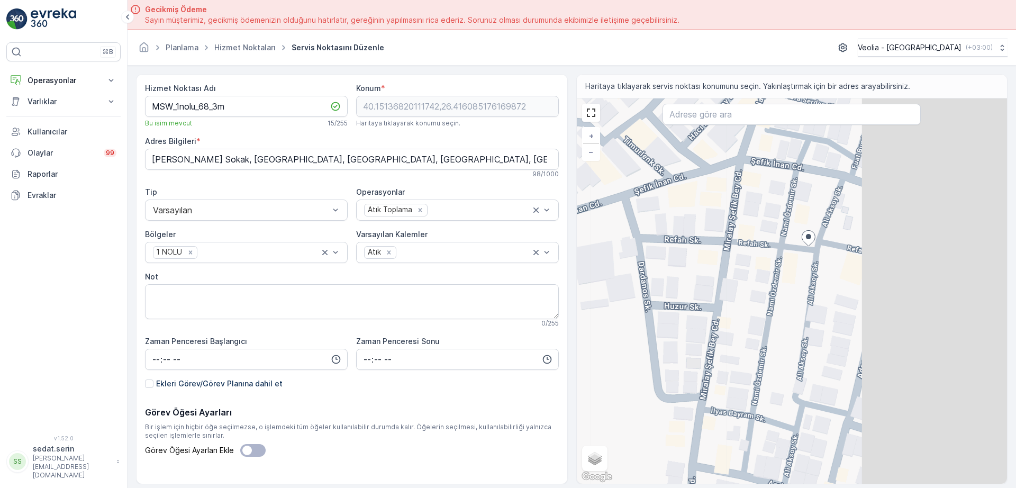
drag, startPoint x: 767, startPoint y: 285, endPoint x: 635, endPoint y: 299, distance: 132.6
click at [624, 299] on div "+ − Uydu Yol haritası Arazi Karışık Leaflet Klavye kısayolları Harita Verileri …" at bounding box center [792, 290] width 431 height 385
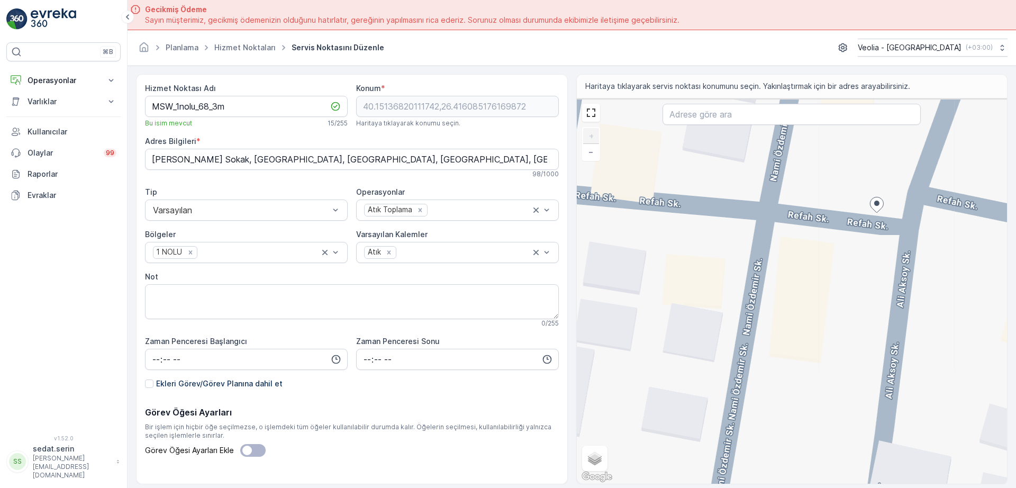
drag, startPoint x: 800, startPoint y: 206, endPoint x: 813, endPoint y: 285, distance: 79.8
click at [813, 285] on div "+ − Uydu Yol haritası Arazi Karışık Leaflet Klavye kısayolları Harita Verileri …" at bounding box center [792, 290] width 431 height 385
click at [782, 229] on div "+ − Uydu Yol haritası Arazi Karışık Leaflet Klavye kısayolları Harita Verileri …" at bounding box center [792, 290] width 431 height 385
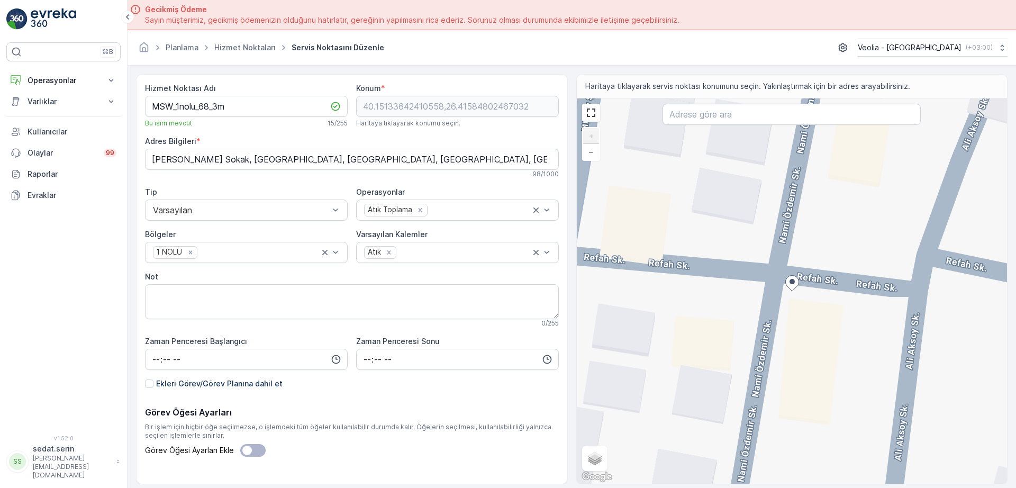
drag, startPoint x: 841, startPoint y: 225, endPoint x: 842, endPoint y: 232, distance: 6.5
click at [841, 225] on div "+ − Uydu Yol haritası Arazi Karışık Leaflet Klavye kısayolları Harita Verileri …" at bounding box center [792, 290] width 431 height 385
type input "40.151464557126936,26.415972599843254"
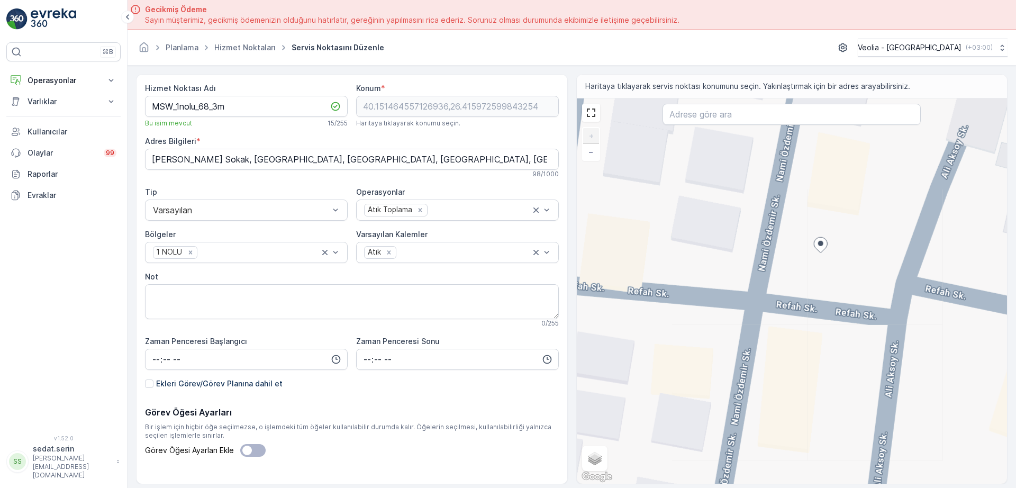
type Bilgileri "İsmetpaşa, [PERSON_NAME]. No:15, 17000 [GEOGRAPHIC_DATA]/[GEOGRAPHIC_DATA], [GE…"
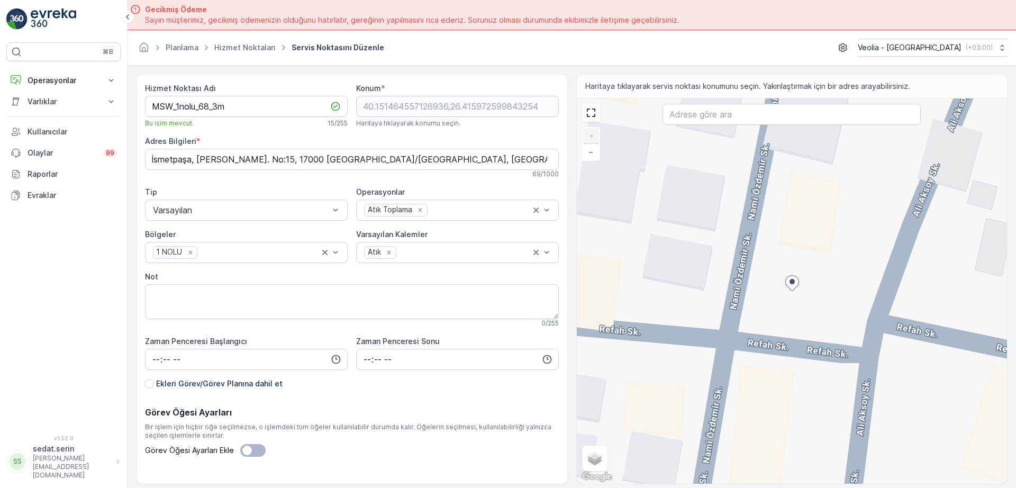
click at [742, 355] on div "+ − Uydu Yol haritası Arazi Karışık Leaflet Klavye kısayolları Harita Verileri …" at bounding box center [792, 290] width 431 height 385
type input "40.151339499300924,26.415846381879096"
type Bilgileri "İsmetpaşa, [PERSON_NAME]. No:7, 17000 [GEOGRAPHIC_DATA]/[GEOGRAPHIC_DATA], [GEO…"
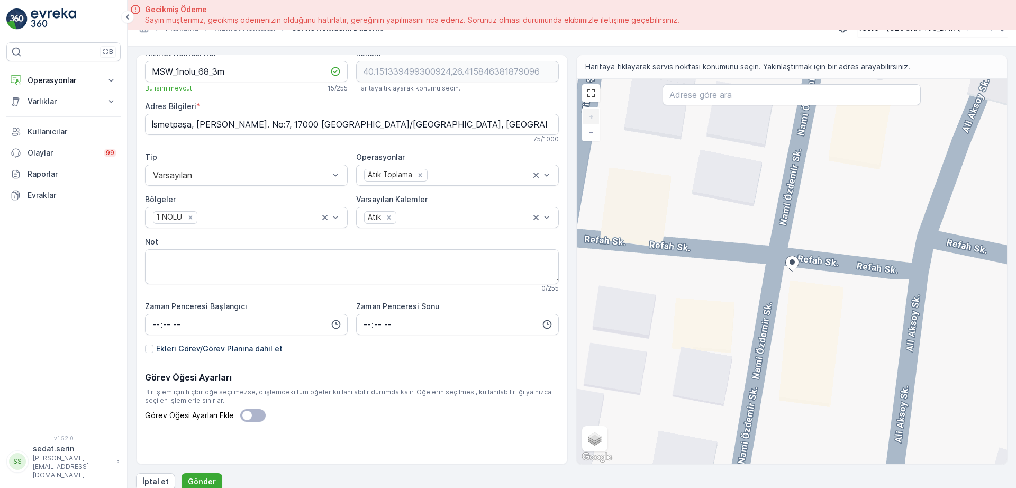
scroll to position [30, 0]
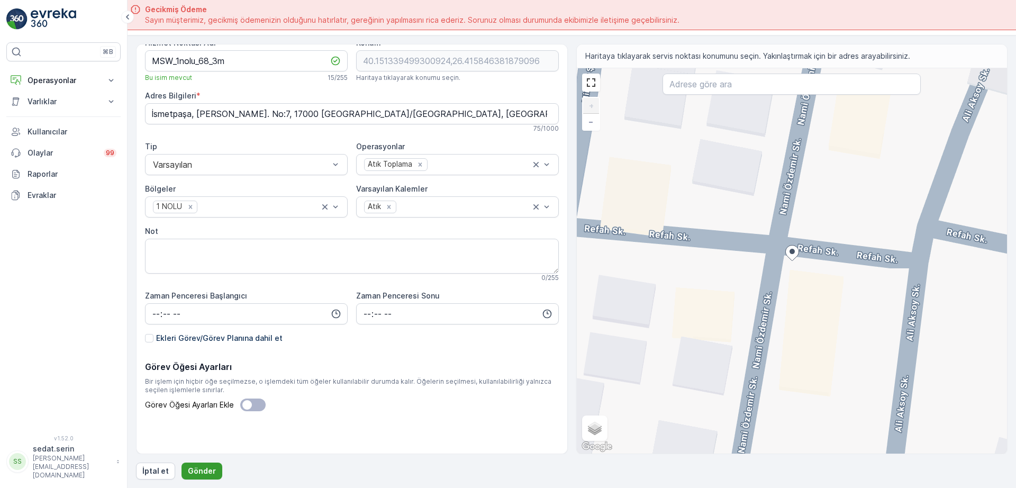
click at [204, 473] on p "Gönder" at bounding box center [202, 471] width 28 height 11
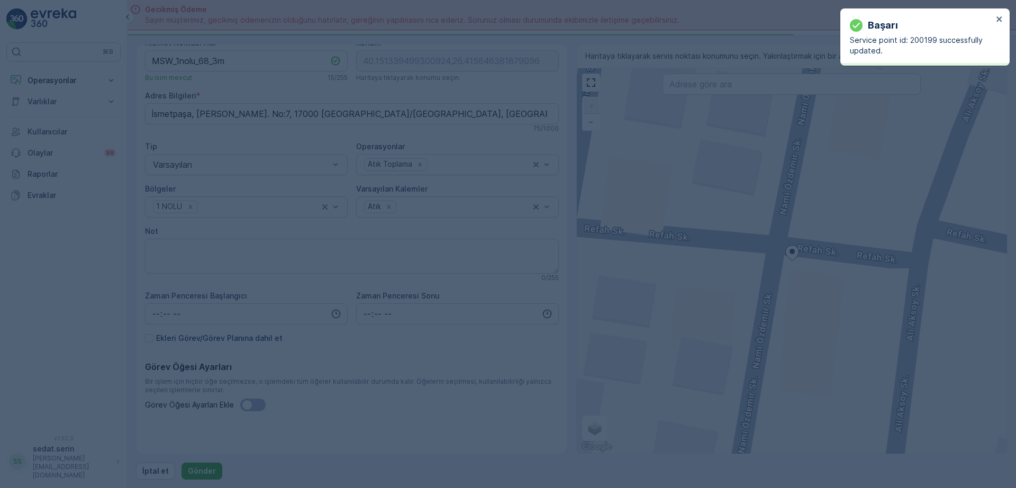
type input "40.151339,26.415846"
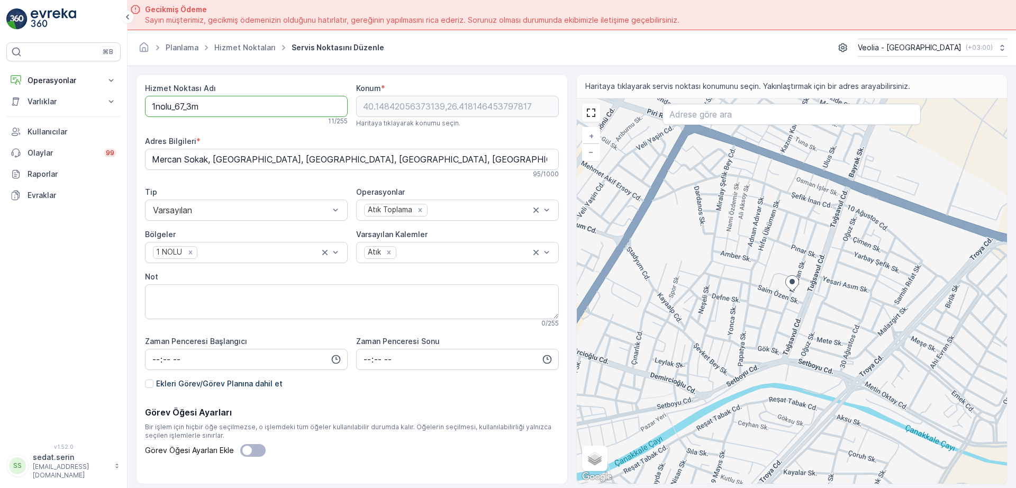
click at [151, 106] on Adı "1nolu_67_3m" at bounding box center [246, 106] width 203 height 21
click at [209, 104] on Adı "MSW_1nolu_67_3m" at bounding box center [246, 106] width 203 height 21
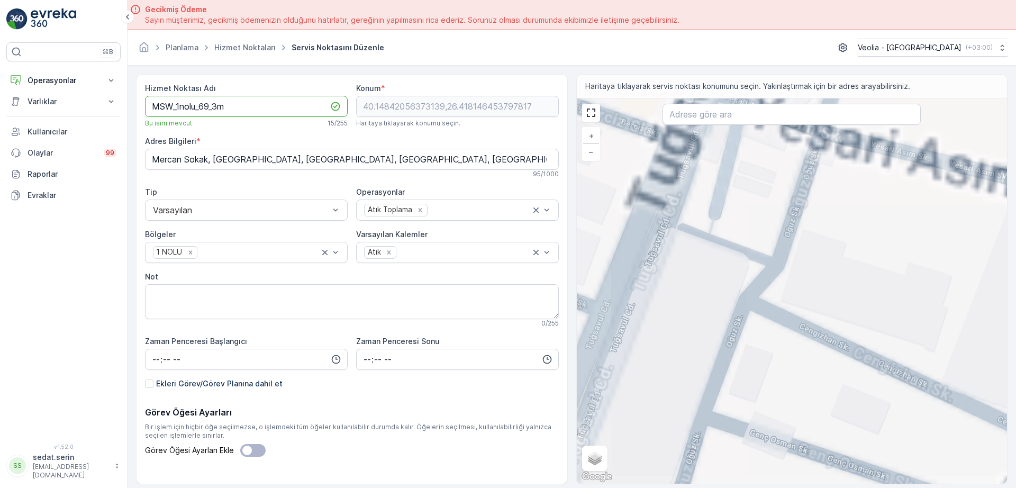
type Adı "MSW_1nolu_69_3m"
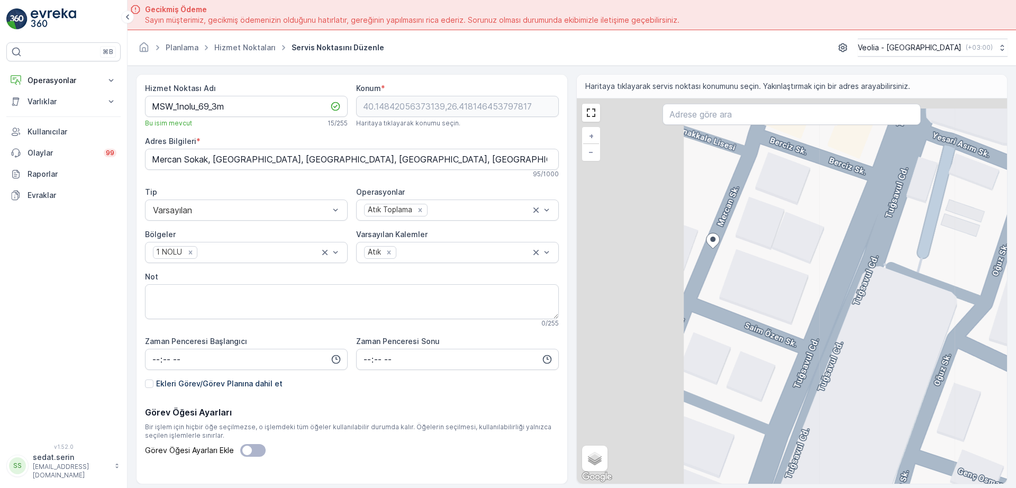
drag, startPoint x: 754, startPoint y: 226, endPoint x: 931, endPoint y: 259, distance: 179.2
click at [931, 259] on div "+ − Uydu Yol haritası Arazi Karışık Leaflet Klavye kısayolları Harita Verileri …" at bounding box center [792, 290] width 431 height 385
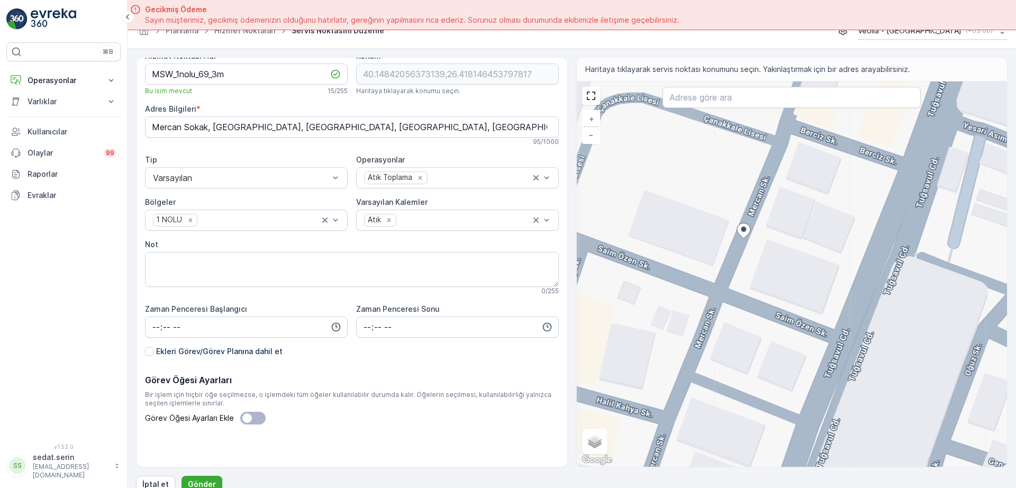
scroll to position [30, 0]
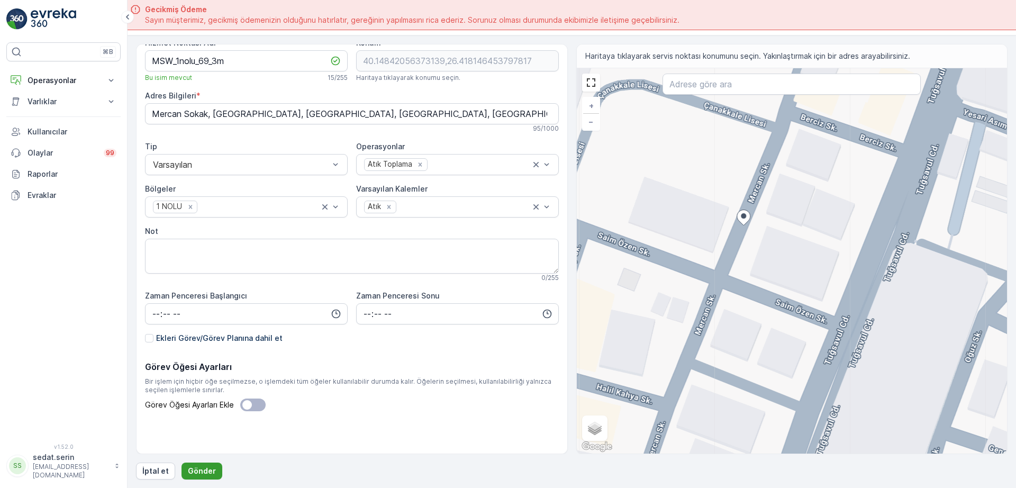
click at [202, 474] on p "Gönder" at bounding box center [202, 471] width 28 height 11
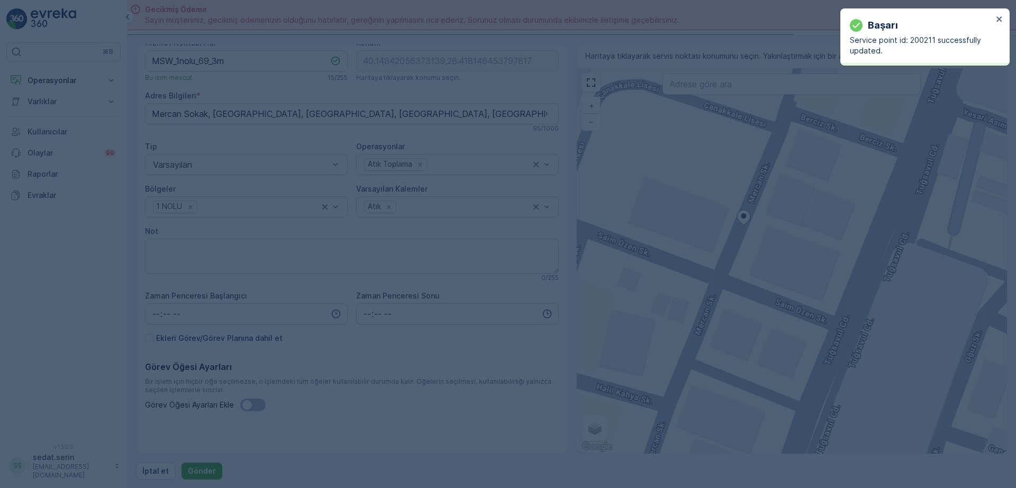
type input "40.148421,26.418146"
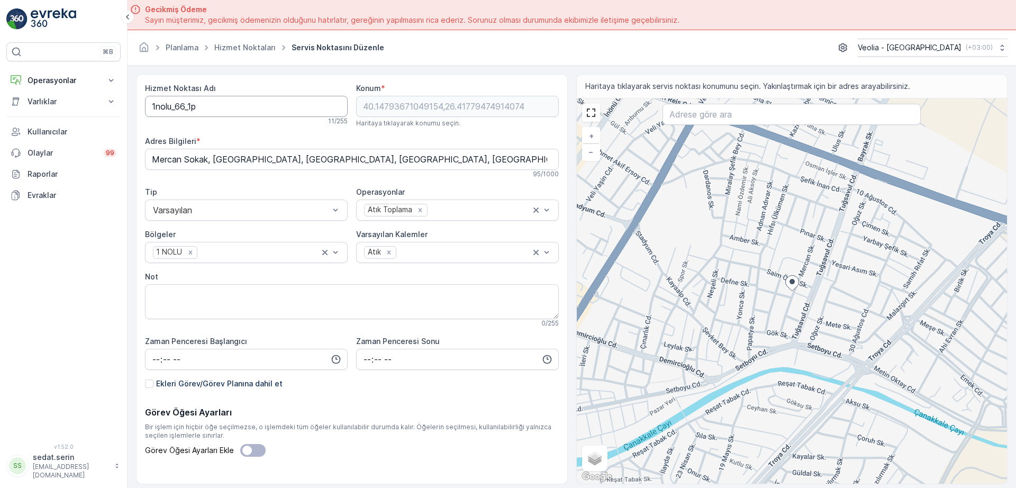
click at [152, 107] on Adı "1nolu_66_1p" at bounding box center [246, 106] width 203 height 21
click at [208, 104] on Adı "MSW_1nolu_66_1p" at bounding box center [246, 106] width 203 height 21
click at [215, 105] on Adı "MSW_1nolu_70_1p" at bounding box center [246, 106] width 203 height 21
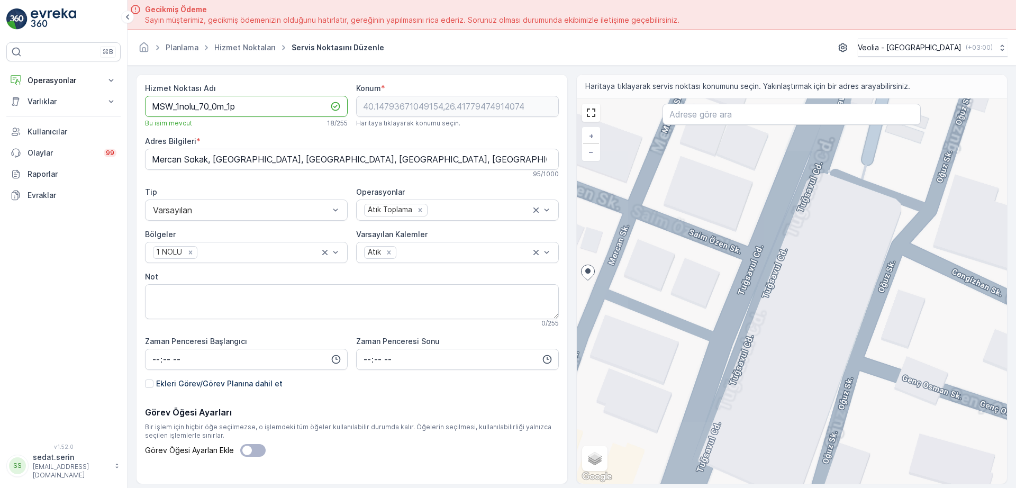
type Adı "MSW_1nolu_70_0m_1p"
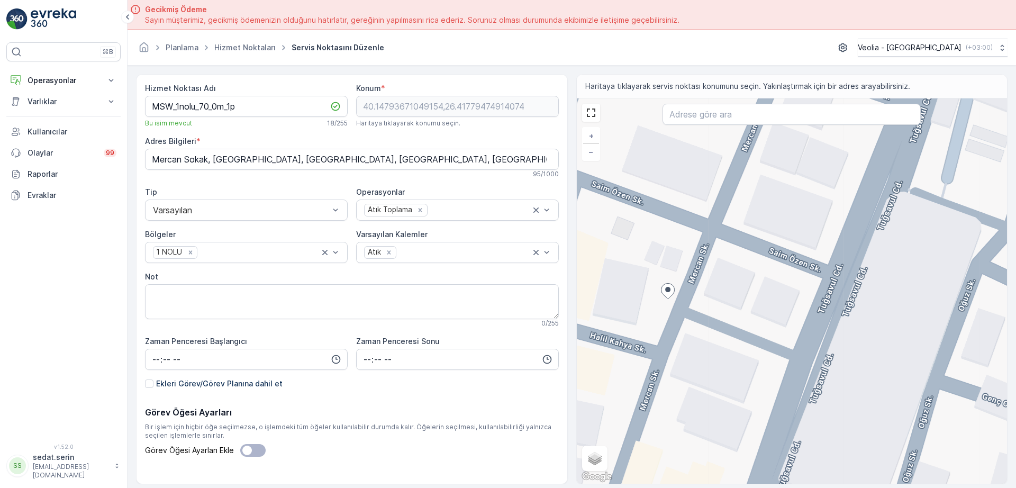
drag, startPoint x: 651, startPoint y: 269, endPoint x: 731, endPoint y: 288, distance: 82.0
click at [731, 288] on div "+ − Uydu Yol haritası Arazi Karışık Leaflet Klavye kısayolları Harita Verileri …" at bounding box center [792, 290] width 431 height 385
click at [689, 297] on div "+ − Uydu Yol haritası Arazi Karışık Leaflet Klavye kısayolları Harita Verileri …" at bounding box center [792, 290] width 431 height 385
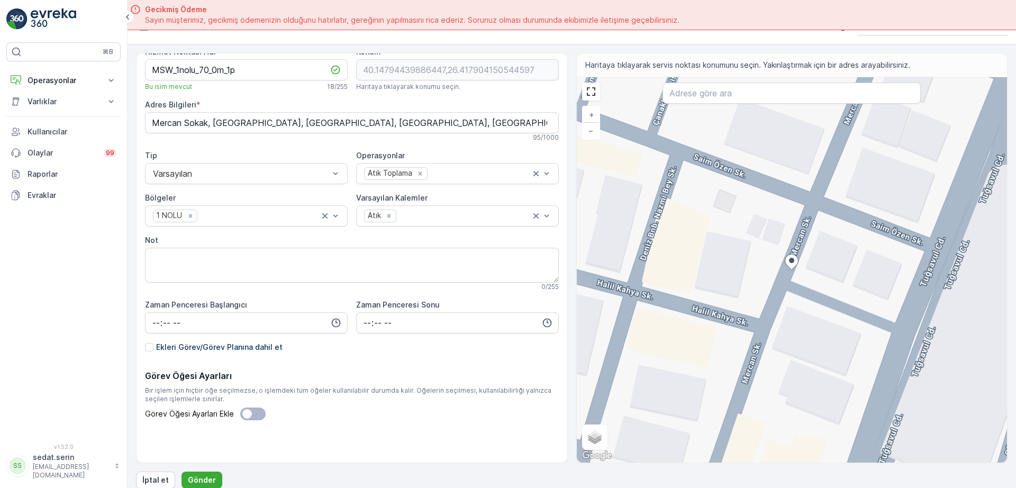
scroll to position [30, 0]
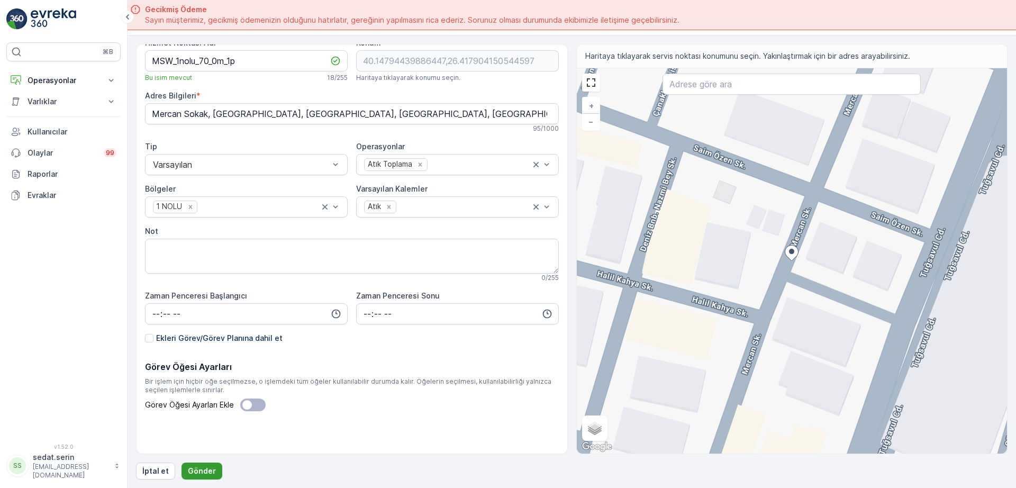
click at [213, 466] on button "Gönder" at bounding box center [201, 470] width 41 height 17
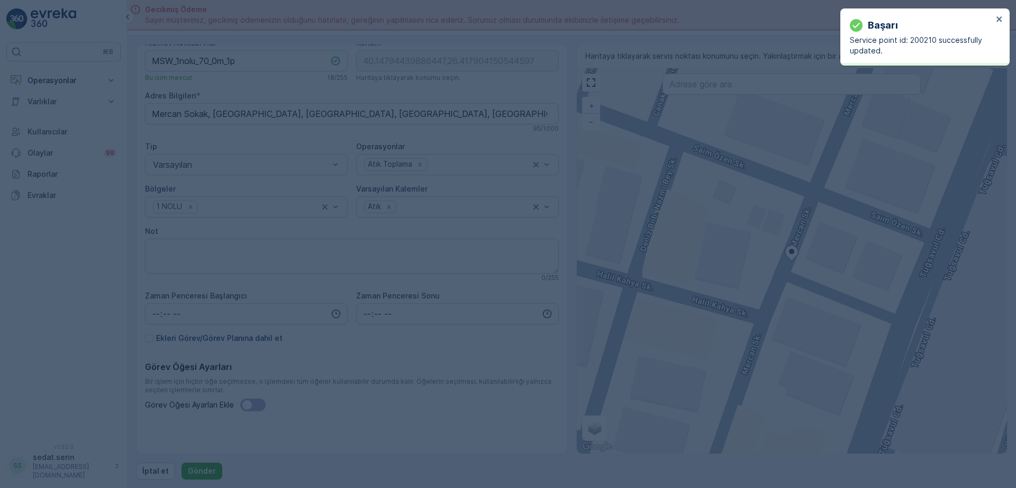
type input "40.147944,26.417904"
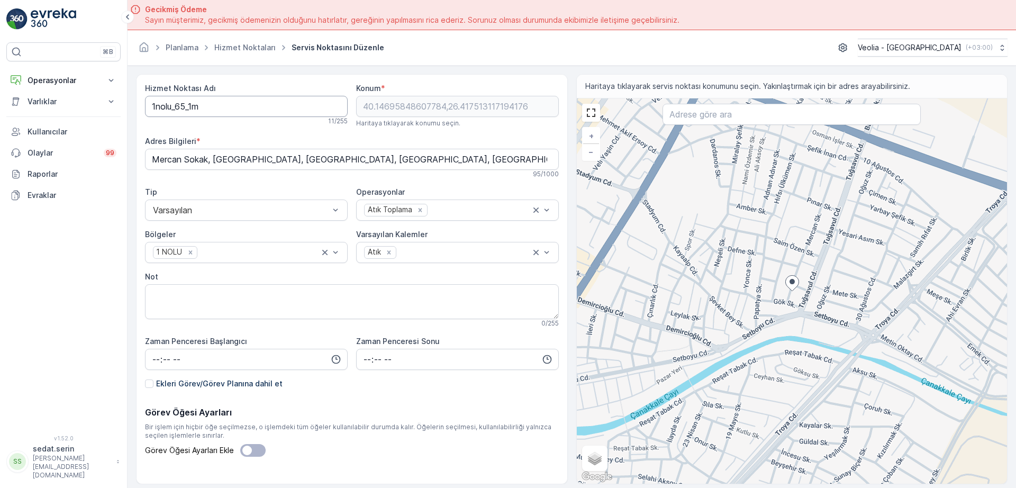
click at [149, 106] on Adı "1nolu_65_1m" at bounding box center [246, 106] width 203 height 21
click at [211, 110] on Adı "MSW_1nolu_65_1m" at bounding box center [246, 106] width 203 height 21
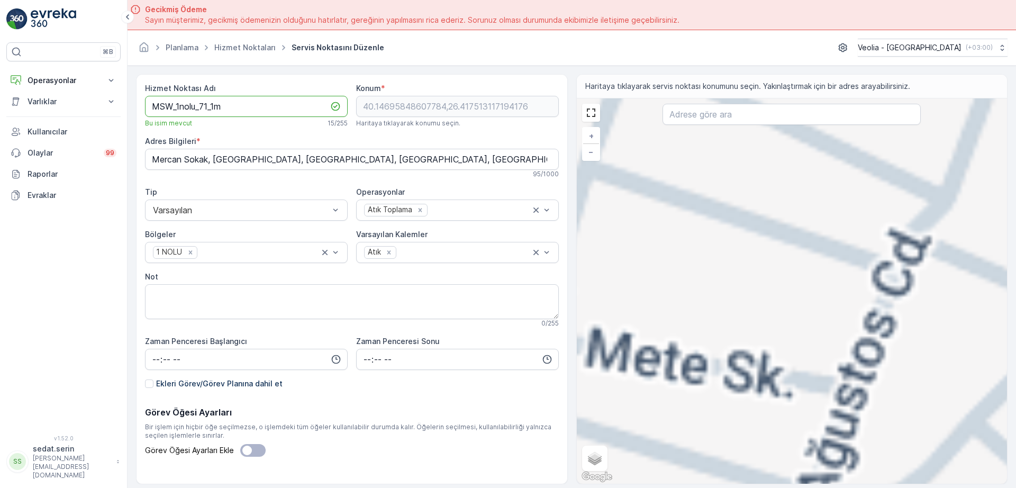
type Adı "MSW_1nolu_71_1m"
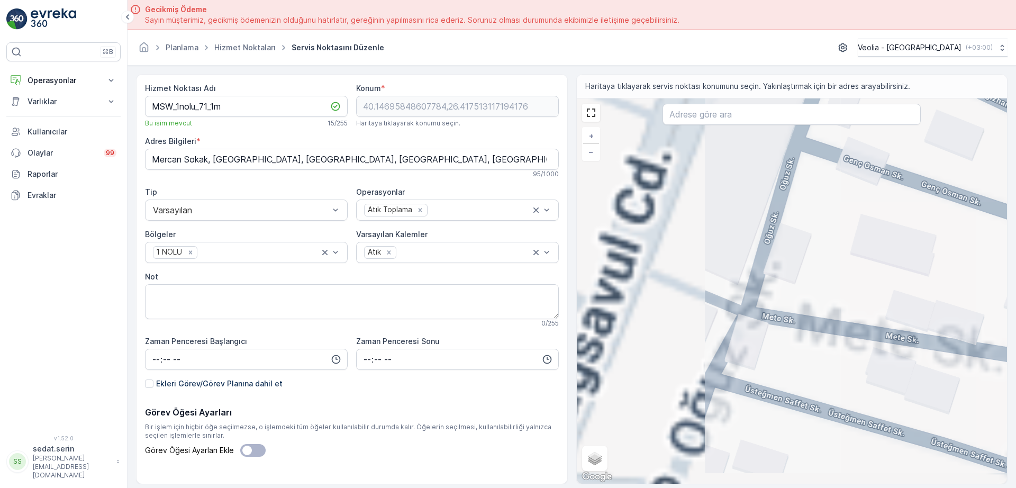
drag, startPoint x: 779, startPoint y: 278, endPoint x: 985, endPoint y: 239, distance: 209.6
click at [976, 241] on div "+ − Uydu Yol haritası Arazi Karışık Leaflet Klavye kısayolları Harita Verileri …" at bounding box center [792, 290] width 431 height 385
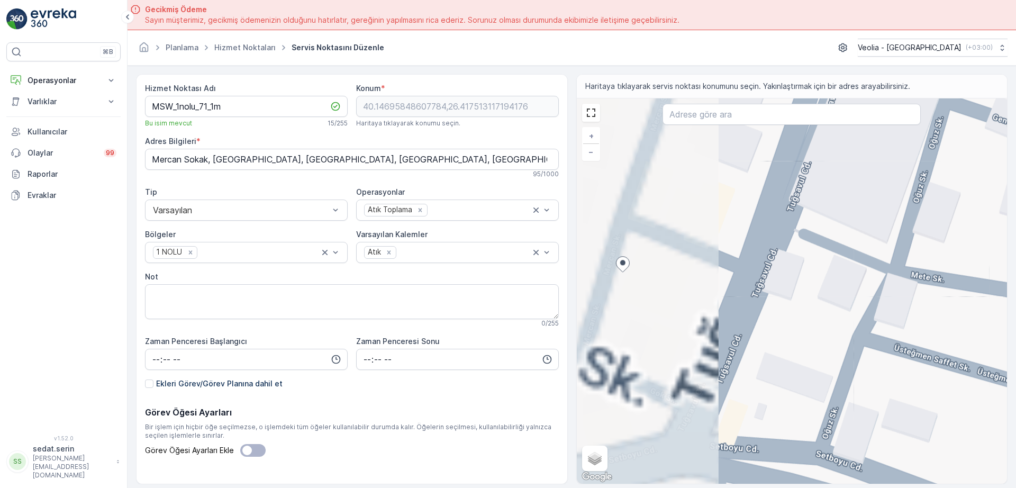
drag, startPoint x: 876, startPoint y: 282, endPoint x: 886, endPoint y: 285, distance: 9.9
click at [886, 285] on div "+ − Uydu Yol haritası Arazi Karışık Leaflet Klavye kısayolları Harita Verileri …" at bounding box center [792, 290] width 431 height 385
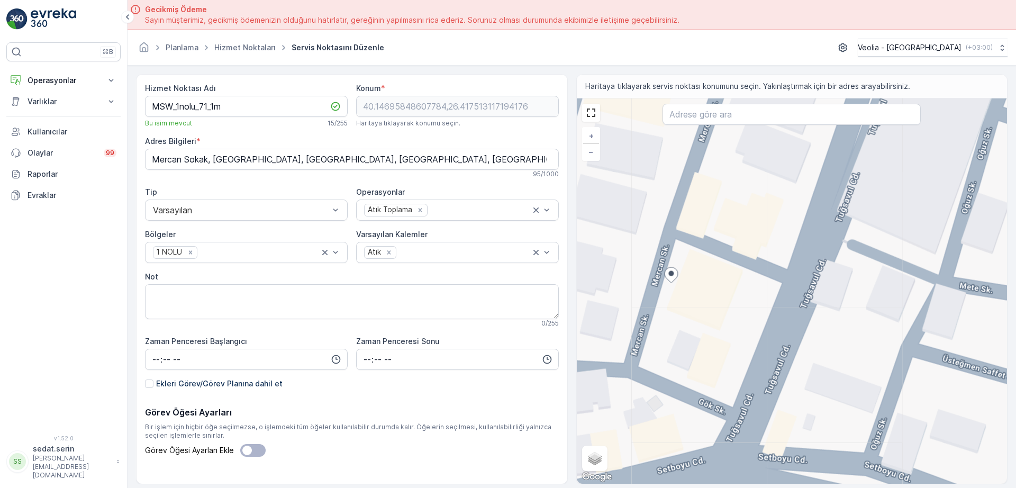
click at [662, 275] on div "+ − Uydu Yol haritası Arazi Karışık Leaflet Klavye kısayolları Harita Verileri …" at bounding box center [792, 290] width 431 height 385
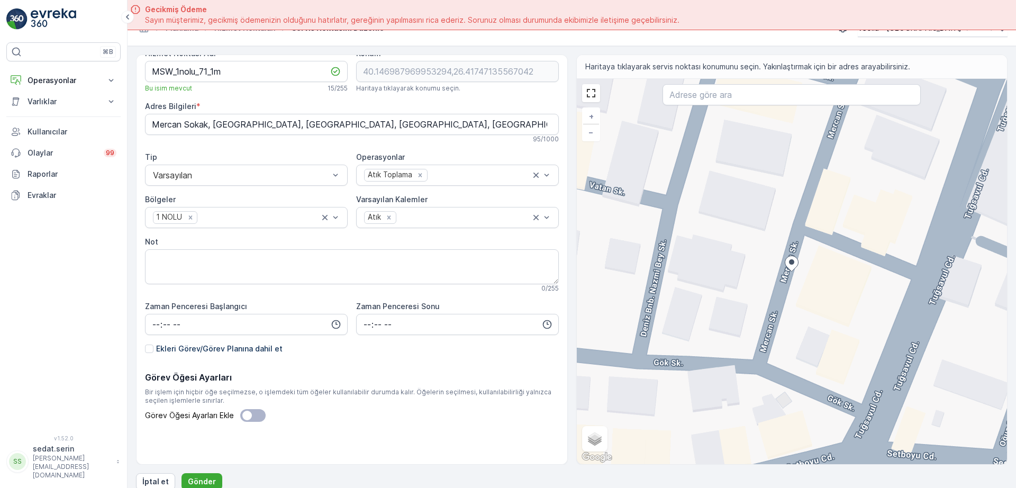
scroll to position [30, 0]
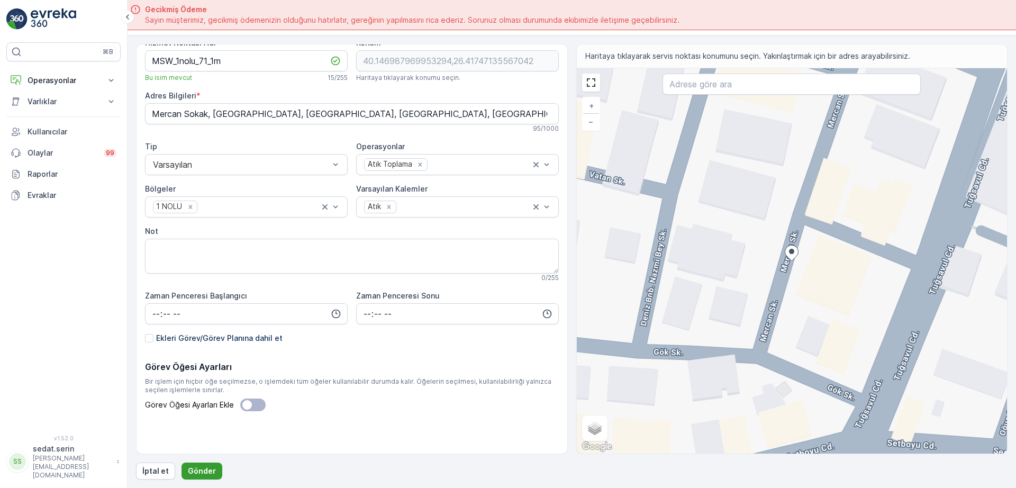
click at [207, 468] on p "Gönder" at bounding box center [202, 471] width 28 height 11
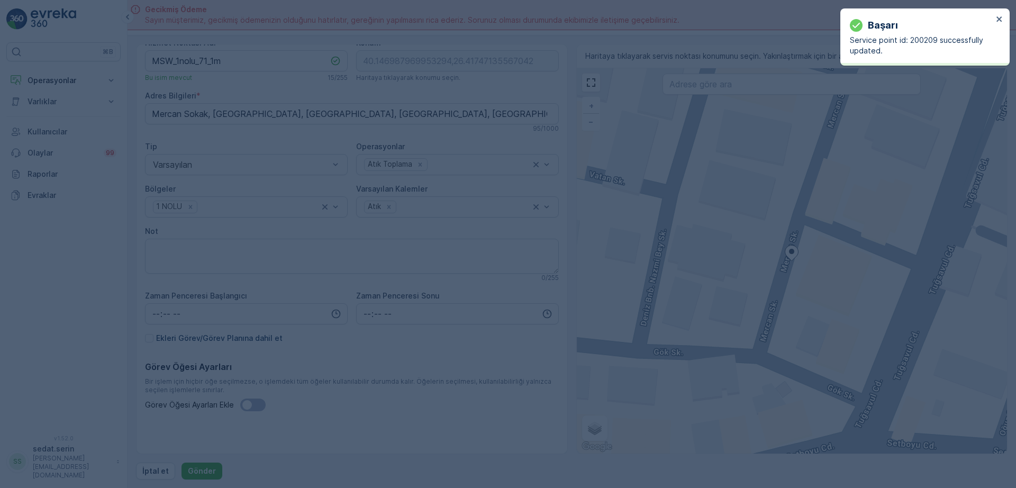
type input "40.146988,26.417471"
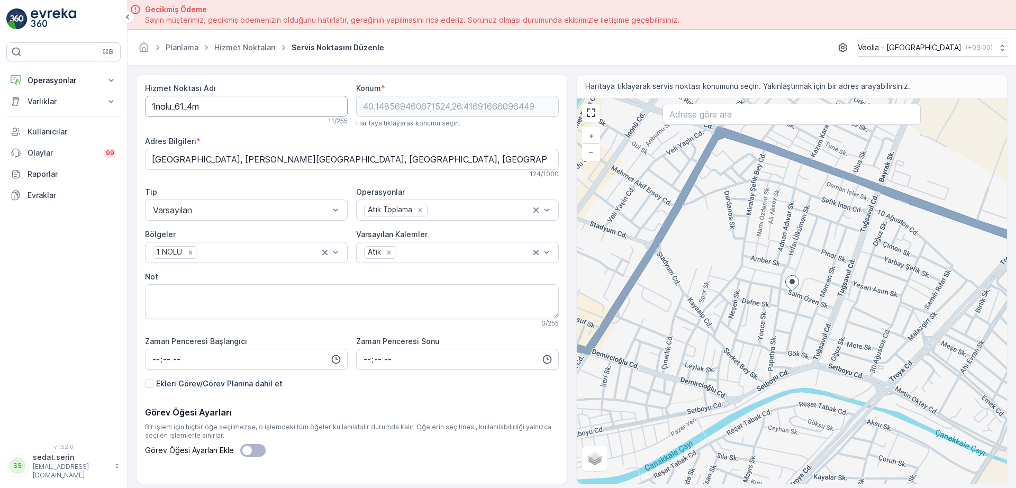
click at [149, 107] on Adı "1nolu_61_4m" at bounding box center [246, 106] width 203 height 21
click at [206, 106] on Adı "MSW_1nolu_61_4m" at bounding box center [246, 106] width 203 height 21
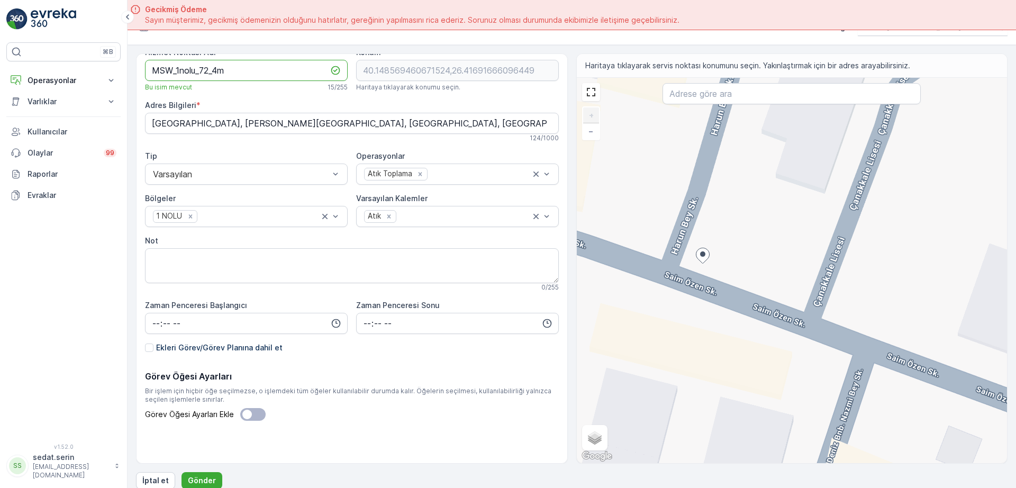
scroll to position [30, 0]
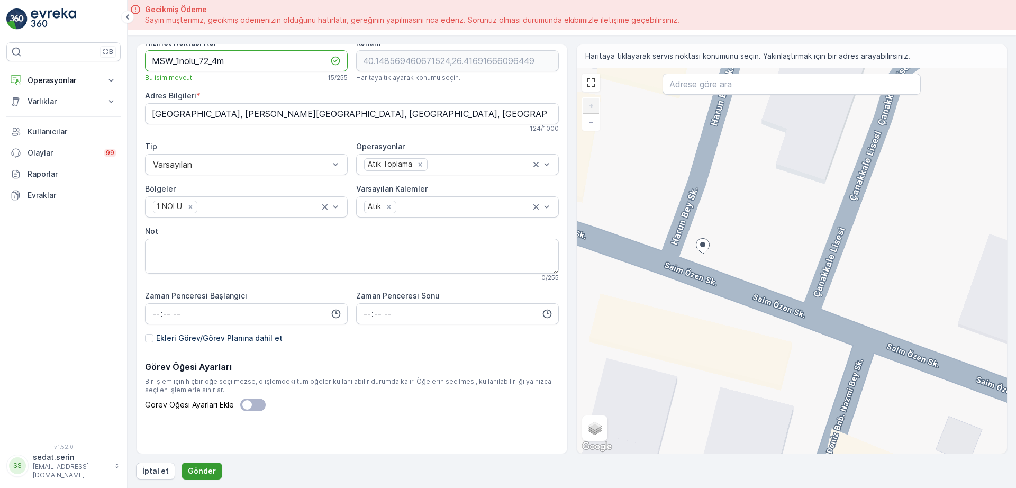
type Adı "MSW_1nolu_72_4m"
click at [195, 466] on p "Gönder" at bounding box center [202, 471] width 28 height 11
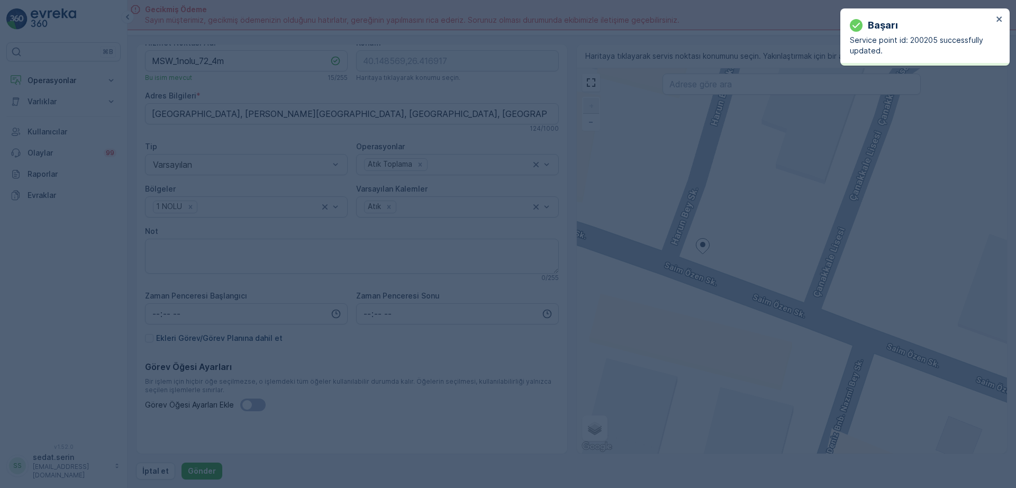
type input "40.148569,26.416917"
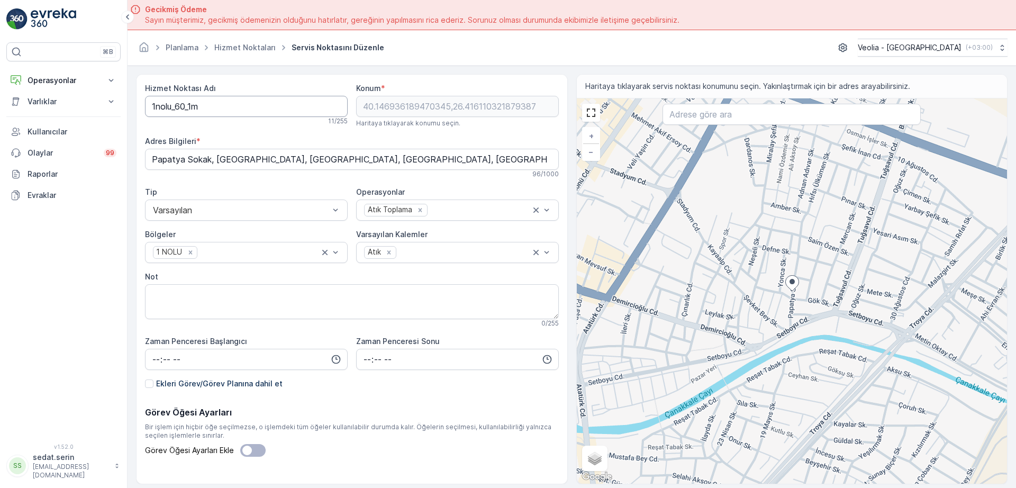
click at [152, 105] on Adı "1nolu_60_1m" at bounding box center [246, 106] width 203 height 21
click at [209, 106] on Adı "MSW_1nolu_60_1m" at bounding box center [246, 106] width 203 height 21
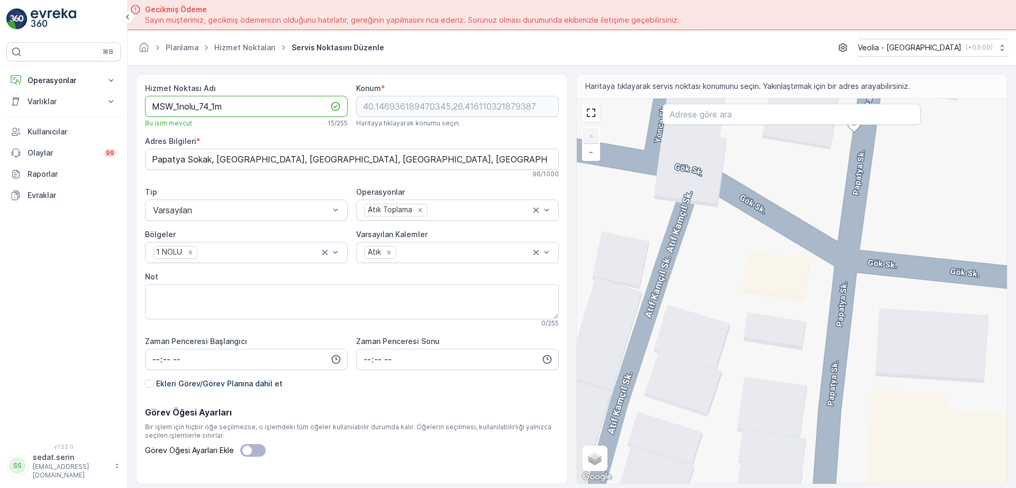
type Adı "MSW_1nolu_74_1m"
click at [872, 170] on div "+ − Uydu Yol haritası Arazi Karışık Leaflet Klavye kısayolları Harita Verileri …" at bounding box center [792, 290] width 431 height 385
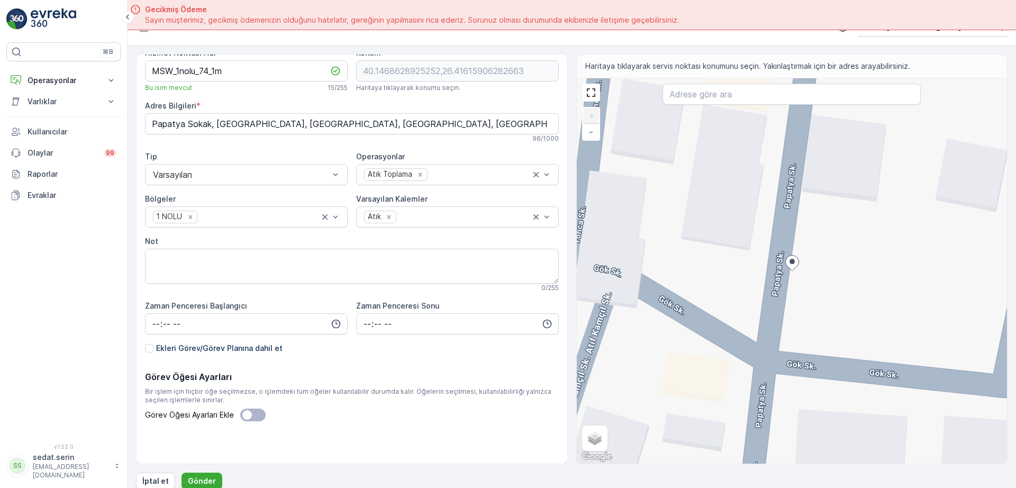
scroll to position [30, 0]
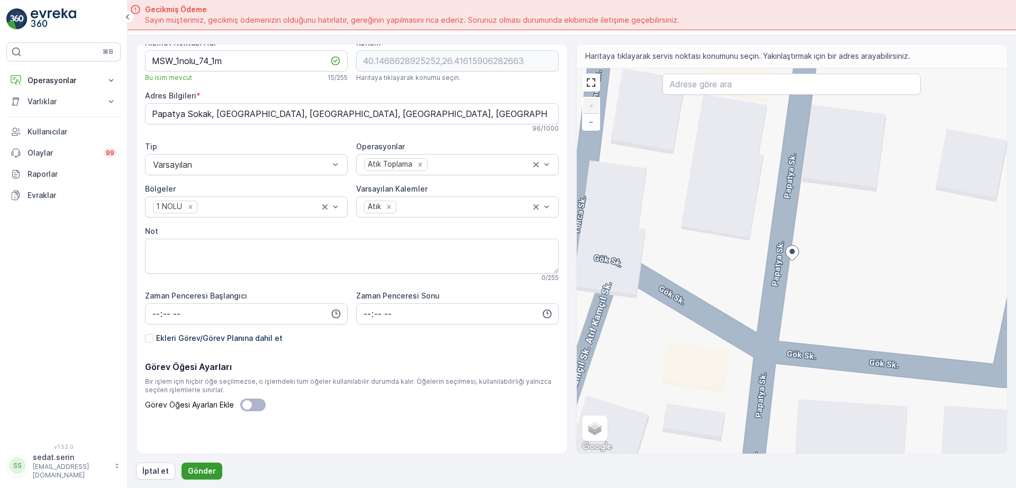
click at [213, 466] on button "Gönder" at bounding box center [201, 470] width 41 height 17
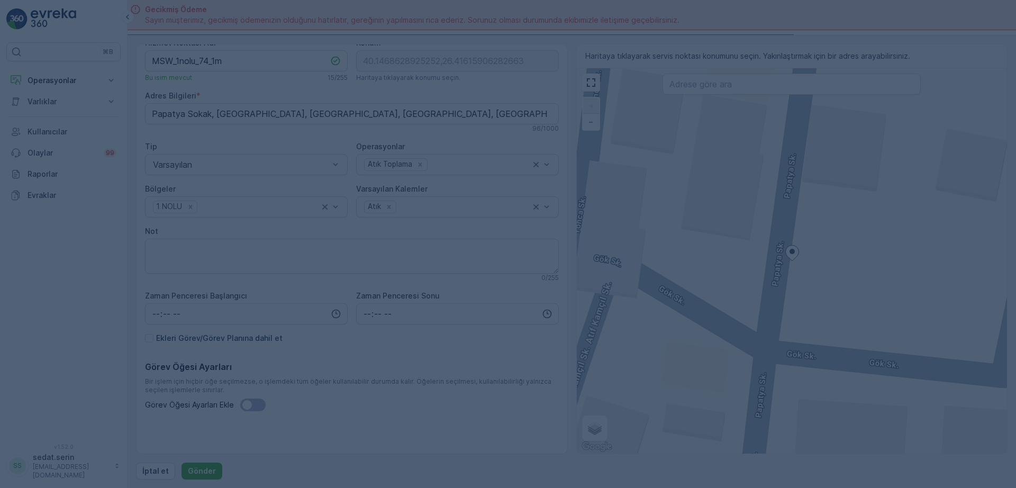
type input "40.146863,26.416159"
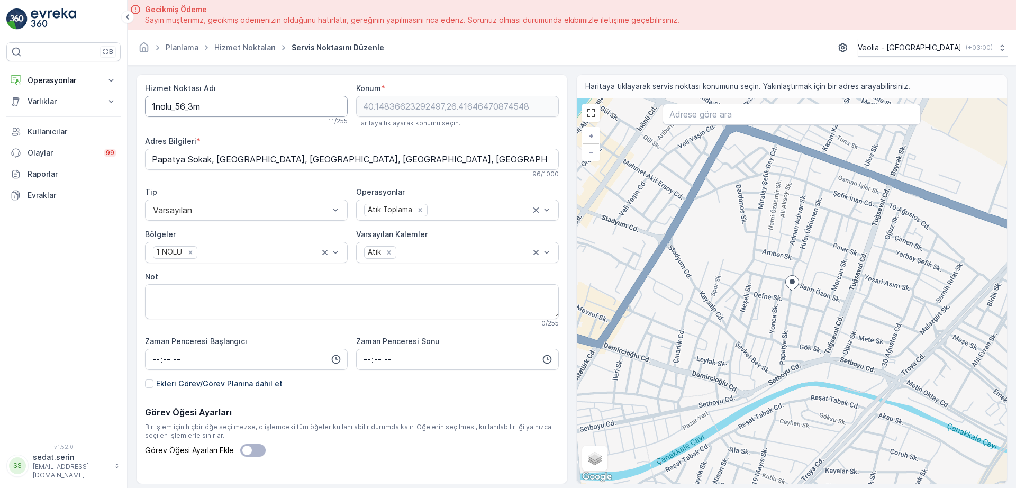
click at [149, 106] on Adı "1nolu_56_3m" at bounding box center [246, 106] width 203 height 21
click at [209, 102] on Adı "MSW_1nolu_56_3m" at bounding box center [246, 106] width 203 height 21
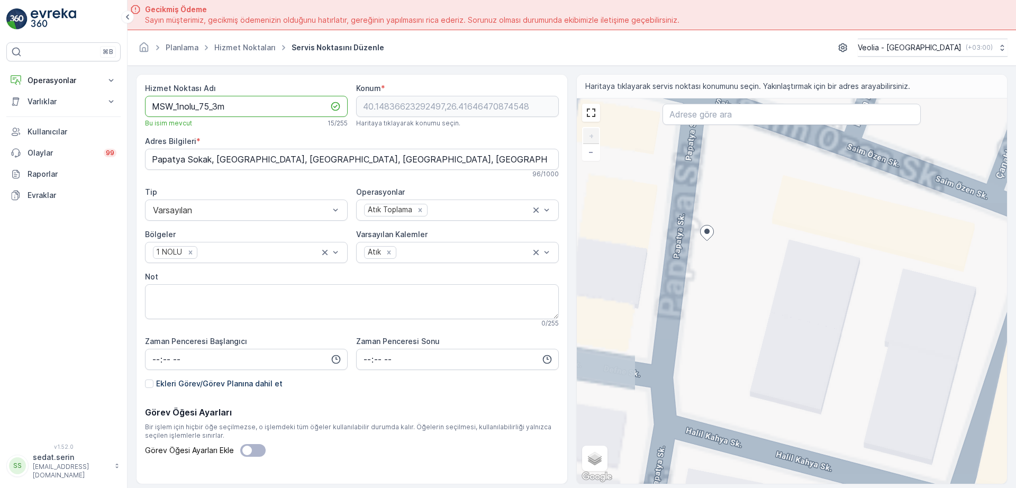
type Adı "MSW_1nolu_75_3m"
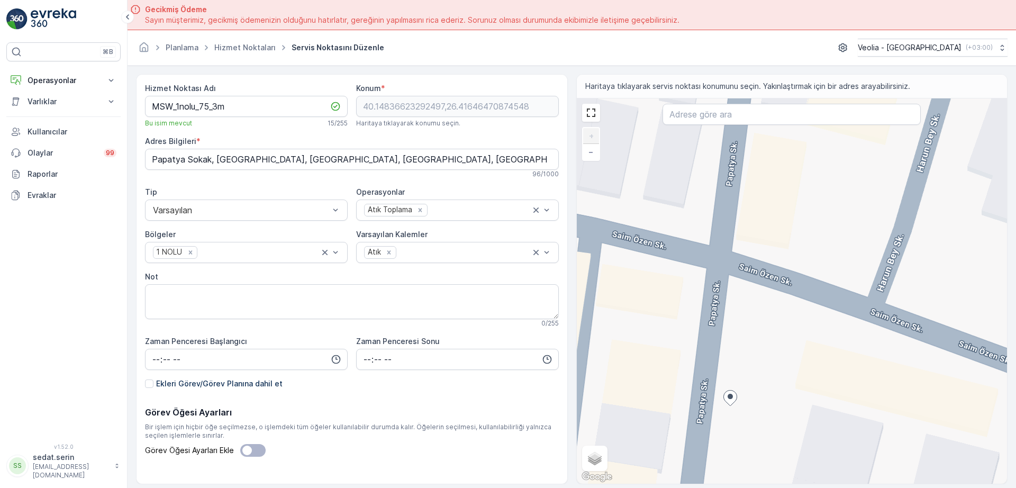
drag, startPoint x: 754, startPoint y: 234, endPoint x: 778, endPoint y: 398, distance: 166.2
click at [778, 398] on div "+ − Uydu Yol haritası Arazi Karışık Leaflet Klavye kısayolları Harita Verileri …" at bounding box center [792, 290] width 431 height 385
click at [733, 285] on div "+ − Uydu Yol haritası Arazi Karışık Leaflet Klavye kısayolları Harita Verileri …" at bounding box center [792, 290] width 431 height 385
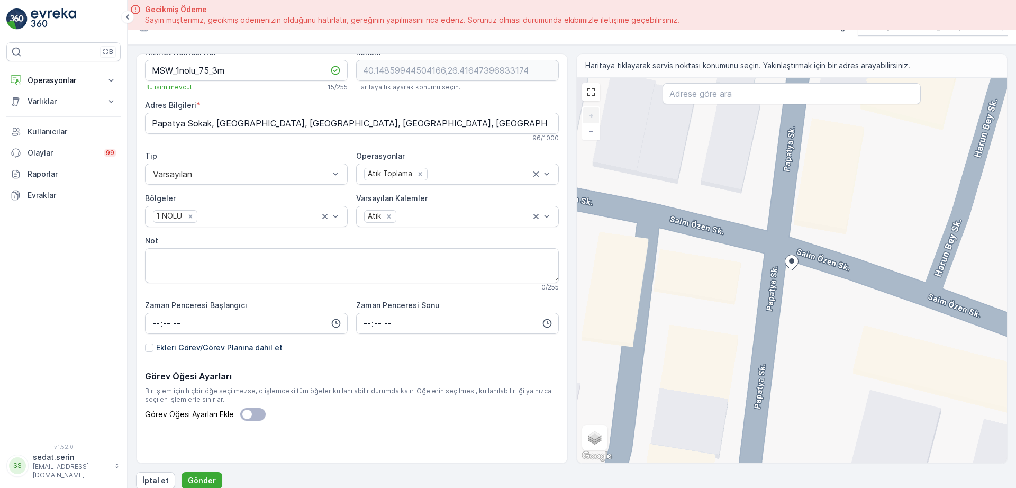
scroll to position [30, 0]
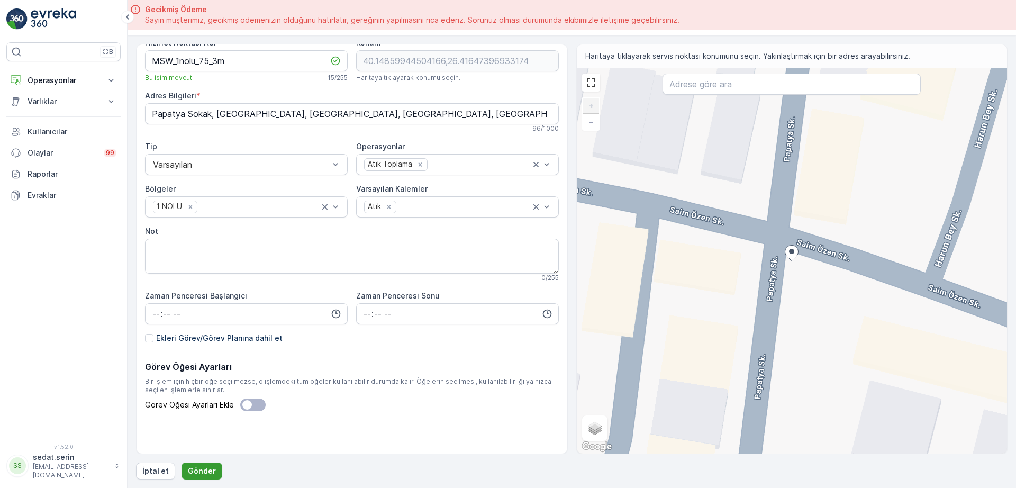
click at [198, 472] on p "Gönder" at bounding box center [202, 471] width 28 height 11
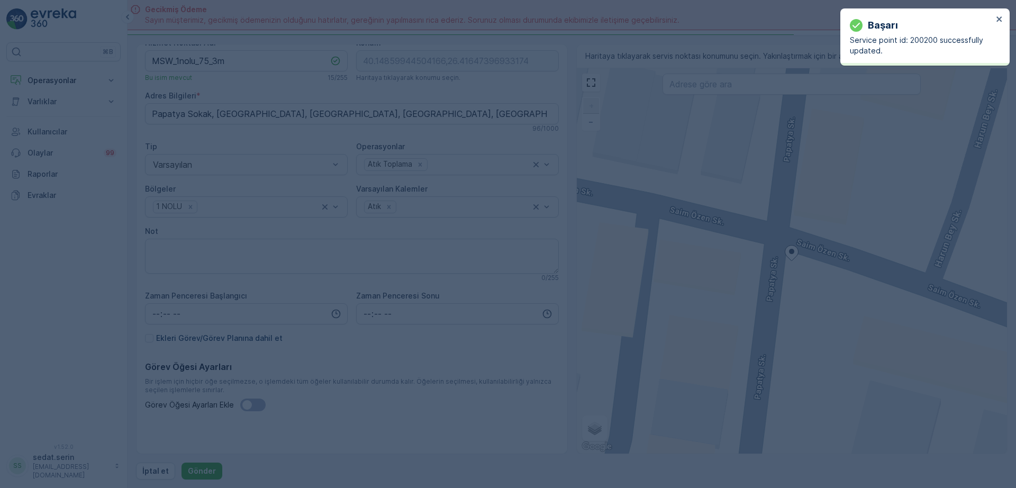
type input "40.148599,26.416474"
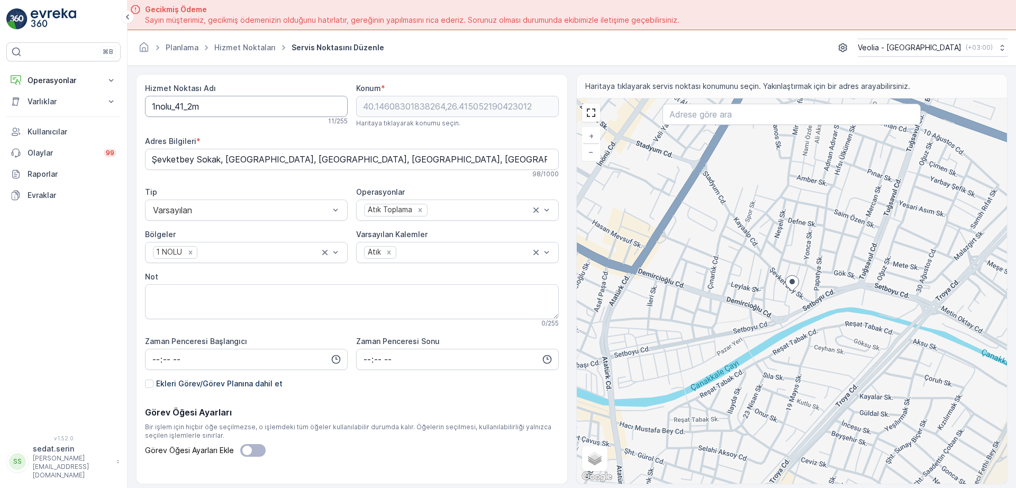
click at [186, 102] on Adı "1nolu_41_2m" at bounding box center [246, 106] width 203 height 21
click at [209, 103] on Adı "MSW_1nolu_41_2m" at bounding box center [246, 106] width 203 height 21
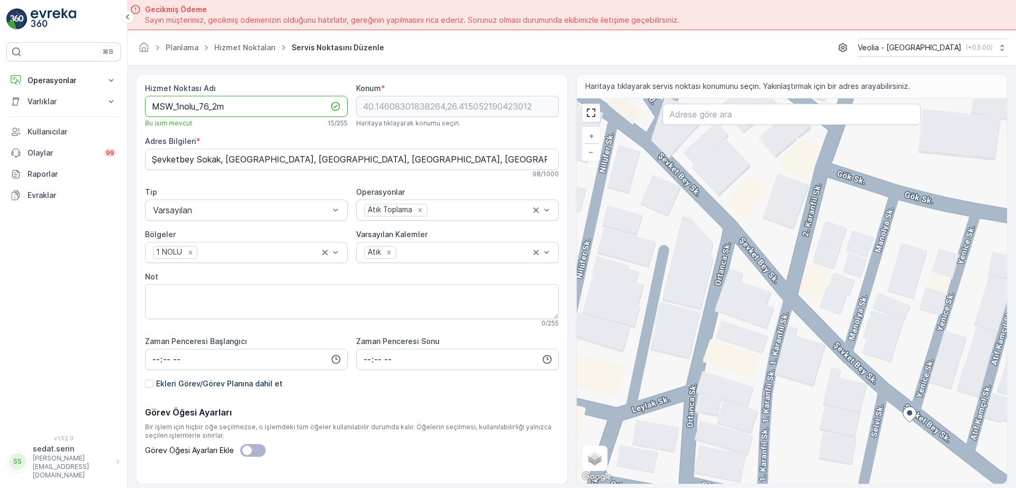
type Adı "MSW_1nolu_76_2m"
click at [890, 406] on div "+ − Uydu Yol haritası Arazi Karışık Leaflet Klavye kısayolları Harita Verileri …" at bounding box center [792, 290] width 431 height 385
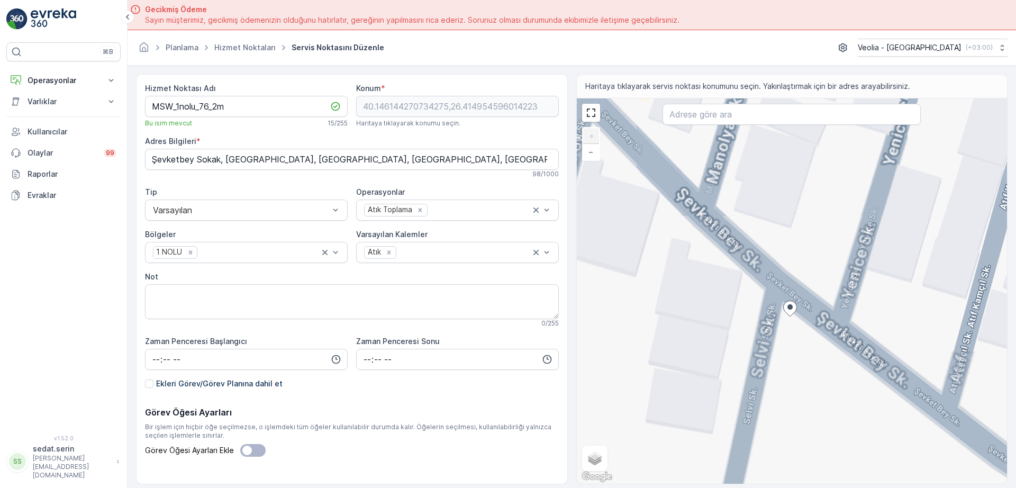
drag, startPoint x: 799, startPoint y: 315, endPoint x: 802, endPoint y: 326, distance: 11.4
click at [802, 326] on div "+ − Uydu Yol haritası Arazi Karışık Leaflet Klavye kısayolları Harita Verileri …" at bounding box center [792, 290] width 431 height 385
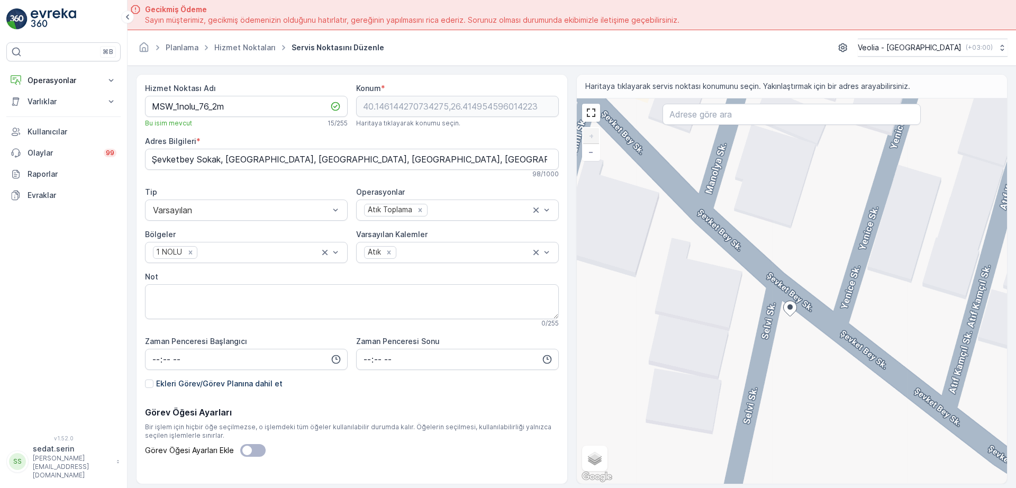
click at [780, 300] on div "+ − Uydu Yol haritası Arazi Karışık Leaflet Klavye kısayolları Harita Verileri …" at bounding box center [792, 290] width 431 height 385
type input "40.14617502503225,26.414930456133085"
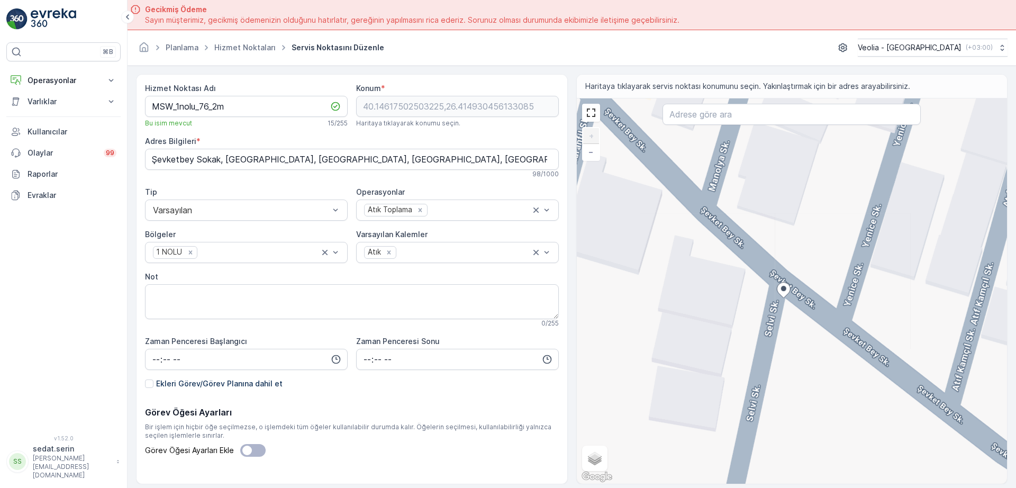
type Bilgileri "İsmetpaşa, Şevket Bey Sk. No:49, 17000 Çanakkale Merkez/Çanakkale, Türkiye"
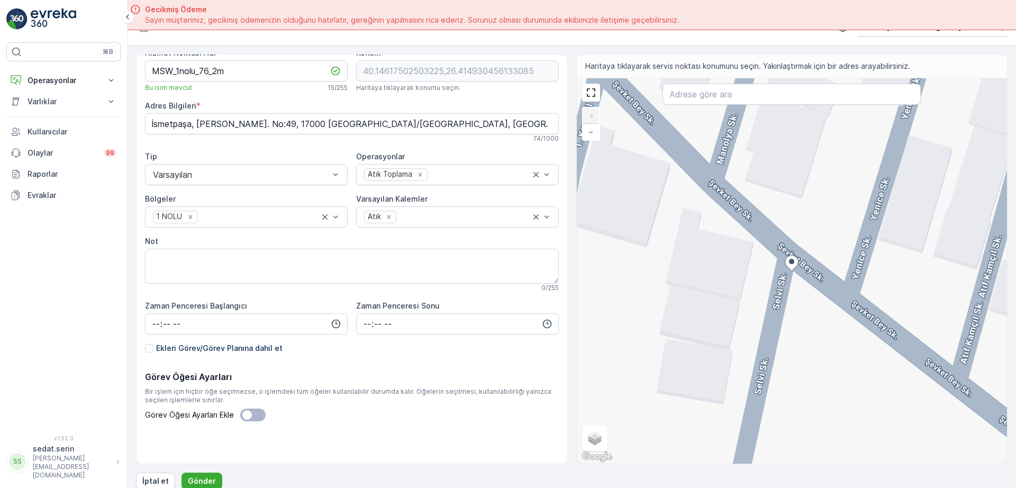
scroll to position [30, 0]
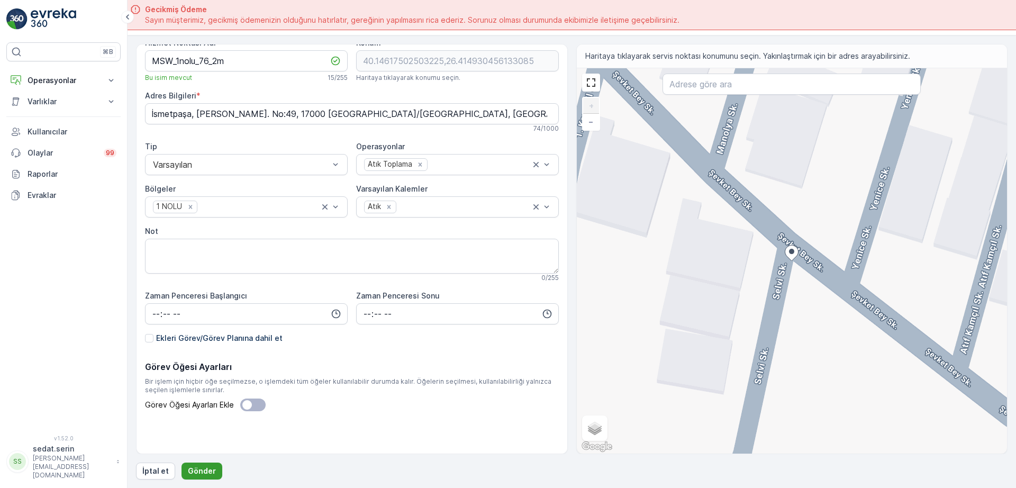
click at [198, 466] on p "Gönder" at bounding box center [202, 471] width 28 height 11
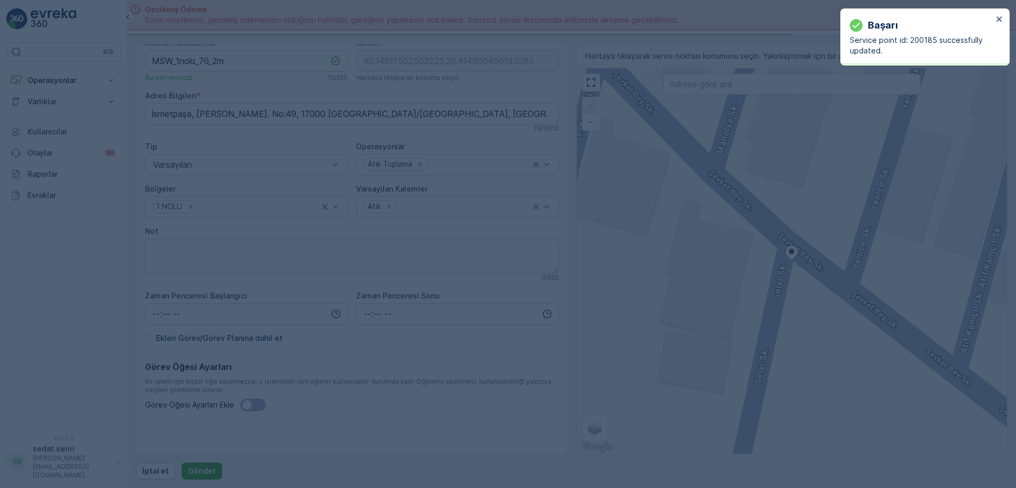
type input "40.146175,26.41493"
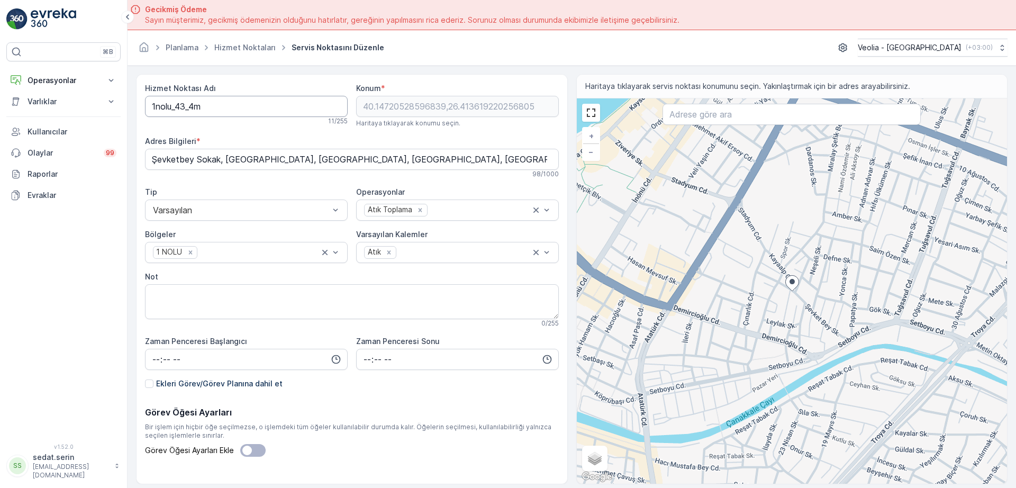
click at [149, 106] on Adı "1nolu_43_4m" at bounding box center [246, 106] width 203 height 21
drag, startPoint x: 209, startPoint y: 106, endPoint x: 256, endPoint y: 113, distance: 47.1
click at [209, 106] on Adı "MSW_1nolu_43_4m" at bounding box center [246, 106] width 203 height 21
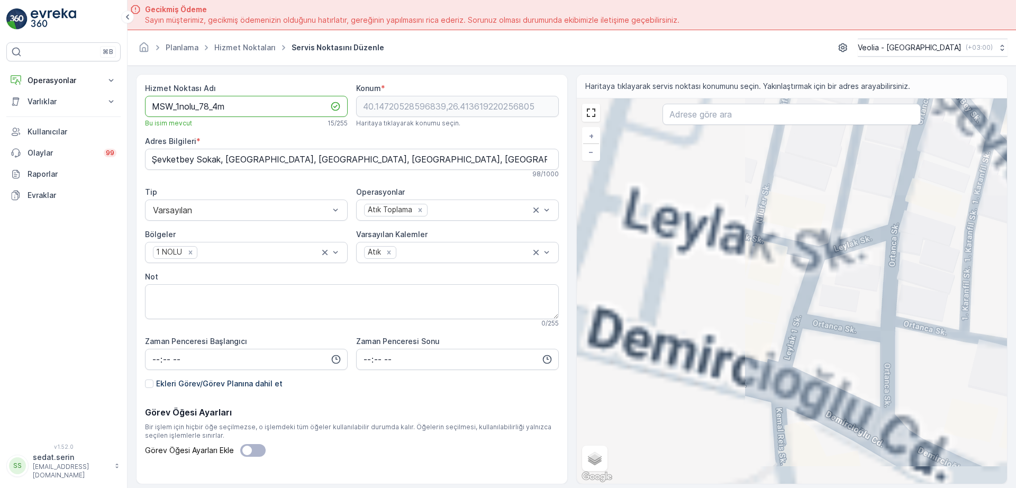
type Adı "MSW_1nolu_78_4m"
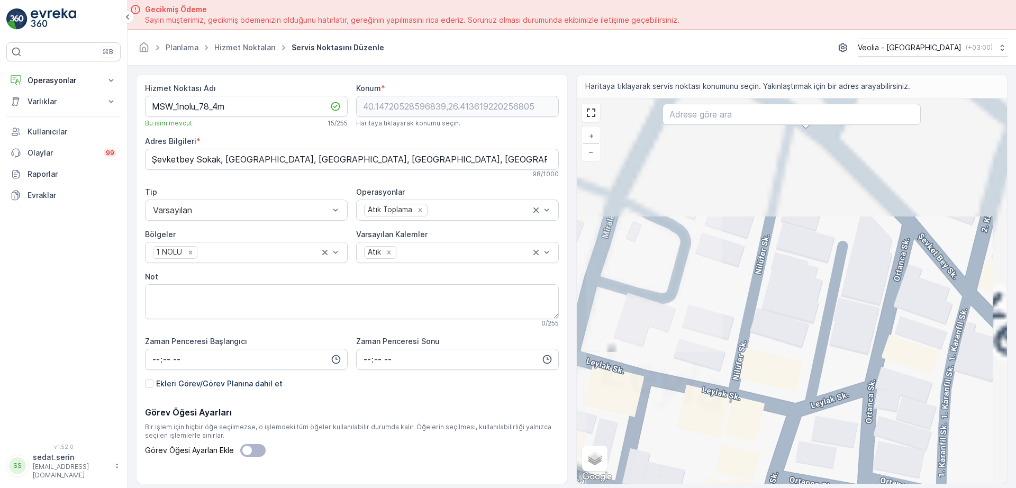
drag, startPoint x: 805, startPoint y: 192, endPoint x: 802, endPoint y: 357, distance: 164.5
click at [770, 406] on div "+ − Uydu Yol haritası Arazi Karışık Leaflet Klavye kısayolları Harita Verileri …" at bounding box center [792, 290] width 431 height 385
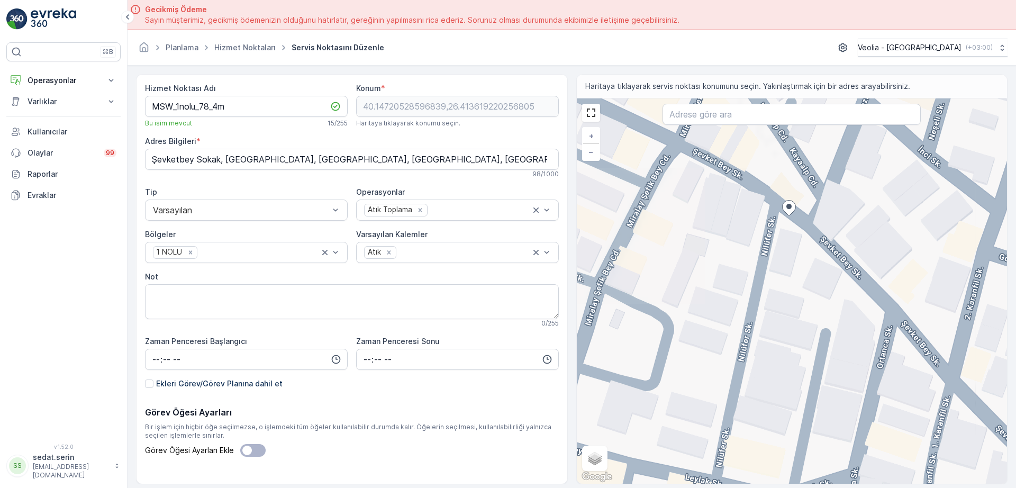
drag, startPoint x: 839, startPoint y: 247, endPoint x: 826, endPoint y: 335, distance: 89.3
click at [824, 352] on div "+ − Uydu Yol haritası Arazi Karışık Leaflet Klavye kısayolları Harita Verileri …" at bounding box center [792, 290] width 431 height 385
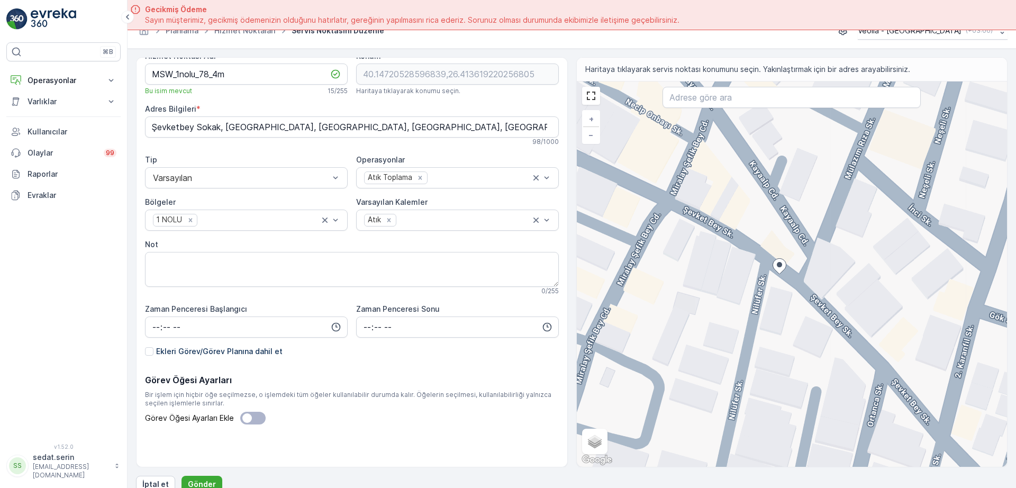
scroll to position [30, 0]
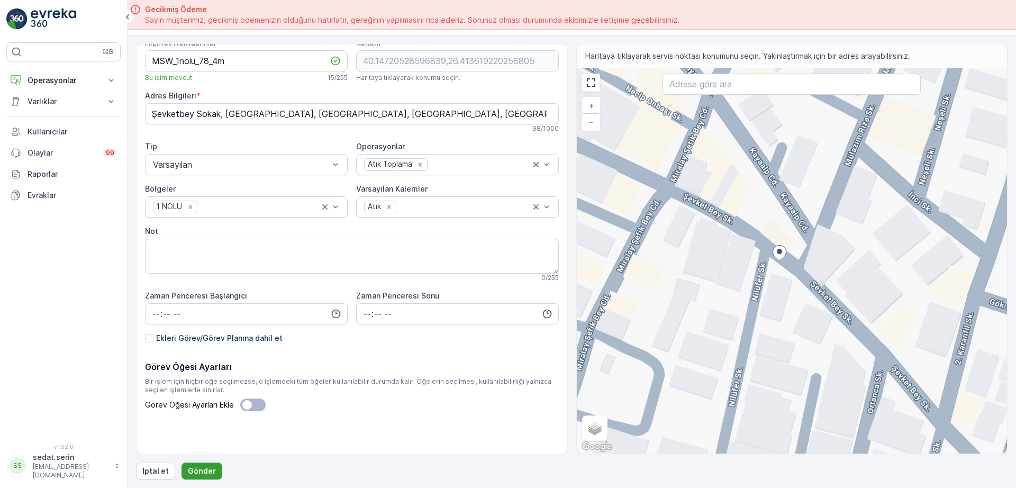
click at [208, 464] on button "Gönder" at bounding box center [201, 470] width 41 height 17
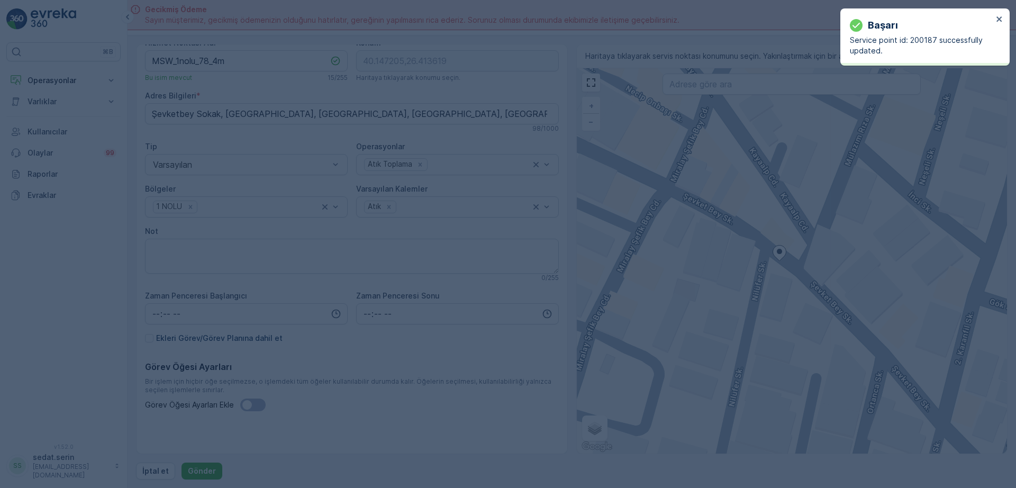
type input "40.147205,26.413619"
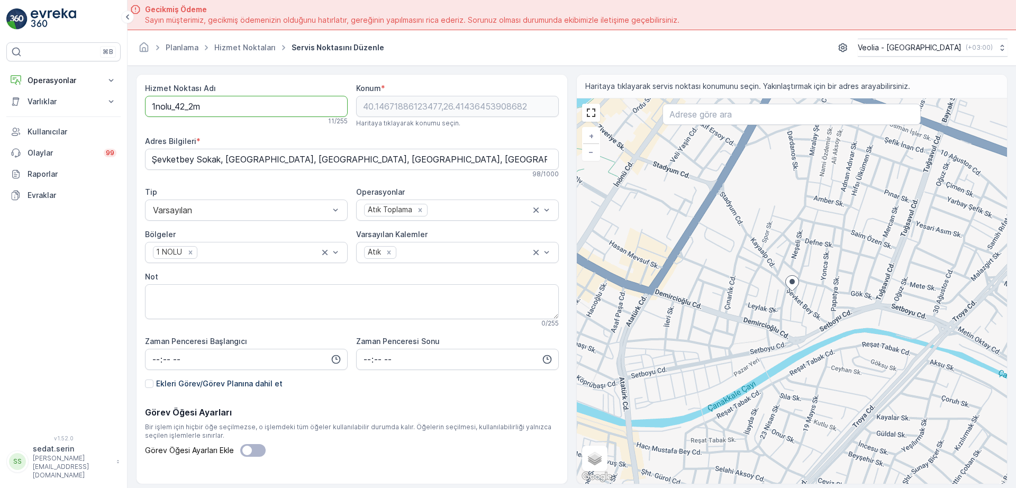
click at [151, 108] on Adı "1nolu_42_2m" at bounding box center [246, 106] width 203 height 21
click at [208, 103] on Adı "MSW_1nolu_42_2m" at bounding box center [246, 106] width 203 height 21
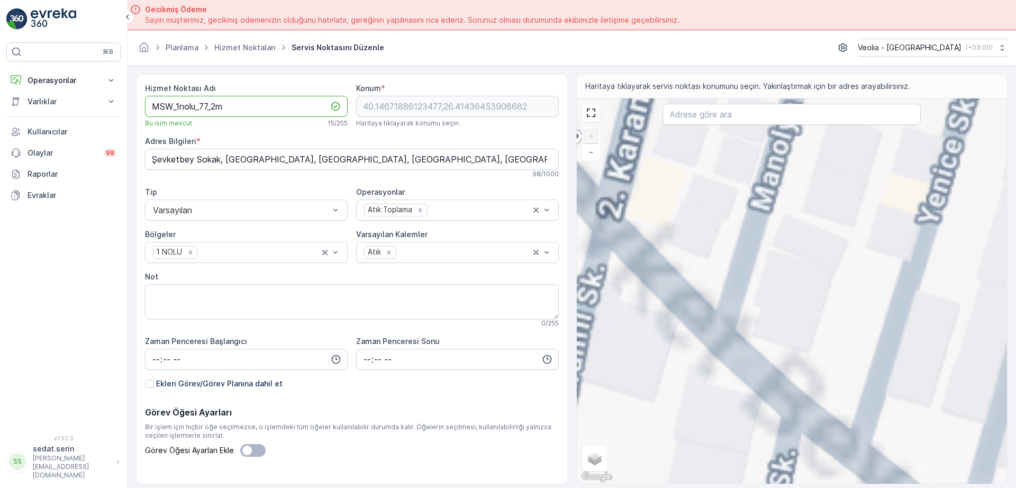
type Adı "MSW_1nolu_77_2m"
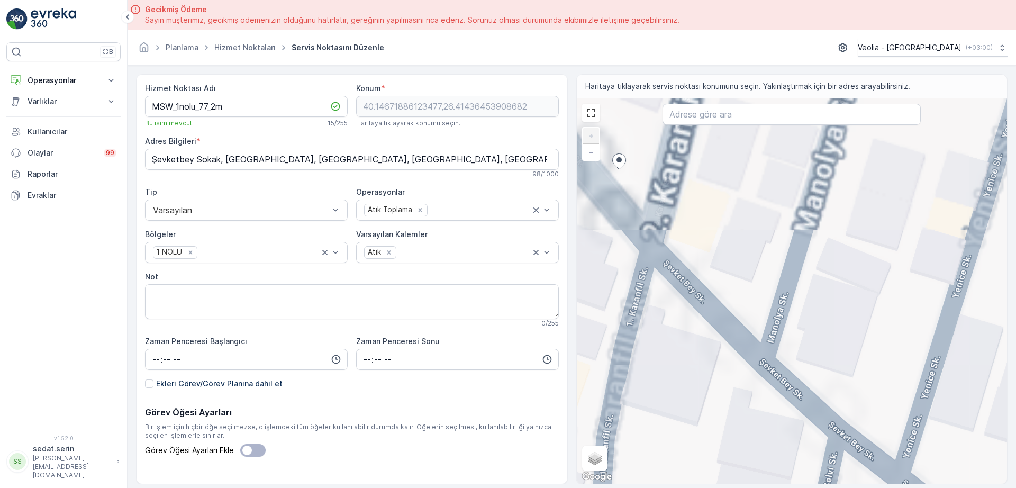
drag, startPoint x: 673, startPoint y: 254, endPoint x: 825, endPoint y: 323, distance: 167.2
click at [825, 323] on div "+ − Uydu Yol haritası Arazi Karışık Leaflet Klavye kısayolları Harita Verileri …" at bounding box center [792, 290] width 431 height 385
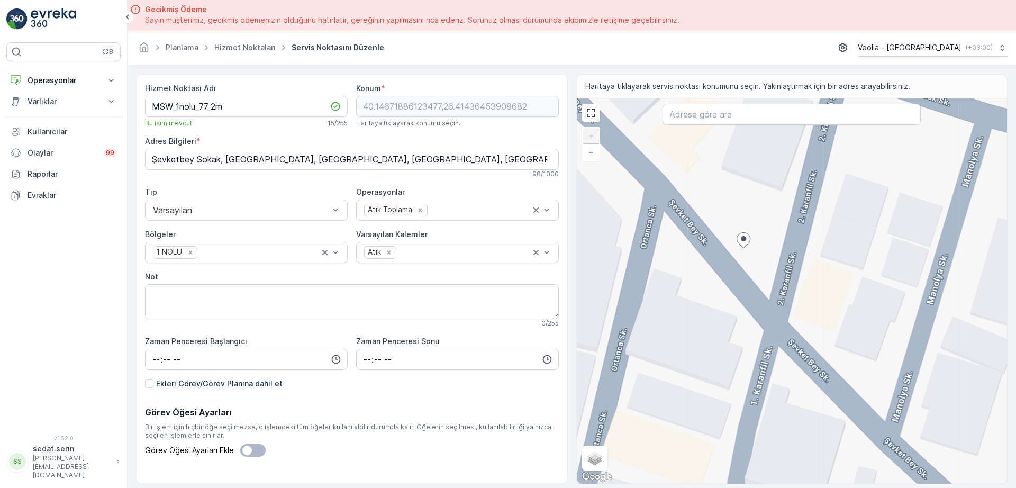
drag, startPoint x: 776, startPoint y: 276, endPoint x: 789, endPoint y: 308, distance: 35.6
click at [789, 308] on div "+ − Uydu Yol haritası Arazi Karışık Leaflet Klavye kısayolları Harita Verileri …" at bounding box center [792, 290] width 431 height 385
click at [729, 288] on div "+ − Uydu Yol haritası Arazi Karışık Leaflet Klavye kısayolları Harita Verileri …" at bounding box center [792, 290] width 431 height 385
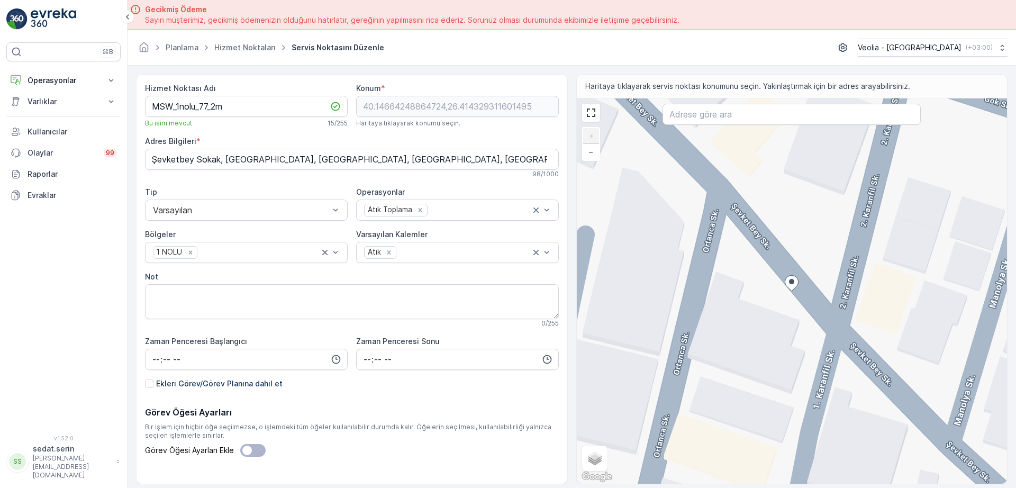
click at [806, 311] on div "+ − Uydu Yol haritası Arazi Karışık Leaflet Klavye kısayolları Harita Verileri …" at bounding box center [792, 290] width 431 height 385
type input "40.146604558605425,26.414367244169622"
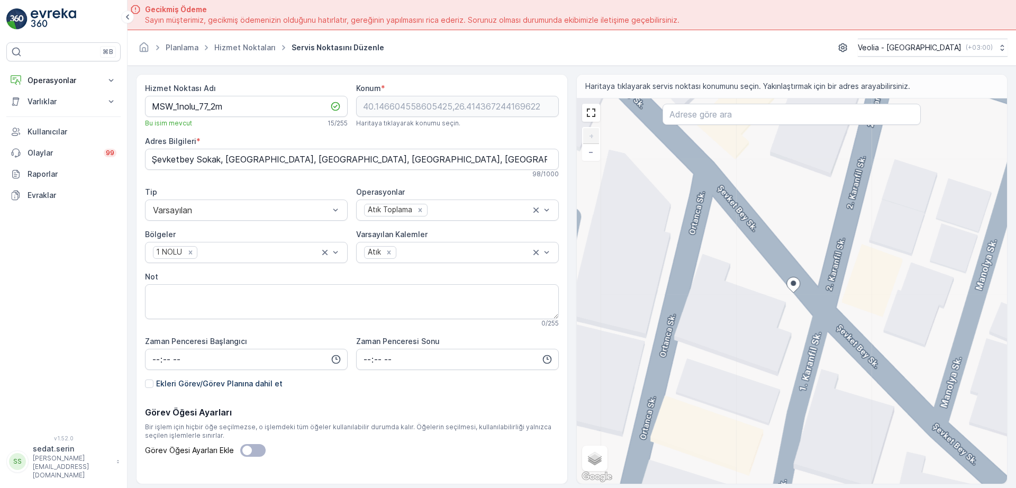
type Bilgileri "İsmetpaşa, 1. Karanfil Sk. No:2, 17000 Çanakkale Merkez/Çanakkale, Türkiye"
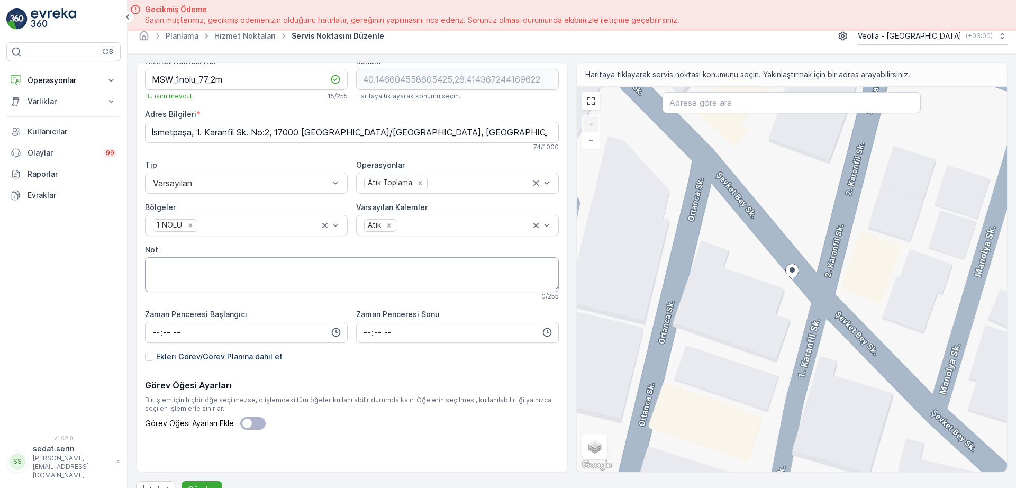
scroll to position [30, 0]
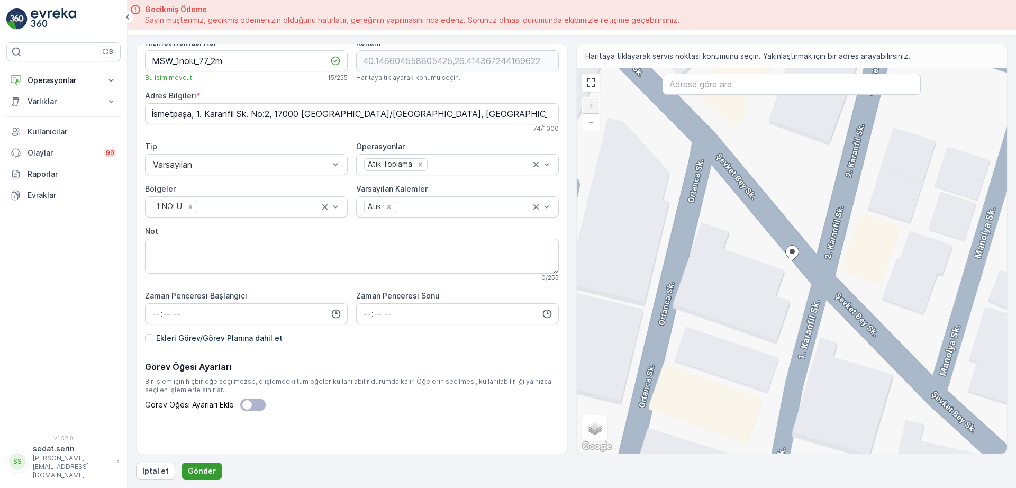
click at [195, 469] on p "Gönder" at bounding box center [202, 471] width 28 height 11
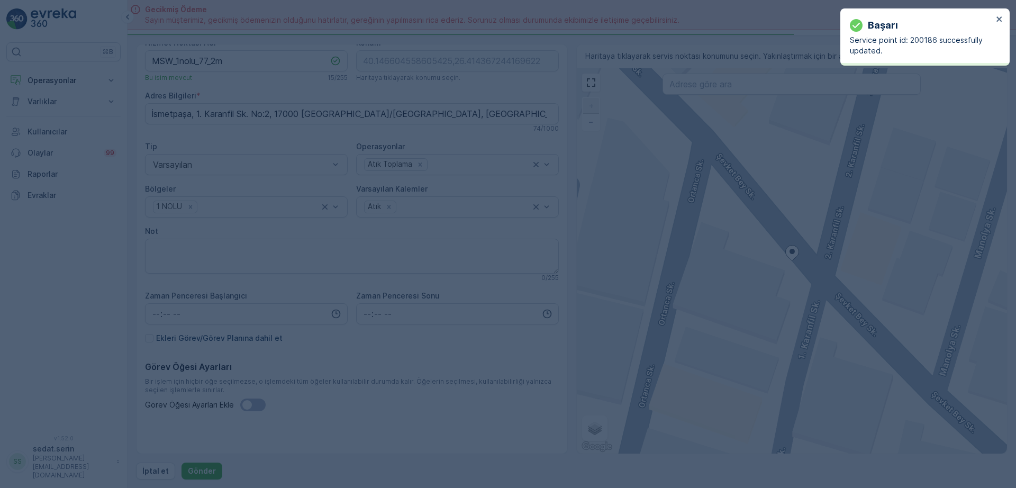
type input "40.146605,26.414367"
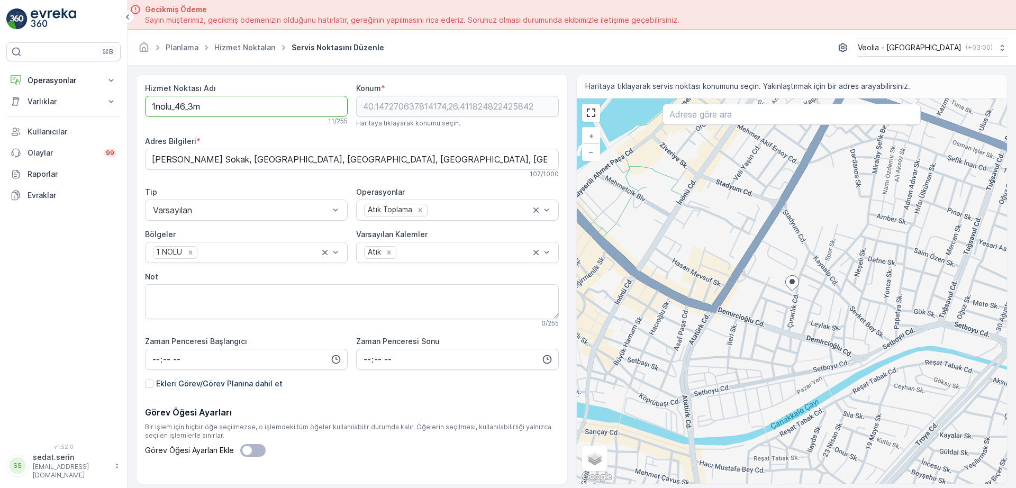
click at [151, 104] on Adı "1nolu_46_3m" at bounding box center [246, 106] width 203 height 21
click at [208, 110] on Adı "MSW_1nolu_46_3m" at bounding box center [246, 106] width 203 height 21
click at [251, 106] on Adı "MSW_1nolu_79_3m" at bounding box center [246, 106] width 203 height 21
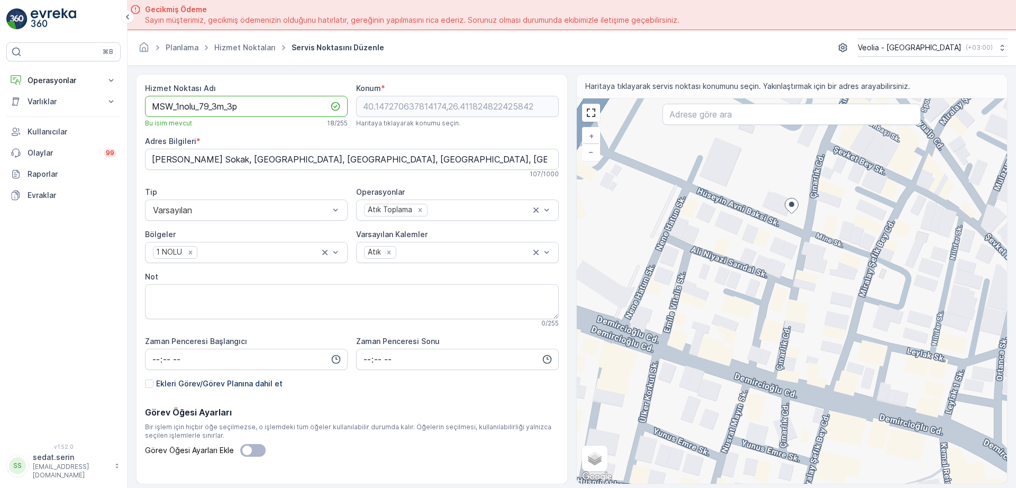
type Adı "MSW_1nolu_79_3m_3p"
click at [793, 227] on div "+ − Uydu Yol haritası Arazi Karışık Leaflet Klavye kısayolları Harita Verileri …" at bounding box center [792, 290] width 431 height 385
type input "40.14716325572848,26.411850315775677"
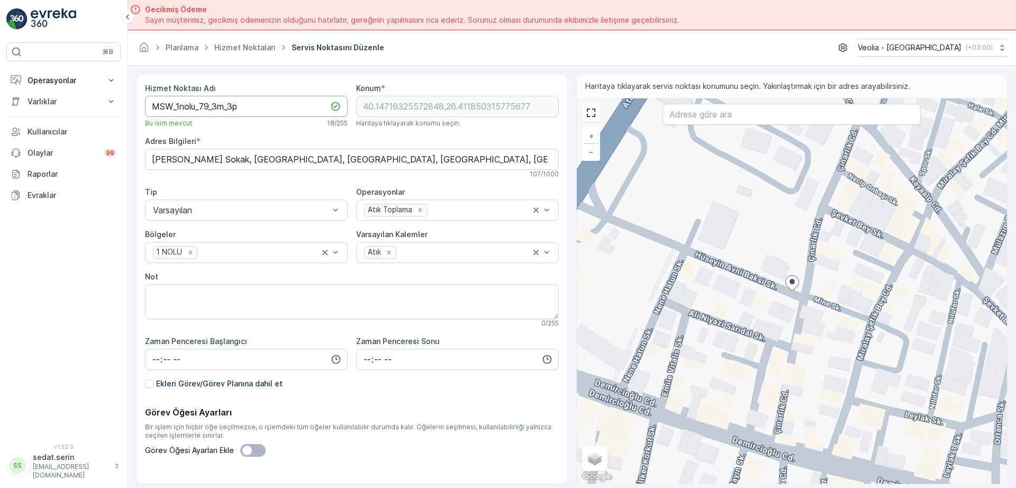
click at [249, 102] on Adı "MSW_1nolu_79_3m_3p" at bounding box center [246, 106] width 203 height 21
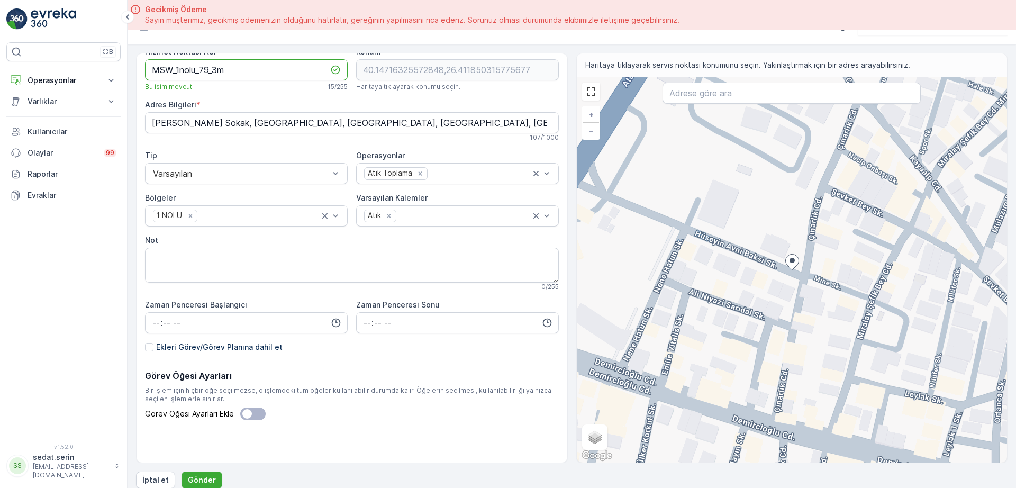
scroll to position [30, 0]
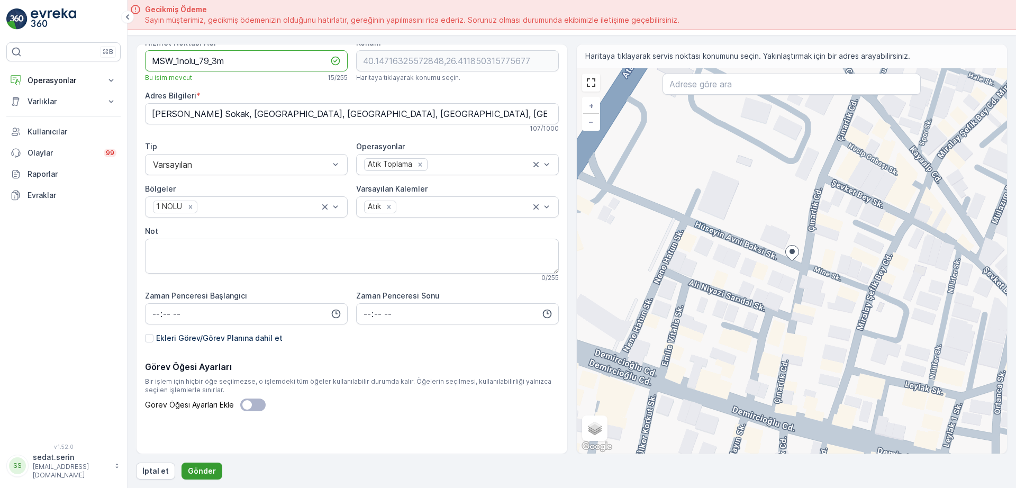
type Adı "MSW_1nolu_79_3m"
click at [206, 472] on p "Gönder" at bounding box center [202, 471] width 28 height 11
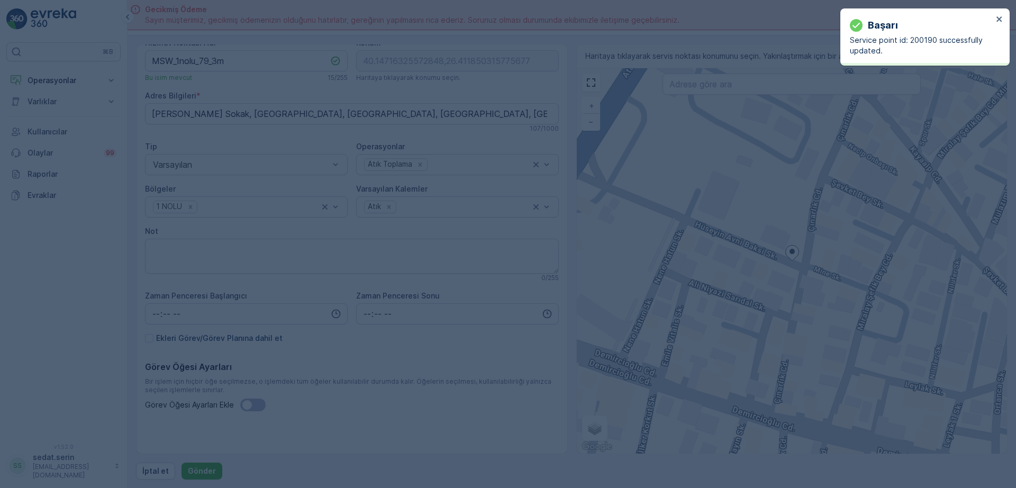
type input "40.147163,26.41185"
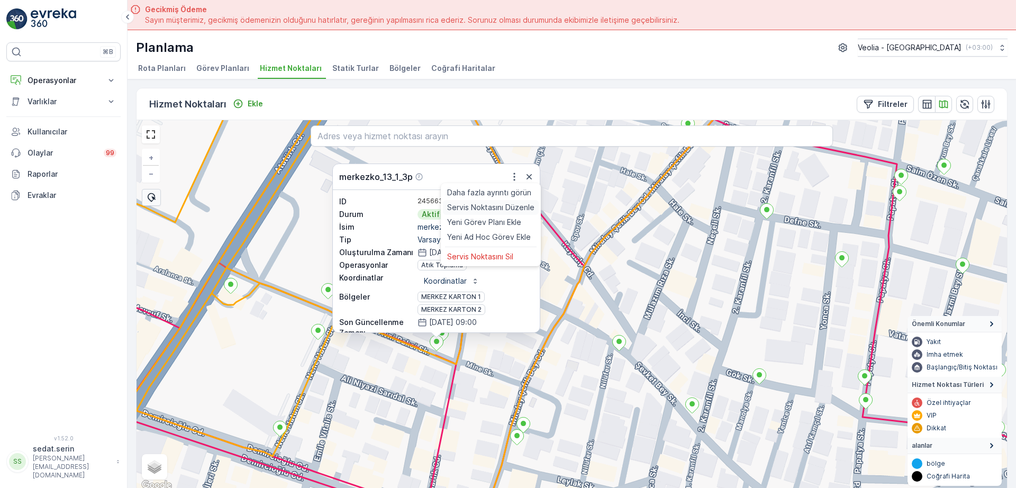
scroll to position [30, 0]
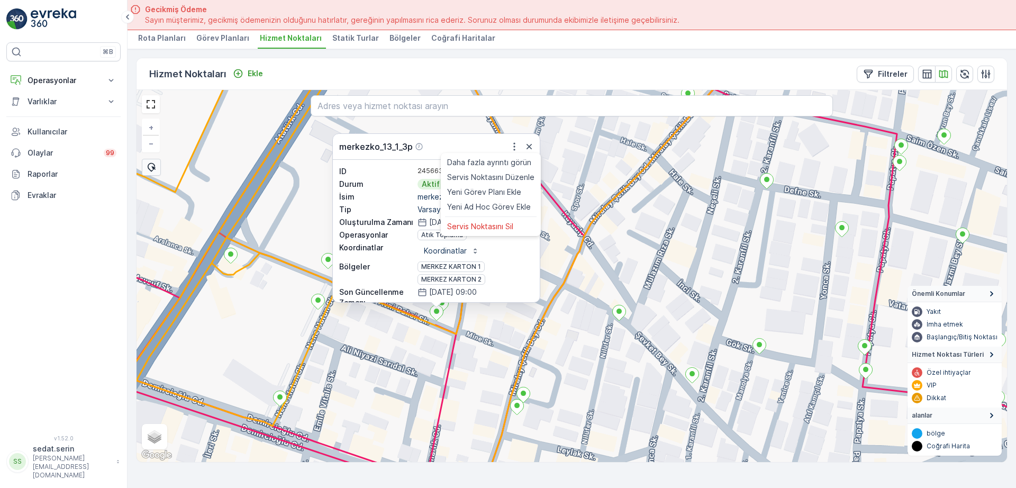
click at [278, 273] on div "merkezko_13_1_3p Daha fazla ayrıntı görün Servis Noktasını Düzenle Yeni Görev P…" at bounding box center [571, 276] width 870 height 372
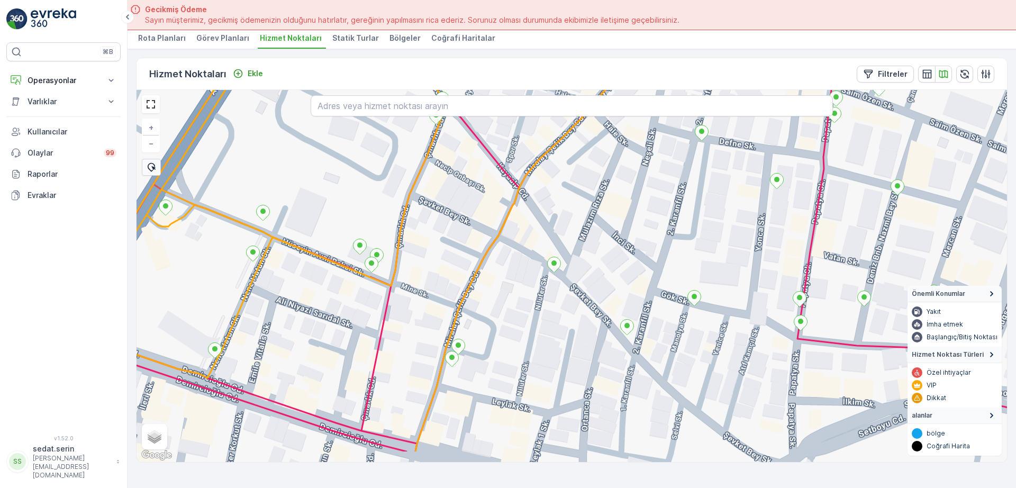
drag, startPoint x: 733, startPoint y: 317, endPoint x: 671, endPoint y: 272, distance: 76.4
click at [671, 272] on div "+ − Uydu Yol haritası Arazi Karışık Leaflet Klavye kısayolları Harita Verileri …" at bounding box center [571, 276] width 870 height 372
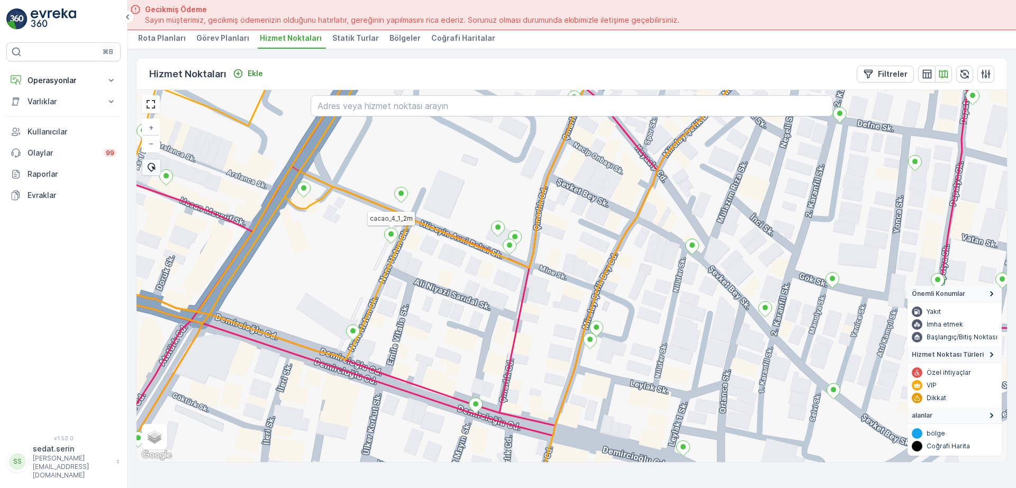
click at [390, 240] on icon at bounding box center [391, 235] width 13 height 15
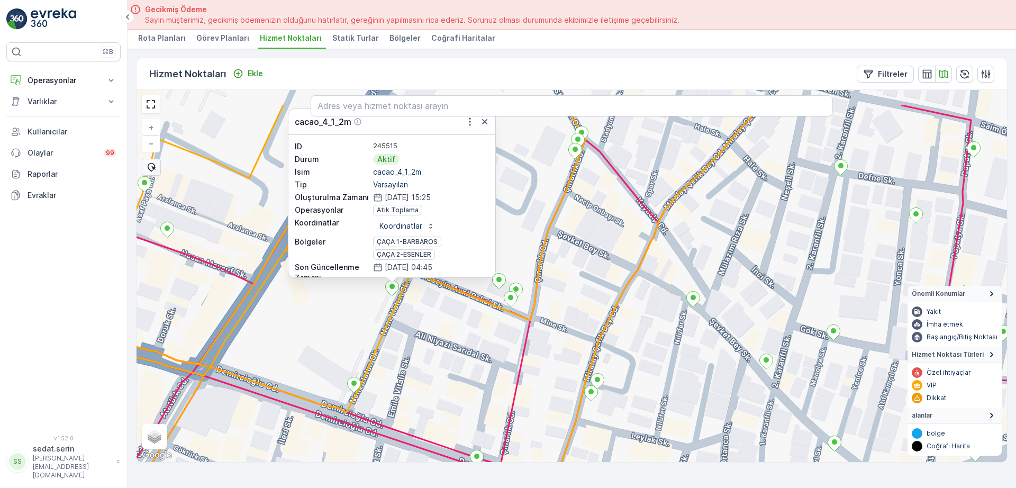
drag, startPoint x: 433, startPoint y: 263, endPoint x: 434, endPoint y: 309, distance: 45.5
click at [434, 316] on div "cacao_4_1_2m ID 245515 Durum Aktif İsim cacao_4_1_2m Tip Varsayılan Oluşturulma…" at bounding box center [571, 276] width 870 height 372
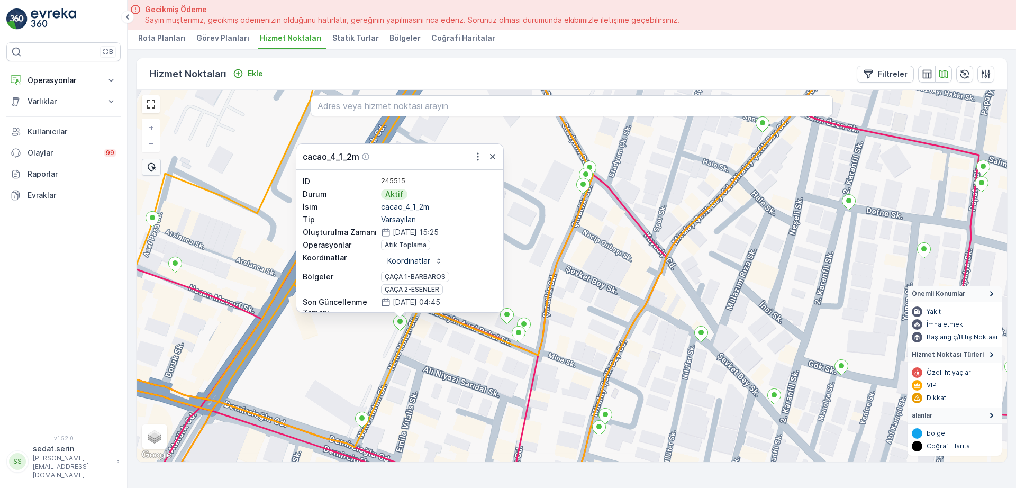
drag, startPoint x: 443, startPoint y: 310, endPoint x: 451, endPoint y: 344, distance: 35.3
click at [451, 344] on div "cacao_4_1_2m ID 245515 Durum Aktif İsim cacao_4_1_2m Tip Varsayılan Oluşturulma…" at bounding box center [571, 276] width 870 height 372
click at [480, 156] on icon "button" at bounding box center [477, 156] width 11 height 11
click at [366, 417] on icon at bounding box center [361, 419] width 13 height 15
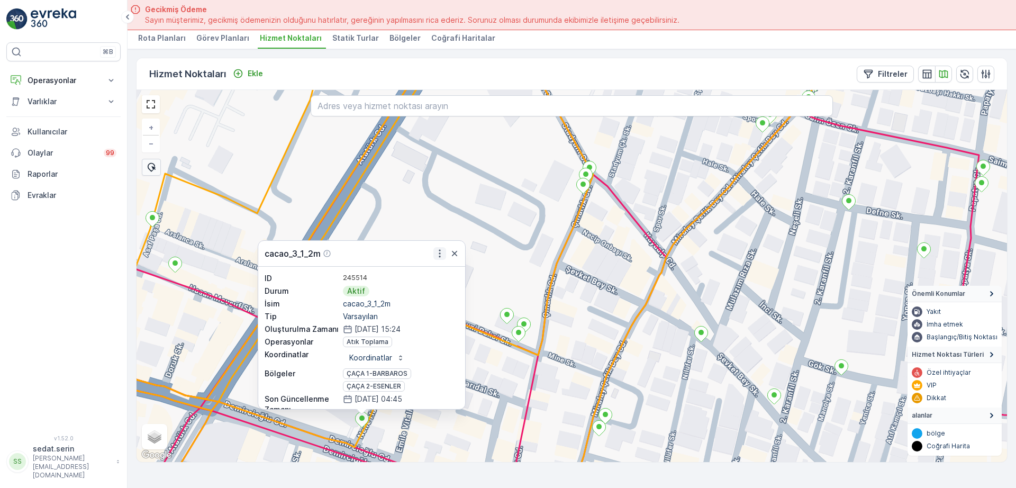
click at [439, 254] on icon "button" at bounding box center [439, 253] width 11 height 11
drag, startPoint x: 590, startPoint y: 276, endPoint x: 545, endPoint y: 277, distance: 45.5
click at [545, 277] on div "cacao_3_1_2m ID 245514 Durum Aktif İsim cacao_3_1_2m Tip Varsayılan Oluşturulma…" at bounding box center [571, 276] width 870 height 372
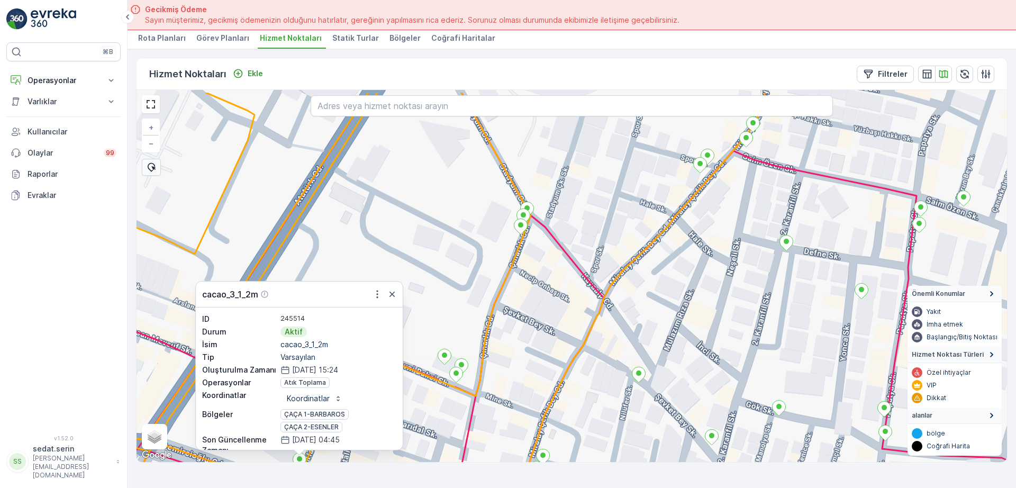
drag, startPoint x: 570, startPoint y: 235, endPoint x: 553, endPoint y: 275, distance: 43.1
click at [553, 275] on div "cacao_3_1_2m ID 245514 Durum Aktif İsim cacao_3_1_2m Tip Varsayılan Oluşturulma…" at bounding box center [571, 276] width 870 height 372
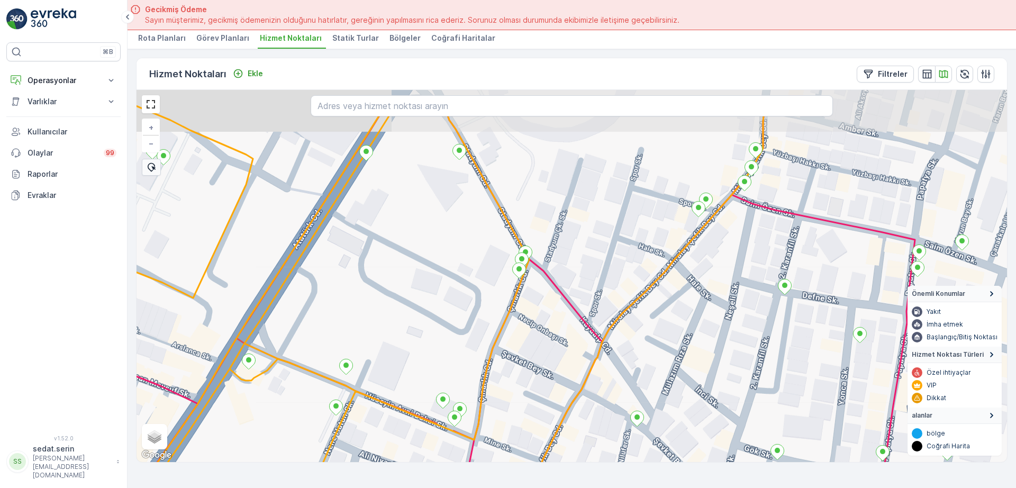
drag, startPoint x: 552, startPoint y: 174, endPoint x: 552, endPoint y: 262, distance: 88.3
click at [552, 263] on div "+ − Uydu Yol haritası Arazi Karışık Leaflet Klavye kısayolları Harita Verileri …" at bounding box center [571, 276] width 870 height 372
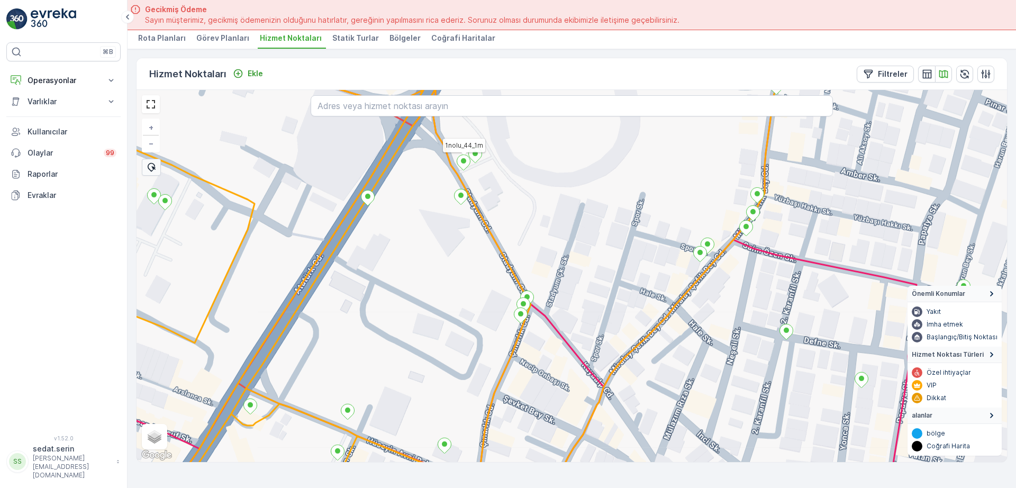
click at [462, 167] on icon at bounding box center [463, 161] width 13 height 15
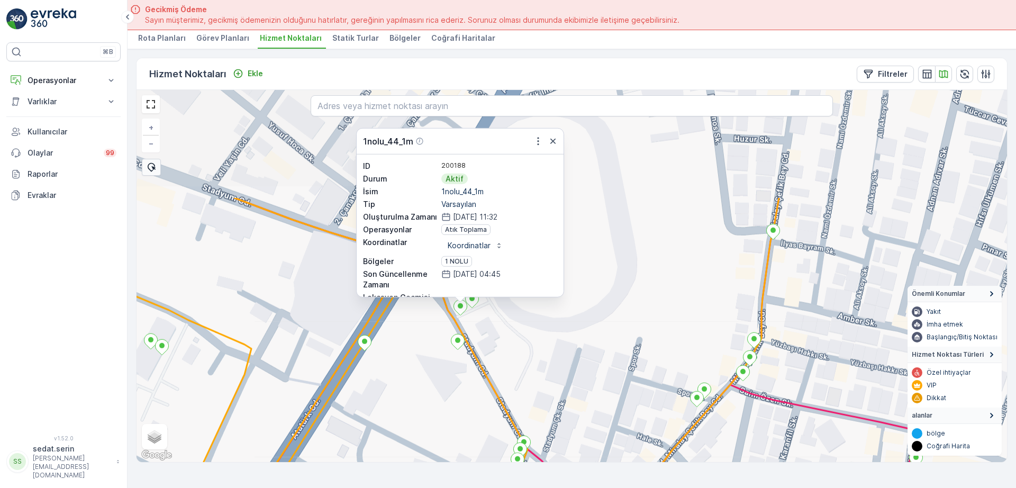
drag, startPoint x: 572, startPoint y: 178, endPoint x: 569, endPoint y: 323, distance: 145.0
click at [569, 323] on div "1nolu_44_1m ID 200188 Durum Aktif İsim 1nolu_44_1m Tip Varsayılan Oluşturulma Z…" at bounding box center [571, 276] width 870 height 372
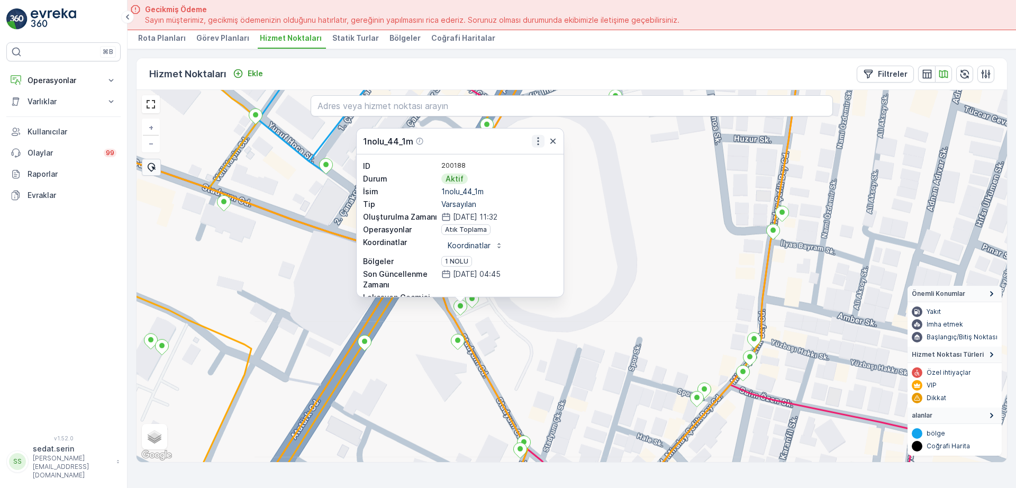
click at [535, 145] on icon "button" at bounding box center [538, 141] width 11 height 11
click at [641, 246] on div "1nolu_44_1m ID 200188 Durum Aktif İsim 1nolu_44_1m Tip Varsayılan Oluşturulma Z…" at bounding box center [571, 276] width 870 height 372
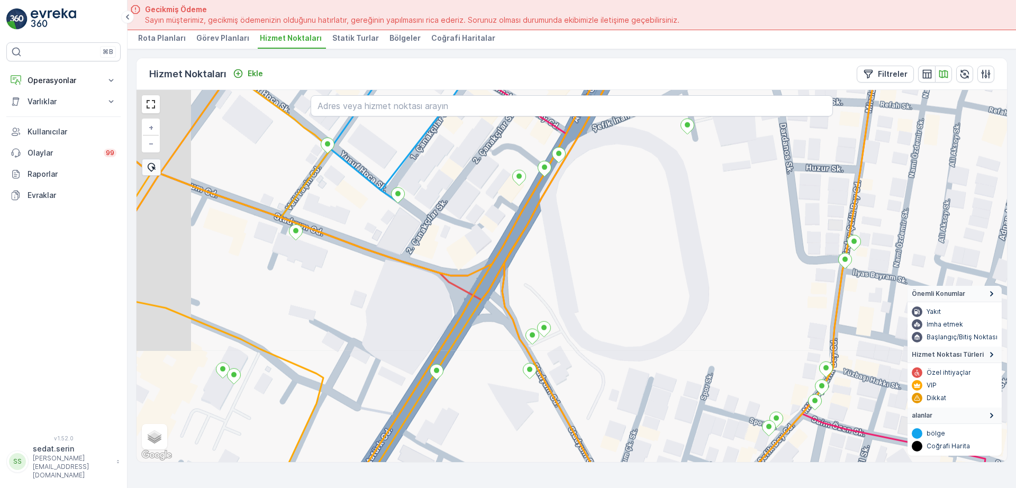
drag, startPoint x: 500, startPoint y: 215, endPoint x: 572, endPoint y: 244, distance: 77.4
click at [572, 244] on div "+ − Uydu Yol haritası Arazi Karışık Leaflet Klavye kısayolları Harita Verileri …" at bounding box center [571, 276] width 870 height 372
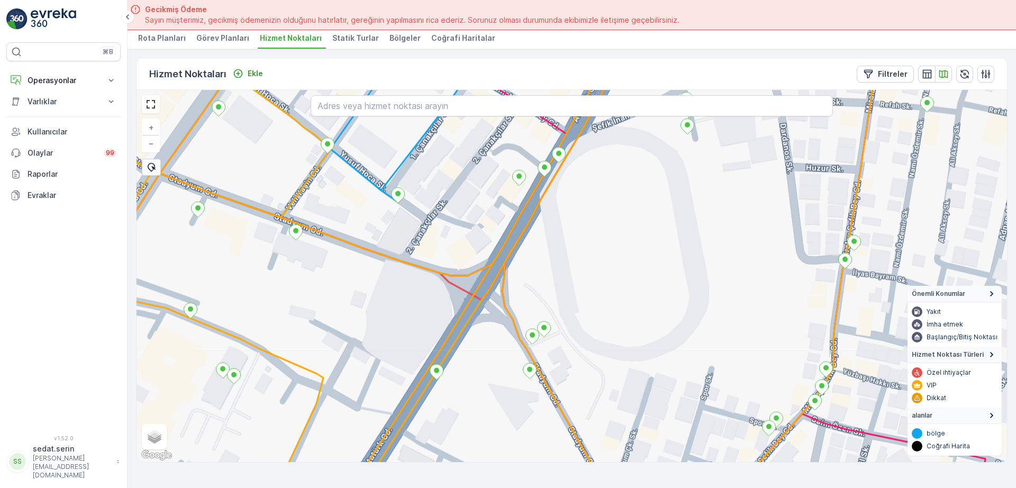
drag, startPoint x: 220, startPoint y: 215, endPoint x: 288, endPoint y: 183, distance: 76.0
click at [288, 183] on div "+ − Uydu Yol haritası Arazi Karışık Leaflet Klavye kısayolları Harita Verileri …" at bounding box center [571, 276] width 870 height 372
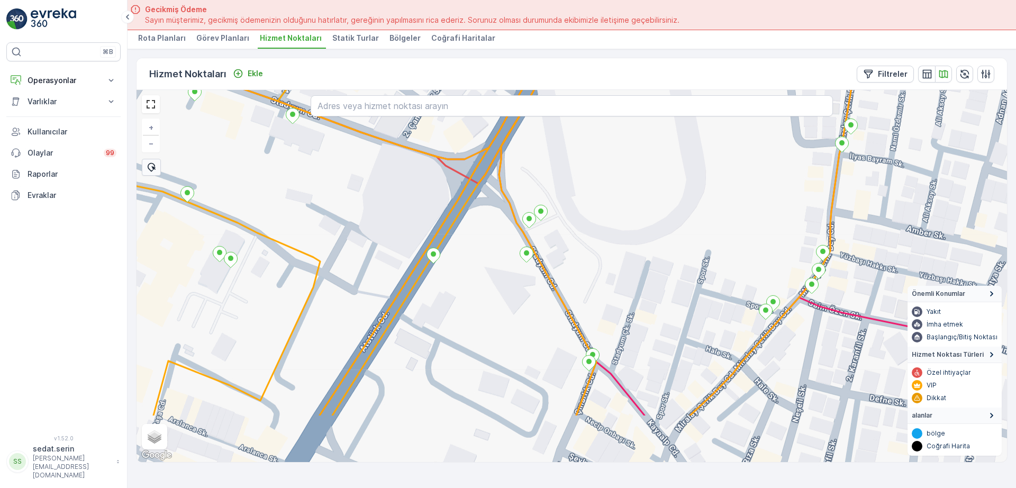
drag, startPoint x: 484, startPoint y: 297, endPoint x: 413, endPoint y: 213, distance: 110.3
click at [413, 213] on div "+ − Uydu Yol haritası Arazi Karışık Leaflet Klavye kısayolları Harita Verileri …" at bounding box center [571, 276] width 870 height 372
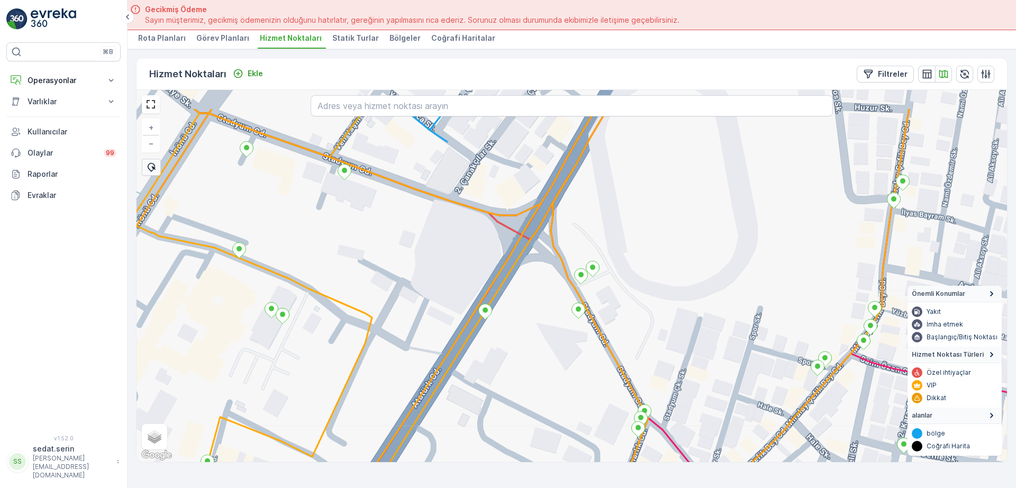
drag, startPoint x: 364, startPoint y: 151, endPoint x: 421, endPoint y: 213, distance: 83.5
click at [426, 218] on div "+ − Uydu Yol haritası Arazi Karışık Leaflet Klavye kısayolları Harita Verileri …" at bounding box center [571, 276] width 870 height 372
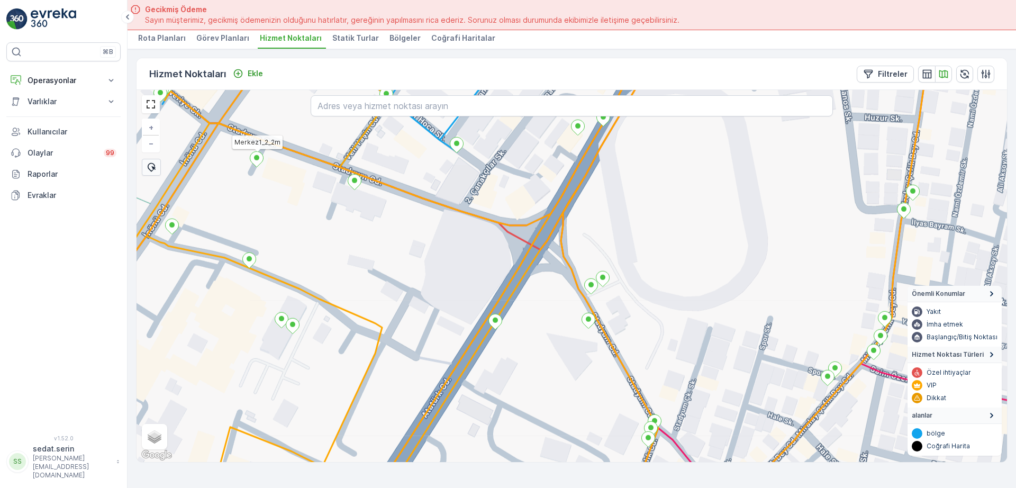
click at [257, 160] on icon at bounding box center [256, 158] width 13 height 15
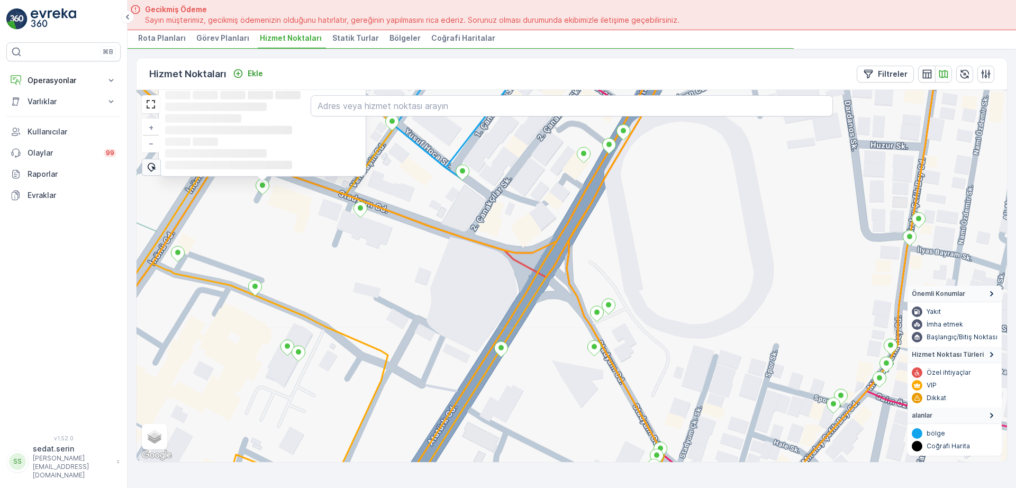
drag, startPoint x: 319, startPoint y: 218, endPoint x: 353, endPoint y: 285, distance: 75.0
click at [353, 286] on div "1nolu_44_1m Loading... Loading... Loading... Loading... Loading... Loading... L…" at bounding box center [571, 276] width 870 height 372
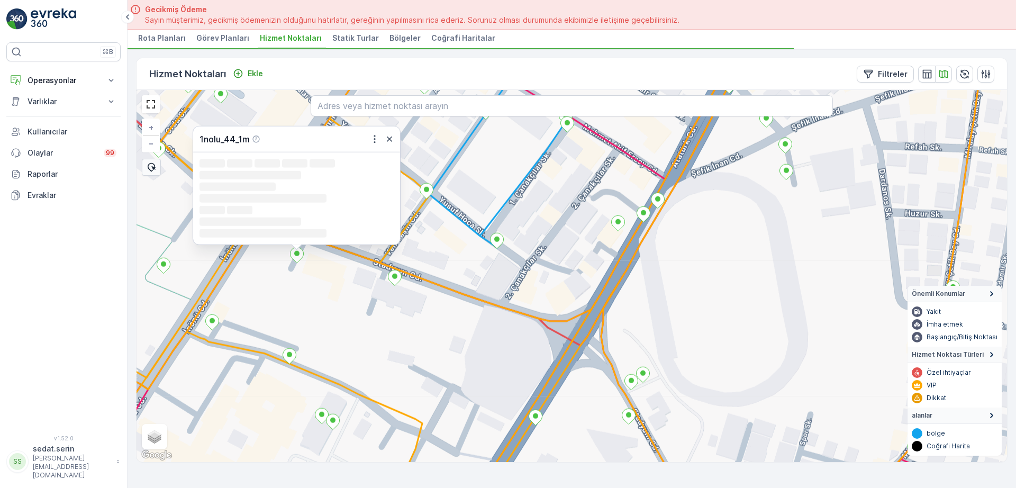
drag, startPoint x: 473, startPoint y: 180, endPoint x: 482, endPoint y: 226, distance: 46.8
click at [482, 226] on div "1nolu_44_1m Loading... Loading... Loading... Loading... Loading... Loading... L…" at bounding box center [571, 276] width 870 height 372
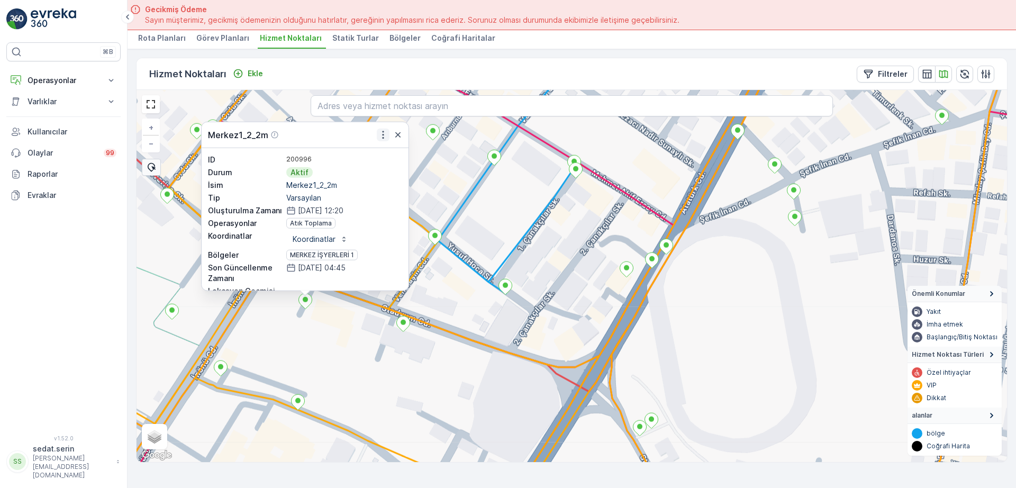
click at [382, 135] on icon "button" at bounding box center [383, 135] width 2 height 8
click at [402, 327] on icon at bounding box center [403, 323] width 13 height 15
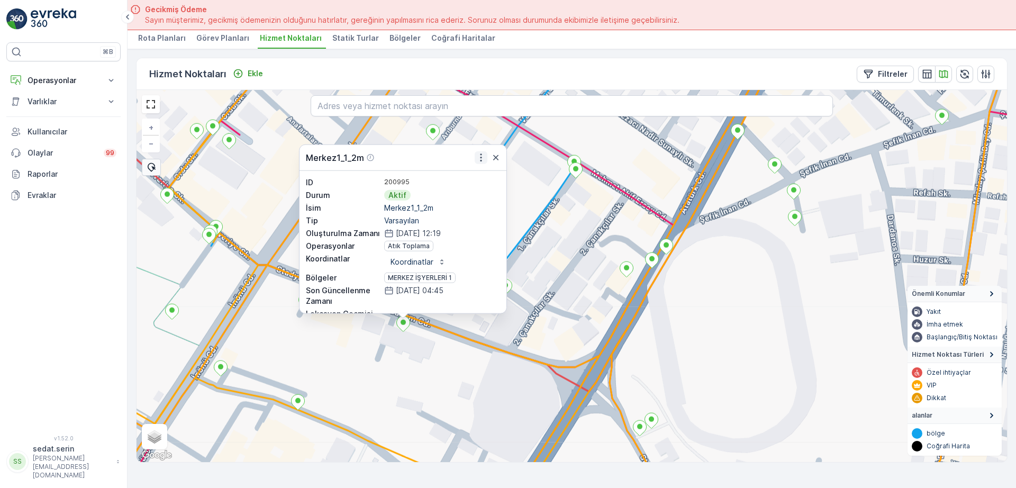
click at [481, 155] on icon "button" at bounding box center [481, 157] width 11 height 11
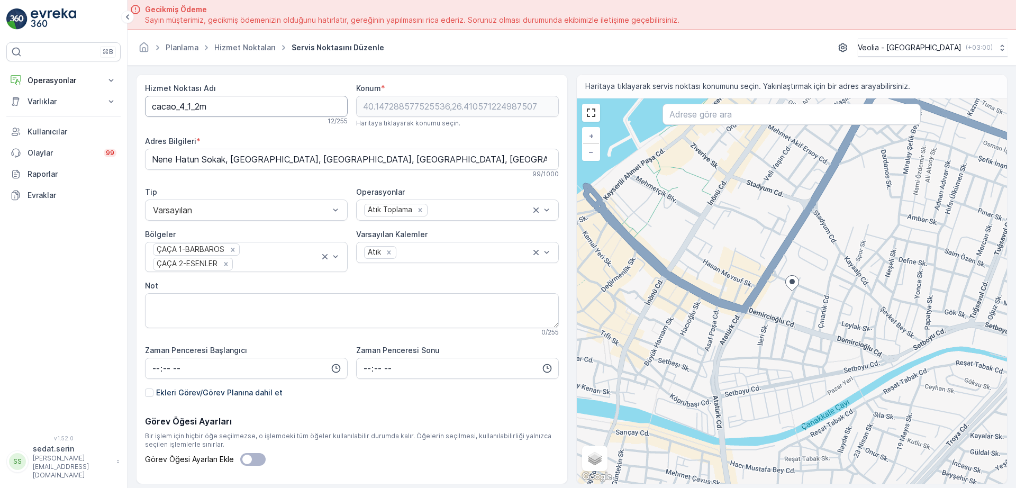
drag, startPoint x: 153, startPoint y: 109, endPoint x: 175, endPoint y: 110, distance: 22.2
click at [153, 108] on Adı "cacao_4_1_2m" at bounding box center [246, 106] width 203 height 21
drag, startPoint x: 211, startPoint y: 108, endPoint x: 114, endPoint y: 112, distance: 97.4
click at [114, 112] on div "⌘B Operasyonlar Insights Planlama Rotalar & Görevler Kokpit Ayarlar Varlıklar V…" at bounding box center [508, 244] width 1016 height 488
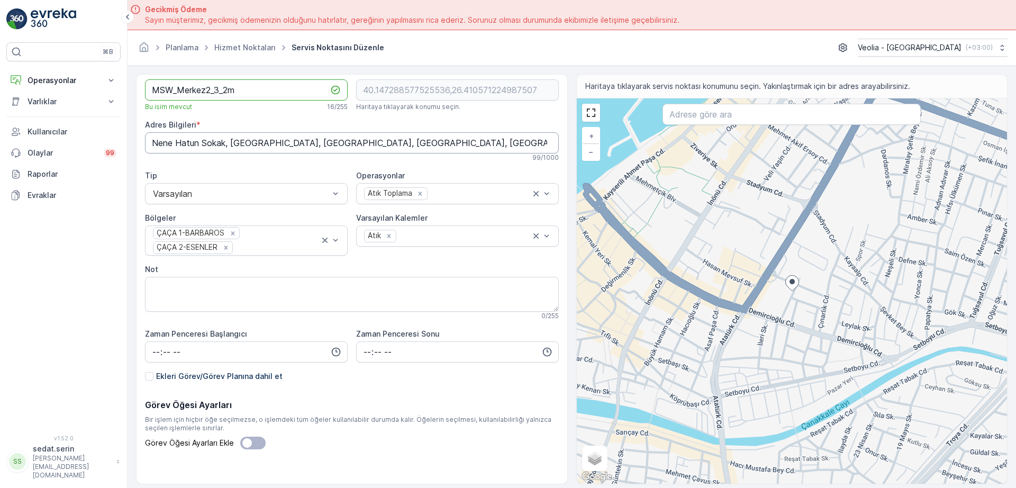
scroll to position [24, 0]
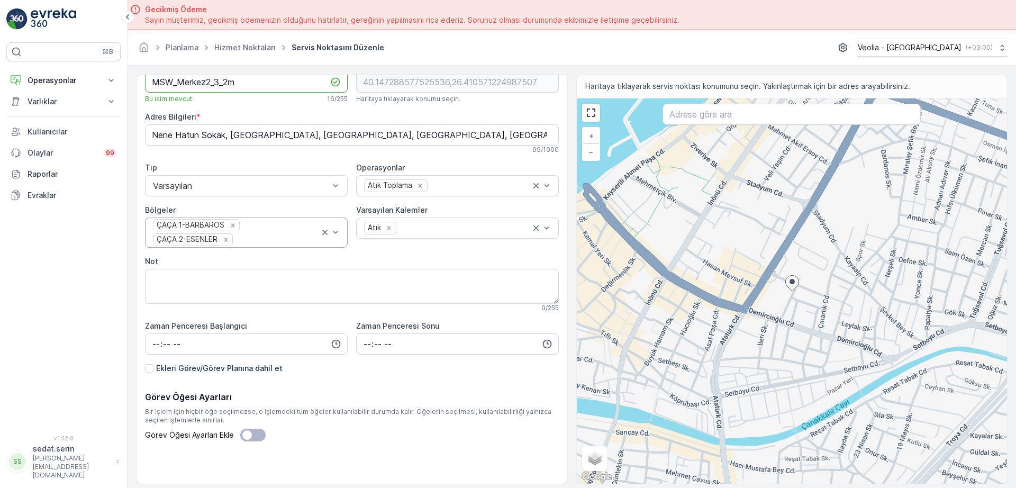
type Adı "MSW_Merkez2_3_2m"
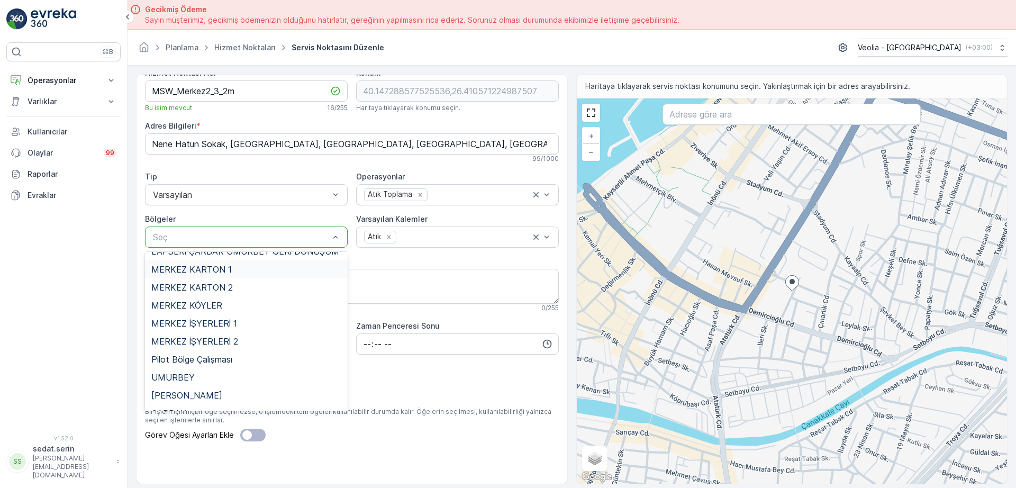
scroll to position [463, 0]
click at [212, 322] on span "MERKEZ İŞYERLERİ 2" at bounding box center [194, 322] width 87 height 10
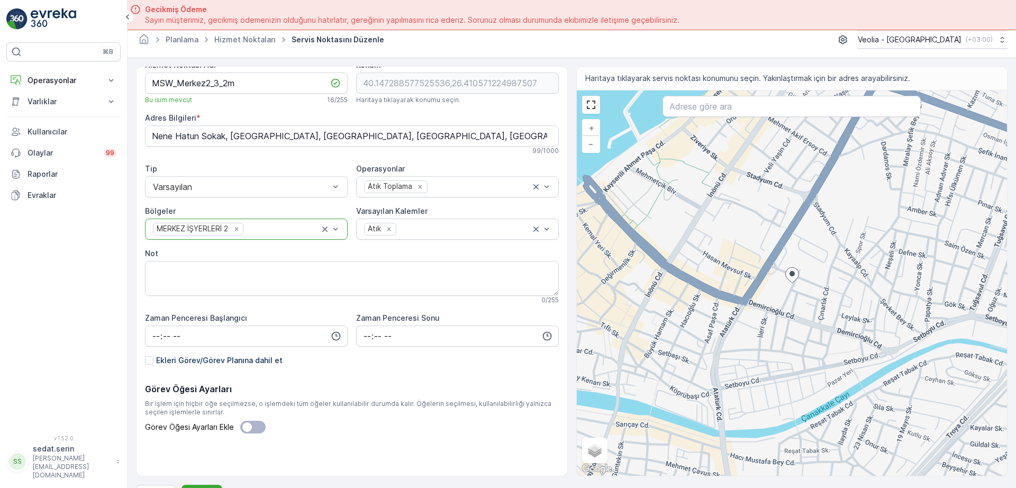
scroll to position [30, 0]
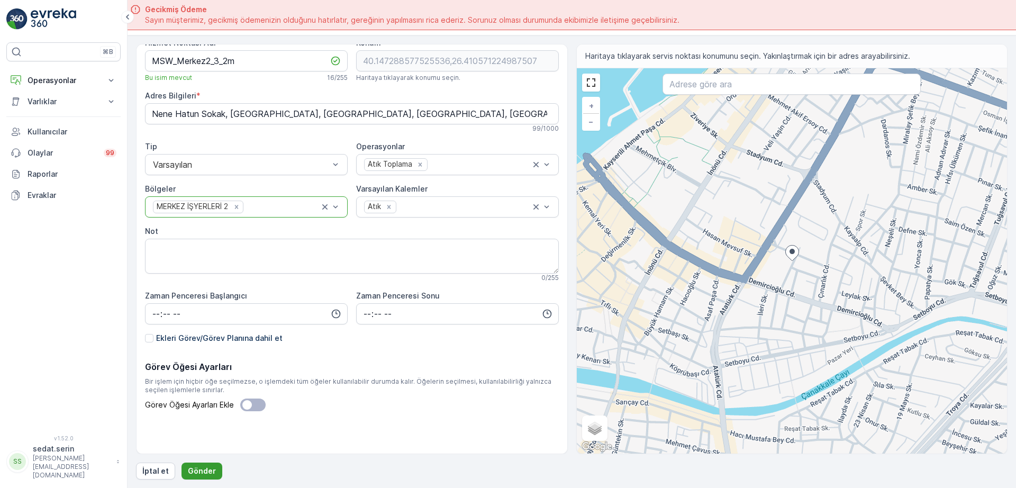
click at [203, 469] on p "Gönder" at bounding box center [202, 471] width 28 height 11
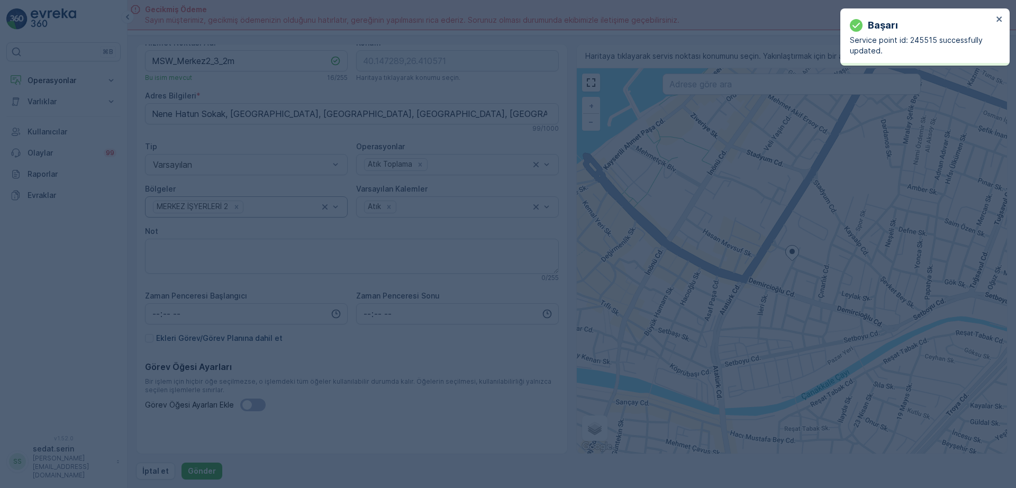
type input "40.147289,26.410571"
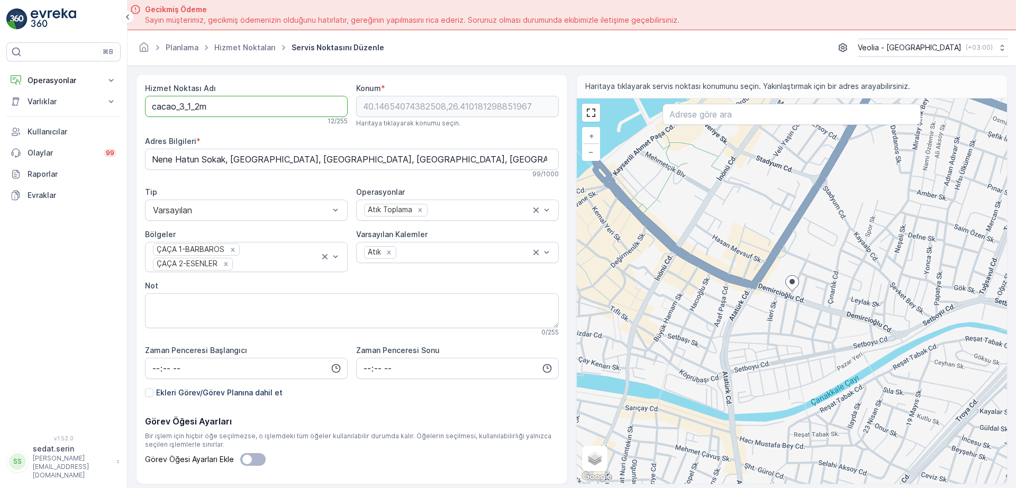
drag, startPoint x: 213, startPoint y: 99, endPoint x: 139, endPoint y: 113, distance: 74.7
click at [140, 112] on div "Hizmet Noktası Adı cacao_3_1_2m 12 / 255 Konum * 40.14654074382508,26.410181298…" at bounding box center [352, 279] width 432 height 410
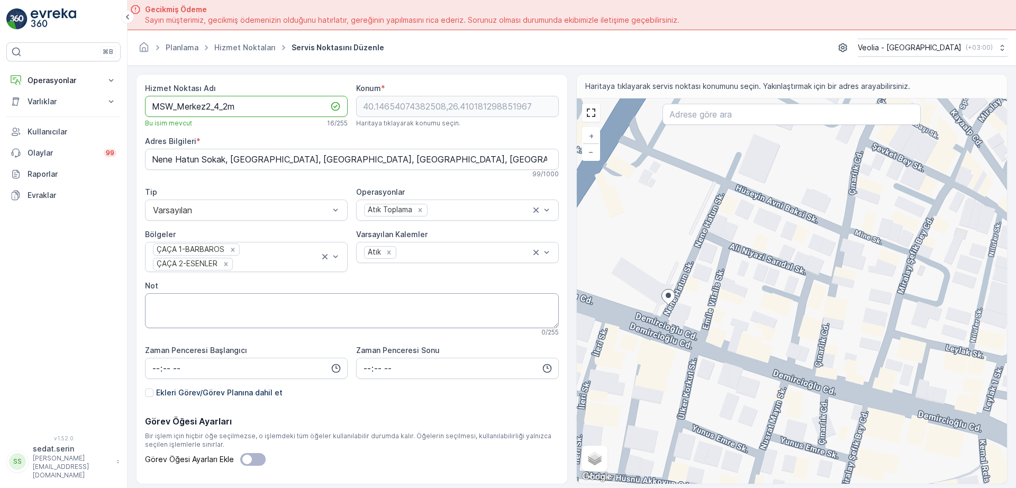
scroll to position [24, 0]
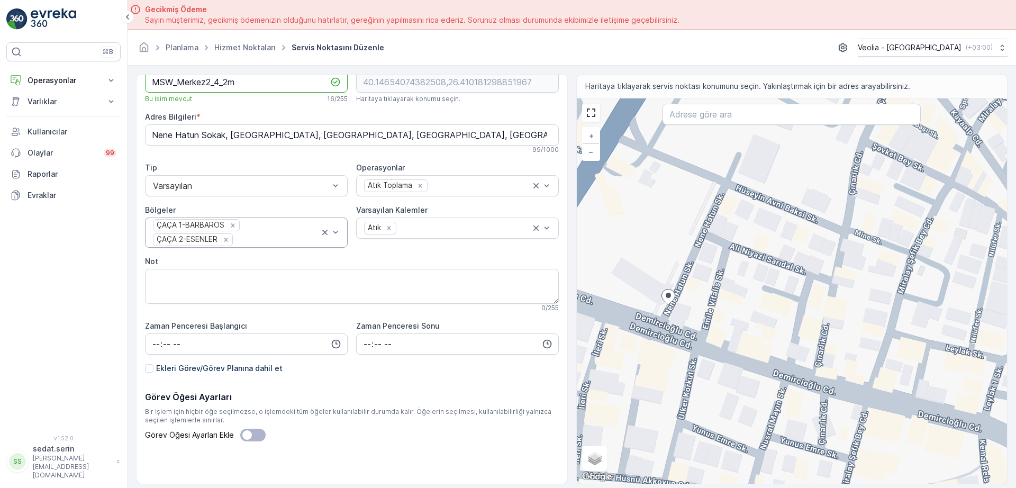
type Adı "MSW_Merkez2_4_2m"
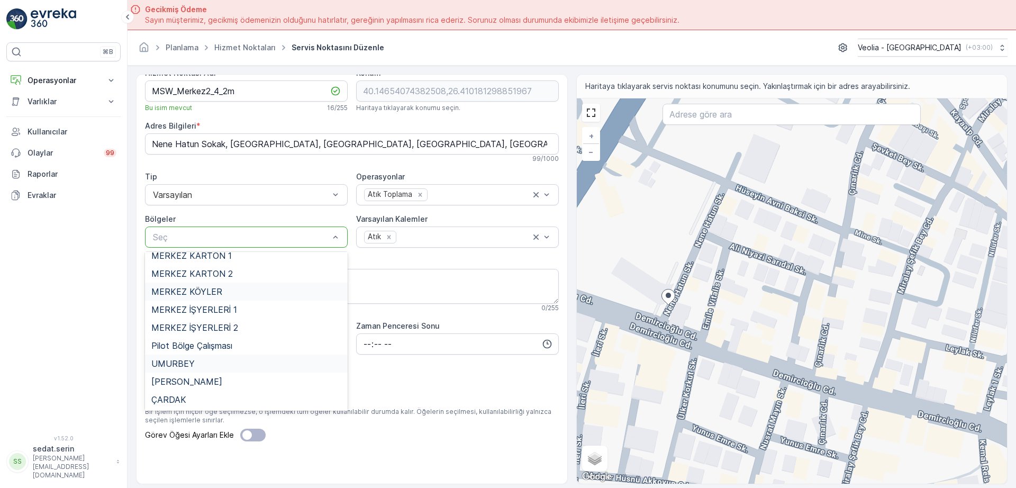
scroll to position [427, 0]
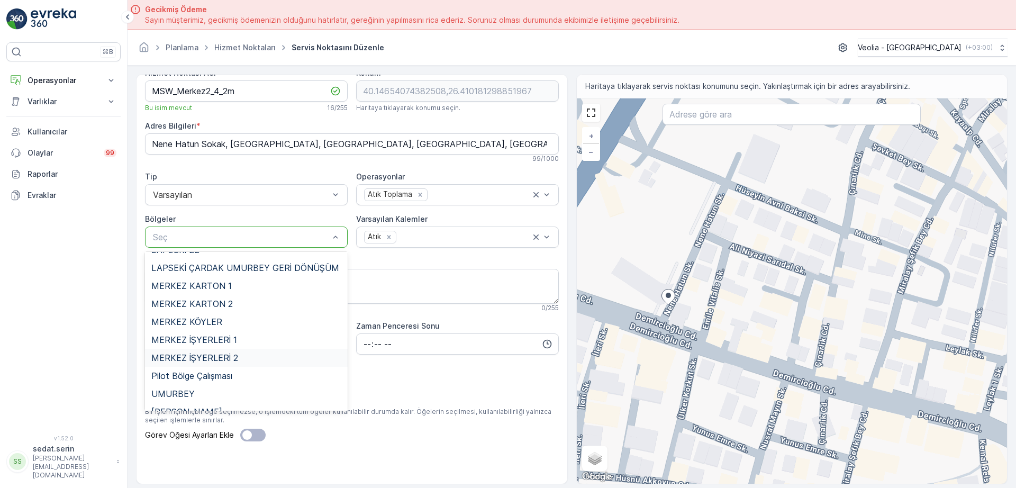
click at [232, 353] on span "MERKEZ İŞYERLERİ 2" at bounding box center [194, 358] width 87 height 10
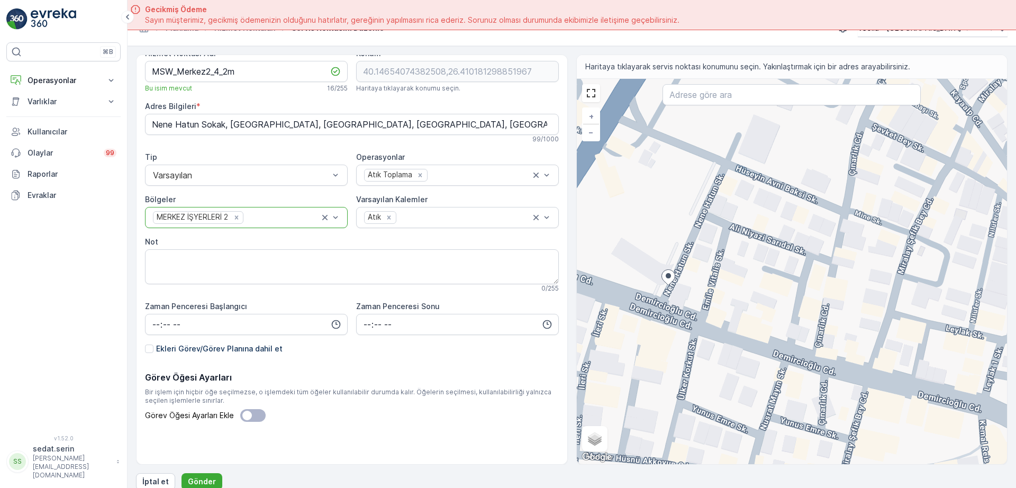
scroll to position [30, 0]
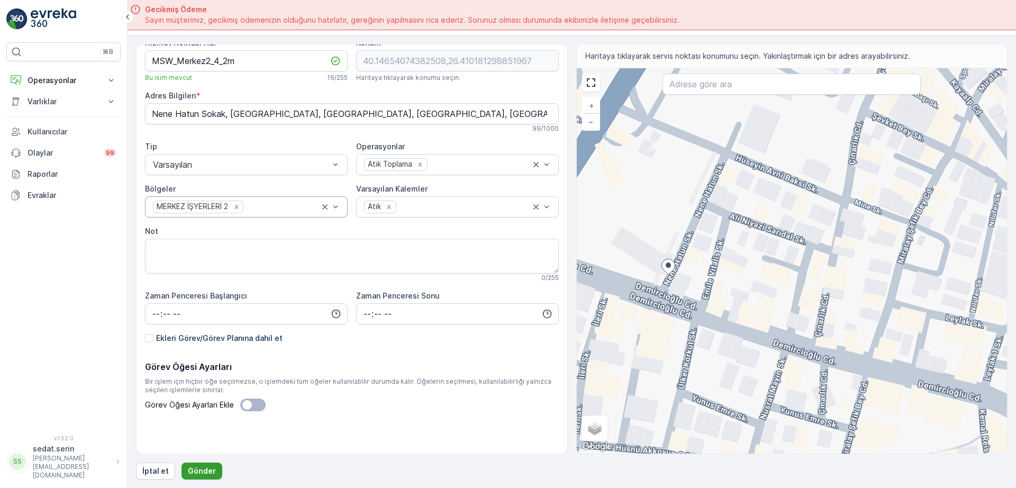
click at [193, 472] on p "Gönder" at bounding box center [202, 471] width 28 height 11
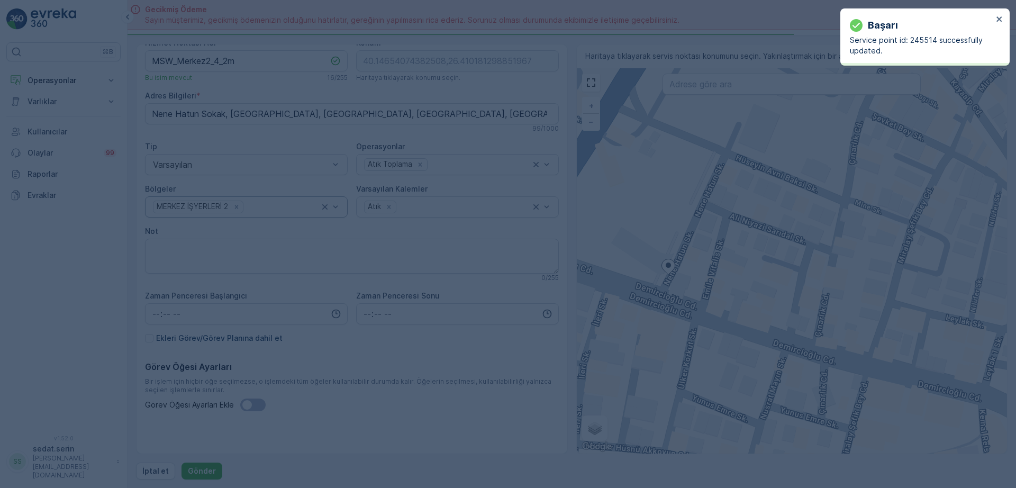
type input "40.146541,26.410181"
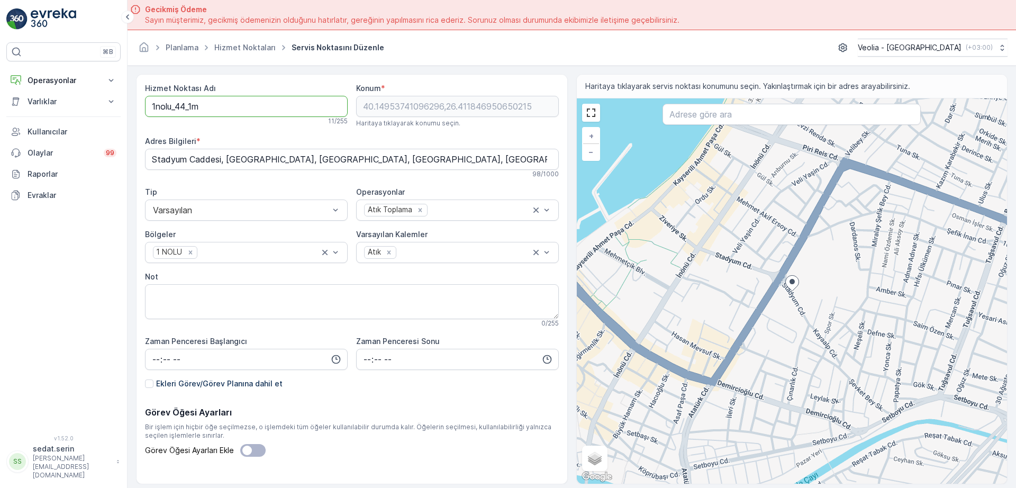
drag, startPoint x: 219, startPoint y: 110, endPoint x: 111, endPoint y: 112, distance: 108.5
click at [111, 112] on div "⌘B Operasyonlar Insights Planlama Rotalar & Görevler Kokpit Ayarlar Varlıklar V…" at bounding box center [508, 244] width 1016 height 488
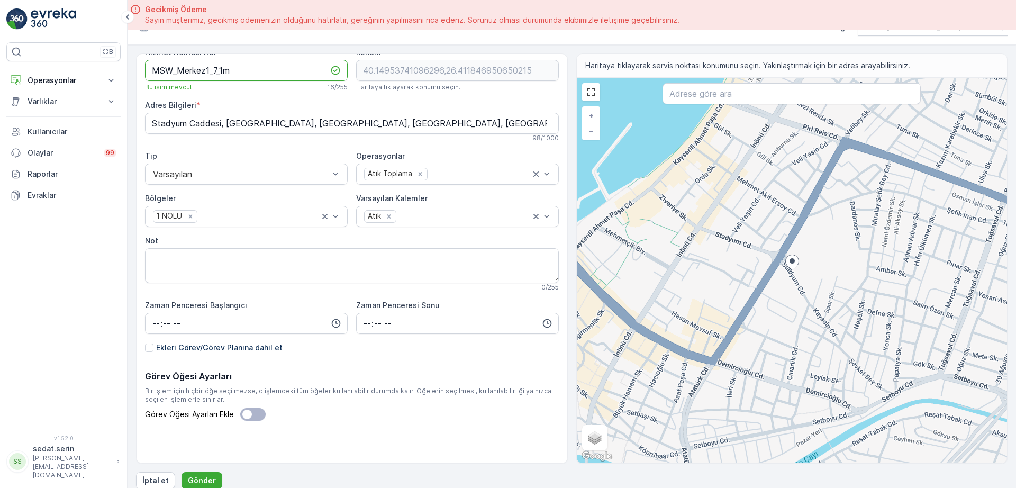
scroll to position [30, 0]
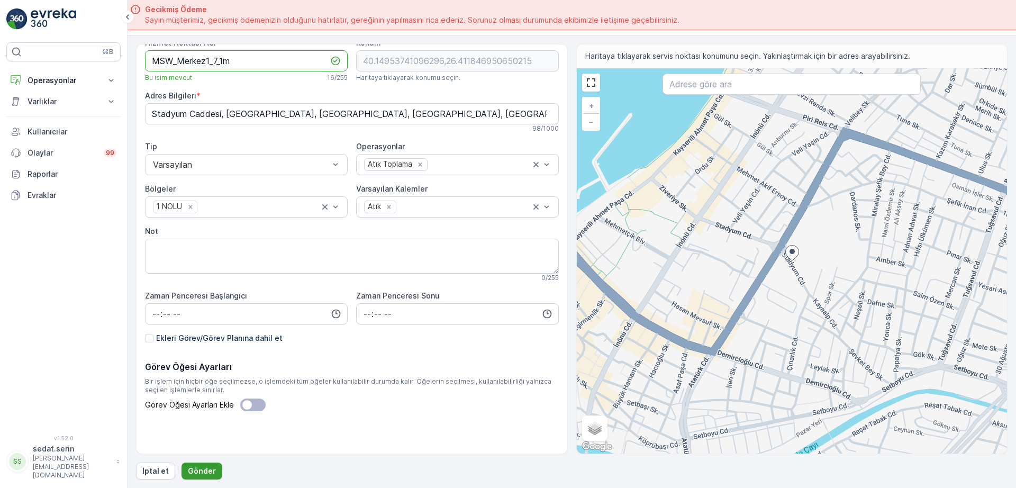
type Adı "MSW_Merkez1_7_1m"
click at [212, 467] on p "Gönder" at bounding box center [202, 471] width 28 height 11
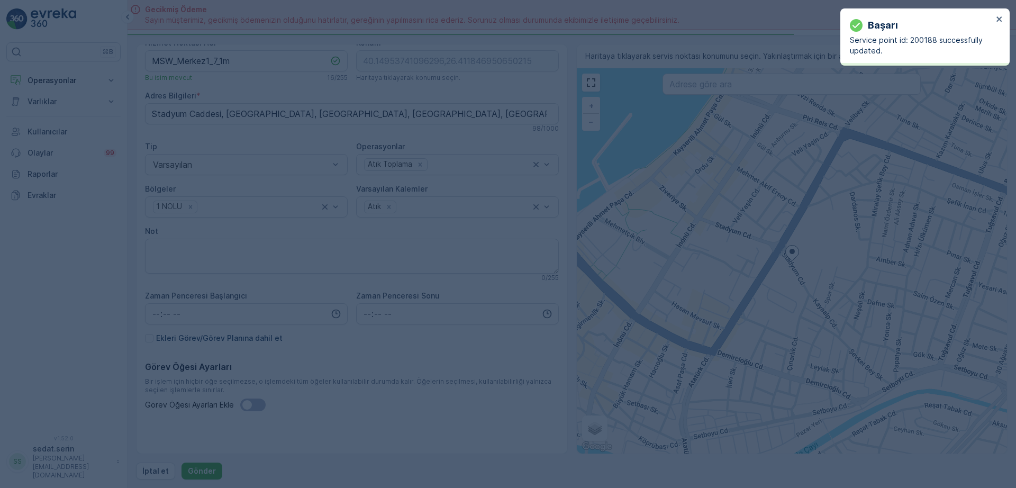
type input "40.149537,26.411847"
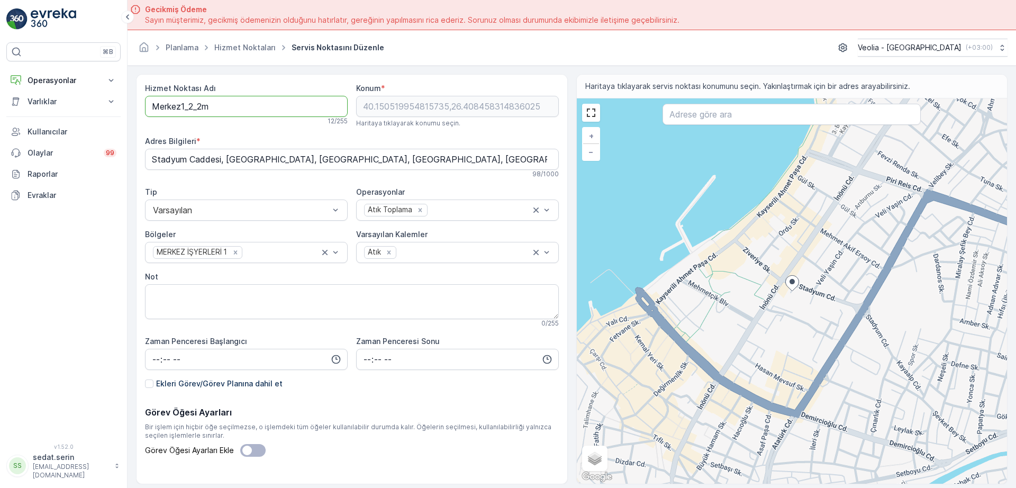
click at [150, 107] on Adı "Merkez1_2_2m" at bounding box center [246, 106] width 203 height 21
click at [219, 110] on Adı "MSW_Merkez1_2_2m" at bounding box center [246, 106] width 203 height 21
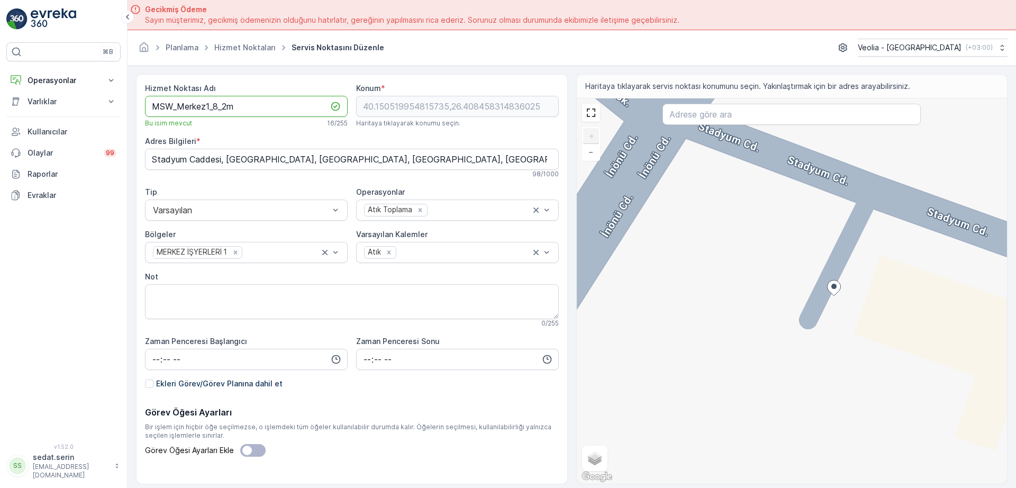
type Adı "MSW_Merkez1_8_2m"
click at [845, 231] on div "+ − Uydu Yol haritası Arazi Karışık Leaflet Klavye kısayolları Harita Verileri …" at bounding box center [792, 290] width 431 height 385
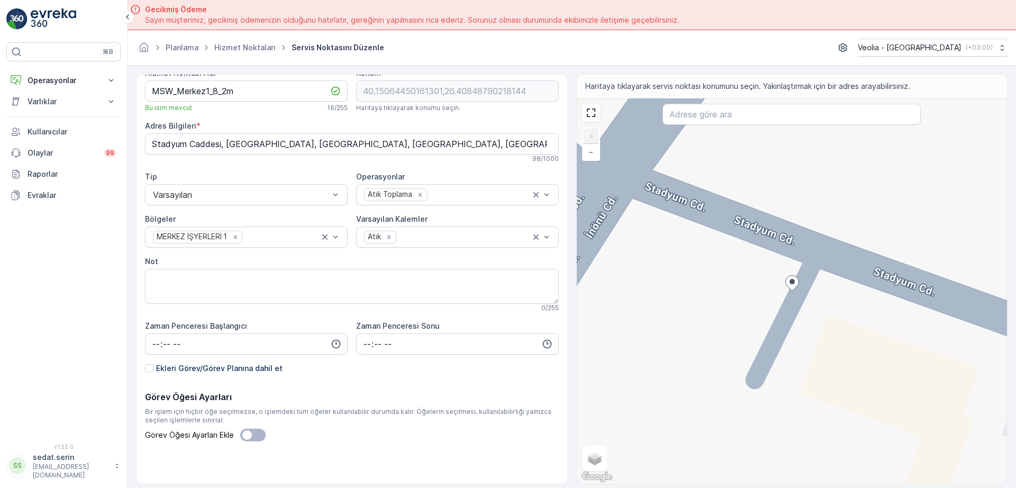
scroll to position [30, 0]
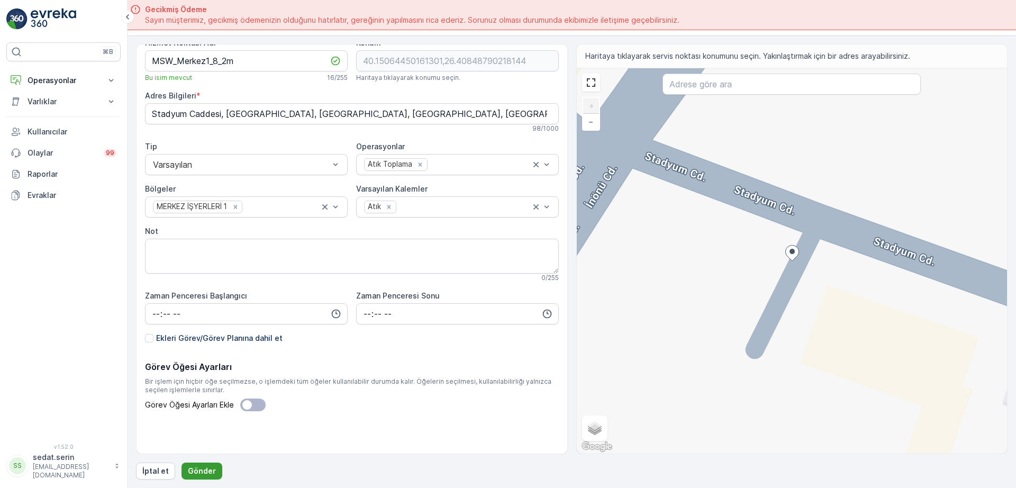
click at [209, 471] on p "Gönder" at bounding box center [202, 471] width 28 height 11
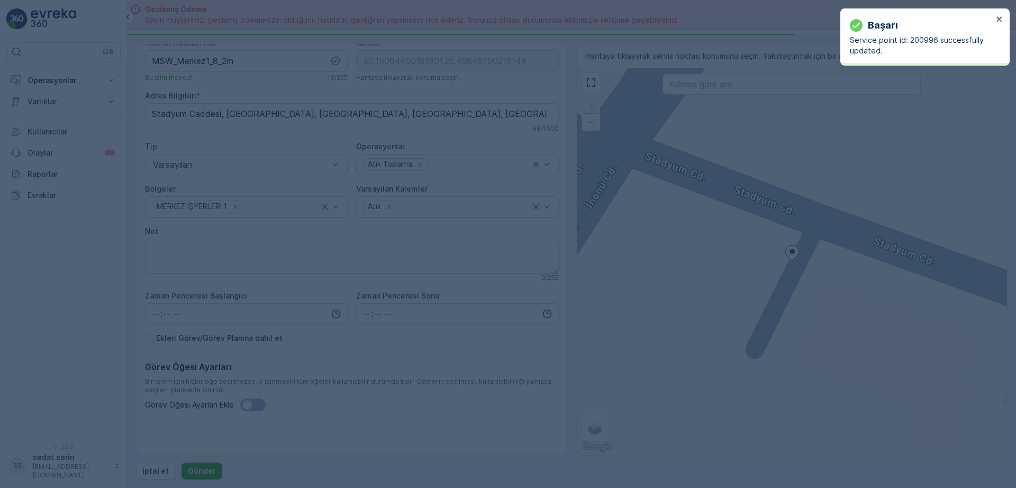
type input "40.150645,26.408488"
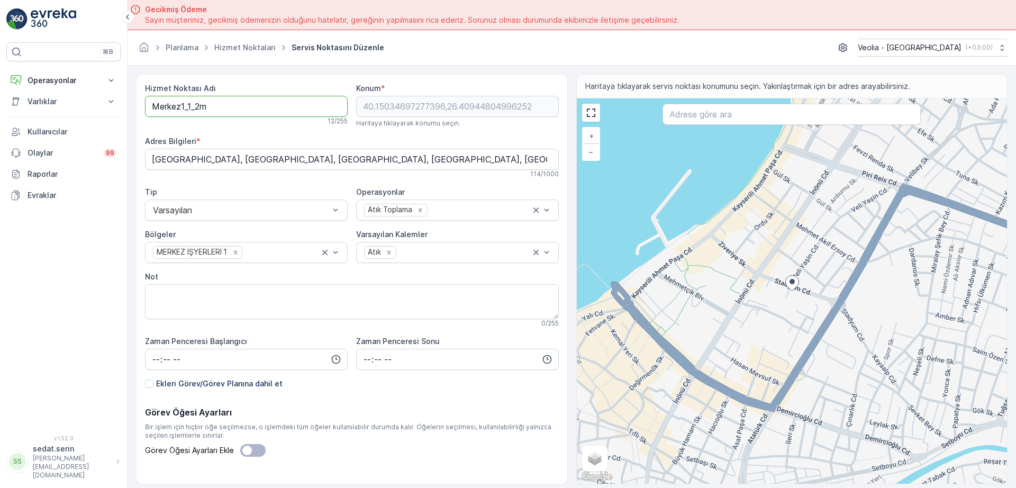
click at [152, 105] on Adı "Merkez1_1_2m" at bounding box center [246, 106] width 203 height 21
click at [218, 106] on Adı "MSW_Merkez1_1_2m" at bounding box center [246, 106] width 203 height 21
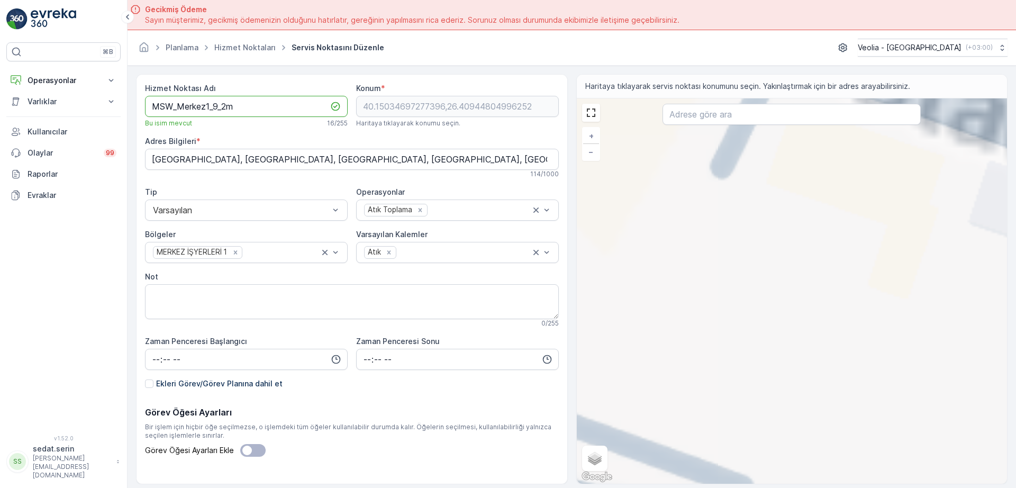
type Adı "MSW_Merkez1_9_2m"
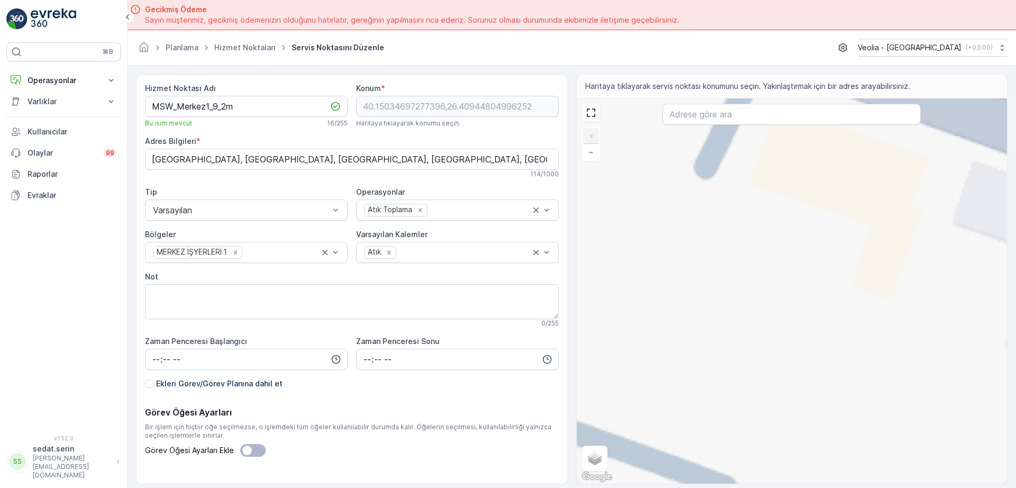
drag, startPoint x: 826, startPoint y: 287, endPoint x: 666, endPoint y: 320, distance: 163.6
click at [667, 320] on div "+ − Uydu Yol haritası Arazi Karışık Leaflet Klavye kısayolları Harita Verileri …" at bounding box center [792, 290] width 431 height 385
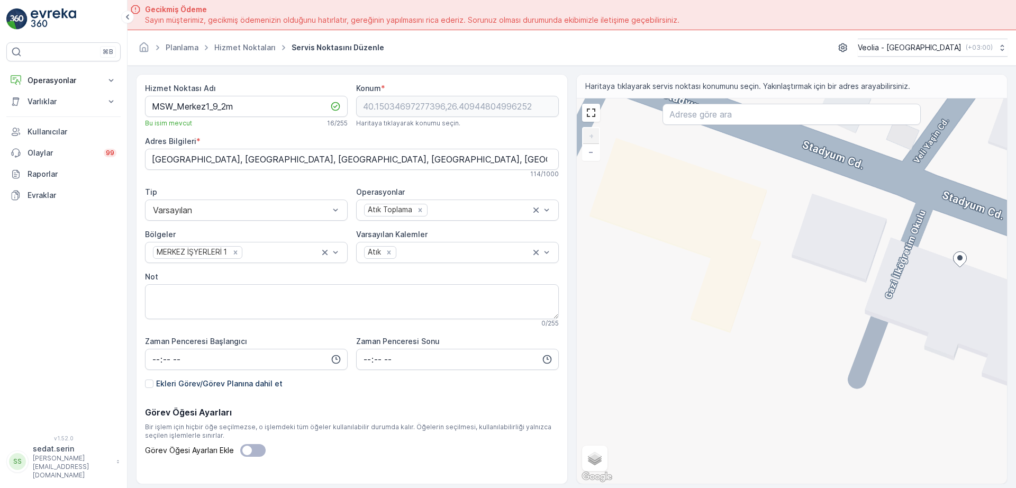
drag, startPoint x: 860, startPoint y: 295, endPoint x: 820, endPoint y: 296, distance: 39.7
click at [820, 296] on div "+ − Uydu Yol haritası Arazi Karışık Leaflet Klavye kısayolları Harita Verileri …" at bounding box center [792, 290] width 431 height 385
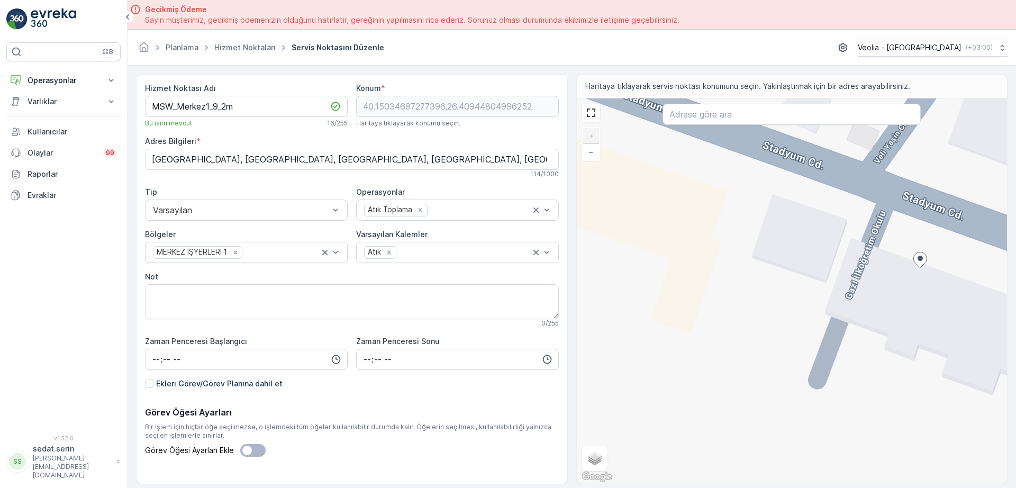
click at [864, 244] on div "+ − Uydu Yol haritası Arazi Karışık Leaflet Klavye kısayolları Harita Verileri …" at bounding box center [792, 290] width 431 height 385
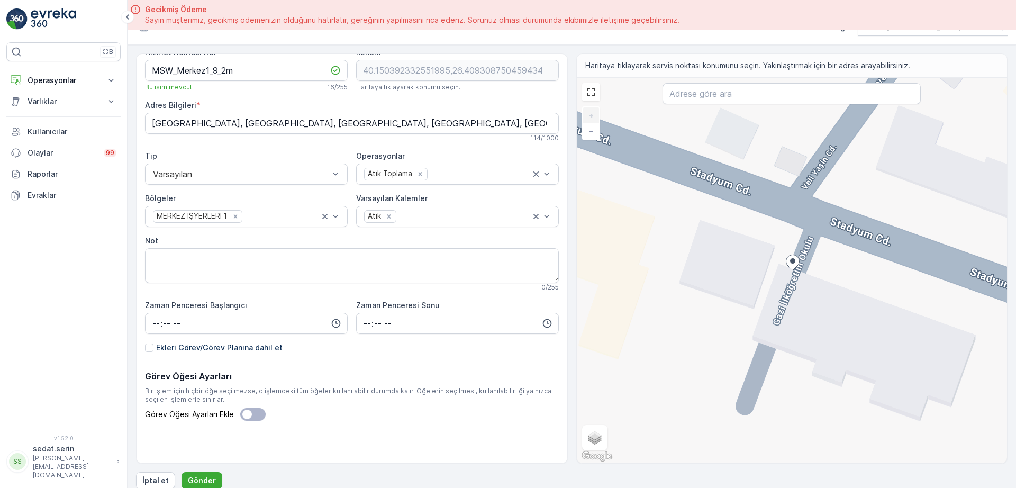
scroll to position [30, 0]
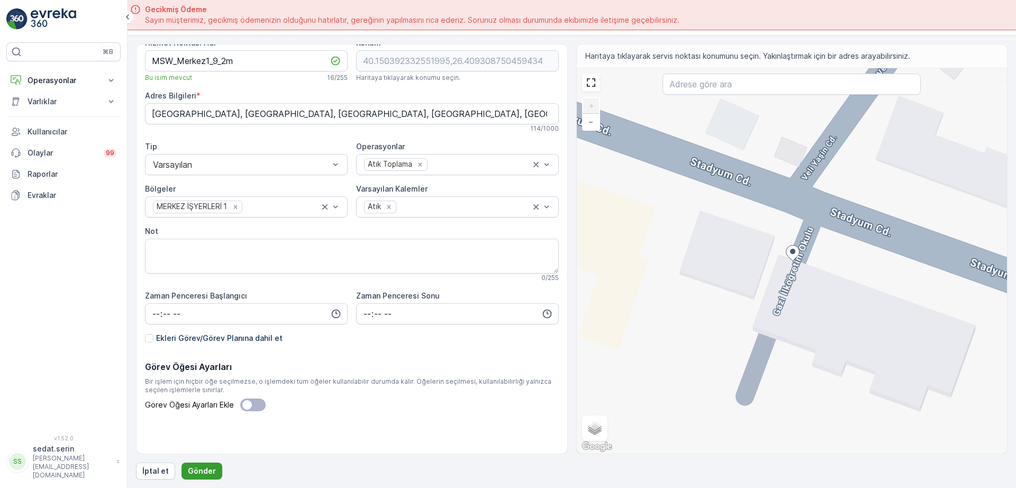
click at [207, 469] on p "Gönder" at bounding box center [202, 471] width 28 height 11
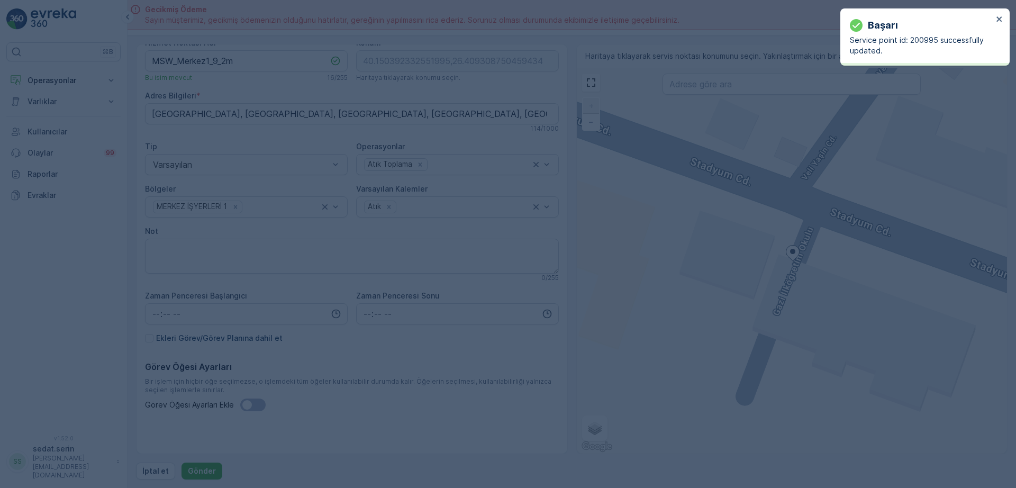
type input "40.150392,26.409309"
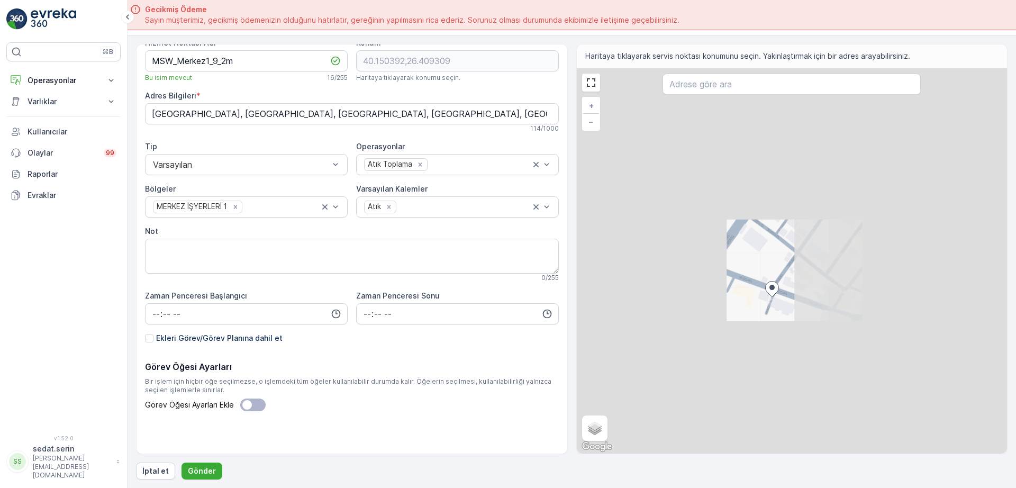
drag, startPoint x: 865, startPoint y: 338, endPoint x: 665, endPoint y: 213, distance: 236.0
click at [665, 213] on div "+ − Uydu Yol haritası Arazi Karışık Leaflet Klavye kısayolları Harita Verileri …" at bounding box center [792, 260] width 431 height 385
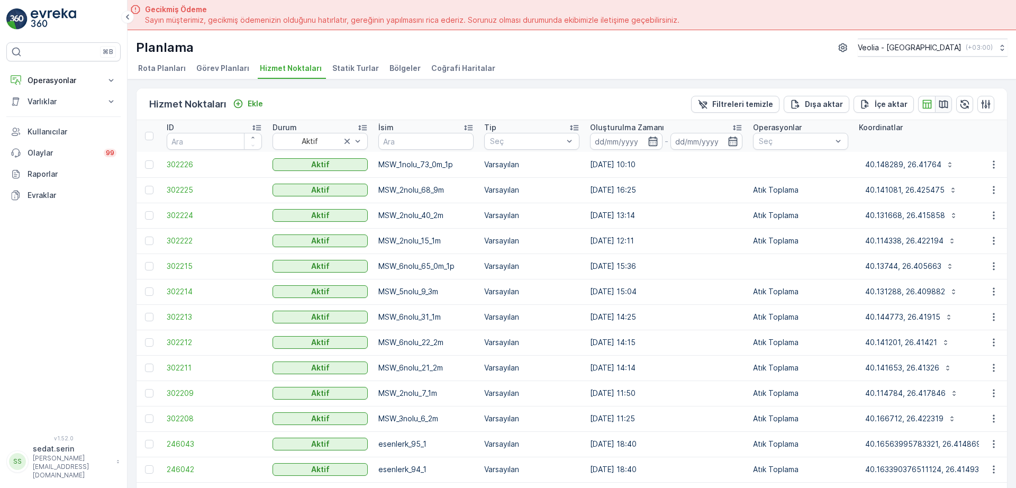
click at [938, 104] on icon "button" at bounding box center [943, 104] width 11 height 11
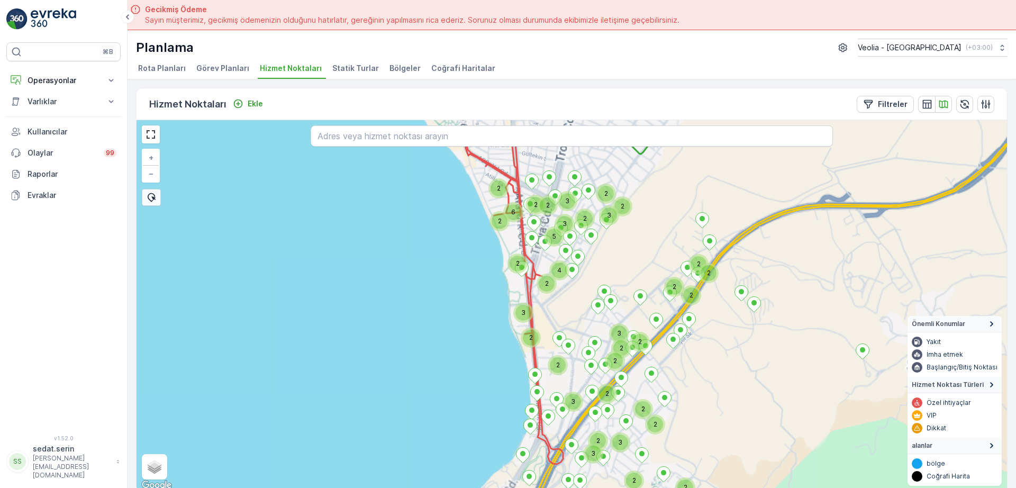
drag, startPoint x: 591, startPoint y: 247, endPoint x: 594, endPoint y: 350, distance: 103.2
click at [595, 350] on div "2 2 2 2 3 2 2 2 2 2 2 2 2 2 2 2 2 3 2 2 3 3 2 2 2 3 3 2 4 3 2 3 6 2 2 2 2 5 3 2…" at bounding box center [571, 306] width 870 height 372
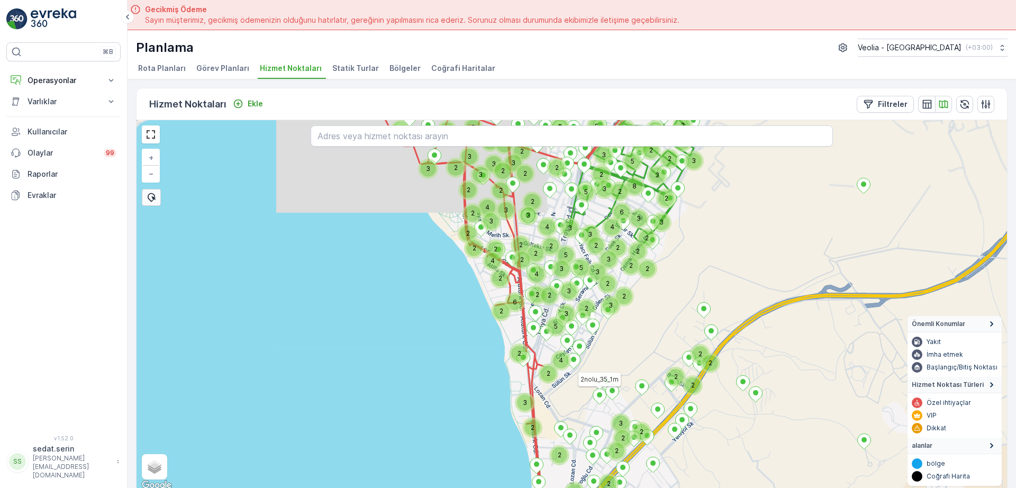
scroll to position [4, 0]
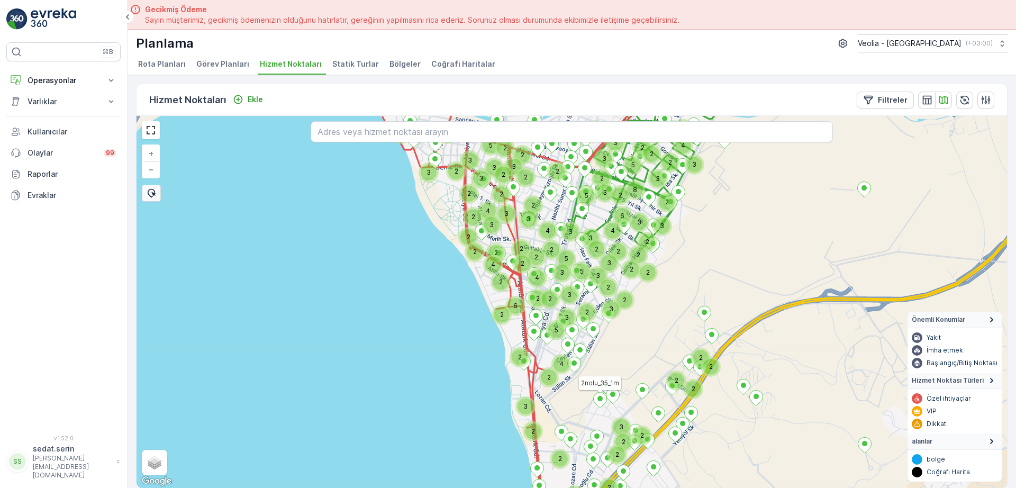
drag, startPoint x: 563, startPoint y: 220, endPoint x: 570, endPoint y: 286, distance: 66.4
click at [592, 316] on div "2 2 3 2 2 2 2 2 2 3 2 2 3 2 2 3 3 2 4 3 2 6 2 2 2 2 5 2 2 2 3 4 2 2 2 8 2 2 2 5…" at bounding box center [571, 302] width 870 height 372
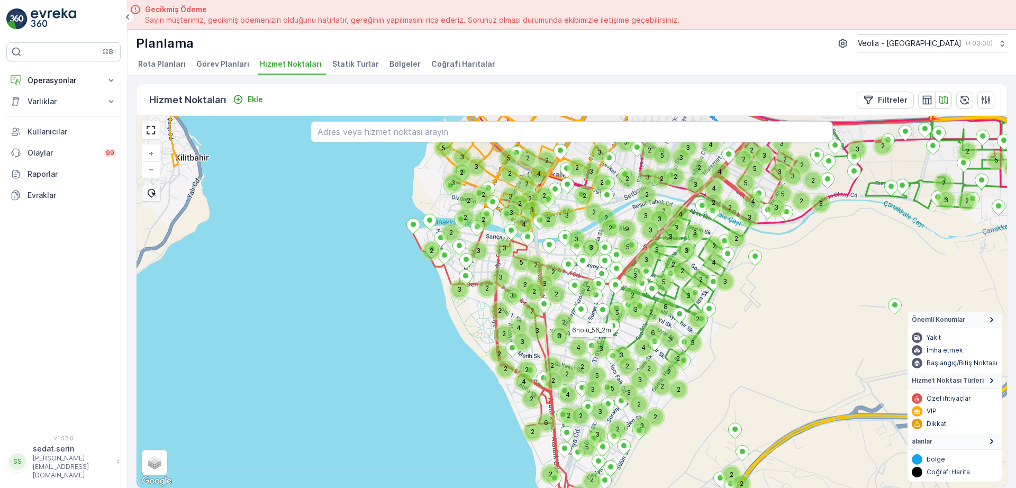
drag, startPoint x: 548, startPoint y: 249, endPoint x: 582, endPoint y: 220, distance: 45.0
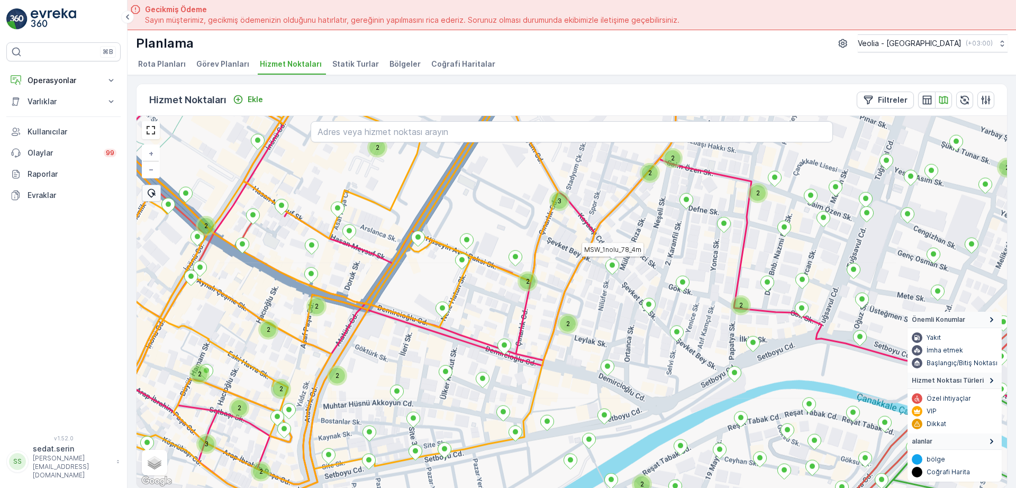
drag, startPoint x: 570, startPoint y: 250, endPoint x: 559, endPoint y: 276, distance: 27.7
click at [559, 276] on div "2 3 2 2 2 3 2 2 2 2 2 2 2 2 2 2 2 2 2 2 MSW_1nolu_78_4m + − Uydu Yol haritası A…" at bounding box center [571, 302] width 870 height 372
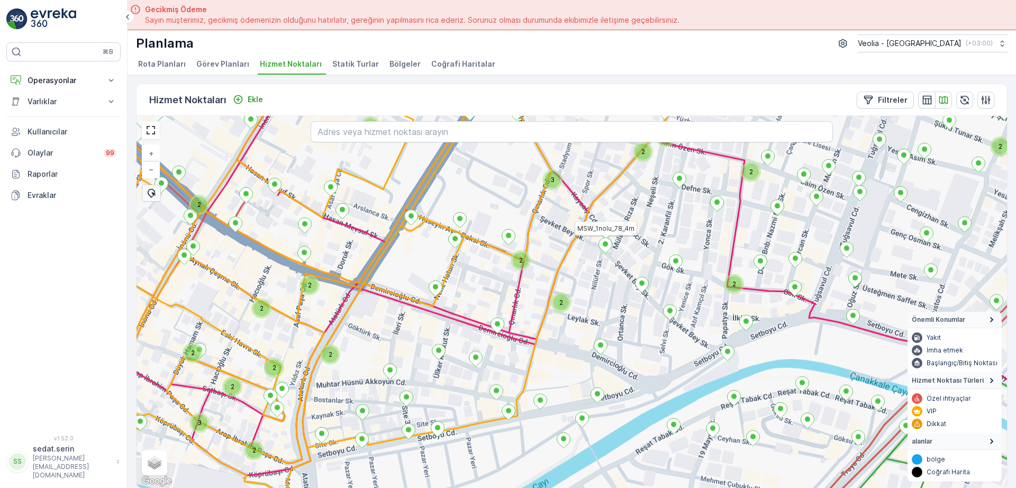
drag, startPoint x: 532, startPoint y: 279, endPoint x: 532, endPoint y: 254, distance: 24.3
click at [532, 254] on div "2 3 2 2 2 3 2 2 2 2 2 2 2 2 2 2 2 2 2 2 MSW_1nolu_78_4m + − Uydu Yol haritası A…" at bounding box center [571, 302] width 870 height 372
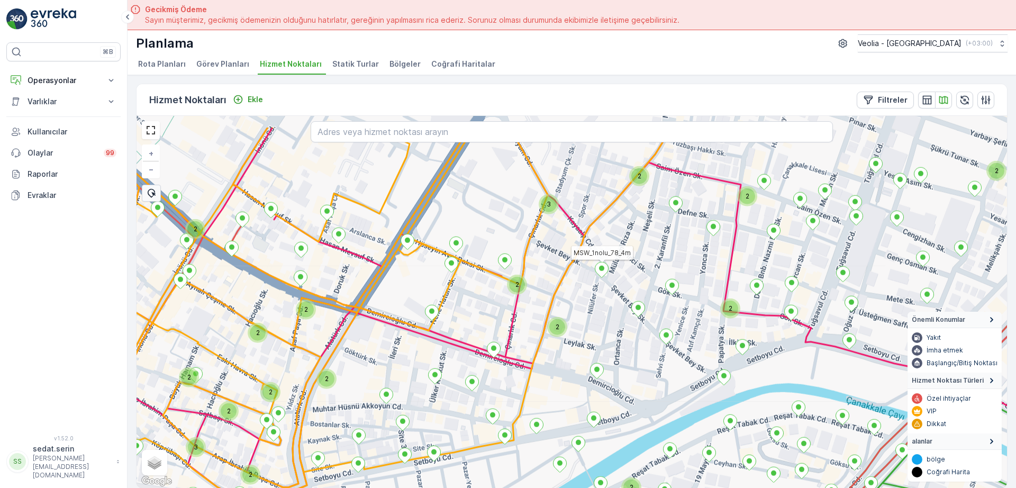
drag, startPoint x: 543, startPoint y: 250, endPoint x: 540, endPoint y: 298, distance: 48.8
click at [540, 298] on div "2 3 2 2 2 3 2 2 2 2 2 2 2 2 2 2 2 2 2 MSW_1nolu_78_4m + − Uydu Yol haritası Ara…" at bounding box center [571, 302] width 870 height 372
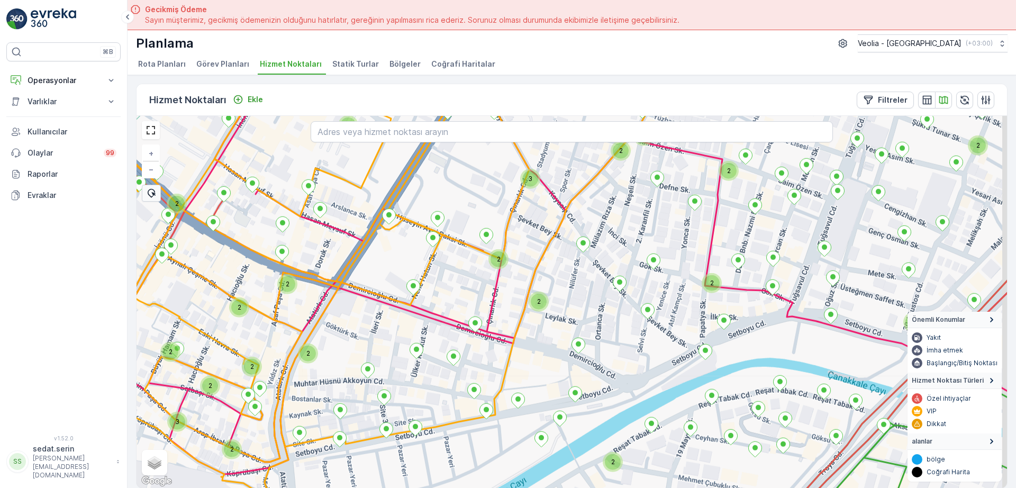
drag, startPoint x: 573, startPoint y: 358, endPoint x: 553, endPoint y: 329, distance: 35.1
click at [553, 330] on div "2 3 2 2 2 3 2 2 2 2 2 2 2 2 2 2 2 2 2 2 2 + − Uydu Yol haritası Arazi Karışık L…" at bounding box center [571, 302] width 870 height 372
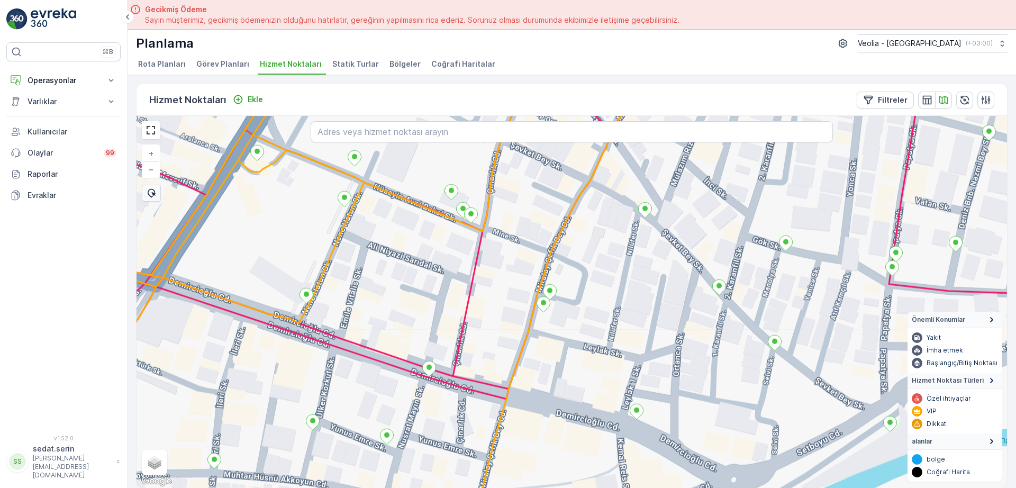
drag, startPoint x: 435, startPoint y: 264, endPoint x: 473, endPoint y: 298, distance: 51.7
click at [473, 298] on div "+ − Uydu Yol haritası Arazi Karışık Leaflet Klavye kısayolları Harita Verileri …" at bounding box center [571, 302] width 870 height 372
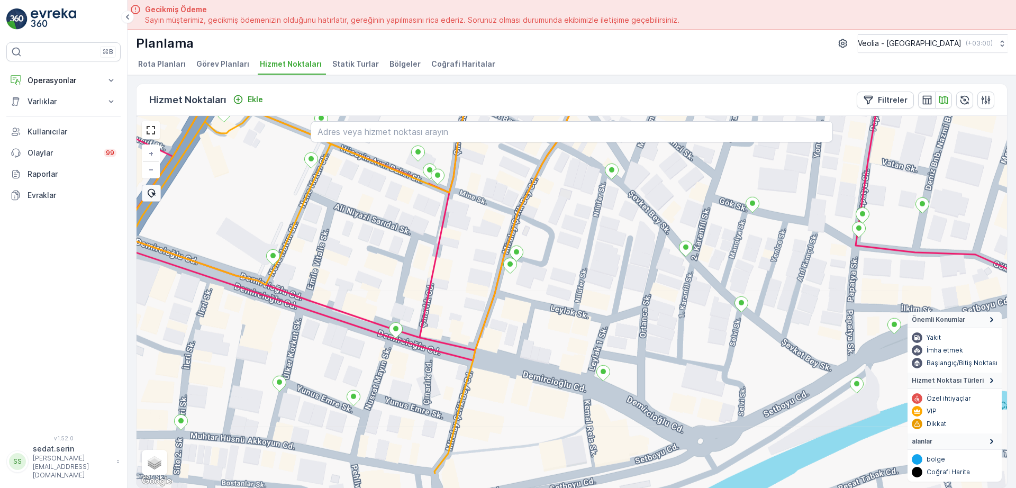
drag, startPoint x: 561, startPoint y: 226, endPoint x: 507, endPoint y: 173, distance: 75.9
click at [507, 173] on div "+ − Uydu Yol haritası Arazi Karışık Leaflet Klavye kısayolları Harita Verileri …" at bounding box center [571, 302] width 870 height 372
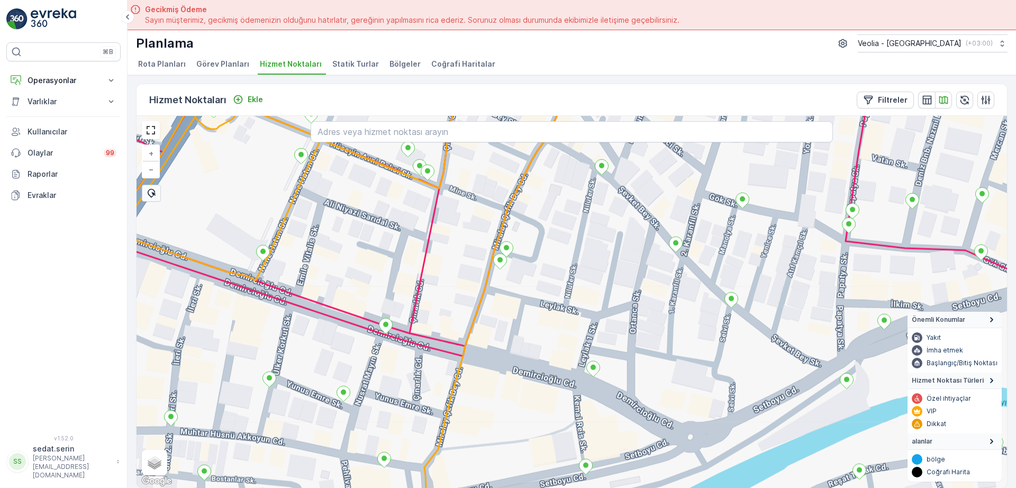
drag, startPoint x: 606, startPoint y: 284, endPoint x: 577, endPoint y: 270, distance: 32.2
click at [578, 269] on div "+ − Uydu Yol haritası Arazi Karışık Leaflet Klavye kısayolları Harita Verileri …" at bounding box center [571, 302] width 870 height 372
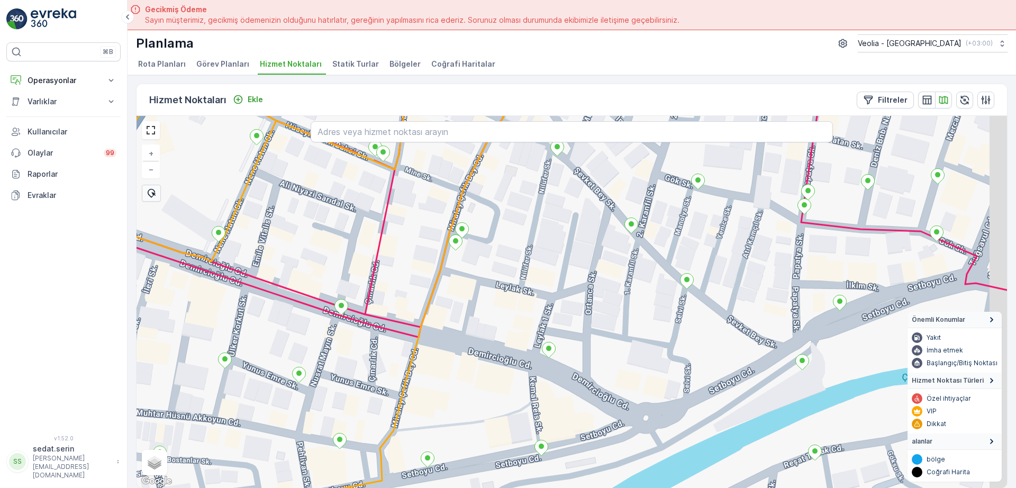
drag, startPoint x: 685, startPoint y: 316, endPoint x: 609, endPoint y: 288, distance: 81.2
click at [609, 288] on div "+ − Uydu Yol haritası Arazi Karışık Leaflet Klavye kısayolları Harita Verileri …" at bounding box center [571, 302] width 870 height 372
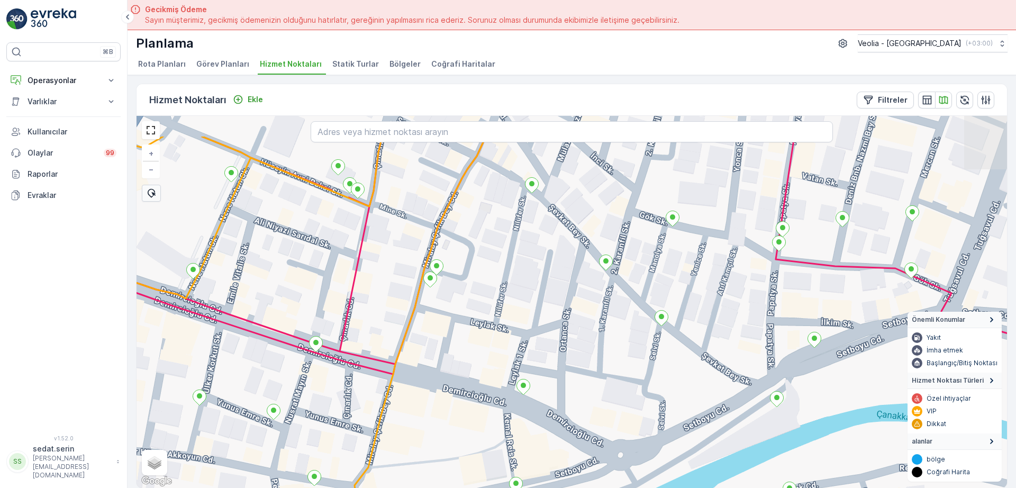
drag, startPoint x: 603, startPoint y: 279, endPoint x: 619, endPoint y: 309, distance: 34.1
click at [619, 309] on div "+ − Uydu Yol haritası Arazi Karışık Leaflet Klavye kısayolları Harita Verileri …" at bounding box center [571, 302] width 870 height 372
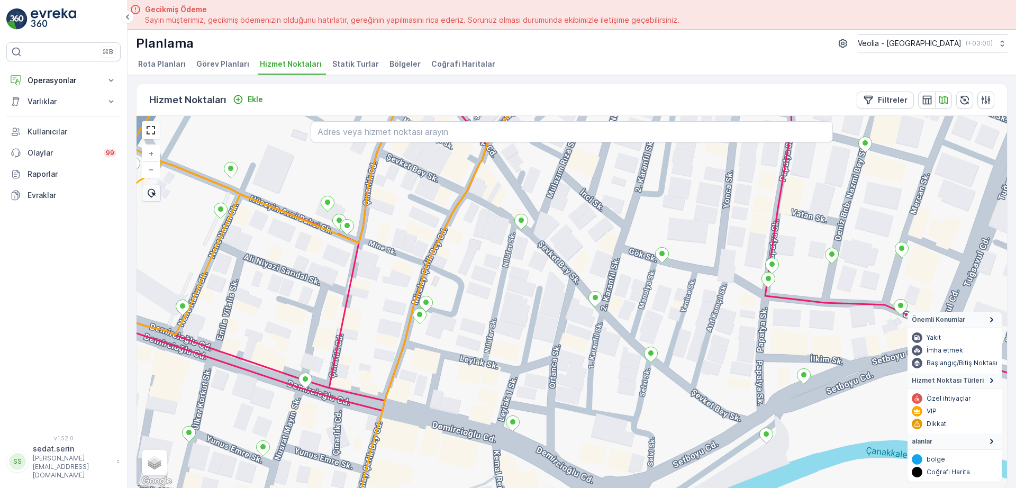
drag, startPoint x: 560, startPoint y: 338, endPoint x: 513, endPoint y: 344, distance: 47.5
click at [520, 393] on div "+ − Uydu Yol haritası Arazi Karışık Leaflet Klavye kısayolları Harita Verileri …" at bounding box center [571, 302] width 870 height 372
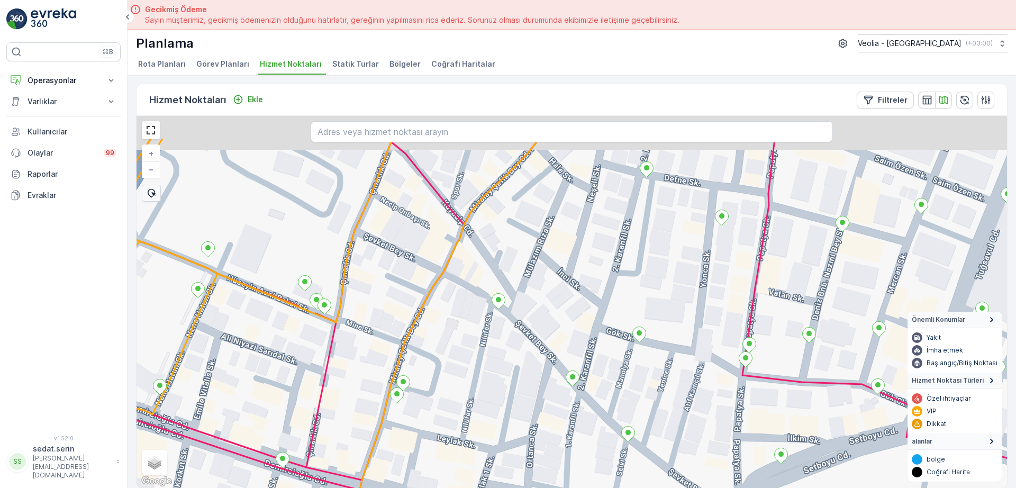
drag, startPoint x: 496, startPoint y: 247, endPoint x: 504, endPoint y: 311, distance: 64.5
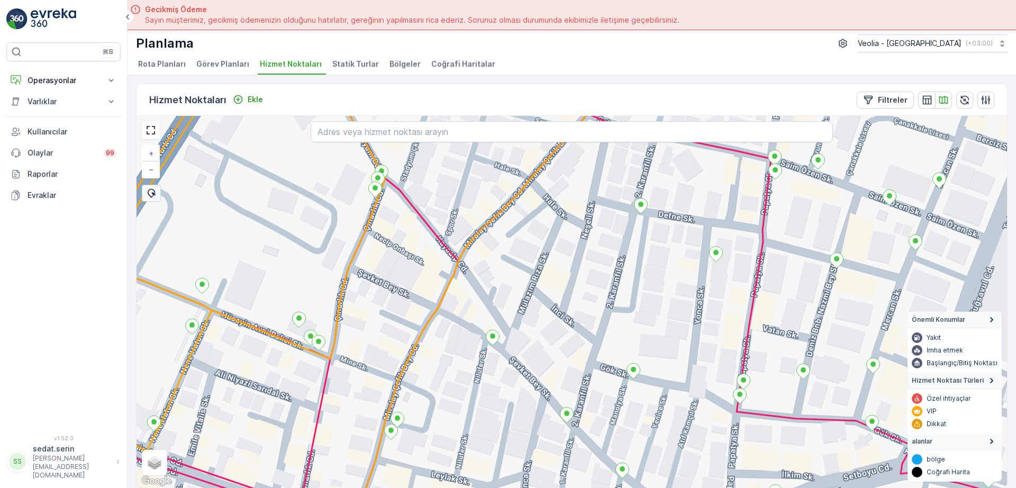
drag, startPoint x: 517, startPoint y: 270, endPoint x: 482, endPoint y: 291, distance: 41.1
click at [485, 293] on div "+ − Uydu Yol haritası Arazi Karışık Leaflet Klavye kısayolları Harita Verileri …" at bounding box center [571, 302] width 870 height 372
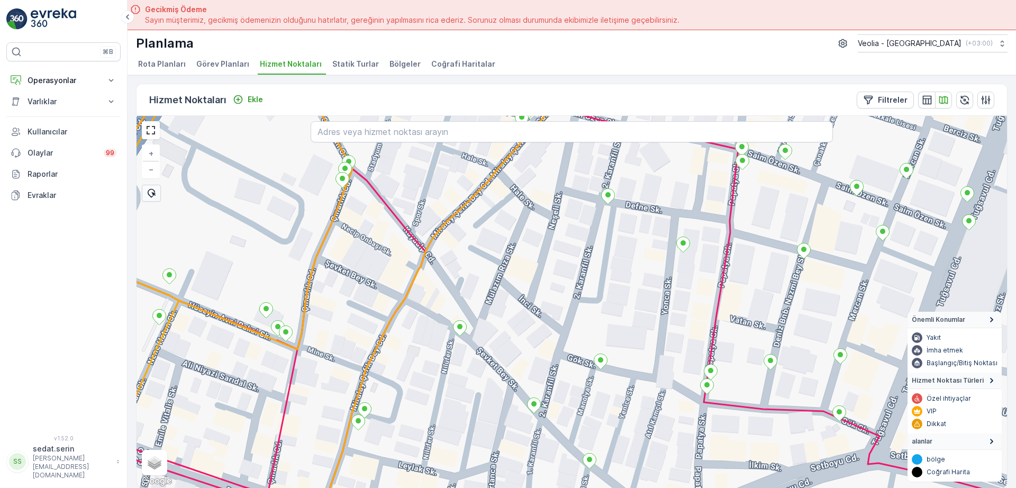
drag, startPoint x: 493, startPoint y: 272, endPoint x: 496, endPoint y: 294, distance: 22.4
click at [496, 294] on div "+ − Uydu Yol haritası Arazi Karışık Leaflet Klavye kısayolları Harita Verileri …" at bounding box center [571, 302] width 870 height 372
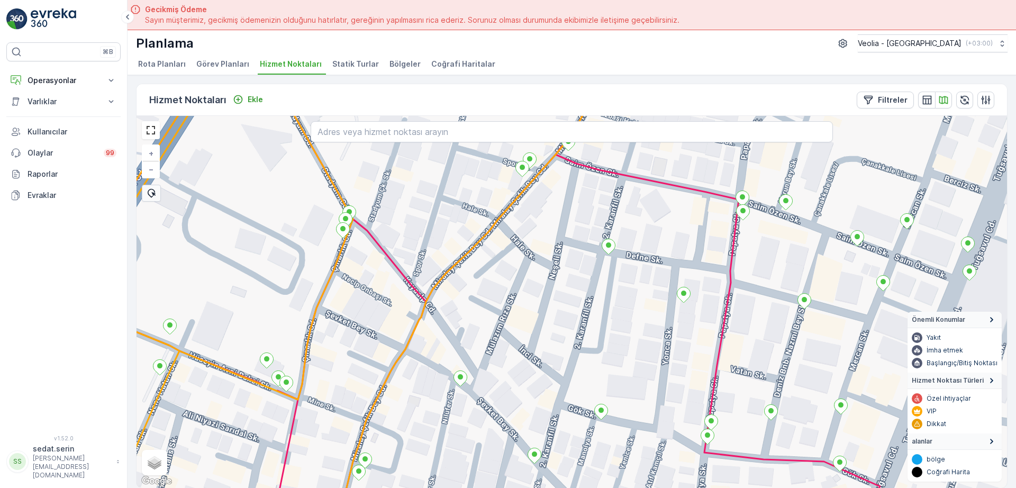
drag, startPoint x: 498, startPoint y: 257, endPoint x: 496, endPoint y: 286, distance: 29.2
click at [496, 286] on div "+ − Uydu Yol haritası Arazi Karışık Leaflet Klavye kısayolları Harita Verileri …" at bounding box center [571, 302] width 870 height 372
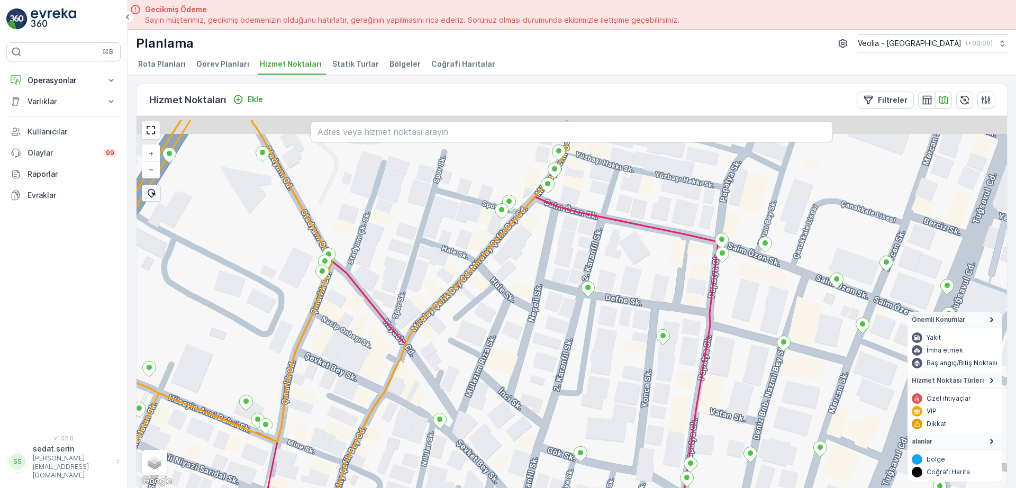
drag, startPoint x: 507, startPoint y: 273, endPoint x: 496, endPoint y: 289, distance: 19.8
click at [496, 289] on div "+ − Uydu Yol haritası Arazi Karışık Leaflet Klavye kısayolları Harita Verileri …" at bounding box center [571, 302] width 870 height 372
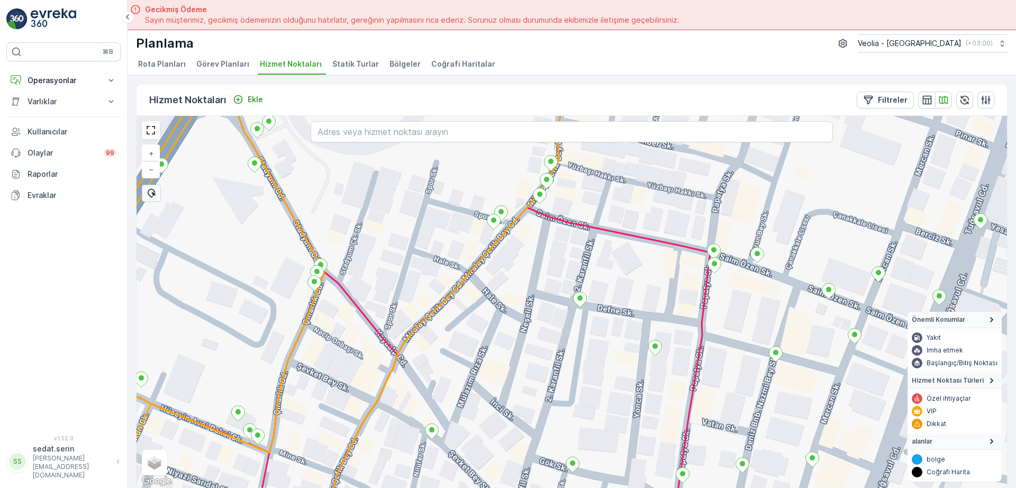
drag, startPoint x: 683, startPoint y: 298, endPoint x: 634, endPoint y: 317, distance: 52.1
click at [635, 317] on div "+ − Uydu Yol haritası Arazi Karışık Leaflet Klavye kısayolları Harita Verileri …" at bounding box center [571, 302] width 870 height 372
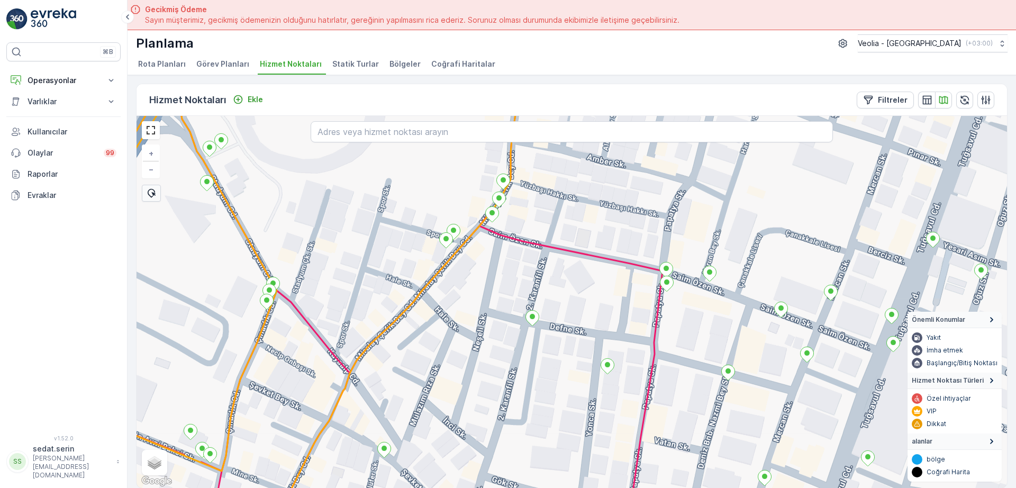
drag, startPoint x: 690, startPoint y: 242, endPoint x: 692, endPoint y: 292, distance: 50.3
click at [692, 292] on div "MSW_1nolu_72_4m + − Uydu Yol haritası Arazi Karışık Leaflet Klavye kısayolları …" at bounding box center [571, 302] width 870 height 372
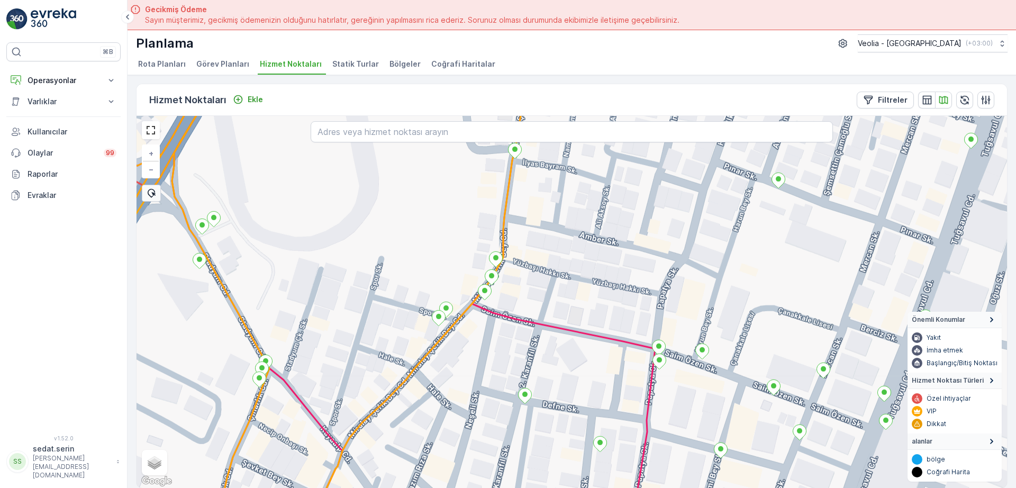
drag, startPoint x: 658, startPoint y: 260, endPoint x: 654, endPoint y: 280, distance: 19.9
click at [654, 283] on div "+ − Uydu Yol haritası Arazi Karışık Leaflet Klavye kısayolları Harita Verileri …" at bounding box center [571, 302] width 870 height 372
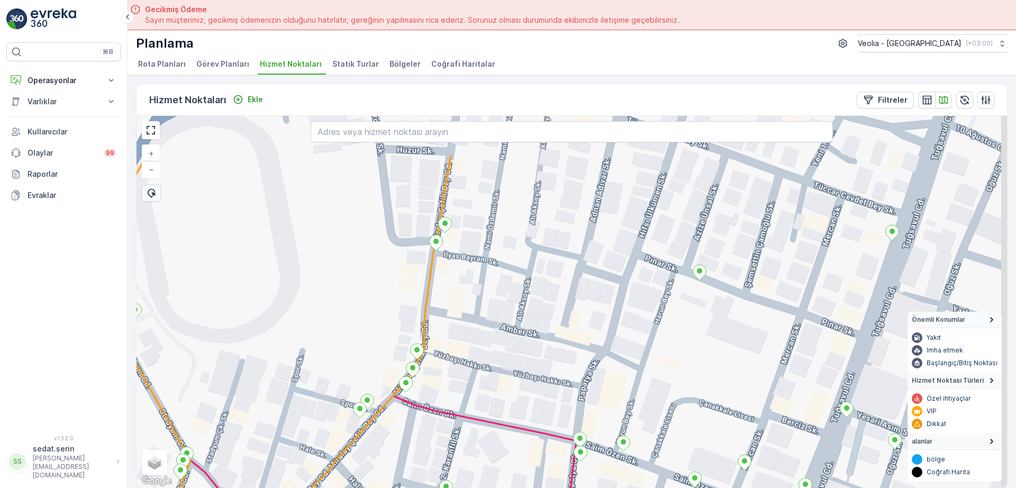
drag, startPoint x: 658, startPoint y: 244, endPoint x: 576, endPoint y: 323, distance: 114.1
click at [576, 323] on div "+ − Uydu Yol haritası Arazi Karışık Leaflet Klavye kısayolları Harita Verileri …" at bounding box center [571, 302] width 870 height 372
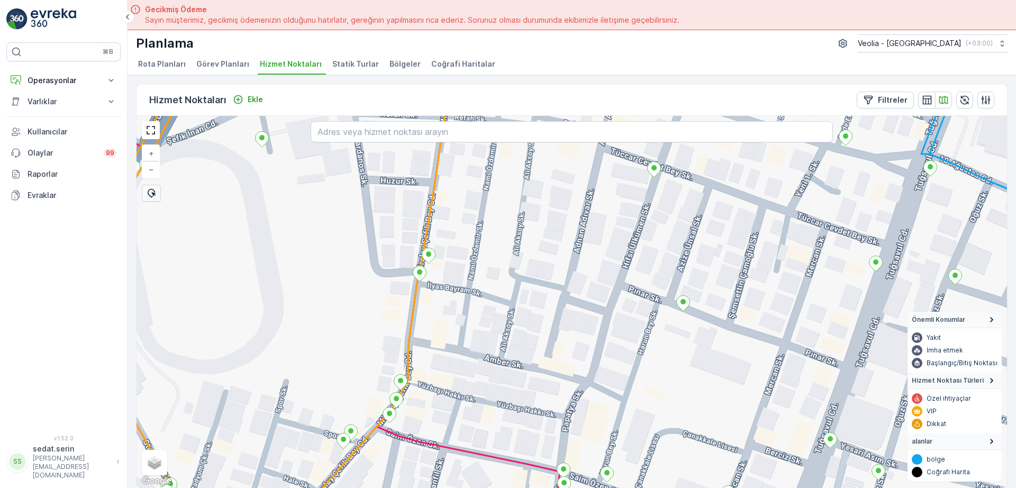
drag, startPoint x: 727, startPoint y: 242, endPoint x: 734, endPoint y: 309, distance: 67.1
click at [734, 309] on div "+ − Uydu Yol haritası Arazi Karışık Leaflet Klavye kısayolları Harita Verileri …" at bounding box center [571, 302] width 870 height 372
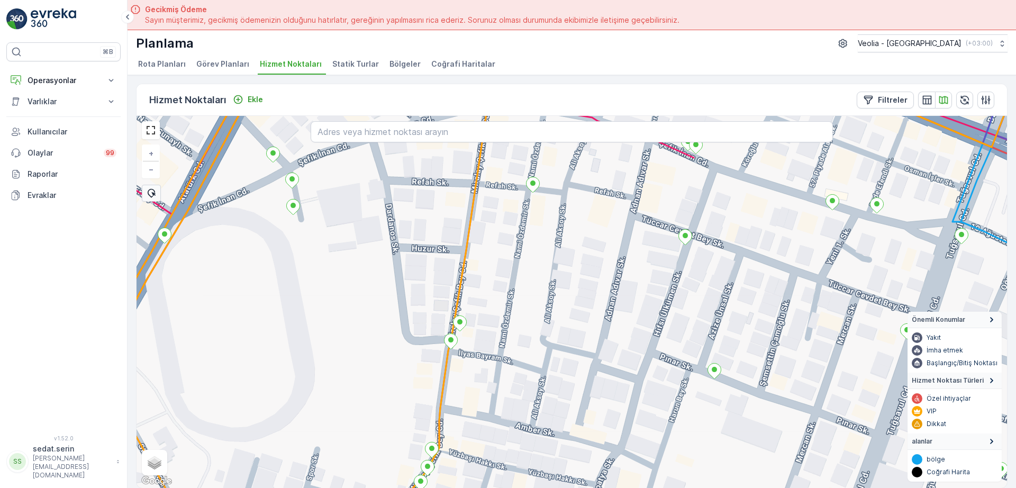
drag, startPoint x: 539, startPoint y: 270, endPoint x: 577, endPoint y: 330, distance: 70.4
click at [577, 331] on div "+ − Uydu Yol haritası Arazi Karışık Leaflet Klavye kısayolları Harita Verileri …" at bounding box center [571, 302] width 870 height 372
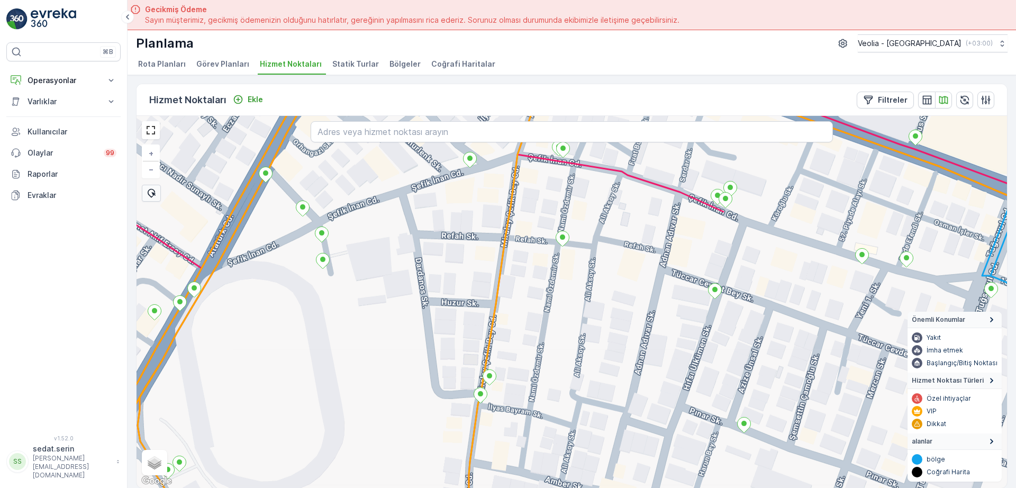
drag, startPoint x: 514, startPoint y: 282, endPoint x: 524, endPoint y: 335, distance: 53.8
click at [524, 335] on div "+ − Uydu Yol haritası Arazi Karışık Leaflet Klavye kısayolları Harita Verileri …" at bounding box center [571, 302] width 870 height 372
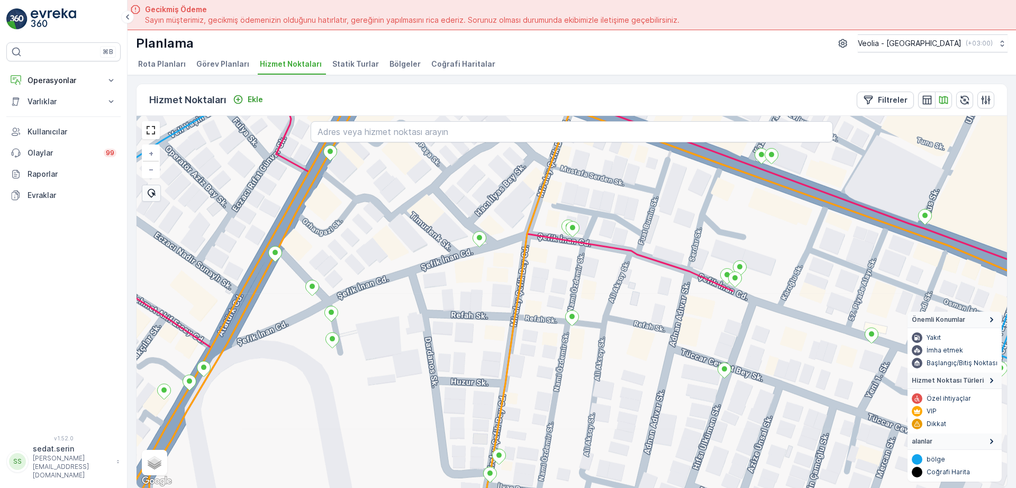
drag, startPoint x: 509, startPoint y: 281, endPoint x: 510, endPoint y: 317, distance: 35.4
click at [510, 317] on div "+ − Uydu Yol haritası Arazi Karışık Leaflet Klavye kısayolları Harita Verileri …" at bounding box center [571, 302] width 870 height 372
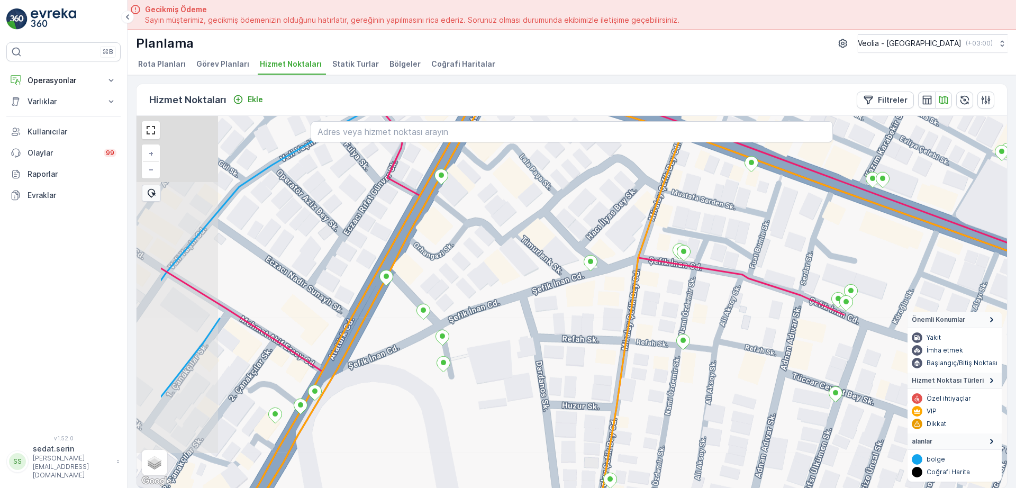
drag, startPoint x: 531, startPoint y: 275, endPoint x: 639, endPoint y: 295, distance: 110.3
click at [639, 295] on div "+ − Uydu Yol haritası Arazi Karışık Leaflet Klavye kısayolları Harita Verileri …" at bounding box center [571, 302] width 870 height 372
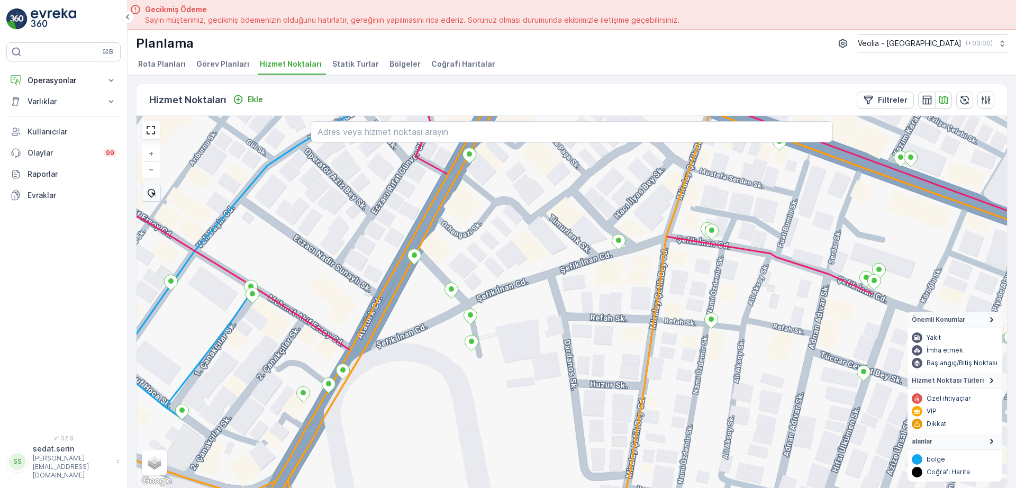
drag, startPoint x: 532, startPoint y: 299, endPoint x: 606, endPoint y: 247, distance: 90.3
click at [606, 247] on div "+ − Uydu Yol haritası Arazi Karışık Leaflet Klavye kısayolları Harita Verileri …" at bounding box center [571, 302] width 870 height 372
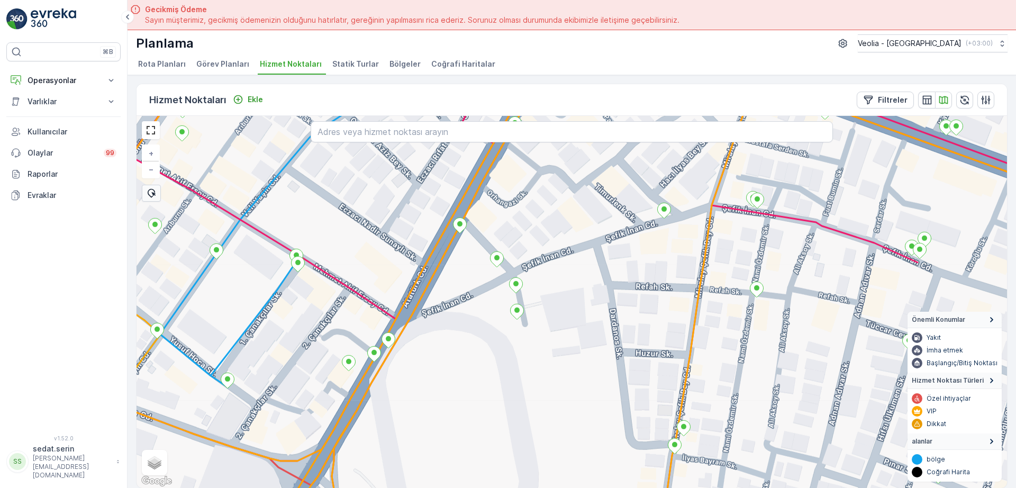
drag, startPoint x: 622, startPoint y: 338, endPoint x: 598, endPoint y: 171, distance: 167.7
click at [609, 189] on div "+ − Uydu Yol haritası Arazi Karışık Leaflet Klavye kısayolları Harita Verileri …" at bounding box center [571, 302] width 870 height 372
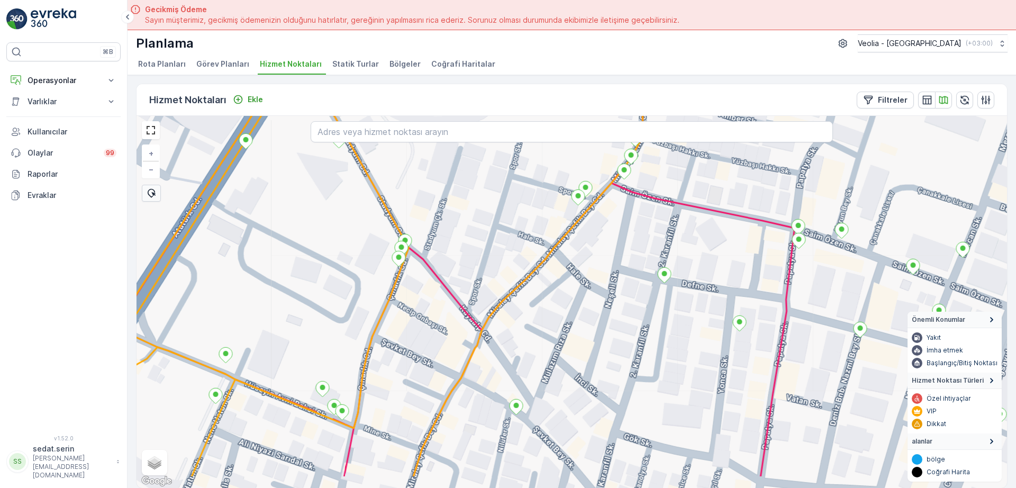
drag, startPoint x: 579, startPoint y: 286, endPoint x: 597, endPoint y: 256, distance: 35.3
click at [595, 258] on div "+ − Uydu Yol haritası Arazi Karışık Leaflet Klavye kısayolları Harita Verileri …" at bounding box center [571, 302] width 870 height 372
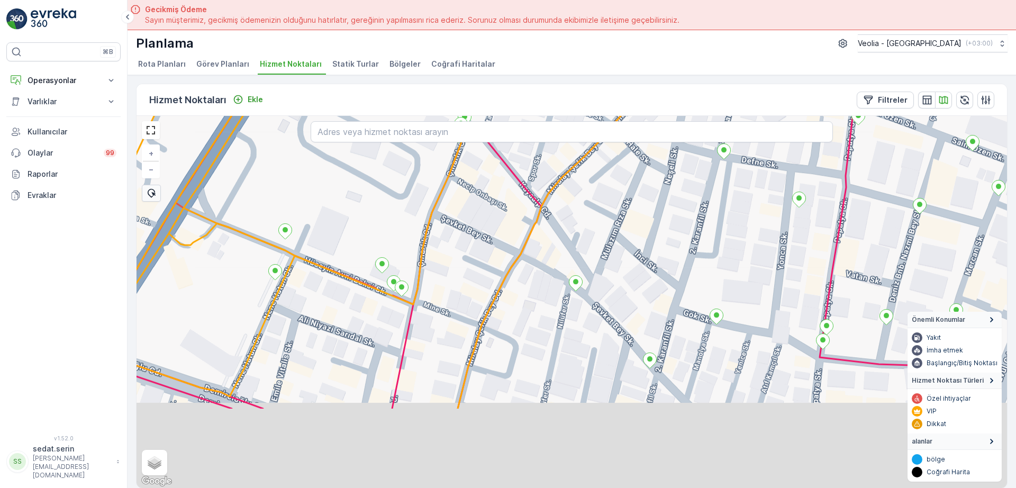
drag, startPoint x: 586, startPoint y: 352, endPoint x: 645, endPoint y: 229, distance: 137.0
click at [645, 229] on div "+ − Uydu Yol haritası Arazi Karışık Leaflet Klavye kısayolları Harita Verileri …" at bounding box center [571, 302] width 870 height 372
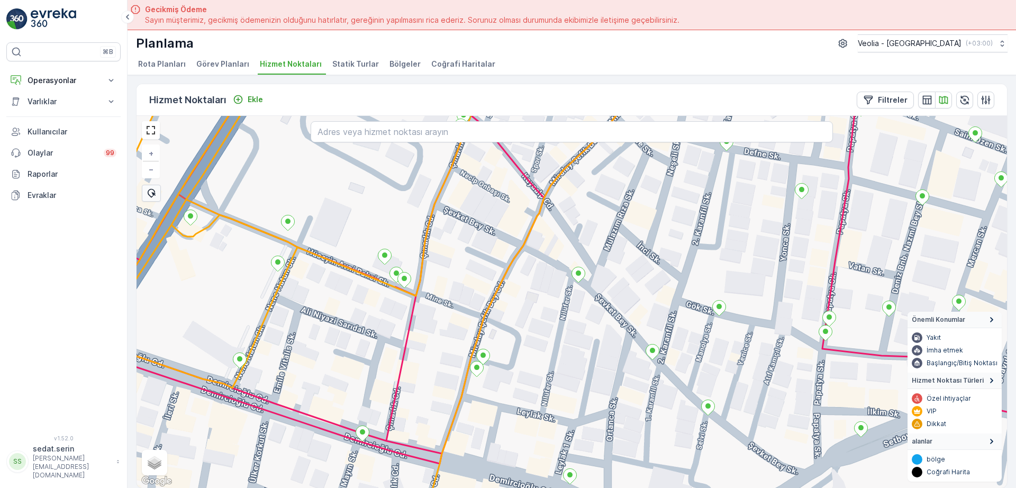
drag, startPoint x: 599, startPoint y: 336, endPoint x: 618, endPoint y: 221, distance: 117.5
click at [620, 220] on div "+ − Uydu Yol haritası Arazi Karışık Leaflet Klavye kısayolları Harita Verileri …" at bounding box center [571, 302] width 870 height 372
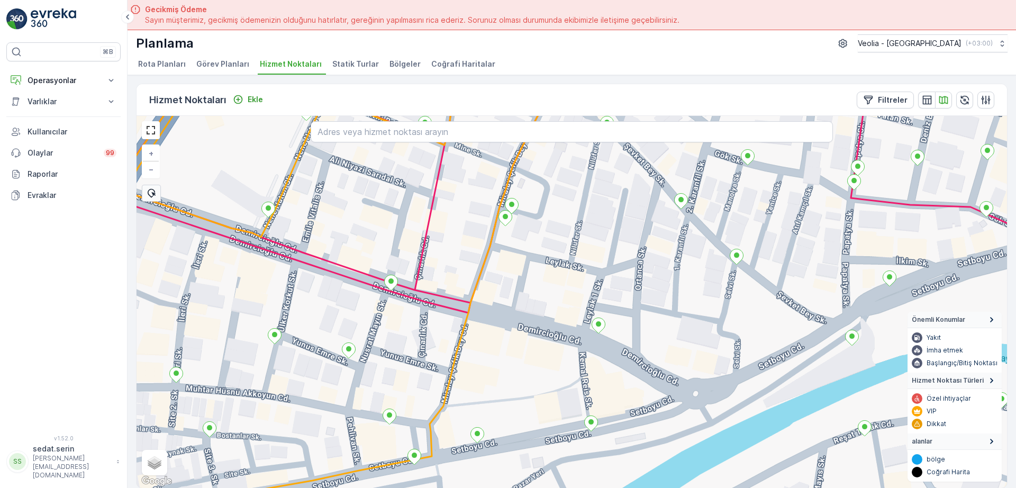
drag, startPoint x: 575, startPoint y: 329, endPoint x: 581, endPoint y: 313, distance: 17.4
click at [583, 313] on div "+ − Uydu Yol haritası Arazi Karışık Leaflet Klavye kısayolları Harita Verileri …" at bounding box center [571, 302] width 870 height 372
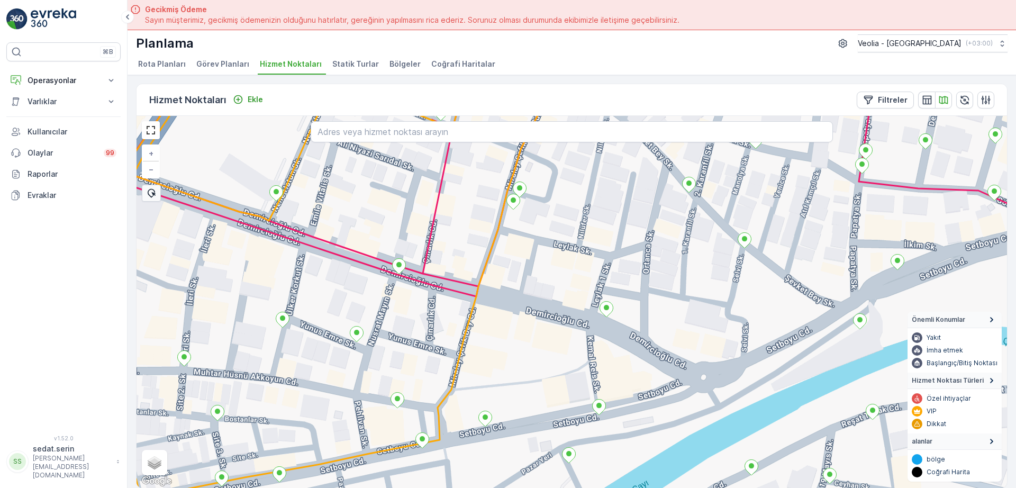
drag, startPoint x: 580, startPoint y: 188, endPoint x: 578, endPoint y: 231, distance: 42.9
click at [578, 231] on div "+ − Uydu Yol haritası Arazi Karışık Leaflet Klavye kısayolları Harita Verileri …" at bounding box center [571, 302] width 870 height 372
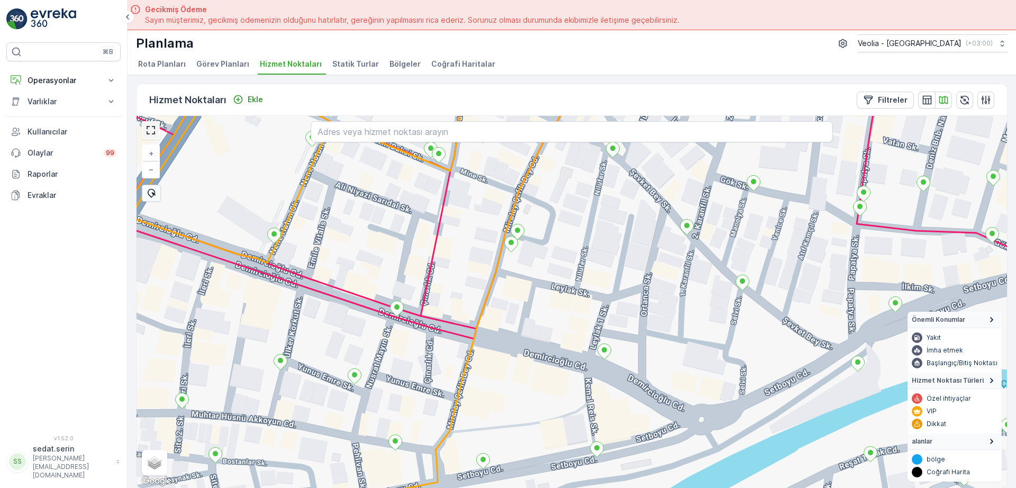
click at [151, 130] on link at bounding box center [151, 130] width 16 height 16
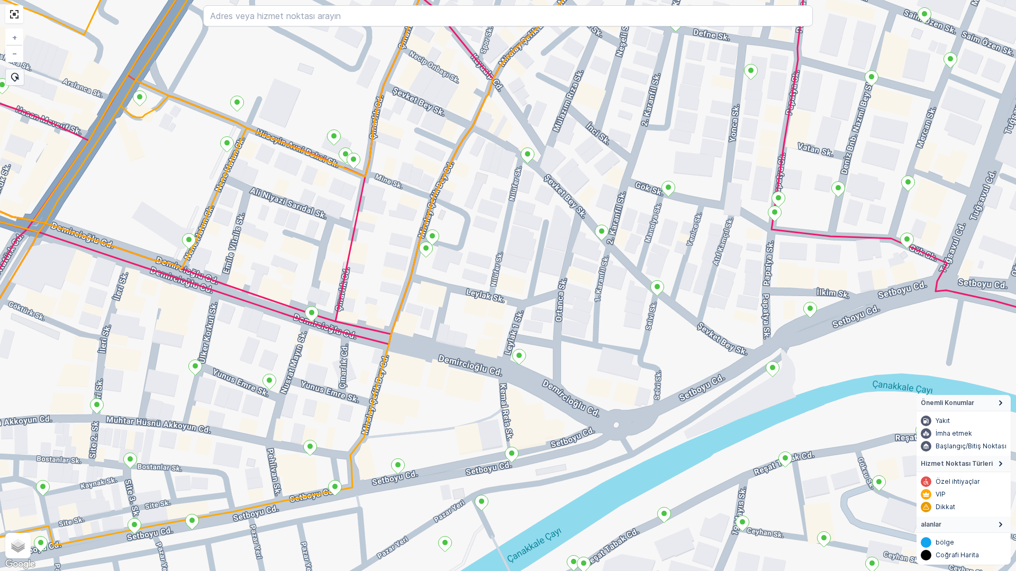
drag, startPoint x: 588, startPoint y: 239, endPoint x: 566, endPoint y: 262, distance: 31.8
click at [566, 262] on div "+ − Uydu Yol haritası Arazi Karışık Leaflet Klavye kısayolları Harita Verileri …" at bounding box center [508, 285] width 1016 height 571
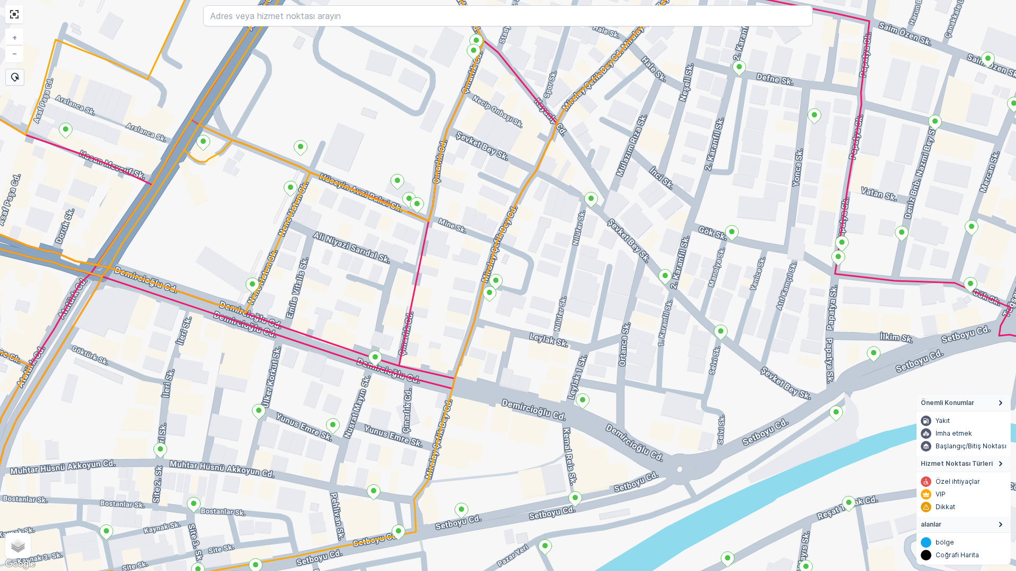
drag, startPoint x: 447, startPoint y: 240, endPoint x: 517, endPoint y: 288, distance: 85.1
click at [518, 288] on div "+ − Uydu Yol haritası Arazi Karışık Leaflet Klavye kısayolları Harita Verileri …" at bounding box center [508, 285] width 1016 height 571
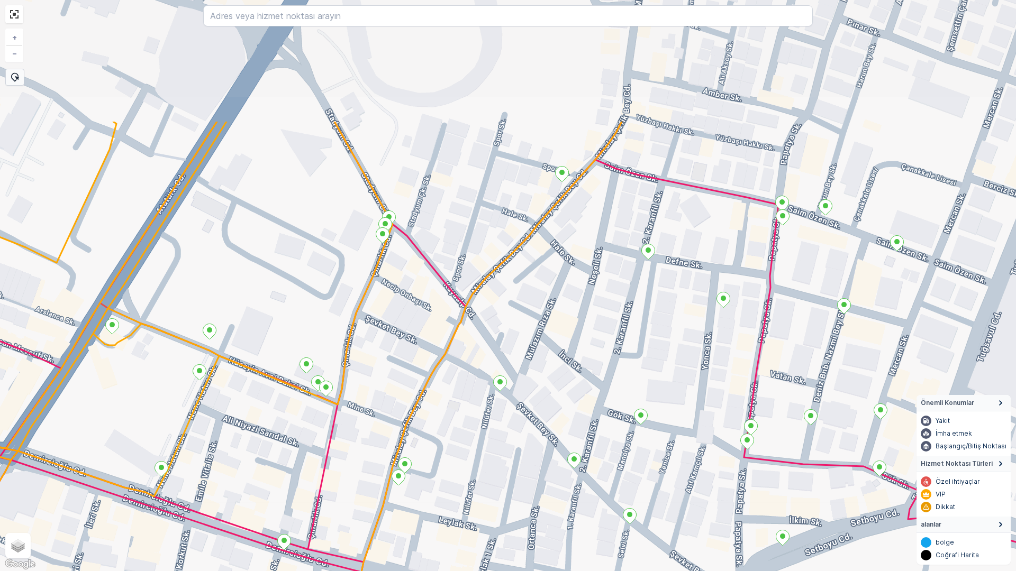
drag, startPoint x: 547, startPoint y: 179, endPoint x: 458, endPoint y: 336, distance: 180.8
click at [458, 336] on div "+ − Uydu Yol haritası Arazi Karışık Leaflet Klavye kısayolları Harita Verileri …" at bounding box center [508, 285] width 1016 height 571
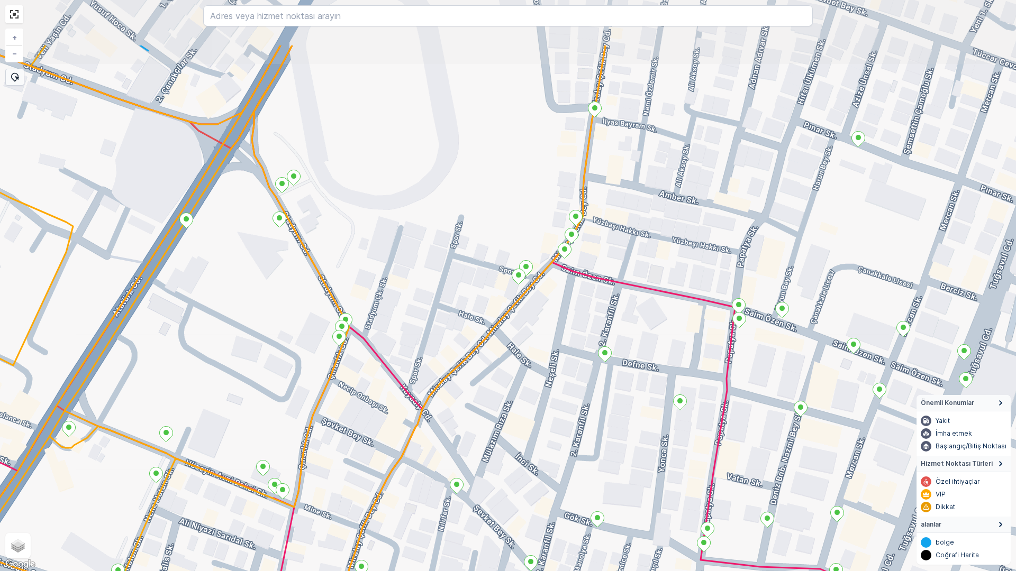
drag, startPoint x: 642, startPoint y: 102, endPoint x: 598, endPoint y: 204, distance: 111.4
click at [598, 204] on div "+ − Uydu Yol haritası Arazi Karışık Leaflet Klavye kısayolları Harita Verileri …" at bounding box center [508, 285] width 1016 height 571
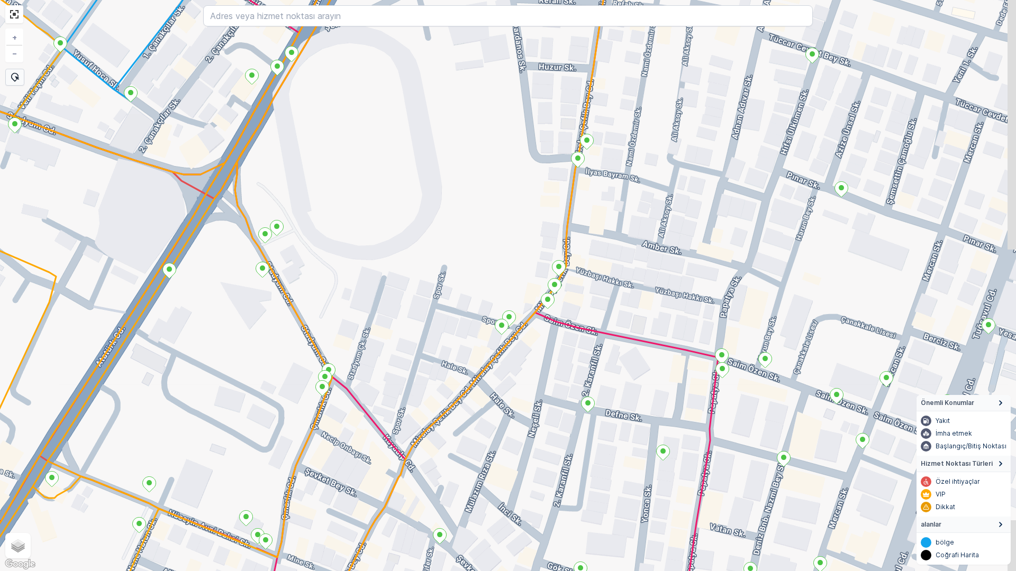
drag, startPoint x: 655, startPoint y: 78, endPoint x: 571, endPoint y: 312, distance: 248.7
click at [571, 312] on div "+ − Uydu Yol haritası Arazi Karışık Leaflet Klavye kısayolları Harita Verileri …" at bounding box center [508, 285] width 1016 height 571
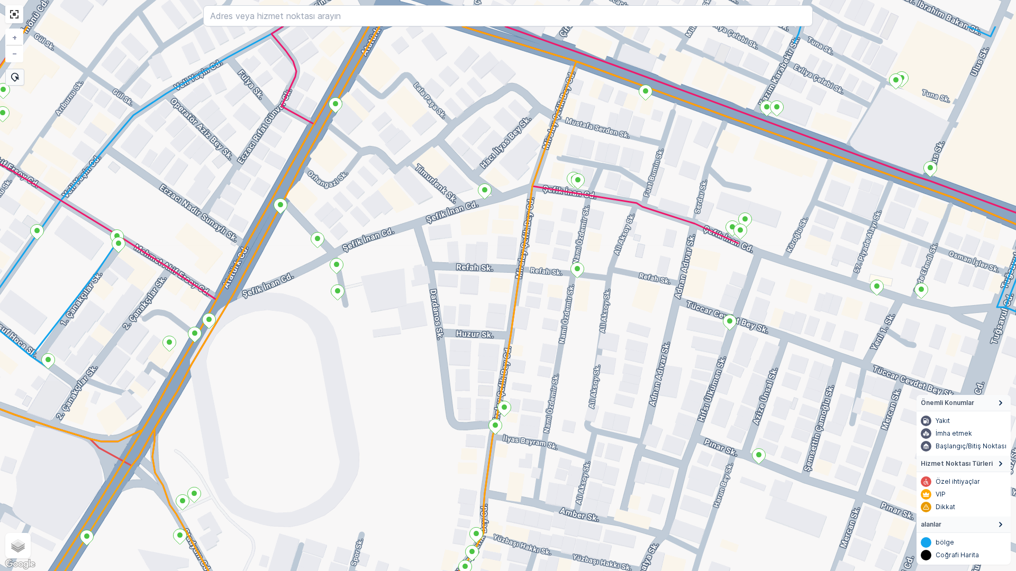
drag, startPoint x: 565, startPoint y: 216, endPoint x: 550, endPoint y: 303, distance: 88.1
click at [550, 303] on div "+ − Uydu Yol haritası Arazi Karışık Leaflet Klavye kısayolları Harita Verileri …" at bounding box center [508, 285] width 1016 height 571
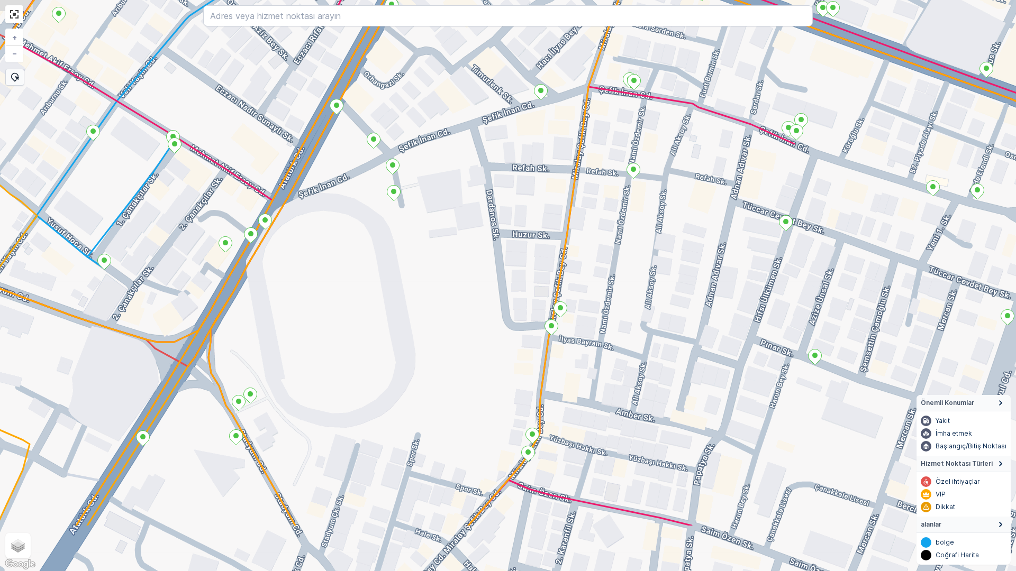
drag, startPoint x: 516, startPoint y: 370, endPoint x: 590, endPoint y: 246, distance: 144.5
click at [588, 235] on div "+ − Uydu Yol haritası Arazi Karışık Leaflet Klavye kısayolları Harita Verileri …" at bounding box center [508, 285] width 1016 height 571
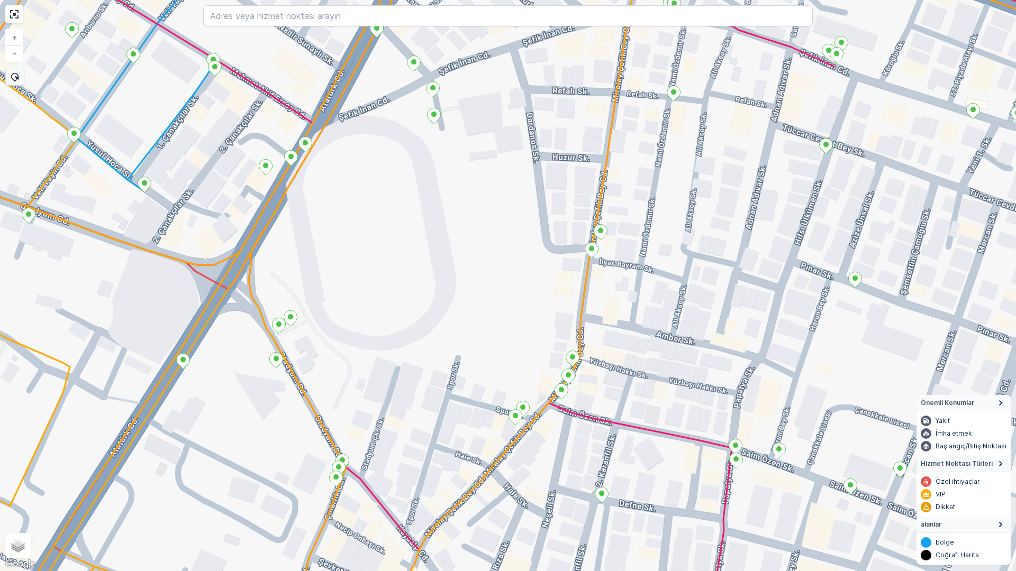
drag, startPoint x: 484, startPoint y: 492, endPoint x: 576, endPoint y: 302, distance: 211.3
click at [572, 311] on div "MERKEZ İŞYERLERİ 2 STATİK TUR + − Uydu Yol haritası Arazi Karışık Leaflet Klavy…" at bounding box center [508, 285] width 1016 height 571
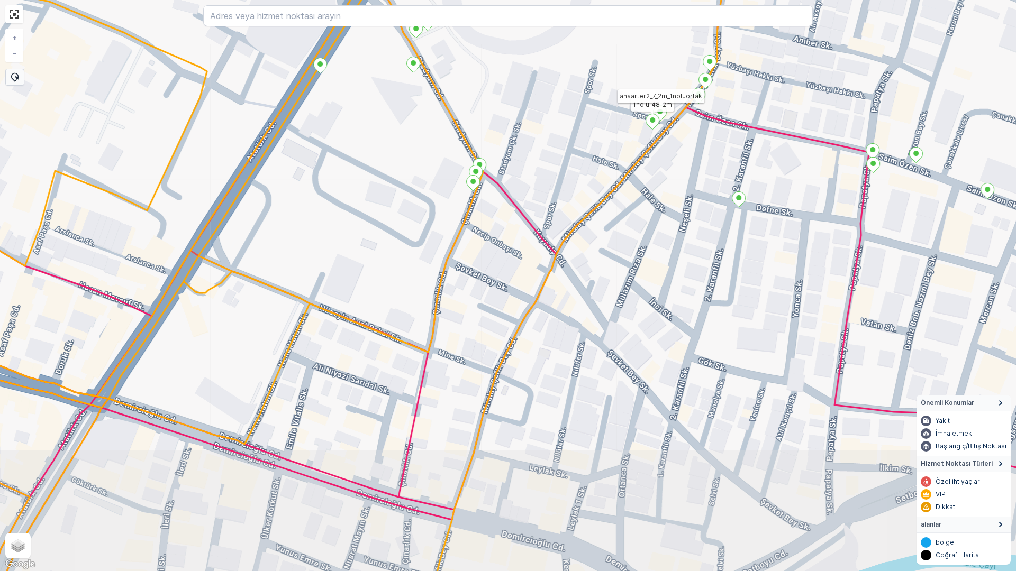
drag, startPoint x: 532, startPoint y: 400, endPoint x: 575, endPoint y: 323, distance: 88.8
click at [570, 332] on div "1nolu_48_2m anaarter2_7_2m_1noluortak + − Uydu Yol haritası Arazi Karışık Leafl…" at bounding box center [508, 285] width 1016 height 571
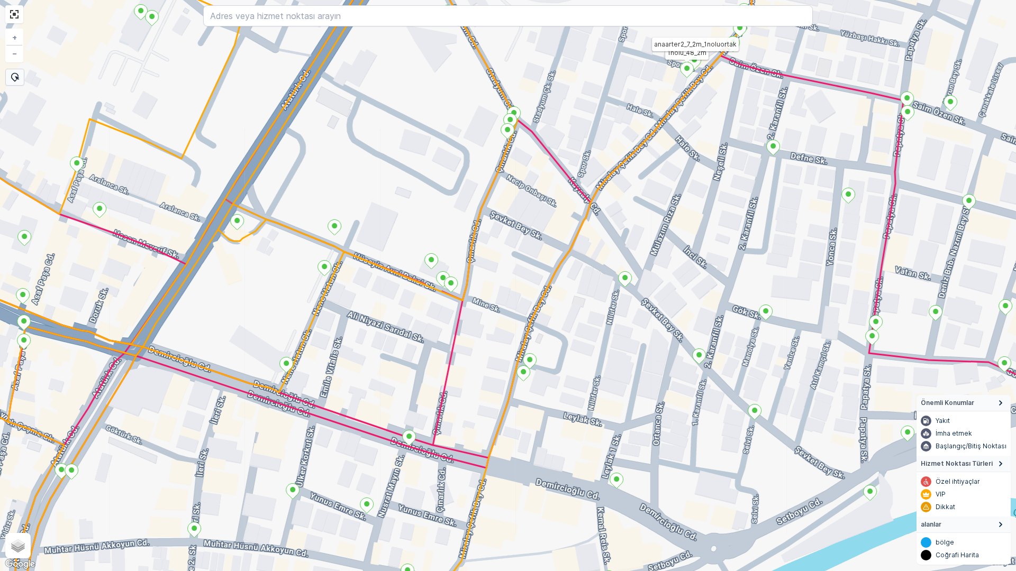
drag, startPoint x: 632, startPoint y: 166, endPoint x: 597, endPoint y: 264, distance: 104.6
click at [597, 264] on div "1nolu_48_2m anaarter2_7_2m_1noluortak + − Uydu Yol haritası Arazi Karışık Leafl…" at bounding box center [508, 285] width 1016 height 571
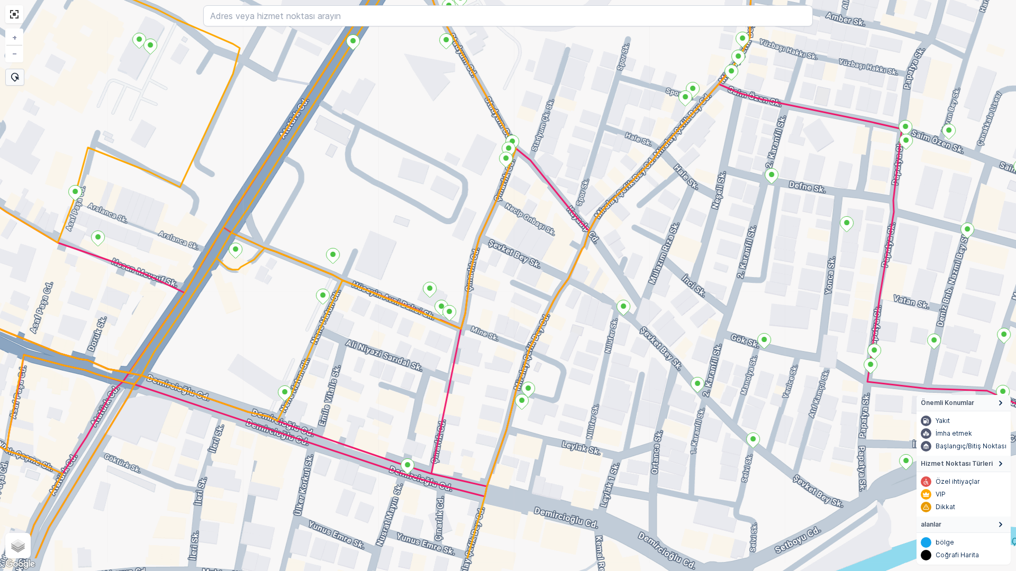
drag, startPoint x: 515, startPoint y: 392, endPoint x: 568, endPoint y: 299, distance: 107.3
click at [567, 292] on div "+ − Uydu Yol haritası Arazi Karışık Leaflet Klavye kısayolları Harita Verileri …" at bounding box center [508, 285] width 1016 height 571
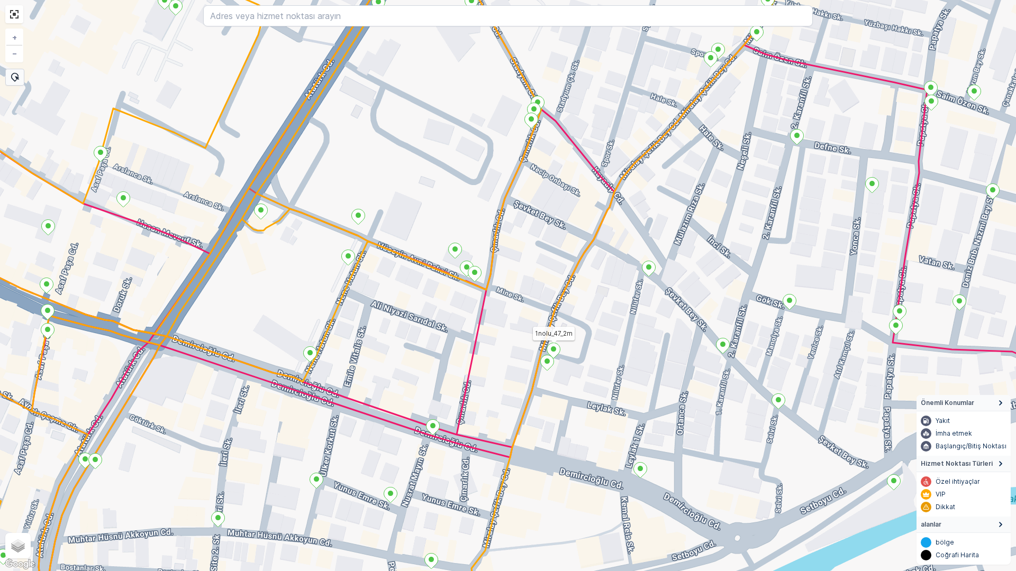
click at [556, 351] on icon at bounding box center [553, 350] width 13 height 15
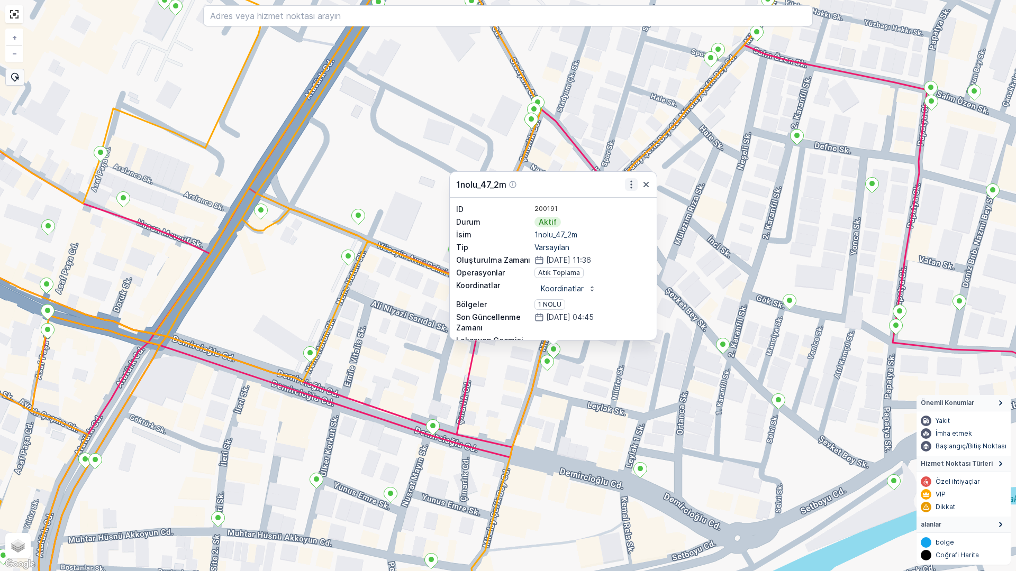
click at [629, 183] on icon "button" at bounding box center [631, 184] width 11 height 11
click at [687, 260] on div "1nolu_47_2m Daha fazla ayrıntı görün Servis Noktasını Düzenle Yeni Görev Planı …" at bounding box center [508, 285] width 1016 height 571
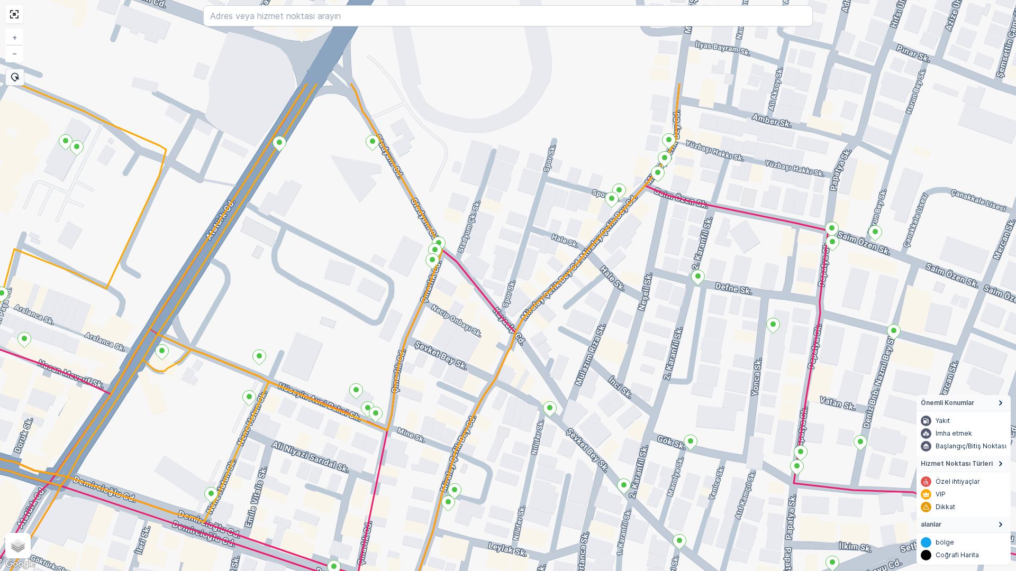
drag, startPoint x: 634, startPoint y: 242, endPoint x: 535, endPoint y: 382, distance: 172.0
click at [535, 382] on div "+ − Uydu Yol haritası Arazi Karışık Leaflet Klavye kısayolları Harita Verileri …" at bounding box center [508, 285] width 1016 height 571
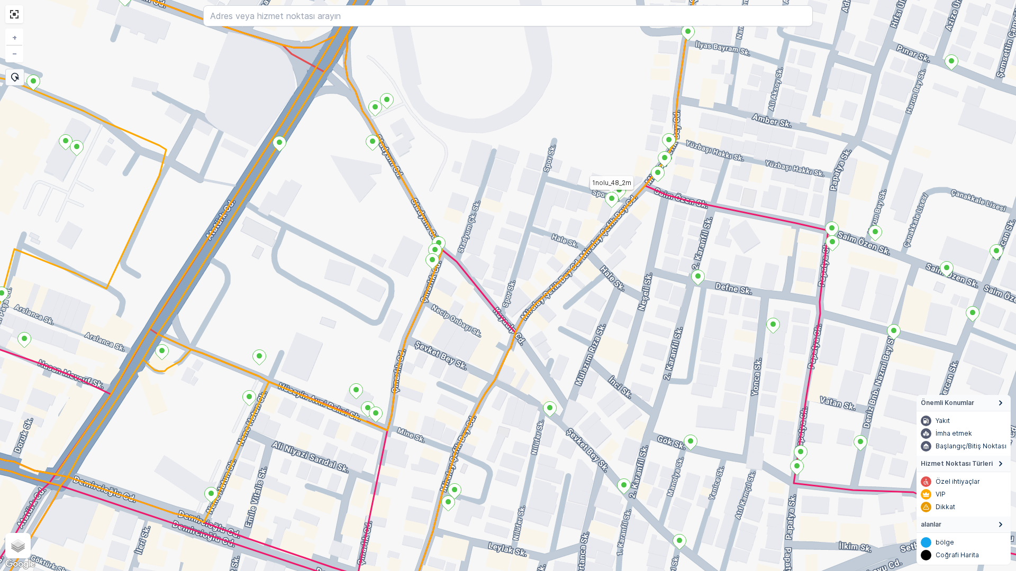
click at [613, 200] on ellipse at bounding box center [611, 198] width 5 height 5
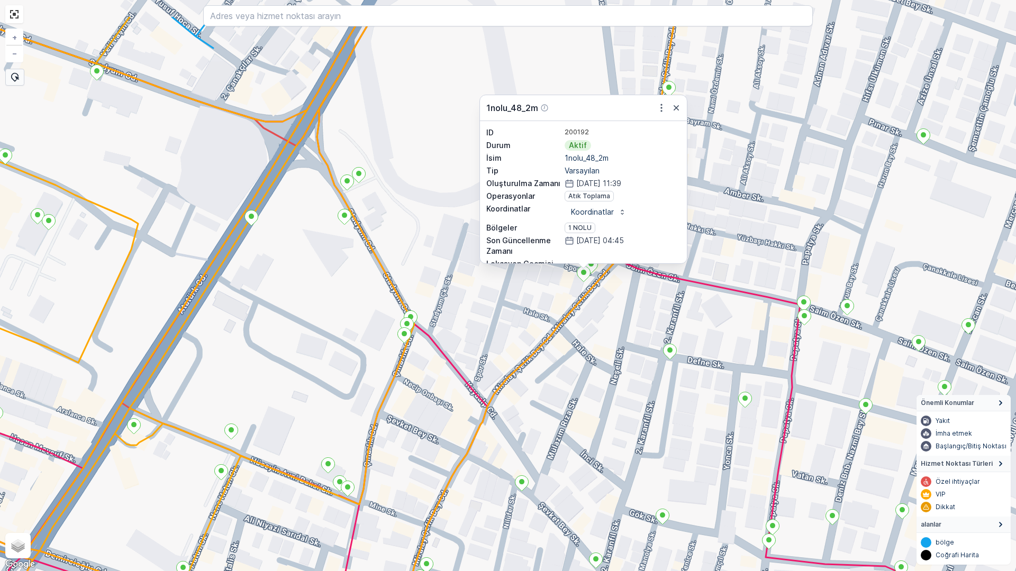
drag, startPoint x: 694, startPoint y: 323, endPoint x: 643, endPoint y: 520, distance: 203.4
click at [643, 487] on div "1nolu_48_2m ID 200192 Durum Aktif İsim 1nolu_48_2m Tip Varsayılan Oluşturulma Z…" at bounding box center [508, 285] width 1016 height 571
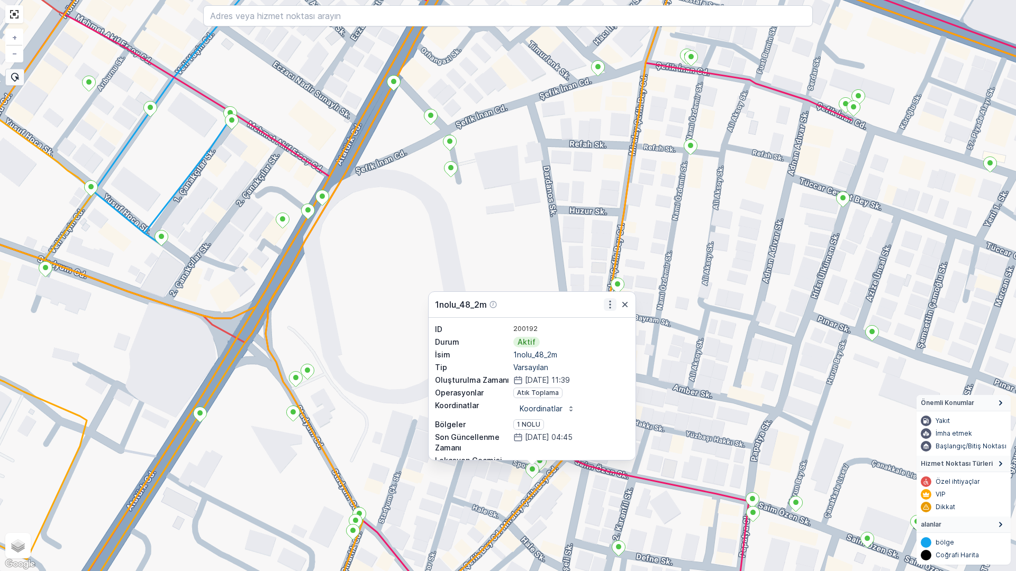
click at [612, 304] on icon "button" at bounding box center [610, 304] width 11 height 11
click at [686, 332] on div "1nolu_48_2m ID 200192 Durum Aktif İsim 1nolu_48_2m Tip Varsayılan Oluşturulma Z…" at bounding box center [508, 285] width 1016 height 571
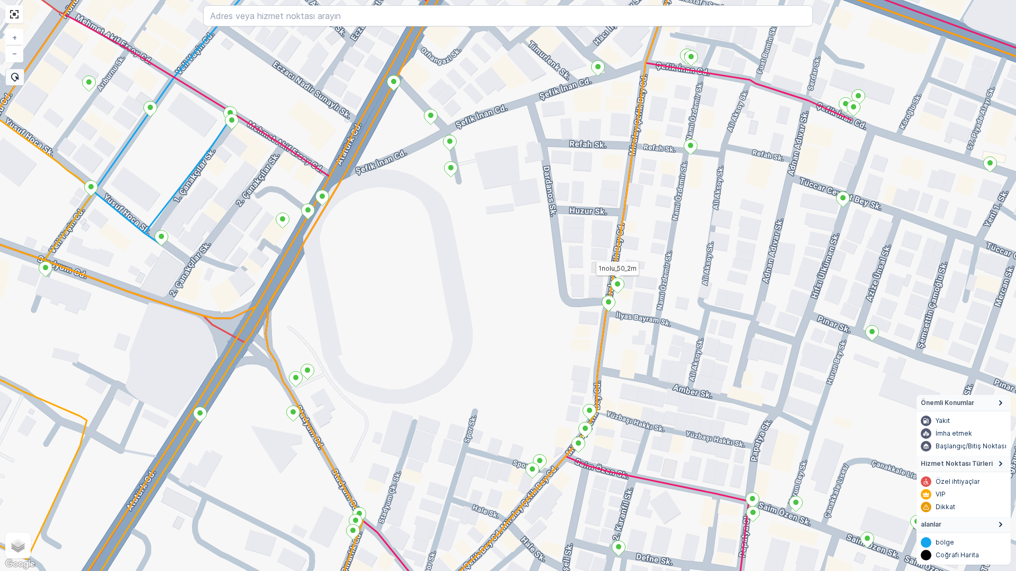
click at [618, 288] on icon at bounding box center [617, 285] width 13 height 15
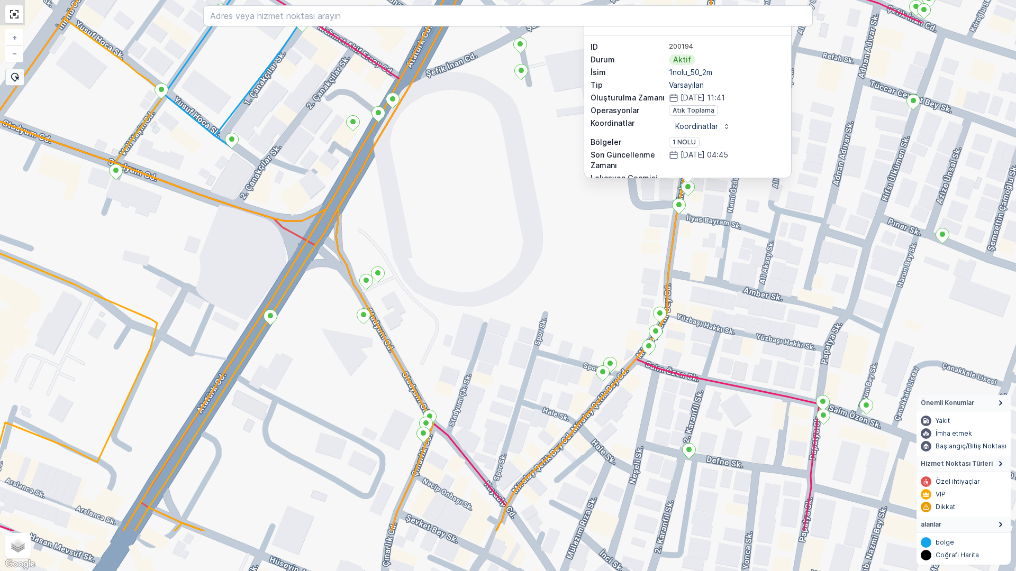
drag, startPoint x: 623, startPoint y: 432, endPoint x: 697, endPoint y: 331, distance: 125.0
click at [697, 330] on div "1nolu_50_2m ID 200194 Durum Aktif İsim 1nolu_50_2m Tip Varsayılan Oluşturulma Z…" at bounding box center [508, 285] width 1016 height 571
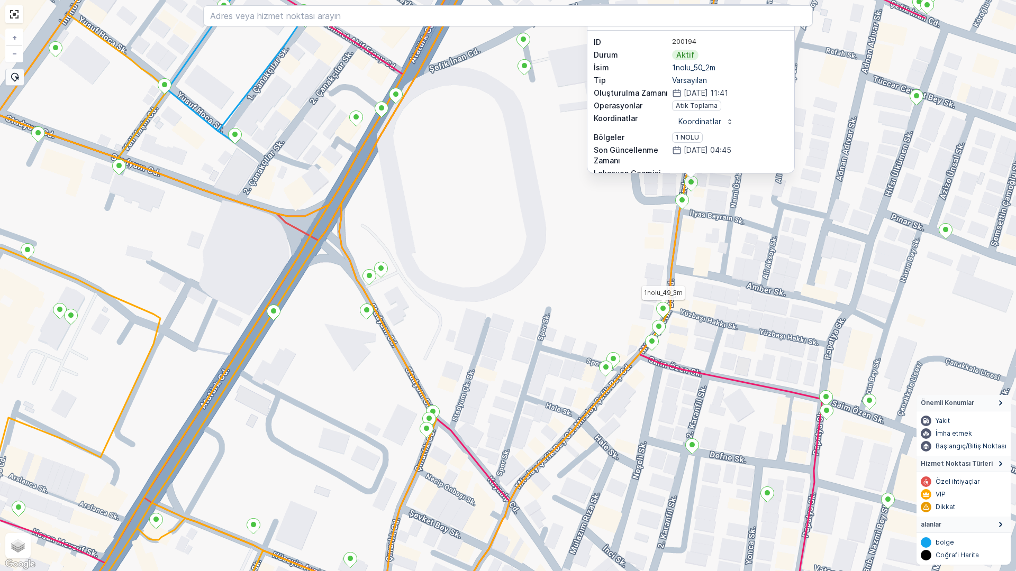
click at [662, 313] on icon at bounding box center [662, 310] width 13 height 15
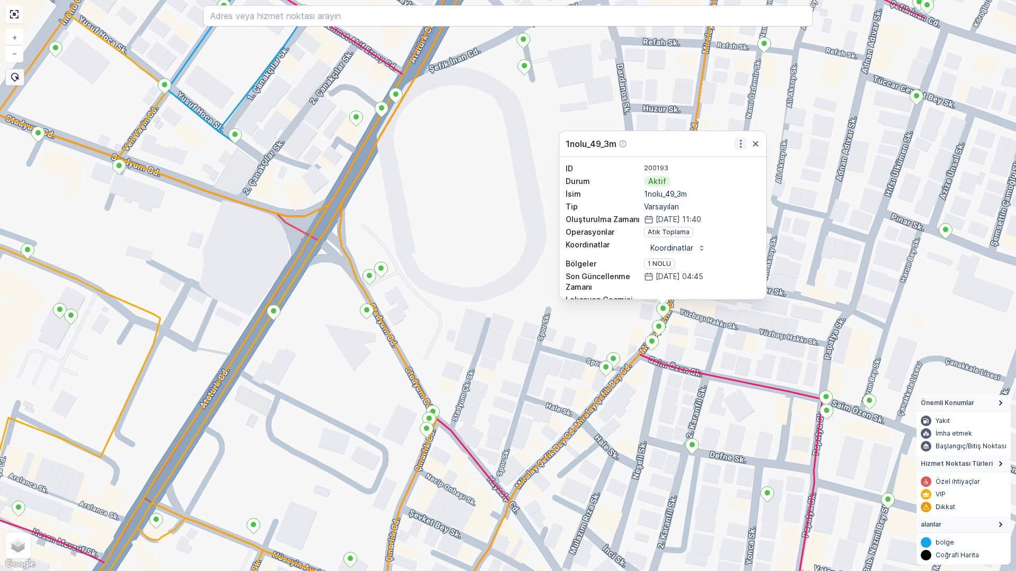
click at [742, 142] on icon "button" at bounding box center [740, 144] width 11 height 11
click at [806, 283] on div "1nolu_49_3m Daha fazla ayrıntı görün Servis Noktasını Düzenle Yeni Görev Planı …" at bounding box center [508, 285] width 1016 height 571
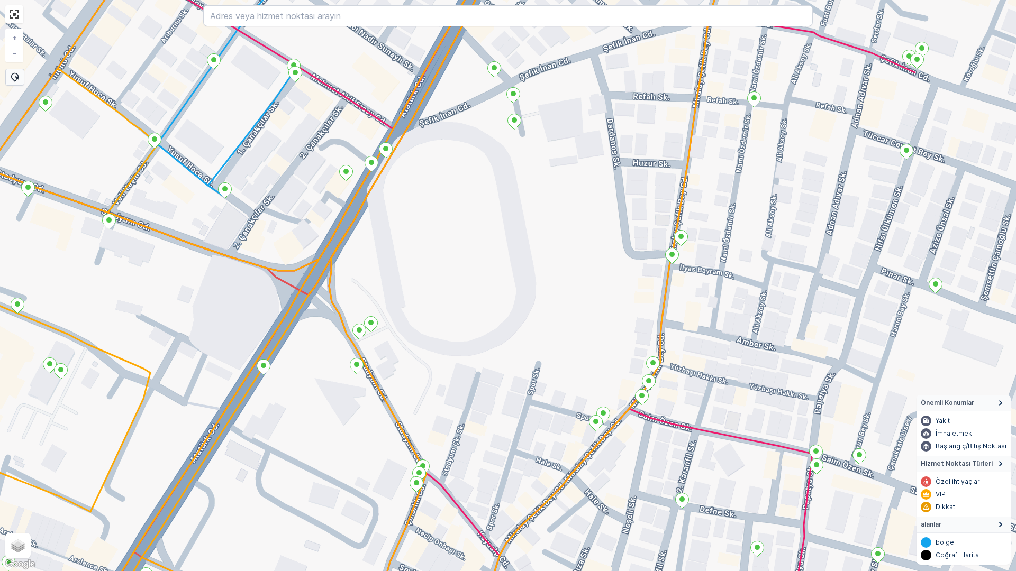
drag, startPoint x: 810, startPoint y: 252, endPoint x: 740, endPoint y: 325, distance: 101.8
click at [795, 326] on div "+ − Uydu Yol haritası Arazi Karışık Leaflet Klavye kısayolları Harita Verileri …" at bounding box center [508, 285] width 1016 height 571
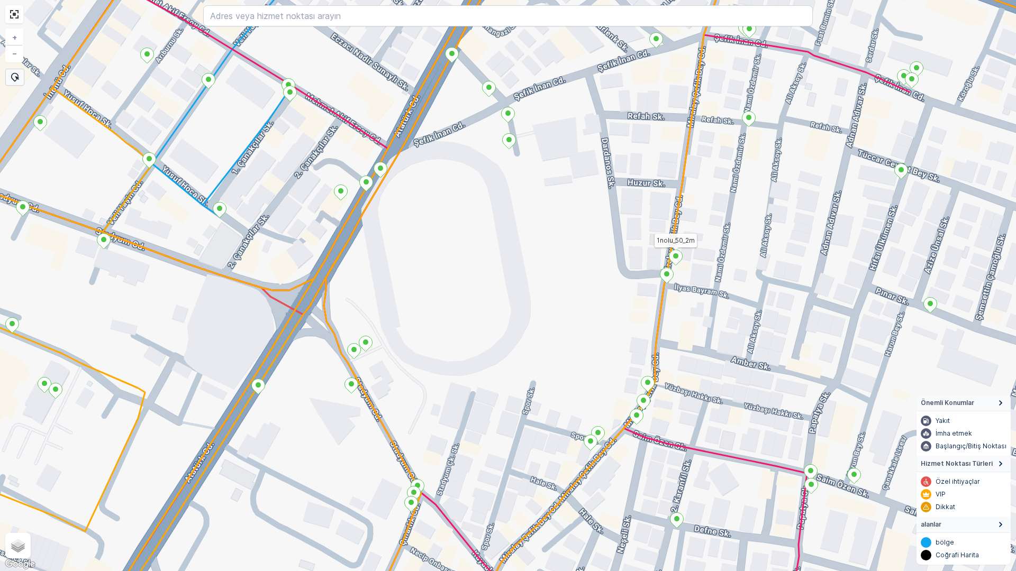
click at [677, 256] on ellipse at bounding box center [675, 255] width 5 height 5
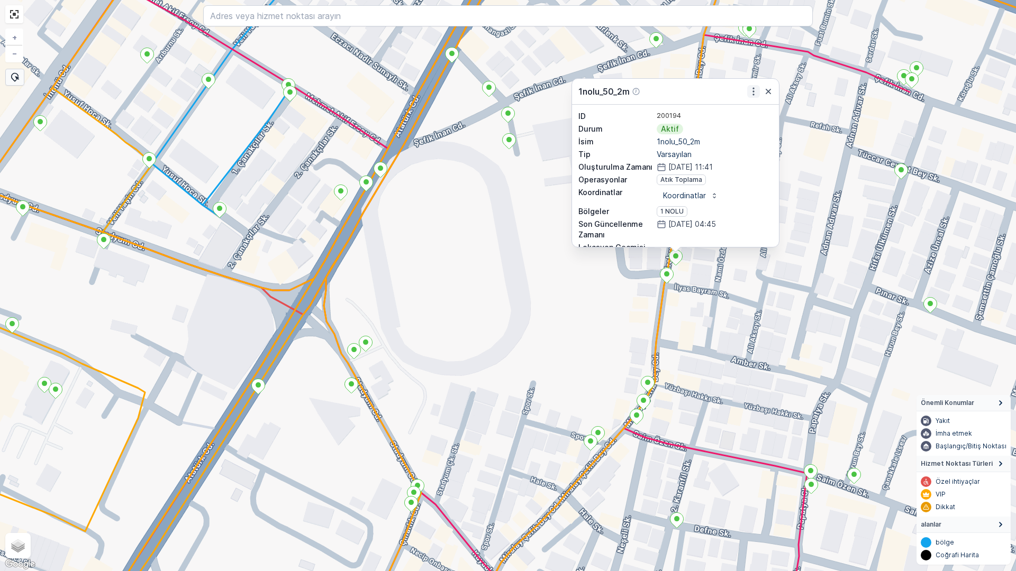
click at [751, 92] on icon "button" at bounding box center [753, 91] width 11 height 11
click at [765, 315] on div "1nolu_50_2m Daha fazla ayrıntı görün Servis Noktasını Düzenle Yeni Görev Planı …" at bounding box center [508, 285] width 1016 height 571
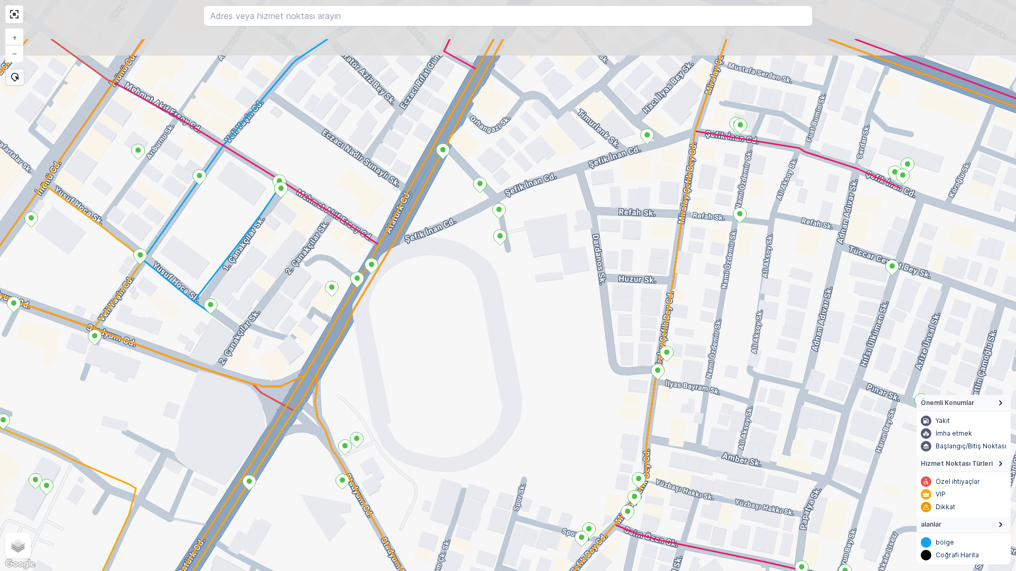
drag, startPoint x: 735, startPoint y: 227, endPoint x: 726, endPoint y: 320, distance: 93.1
click at [726, 320] on div "+ − Uydu Yol haritası Arazi Karışık Leaflet Klavye kısayolları Harita Verileri …" at bounding box center [508, 285] width 1016 height 571
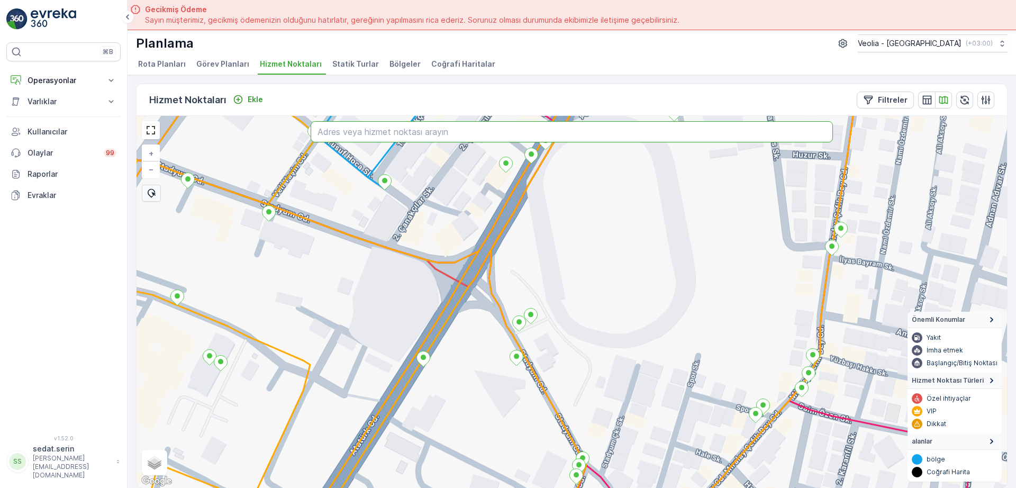
drag, startPoint x: 543, startPoint y: 286, endPoint x: 674, endPoint y: 131, distance: 203.8
click at [674, 131] on div "+ − Uydu Yol haritası Arazi Karışık Leaflet Klavye kısayolları Harita Verileri …" at bounding box center [571, 302] width 870 height 372
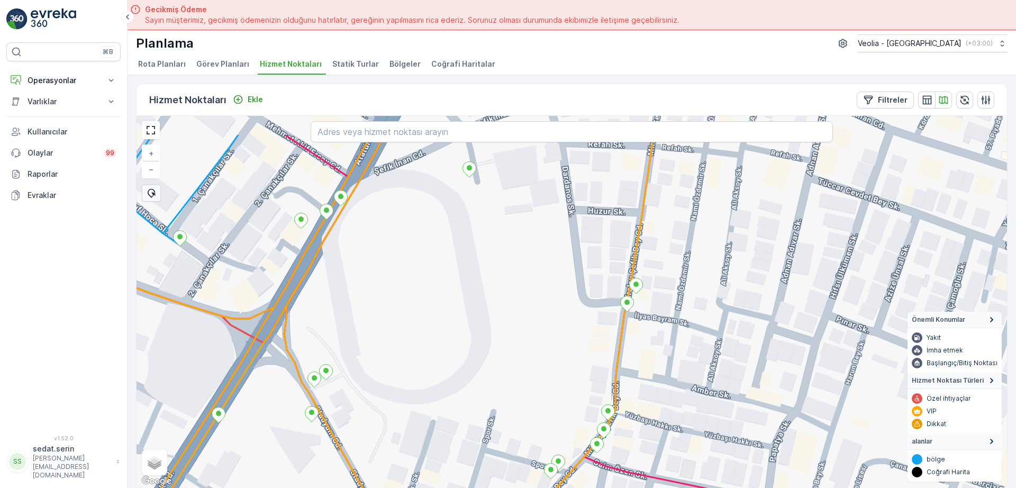
drag, startPoint x: 716, startPoint y: 264, endPoint x: 498, endPoint y: 327, distance: 226.9
click at [500, 326] on div "+ − Uydu Yol haritası Arazi Karışık Leaflet Klavye kısayolları Harita Verileri …" at bounding box center [571, 302] width 870 height 372
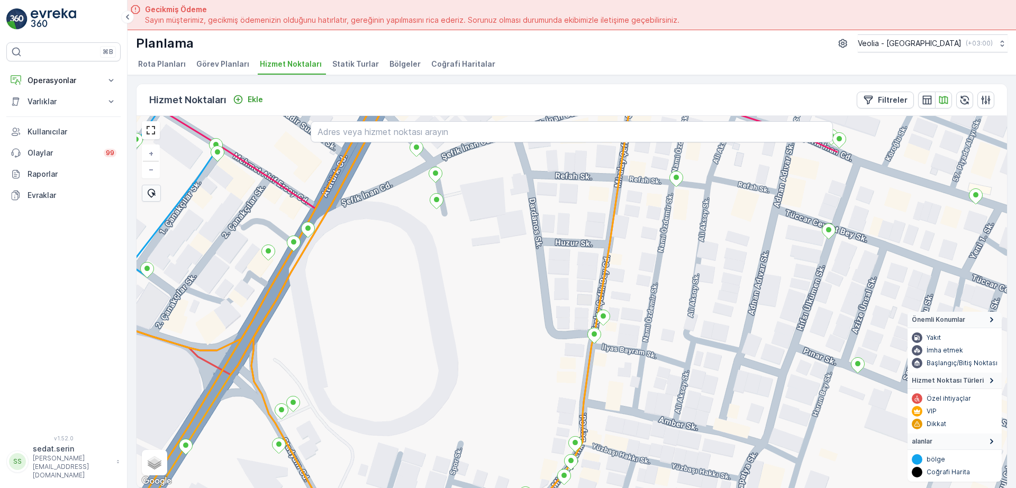
drag, startPoint x: 669, startPoint y: 224, endPoint x: 653, endPoint y: 254, distance: 34.1
click at [653, 254] on div "+ − Uydu Yol haritası Arazi Karışık Leaflet Klavye kısayolları Harita Verileri …" at bounding box center [571, 302] width 870 height 372
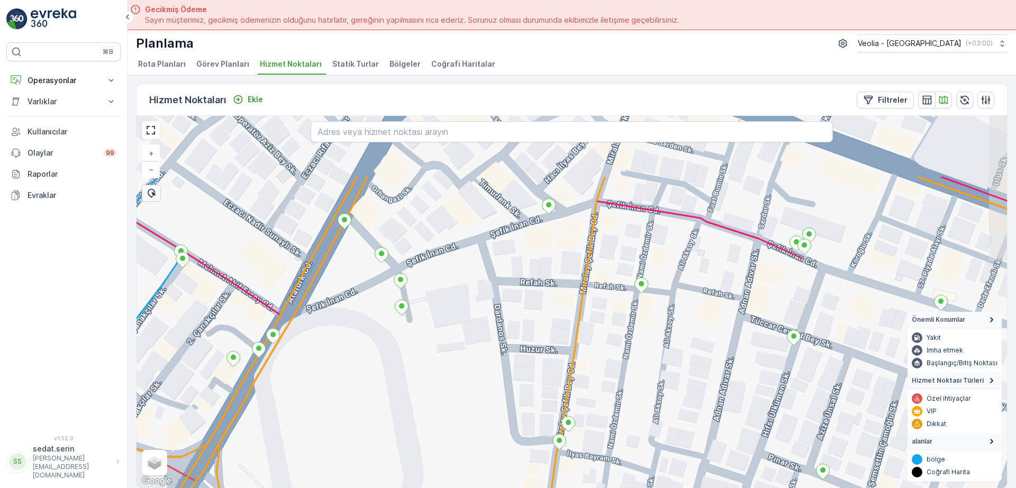
drag, startPoint x: 672, startPoint y: 242, endPoint x: 710, endPoint y: 245, distance: 38.7
click at [635, 346] on div "+ − Uydu Yol haritası Arazi Karışık Leaflet Klavye kısayolları Harita Verileri …" at bounding box center [571, 302] width 870 height 372
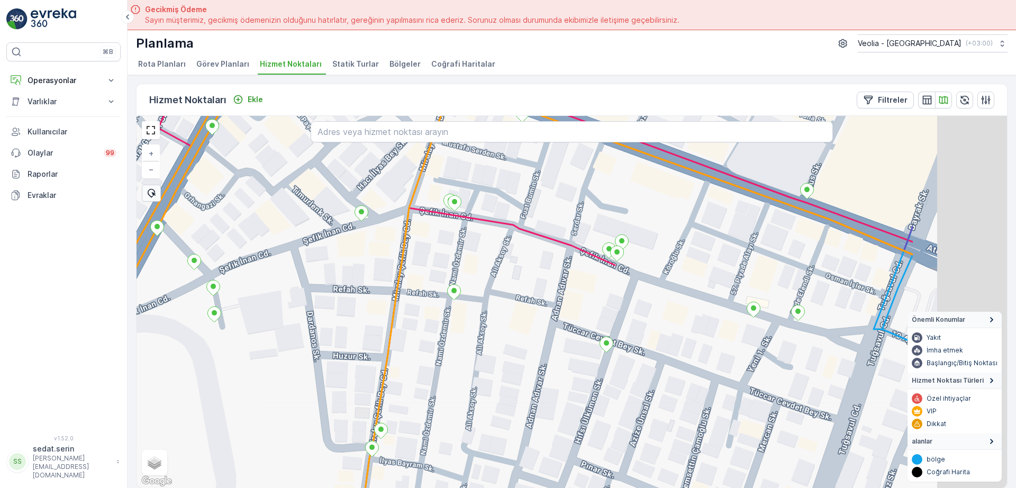
drag, startPoint x: 629, startPoint y: 279, endPoint x: 498, endPoint y: 241, distance: 136.2
click at [498, 242] on div "+ − Uydu Yol haritası Arazi Karışık Leaflet Klavye kısayolları Harita Verileri …" at bounding box center [571, 302] width 870 height 372
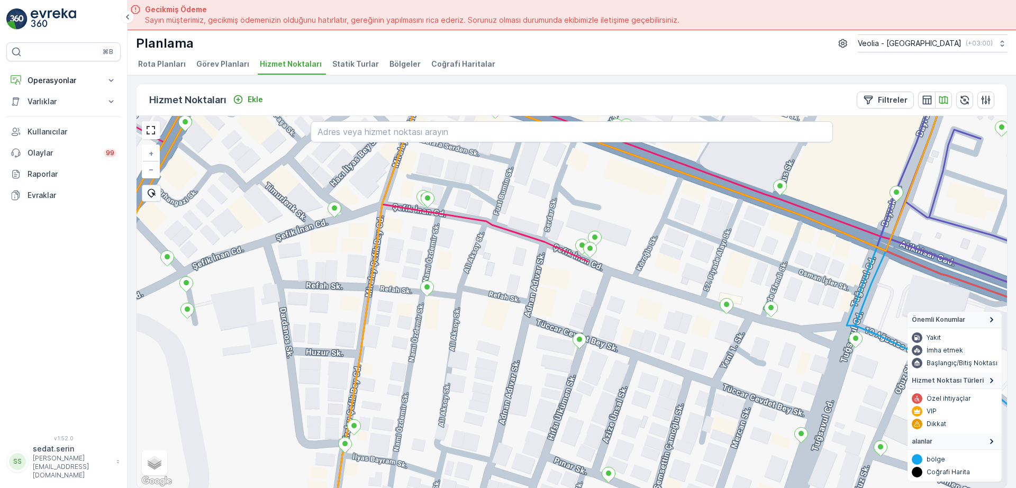
drag, startPoint x: 384, startPoint y: 273, endPoint x: 582, endPoint y: 225, distance: 204.0
click at [582, 225] on div "+ − Uydu Yol haritası Arazi Karışık Leaflet Klavye kısayolları Harita Verileri …" at bounding box center [571, 302] width 870 height 372
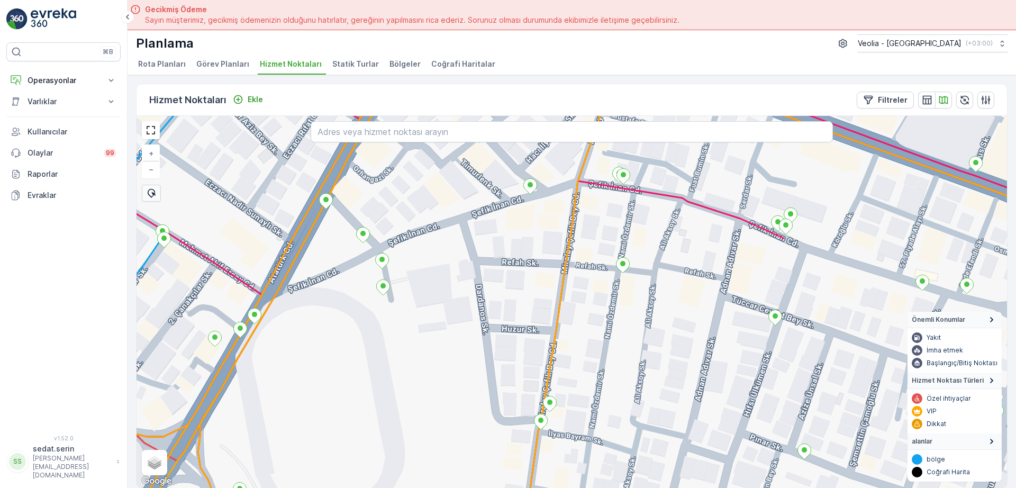
drag, startPoint x: 532, startPoint y: 200, endPoint x: 524, endPoint y: 239, distance: 39.4
click at [524, 239] on div "+ − Uydu Yol haritası Arazi Karışık Leaflet Klavye kısayolları Harita Verileri …" at bounding box center [571, 302] width 870 height 372
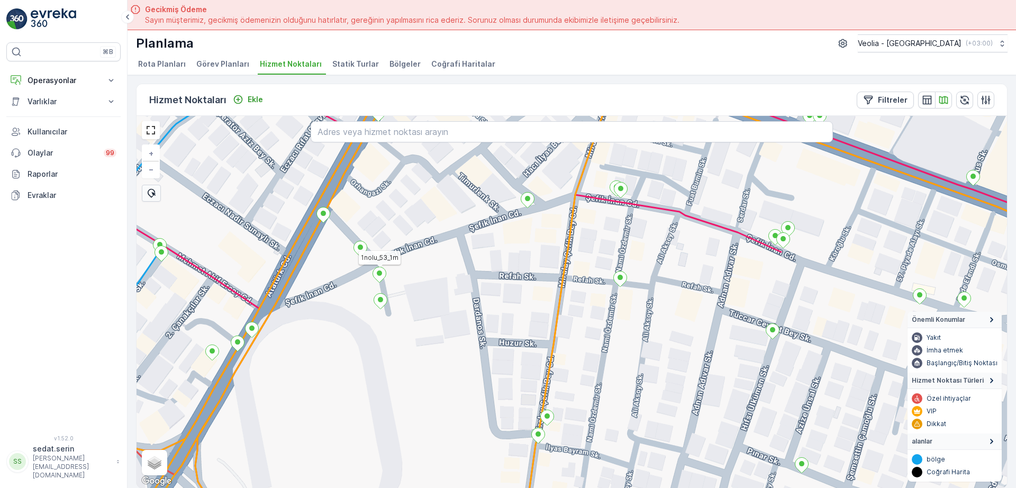
click at [380, 277] on icon at bounding box center [379, 274] width 13 height 15
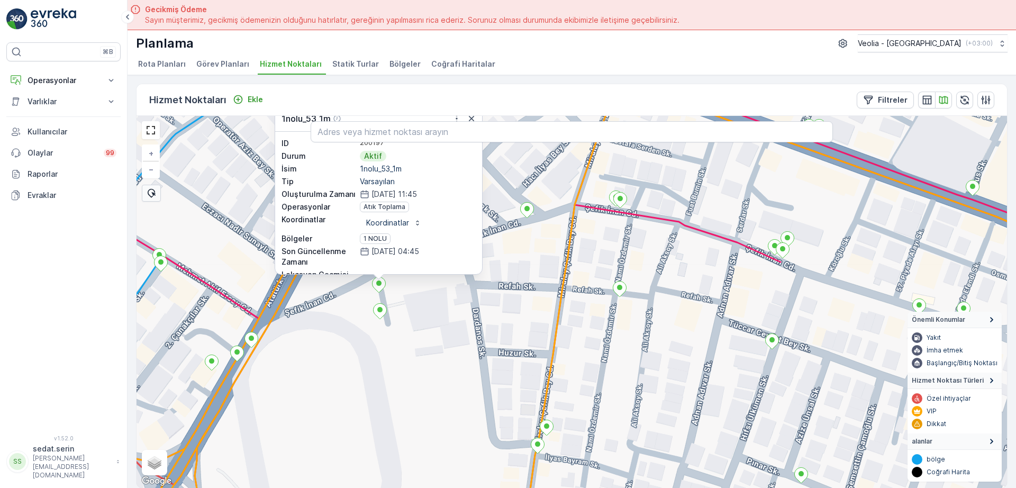
drag, startPoint x: 551, startPoint y: 199, endPoint x: 556, endPoint y: 258, distance: 58.9
click at [556, 258] on div "1nolu_53_1m ID 200197 Durum Aktif İsim 1nolu_53_1m Tip Varsayılan Oluşturulma Z…" at bounding box center [571, 302] width 870 height 372
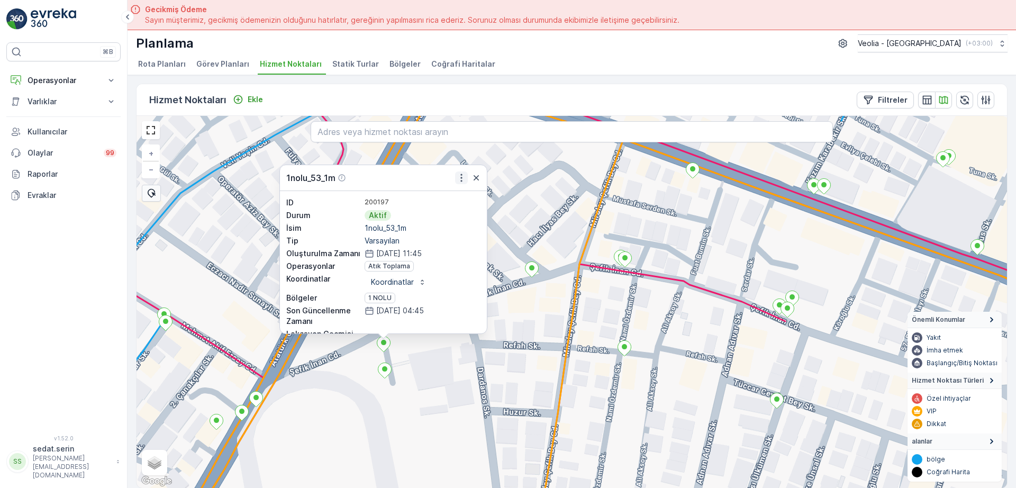
click at [462, 179] on icon "button" at bounding box center [461, 177] width 11 height 11
drag, startPoint x: 389, startPoint y: 374, endPoint x: 405, endPoint y: 360, distance: 20.6
click at [389, 373] on icon at bounding box center [384, 370] width 13 height 15
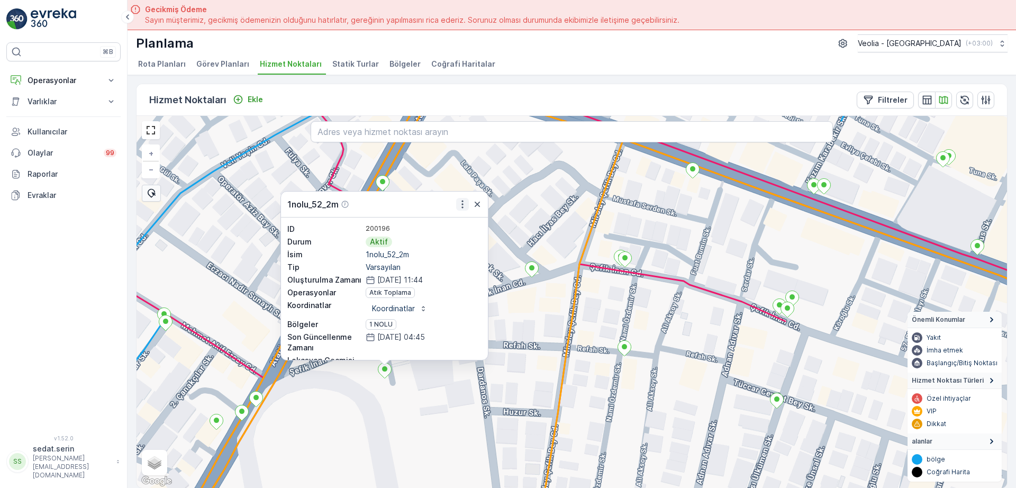
click at [462, 206] on icon "button" at bounding box center [462, 204] width 11 height 11
click at [428, 368] on div "1nolu_52_2m ID 200196 Durum Aktif İsim 1nolu_52_2m Tip Varsayılan Oluşturulma Z…" at bounding box center [571, 302] width 870 height 372
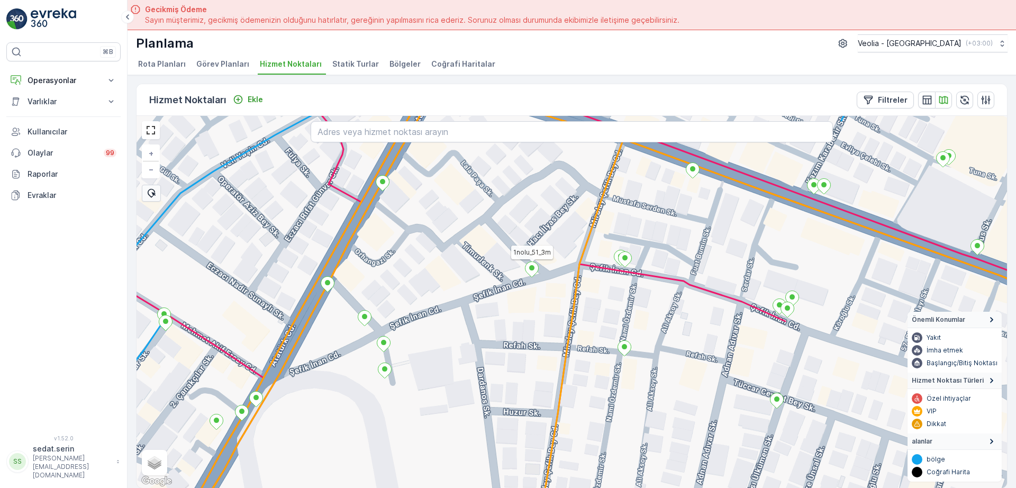
click at [532, 273] on icon at bounding box center [531, 269] width 13 height 15
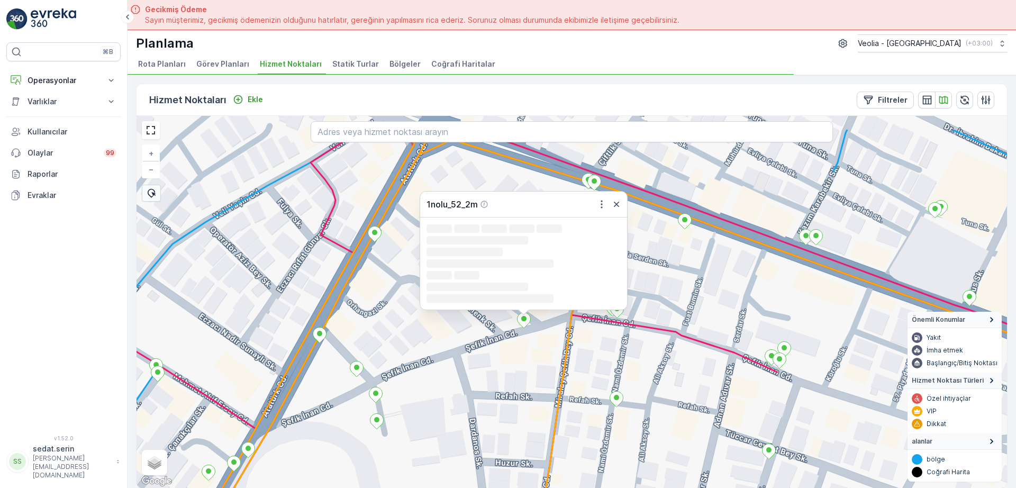
drag, startPoint x: 704, startPoint y: 177, endPoint x: 689, endPoint y: 257, distance: 81.1
click at [690, 257] on div "1nolu_52_2m Loading... Loading... Loading... Loading... Loading... Loading... L…" at bounding box center [571, 302] width 870 height 372
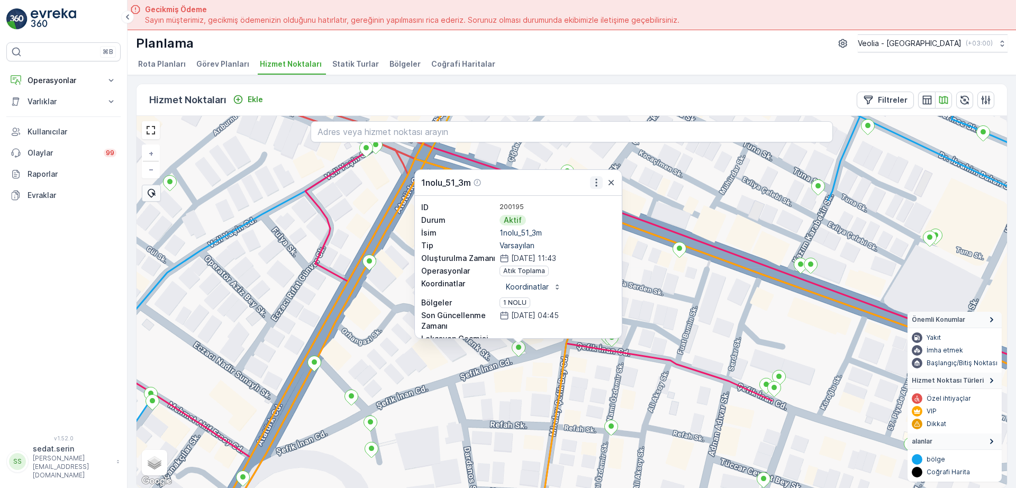
click at [597, 186] on icon "button" at bounding box center [596, 182] width 11 height 11
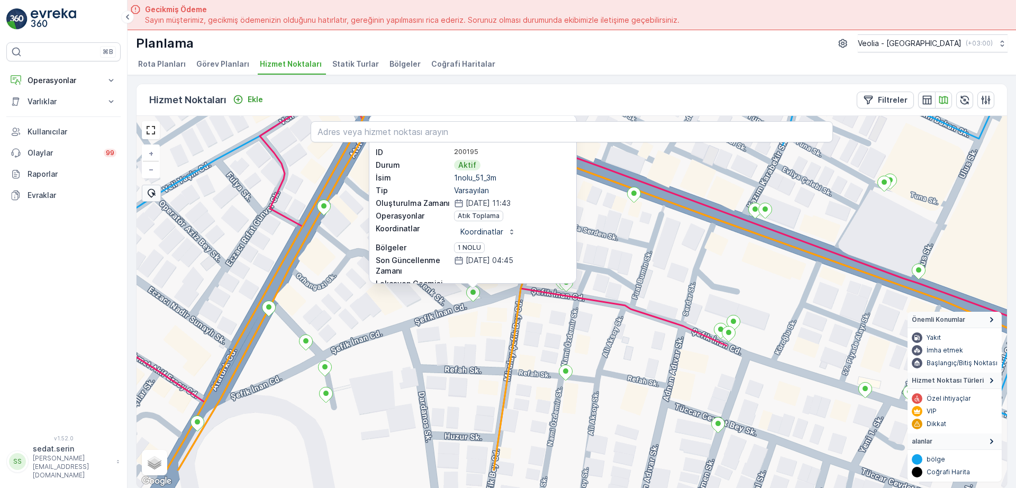
drag, startPoint x: 615, startPoint y: 289, endPoint x: 553, endPoint y: 223, distance: 89.8
click at [553, 223] on div "1nolu_51_3m ID 200195 Durum Aktif İsim 1nolu_51_3m Tip Varsayılan Oluşturulma Z…" at bounding box center [571, 302] width 870 height 372
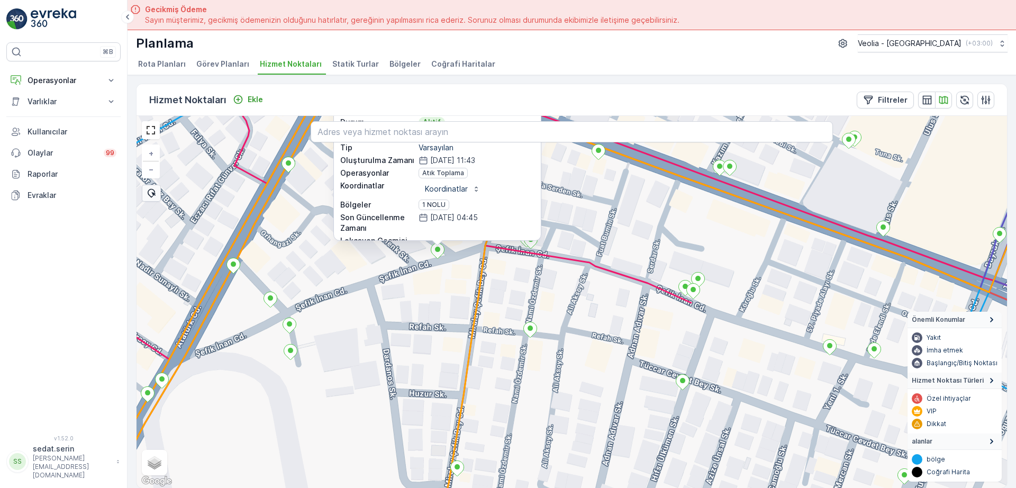
click at [572, 281] on div "1nolu_51_3m ID 200195 Durum Aktif İsim 1nolu_51_3m Tip Varsayılan Oluşturulma Z…" at bounding box center [571, 302] width 870 height 372
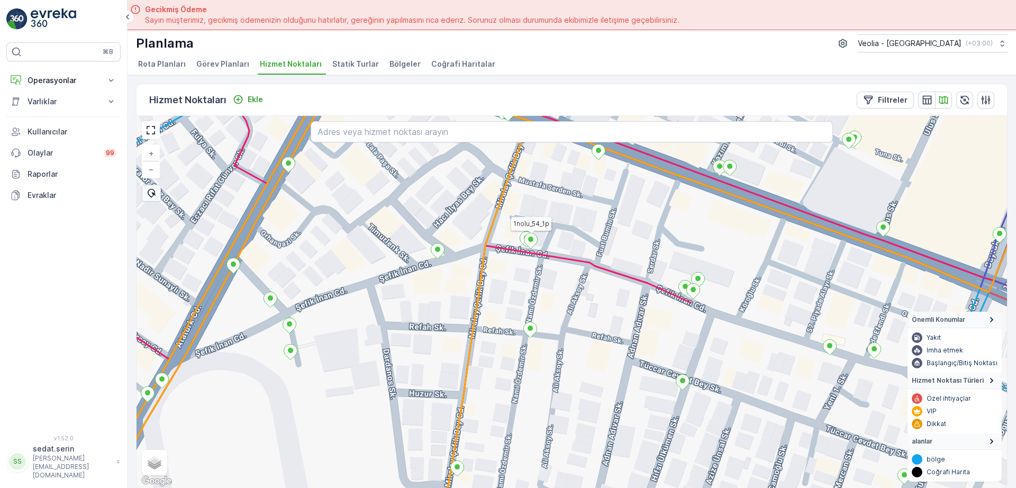
click at [532, 243] on icon at bounding box center [530, 240] width 13 height 15
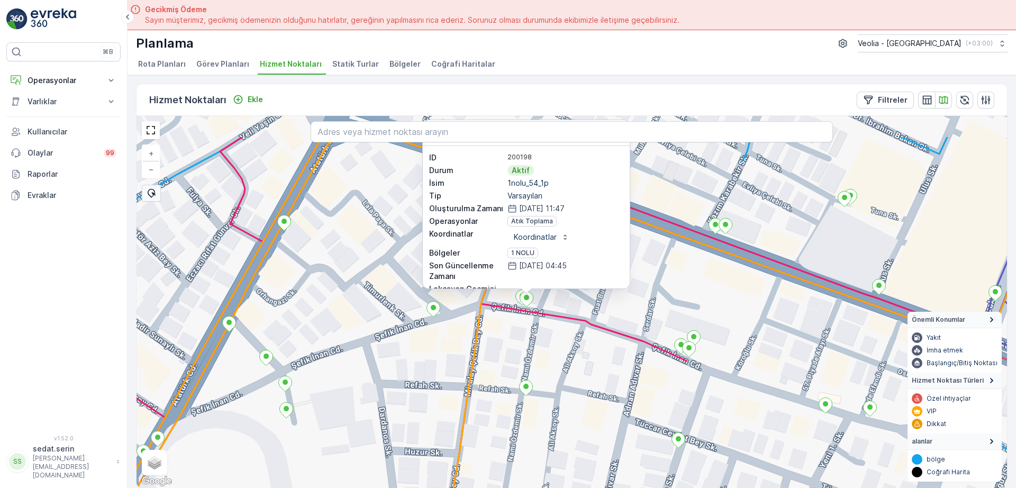
drag, startPoint x: 677, startPoint y: 247, endPoint x: 671, endPoint y: 322, distance: 75.9
click at [671, 322] on div "1nolu_54_1p ID 200198 Durum Aktif İsim 1nolu_54_1p Tip Varsayılan Oluşturulma Z…" at bounding box center [571, 302] width 870 height 372
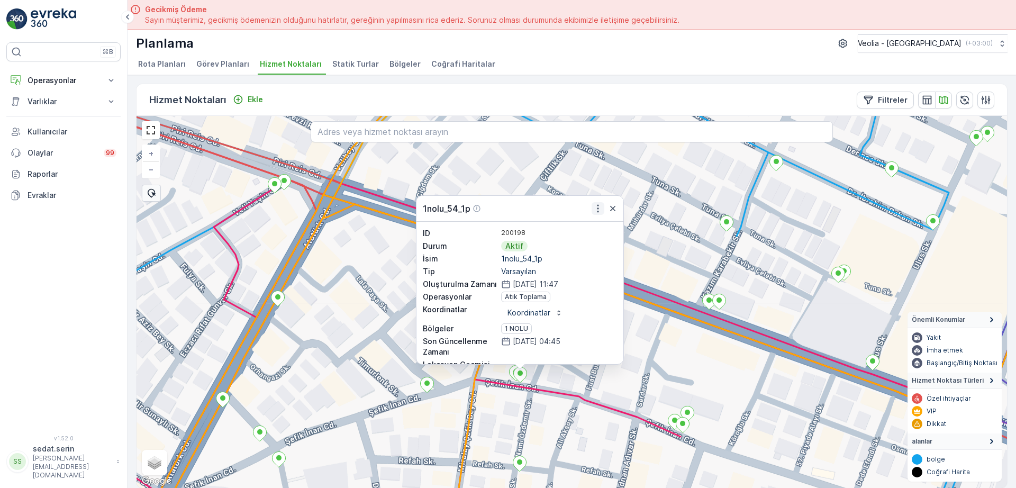
click at [597, 207] on icon "button" at bounding box center [597, 208] width 11 height 11
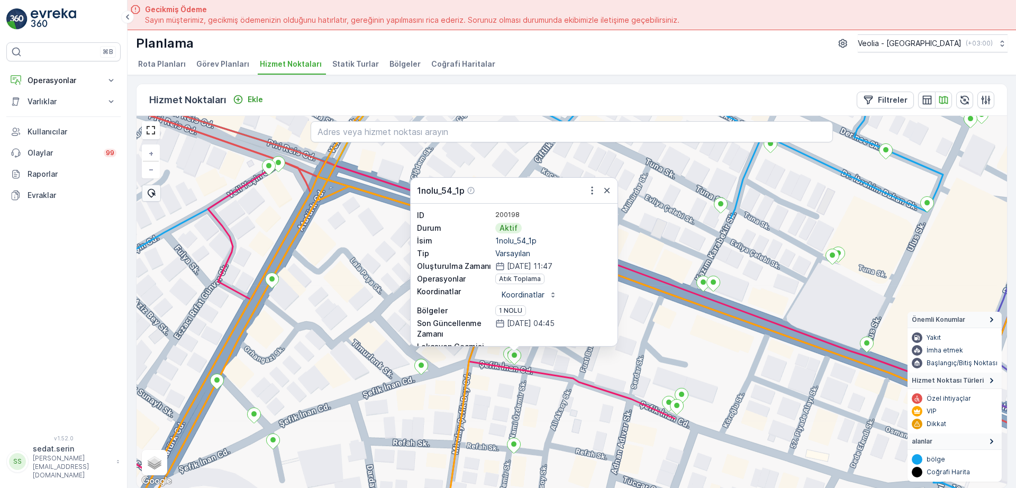
drag, startPoint x: 668, startPoint y: 328, endPoint x: 640, endPoint y: 242, distance: 90.2
click at [641, 244] on div "1nolu_54_1p ID 200198 Durum Aktif İsim 1nolu_54_1p Tip Varsayılan Oluşturulma Z…" at bounding box center [571, 302] width 870 height 372
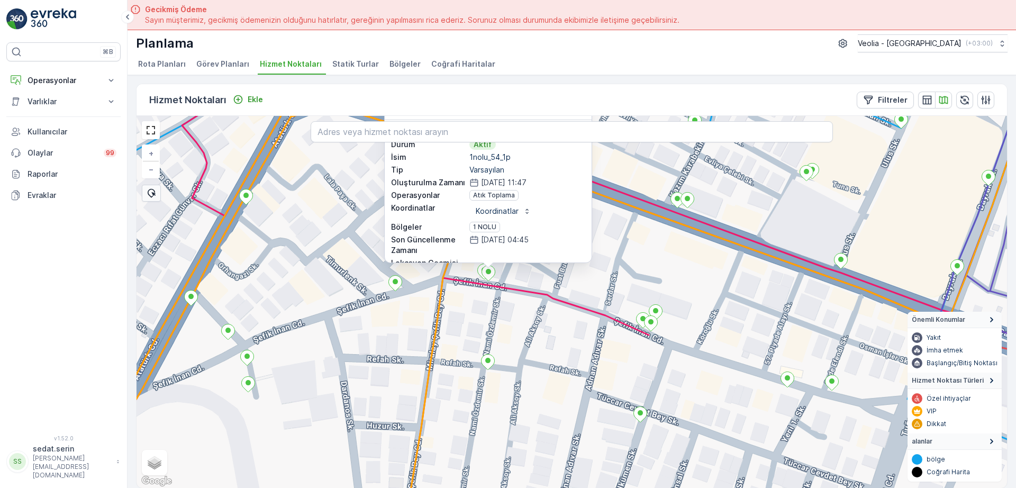
click at [682, 339] on div "1nolu_54_1p ID 200198 Durum Aktif İsim 1nolu_54_1p Tip Varsayılan Oluşturulma Z…" at bounding box center [571, 302] width 870 height 372
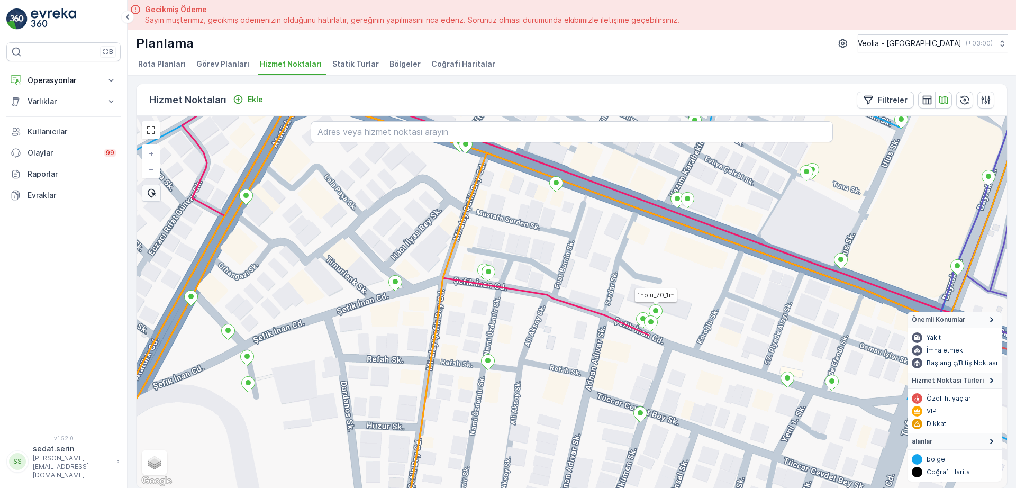
click at [658, 307] on icon at bounding box center [655, 312] width 13 height 15
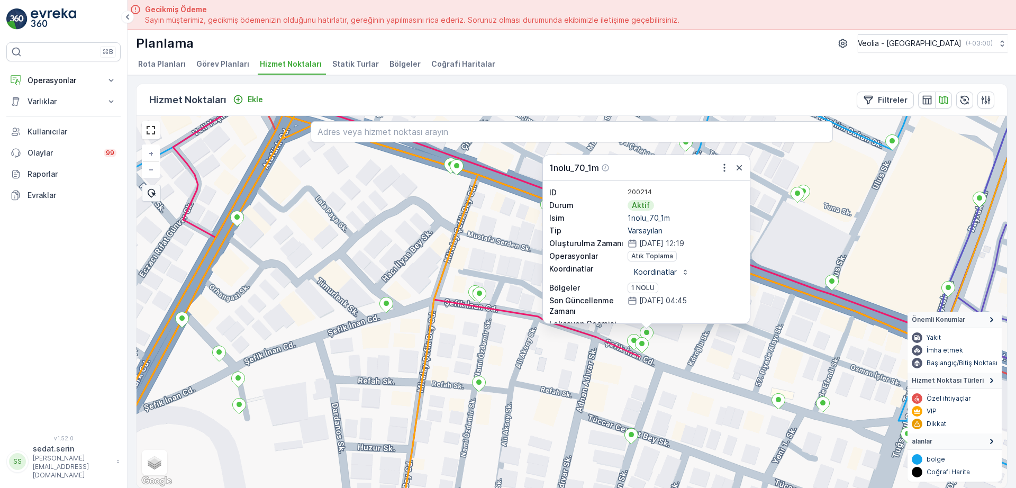
drag, startPoint x: 799, startPoint y: 206, endPoint x: 773, endPoint y: 248, distance: 49.9
click at [782, 250] on div "1nolu_70_1m ID 200214 Durum Aktif İsim 1nolu_70_1m Tip Varsayılan Oluşturulma Z…" at bounding box center [571, 302] width 870 height 372
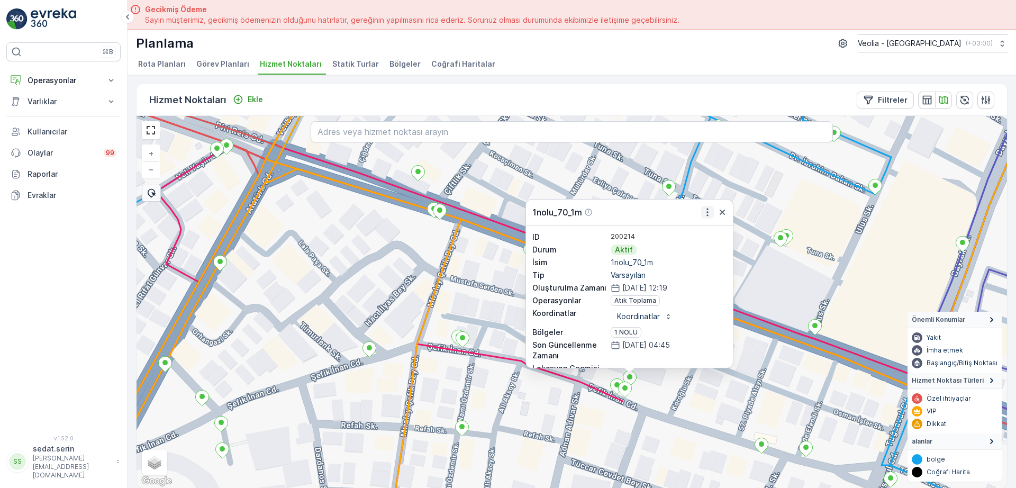
click at [706, 212] on icon "button" at bounding box center [707, 212] width 11 height 11
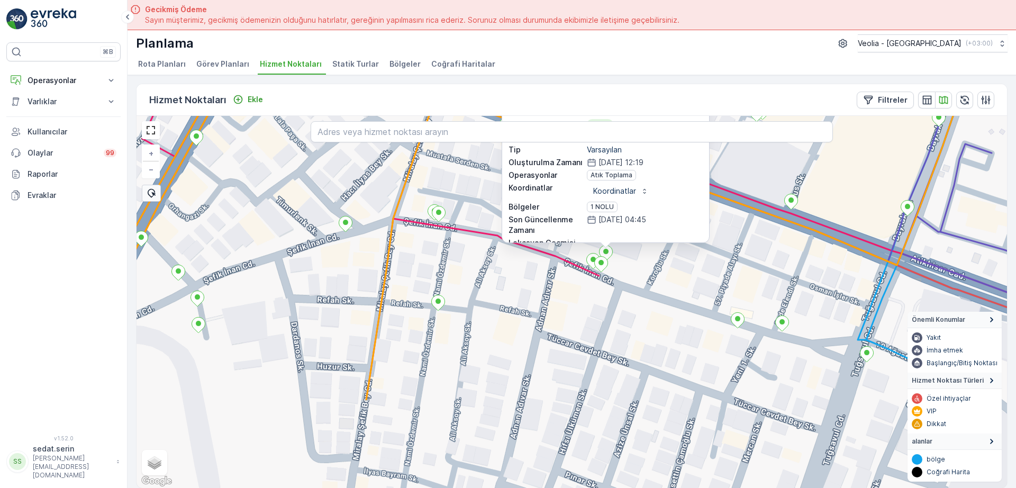
drag, startPoint x: 786, startPoint y: 333, endPoint x: 743, endPoint y: 206, distance: 134.2
click at [743, 175] on div "1nolu_70_1m ID 200214 Durum Aktif İsim 1nolu_70_1m Tip Varsayılan Oluşturulma Z…" at bounding box center [571, 302] width 870 height 372
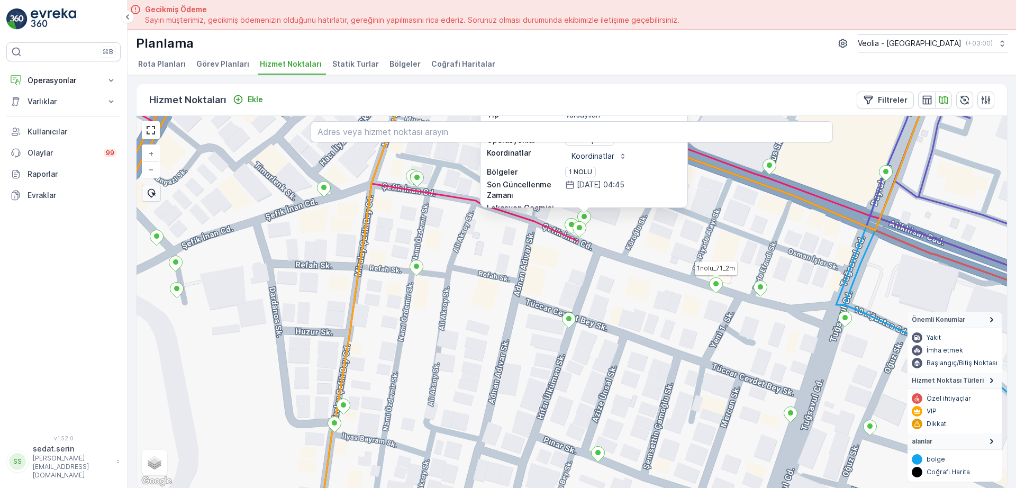
click at [717, 287] on icon at bounding box center [715, 285] width 13 height 15
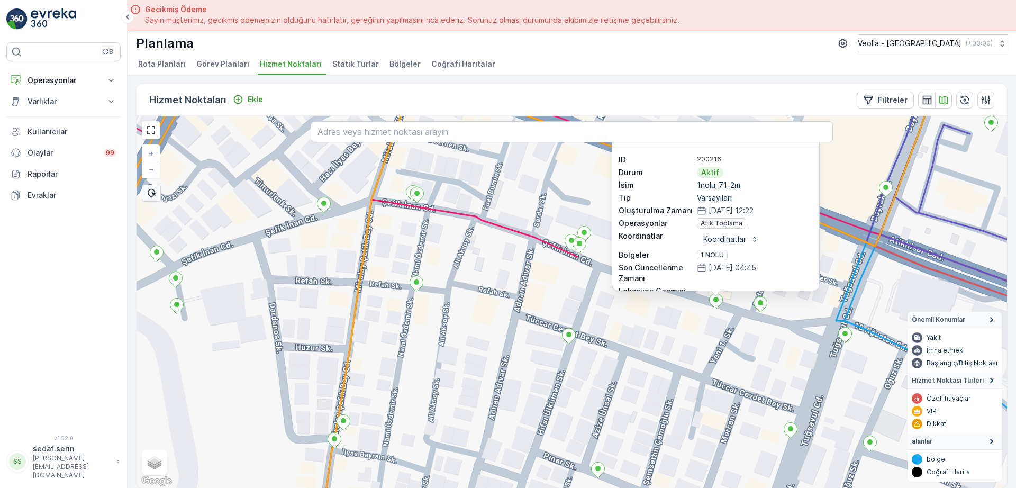
drag, startPoint x: 868, startPoint y: 183, endPoint x: 860, endPoint y: 280, distance: 97.1
click at [861, 280] on div "1nolu_71_2m ID 200216 Durum Aktif İsim 1nolu_71_2m Tip Varsayılan Oluşturulma Z…" at bounding box center [571, 302] width 870 height 372
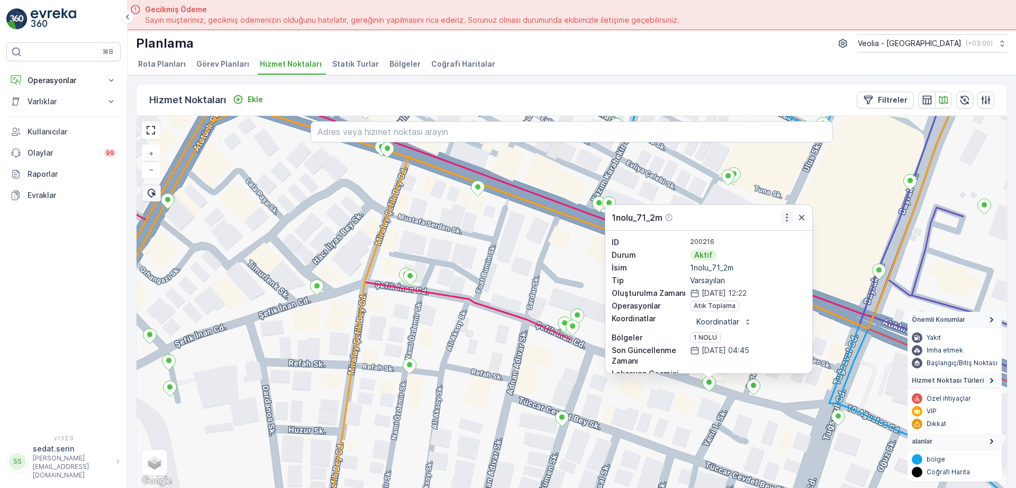
click at [788, 217] on icon "button" at bounding box center [786, 217] width 11 height 11
click at [542, 241] on div "1nolu_71_2m ID 200216 Durum Aktif İsim 1nolu_71_2m Tip Varsayılan Oluşturulma Z…" at bounding box center [571, 302] width 870 height 372
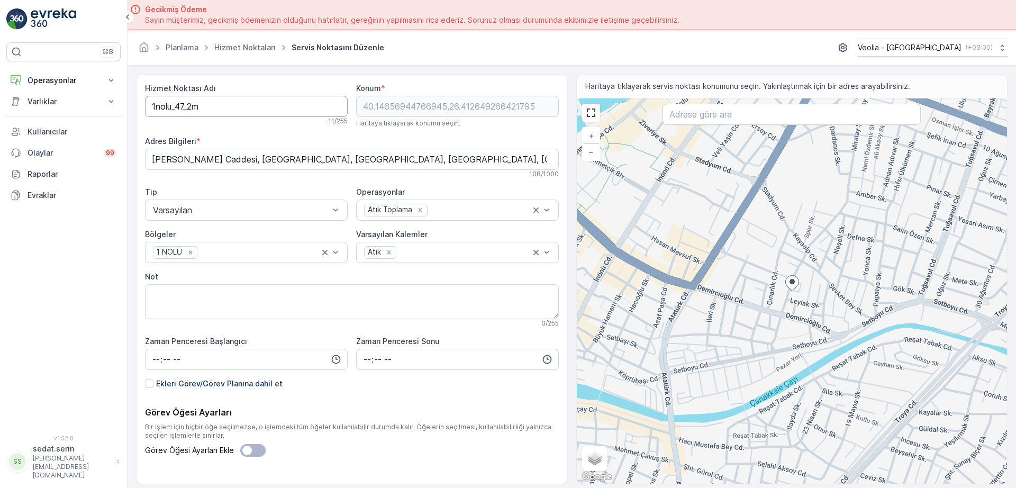
click at [153, 104] on Adı "1nolu_47_2m" at bounding box center [246, 106] width 203 height 21
click at [209, 105] on Adı "MSW_1nolu_47_2m" at bounding box center [246, 106] width 203 height 21
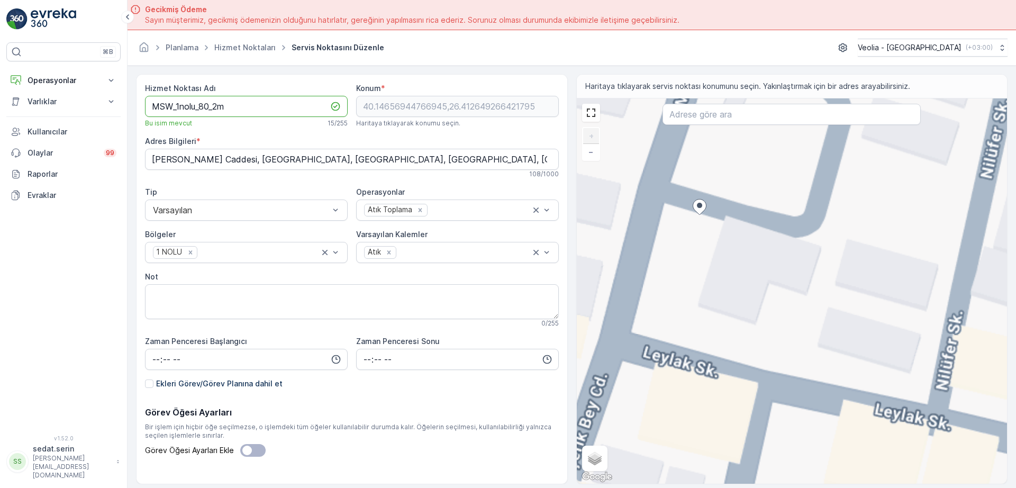
type Adı "MSW_1nolu_80_2m"
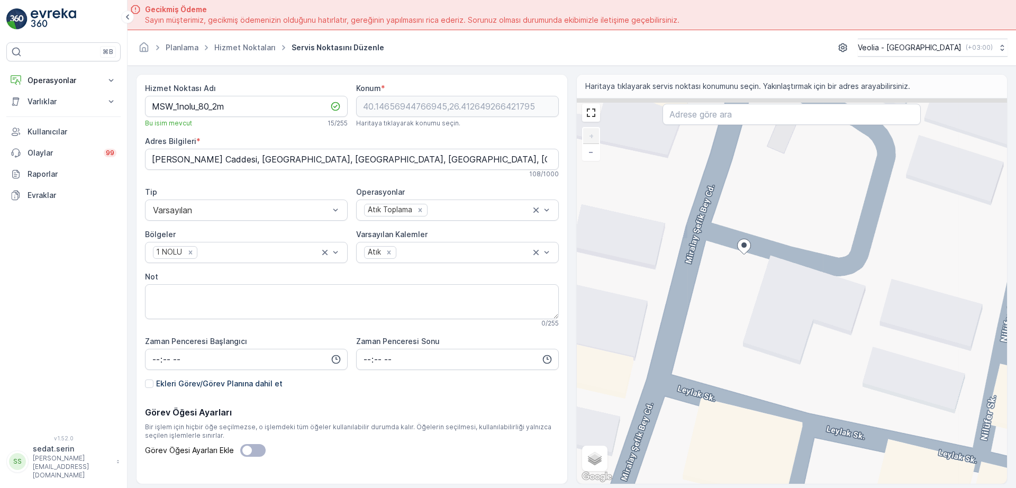
drag, startPoint x: 707, startPoint y: 245, endPoint x: 751, endPoint y: 285, distance: 59.6
click at [751, 285] on div "+ − Uydu Yol haritası Arazi Karışık Leaflet Klavye kısayolları Harita Verileri …" at bounding box center [792, 290] width 431 height 385
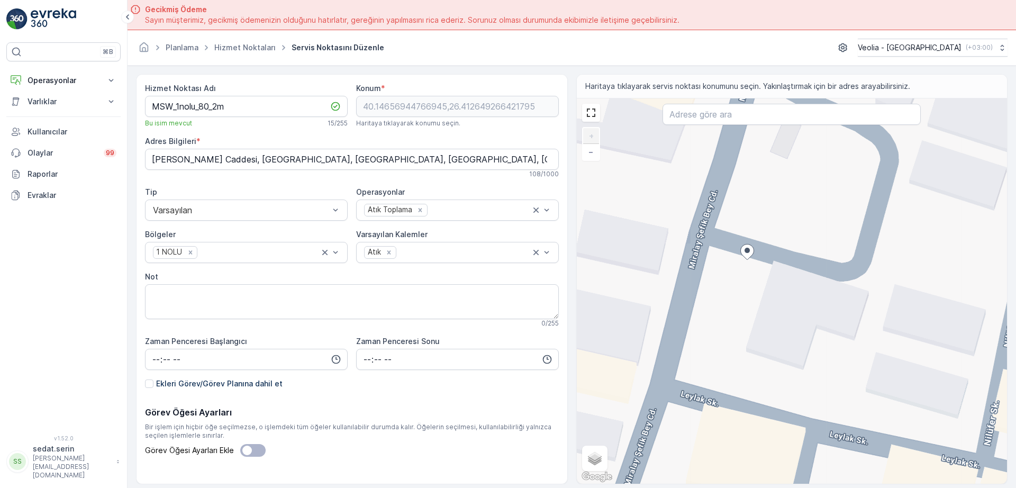
drag, startPoint x: 728, startPoint y: 268, endPoint x: 733, endPoint y: 279, distance: 11.8
click at [733, 279] on div "+ − Uydu Yol haritası Arazi Karışık Leaflet Klavye kısayolları Harita Verileri …" at bounding box center [792, 290] width 431 height 385
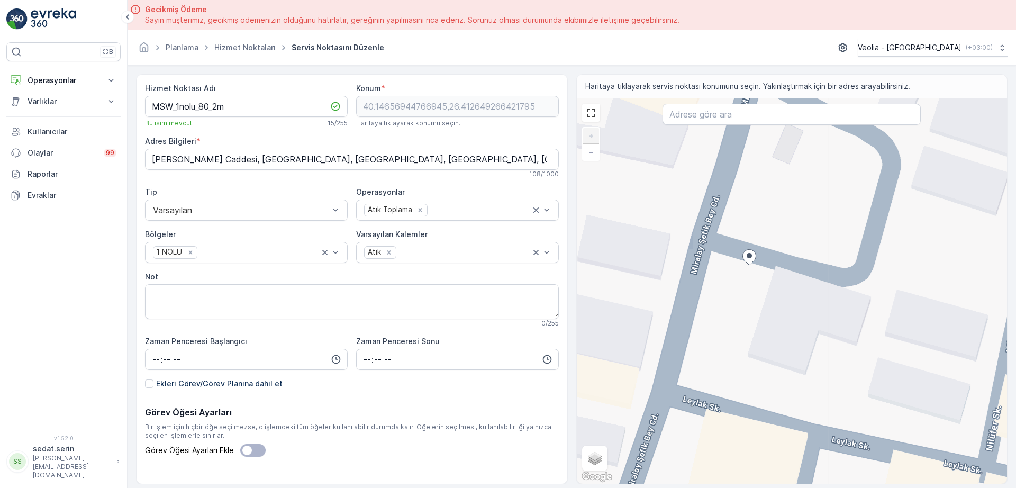
click at [715, 264] on div "+ − Uydu Yol haritası Arazi Karışık Leaflet Klavye kısayolları Harita Verileri …" at bounding box center [792, 290] width 431 height 385
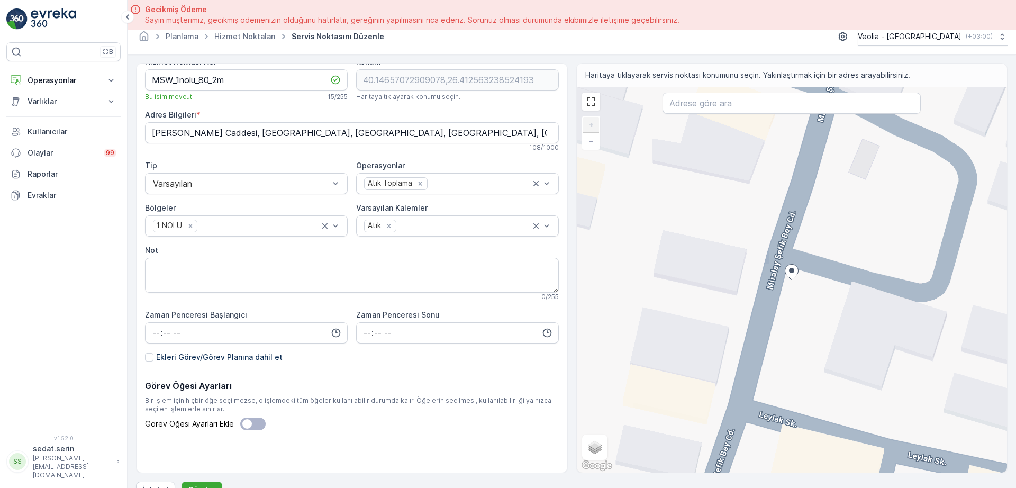
scroll to position [30, 0]
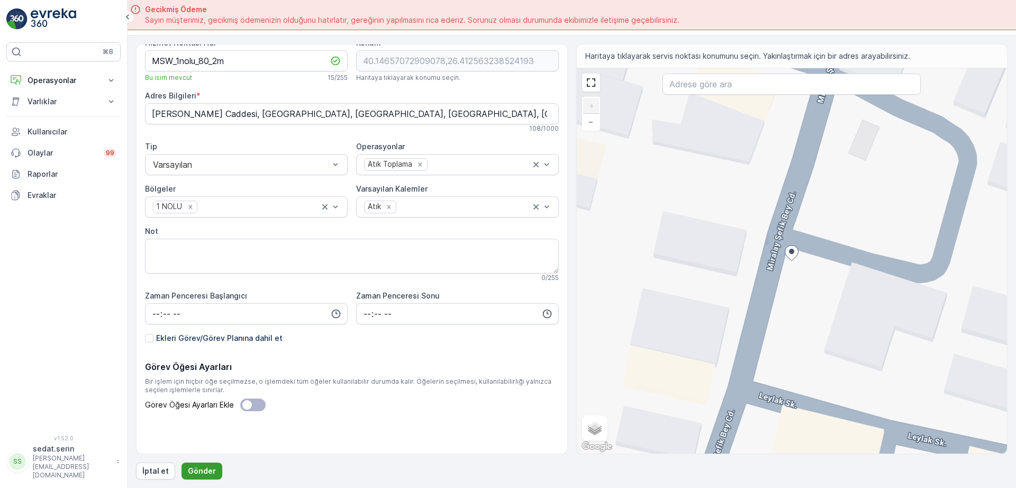
click at [210, 468] on p "Gönder" at bounding box center [202, 471] width 28 height 11
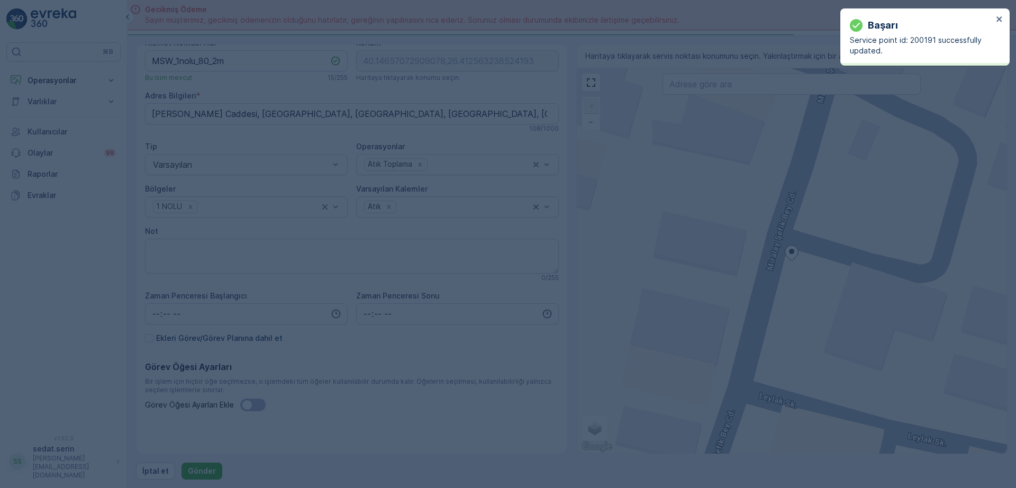
type input "40.146571,26.412563"
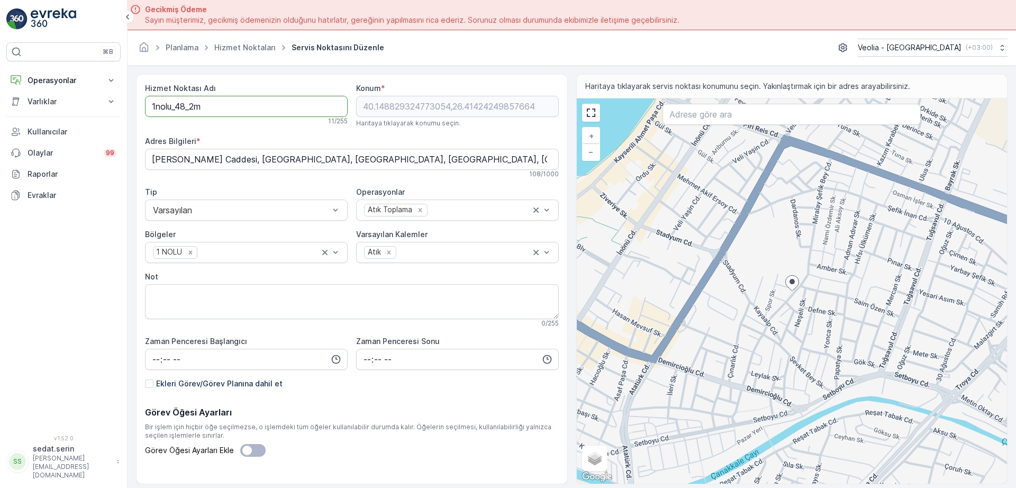
click at [150, 110] on Adı "1nolu_48_2m" at bounding box center [246, 106] width 203 height 21
click at [208, 109] on Adı "MSW_1nolu_48_2m" at bounding box center [246, 106] width 203 height 21
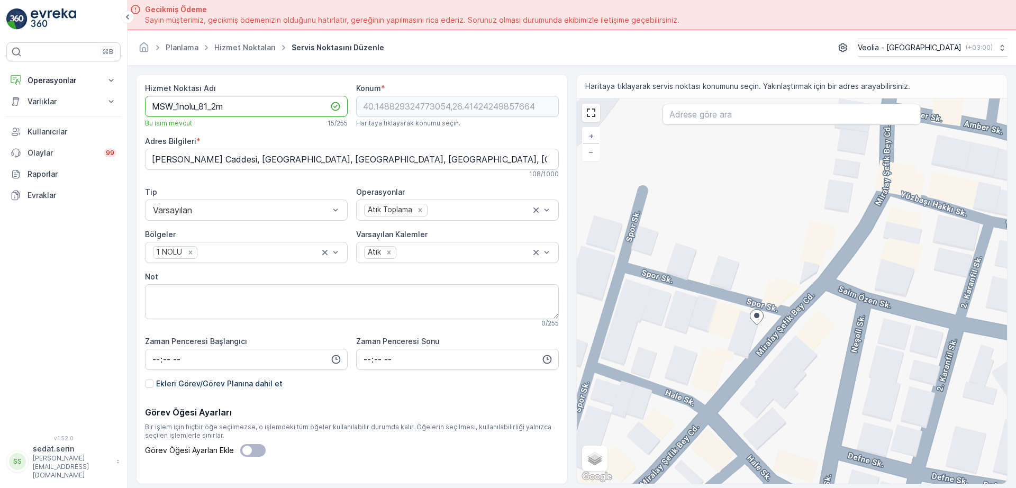
type Adı "MSW_1nolu_81_2m"
click at [778, 311] on div "+ − Uydu Yol haritası Arazi Karışık Leaflet Klavye kısayolları Harita Verileri …" at bounding box center [792, 290] width 431 height 385
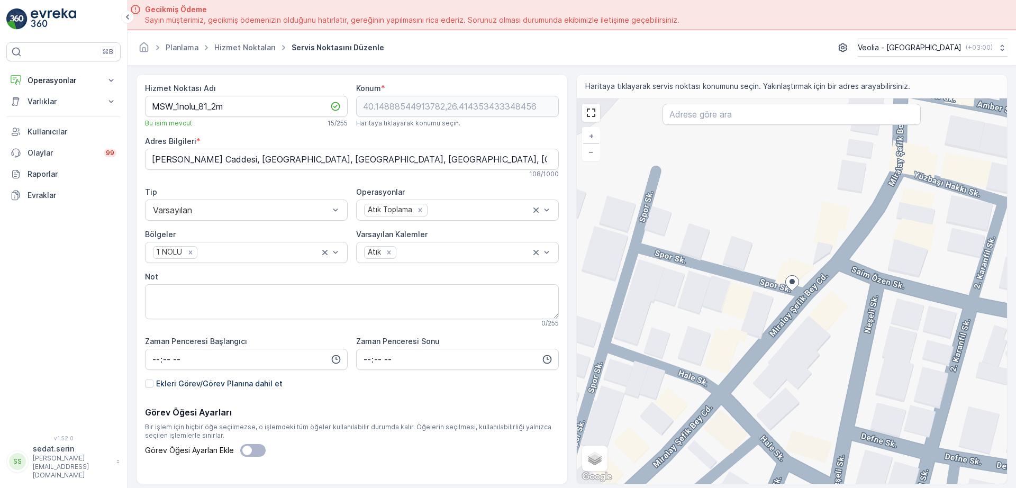
click at [798, 293] on div at bounding box center [792, 284] width 14 height 19
click at [798, 288] on icon at bounding box center [792, 283] width 14 height 16
click at [774, 304] on div "+ − Uydu Yol haritası Arazi Karışık Leaflet Klavye kısayolları Harita Verileri …" at bounding box center [792, 290] width 431 height 385
type input "40.14883419401202,26.41426490726247"
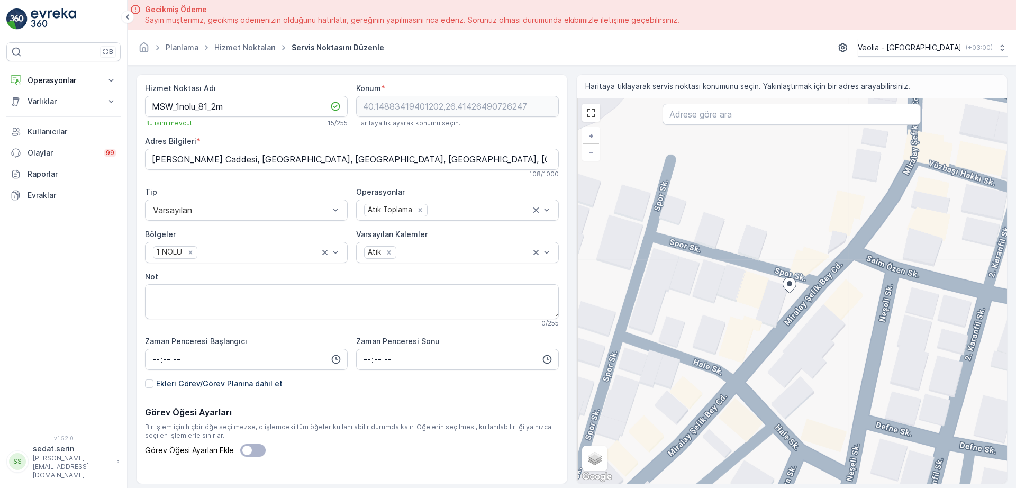
type Bilgileri "İsmetpaşa, [PERSON_NAME] Cd. 83/B, 17010 [GEOGRAPHIC_DATA]/[GEOGRAPHIC_DATA], […"
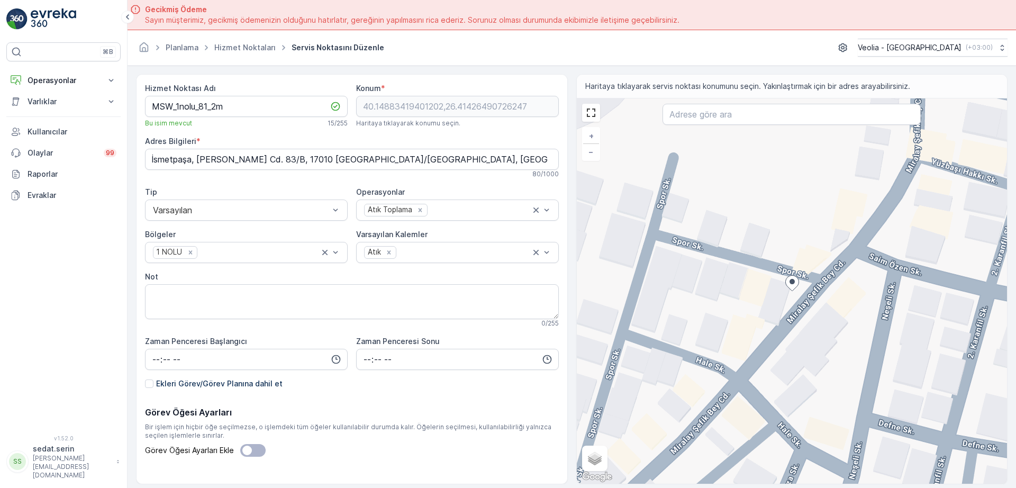
click at [815, 278] on div "+ − Uydu Yol haritası Arazi Karışık Leaflet Klavye kısayolları Harita Verileri …" at bounding box center [792, 290] width 431 height 385
type input "40.14888339893355,26.414385735255923"
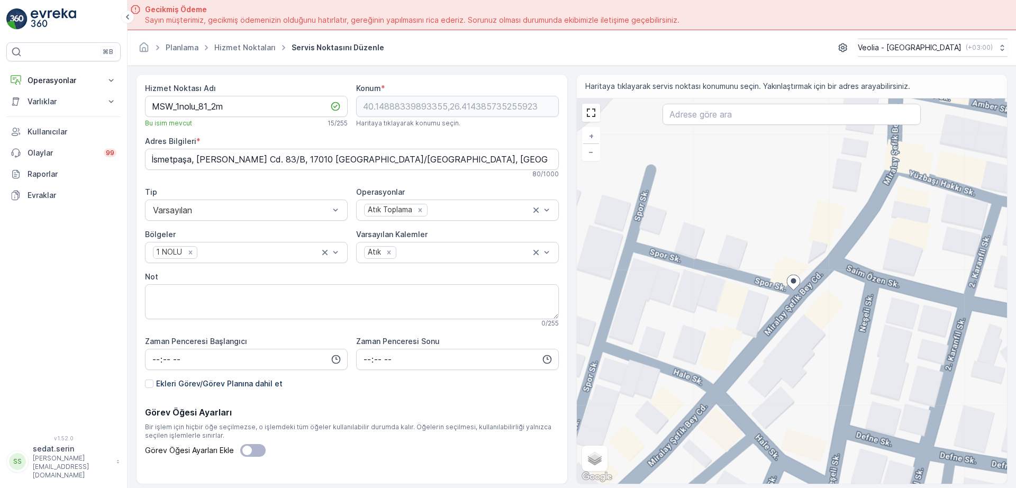
type Bilgileri "İsmetpaşa, [PERSON_NAME] Cd. No:69, 17000 [GEOGRAPHIC_DATA]/[GEOGRAPHIC_DATA], …"
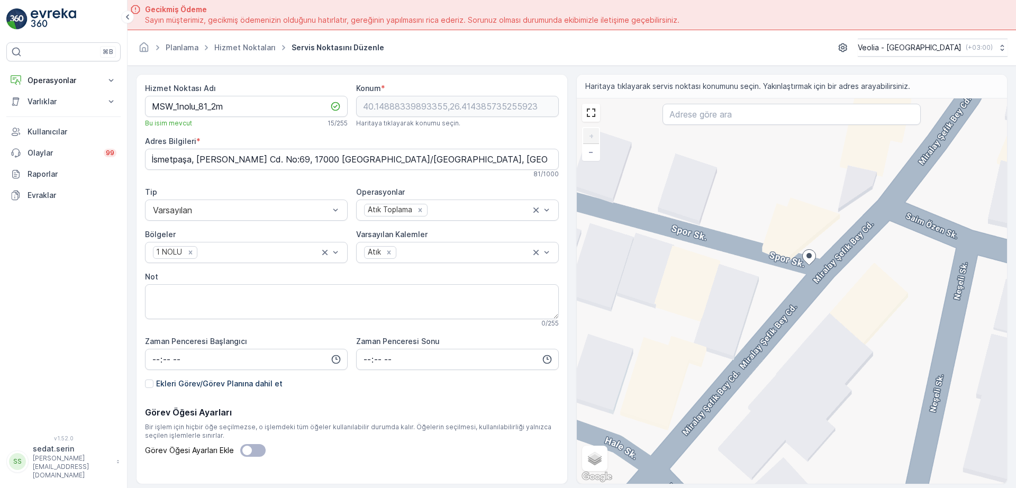
click at [750, 303] on div "+ − Uydu Yol haritası Arazi Karışık Leaflet Klavye kısayolları Harita Verileri …" at bounding box center [792, 290] width 431 height 385
type input "40.14881061664118,26.41423706883439"
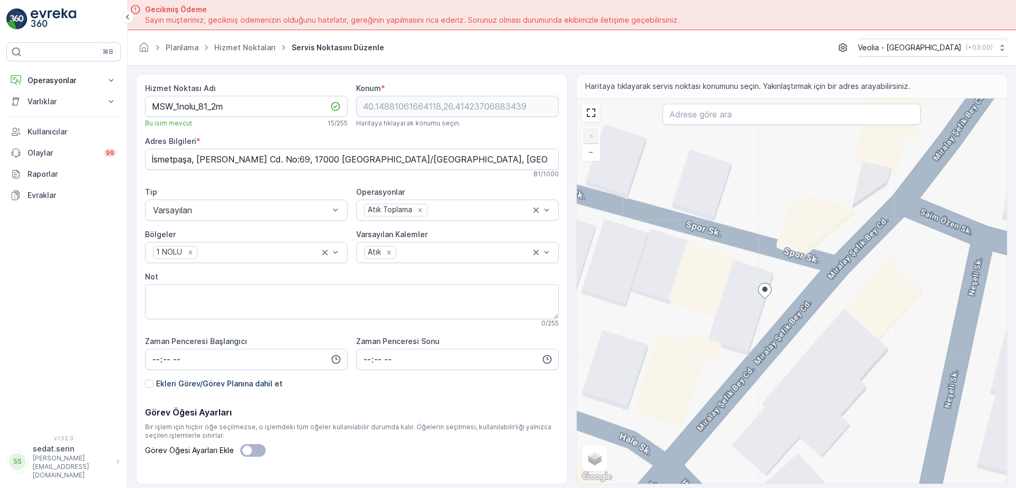
type Bilgileri "İsmetpaşa, [PERSON_NAME] Cd. 83/B, 17010 [GEOGRAPHIC_DATA]/[GEOGRAPHIC_DATA], […"
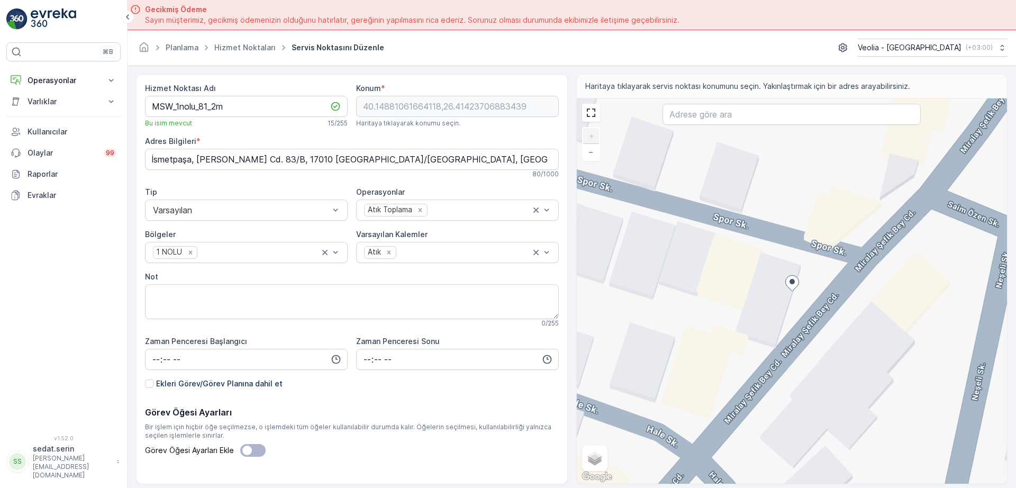
click at [854, 250] on div "+ − Uydu Yol haritası Arazi Karışık Leaflet Klavye kısayolları Harita Verileri …" at bounding box center [792, 290] width 431 height 385
type input "40.14889057464828,26.414396823478306"
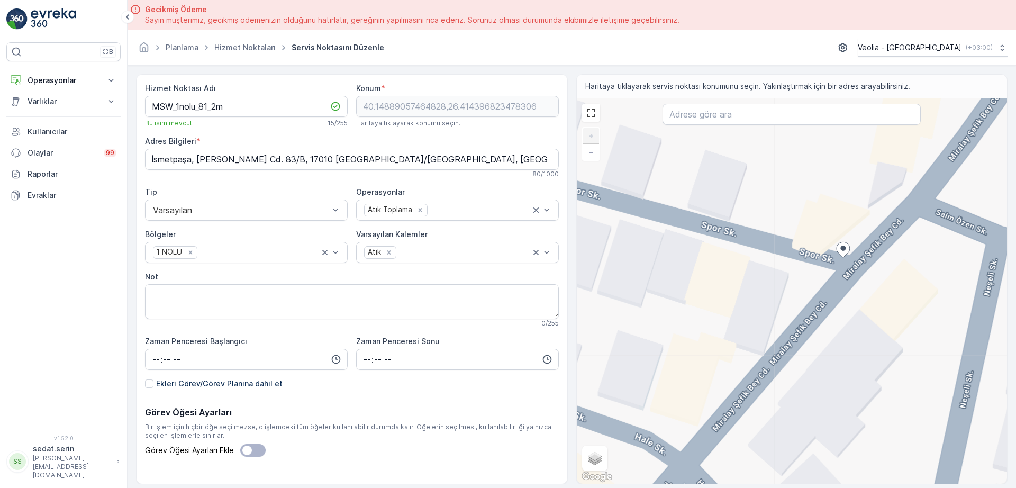
type Bilgileri "İsmetpaşa, [PERSON_NAME] Cd. No:69, 17000 [GEOGRAPHIC_DATA]/[GEOGRAPHIC_DATA], …"
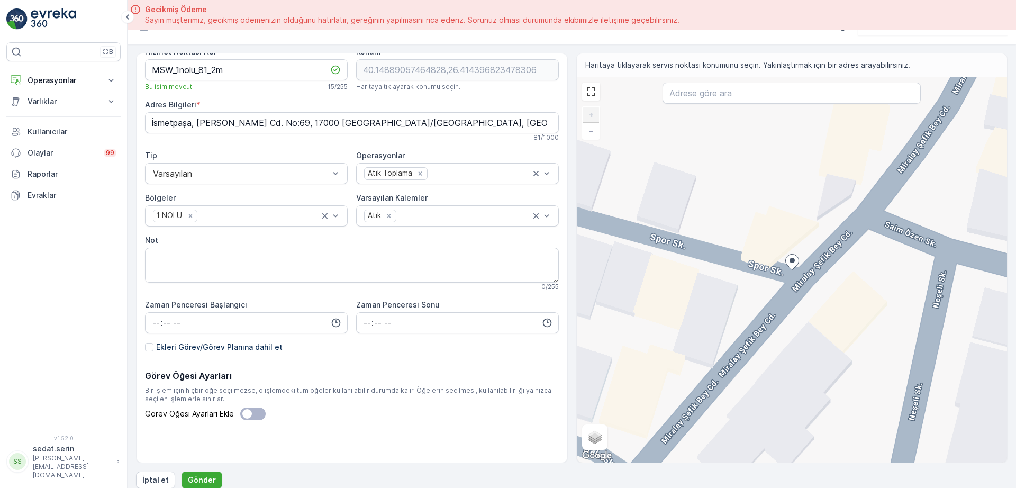
scroll to position [30, 0]
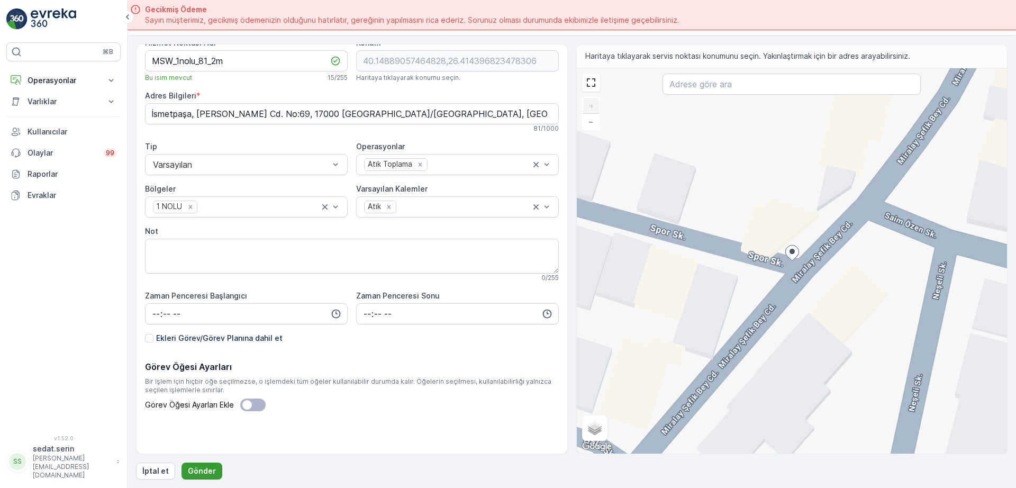
click at [195, 466] on p "Gönder" at bounding box center [202, 471] width 28 height 11
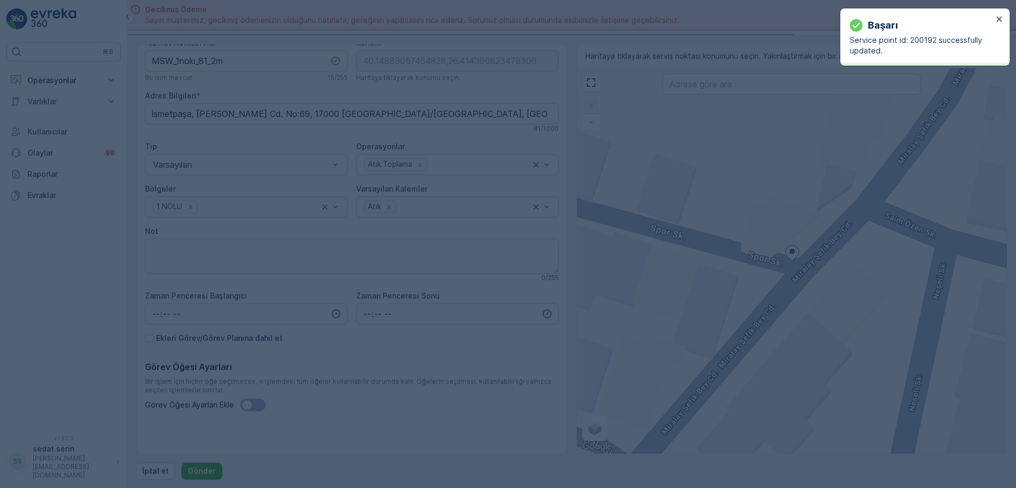
type input "40.148891,26.414397"
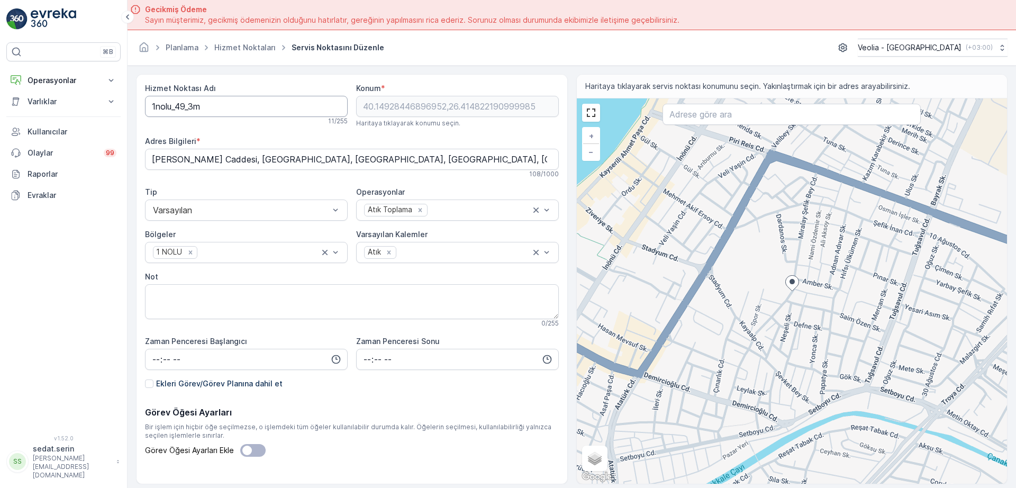
click at [152, 107] on Adı "1nolu_49_3m" at bounding box center [246, 106] width 203 height 21
click at [209, 108] on Adı "MSW_1nolu_49_3m" at bounding box center [246, 106] width 203 height 21
type Adı "MSW_1nolu_82_3m"
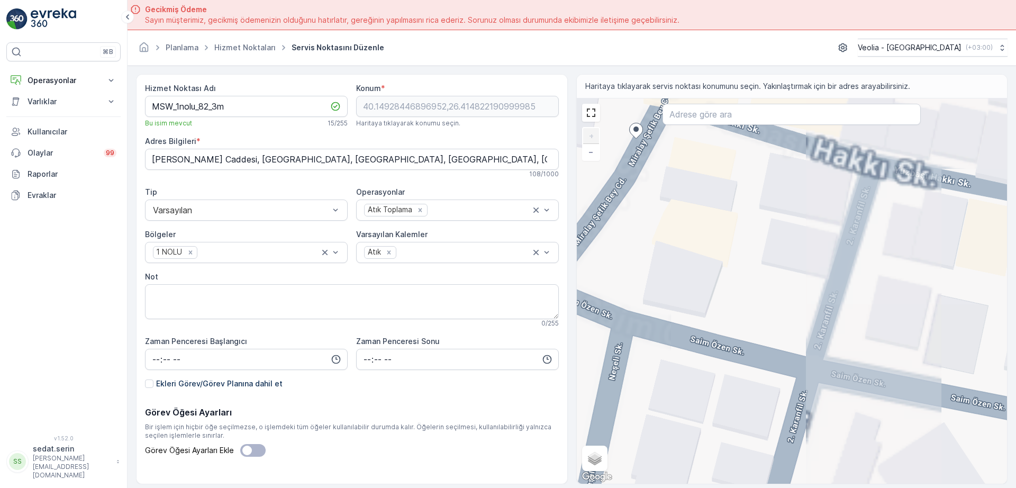
drag, startPoint x: 700, startPoint y: 288, endPoint x: 820, endPoint y: 274, distance: 120.3
click at [819, 274] on div "+ − Uydu Yol haritası Arazi Karışık Leaflet Klavye kısayolları Harita Verileri …" at bounding box center [792, 290] width 431 height 385
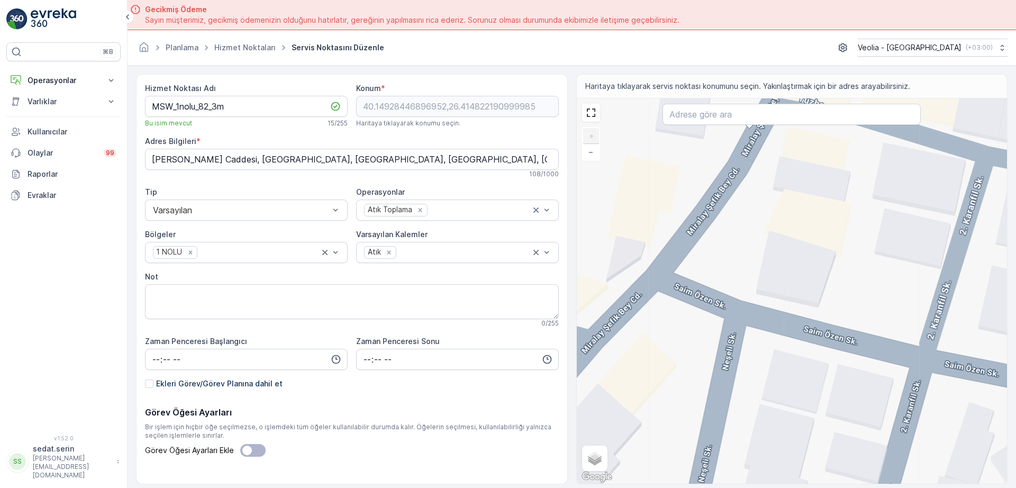
click at [691, 251] on div "+ − Uydu Yol haritası Arazi Karışık Leaflet Klavye kısayolları Harita Verileri …" at bounding box center [792, 290] width 431 height 385
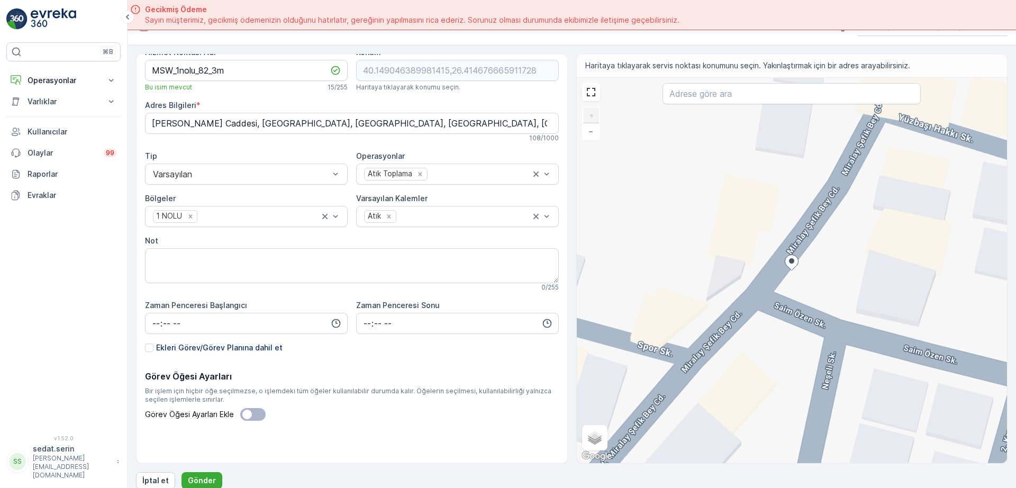
scroll to position [30, 0]
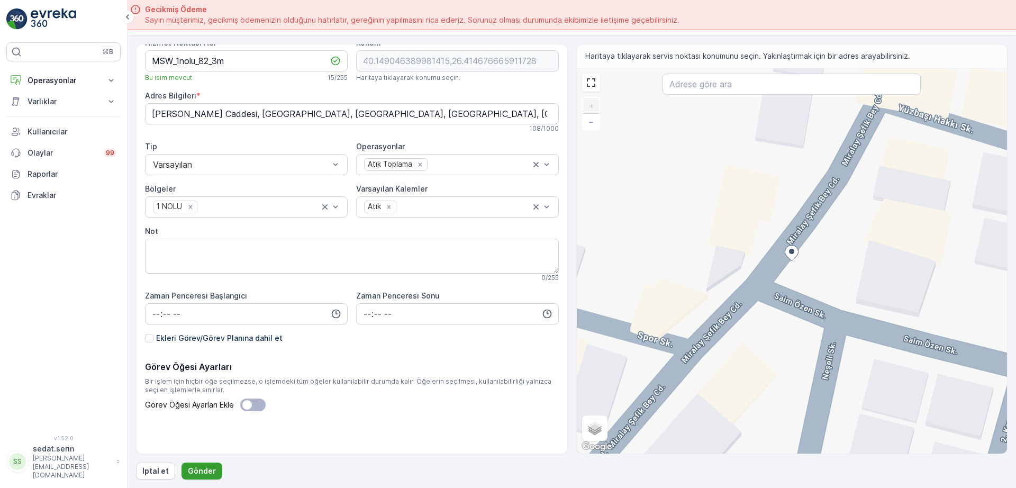
click at [198, 472] on p "Gönder" at bounding box center [202, 471] width 28 height 11
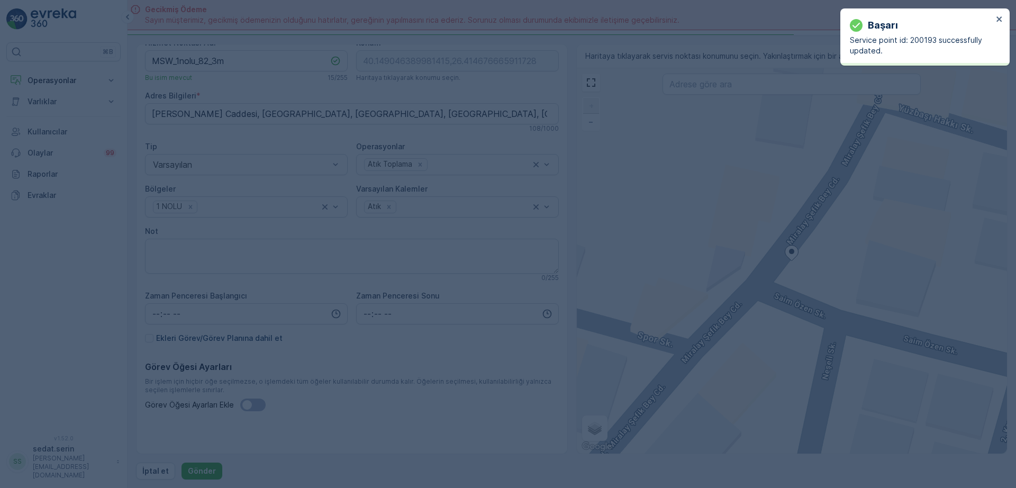
type input "40.149046,26.414677"
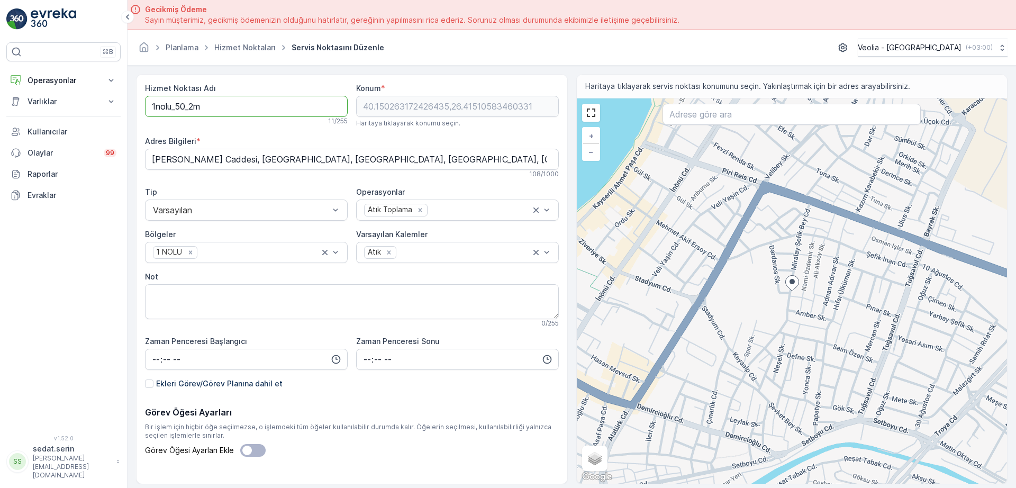
click at [150, 111] on Adı "1nolu_50_2m" at bounding box center [246, 106] width 203 height 21
click at [208, 110] on Adı "MSW_1nolu_50_2m" at bounding box center [246, 106] width 203 height 21
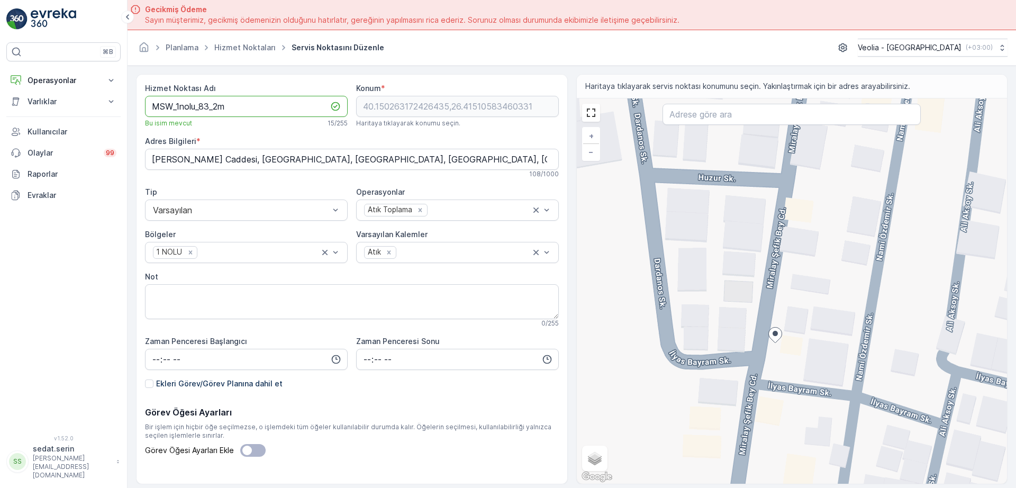
type Adı "MSW_1nolu_83_2m"
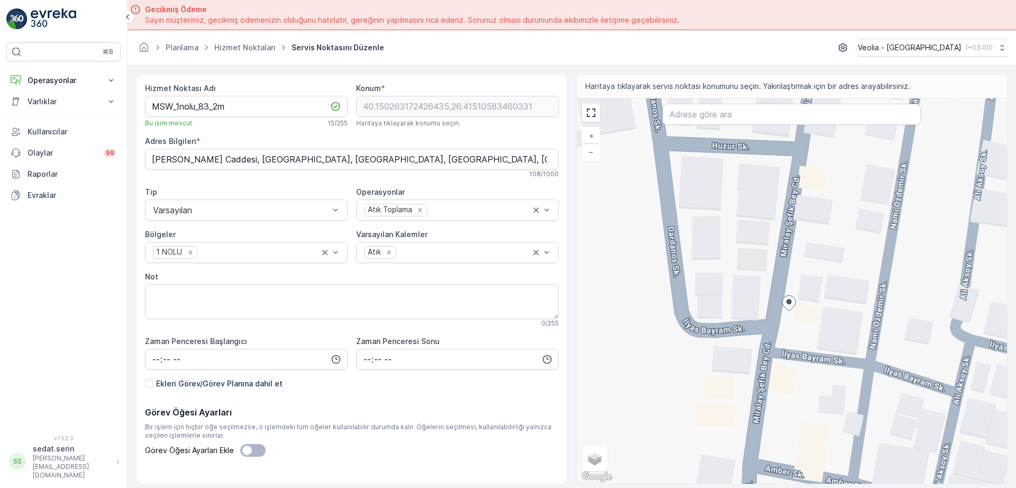
drag, startPoint x: 801, startPoint y: 358, endPoint x: 840, endPoint y: 228, distance: 135.4
click at [840, 228] on div "+ − Uydu Yol haritası Arazi Karışık Leaflet Klavye kısayolları Harita Verileri …" at bounding box center [792, 290] width 431 height 385
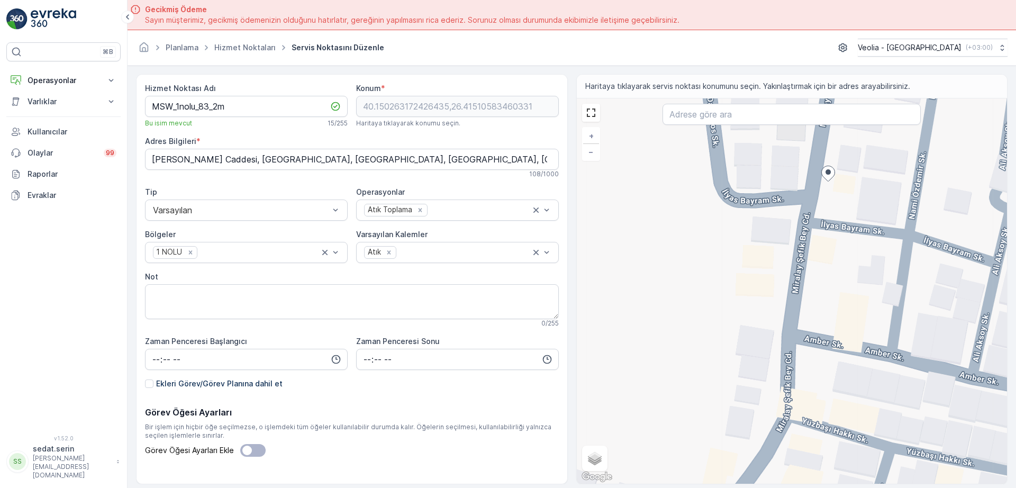
drag, startPoint x: 825, startPoint y: 200, endPoint x: 830, endPoint y: 224, distance: 24.3
click at [830, 224] on div "+ − Uydu Yol haritası Arazi Karışık Leaflet Klavye kısayolları Harita Verileri …" at bounding box center [792, 290] width 431 height 385
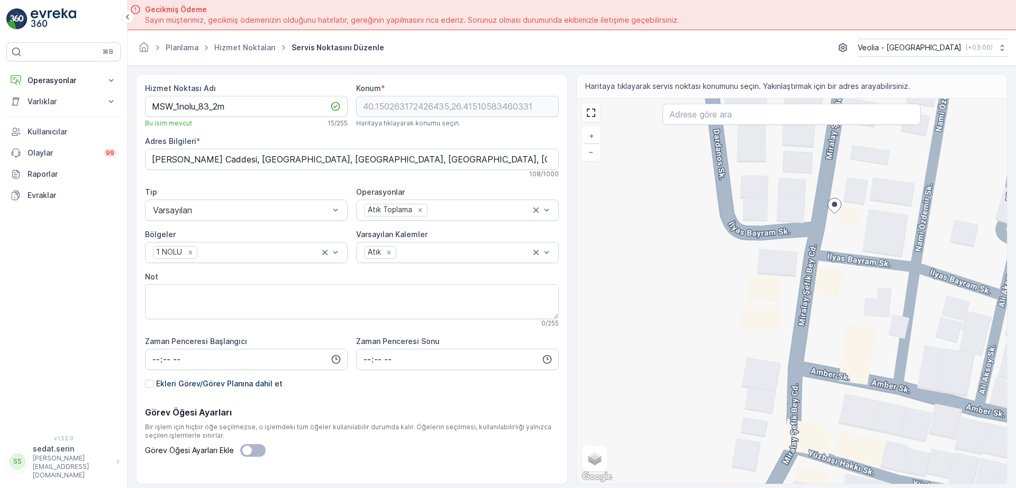
click at [826, 215] on div "+ − Uydu Yol haritası Arazi Karışık Leaflet Klavye kısayolları Harita Verileri …" at bounding box center [792, 290] width 431 height 385
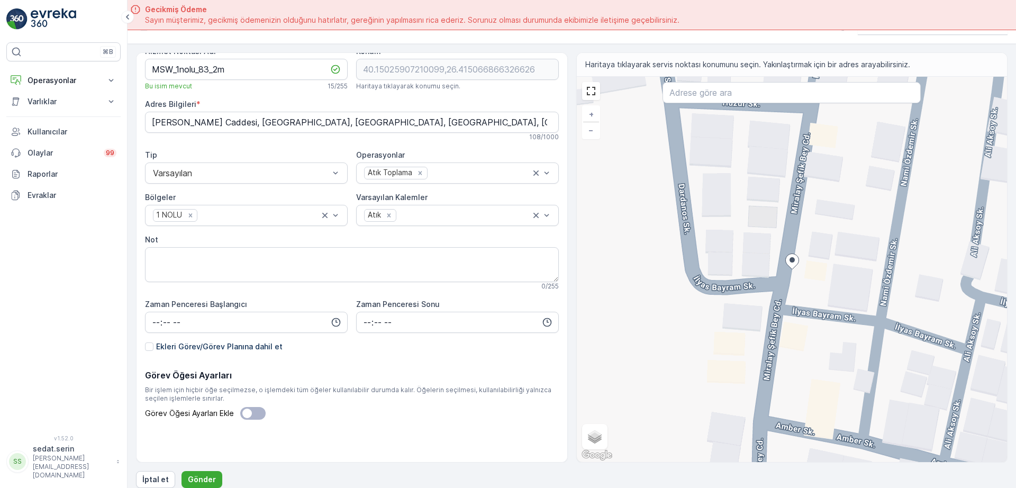
scroll to position [30, 0]
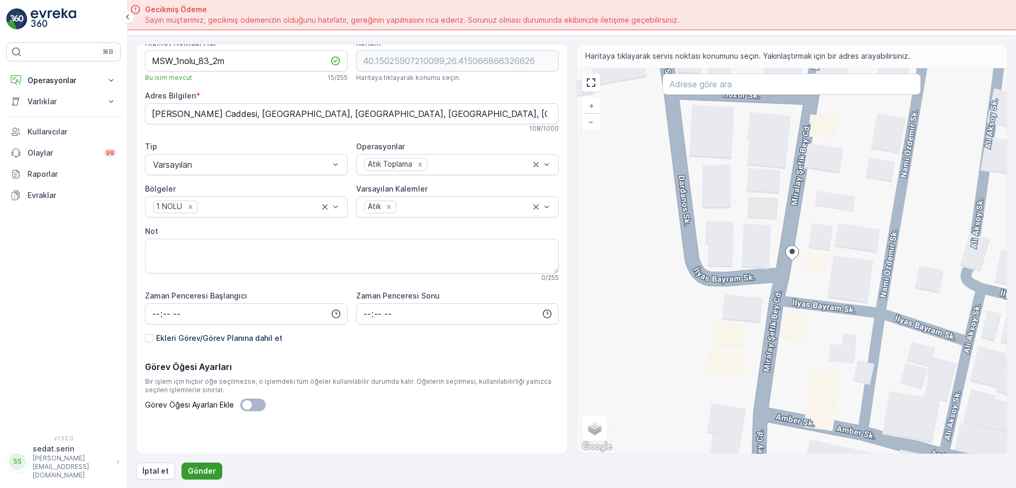
click at [203, 469] on p "Gönder" at bounding box center [202, 471] width 28 height 11
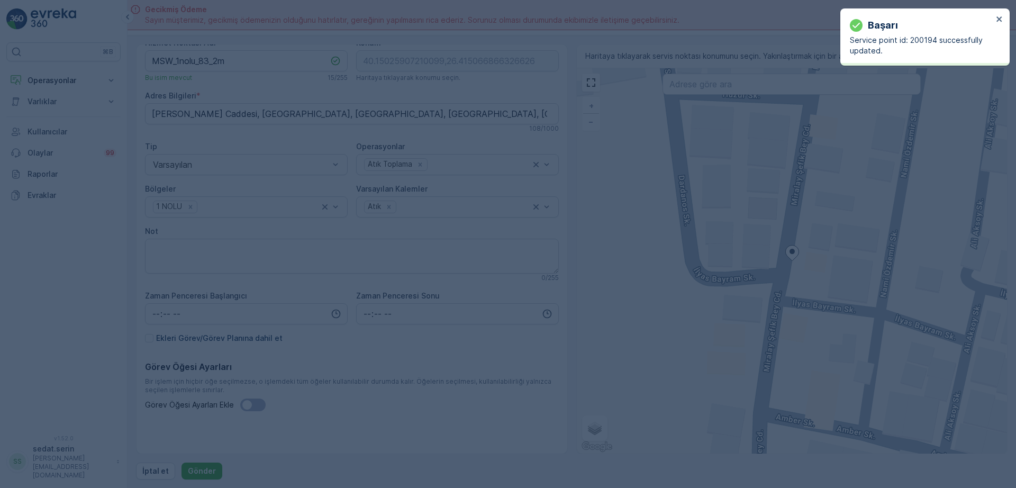
type input "40.150259,26.415067"
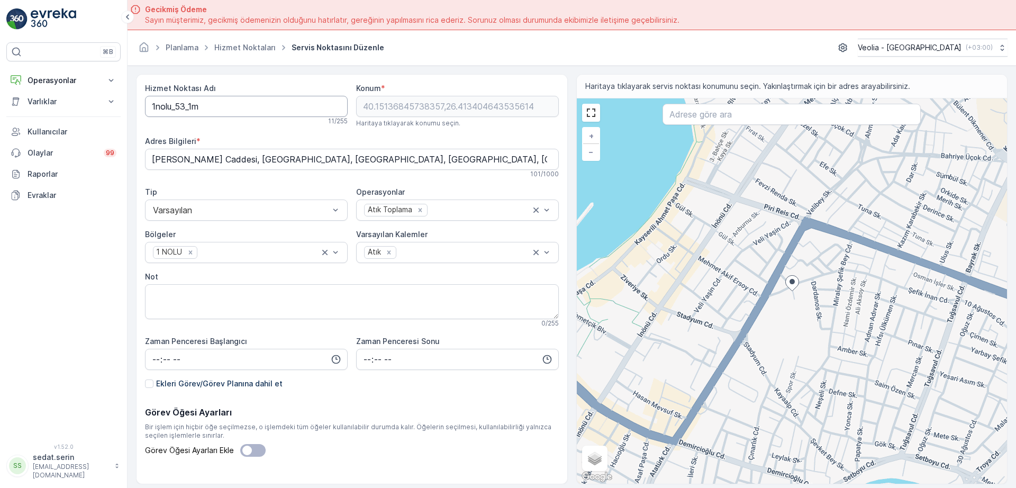
click at [151, 107] on Adı "1nolu_53_1m" at bounding box center [246, 106] width 203 height 21
click at [206, 101] on Adı "MSW_1nolu_53_1m" at bounding box center [246, 106] width 203 height 21
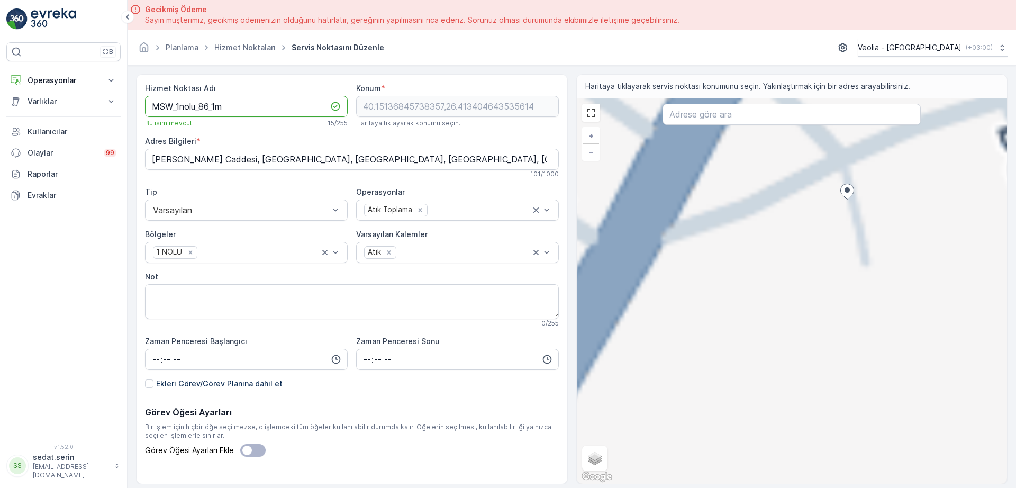
type Adı "MSW_1nolu_86_1m"
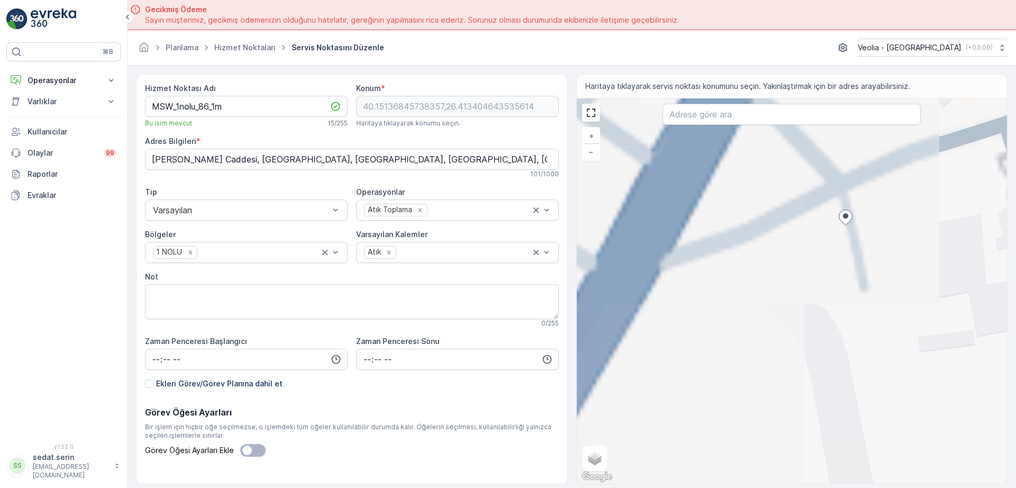
drag, startPoint x: 811, startPoint y: 243, endPoint x: 805, endPoint y: 309, distance: 66.4
click at [805, 326] on div "+ − Uydu Yol haritası Arazi Karışık Leaflet Klavye kısayolları Harita Verileri …" at bounding box center [792, 290] width 431 height 385
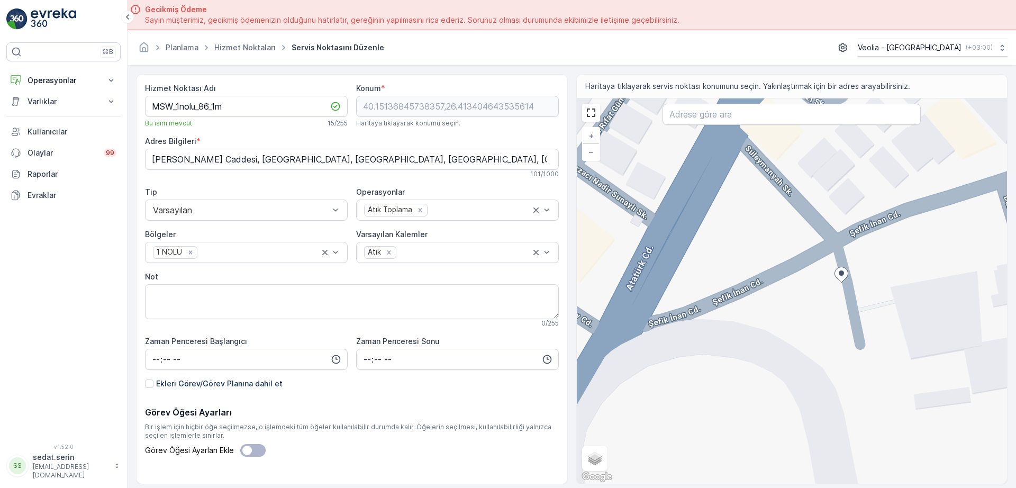
click at [819, 234] on div "+ − Uydu Yol haritası Arazi Karışık Leaflet Klavye kısayolları Harita Verileri …" at bounding box center [792, 290] width 431 height 385
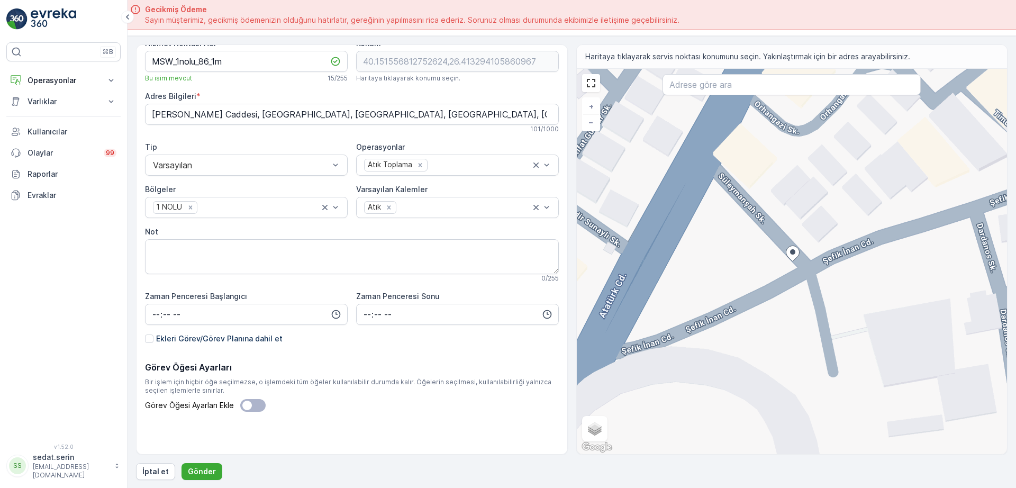
scroll to position [30, 0]
click at [209, 467] on p "Gönder" at bounding box center [202, 471] width 28 height 11
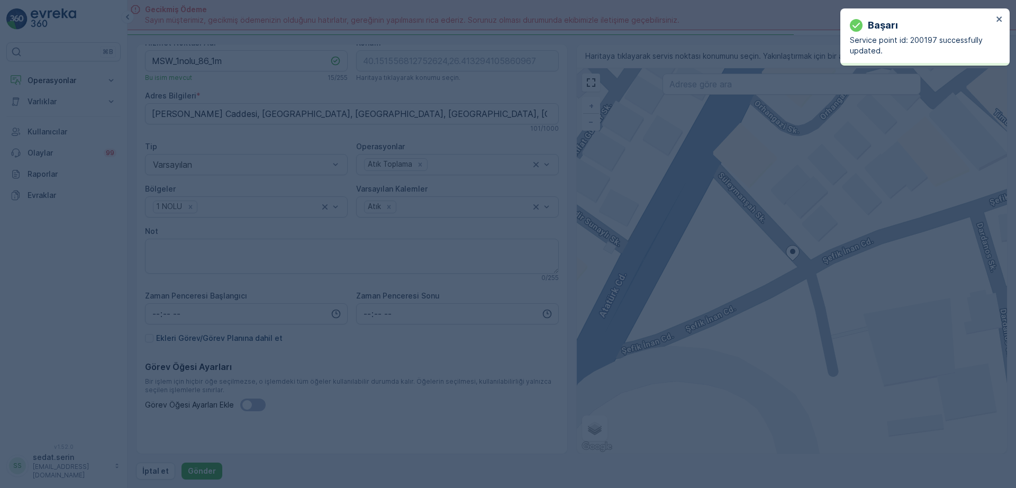
type input "40.151557,26.413294"
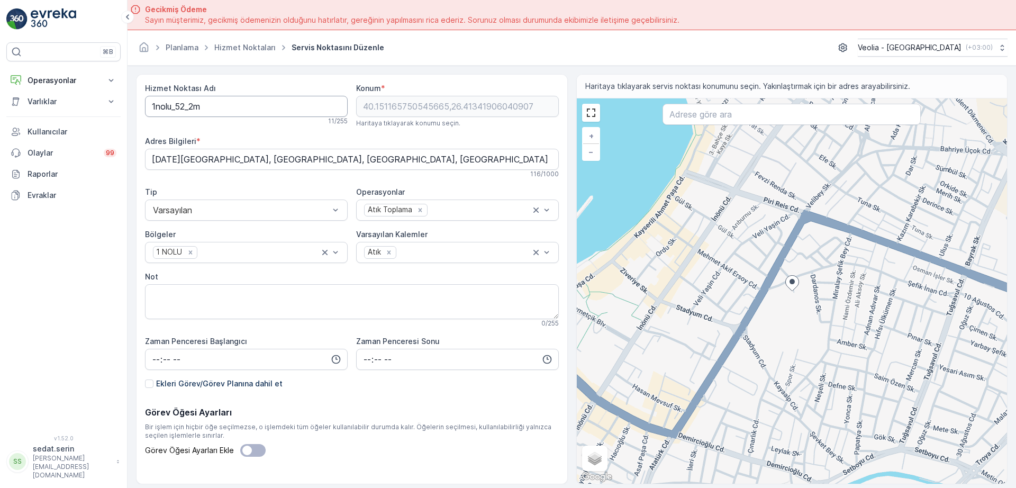
click at [150, 107] on Adı "1nolu_52_2m" at bounding box center [246, 106] width 203 height 21
click at [210, 109] on Adı "MSW_1nolu_52_2m" at bounding box center [246, 106] width 203 height 21
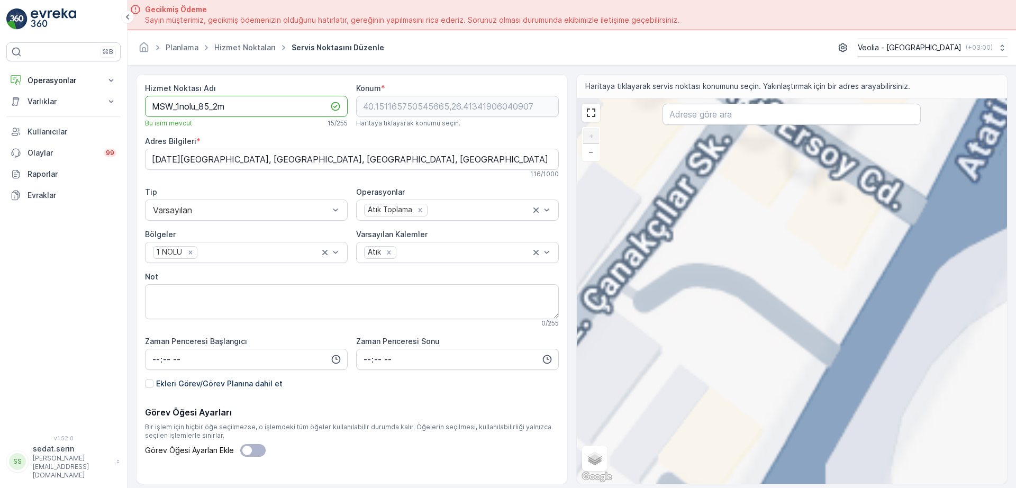
type Adı "MSW_1nolu_85_2m"
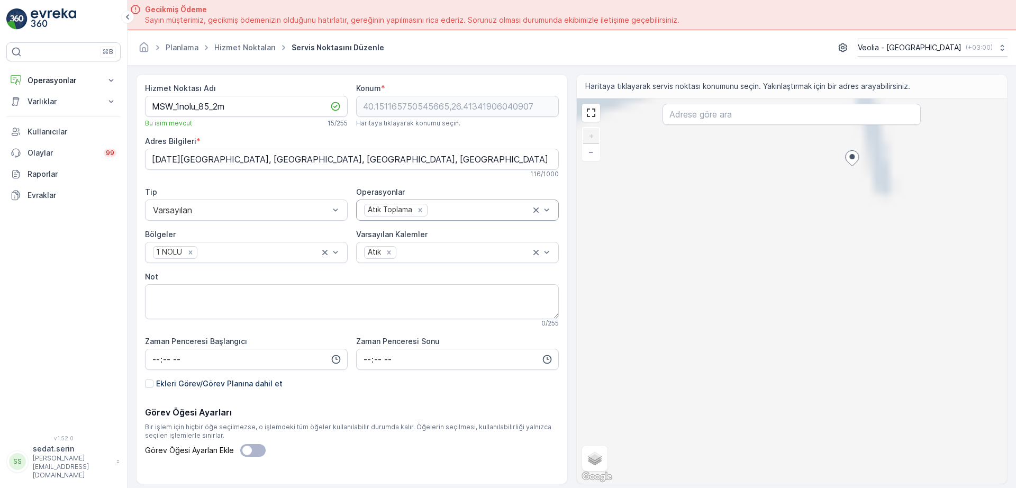
drag, startPoint x: 925, startPoint y: 272, endPoint x: 360, endPoint y: 212, distance: 568.2
click at [360, 212] on div "Hizmet Noktası Adı MSW_1nolu_85_2m Bu isim mevcut 15 / 255 Konum * 40.151165750…" at bounding box center [571, 279] width 871 height 410
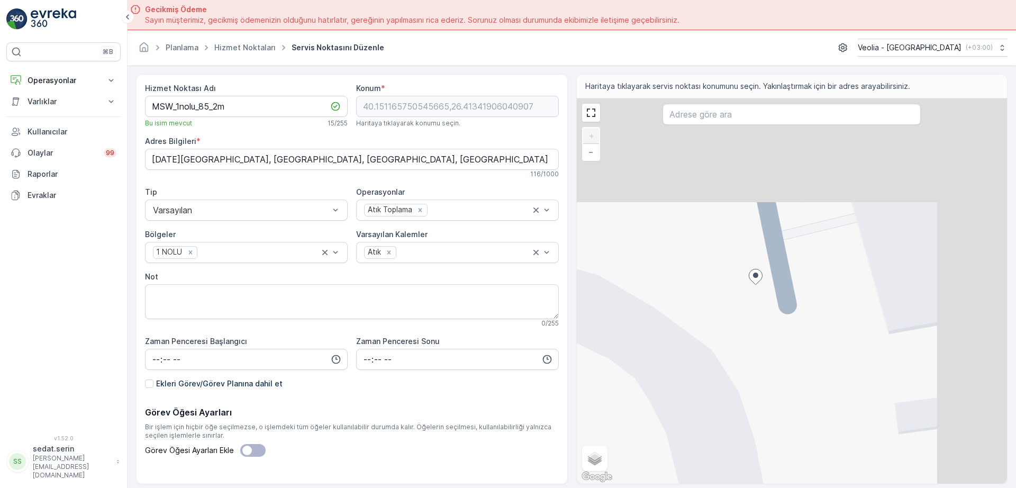
drag, startPoint x: 612, startPoint y: 200, endPoint x: 504, endPoint y: 345, distance: 180.3
click at [504, 345] on div "Hizmet Noktası Adı MSW_1nolu_85_2m Bu isim mevcut 15 / 255 Konum * 40.151165750…" at bounding box center [571, 279] width 871 height 410
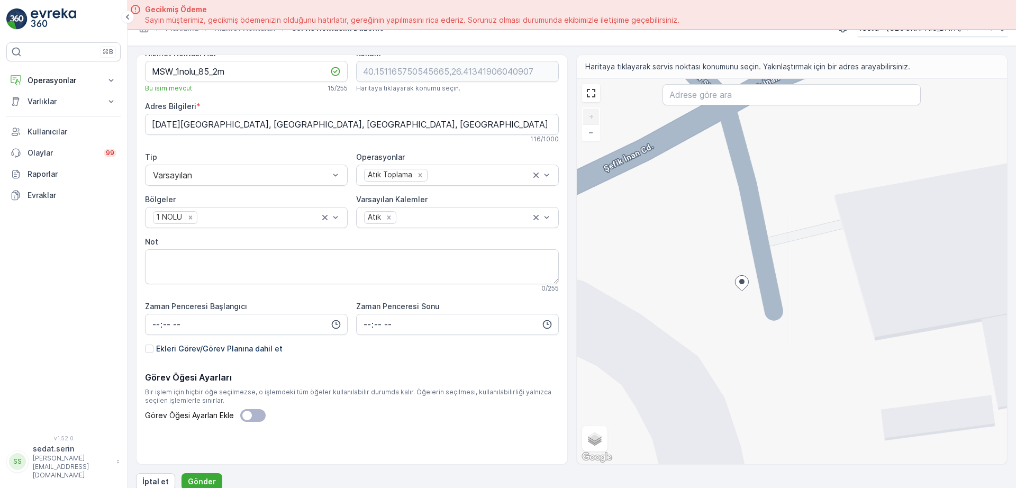
scroll to position [30, 0]
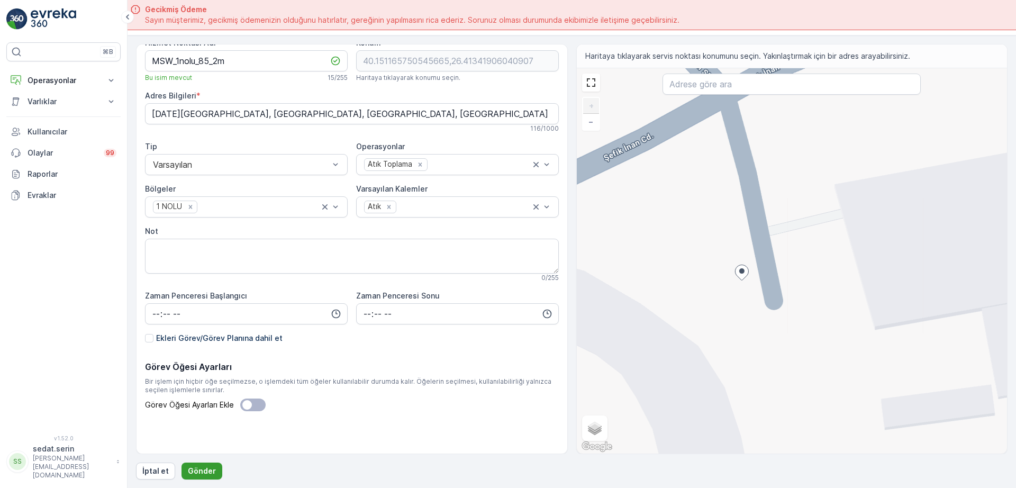
click at [213, 461] on div "Hizmet Noktası Adı MSW_1nolu_85_2m Bu isim mevcut 15 / 255 Konum * 40.151165750…" at bounding box center [571, 261] width 871 height 435
click at [213, 464] on button "Gönder" at bounding box center [201, 470] width 41 height 17
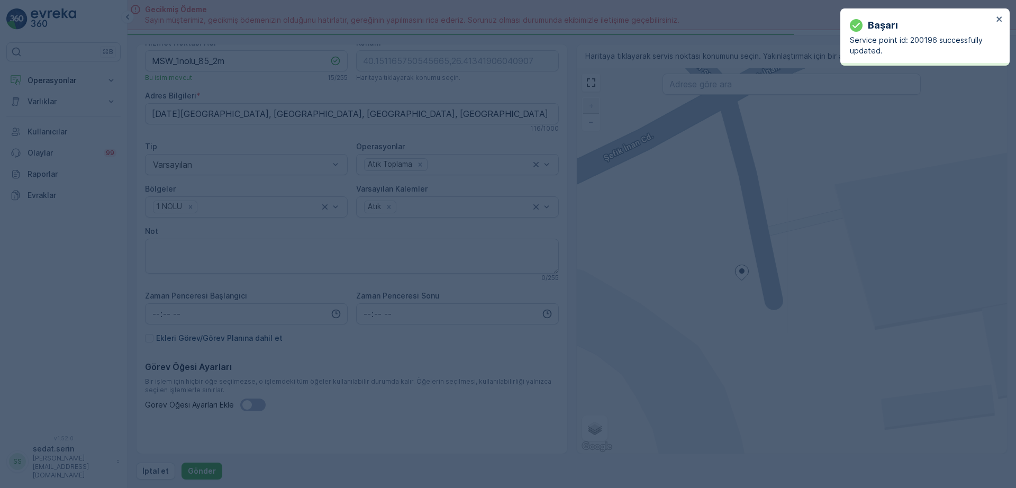
type input "40.151166,26.413419"
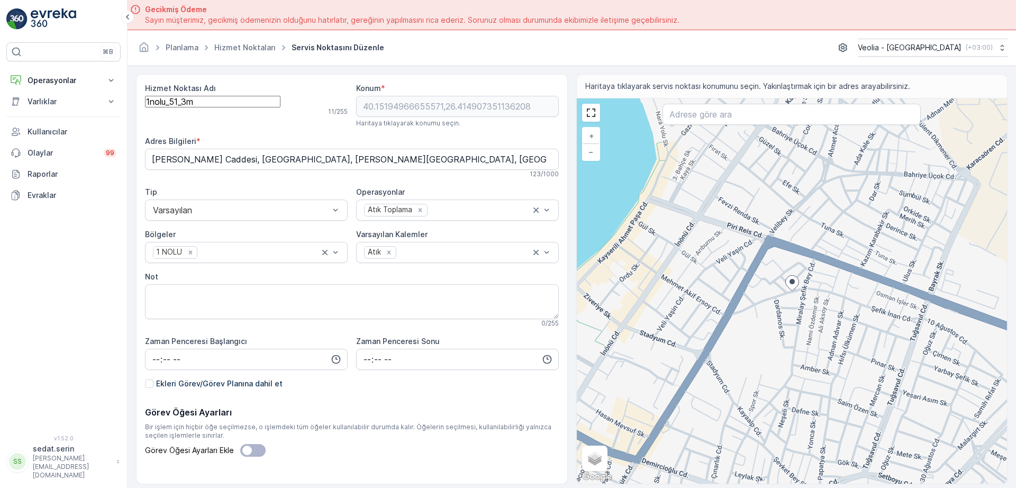
click at [151, 107] on Adı "1nolu_51_3m" at bounding box center [212, 102] width 135 height 12
click at [209, 107] on Adı "MSW_1nolu_51_3m" at bounding box center [212, 102] width 135 height 12
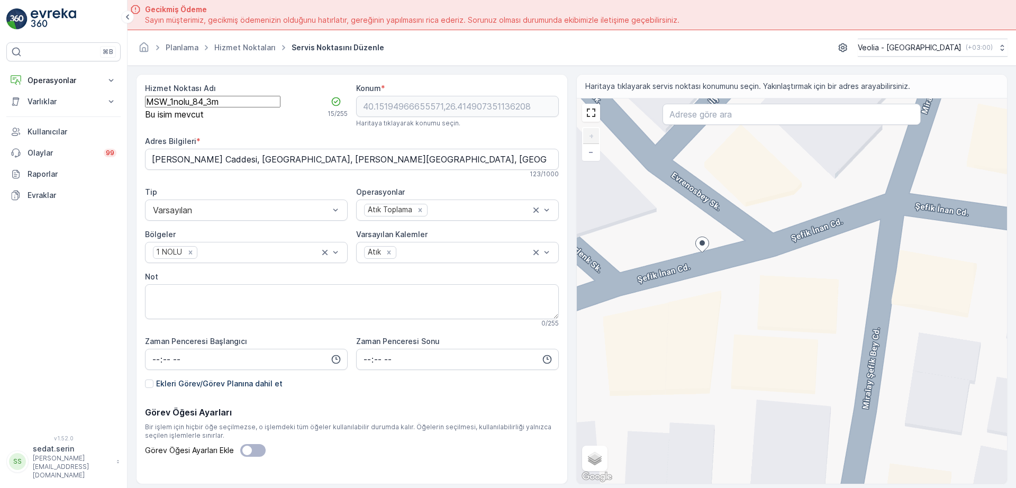
type Adı "MSW_1nolu_84_3m"
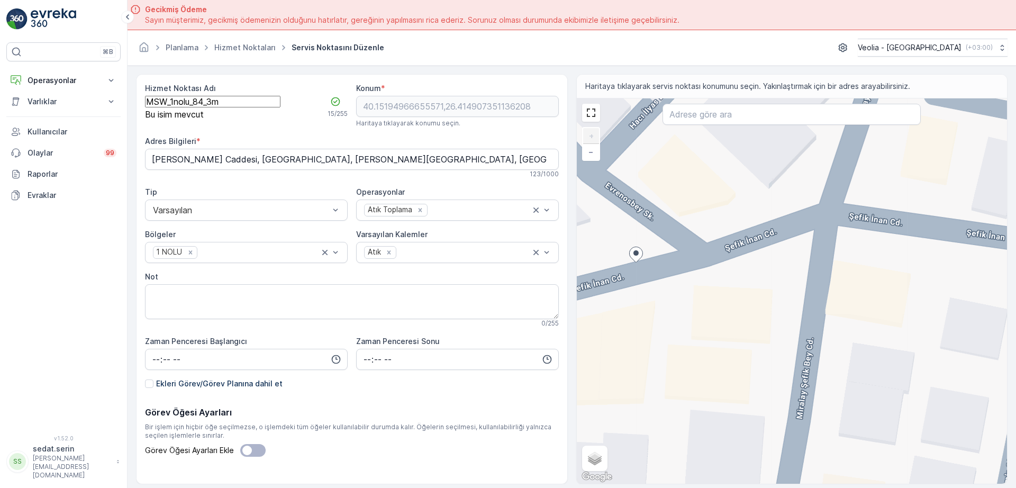
drag, startPoint x: 819, startPoint y: 267, endPoint x: 752, endPoint y: 278, distance: 68.6
click at [752, 277] on div "+ − Uydu Yol haritası Arazi Karışık Leaflet Klavye kısayolları Harita Verileri …" at bounding box center [792, 290] width 431 height 385
click at [763, 249] on div "+ − Uydu Yol haritası Arazi Karışık Leaflet Klavye kısayolları Harita Verileri …" at bounding box center [792, 290] width 431 height 385
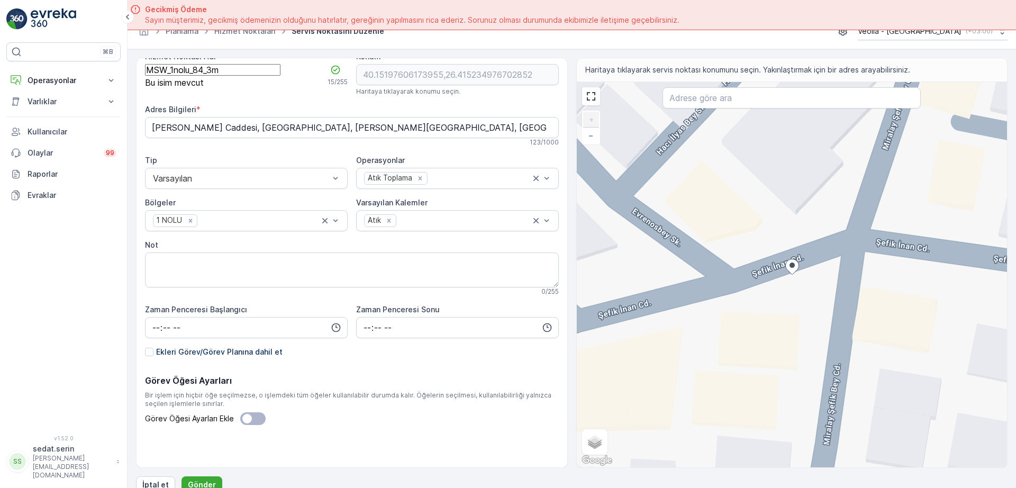
scroll to position [30, 0]
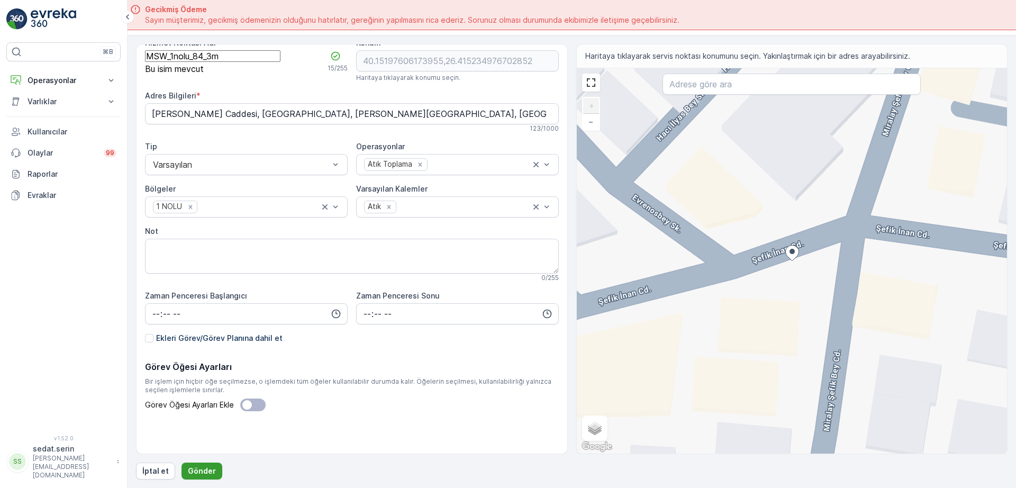
click at [205, 467] on p "Gönder" at bounding box center [202, 471] width 28 height 11
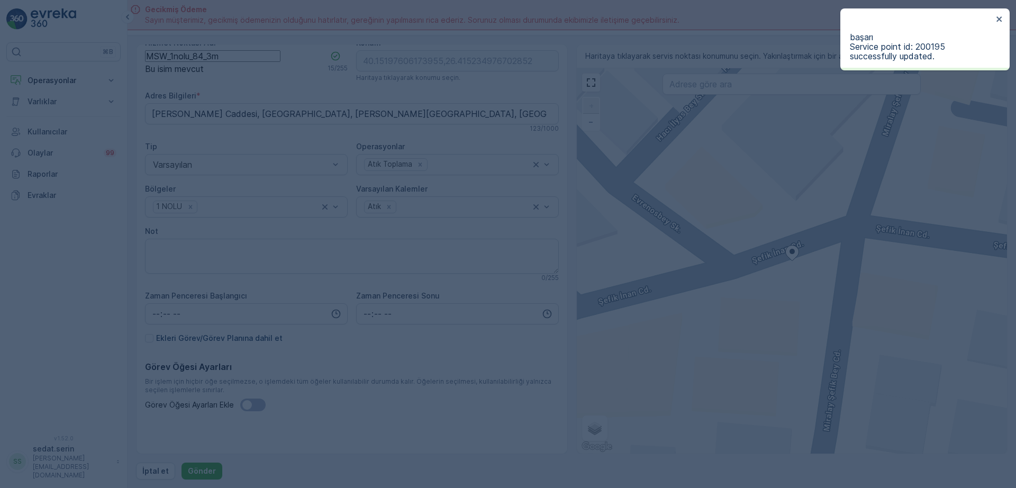
type input "40.151976,26.415235"
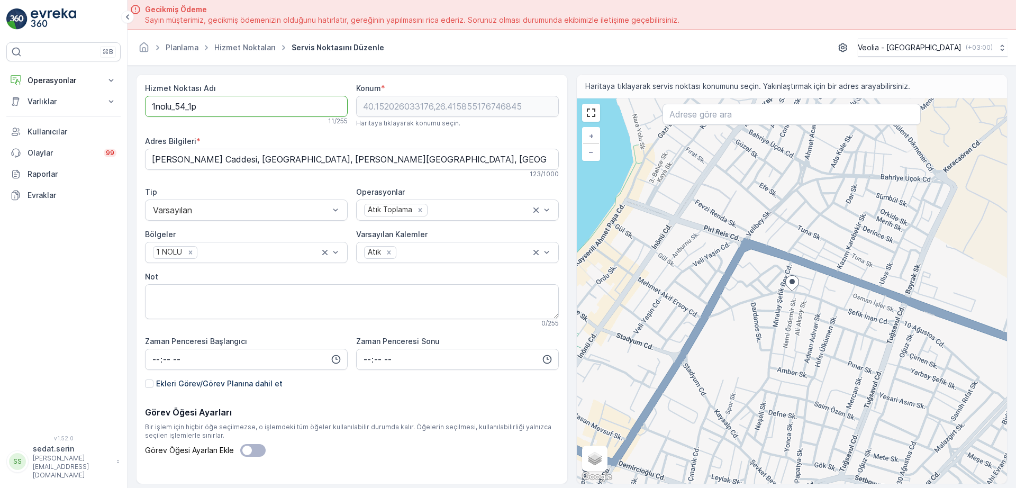
click at [151, 106] on Adı "1nolu_54_1p" at bounding box center [246, 106] width 203 height 21
type Adı "MSW_1nolu_54_1p"
click at [232, 105] on Adı "MSW_1nolu_54_1p" at bounding box center [246, 106] width 203 height 21
click at [209, 106] on Adı "MSW_1nolu_54_1p" at bounding box center [246, 106] width 203 height 21
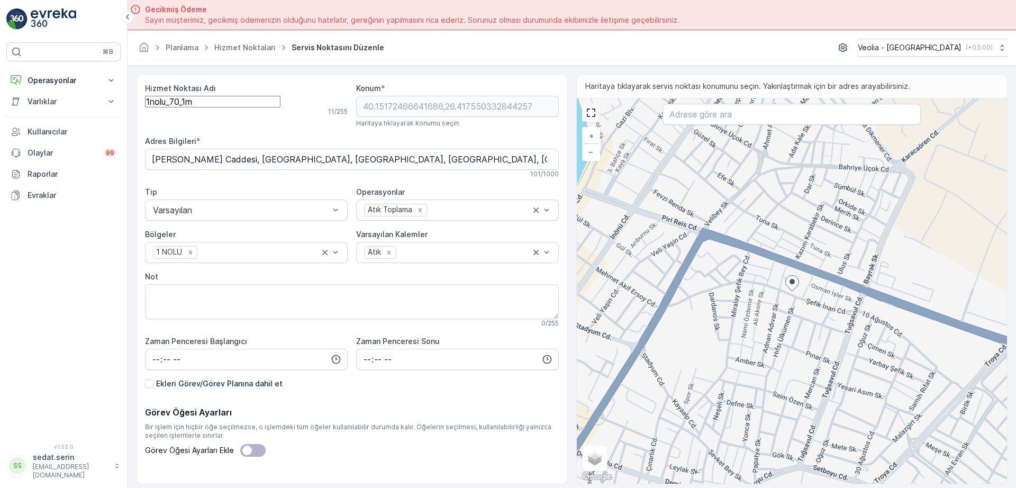
click at [152, 107] on Adı "1nolu_70_1m" at bounding box center [212, 102] width 135 height 12
click at [212, 107] on Adı "MSW_1nolu_70_1m" at bounding box center [212, 102] width 135 height 12
click at [208, 105] on Adı "MSW_1nolu_70_1m" at bounding box center [212, 102] width 135 height 12
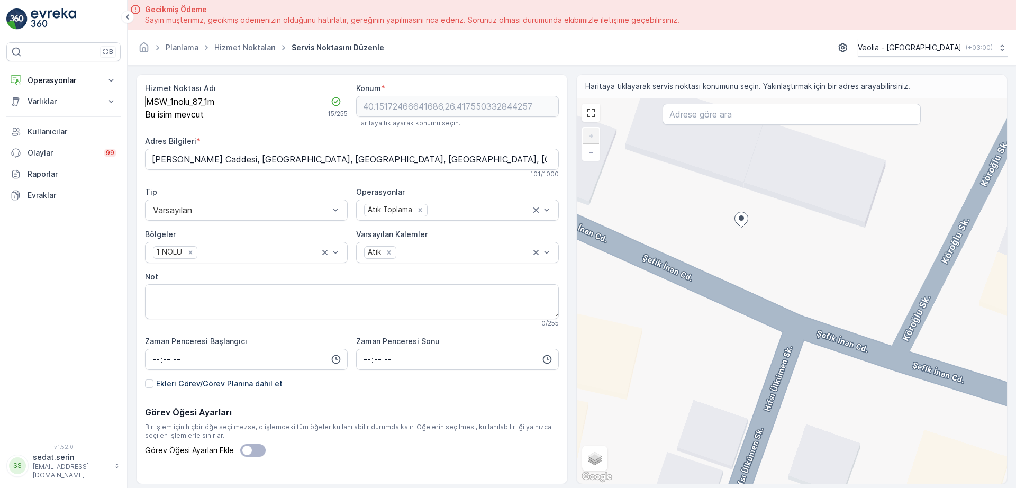
type Adı "MSW_1nolu_87_1m"
click at [736, 291] on div "+ − Uydu Yol haritası Arazi Karışık Leaflet Klavye kısayolları Harita Verileri …" at bounding box center [792, 290] width 431 height 385
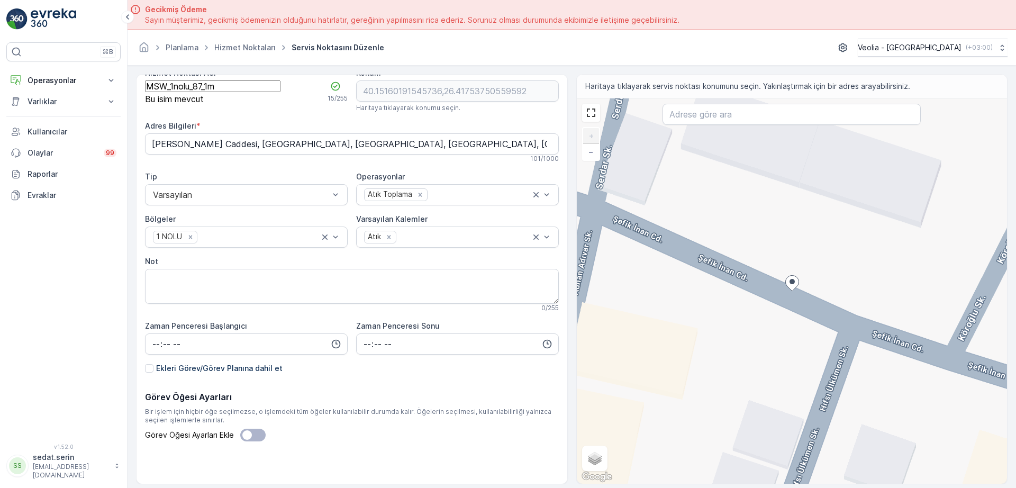
scroll to position [30, 0]
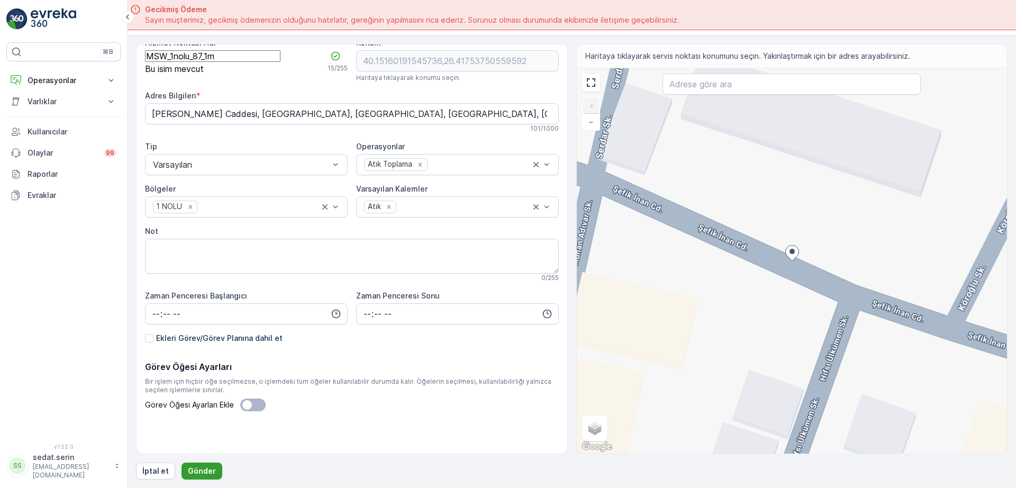
click at [209, 467] on p "Gönder" at bounding box center [202, 471] width 28 height 11
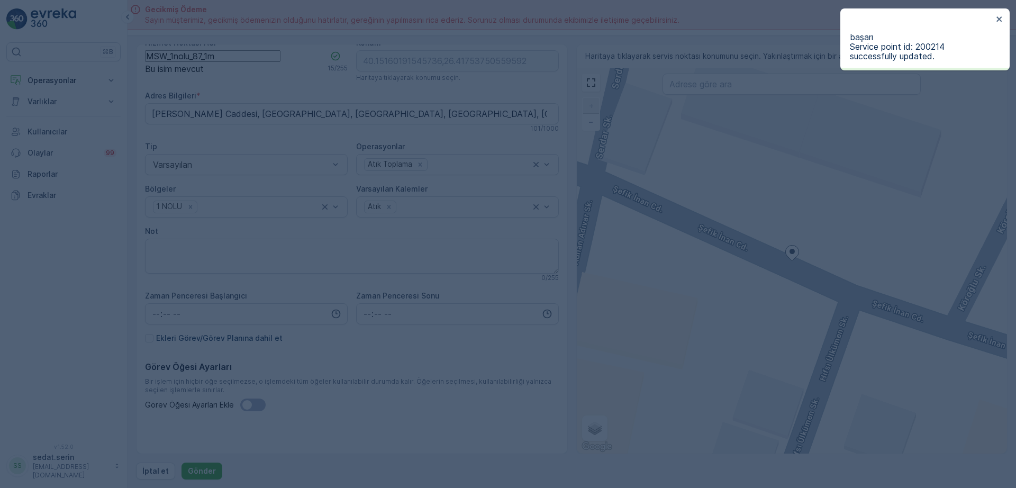
type input "40.151602,26.417538"
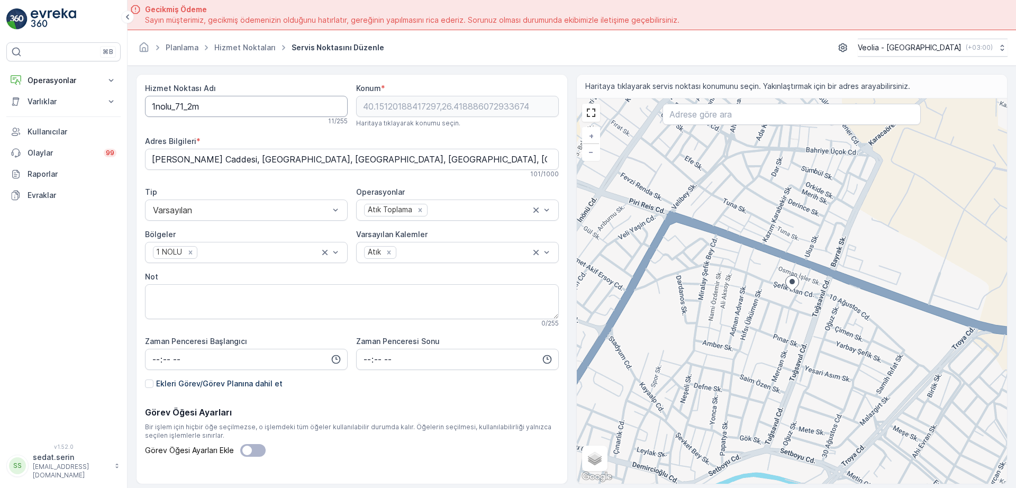
click at [152, 105] on Adı "1nolu_71_2m" at bounding box center [246, 106] width 203 height 21
click at [208, 106] on Adı "MSW_1nolu_71_2m" at bounding box center [246, 106] width 203 height 21
type Adı "MSW_1nolu_88_2m"
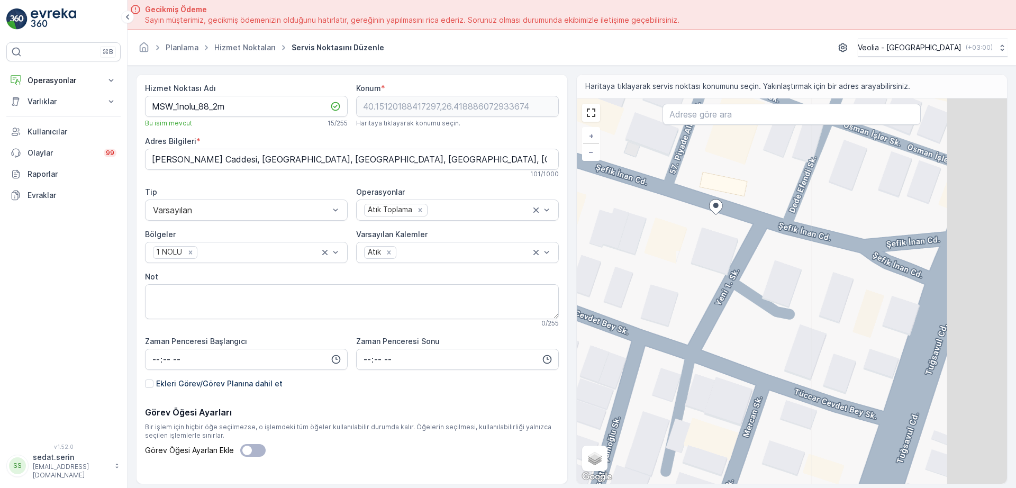
drag, startPoint x: 861, startPoint y: 265, endPoint x: 666, endPoint y: 254, distance: 195.0
click at [666, 254] on div "+ − Uydu Yol haritası Arazi Karışık Leaflet Klavye kısayolları Harita Verileri …" at bounding box center [792, 290] width 431 height 385
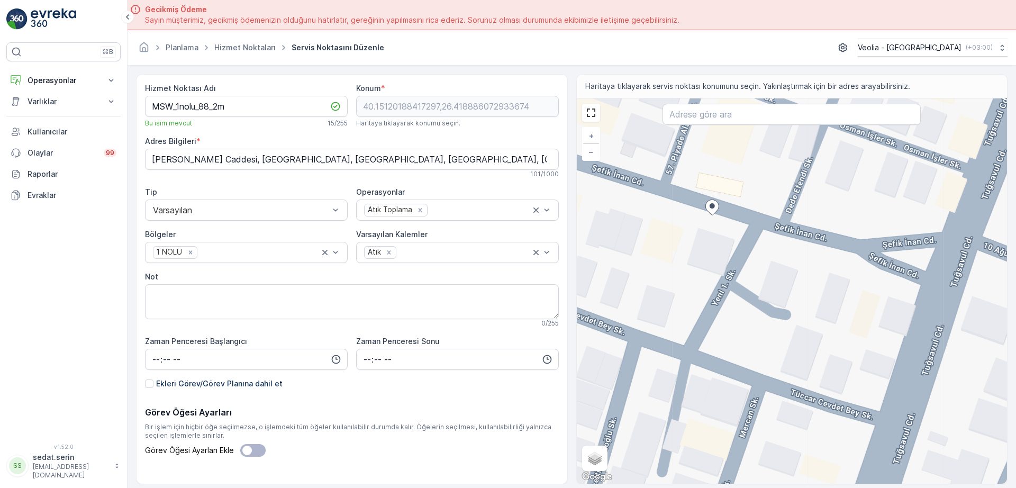
click at [732, 221] on div "+ − Uydu Yol haritası Arazi Karışık Leaflet Klavye kısayolları Harita Verileri …" at bounding box center [792, 290] width 431 height 385
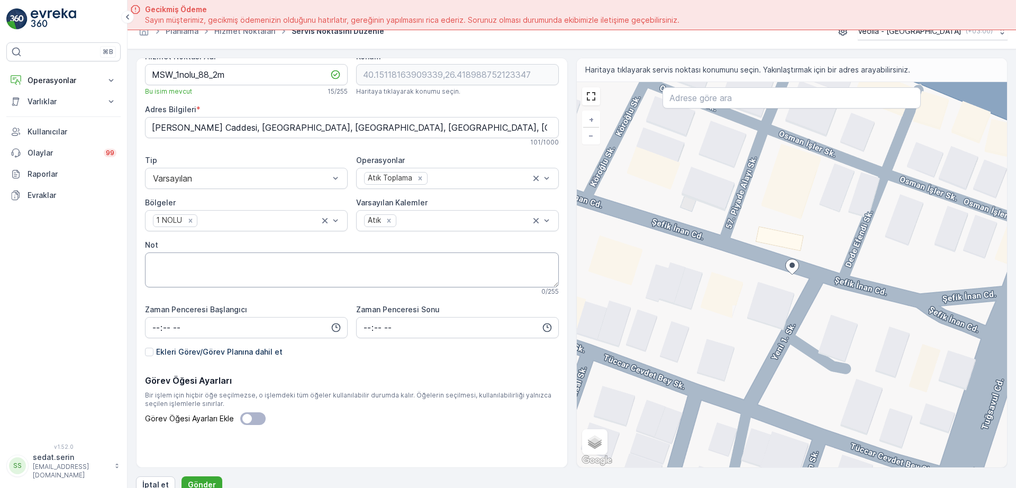
scroll to position [30, 0]
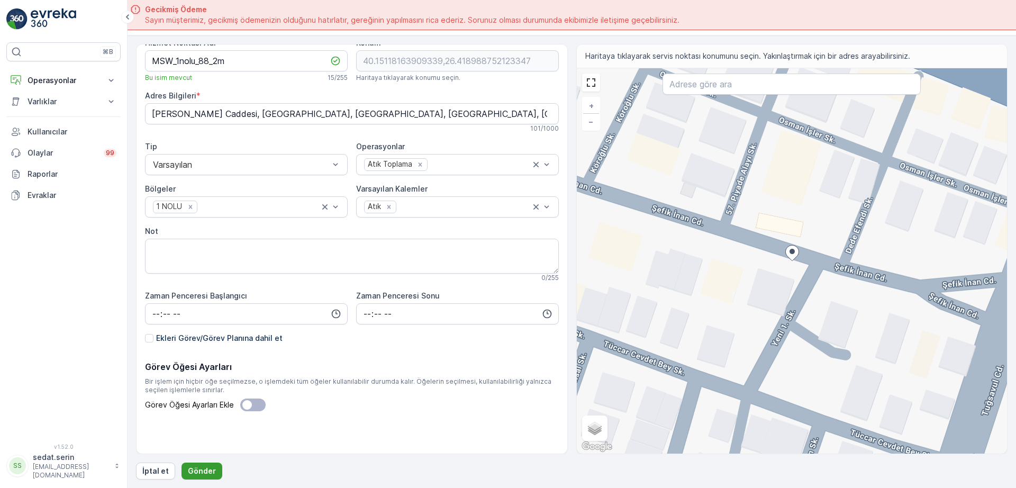
click at [207, 466] on p "Gönder" at bounding box center [202, 471] width 28 height 11
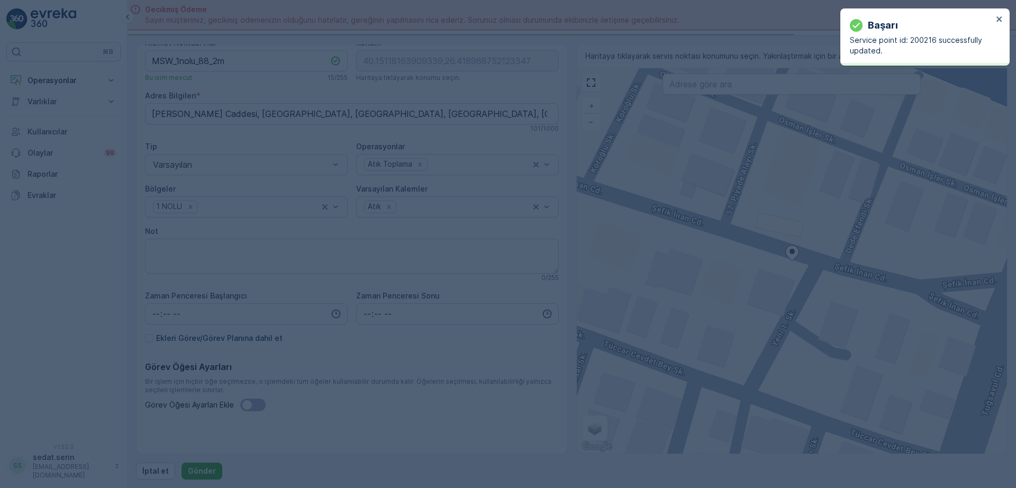
type input "40.151182,26.418989"
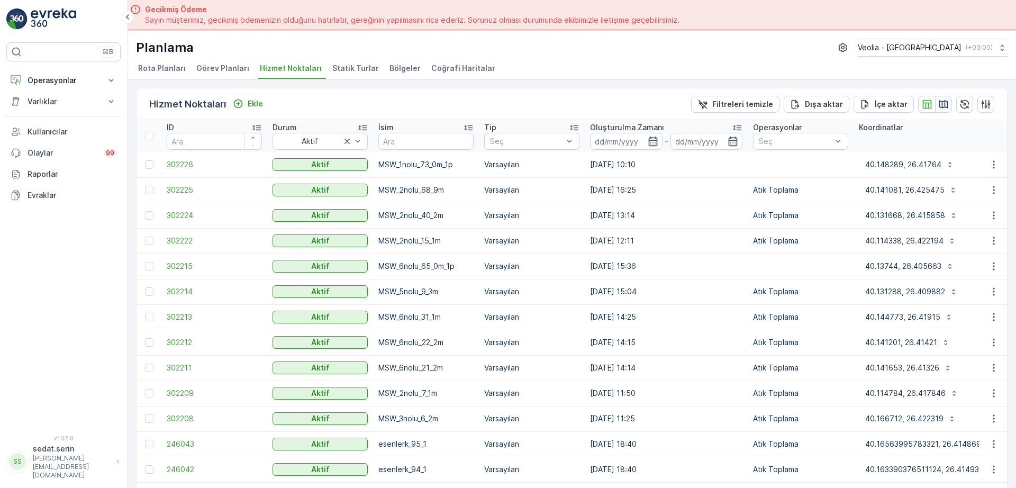
click at [946, 104] on button "button" at bounding box center [943, 104] width 17 height 17
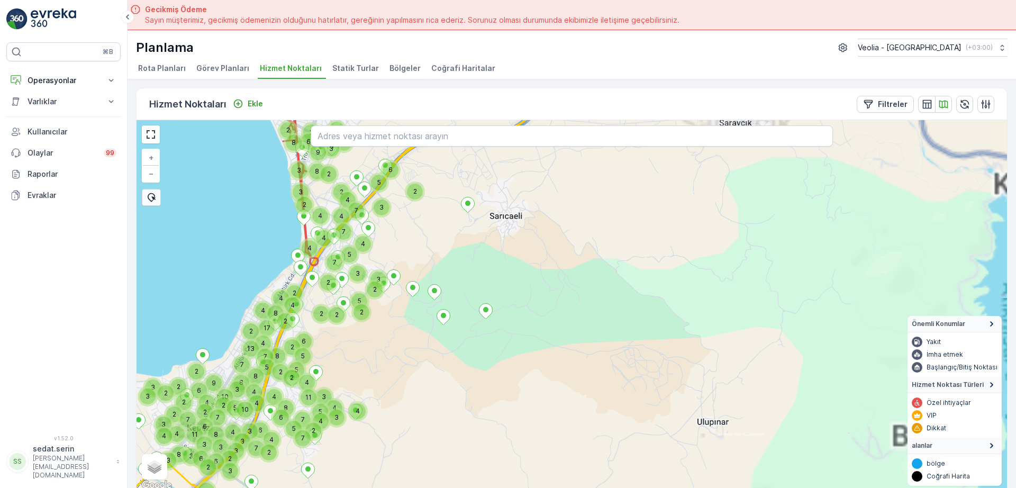
scroll to position [4, 0]
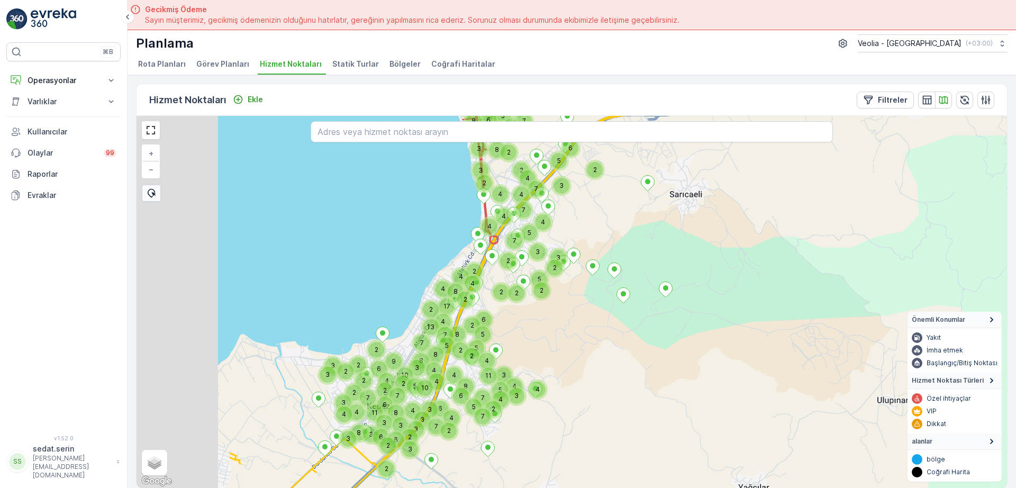
drag, startPoint x: 363, startPoint y: 269, endPoint x: 573, endPoint y: 243, distance: 211.1
click at [545, 244] on div "3" at bounding box center [538, 252] width 16 height 16
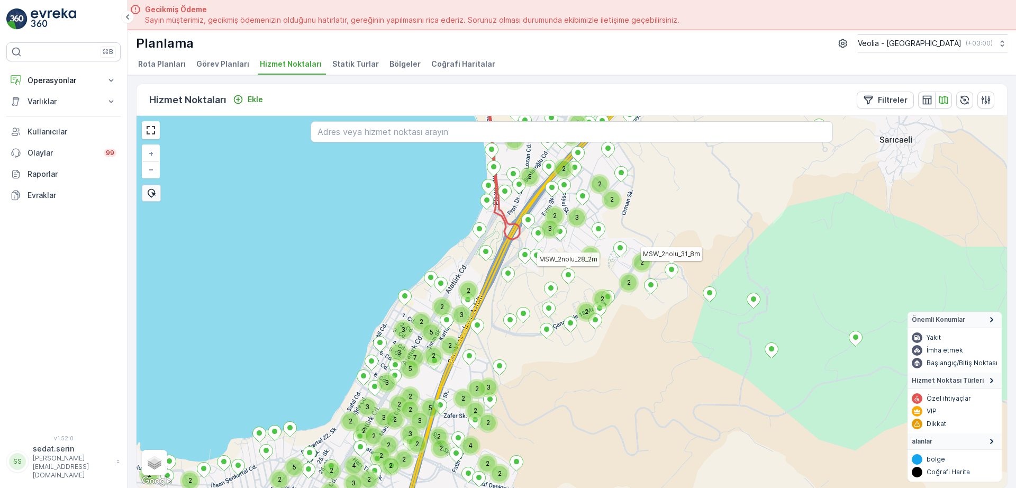
click at [335, 60] on span "Statik Turlar" at bounding box center [355, 64] width 47 height 11
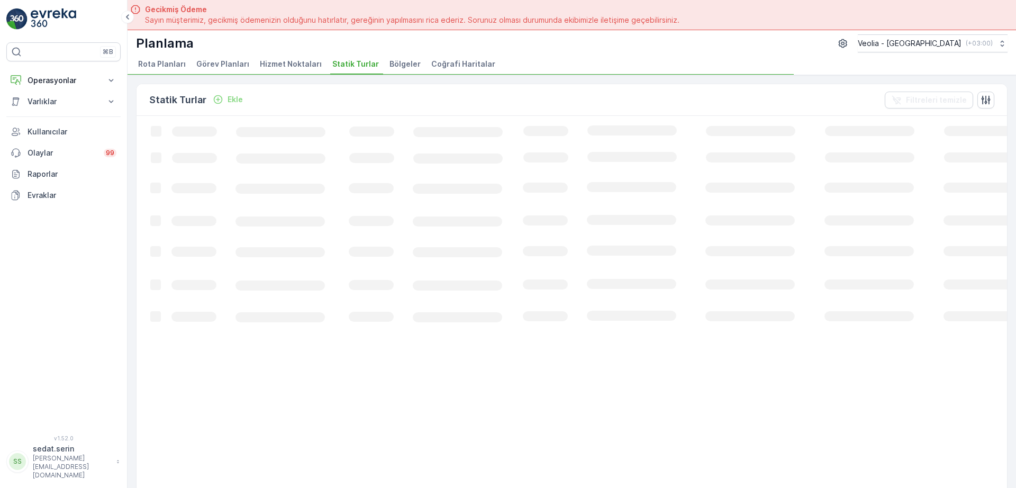
click at [237, 62] on span "Görev Planları" at bounding box center [222, 64] width 53 height 11
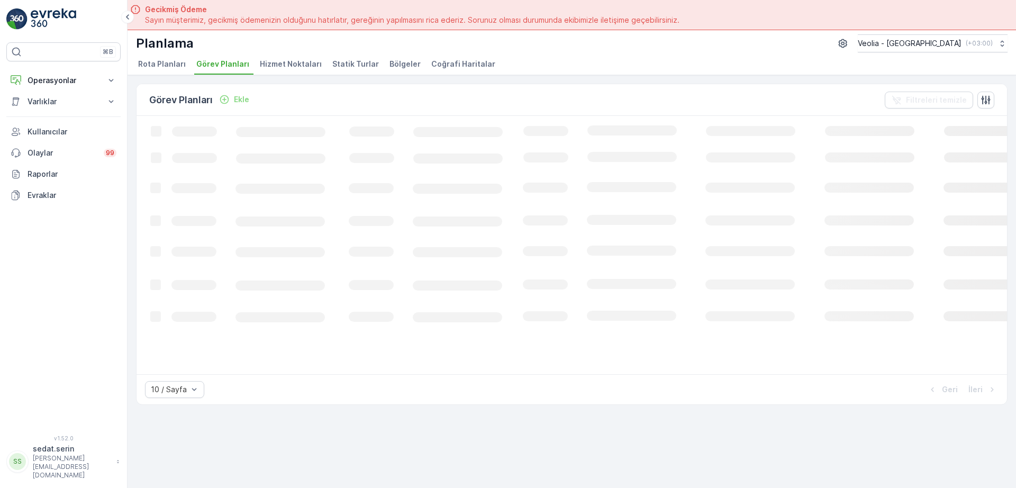
click at [283, 64] on span "Hizmet Noktaları" at bounding box center [291, 64] width 62 height 11
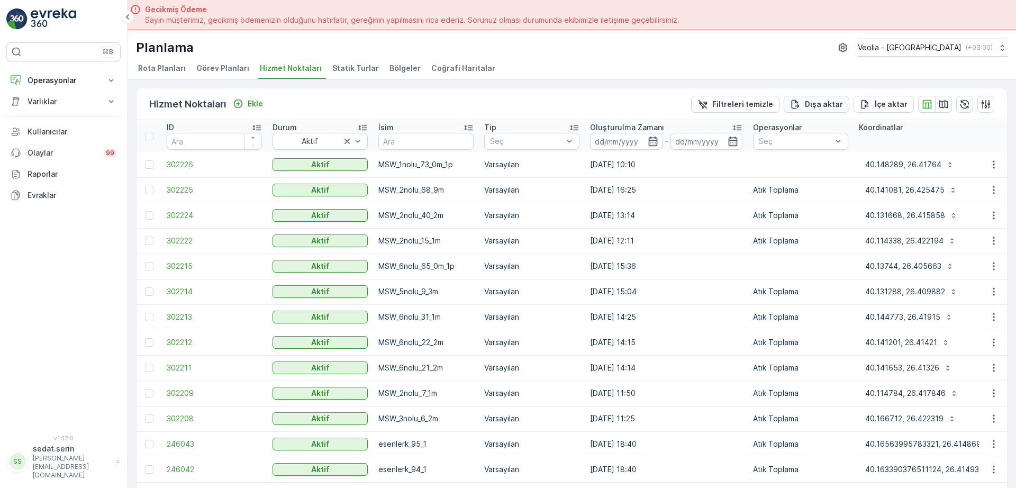
click at [818, 102] on p "Dışa aktar" at bounding box center [824, 104] width 38 height 11
click at [855, 63] on span "reports" at bounding box center [921, 63] width 143 height 11
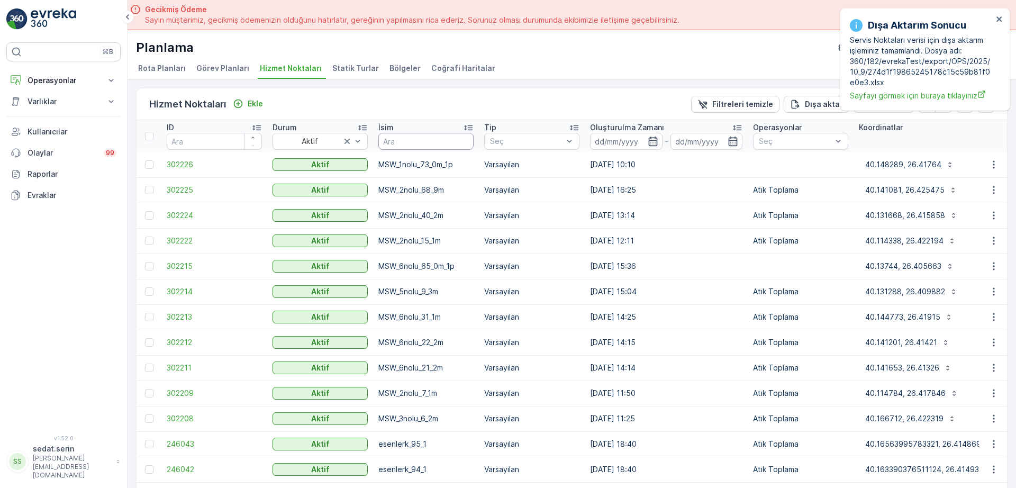
click at [424, 143] on input "text" at bounding box center [425, 141] width 95 height 17
type input "MSW"
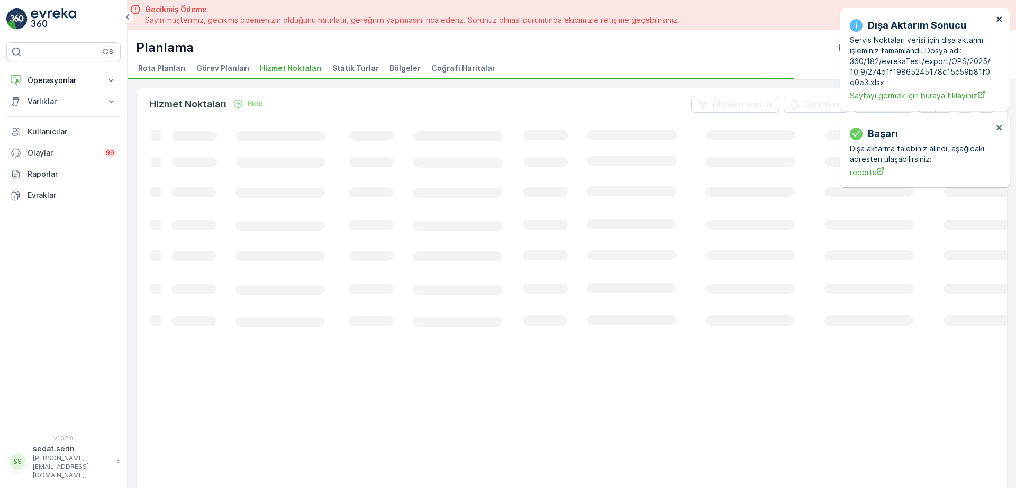
click at [999, 20] on icon "close" at bounding box center [998, 18] width 5 height 5
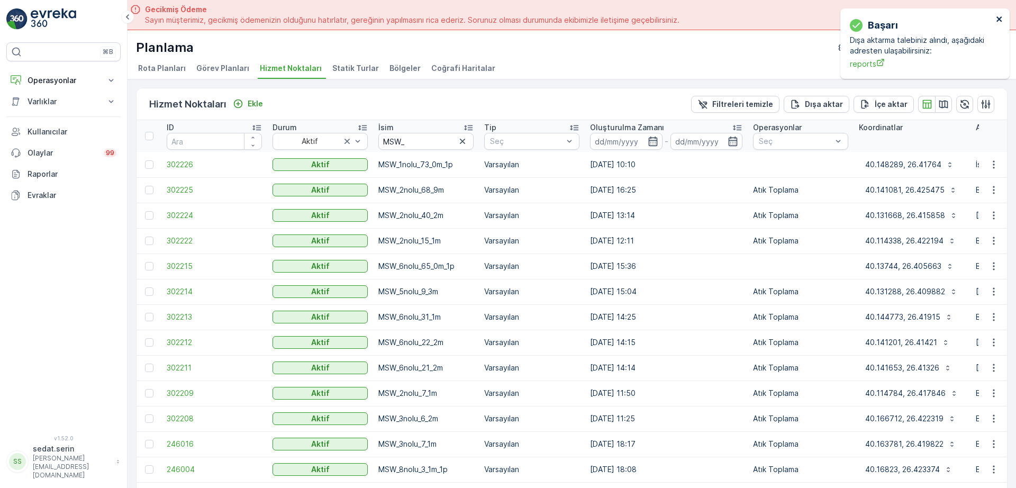
click at [1000, 18] on icon "close" at bounding box center [998, 18] width 5 height 5
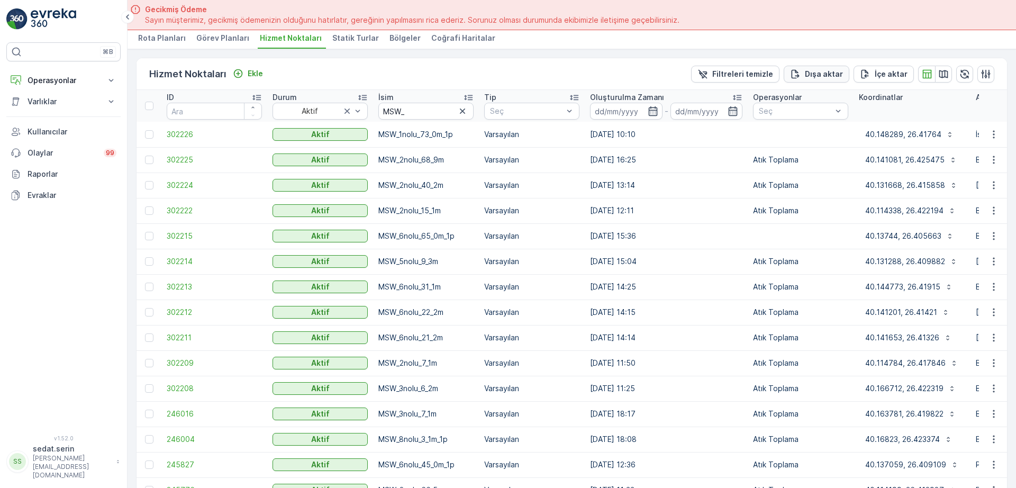
click at [814, 75] on p "Dışa aktar" at bounding box center [824, 74] width 38 height 11
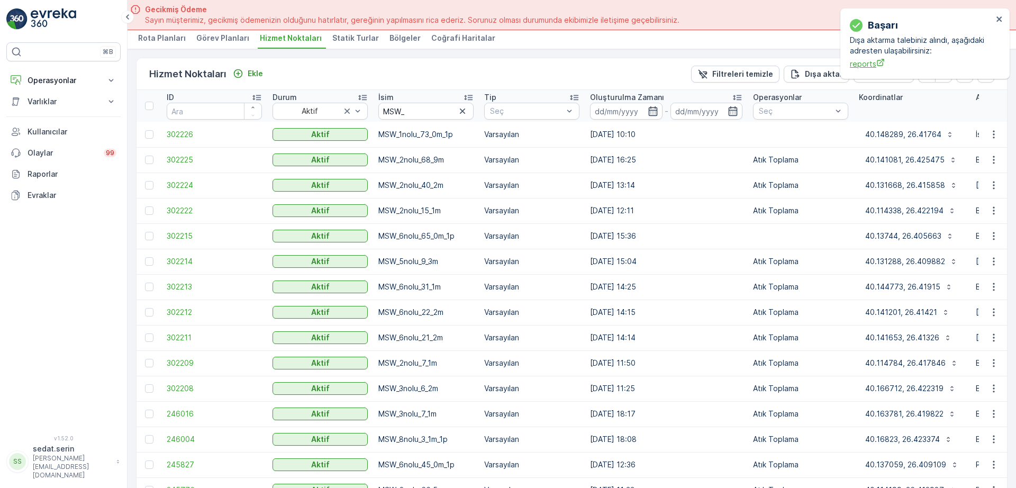
click at [870, 66] on span "reports" at bounding box center [921, 63] width 143 height 11
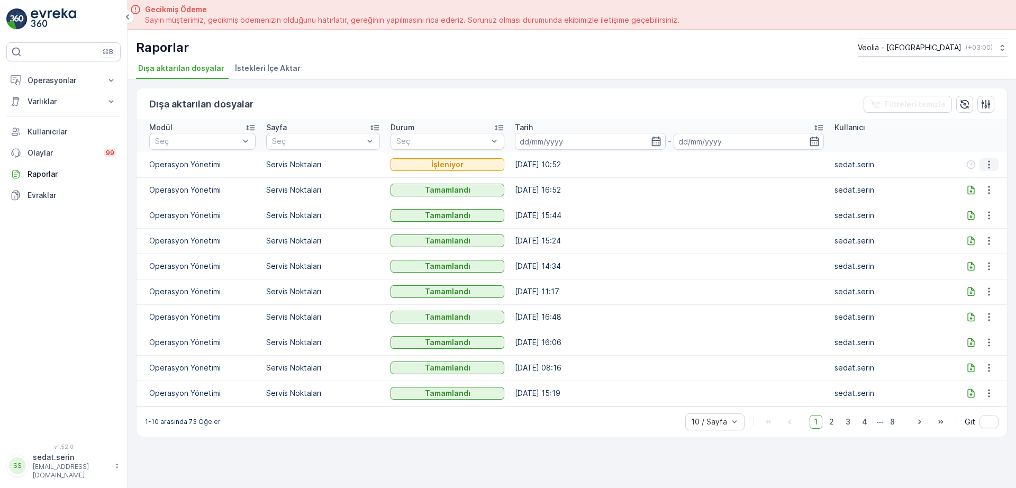
click at [986, 168] on icon "button" at bounding box center [988, 164] width 11 height 11
click at [710, 176] on td "[DATE] 10:52" at bounding box center [668, 164] width 319 height 25
click at [970, 165] on icon at bounding box center [971, 164] width 7 height 9
